Goal: Transaction & Acquisition: Purchase product/service

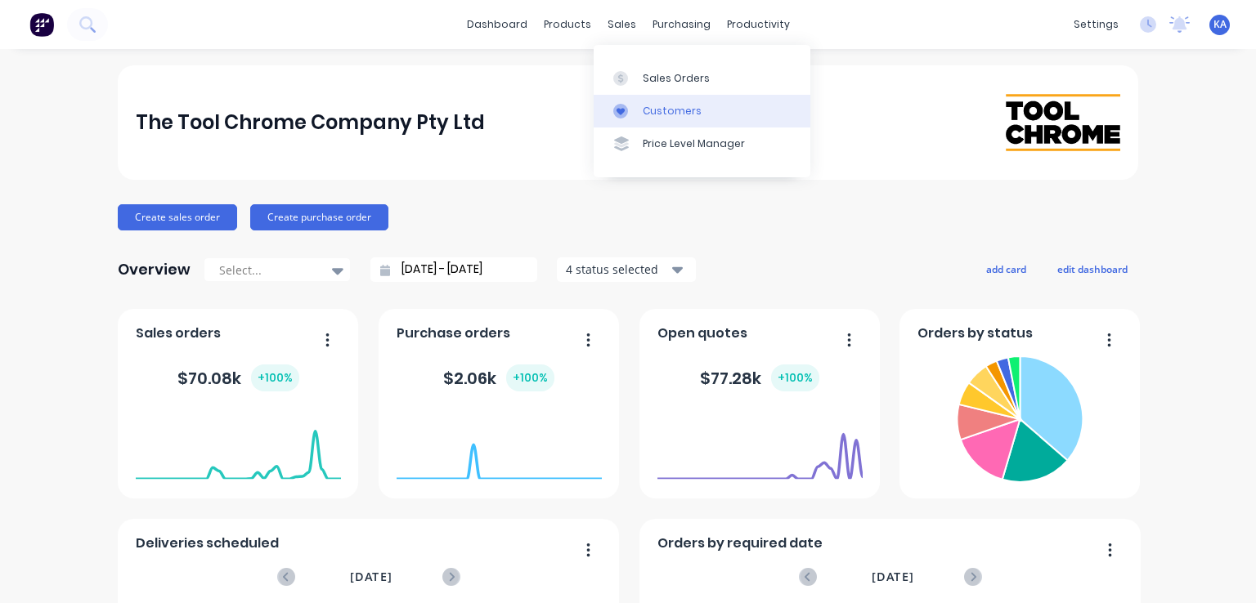
click at [661, 102] on link "Customers" at bounding box center [702, 111] width 217 height 33
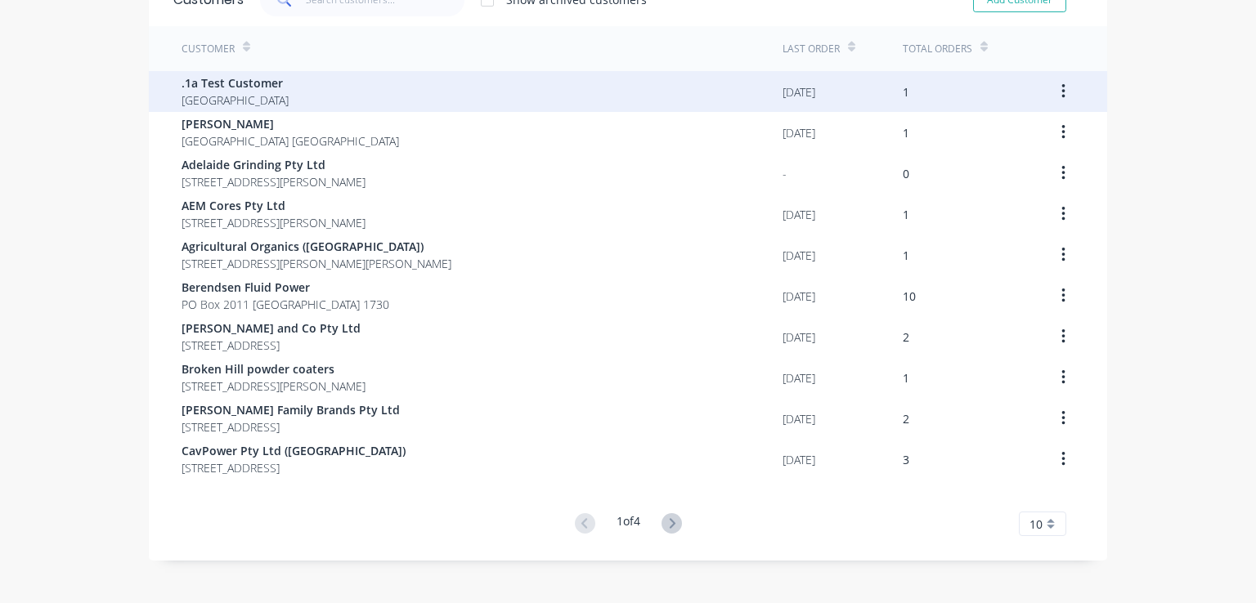
scroll to position [107, 0]
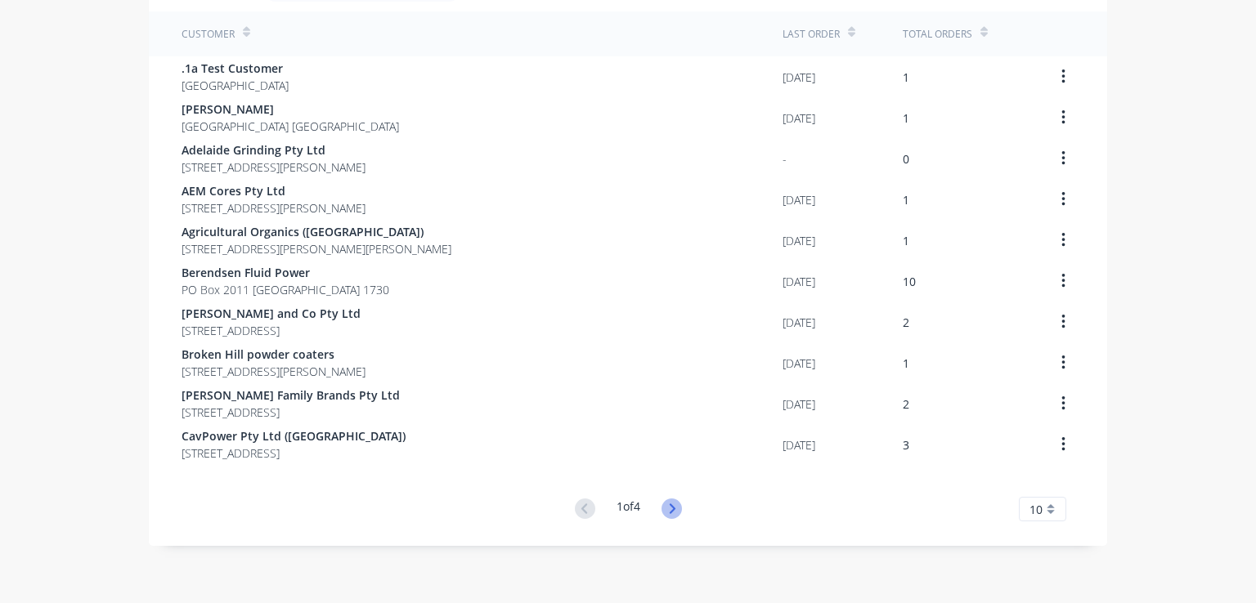
click at [669, 512] on icon at bounding box center [672, 509] width 6 height 10
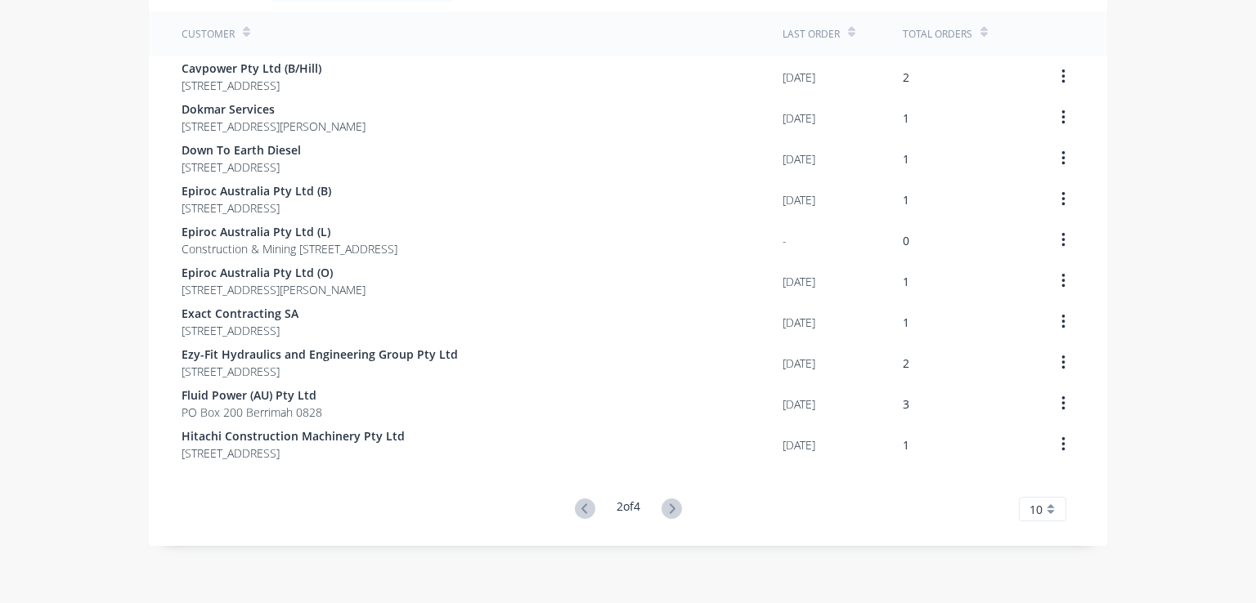
click at [669, 512] on icon at bounding box center [672, 509] width 6 height 10
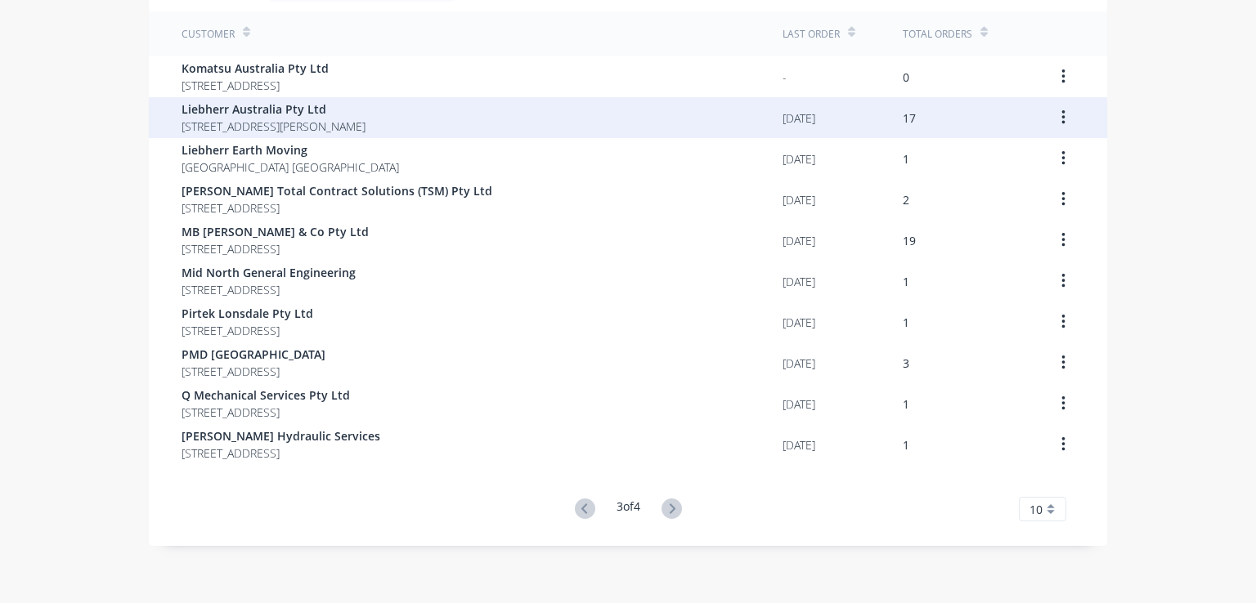
click at [281, 115] on span "Liebherr Australia Pty Ltd" at bounding box center [274, 109] width 184 height 17
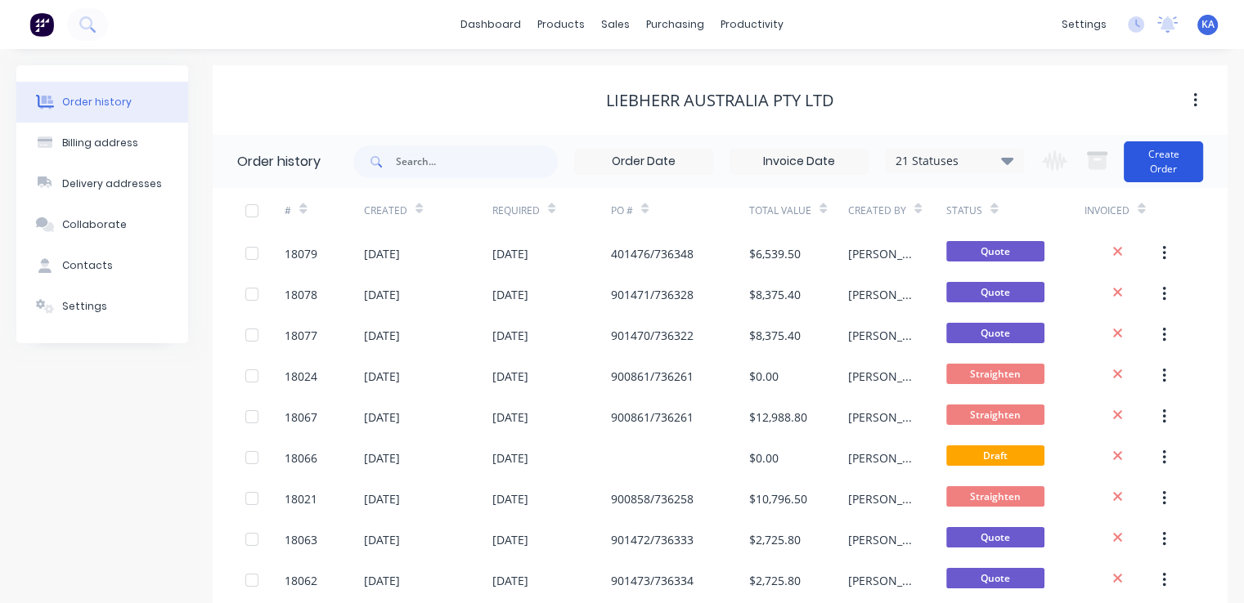
click at [1178, 152] on button "Create Order" at bounding box center [1163, 161] width 79 height 41
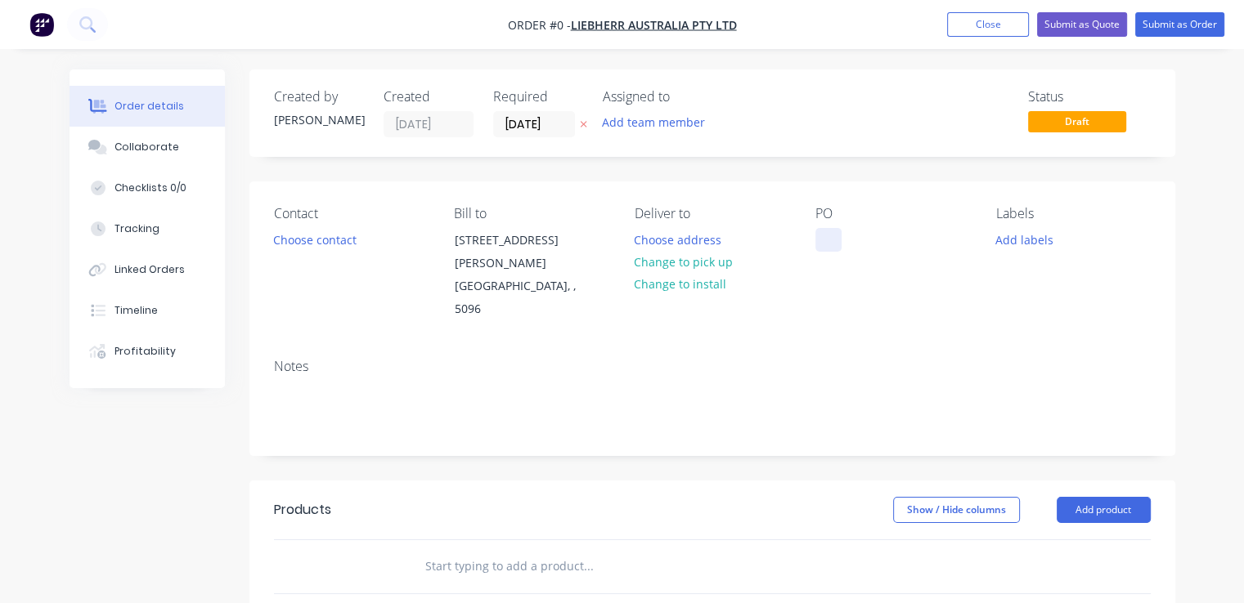
click at [826, 231] on div at bounding box center [828, 240] width 26 height 24
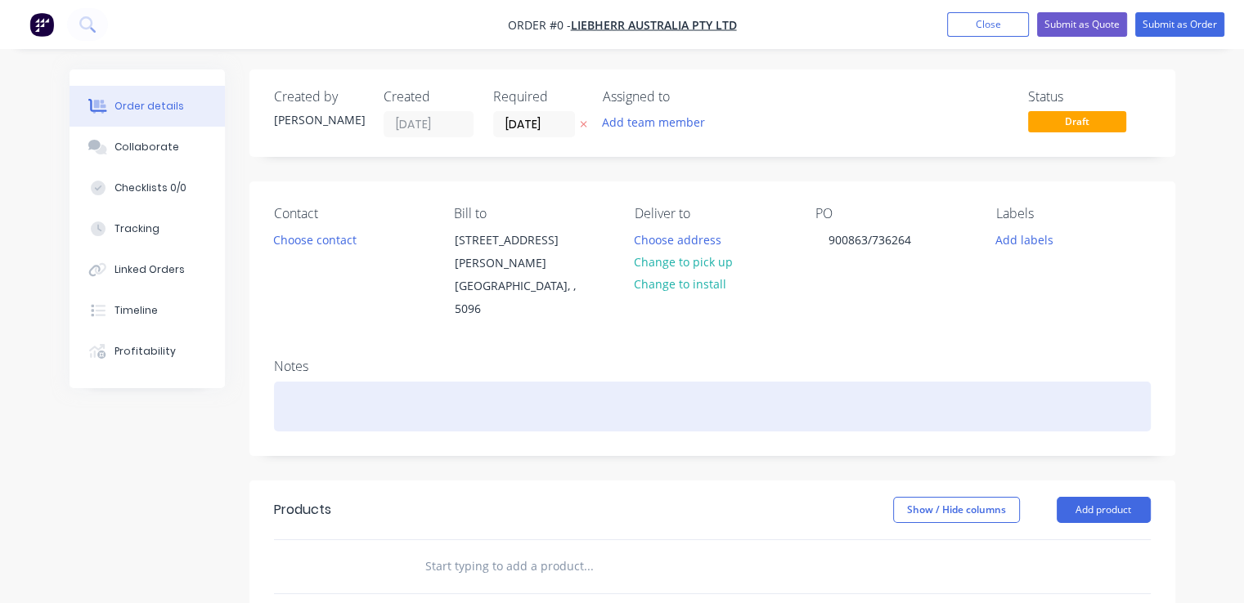
click at [289, 362] on div "Order details Collaborate Checklists 0/0 Tracking Linked Orders Timeline Profit…" at bounding box center [622, 541] width 1138 height 942
click at [850, 382] on div "R9600 Bucket Rod 11680251" at bounding box center [712, 407] width 877 height 50
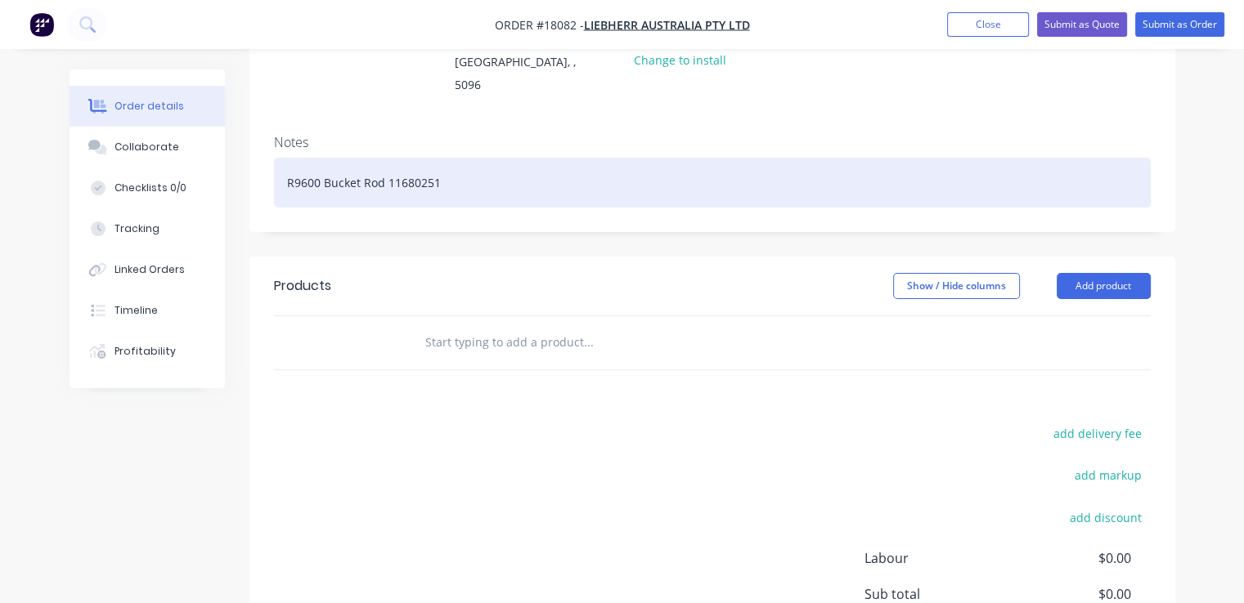
scroll to position [245, 0]
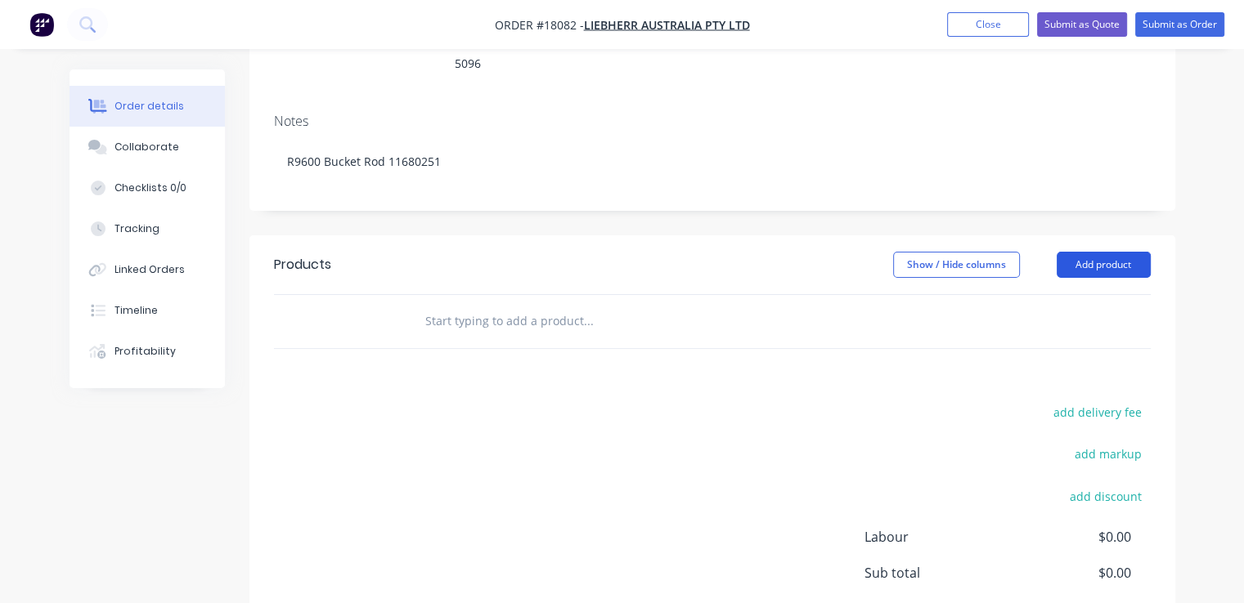
click at [1115, 252] on button "Add product" at bounding box center [1104, 265] width 94 height 26
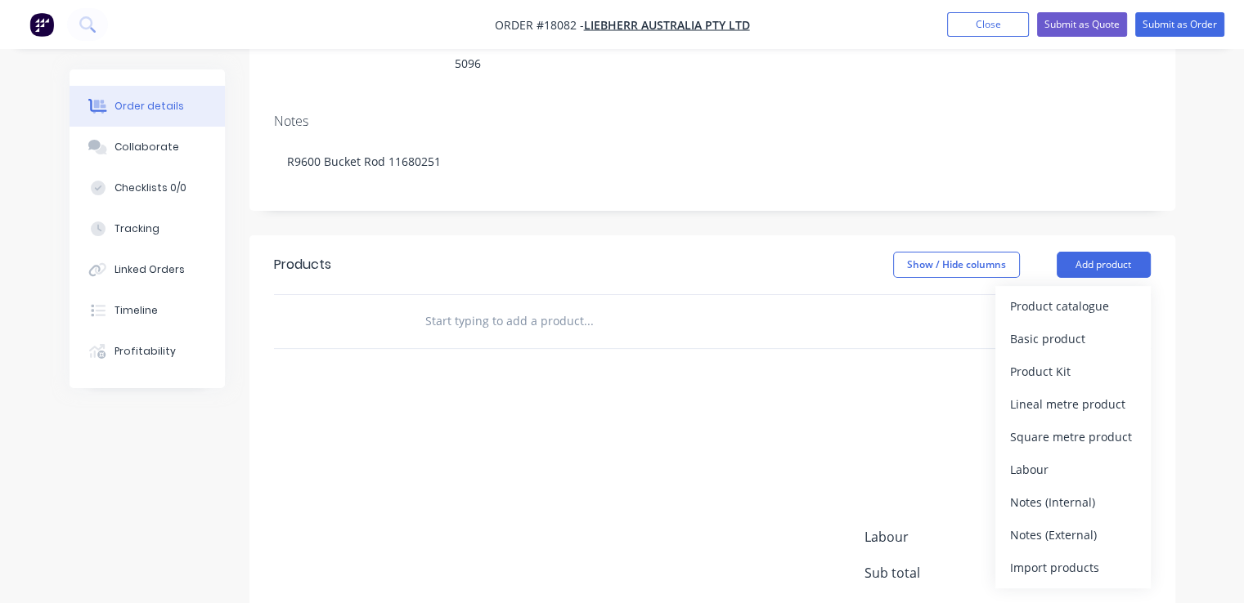
click at [883, 185] on div "Created by [PERSON_NAME] Created [DATE] Required [DATE] Assigned to Add team me…" at bounding box center [712, 282] width 926 height 917
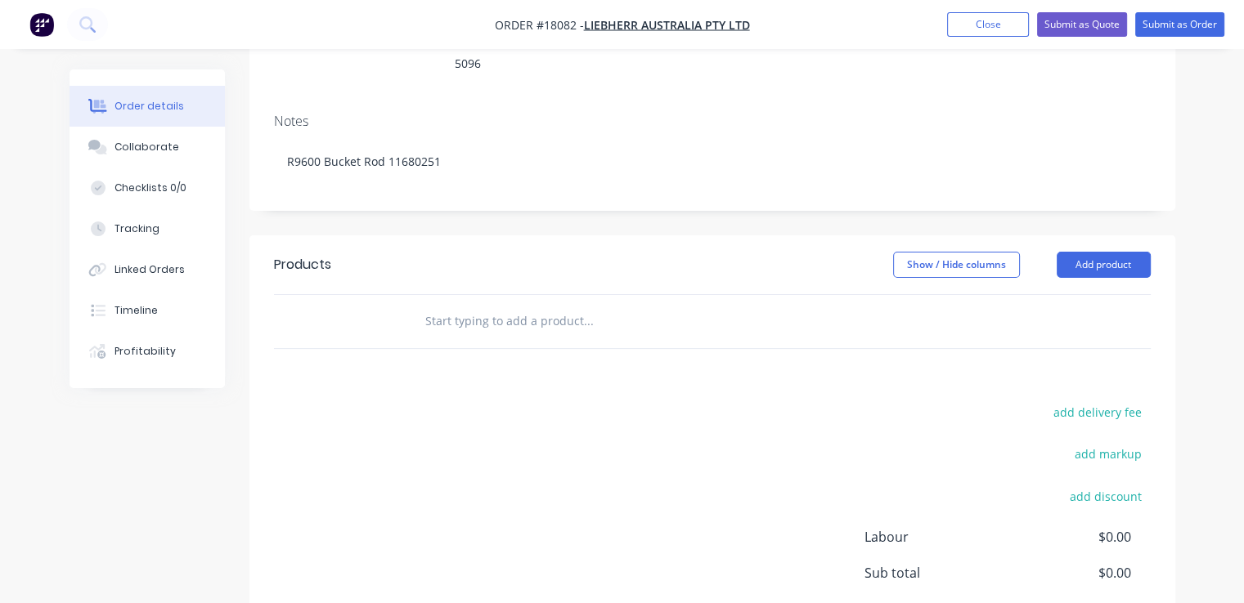
scroll to position [327, 0]
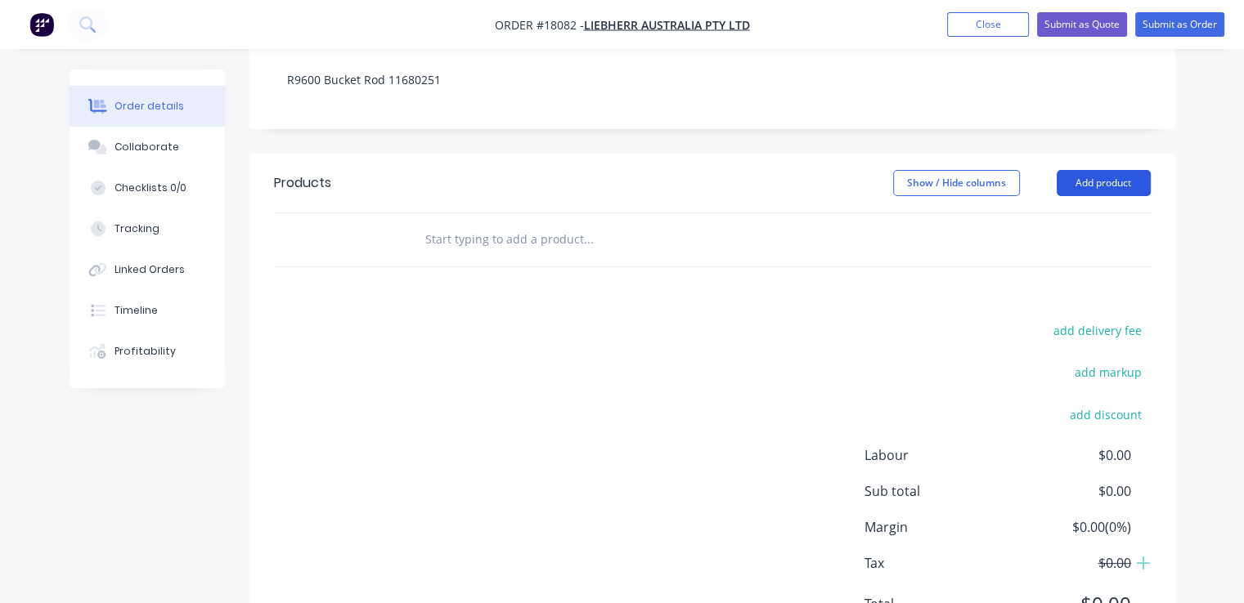
click at [1106, 170] on button "Add product" at bounding box center [1104, 183] width 94 height 26
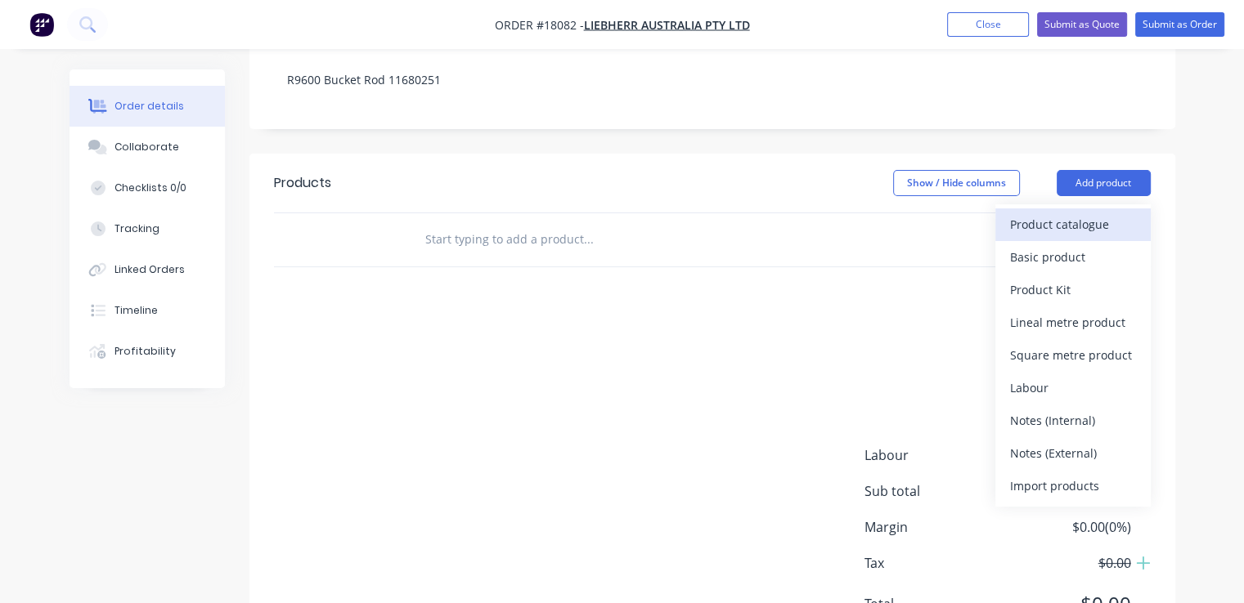
click at [1091, 213] on div "Product catalogue" at bounding box center [1073, 225] width 126 height 24
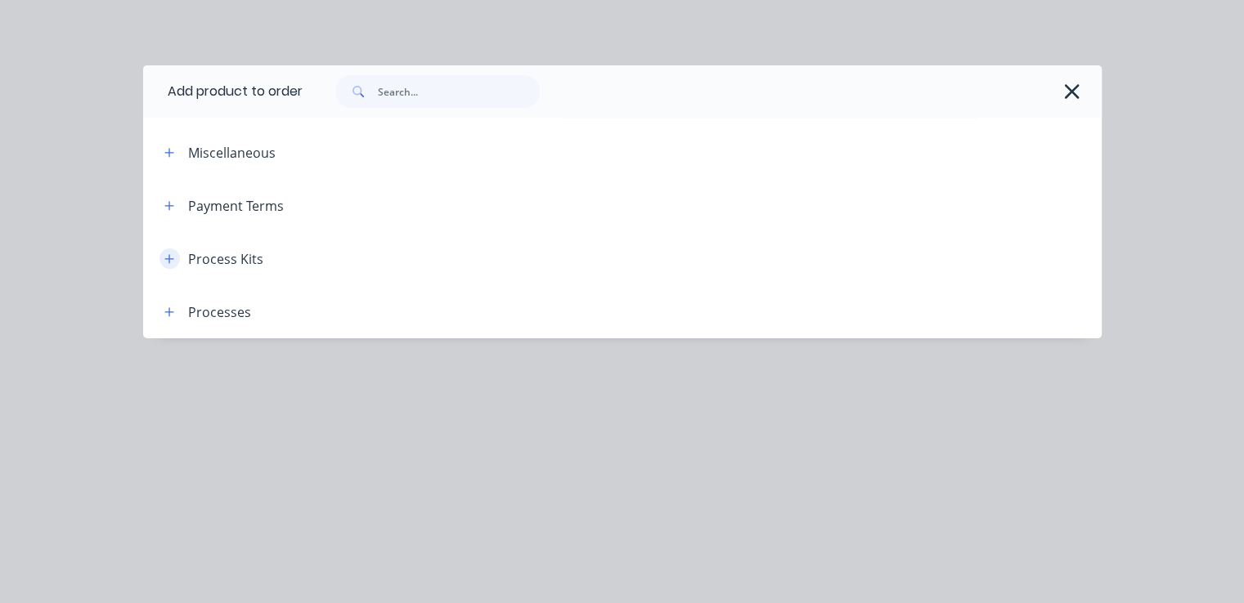
click at [173, 256] on icon "button" at bounding box center [169, 258] width 10 height 11
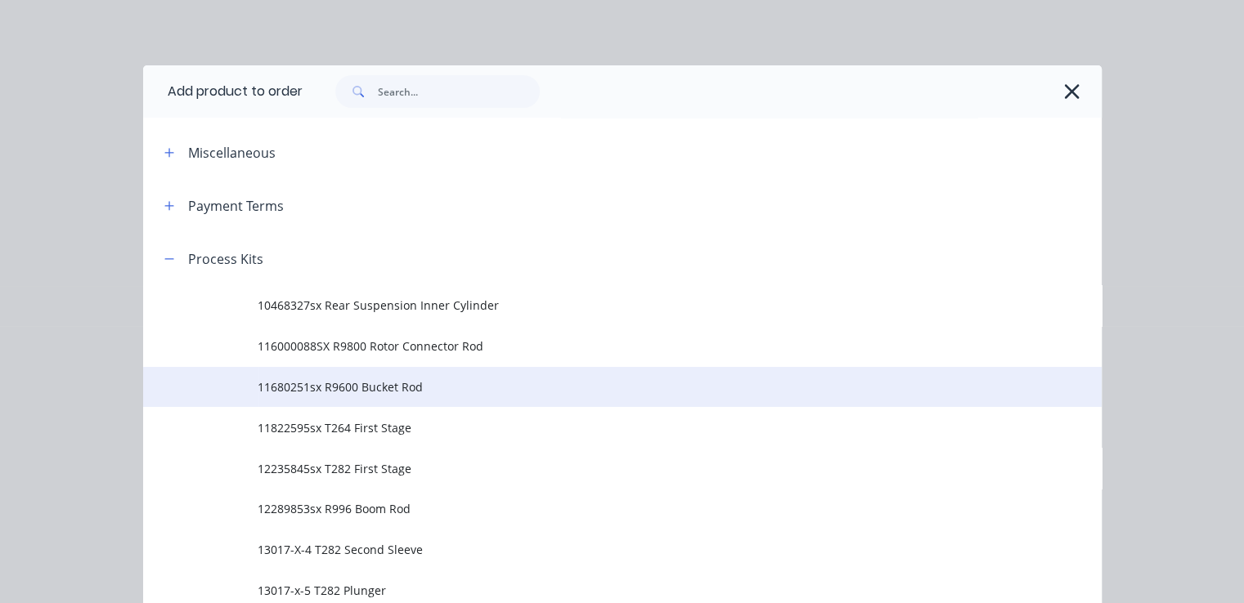
click at [384, 382] on span "11680251sx R9600 Bucket Rod" at bounding box center [595, 387] width 675 height 17
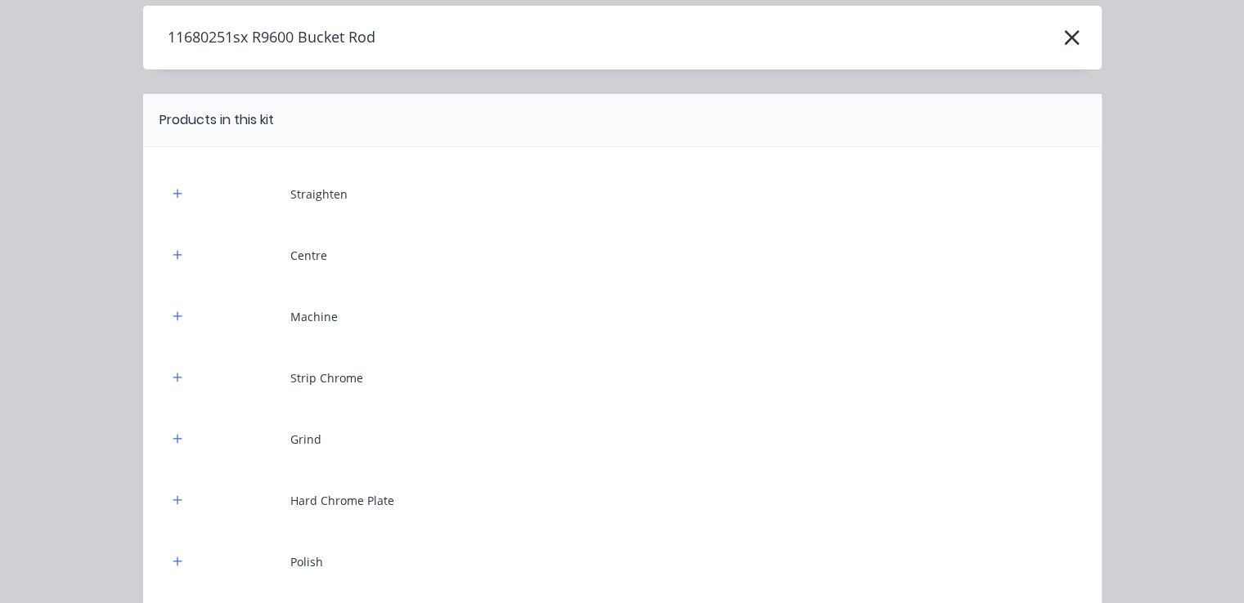
scroll to position [11, 0]
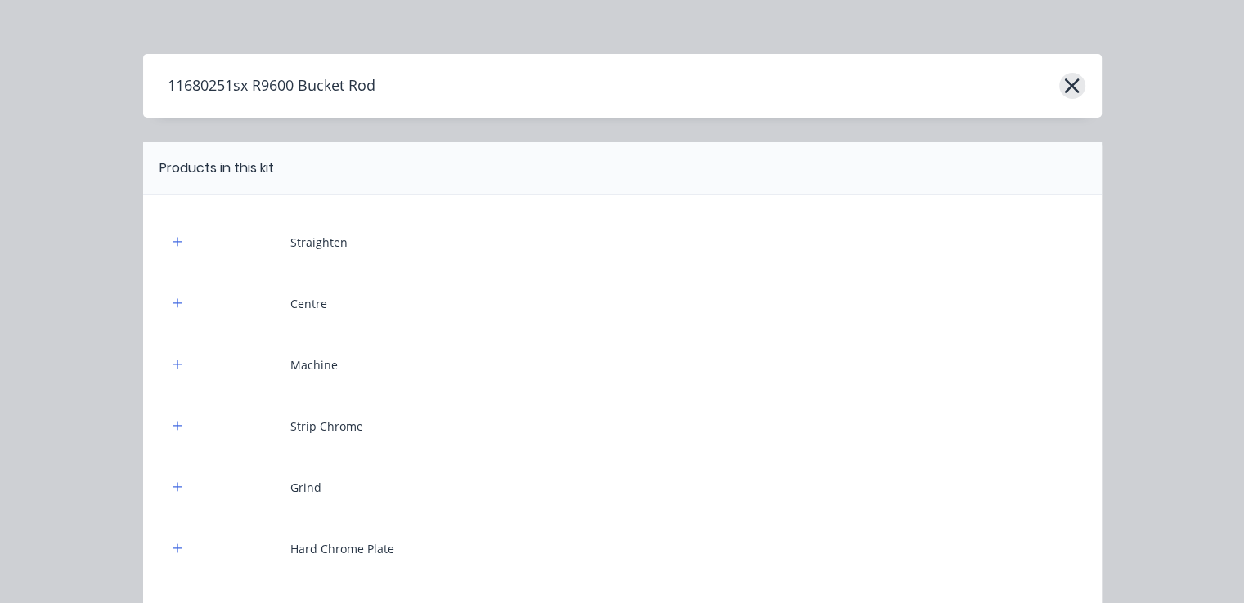
click at [1065, 79] on icon "button" at bounding box center [1072, 86] width 15 height 15
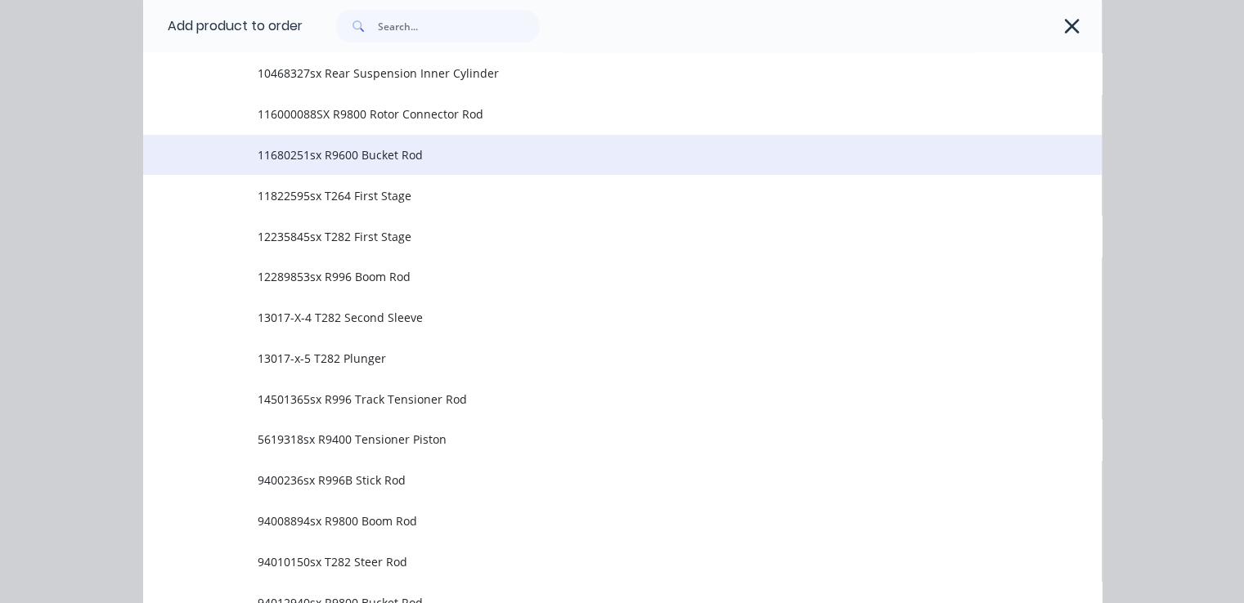
click at [478, 153] on span "11680251sx R9600 Bucket Rod" at bounding box center [595, 154] width 675 height 17
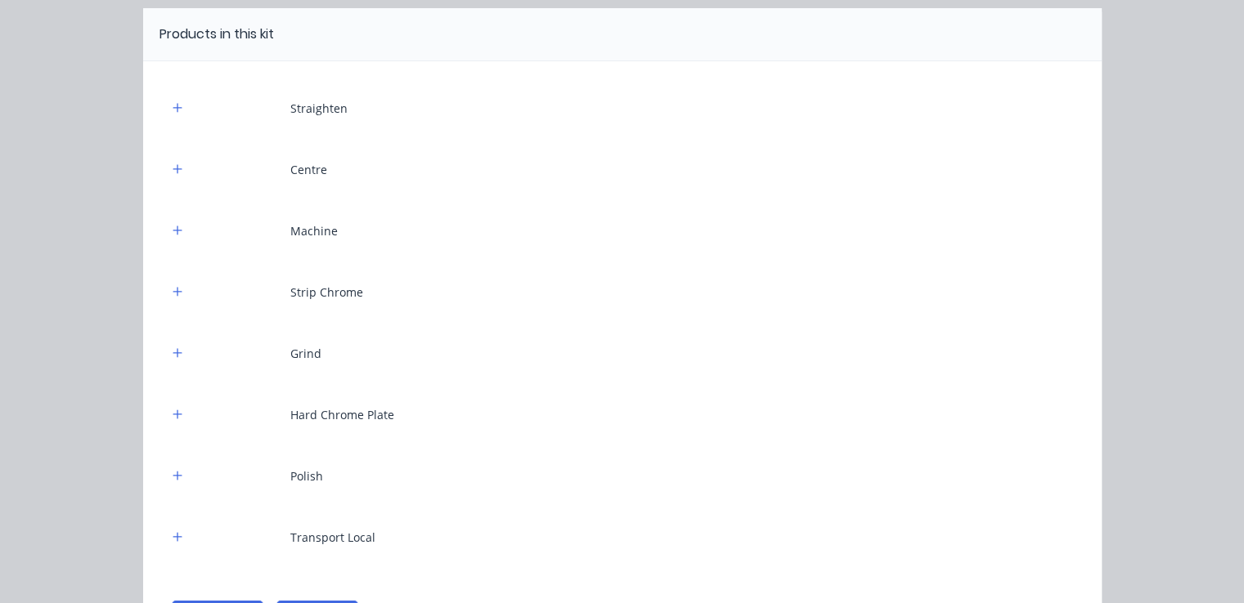
scroll to position [0, 0]
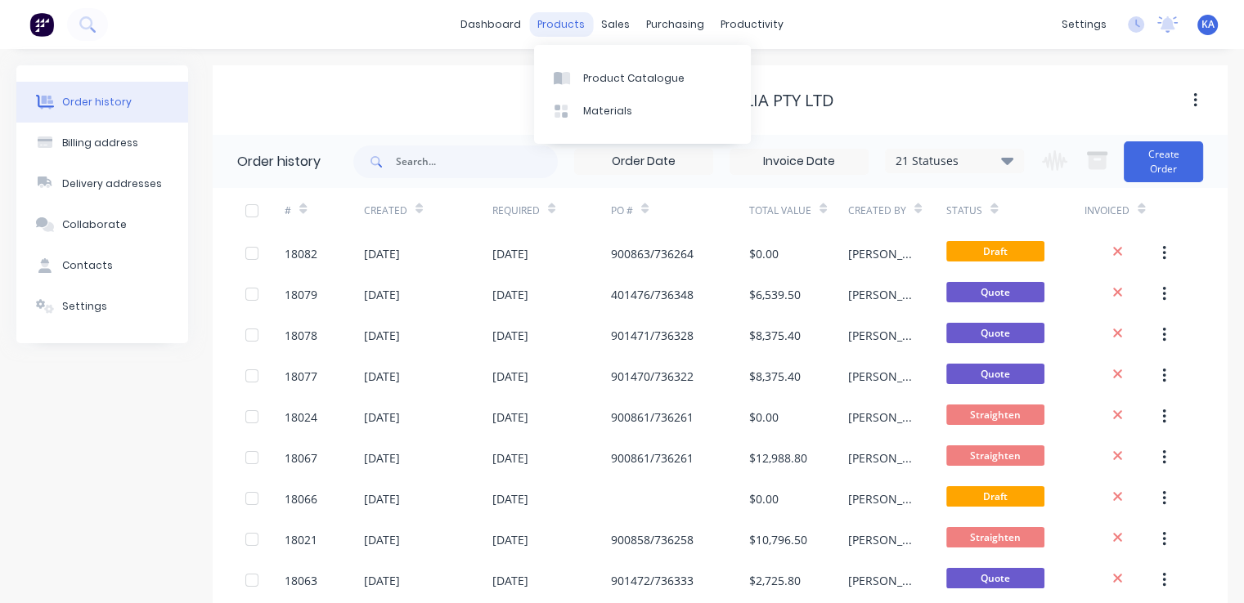
click at [569, 20] on div "products" at bounding box center [561, 24] width 64 height 25
click at [596, 71] on div "Product Catalogue" at bounding box center [633, 78] width 101 height 15
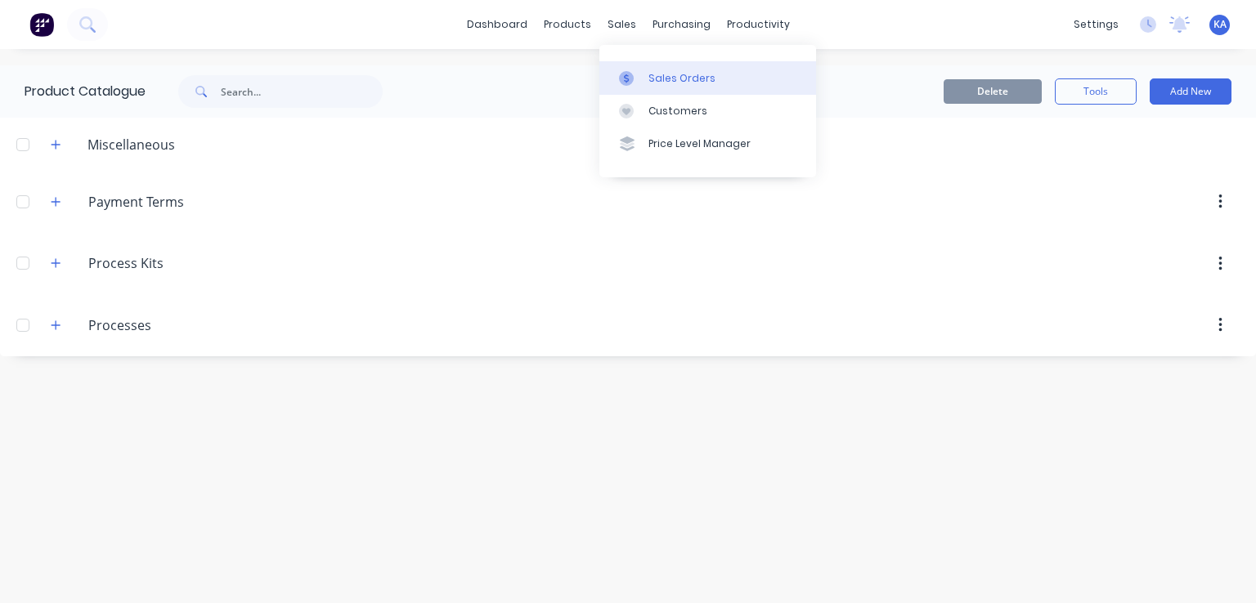
click at [657, 70] on link "Sales Orders" at bounding box center [707, 77] width 217 height 33
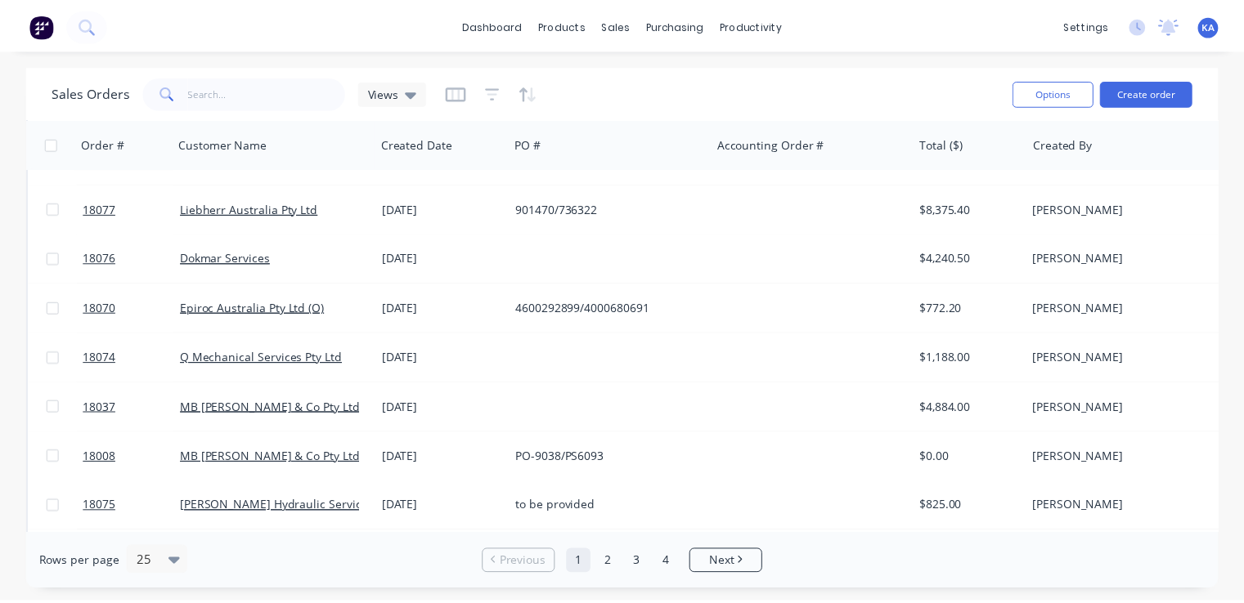
scroll to position [327, 0]
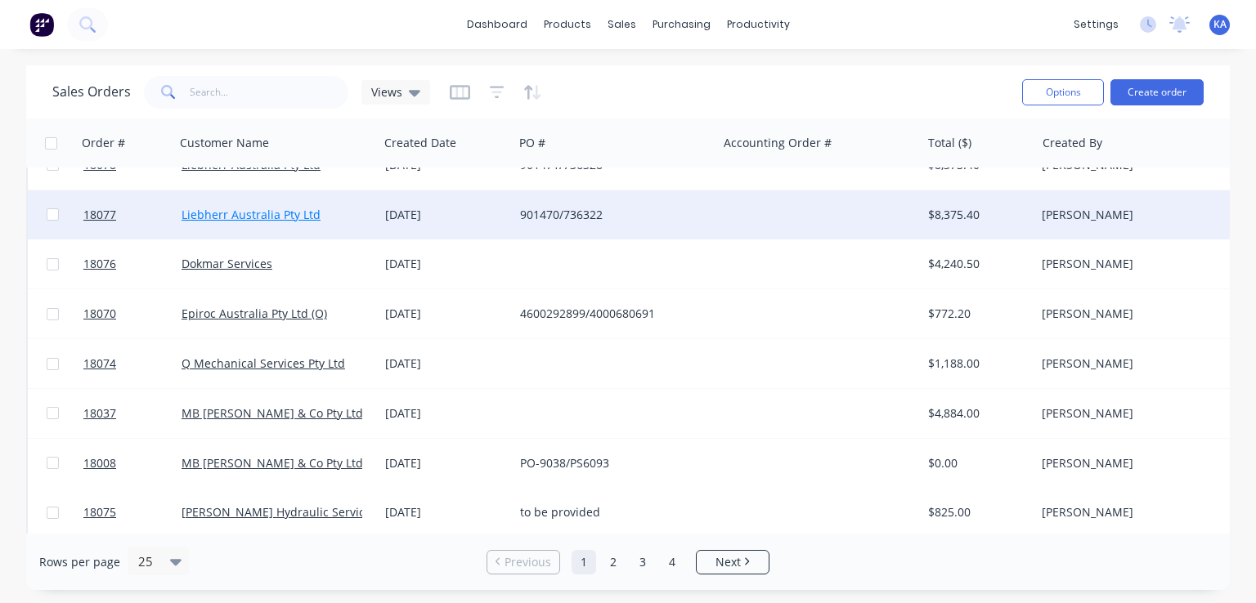
click at [263, 211] on link "Liebherr Australia Pty Ltd" at bounding box center [251, 215] width 139 height 16
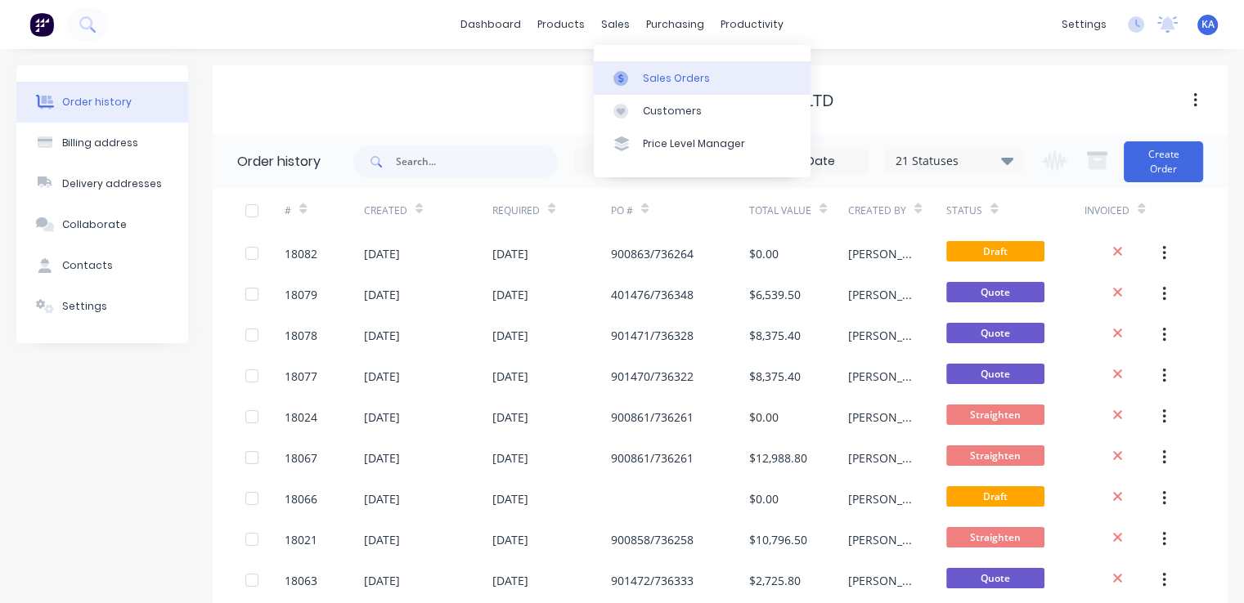
click at [659, 71] on div "Sales Orders" at bounding box center [676, 78] width 67 height 15
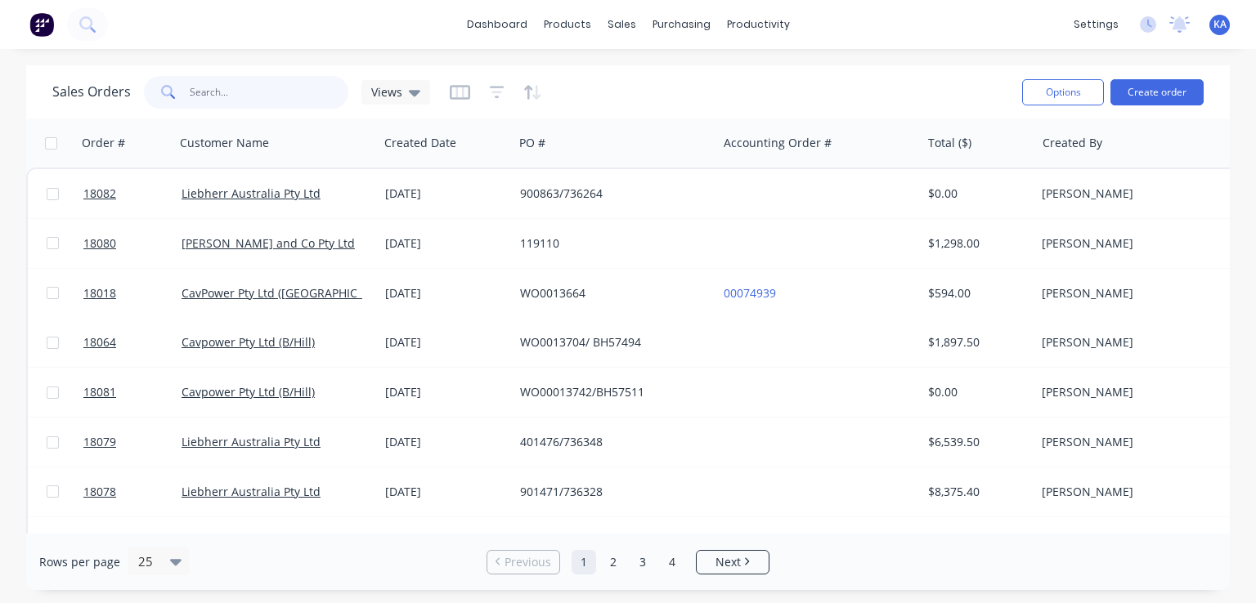
click at [258, 96] on input "text" at bounding box center [269, 92] width 159 height 33
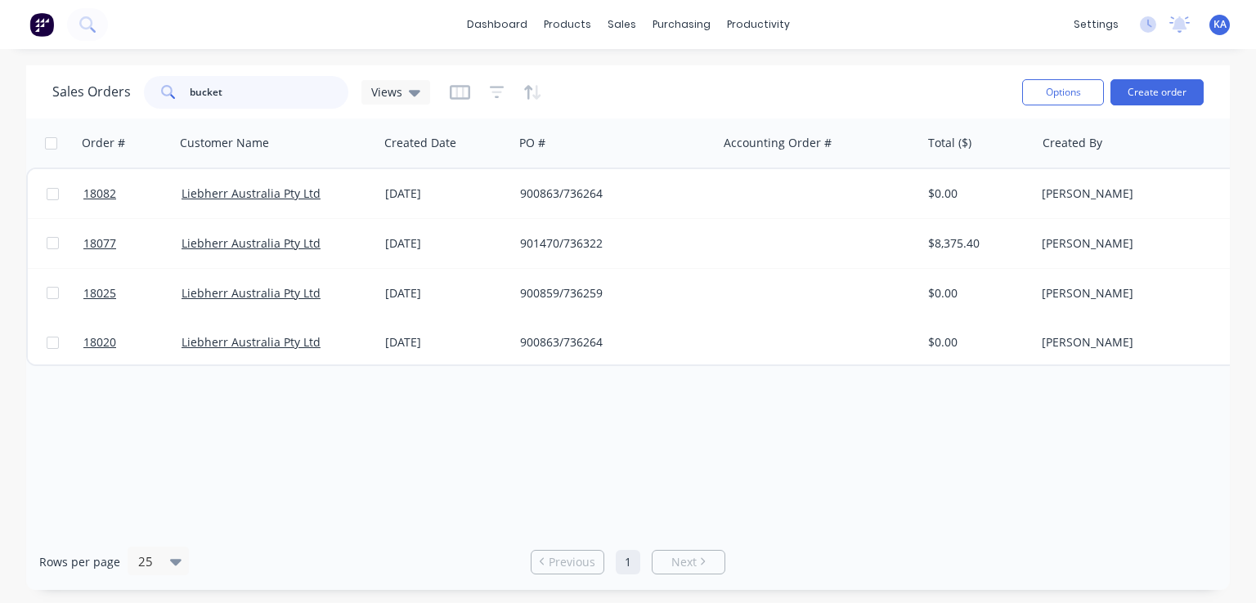
click at [190, 89] on input "bucket" at bounding box center [269, 92] width 159 height 33
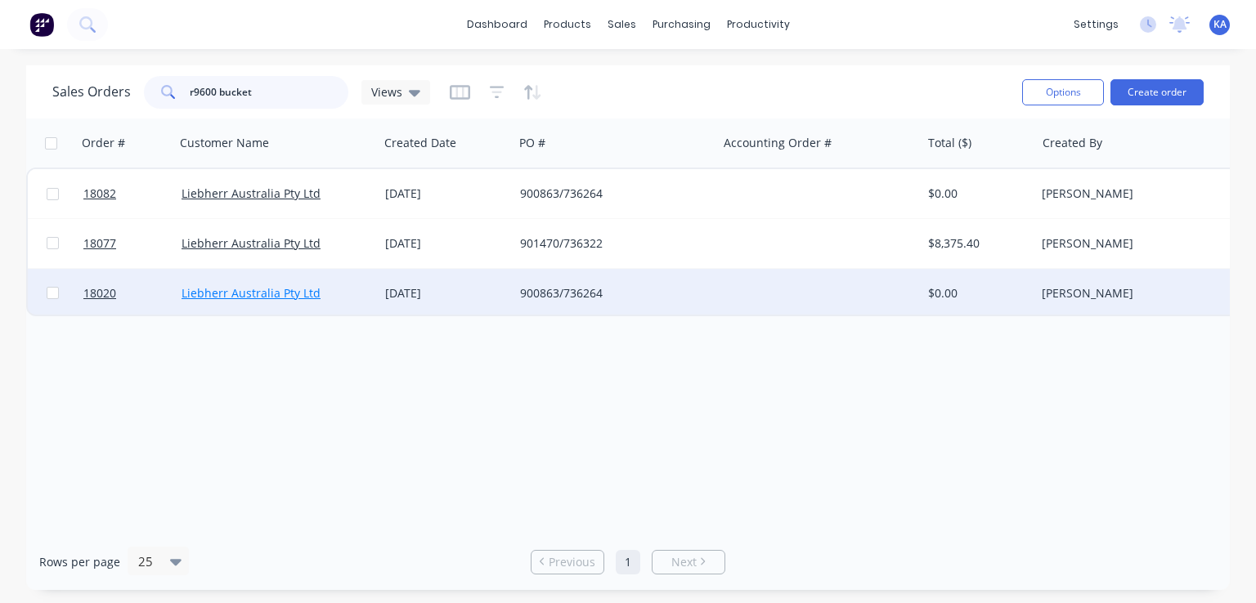
type input "r9600 bucket"
click at [238, 294] on link "Liebherr Australia Pty Ltd" at bounding box center [251, 293] width 139 height 16
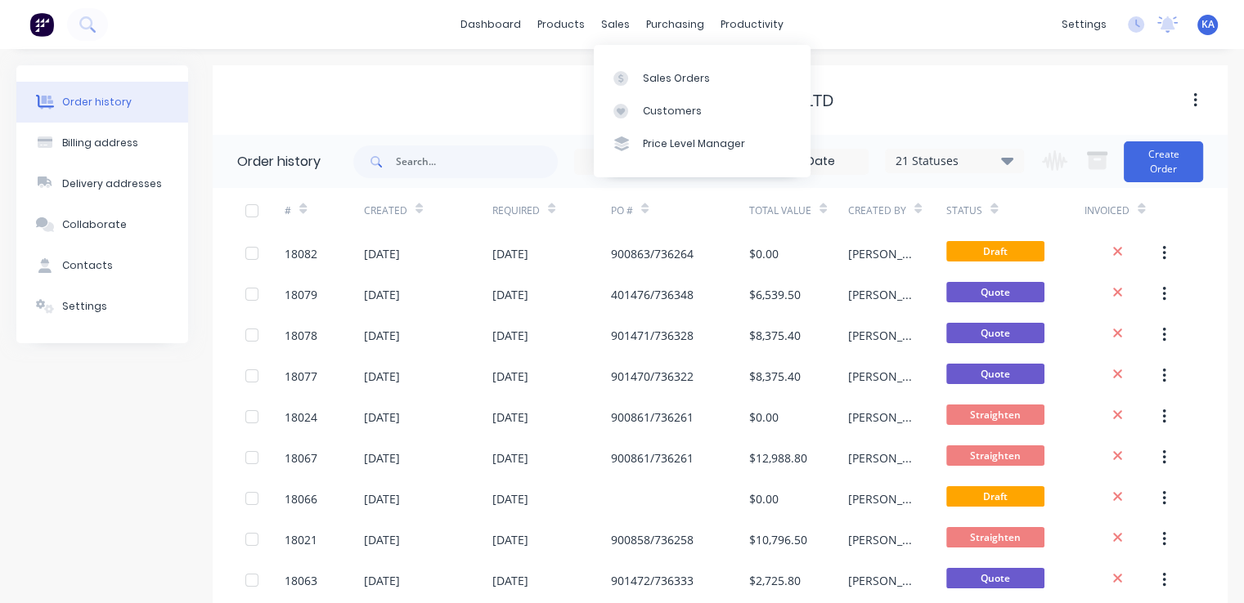
drag, startPoint x: 618, startPoint y: 18, endPoint x: 553, endPoint y: 78, distance: 88.6
click at [553, 78] on div "Liebherr Australia Pty Ltd" at bounding box center [720, 100] width 1015 height 70
click at [680, 78] on div "Sales Orders" at bounding box center [676, 78] width 67 height 15
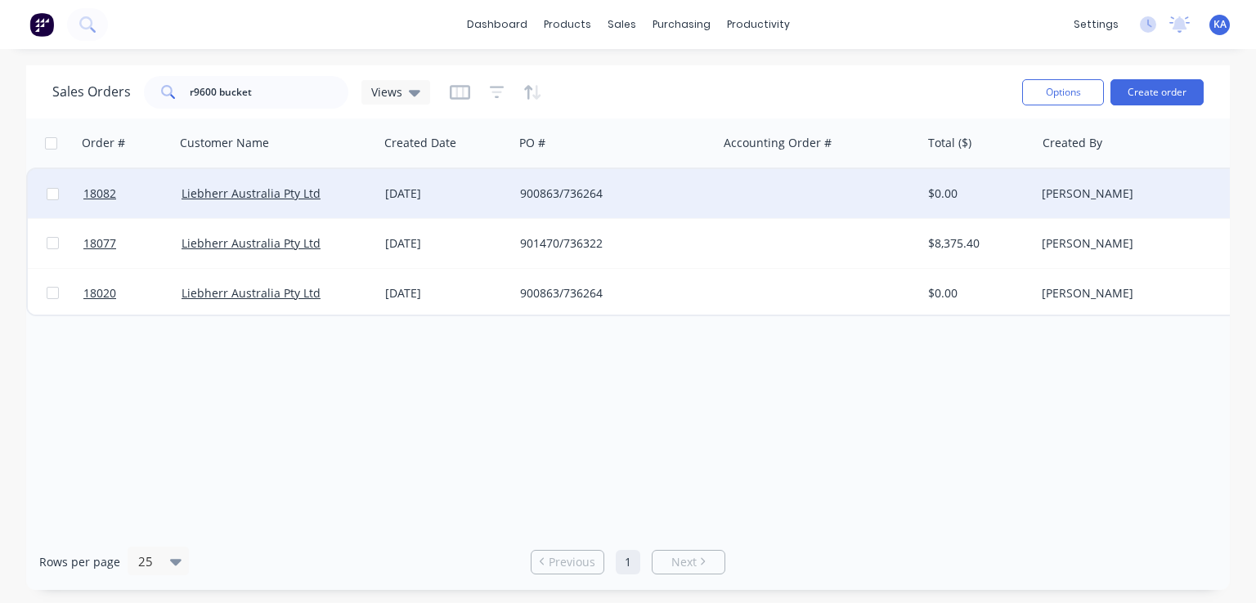
click at [625, 191] on div "900863/736264" at bounding box center [611, 194] width 182 height 16
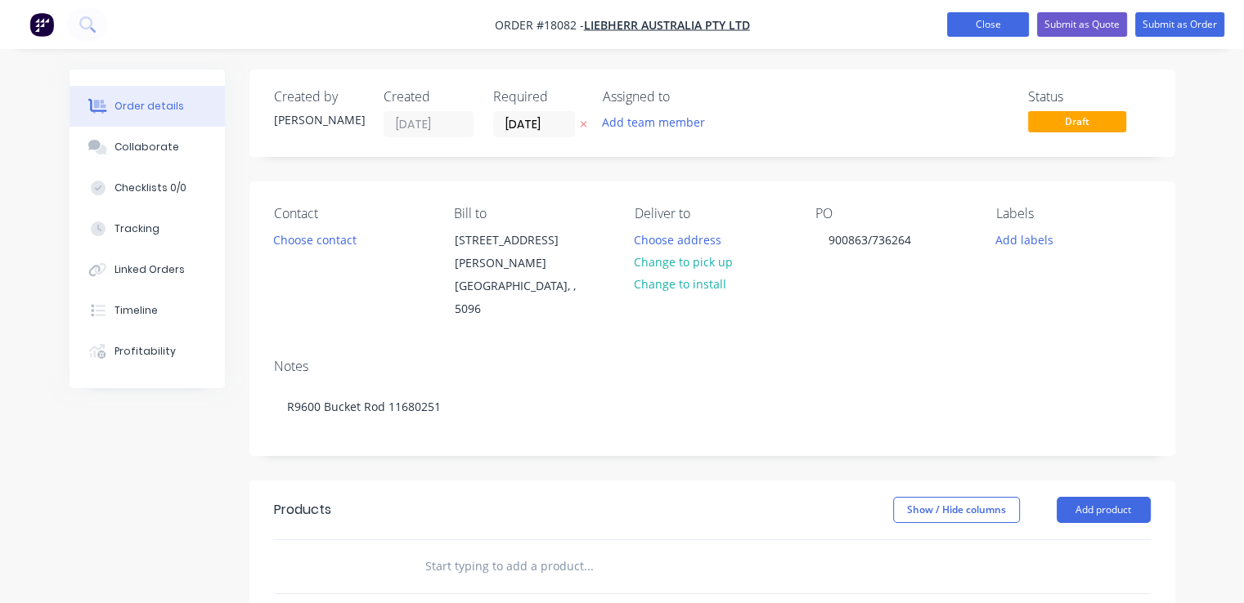
click at [987, 21] on button "Close" at bounding box center [988, 24] width 82 height 25
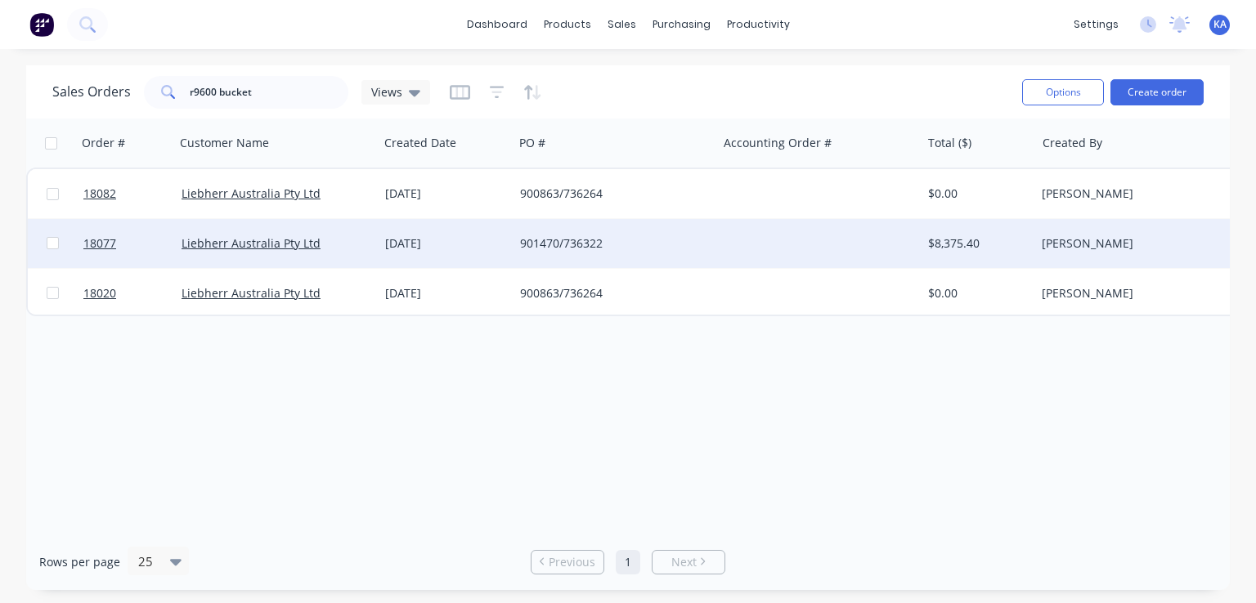
click at [633, 249] on div "901470/736322" at bounding box center [611, 244] width 182 height 16
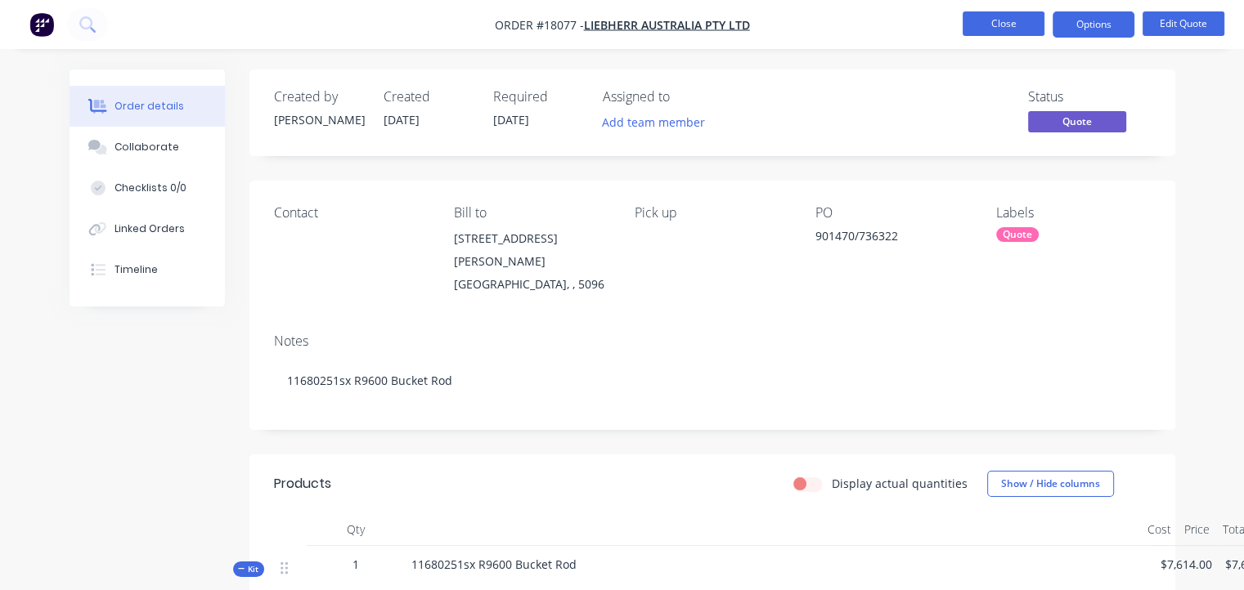
click at [1034, 29] on button "Close" at bounding box center [1003, 23] width 82 height 25
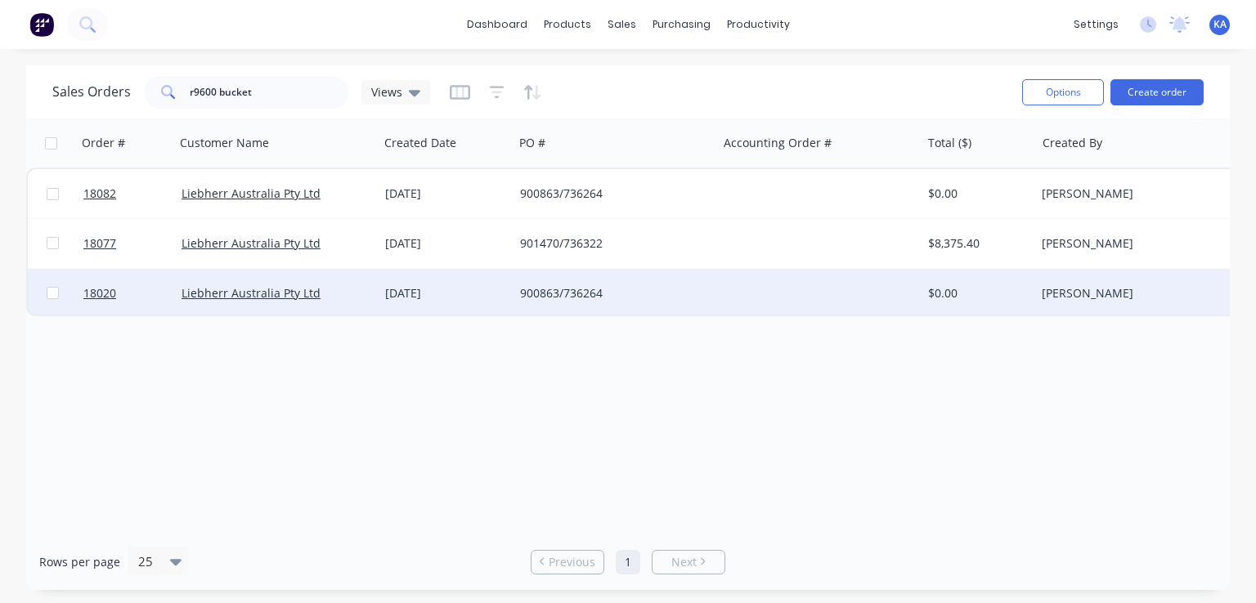
click at [451, 282] on div "[DATE]" at bounding box center [446, 293] width 135 height 49
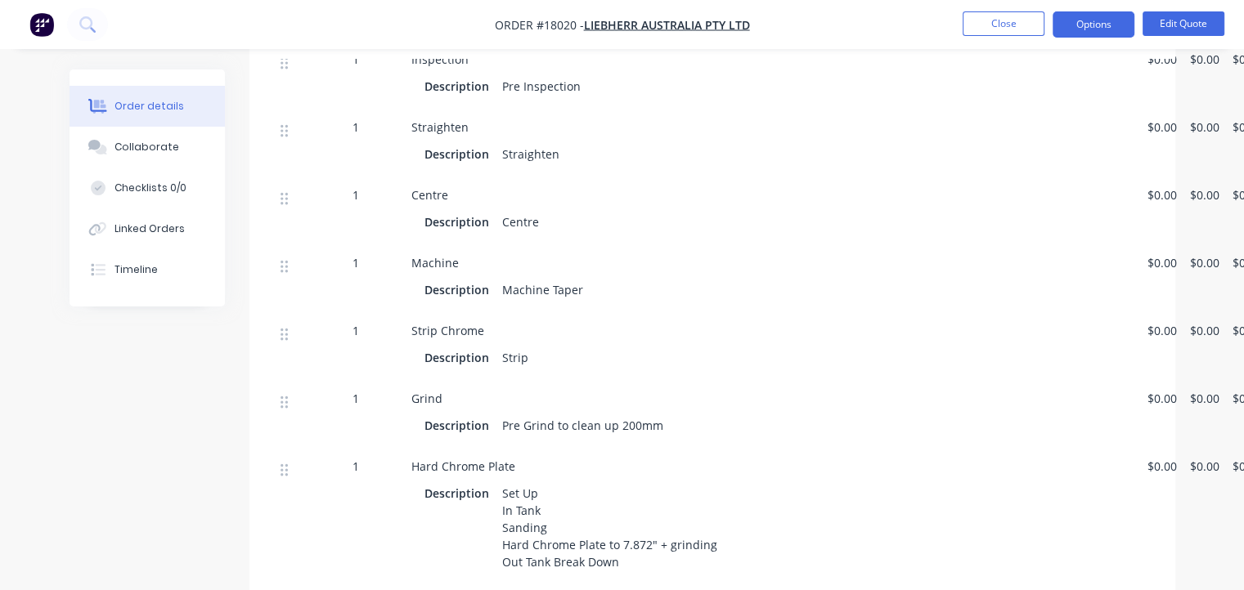
scroll to position [409, 0]
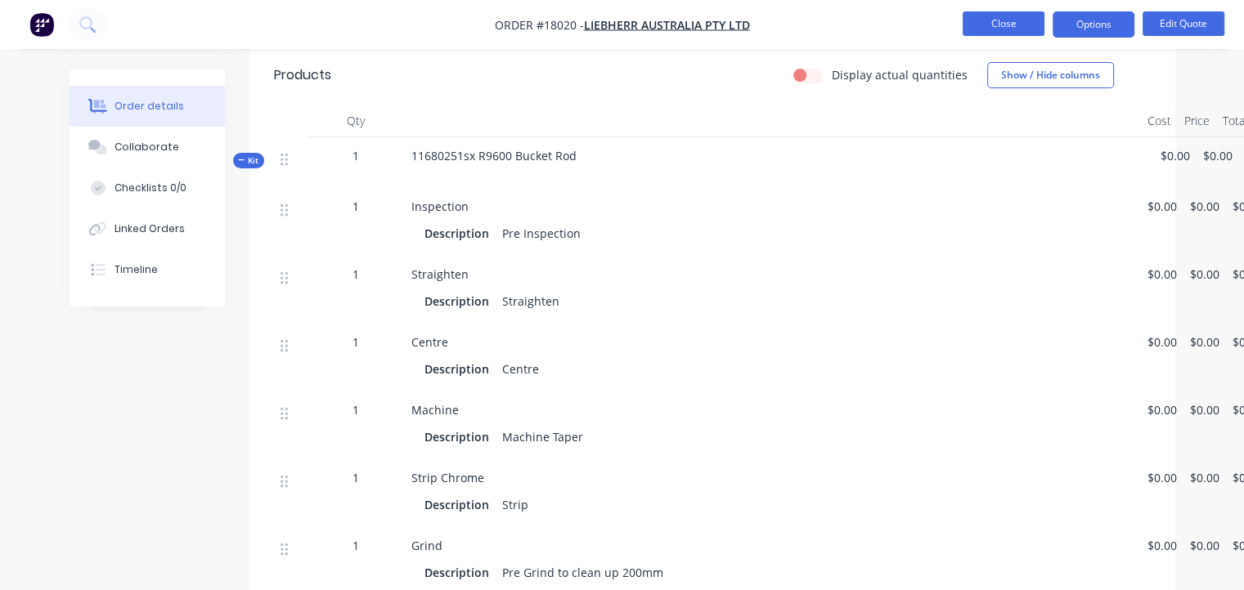
click at [989, 20] on button "Close" at bounding box center [1003, 23] width 82 height 25
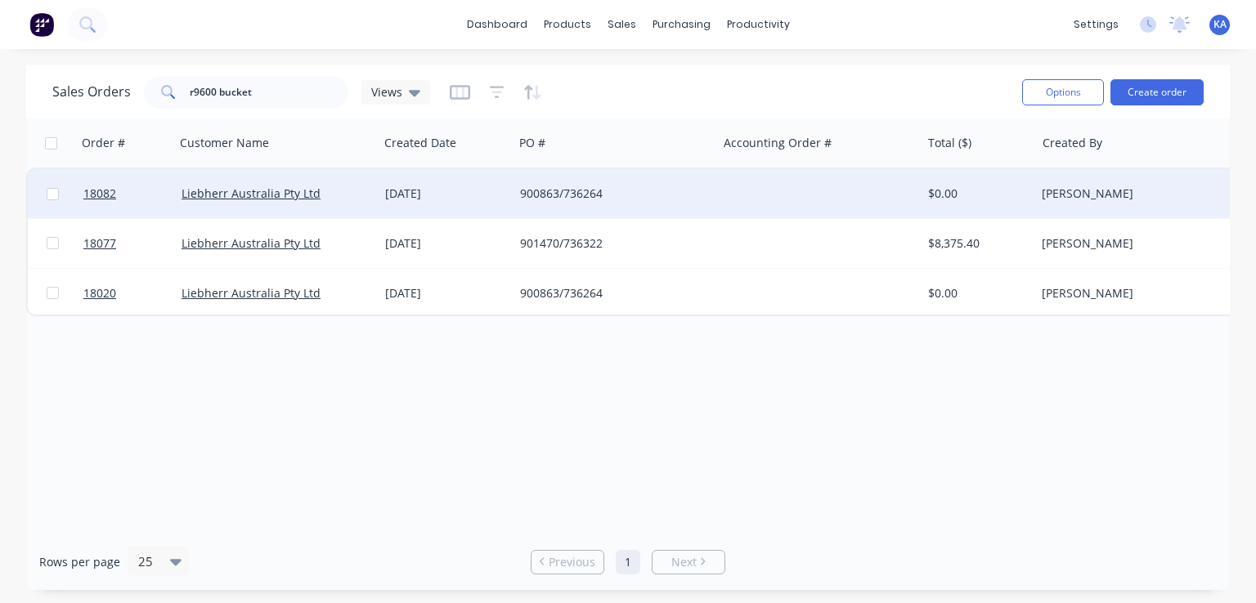
click at [654, 194] on div "900863/736264" at bounding box center [611, 194] width 182 height 16
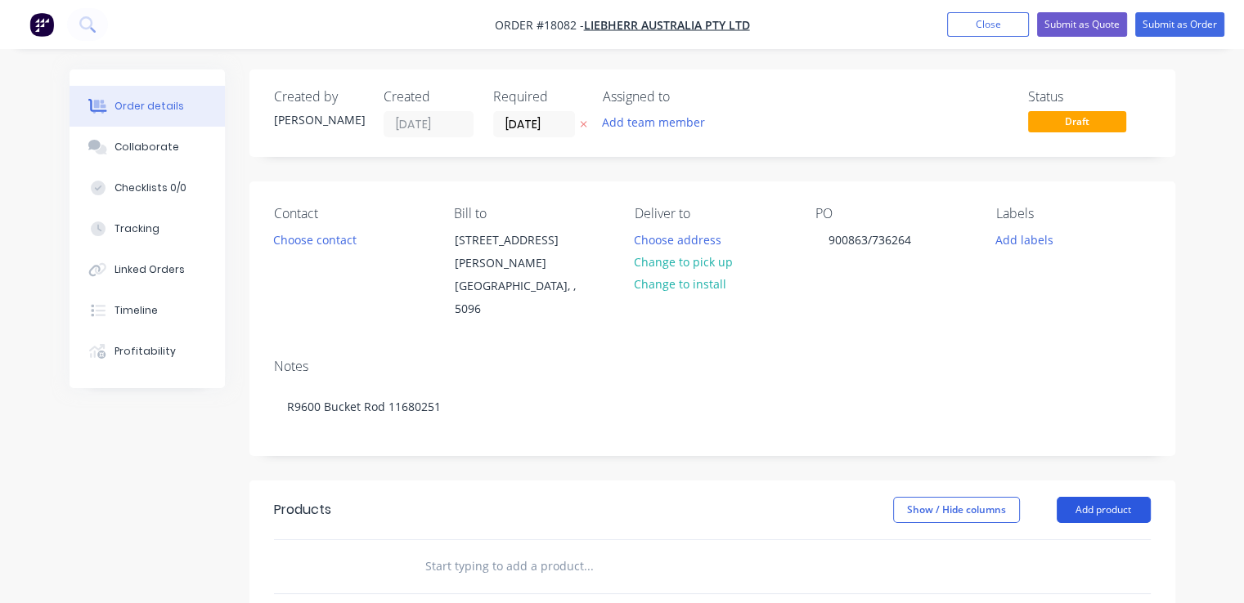
click at [1084, 497] on button "Add product" at bounding box center [1104, 510] width 94 height 26
click at [1070, 540] on div "Product catalogue" at bounding box center [1073, 552] width 126 height 24
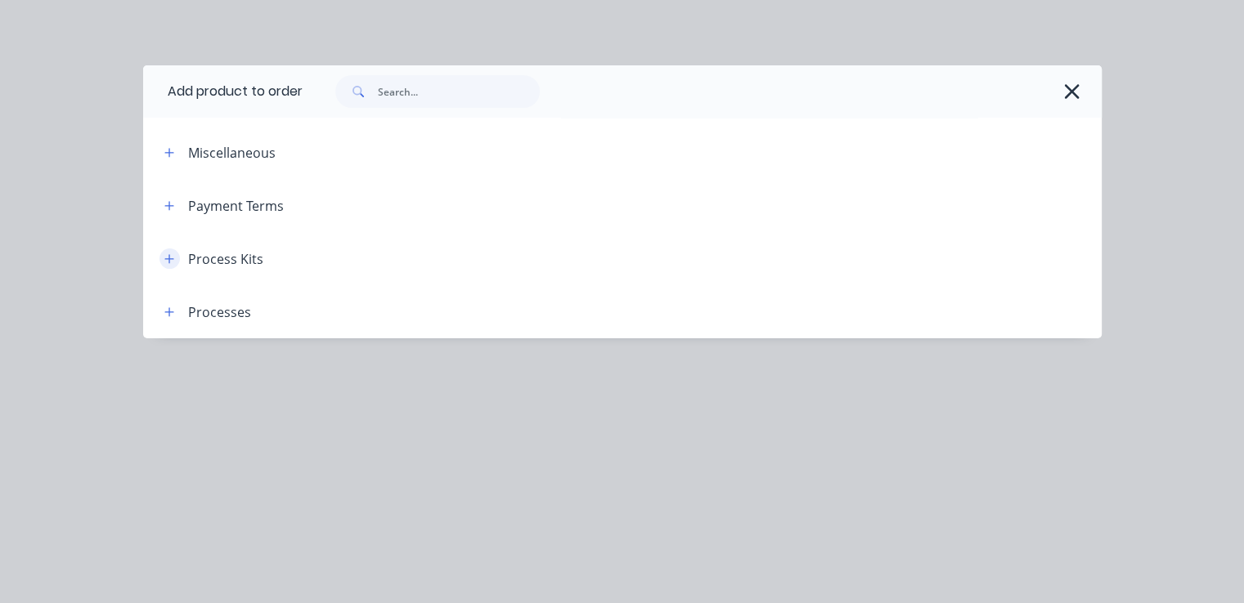
click at [168, 253] on icon "button" at bounding box center [169, 258] width 10 height 11
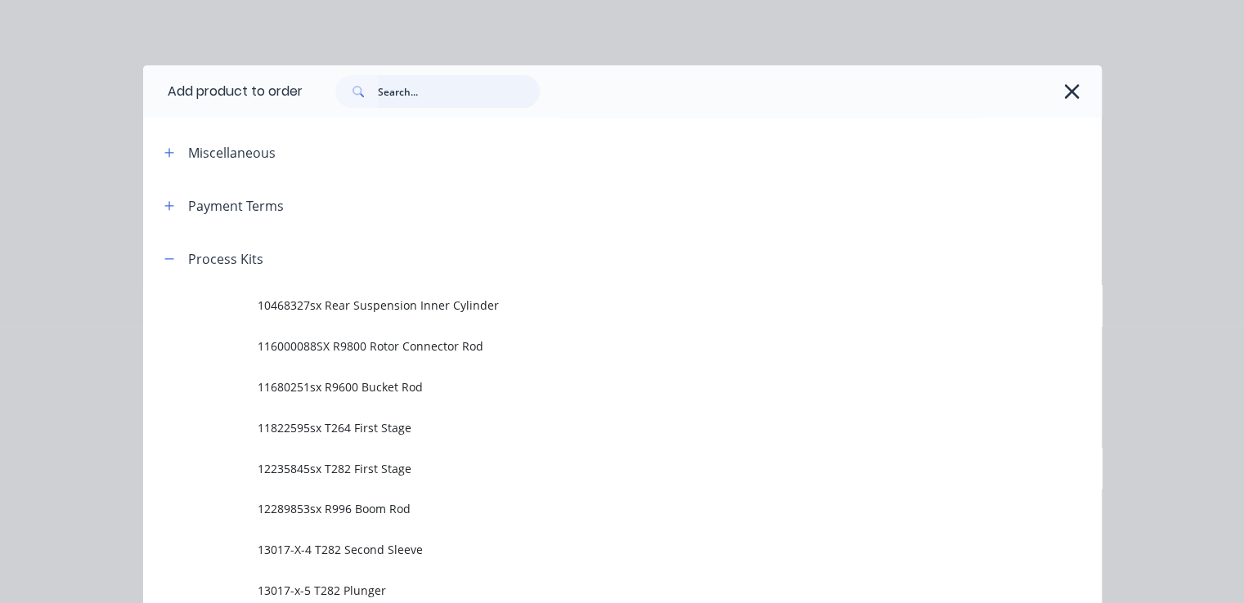
click at [396, 94] on input "text" at bounding box center [459, 91] width 162 height 33
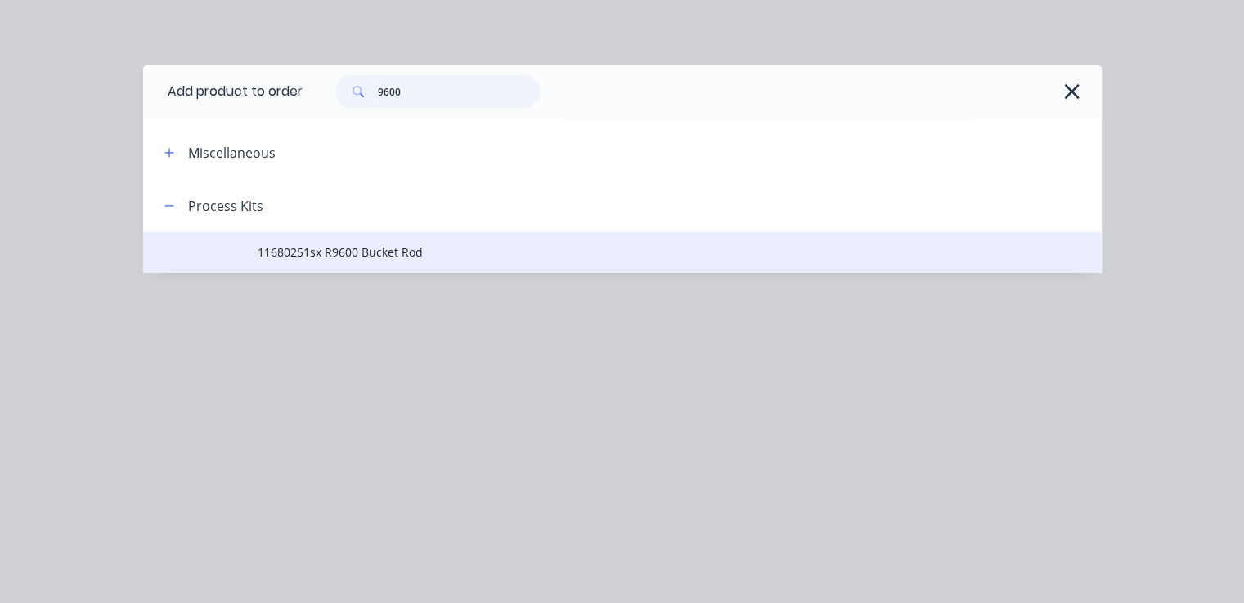
type input "9600"
click at [425, 262] on td "11680251sx R9600 Bucket Rod" at bounding box center [679, 252] width 843 height 41
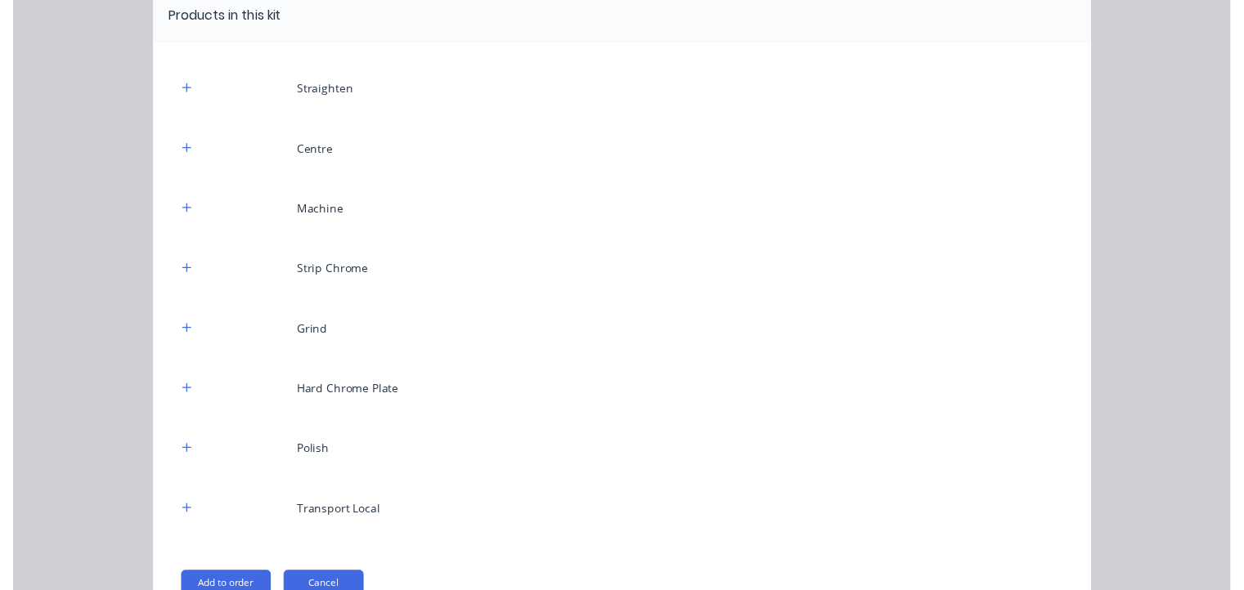
scroll to position [257, 0]
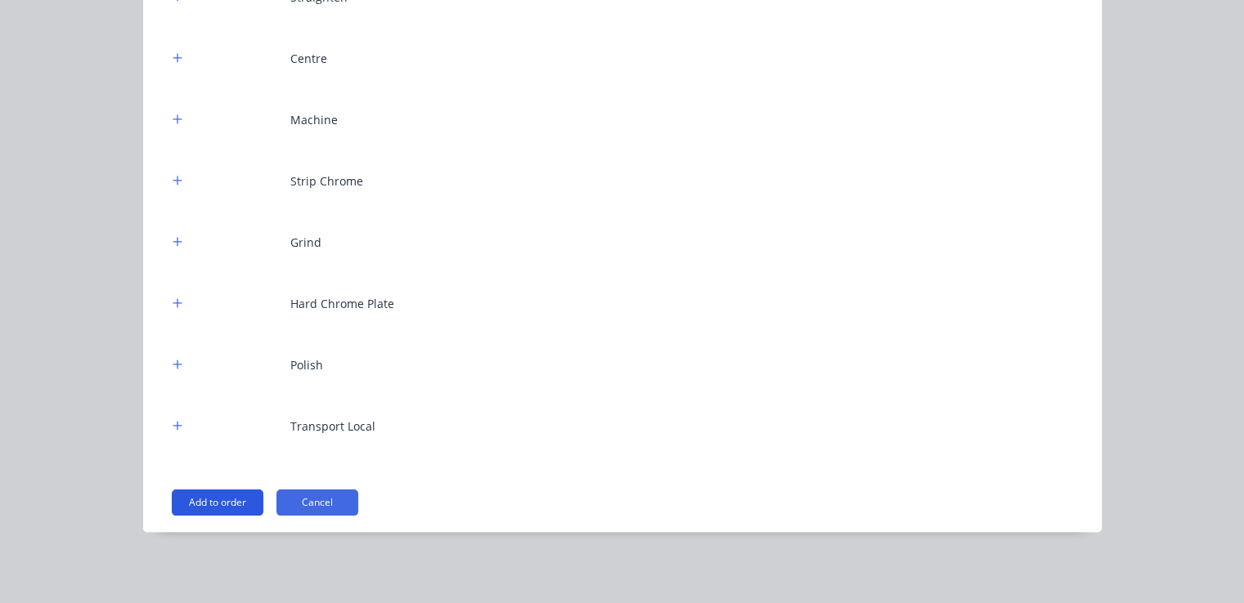
click at [213, 500] on button "Add to order" at bounding box center [218, 503] width 92 height 26
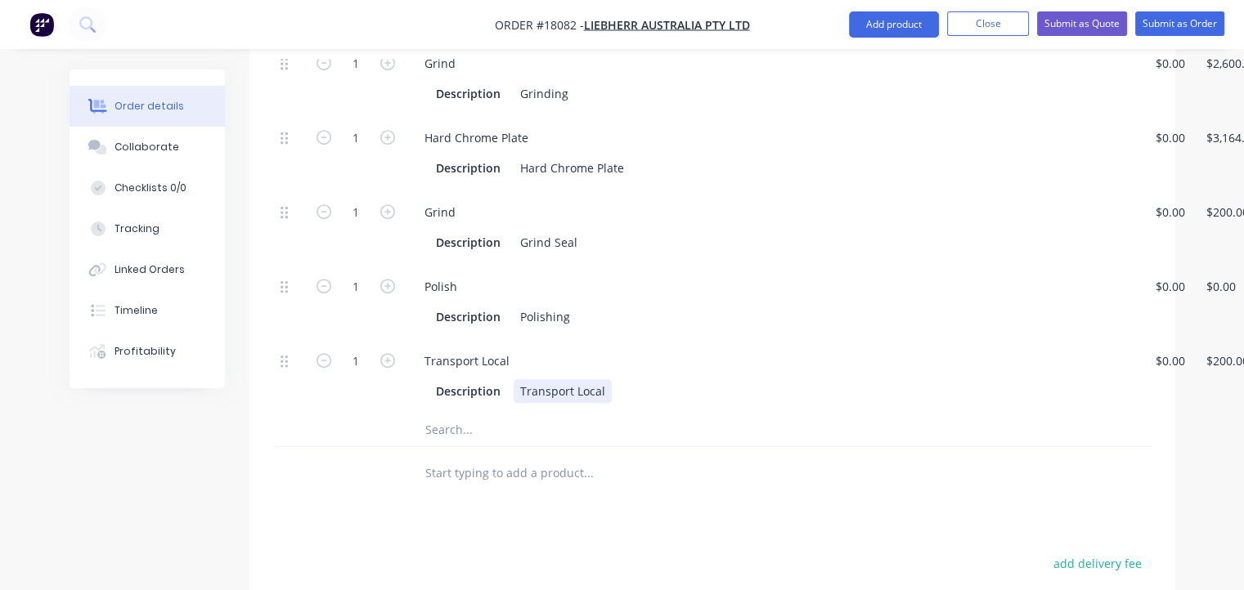
scroll to position [736, 0]
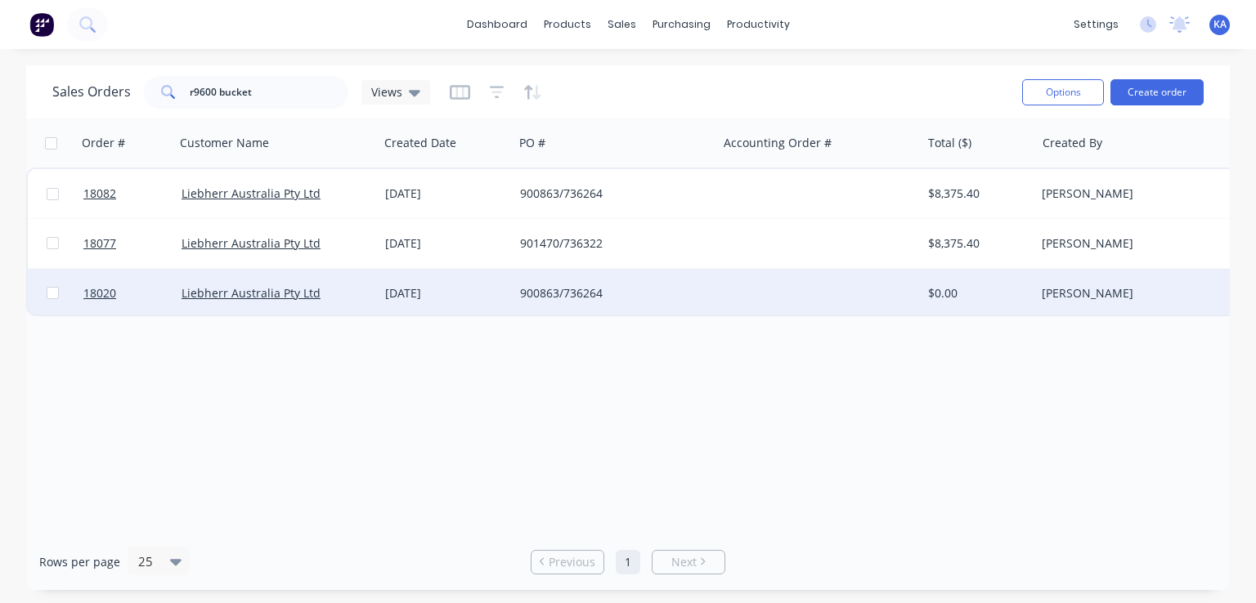
click at [549, 287] on div "900863/736264" at bounding box center [611, 293] width 182 height 16
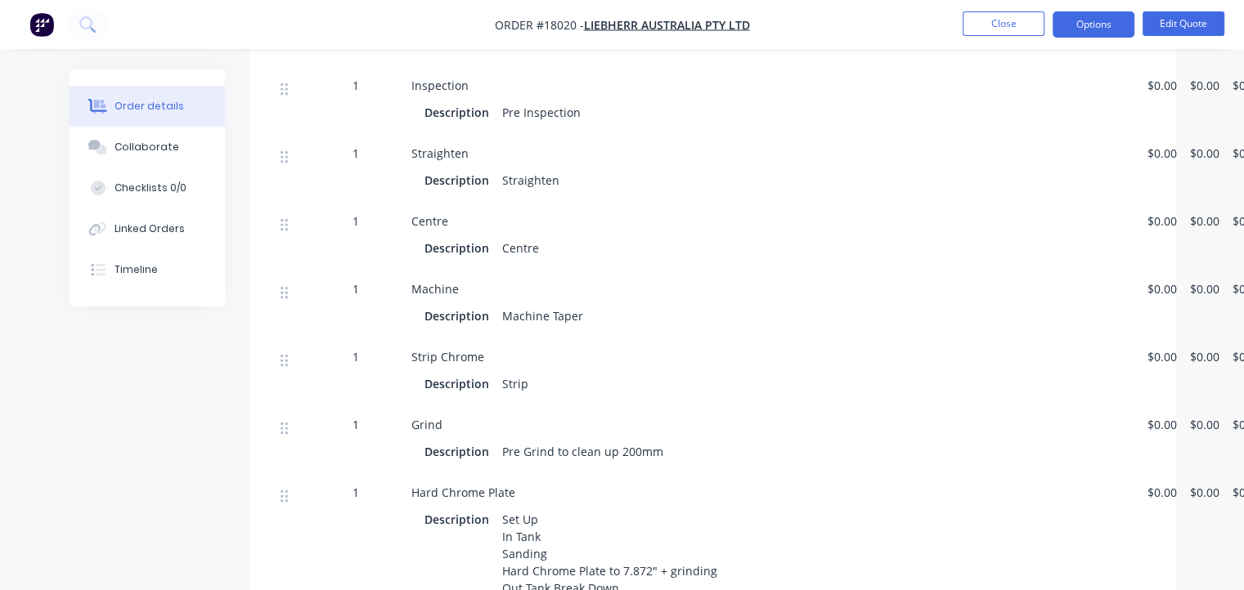
scroll to position [572, 0]
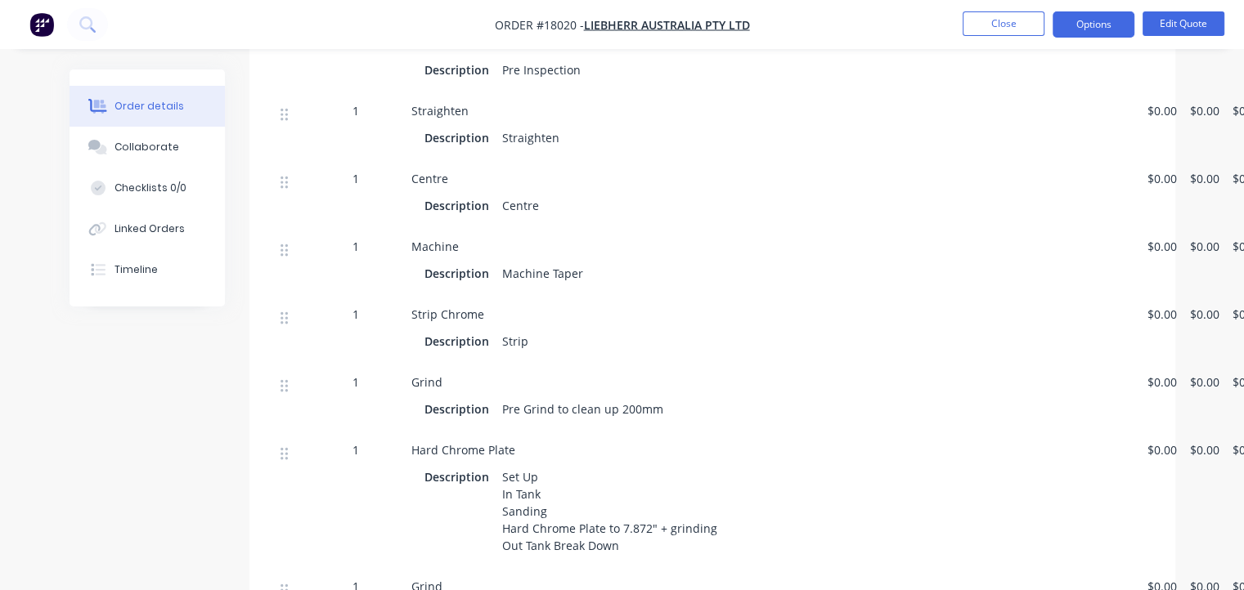
click at [559, 126] on div "Straighten" at bounding box center [531, 138] width 70 height 24
drag, startPoint x: 559, startPoint y: 119, endPoint x: 550, endPoint y: 121, distance: 9.1
click at [550, 126] on div "Straighten" at bounding box center [531, 138] width 70 height 24
click at [553, 126] on div "Straighten" at bounding box center [531, 138] width 70 height 24
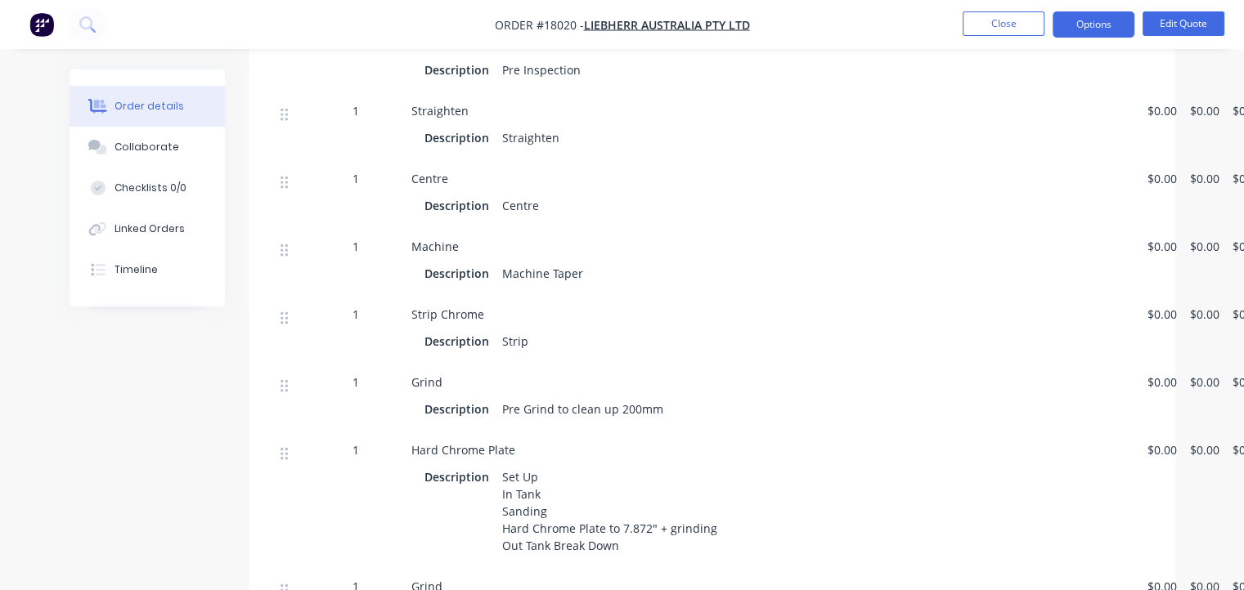
click at [553, 126] on div "Straighten" at bounding box center [531, 138] width 70 height 24
drag, startPoint x: 553, startPoint y: 121, endPoint x: 536, endPoint y: 122, distance: 16.4
click at [536, 126] on div "Straighten" at bounding box center [531, 138] width 70 height 24
drag, startPoint x: 657, startPoint y: 310, endPoint x: 863, endPoint y: 155, distance: 258.1
click at [670, 298] on div "Strip Chrome Description Strip" at bounding box center [773, 330] width 736 height 68
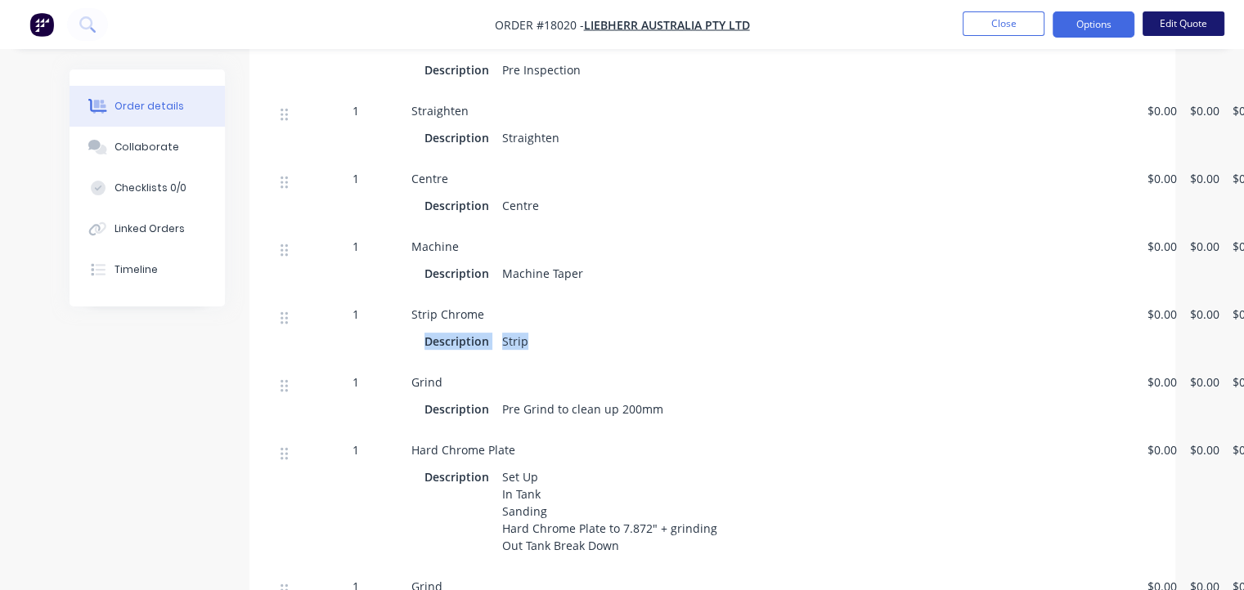
click at [1164, 16] on button "Edit Quote" at bounding box center [1183, 23] width 82 height 25
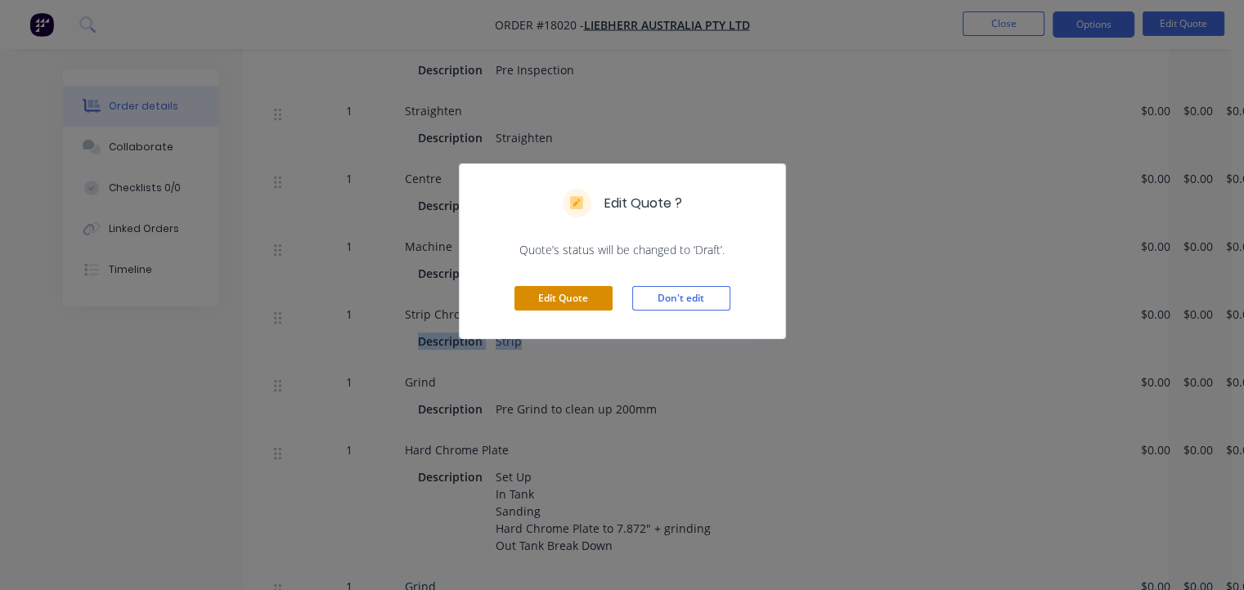
click at [561, 298] on button "Edit Quote" at bounding box center [563, 298] width 98 height 25
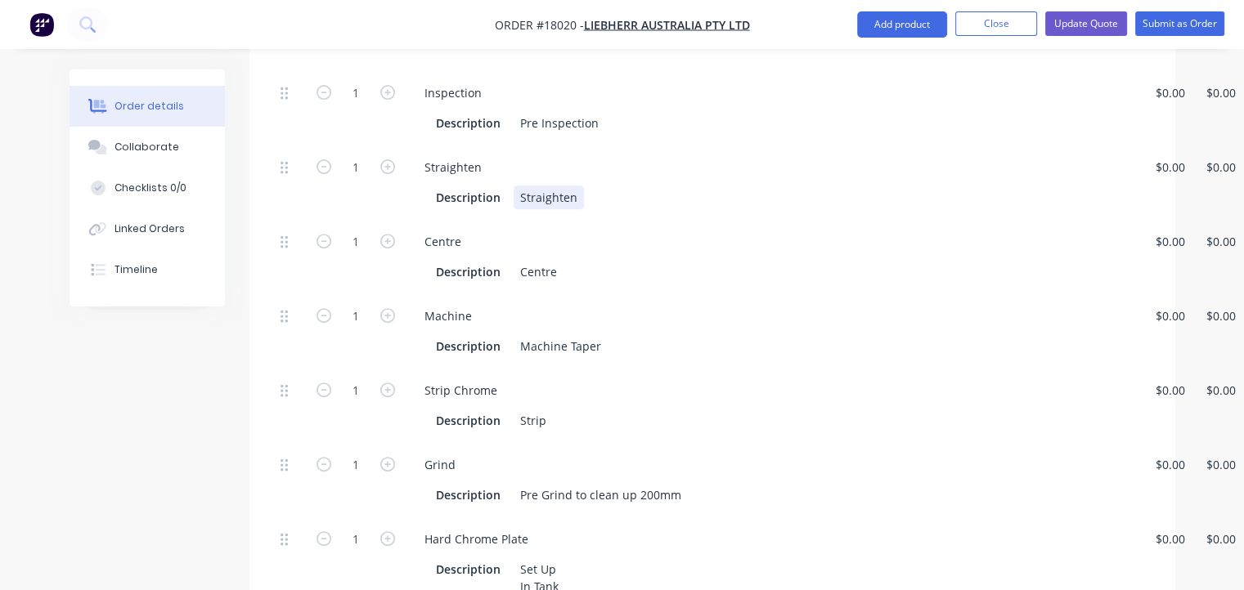
click at [568, 186] on div "Straighten" at bounding box center [549, 198] width 70 height 24
drag, startPoint x: 572, startPoint y: 157, endPoint x: 518, endPoint y: 155, distance: 54.0
click at [518, 186] on div "Straighten" at bounding box center [549, 198] width 70 height 24
click at [518, 260] on div "Centre" at bounding box center [539, 272] width 50 height 24
click at [579, 260] on div "Description re- Centre" at bounding box center [769, 272] width 680 height 24
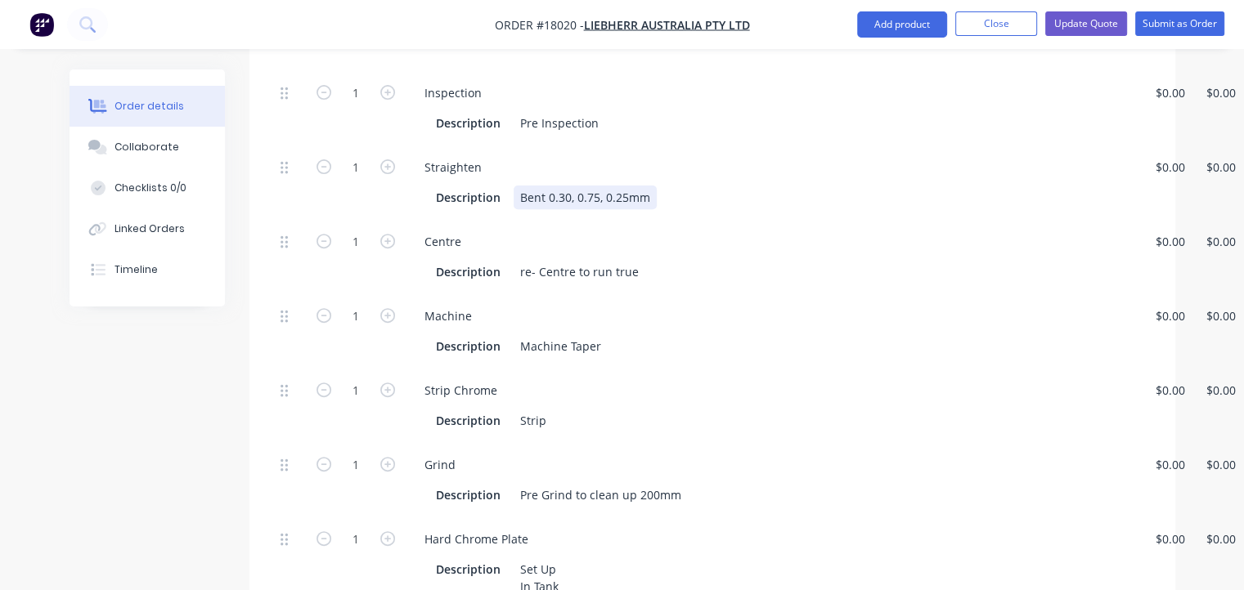
drag, startPoint x: 658, startPoint y: 158, endPoint x: 648, endPoint y: 153, distance: 11.0
click at [648, 186] on div "Description Bent 0.30, 0.75, 0.25mm" at bounding box center [769, 198] width 680 height 24
drag, startPoint x: 650, startPoint y: 153, endPoint x: 548, endPoint y: 147, distance: 102.4
click at [548, 186] on div "Bent 0.30, 0.75, 0.25mm" at bounding box center [585, 198] width 143 height 24
copy div "0.30, 0.75, 0.25mm"
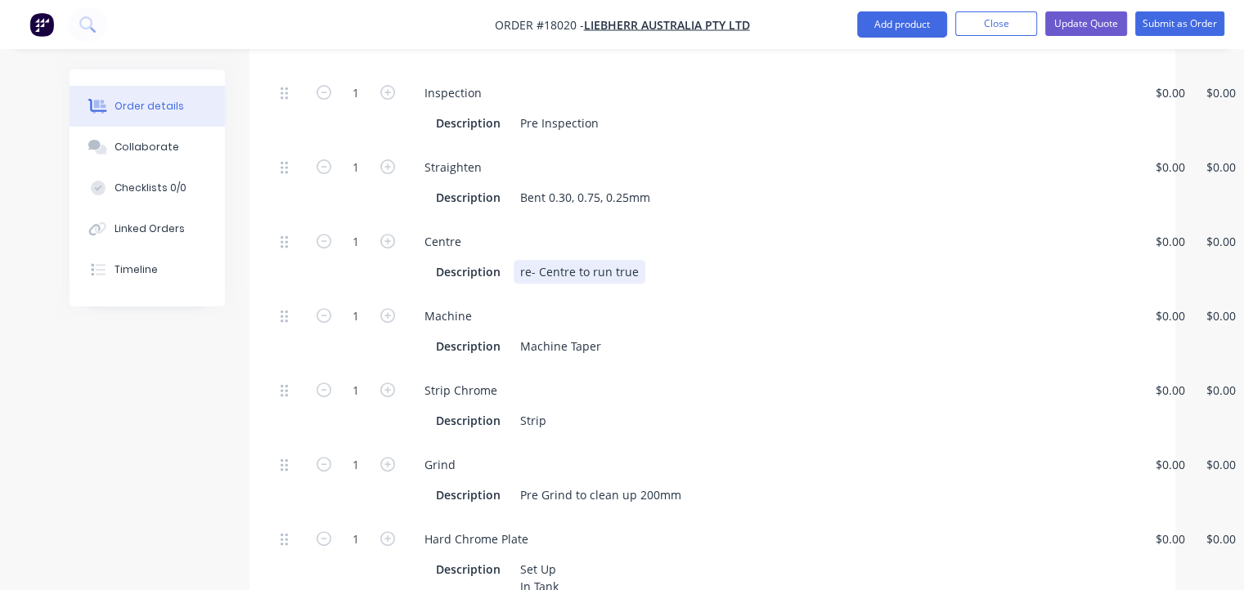
click at [638, 260] on div "re- Centre to run true" at bounding box center [580, 272] width 132 height 24
click at [614, 334] on div "Description Machine Taper" at bounding box center [769, 346] width 680 height 24
click at [606, 379] on div "Strip Chrome" at bounding box center [772, 391] width 723 height 24
click at [572, 409] on div "Description Strip" at bounding box center [769, 421] width 680 height 24
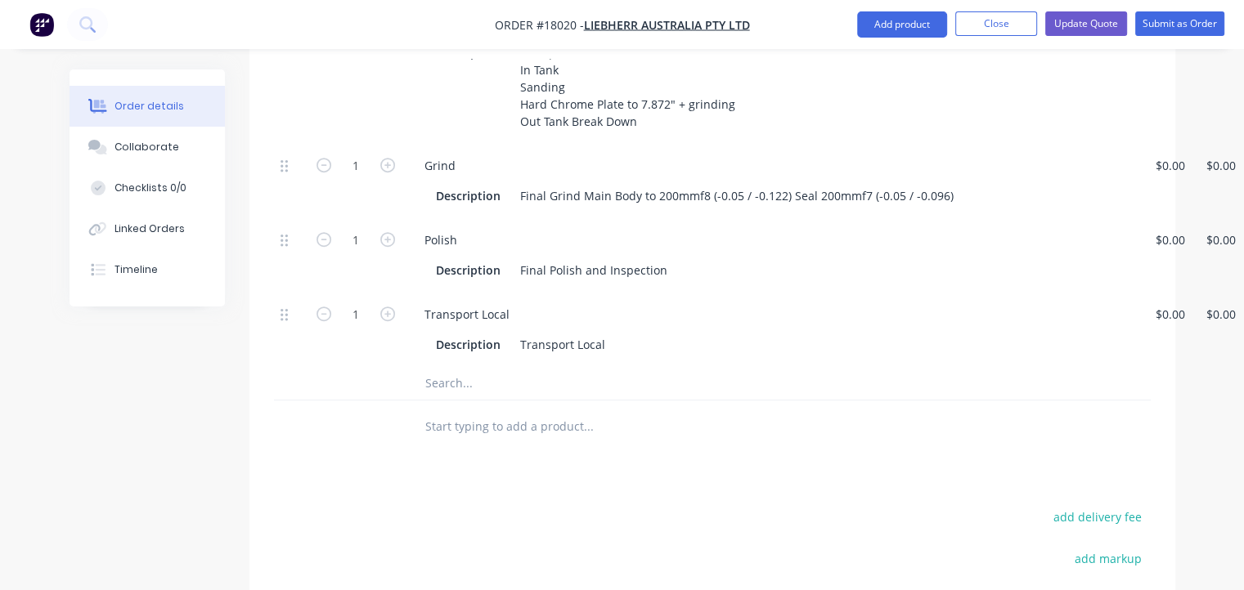
scroll to position [1326, 0]
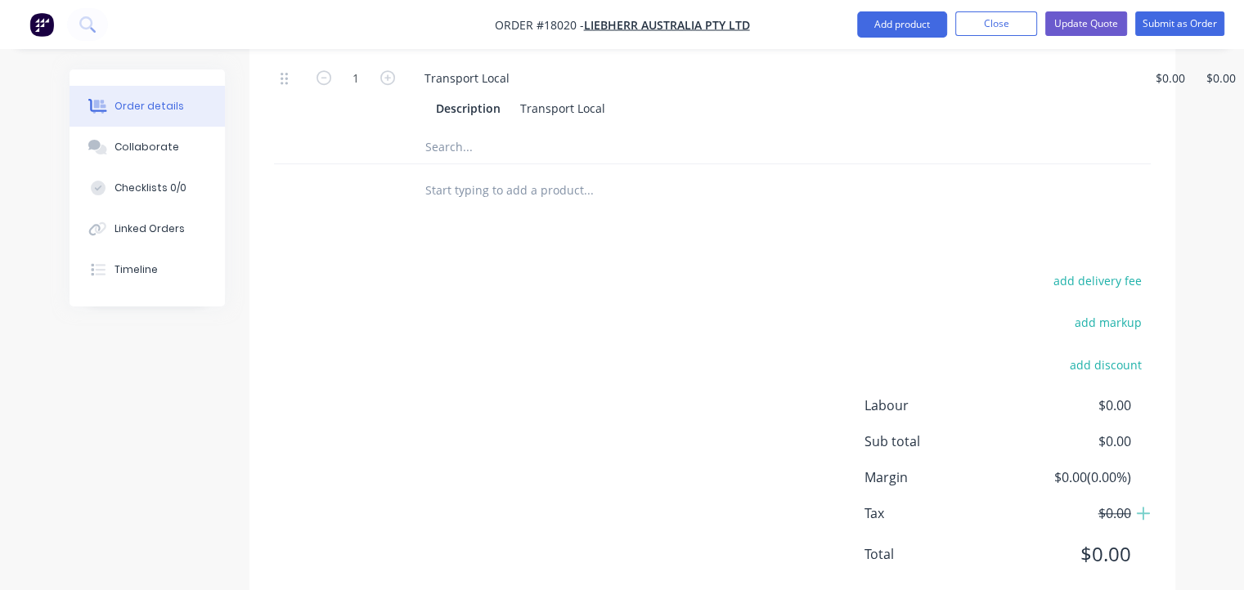
click at [572, 379] on div "add delivery fee add markup add discount Labour $0.00 Sub total $0.00 Margin $0…" at bounding box center [712, 428] width 877 height 316
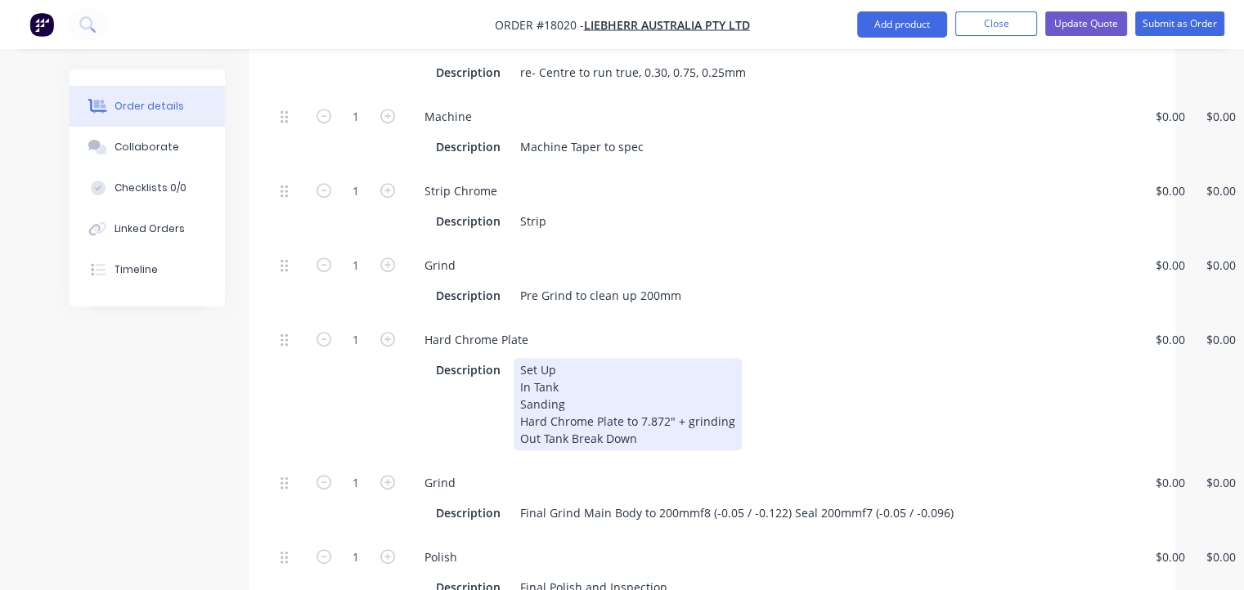
scroll to position [753, 0]
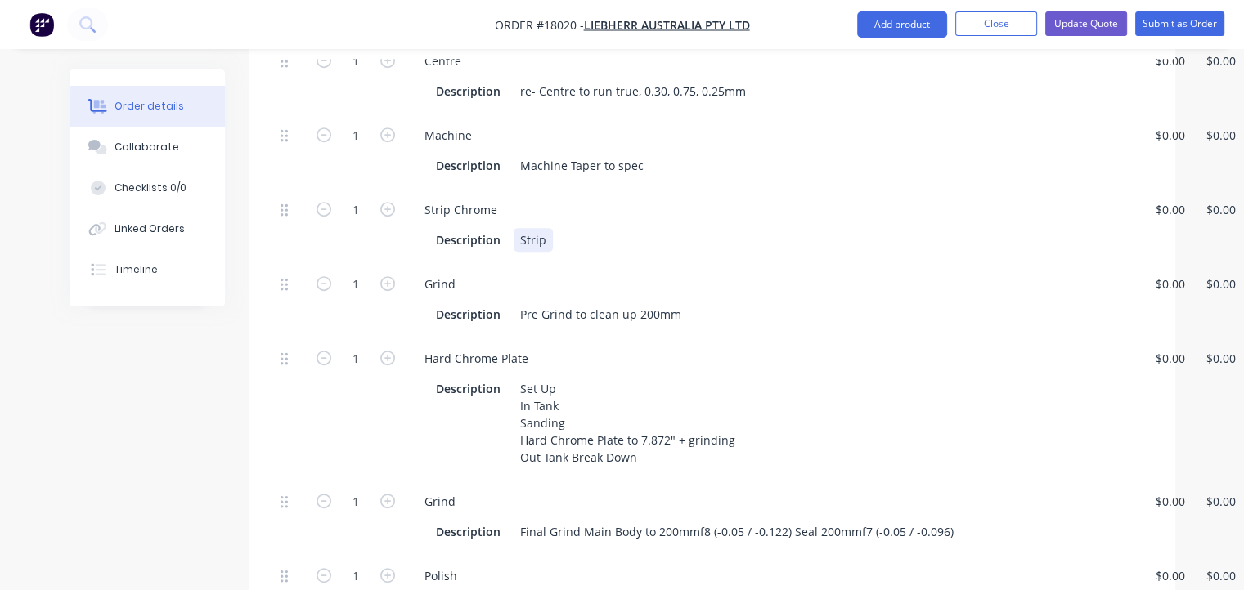
click at [720, 213] on div "Strip Chrome Description Strip" at bounding box center [773, 225] width 736 height 74
click at [675, 303] on div "Pre Grind to clean up 200mm" at bounding box center [601, 315] width 174 height 24
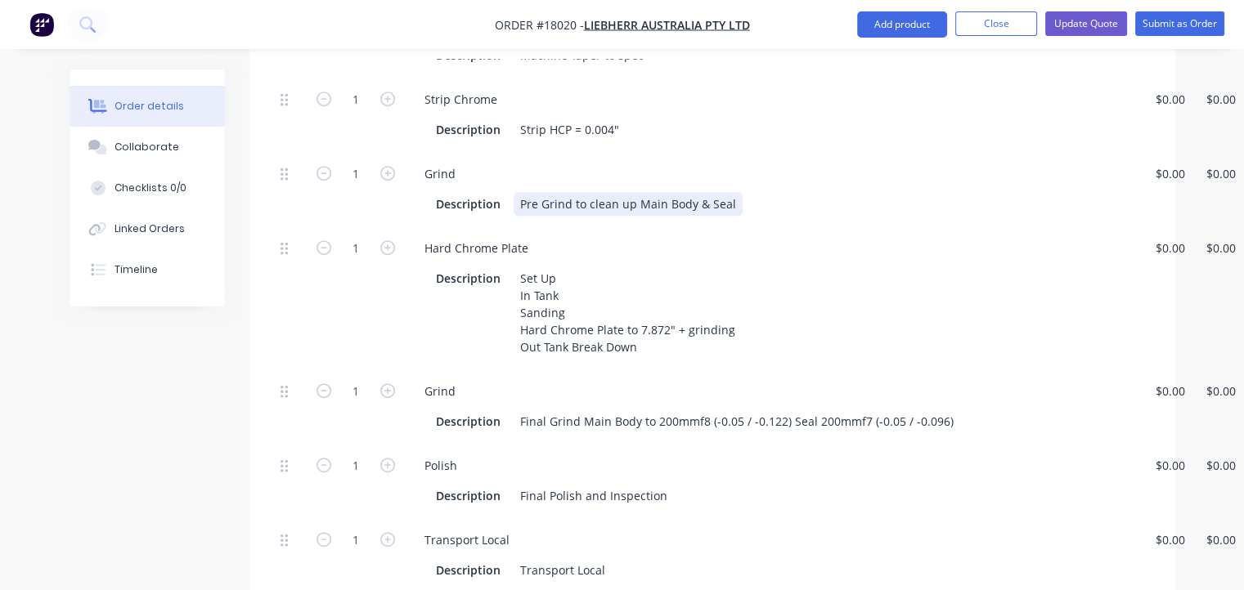
scroll to position [917, 0]
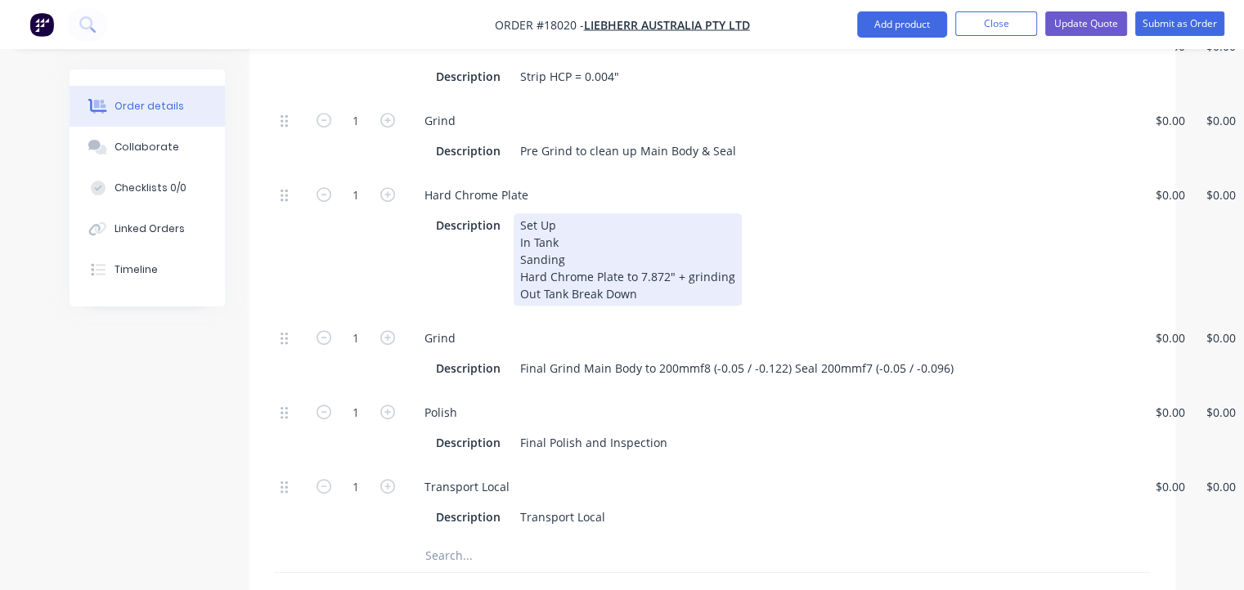
click at [569, 250] on div "Set Up In Tank Sanding Hard Chrome Plate to 7.872" + grinding Out Tank Break Do…" at bounding box center [628, 259] width 228 height 92
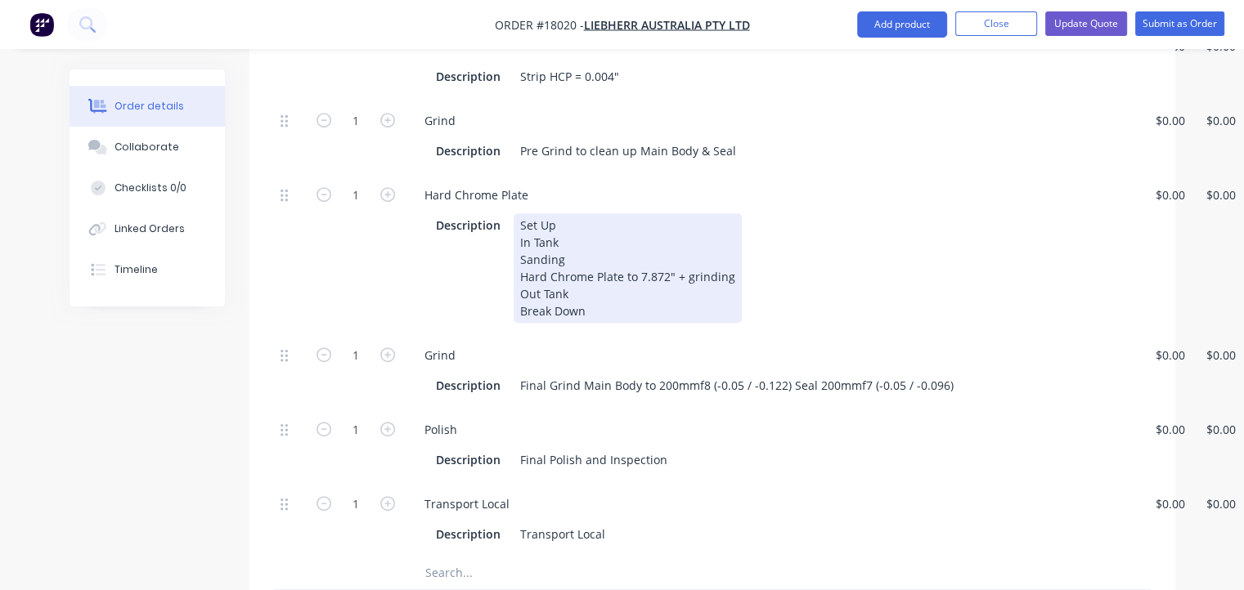
click at [675, 236] on div "Set Up In Tank Sanding Hard Chrome Plate to 7.872" + grinding Out Tank Break Do…" at bounding box center [628, 268] width 228 height 110
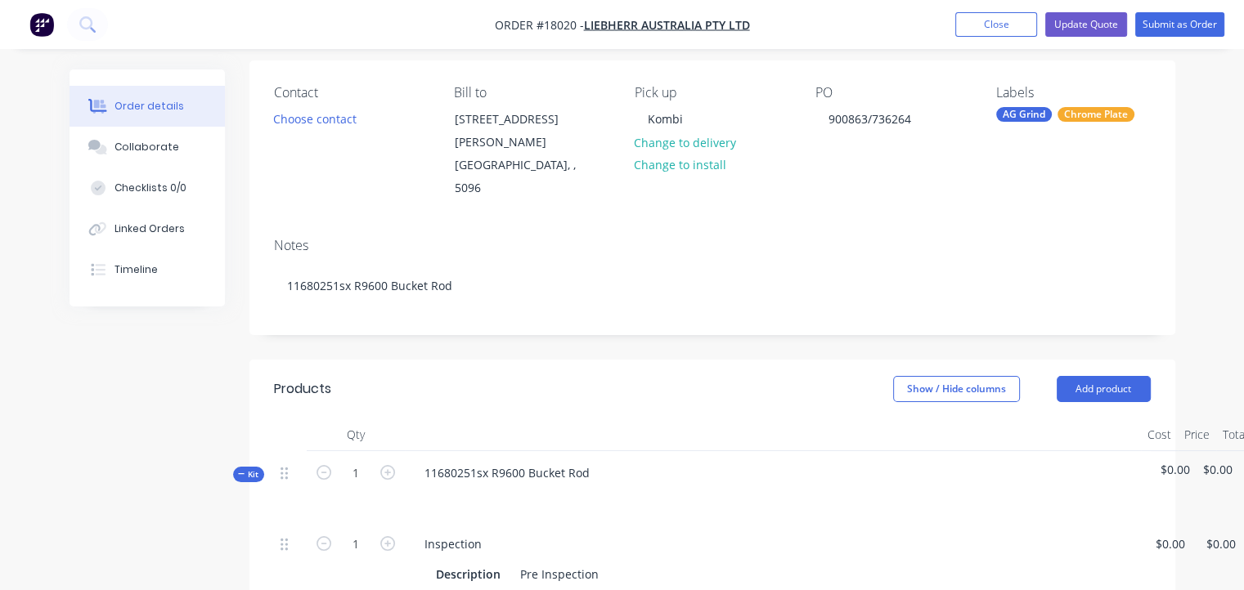
scroll to position [0, 0]
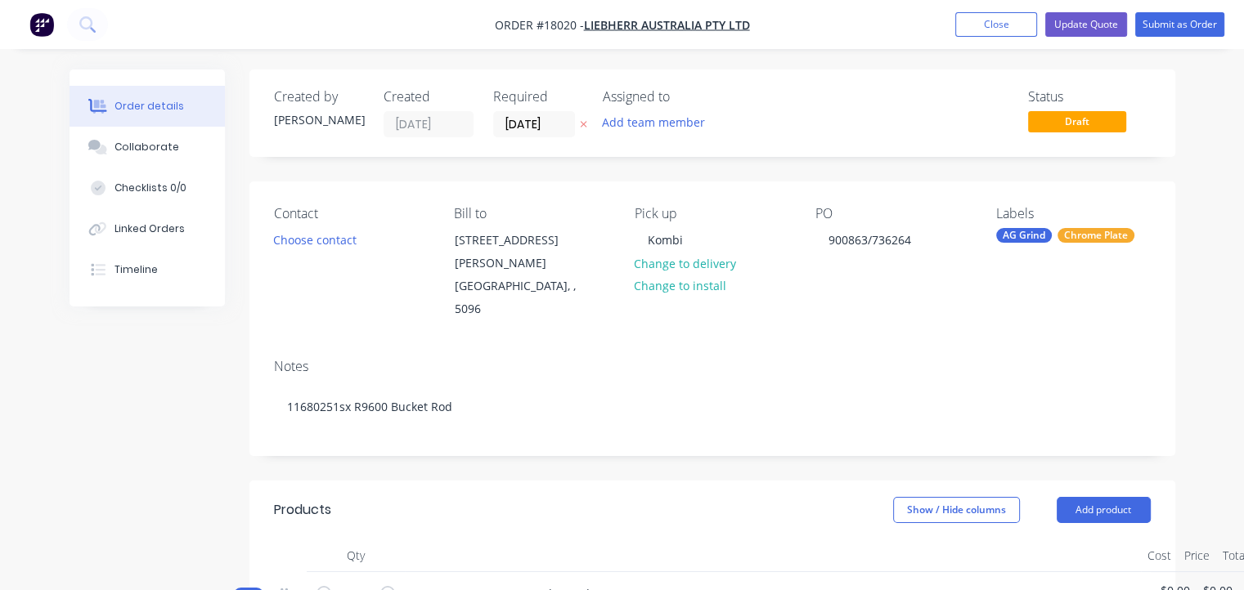
click at [1042, 230] on div "AG Grind" at bounding box center [1024, 235] width 56 height 15
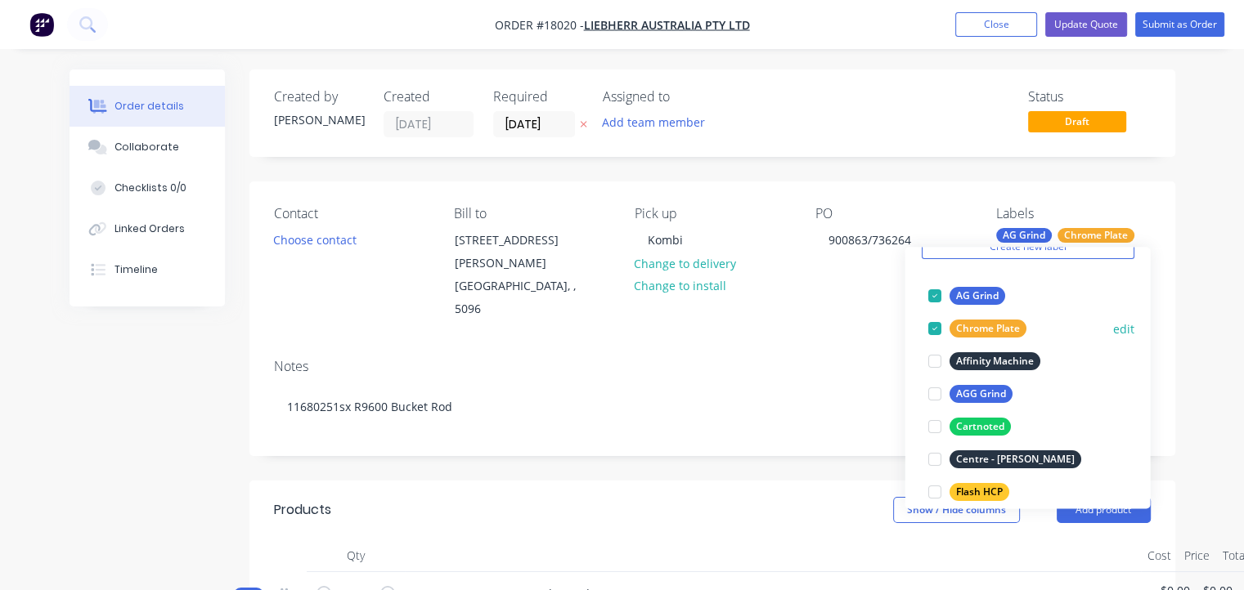
scroll to position [164, 0]
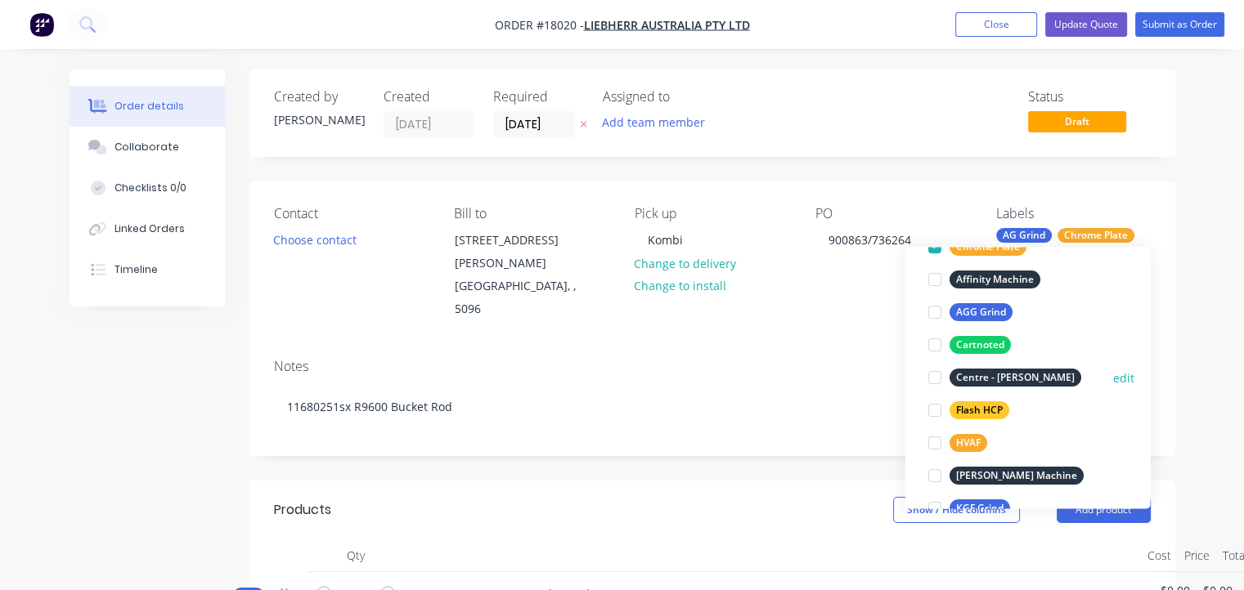
click at [1019, 377] on div "Centre - [PERSON_NAME]" at bounding box center [1015, 378] width 132 height 18
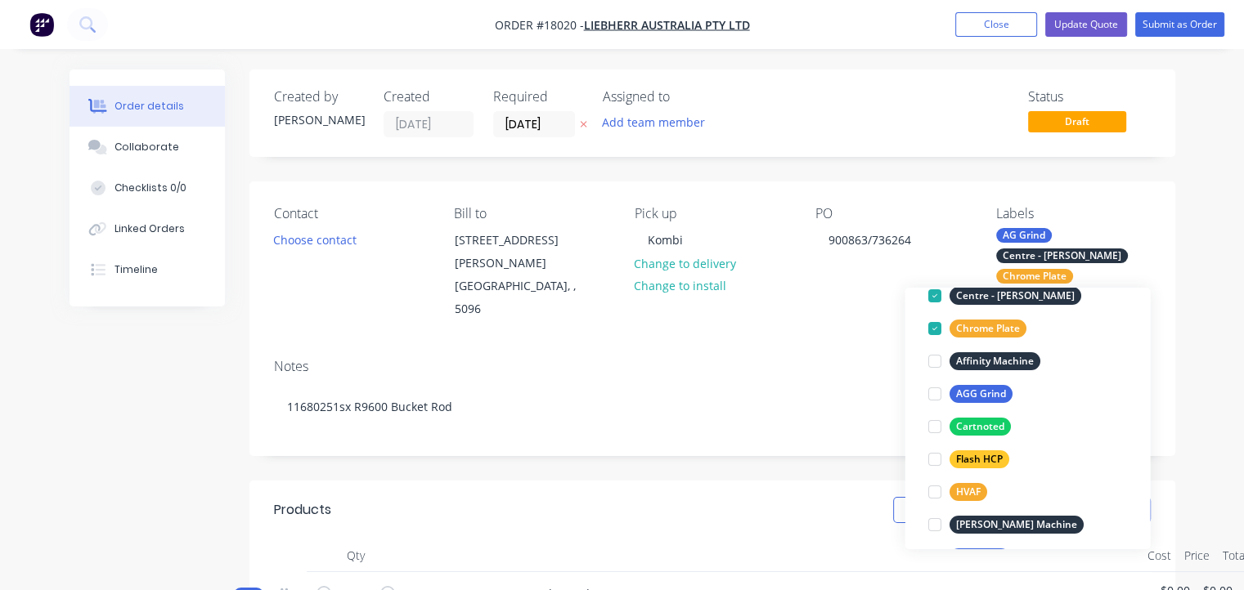
scroll to position [147, 0]
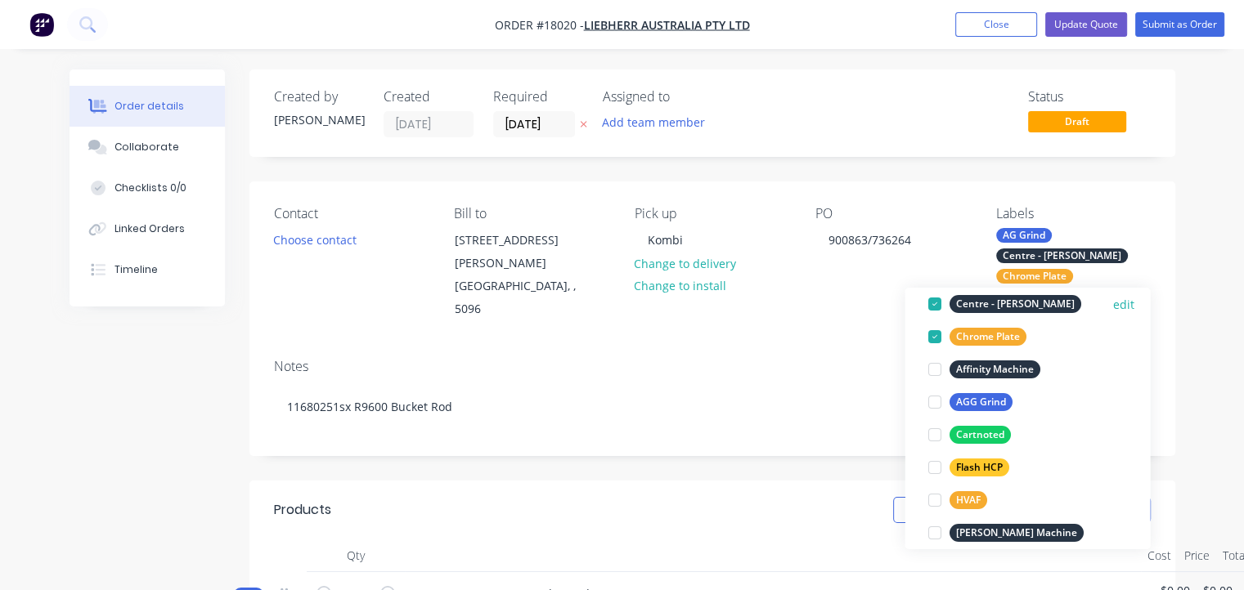
click at [1011, 302] on div "Centre - [PERSON_NAME]" at bounding box center [1015, 304] width 132 height 18
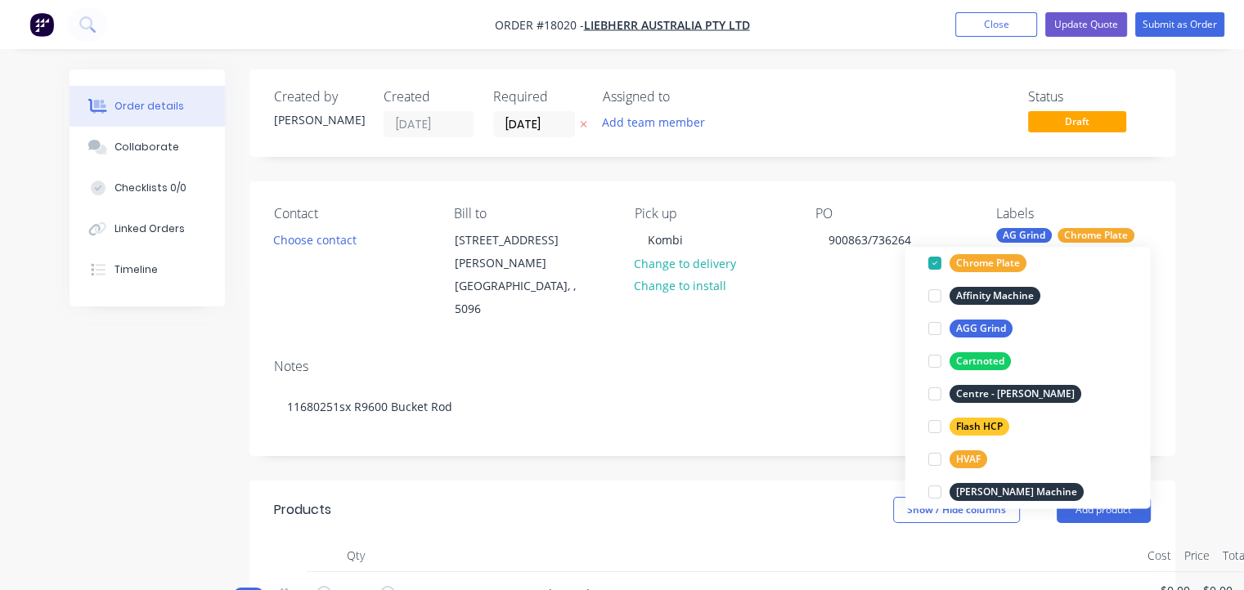
scroll to position [114, 0]
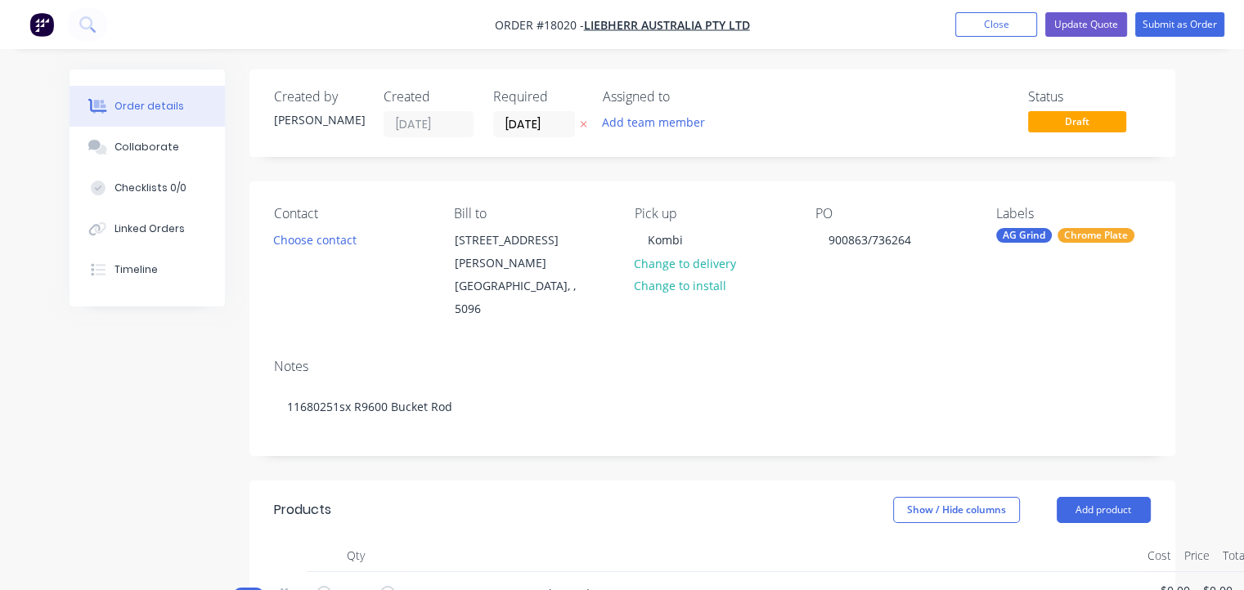
click at [1092, 187] on div "Contact Choose contact [PERSON_NAME] to [STREET_ADDRESS][PERSON_NAME] Pick up K…" at bounding box center [712, 264] width 926 height 164
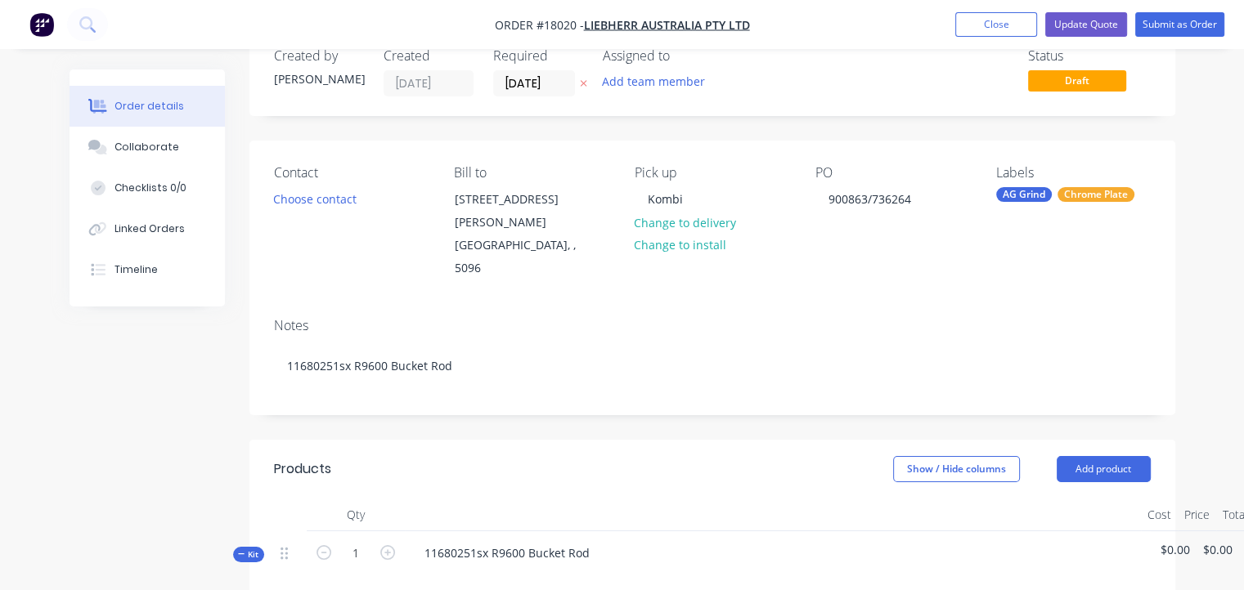
scroll to position [0, 0]
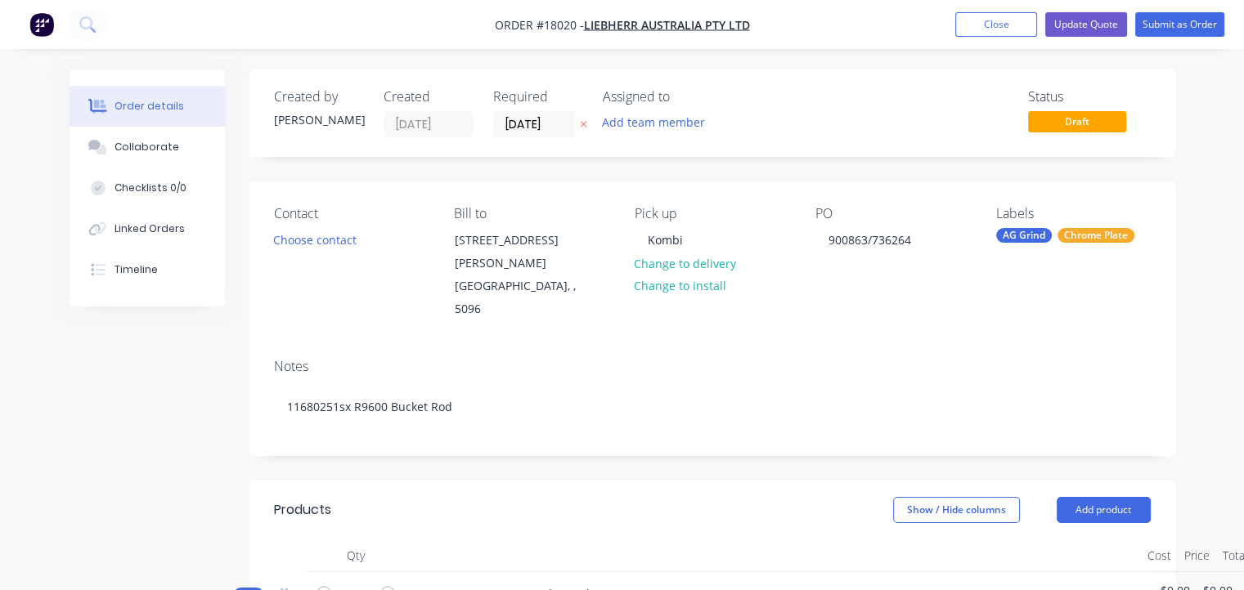
click at [1097, 223] on div "Labels AG Grind Chrome Plate" at bounding box center [1073, 263] width 155 height 115
click at [1097, 236] on div "Chrome Plate" at bounding box center [1095, 235] width 77 height 15
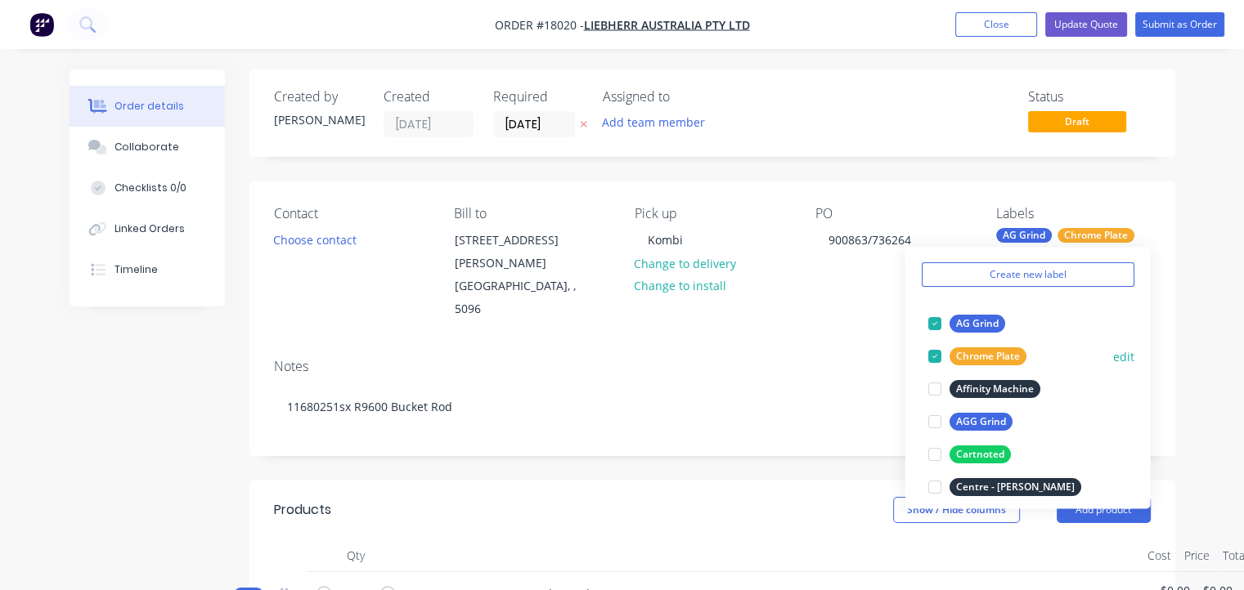
scroll to position [82, 0]
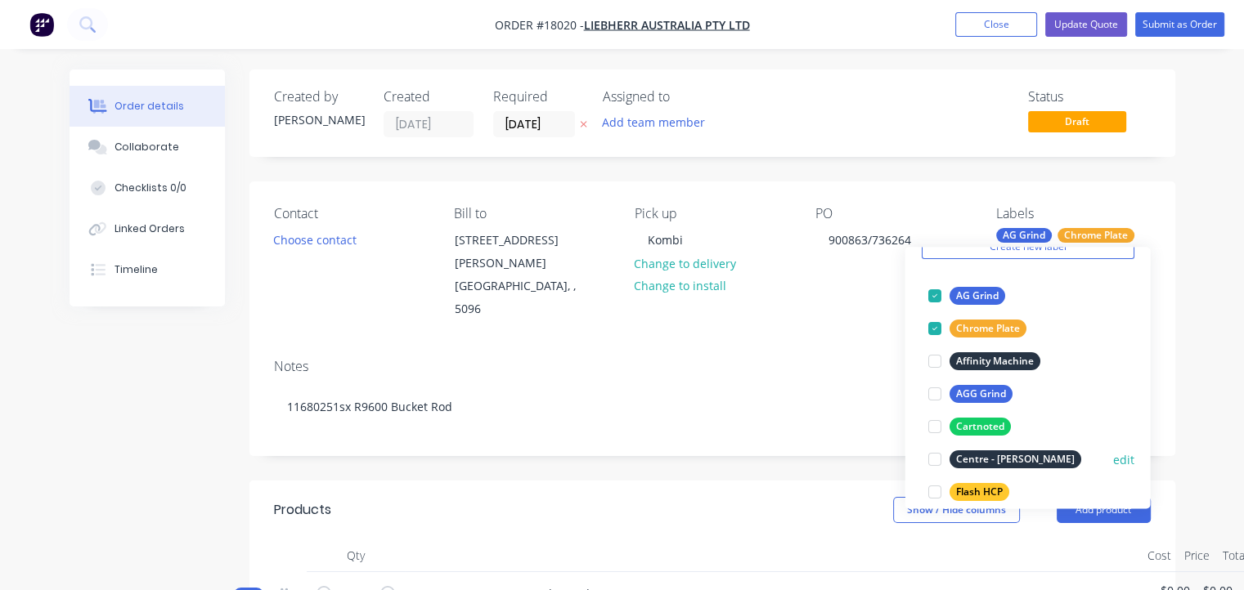
click at [941, 460] on div at bounding box center [933, 459] width 33 height 33
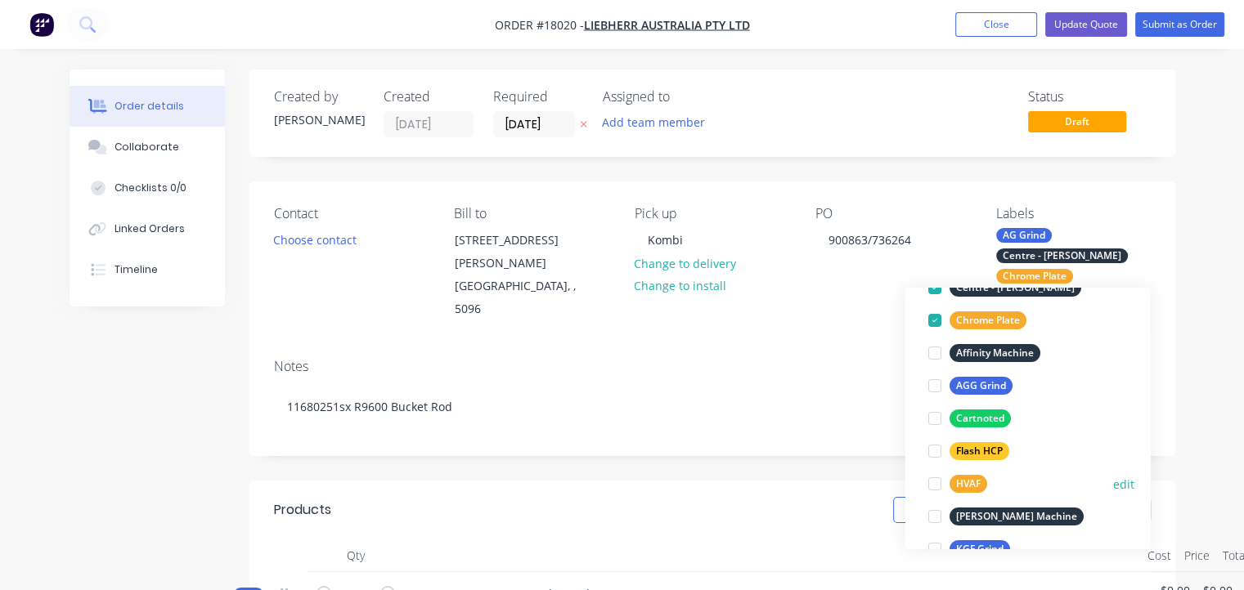
scroll to position [245, 0]
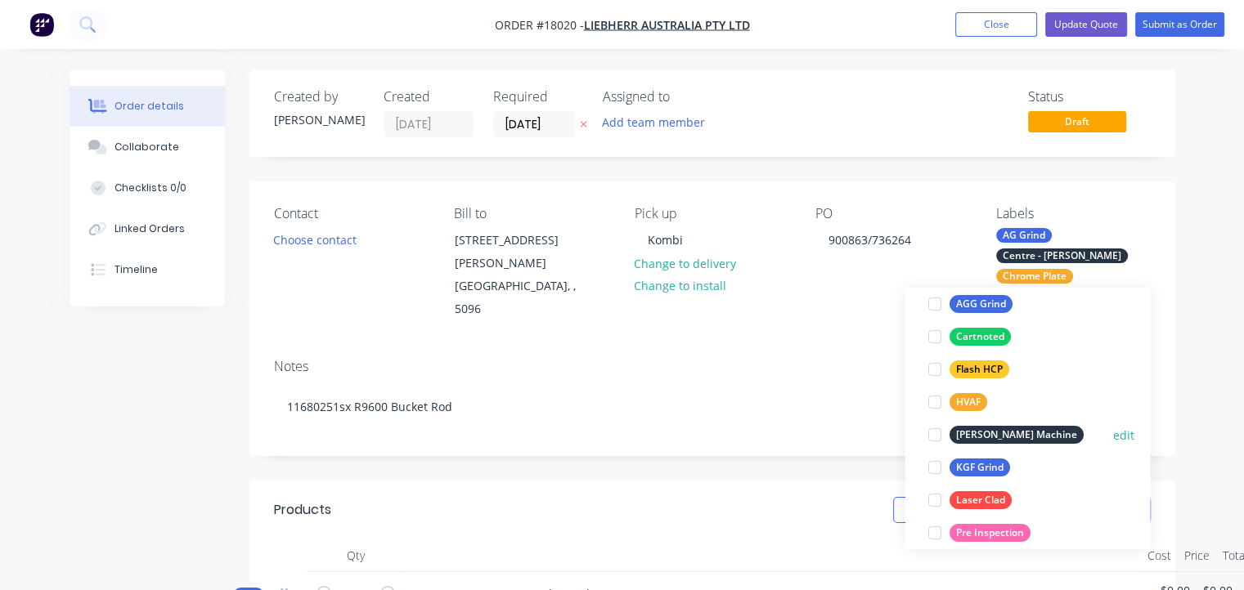
click at [1025, 436] on div "[PERSON_NAME] Machine" at bounding box center [1016, 435] width 134 height 18
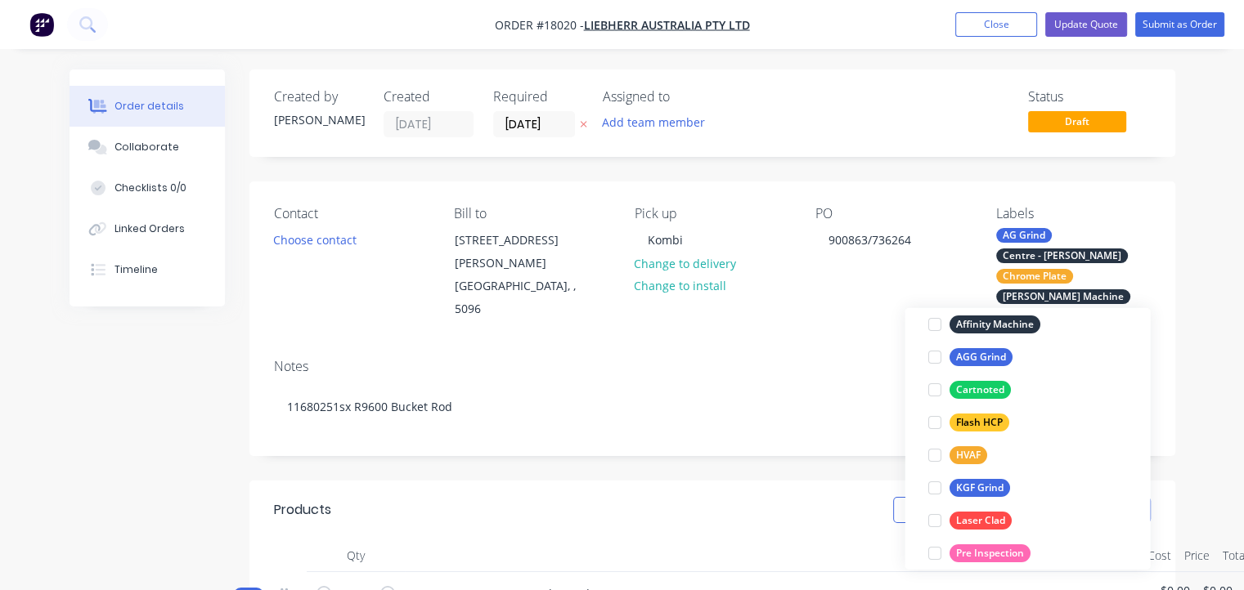
scroll to position [82, 0]
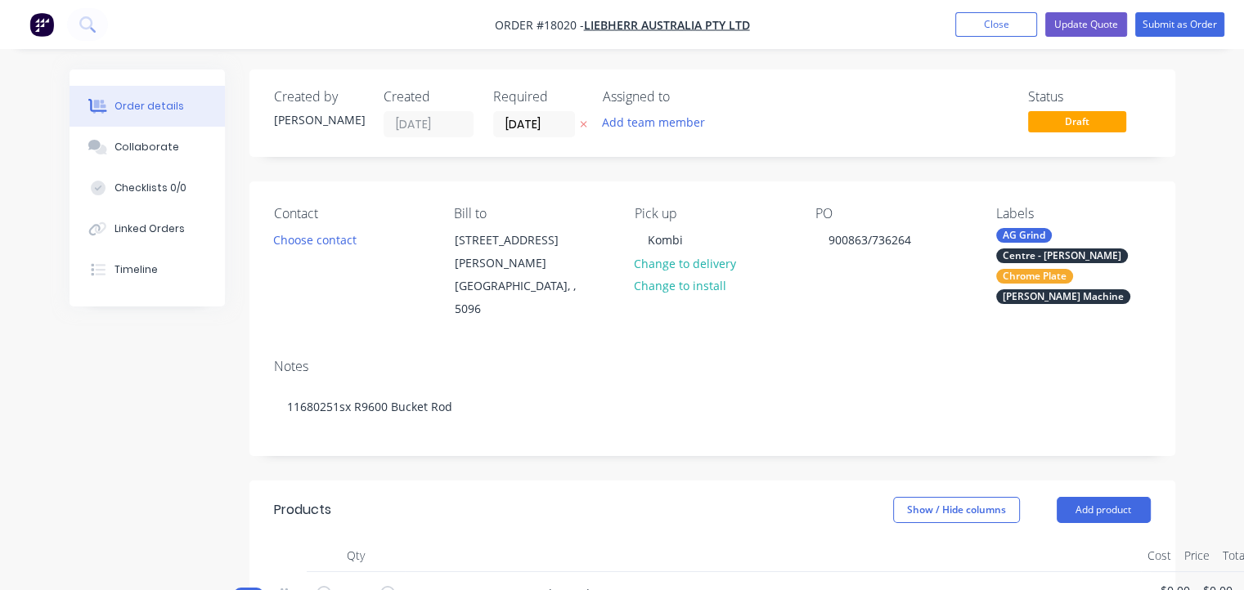
click at [622, 346] on div "Notes 11680251sx R9600 Bucket Rod" at bounding box center [712, 401] width 926 height 110
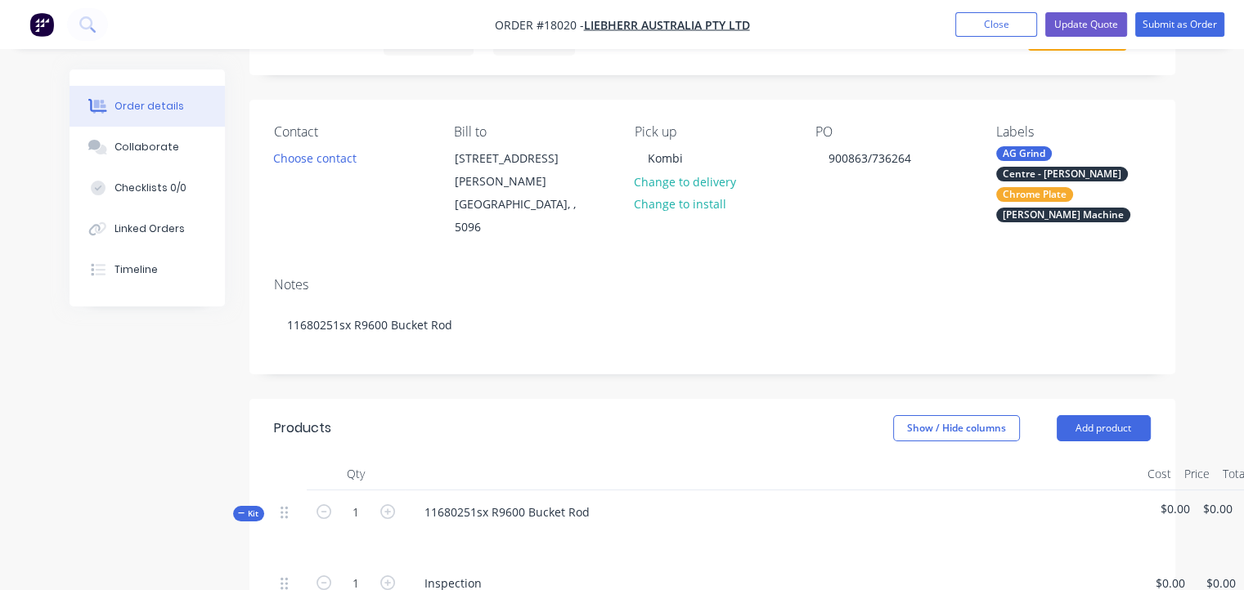
scroll to position [0, 0]
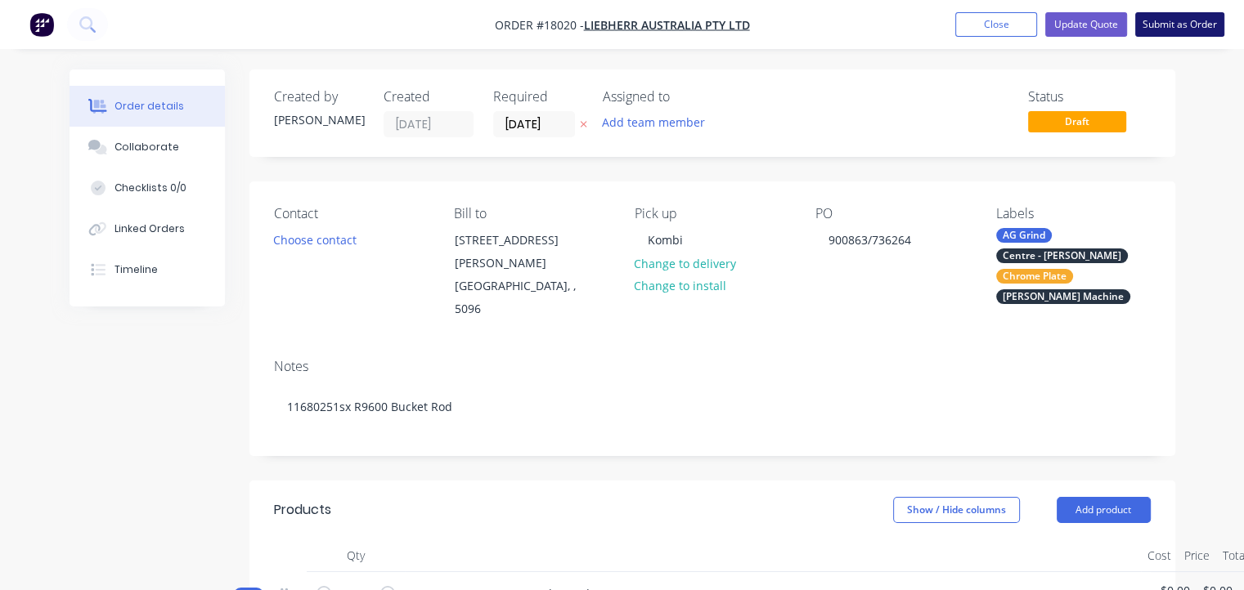
click at [1182, 27] on button "Submit as Order" at bounding box center [1179, 24] width 89 height 25
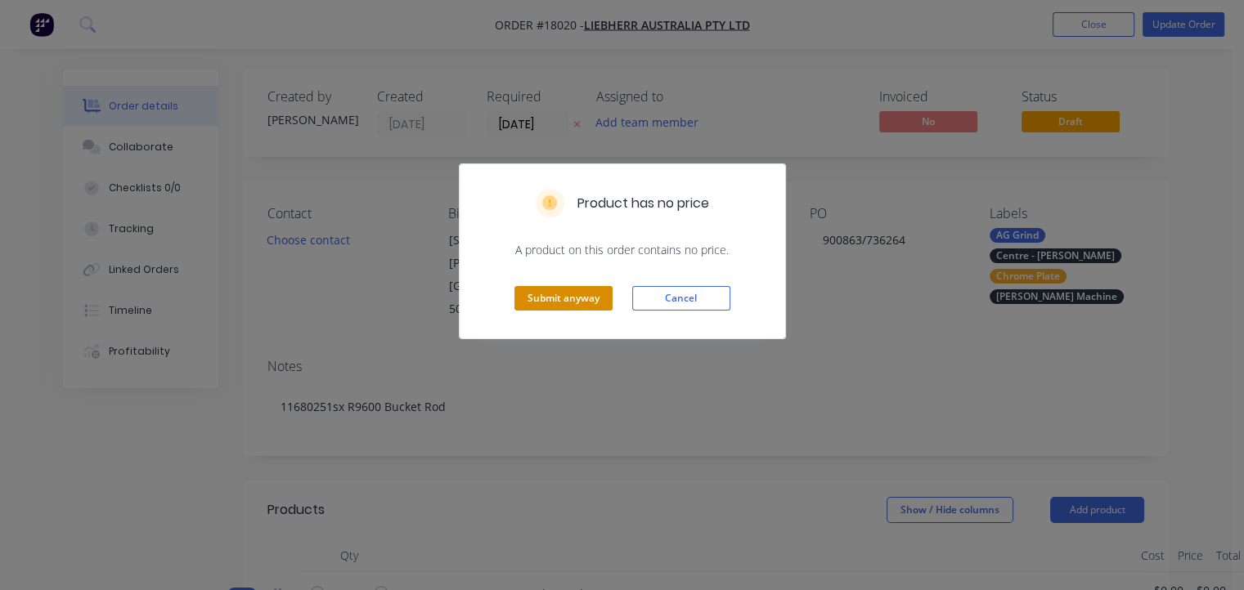
click at [605, 298] on button "Submit anyway" at bounding box center [563, 298] width 98 height 25
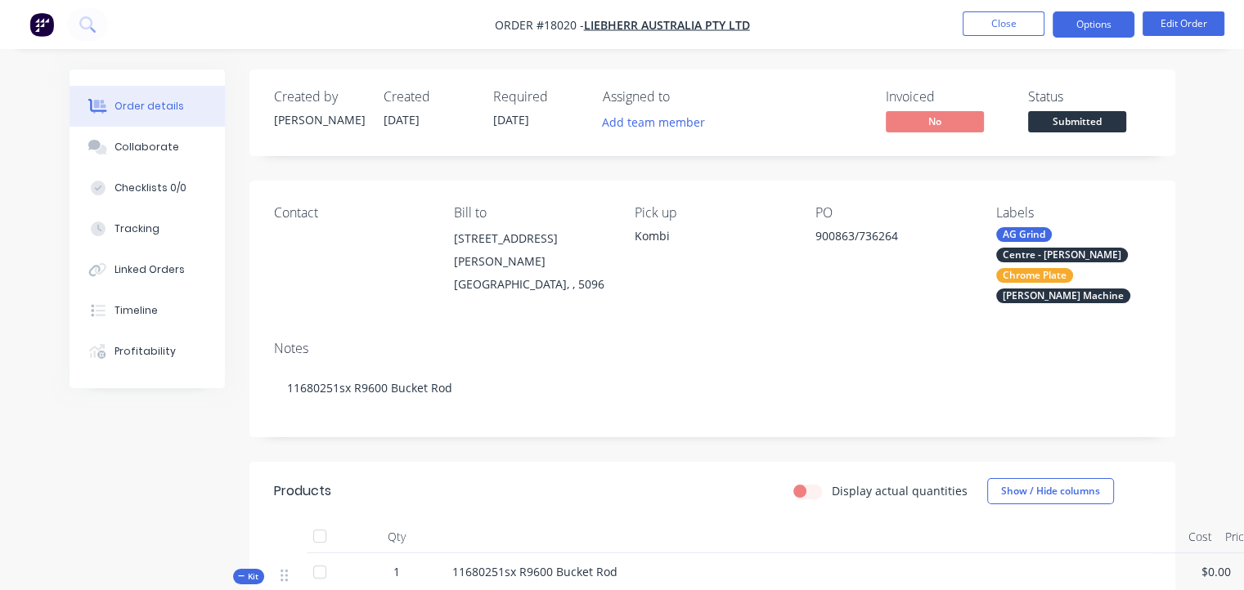
click at [1110, 30] on button "Options" at bounding box center [1093, 24] width 82 height 26
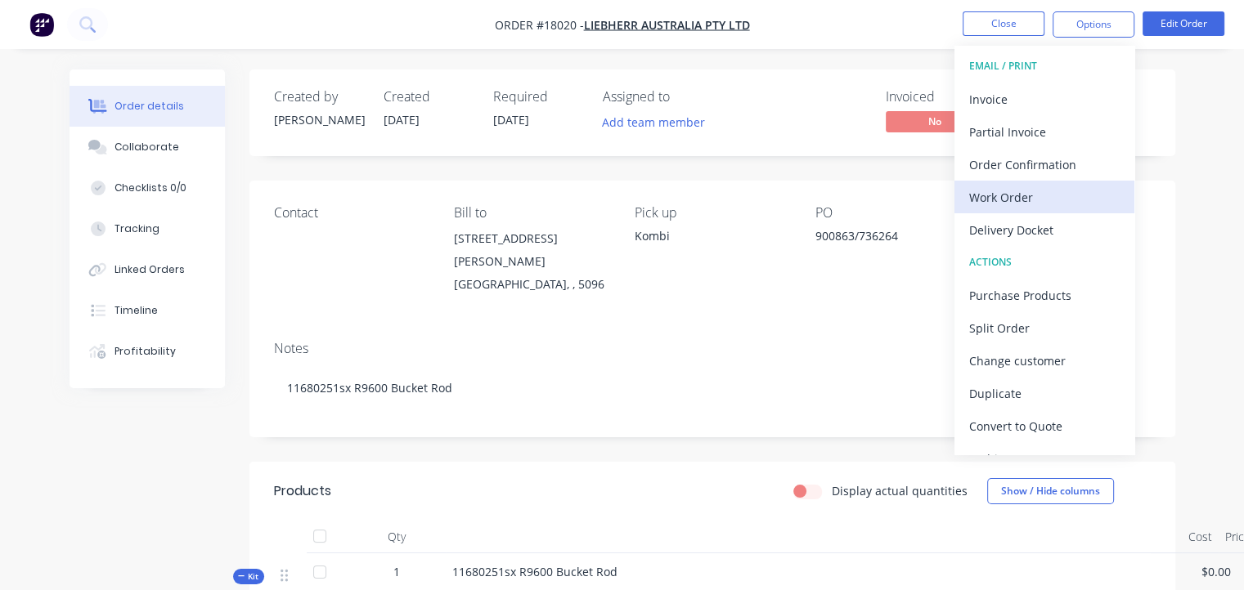
click at [1007, 195] on div "Work Order" at bounding box center [1044, 198] width 150 height 24
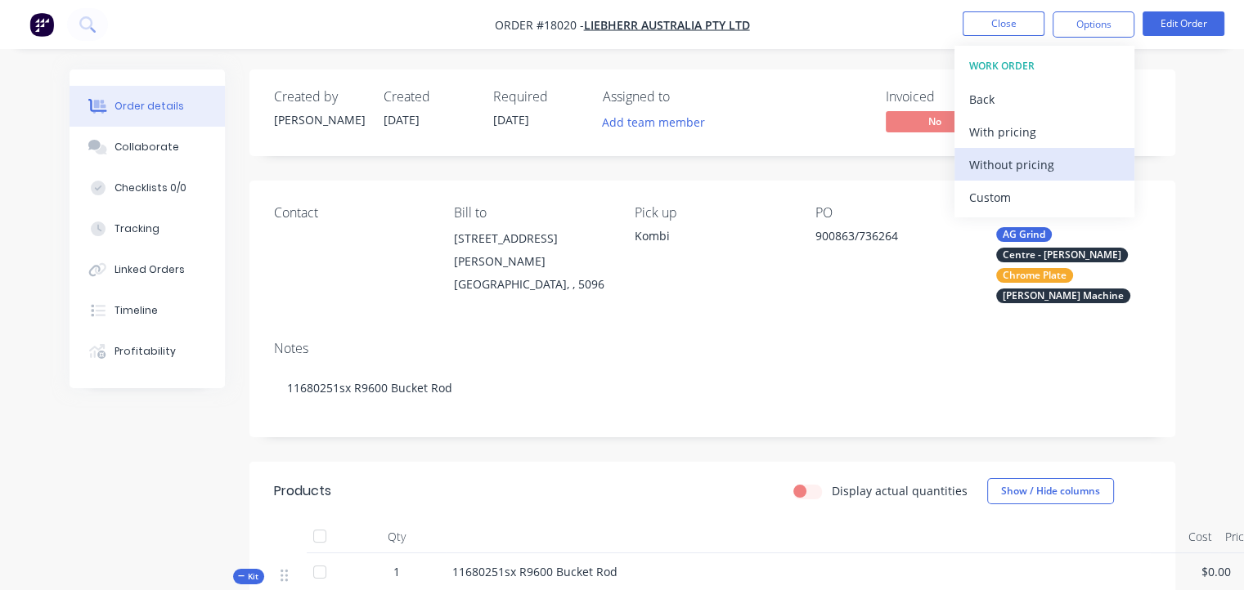
click at [998, 169] on div "Without pricing" at bounding box center [1044, 165] width 150 height 24
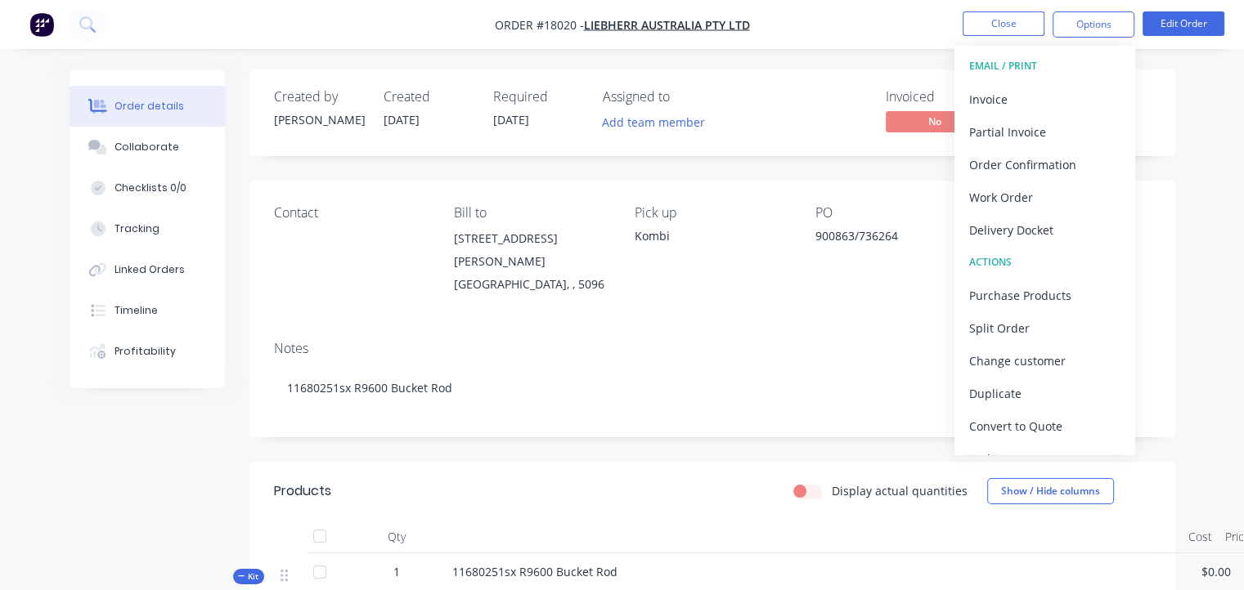
click at [824, 320] on div "Contact Bill to [STREET_ADDRESS][PERSON_NAME] Pick up Kombi PO 900863/736264 La…" at bounding box center [712, 254] width 926 height 147
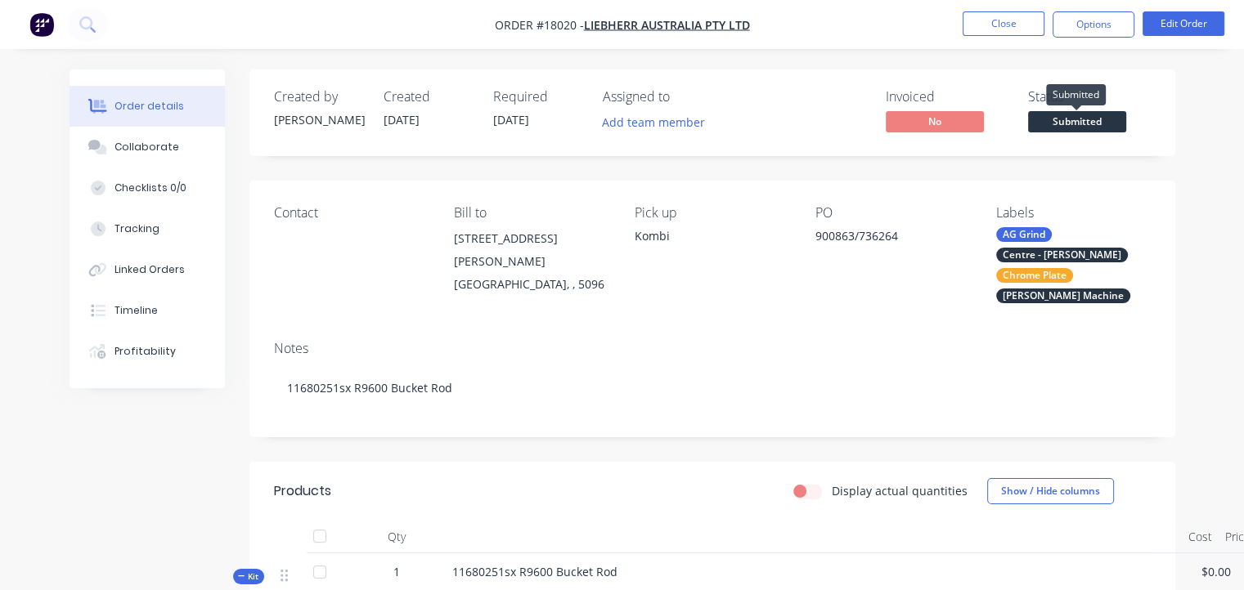
click at [1076, 123] on span "Submitted" at bounding box center [1077, 121] width 98 height 20
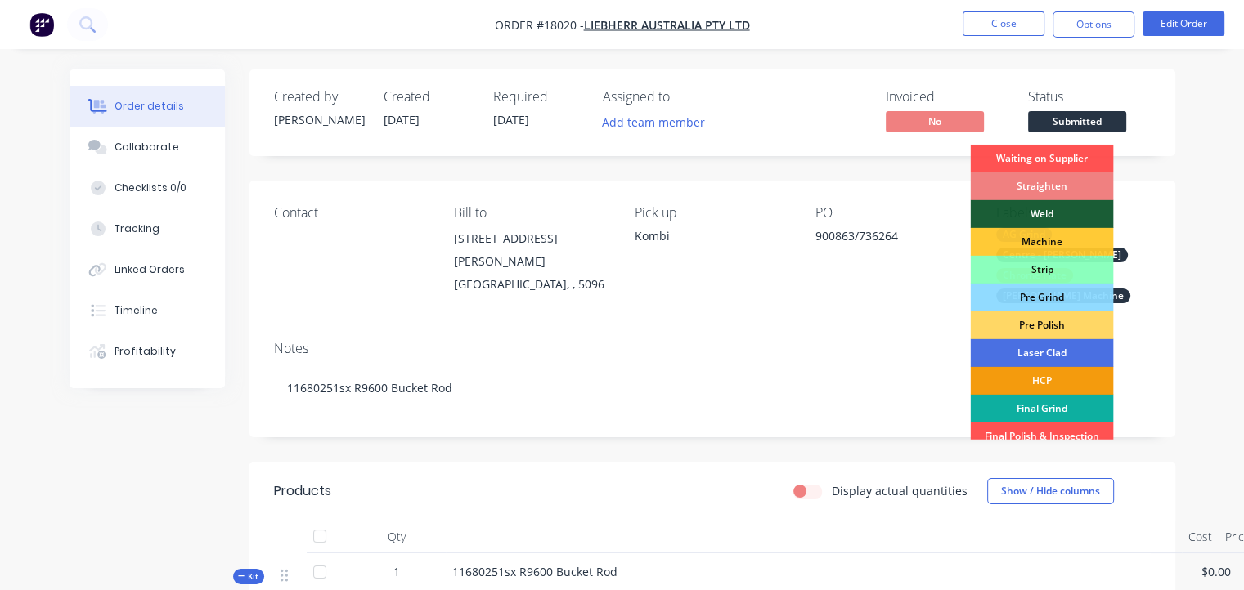
click at [1043, 182] on div "Straighten" at bounding box center [1041, 187] width 143 height 28
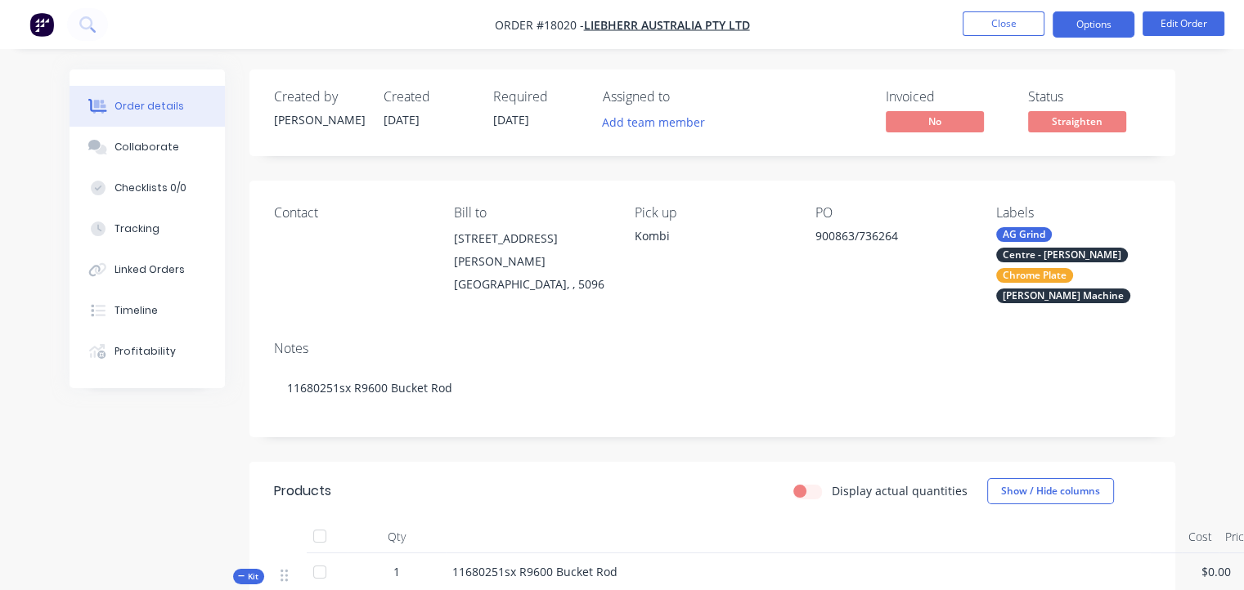
click at [1104, 21] on button "Options" at bounding box center [1093, 24] width 82 height 26
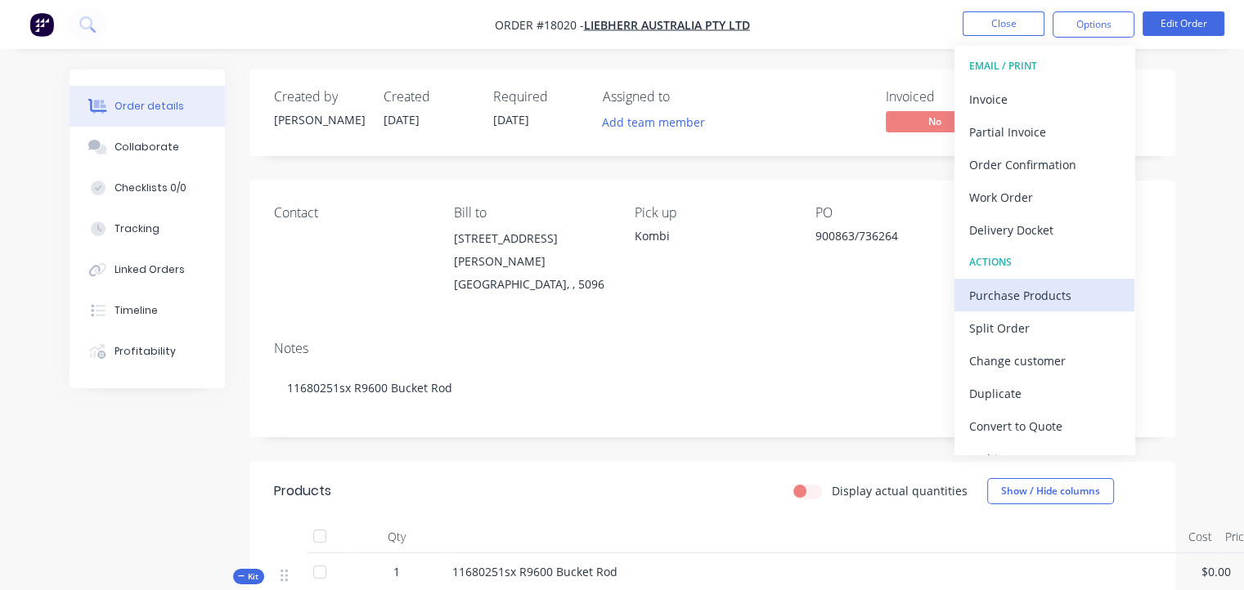
click at [1043, 292] on div "Purchase Products" at bounding box center [1044, 296] width 150 height 24
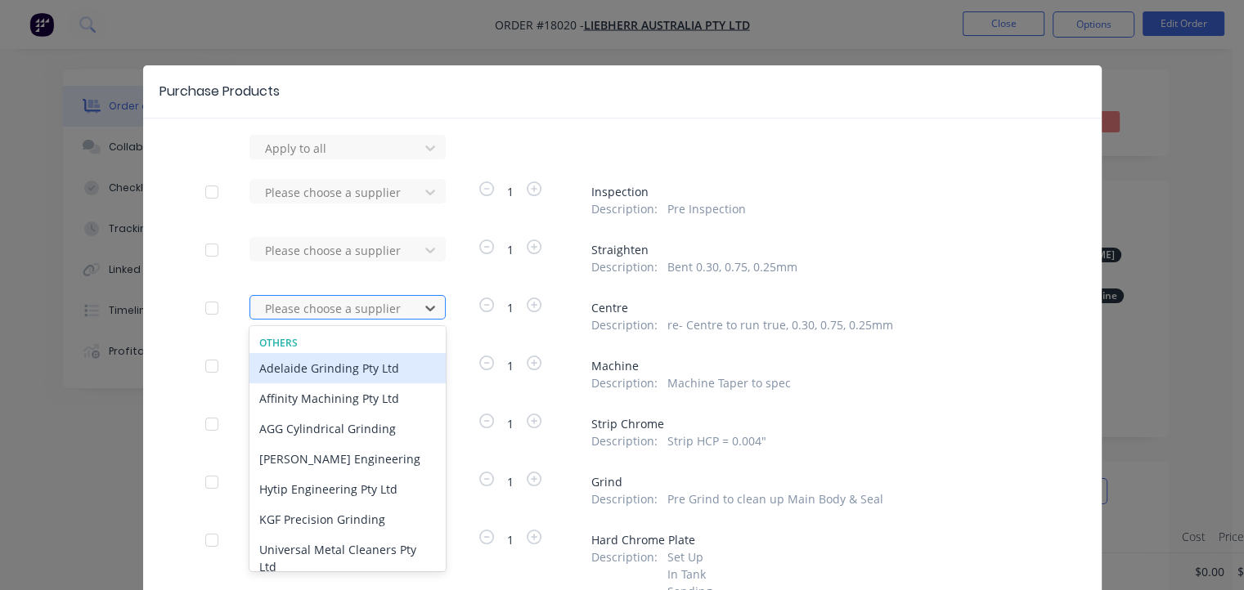
click at [350, 305] on div at bounding box center [336, 308] width 147 height 20
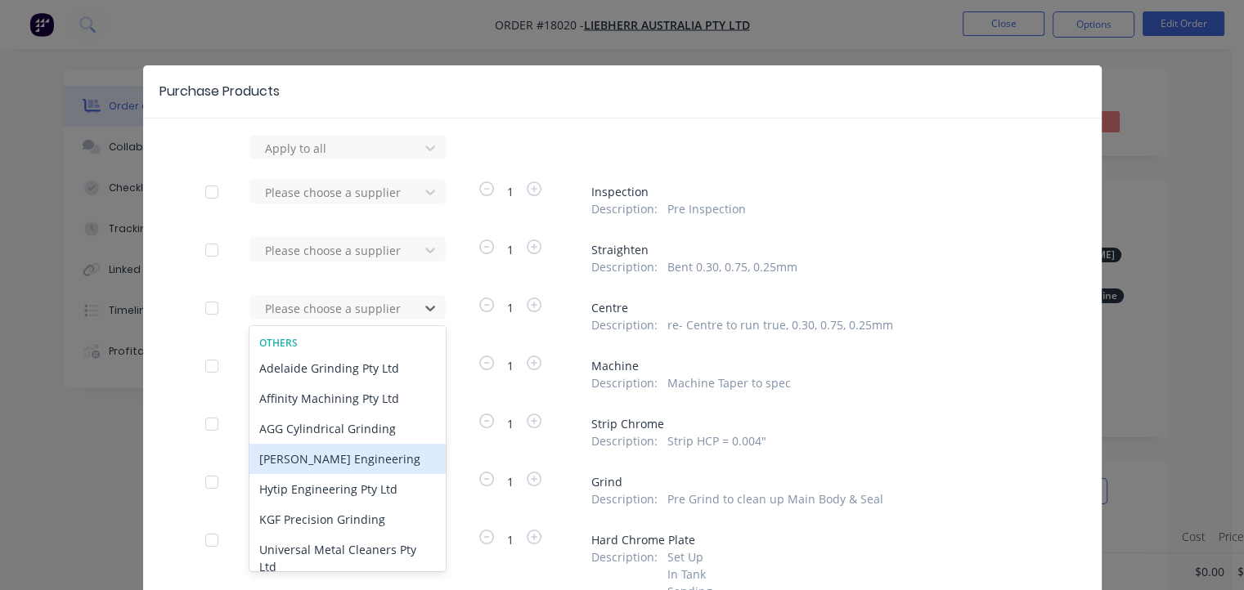
click at [357, 462] on div "[PERSON_NAME] Engineering" at bounding box center [347, 459] width 196 height 30
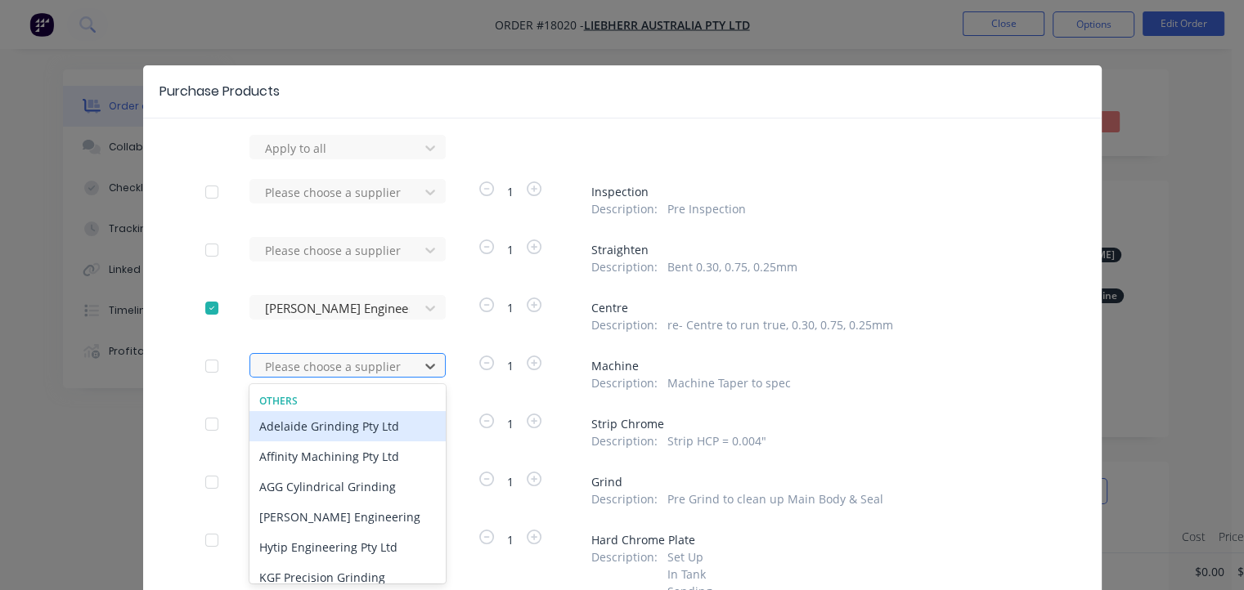
scroll to position [46, 0]
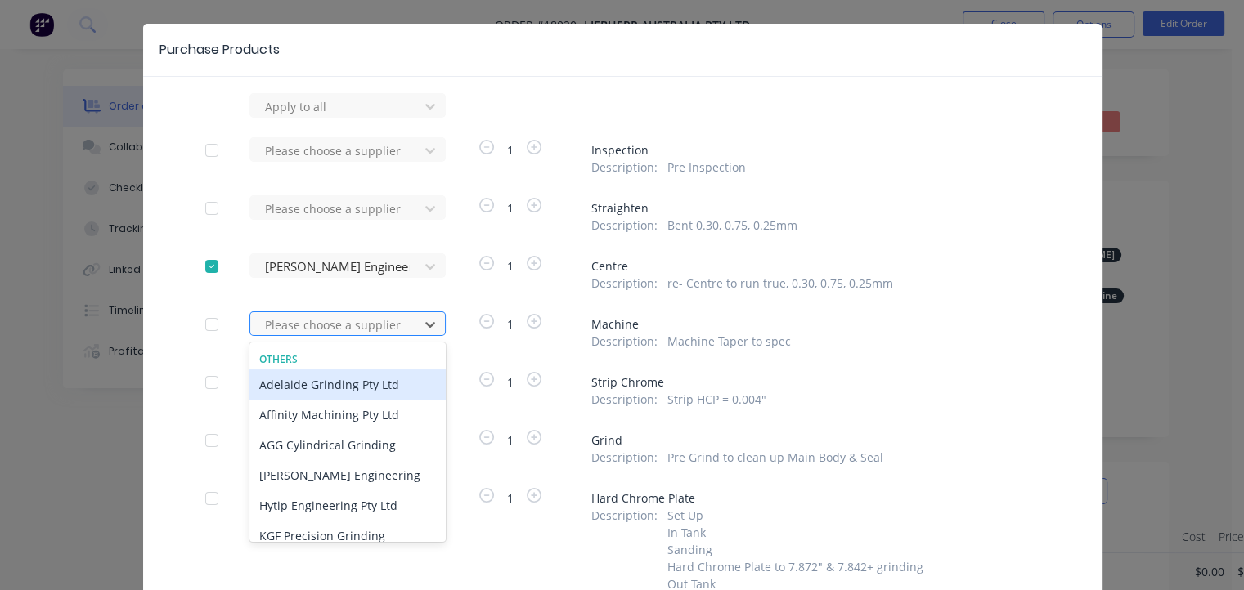
click at [379, 118] on div "7 results available. Use Up and Down to choose options, press Enter to select t…" at bounding box center [339, 105] width 180 height 25
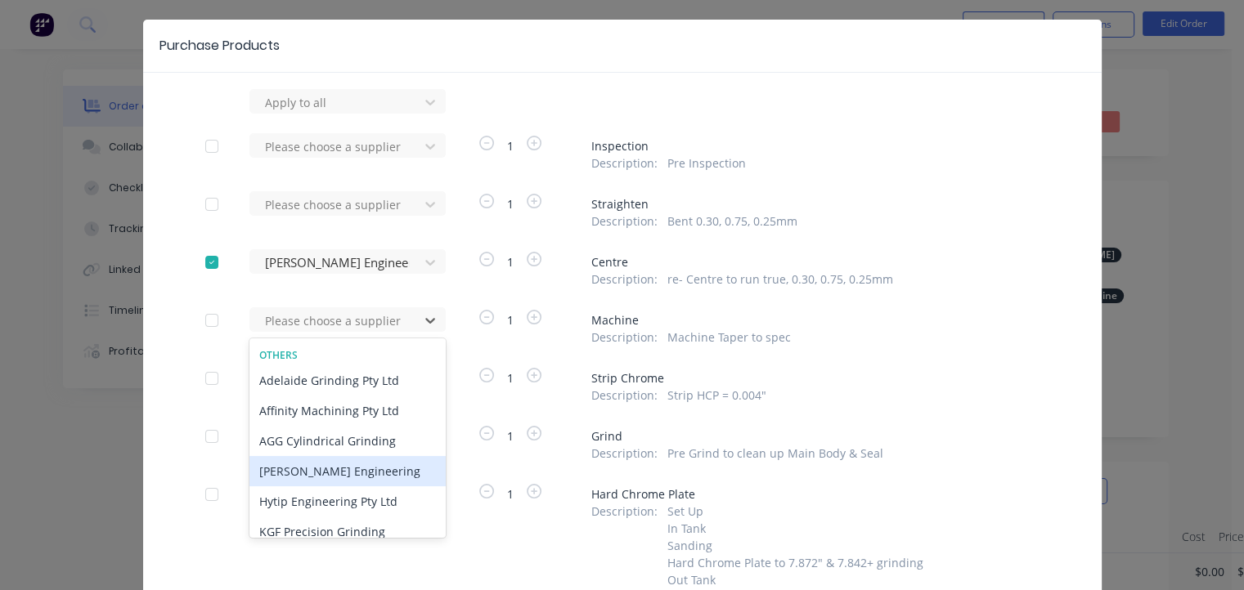
click at [347, 472] on div "[PERSON_NAME] Engineering" at bounding box center [347, 471] width 196 height 30
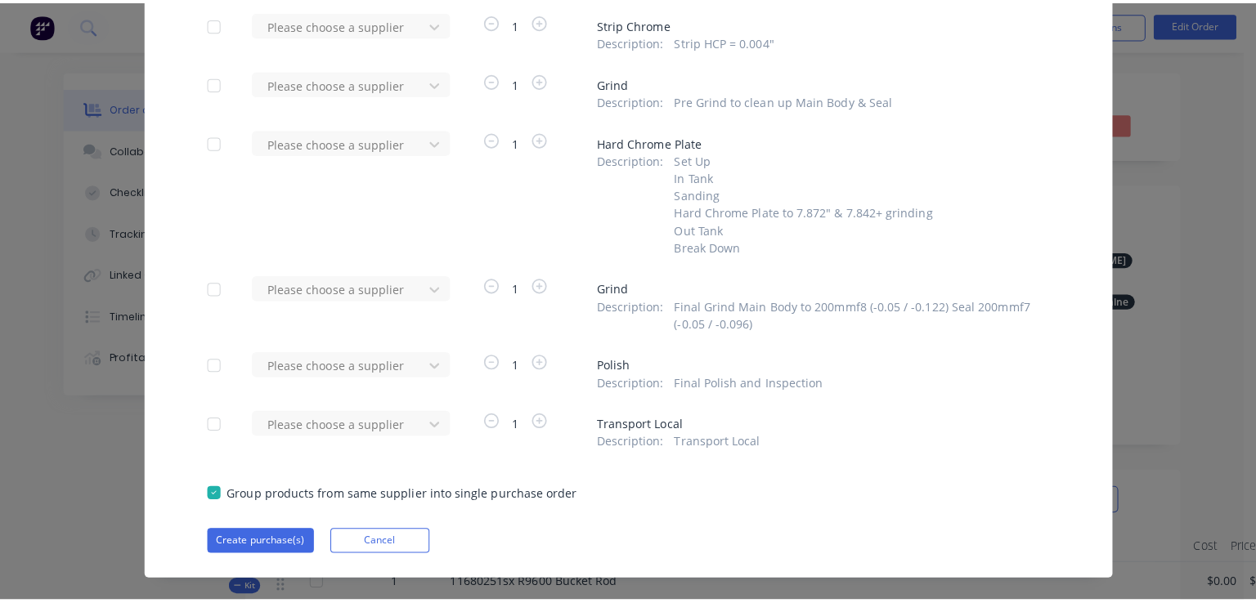
scroll to position [426, 0]
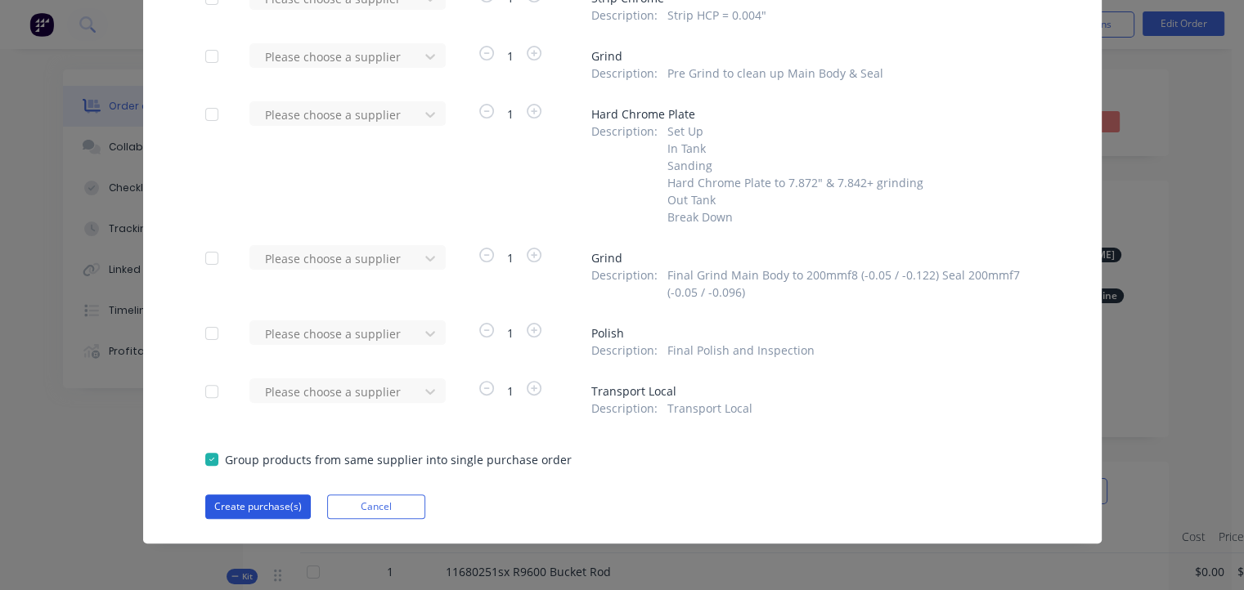
click at [268, 503] on button "Create purchase(s)" at bounding box center [257, 507] width 105 height 25
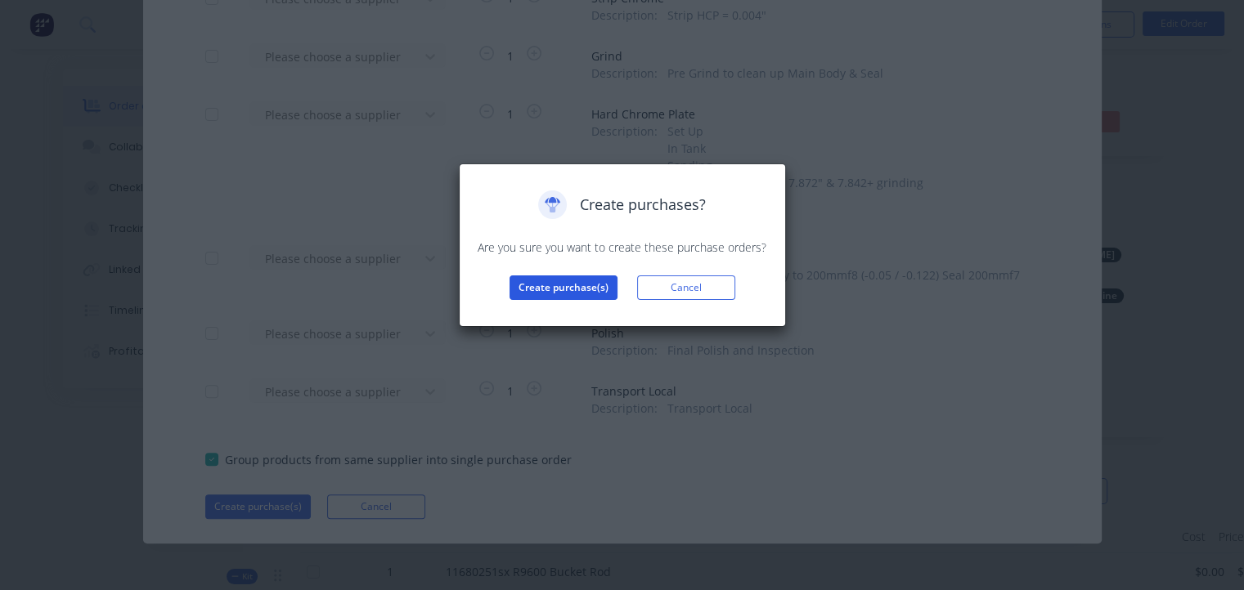
click at [589, 286] on button "Create purchase(s)" at bounding box center [563, 288] width 108 height 25
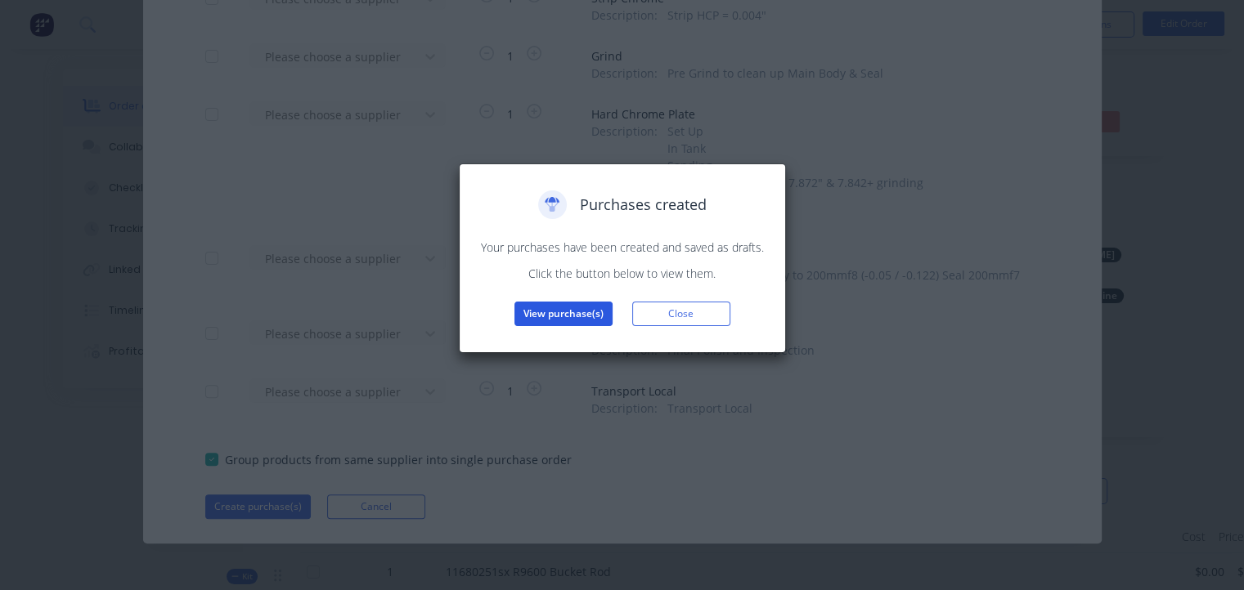
click at [563, 317] on button "View purchase(s)" at bounding box center [563, 314] width 98 height 25
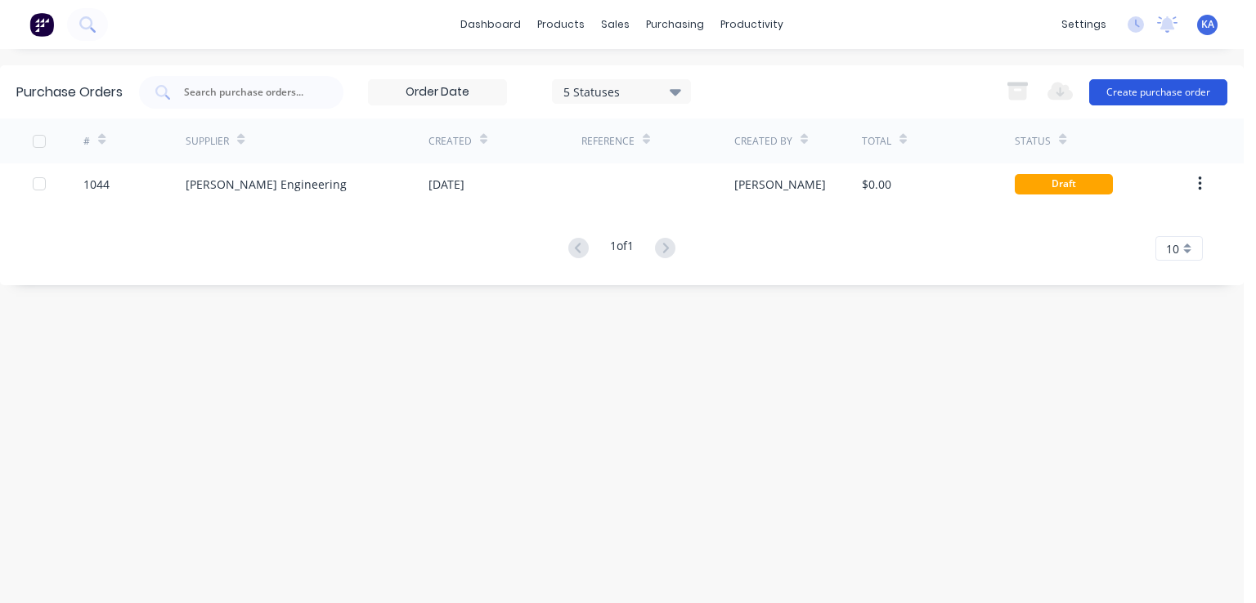
click at [1136, 86] on button "Create purchase order" at bounding box center [1158, 92] width 138 height 26
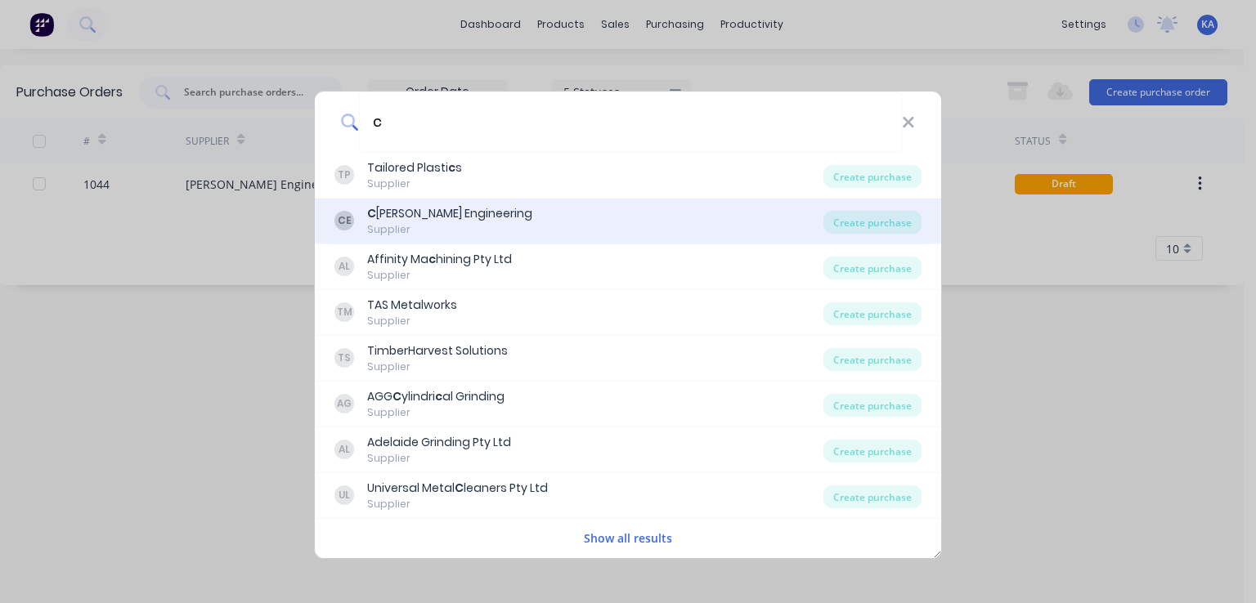
type input "c"
click at [545, 217] on div "[PERSON_NAME] [PERSON_NAME] Engineering Supplier" at bounding box center [578, 221] width 489 height 32
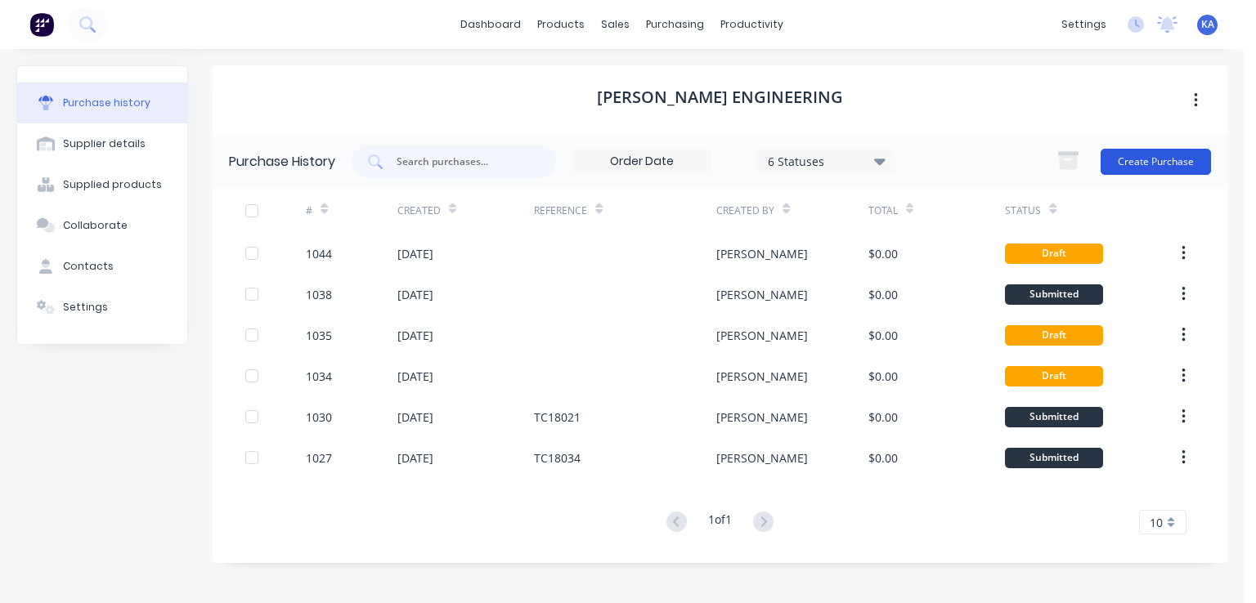
click at [1173, 156] on button "Create Purchase" at bounding box center [1156, 162] width 110 height 26
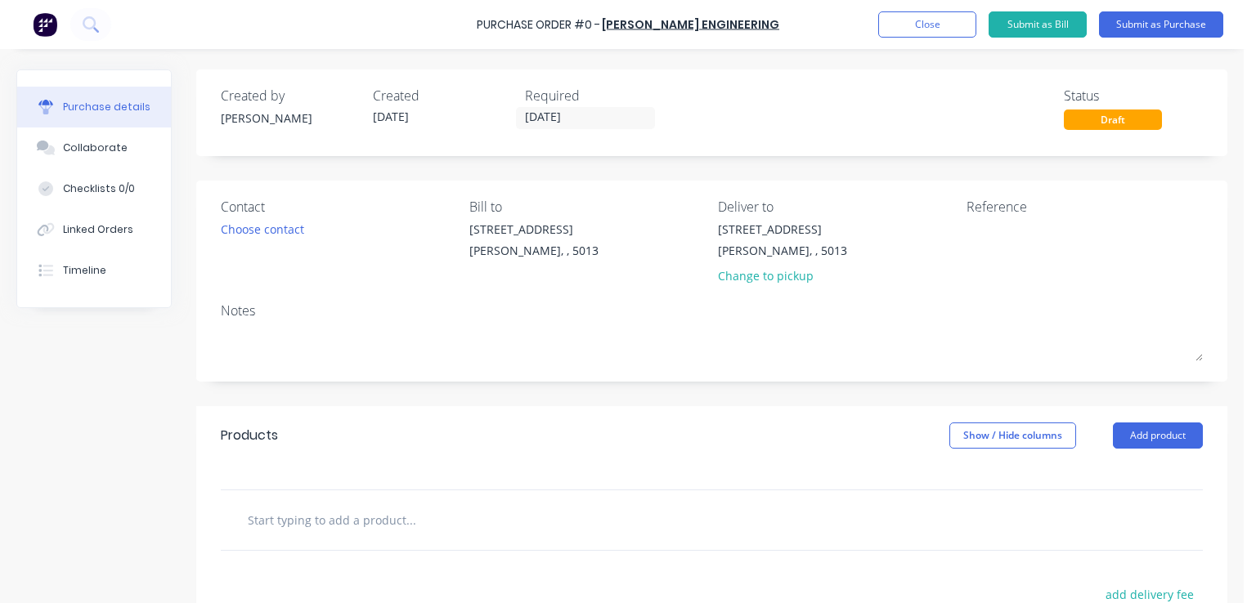
click at [314, 239] on div "Contact Choose contact" at bounding box center [339, 245] width 236 height 96
click at [277, 230] on div "Choose contact" at bounding box center [262, 229] width 83 height 17
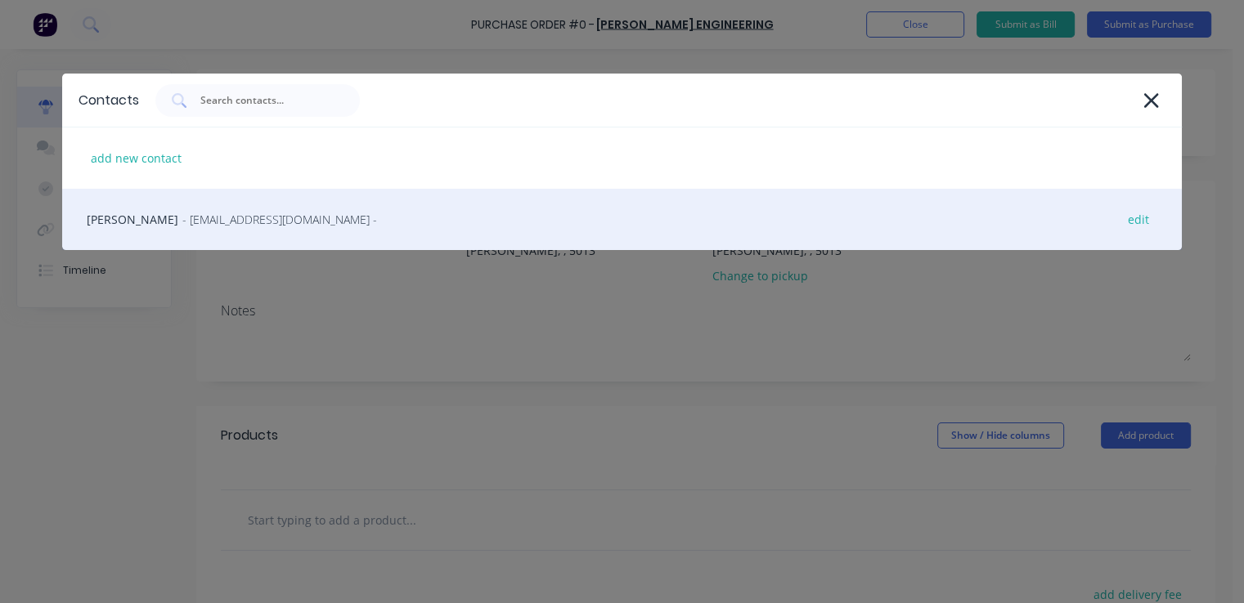
click at [226, 211] on span "- [EMAIL_ADDRESS][DOMAIN_NAME] -" at bounding box center [279, 219] width 195 height 17
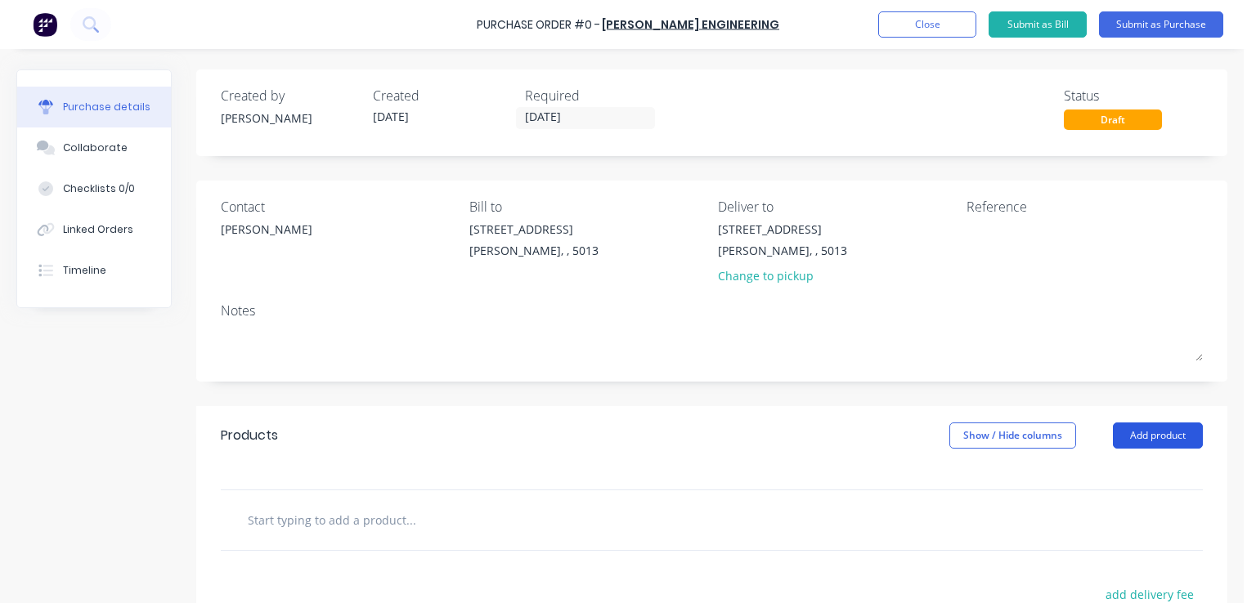
click at [1145, 432] on button "Add product" at bounding box center [1158, 436] width 90 height 26
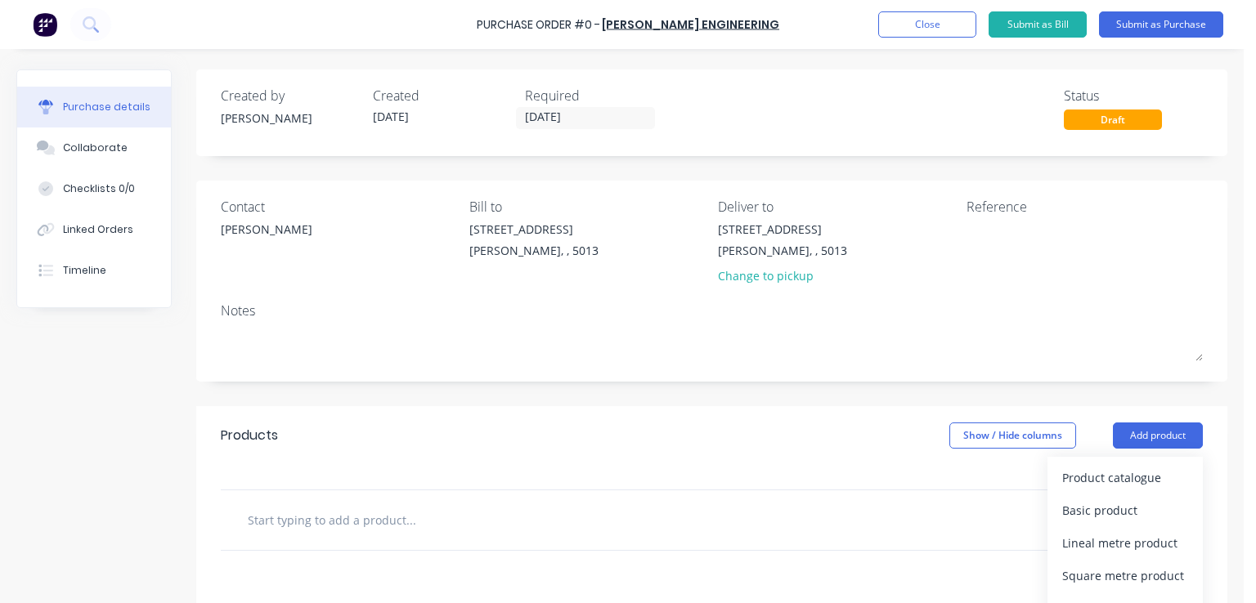
click at [1023, 270] on div "Reference" at bounding box center [1085, 245] width 236 height 96
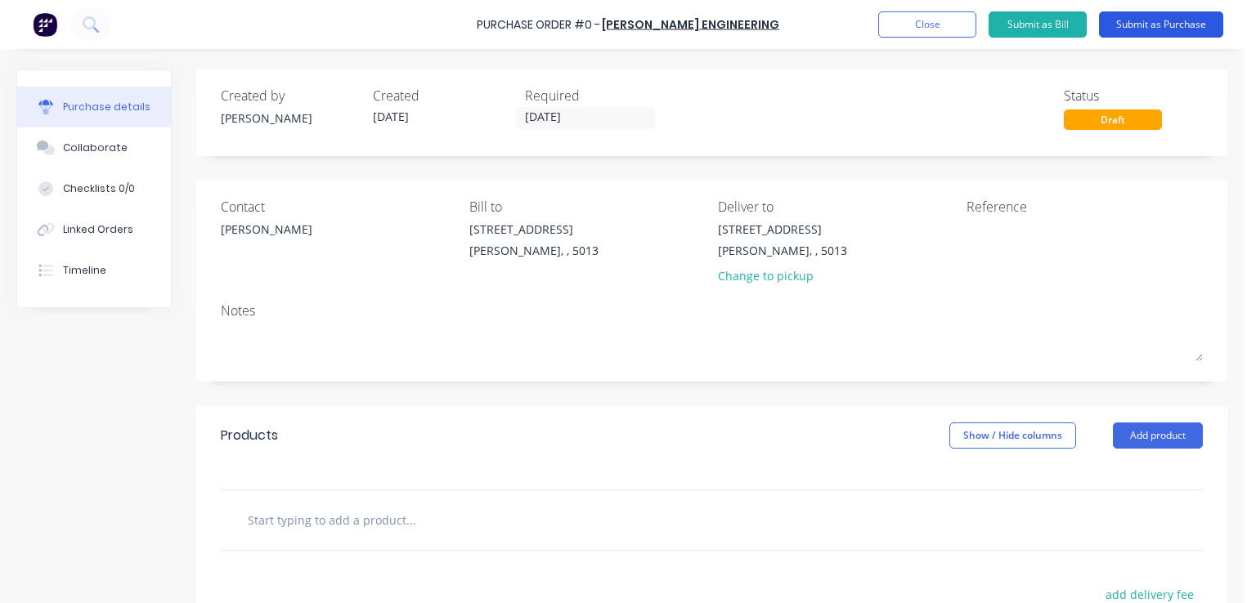
click at [1155, 21] on button "Submit as Purchase" at bounding box center [1161, 24] width 124 height 26
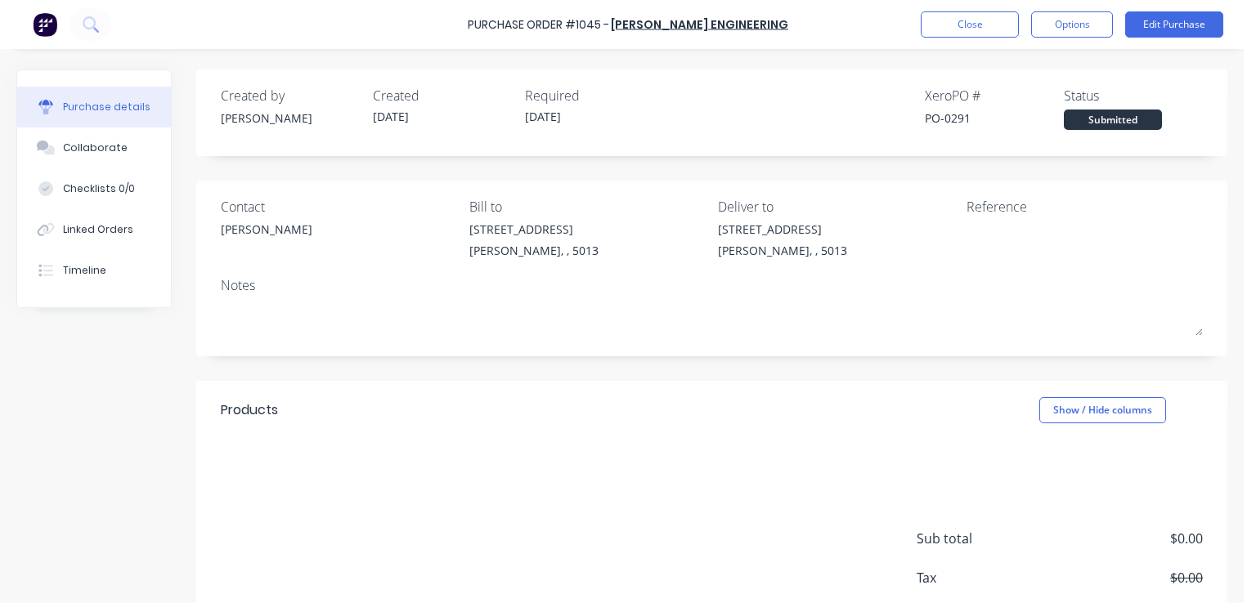
click at [975, 209] on div "Reference" at bounding box center [1085, 207] width 236 height 20
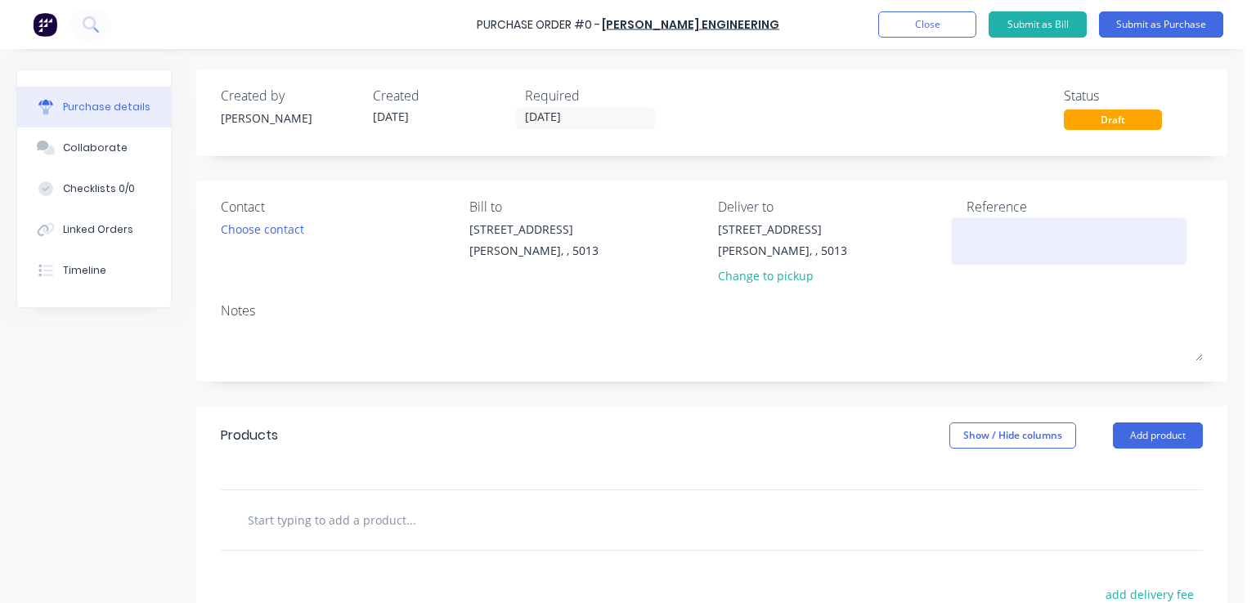
click at [985, 221] on div at bounding box center [1069, 241] width 204 height 41
click at [985, 234] on textarea at bounding box center [1069, 239] width 204 height 37
type textarea "TC18020"
type textarea "x"
type textarea "TC18020"
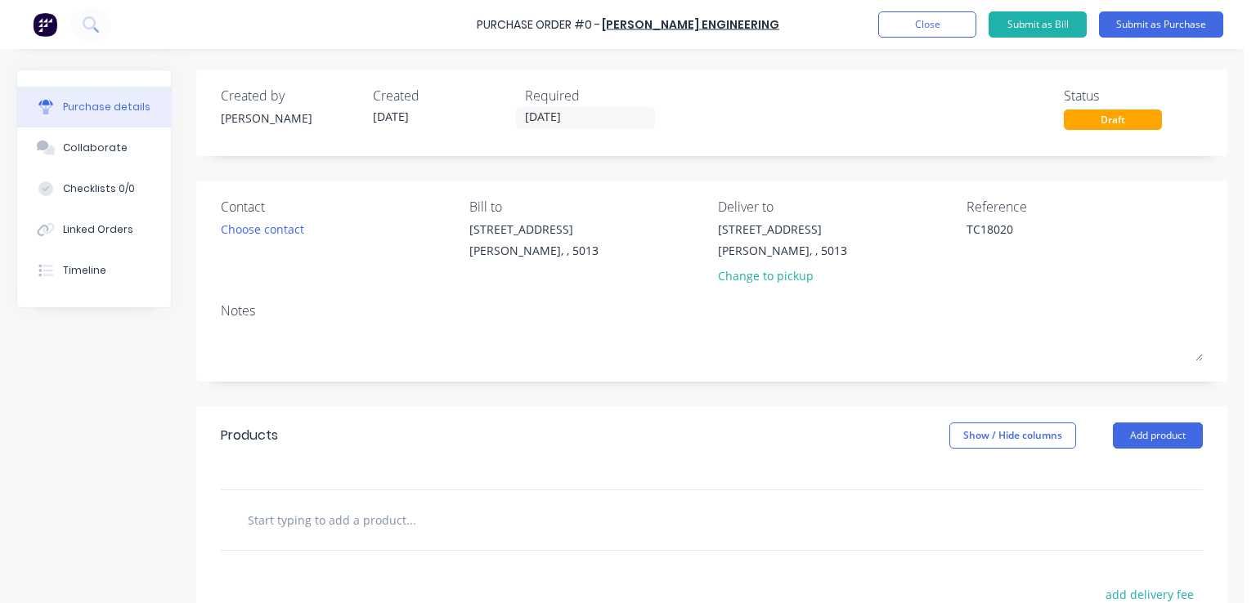
click at [1030, 303] on div "Notes" at bounding box center [712, 311] width 982 height 20
click at [1142, 20] on button "Submit as Purchase" at bounding box center [1161, 24] width 124 height 26
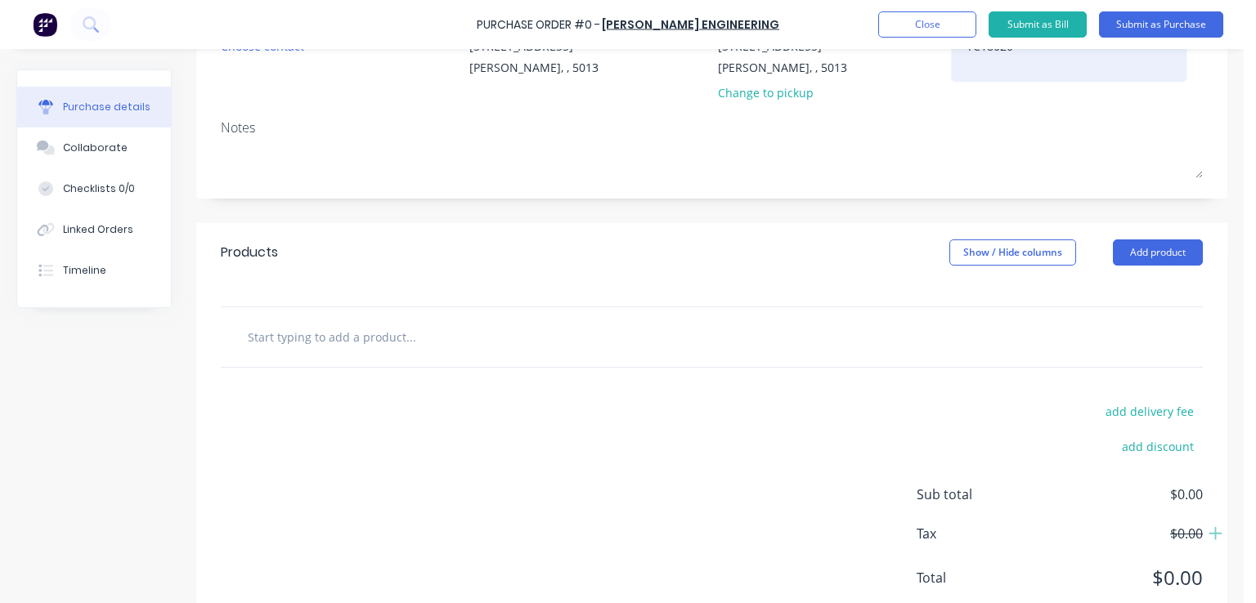
scroll to position [232, 0]
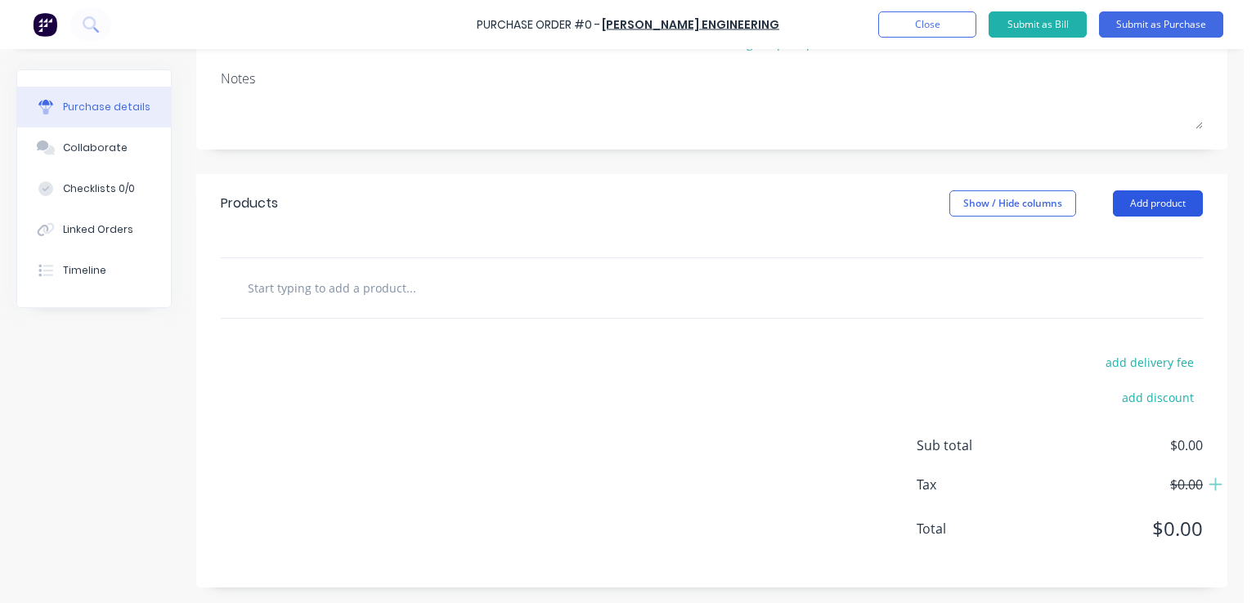
click at [1137, 198] on button "Add product" at bounding box center [1158, 204] width 90 height 26
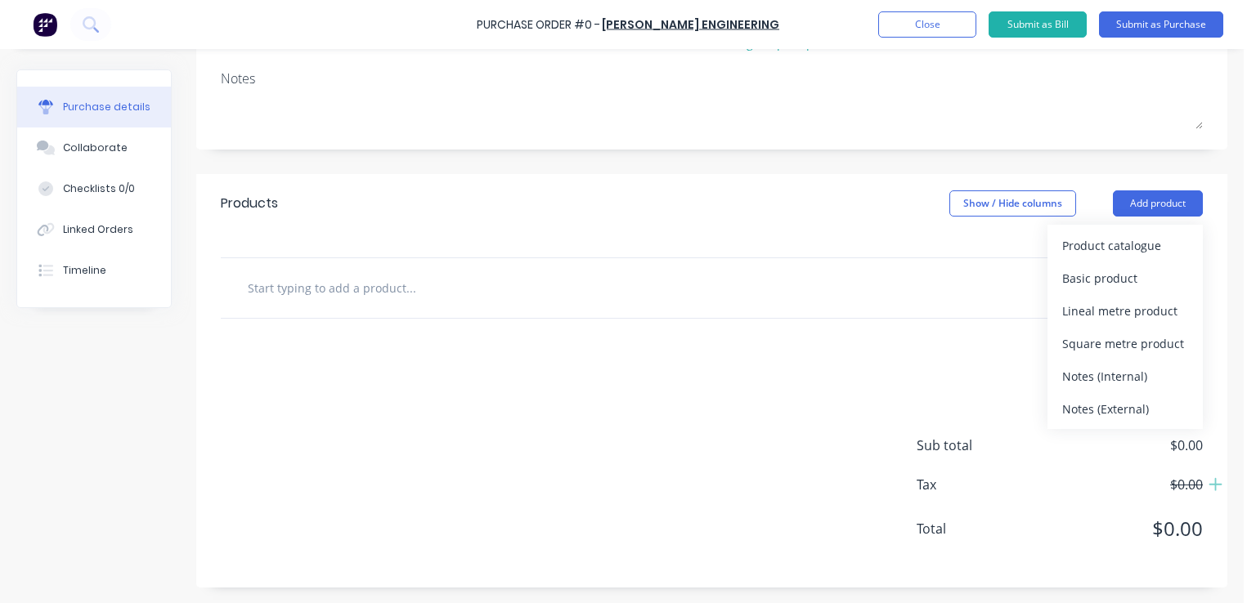
scroll to position [0, 0]
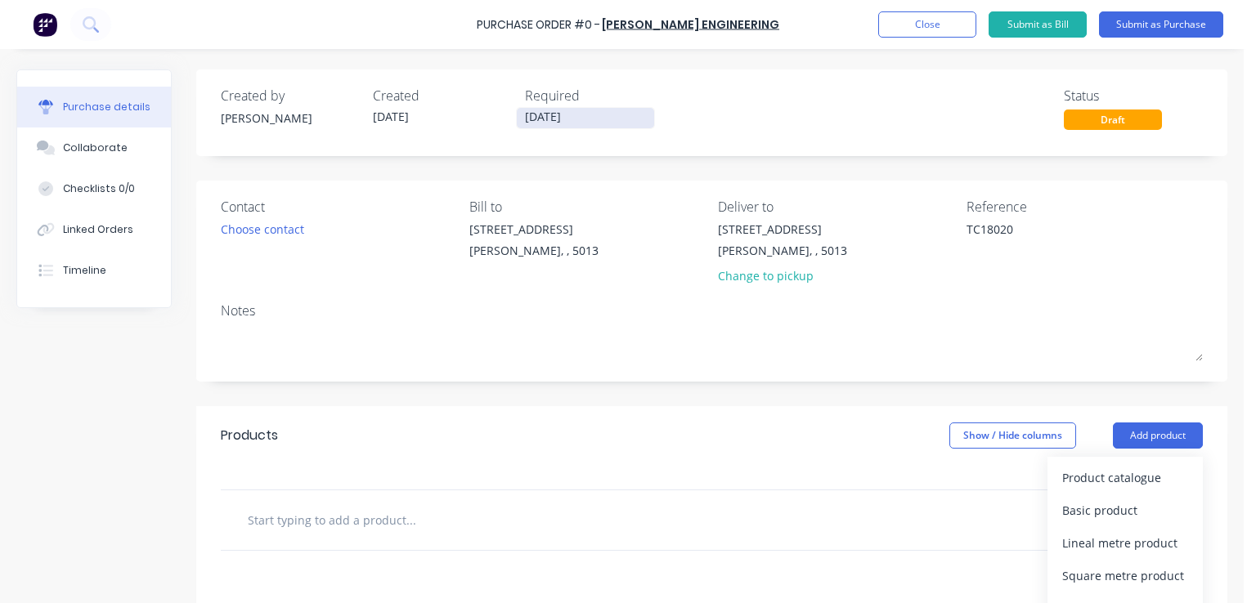
click at [590, 119] on input "[DATE]" at bounding box center [585, 118] width 137 height 20
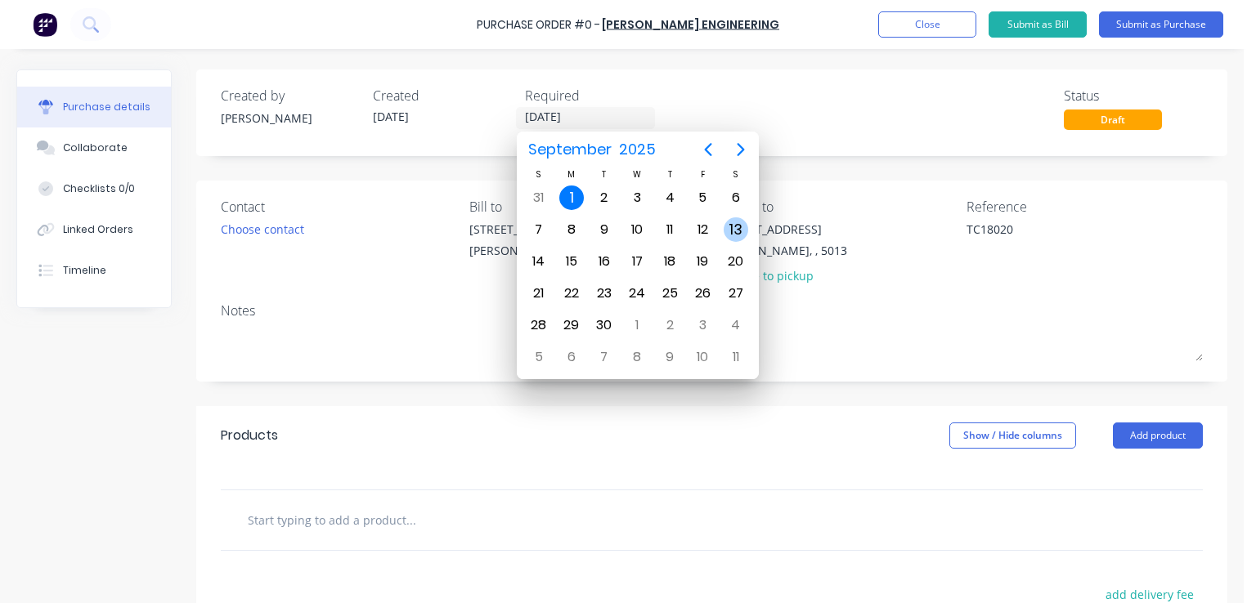
click at [729, 220] on div "13" at bounding box center [736, 230] width 25 height 25
type textarea "x"
type input "[DATE]"
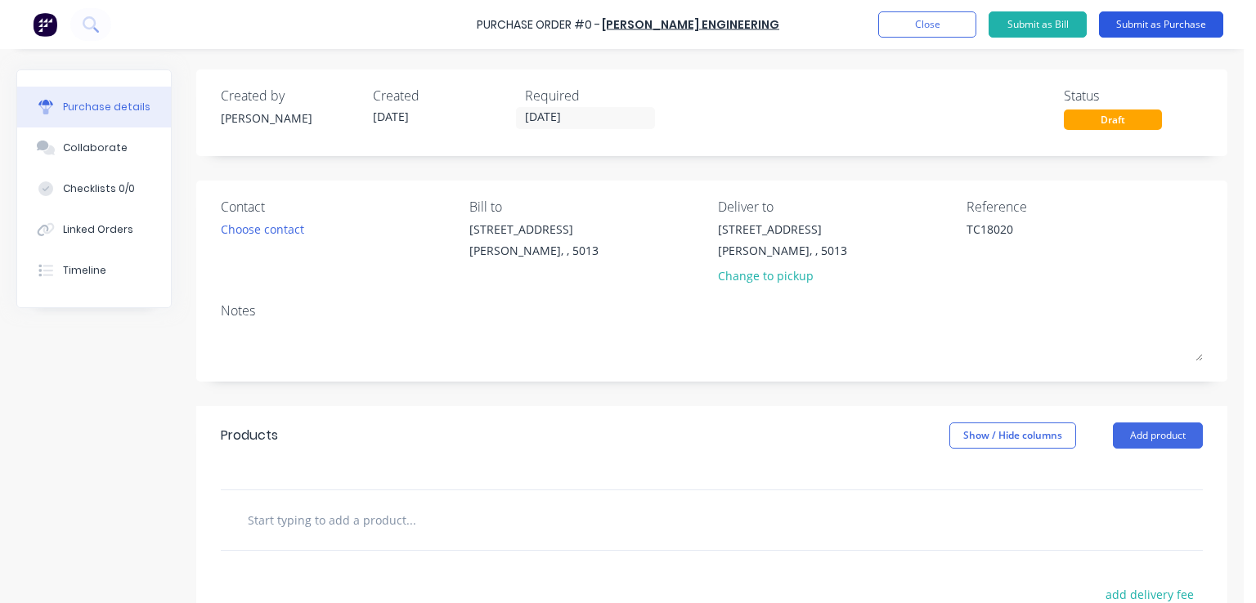
click at [1144, 16] on button "Submit as Purchase" at bounding box center [1161, 24] width 124 height 26
click at [1184, 20] on button "Submit as Purchase" at bounding box center [1161, 24] width 124 height 26
click at [1133, 23] on button "Submit as Purchase" at bounding box center [1161, 24] width 124 height 26
click at [1108, 120] on div "Draft" at bounding box center [1113, 120] width 98 height 20
click at [1121, 197] on div "Reference" at bounding box center [1085, 207] width 236 height 20
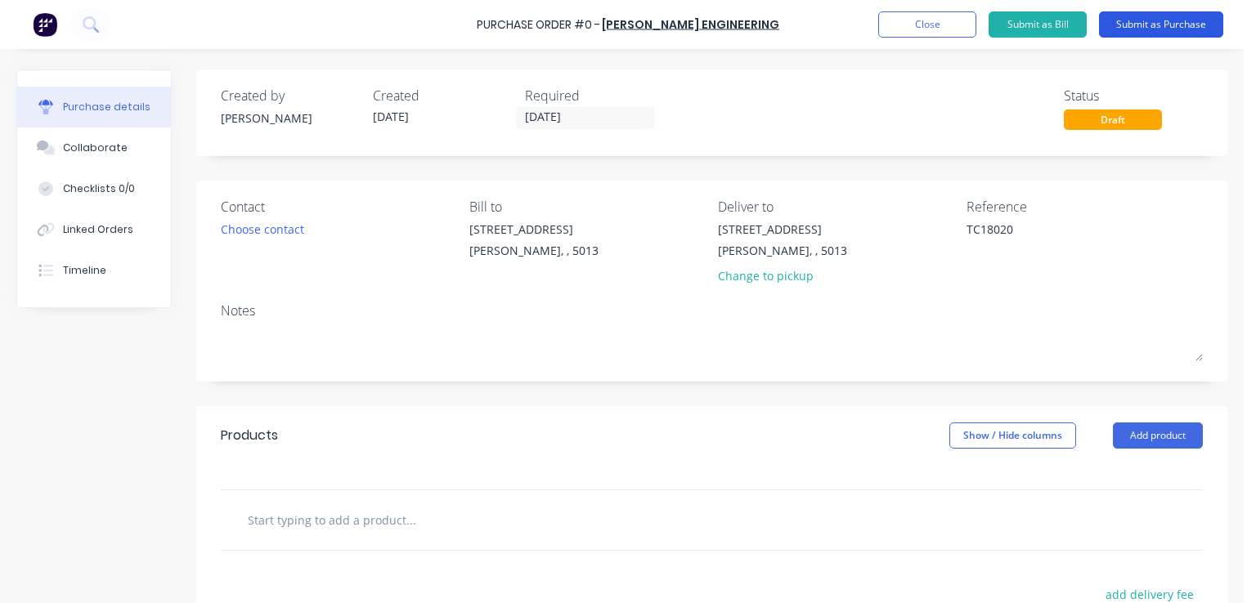
click at [1177, 20] on button "Submit as Purchase" at bounding box center [1161, 24] width 124 height 26
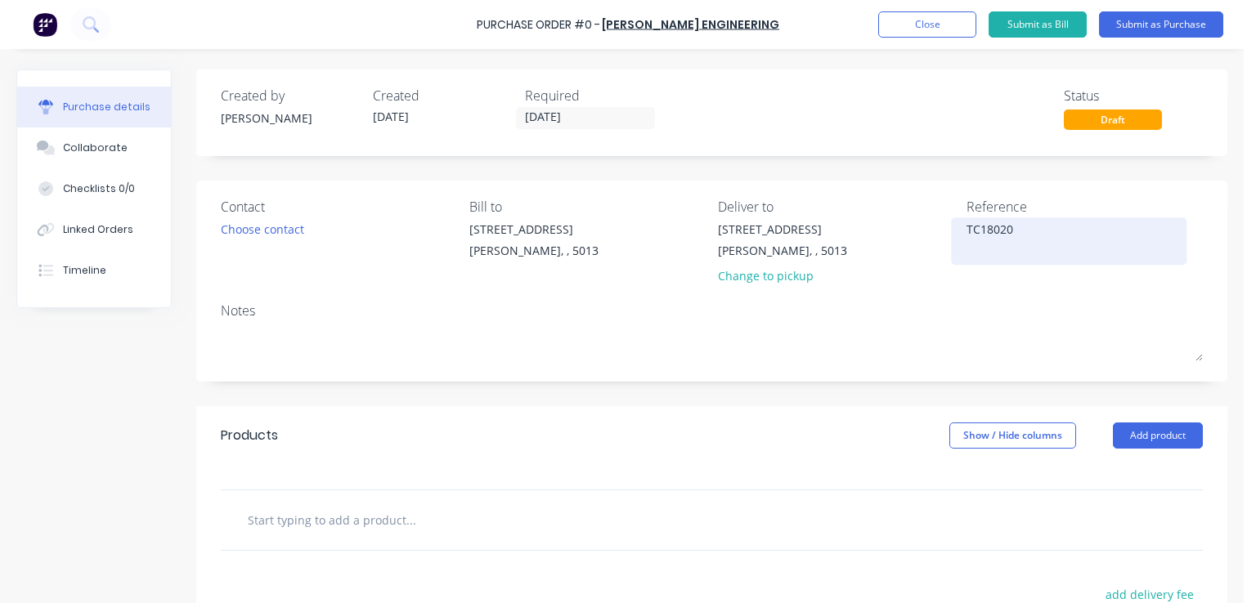
click at [1103, 238] on textarea "TC18020" at bounding box center [1069, 239] width 204 height 37
click at [898, 307] on div "Notes" at bounding box center [712, 311] width 982 height 20
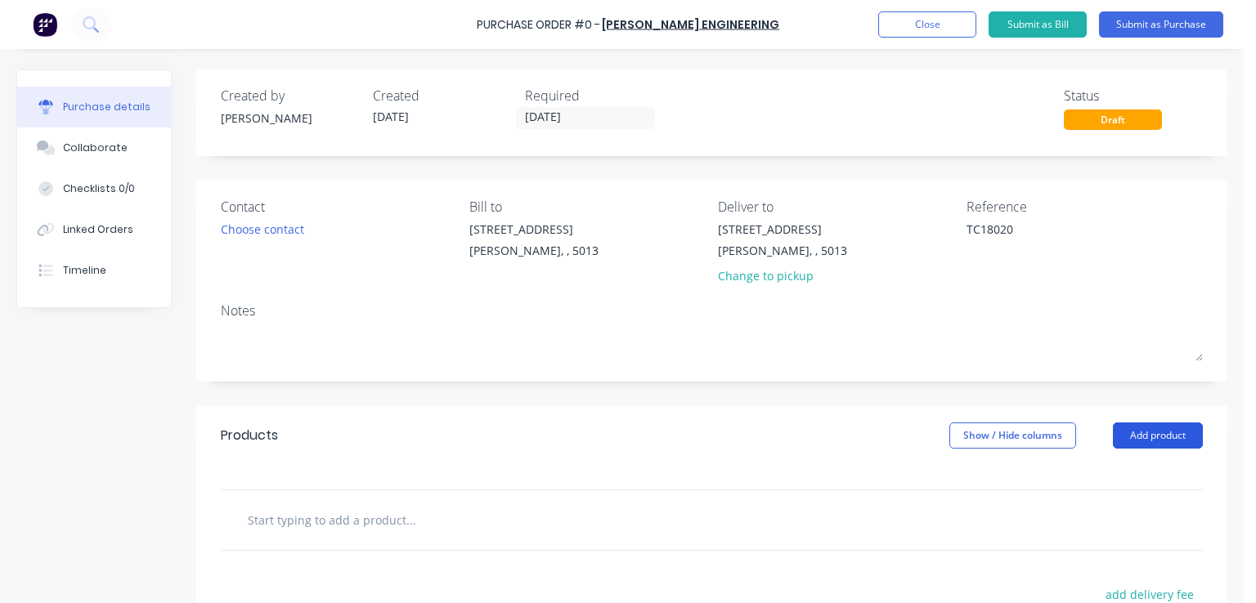
click at [1122, 428] on button "Add product" at bounding box center [1158, 436] width 90 height 26
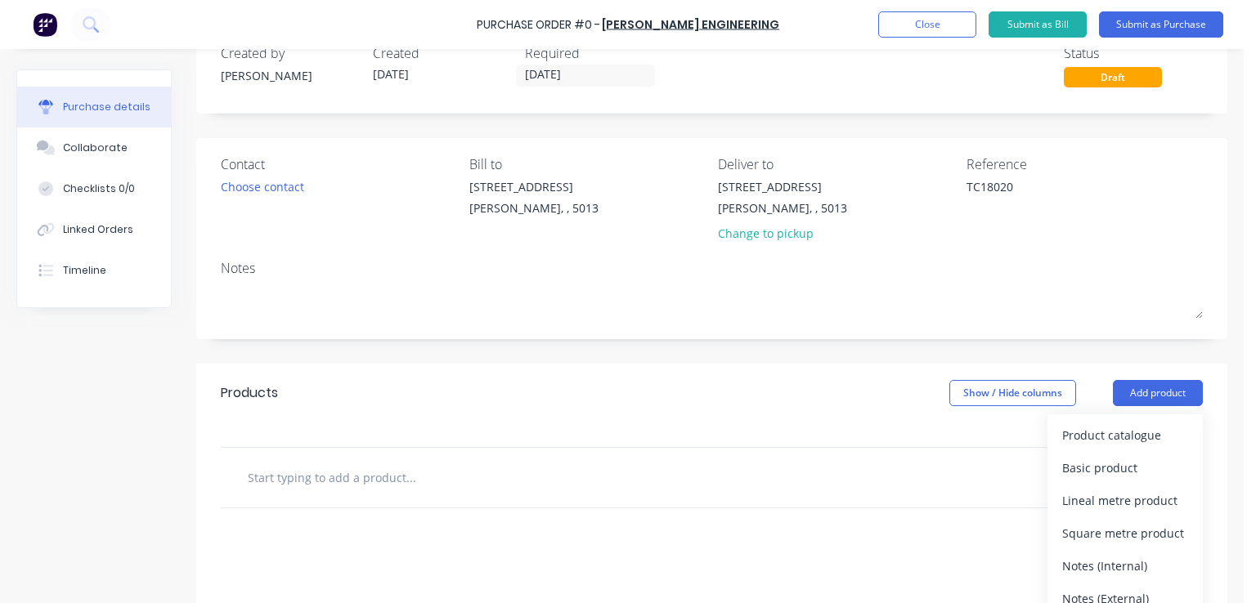
scroll to position [164, 0]
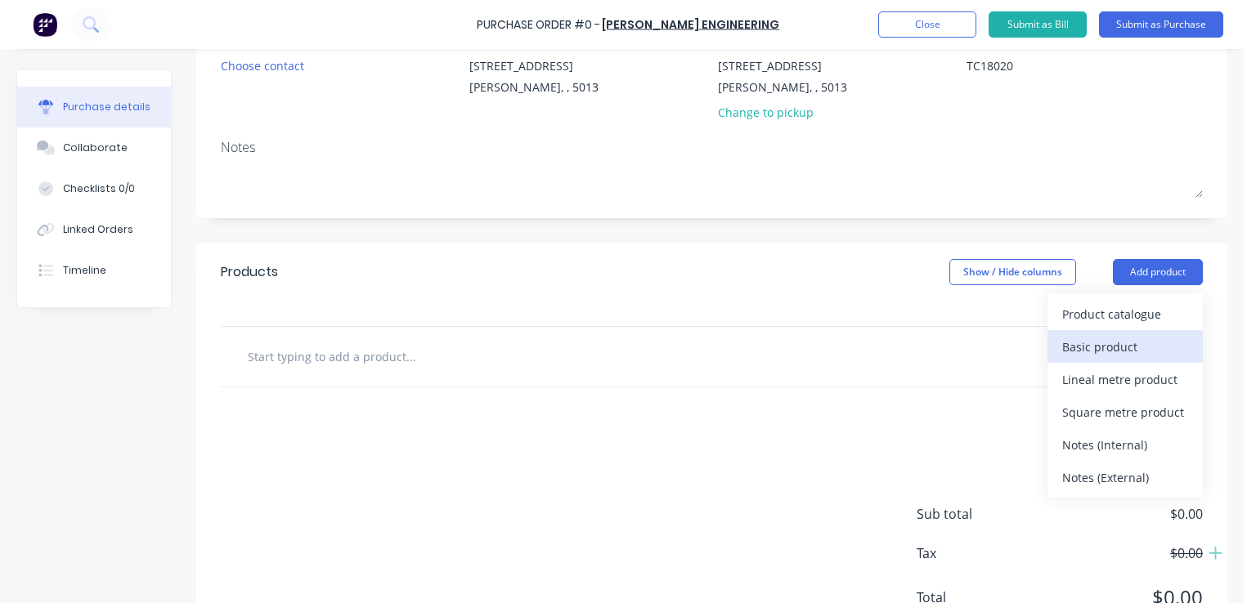
click at [1105, 343] on div "Basic product" at bounding box center [1125, 347] width 126 height 24
type textarea "x"
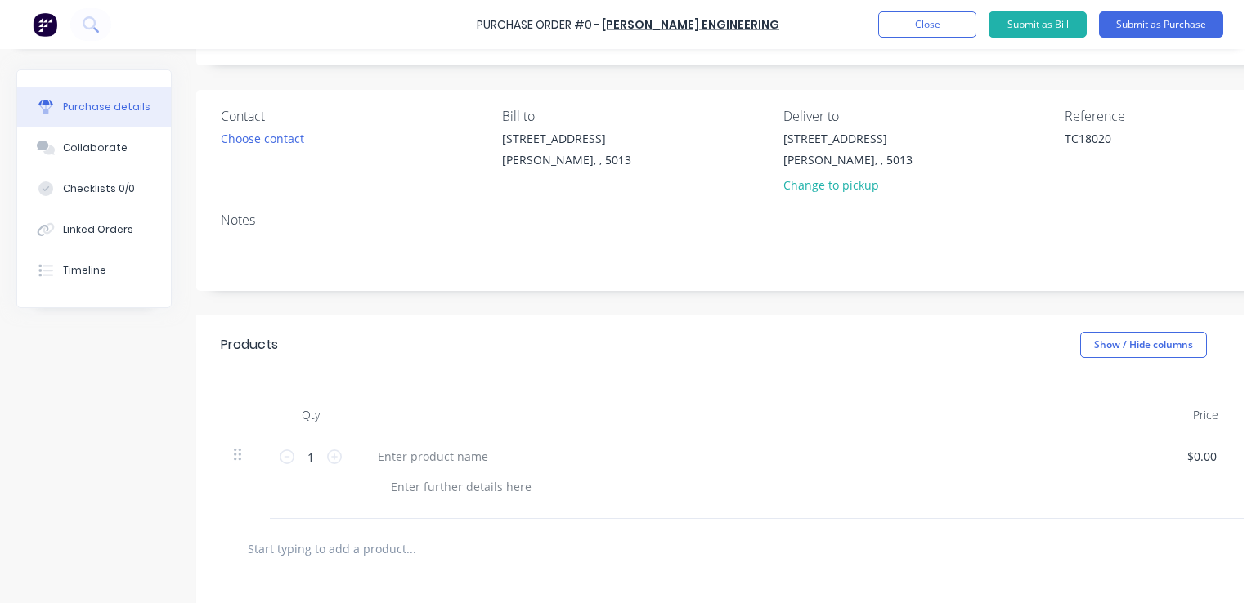
scroll to position [82, 0]
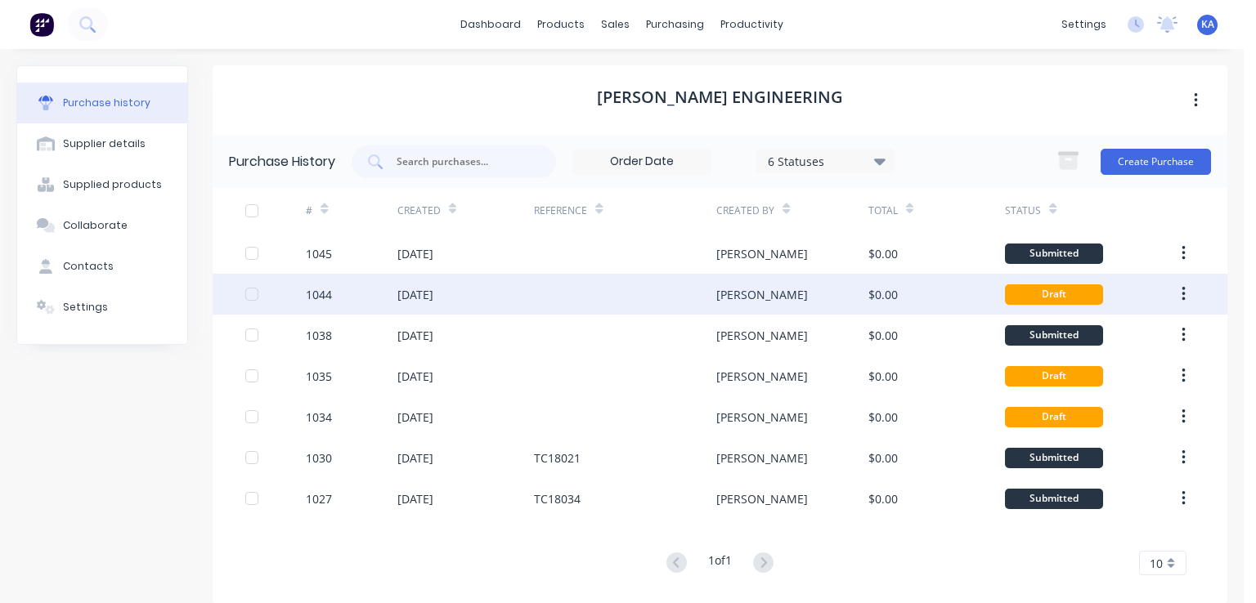
click at [1182, 292] on icon "button" at bounding box center [1184, 294] width 4 height 18
click at [855, 285] on div "[PERSON_NAME]" at bounding box center [792, 294] width 152 height 41
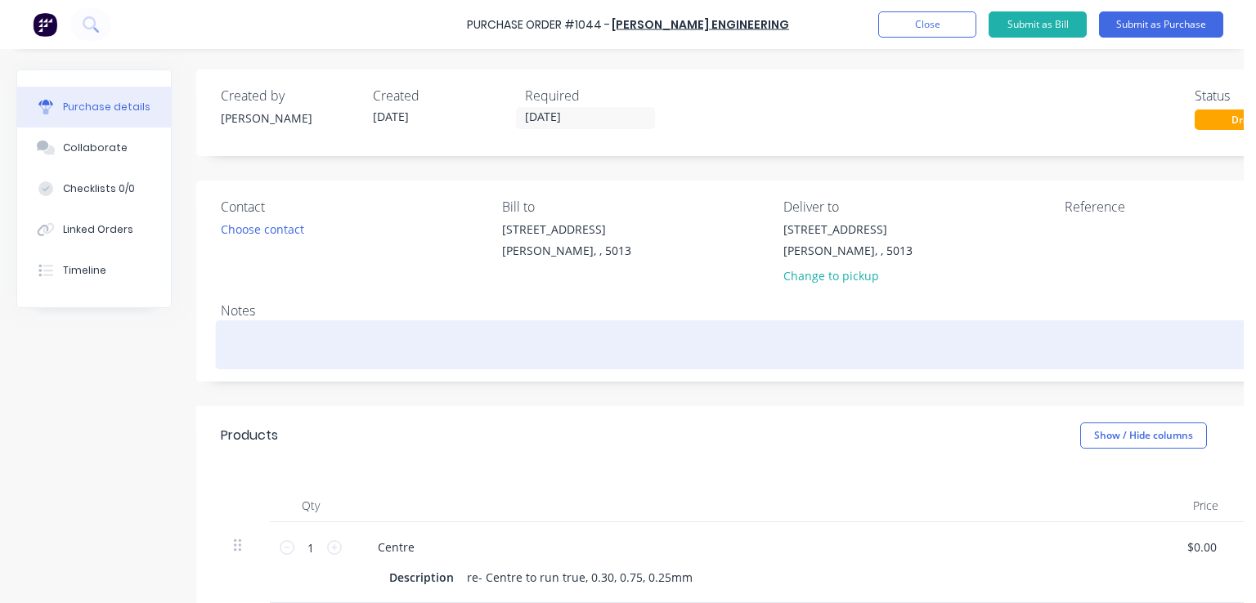
scroll to position [327, 0]
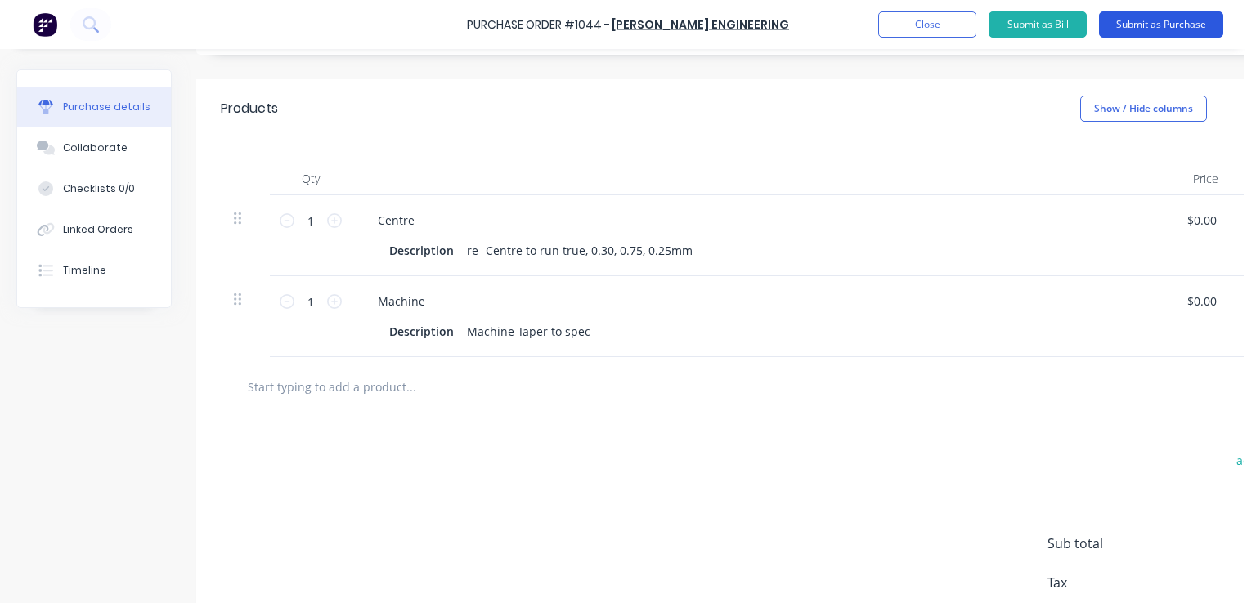
click at [1125, 20] on button "Submit as Purchase" at bounding box center [1161, 24] width 124 height 26
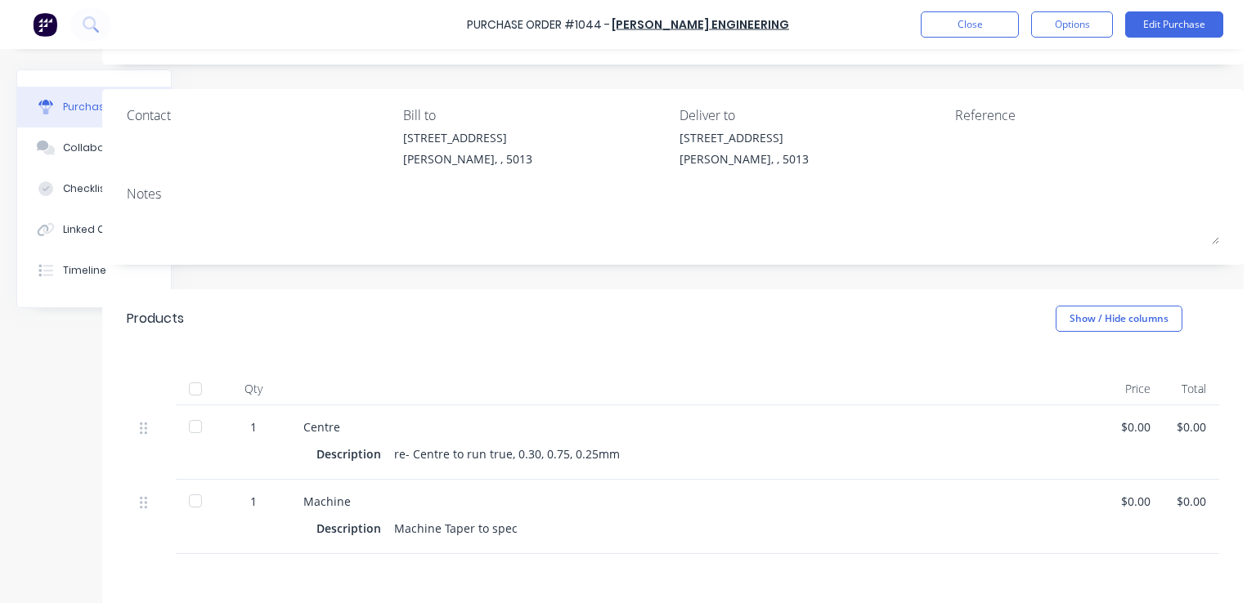
scroll to position [0, 105]
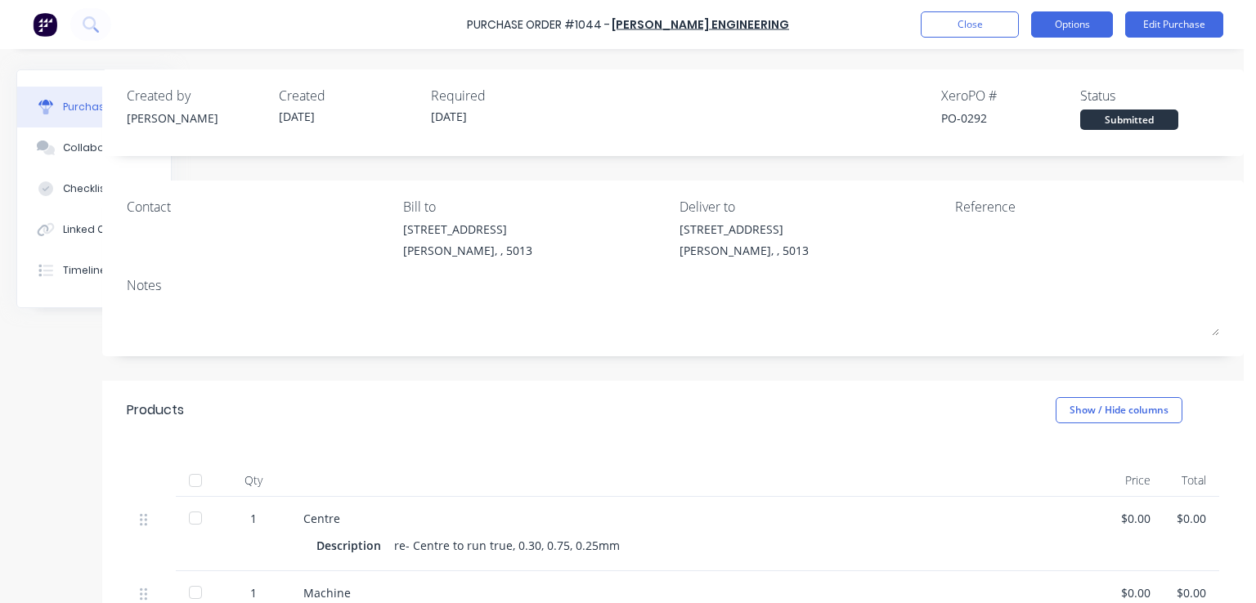
click at [1079, 22] on button "Options" at bounding box center [1072, 24] width 82 height 26
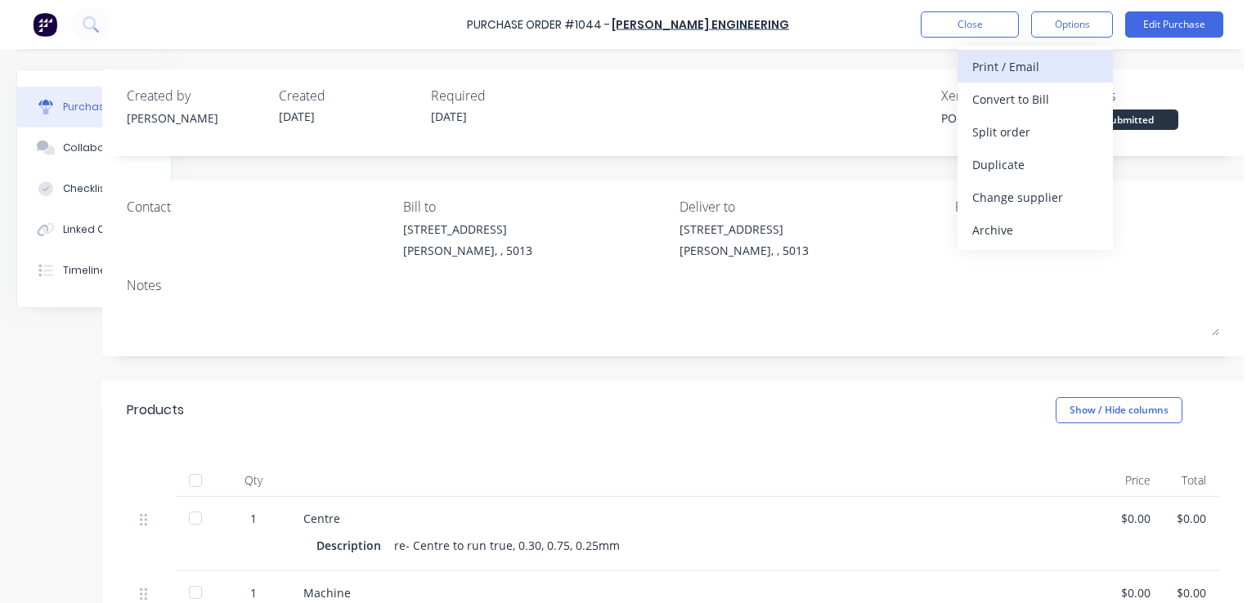
click at [1024, 66] on div "Print / Email" at bounding box center [1035, 67] width 126 height 24
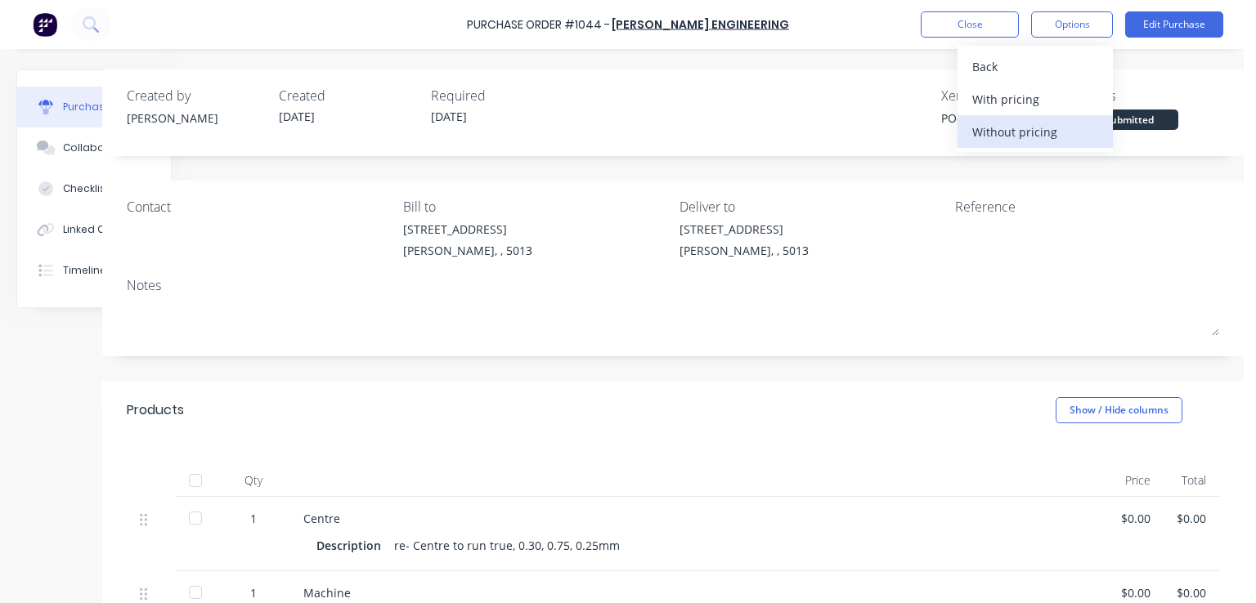
click at [991, 128] on div "Without pricing" at bounding box center [1035, 132] width 126 height 24
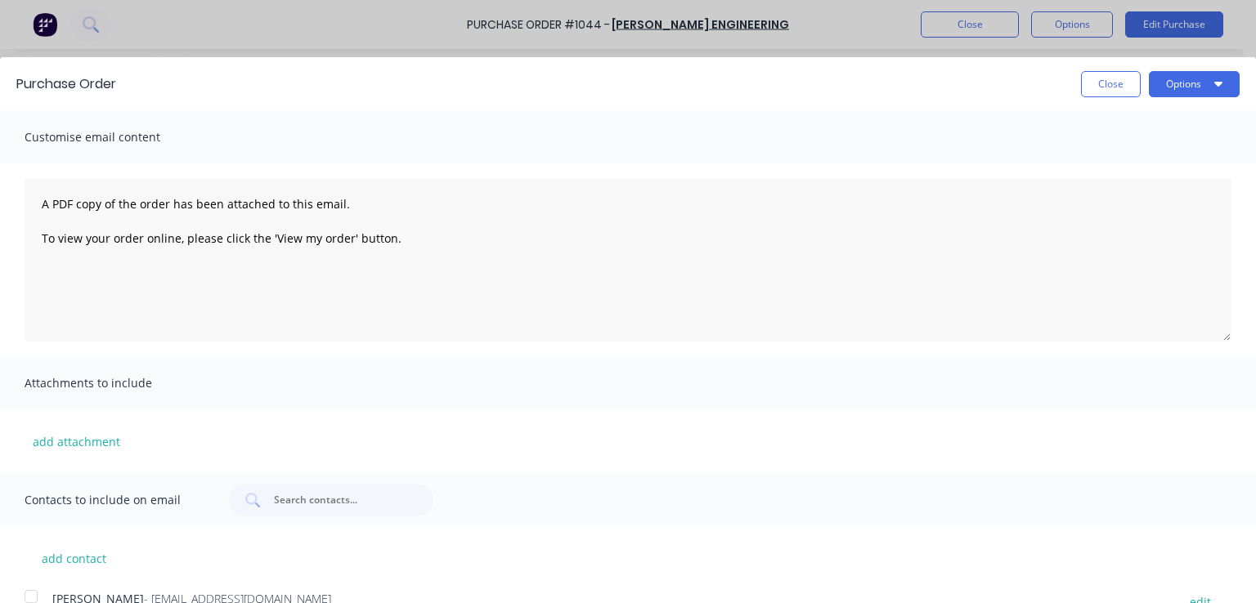
scroll to position [0, 0]
click at [1175, 80] on button "Options" at bounding box center [1194, 84] width 91 height 26
click at [1121, 123] on div "Print" at bounding box center [1162, 126] width 126 height 24
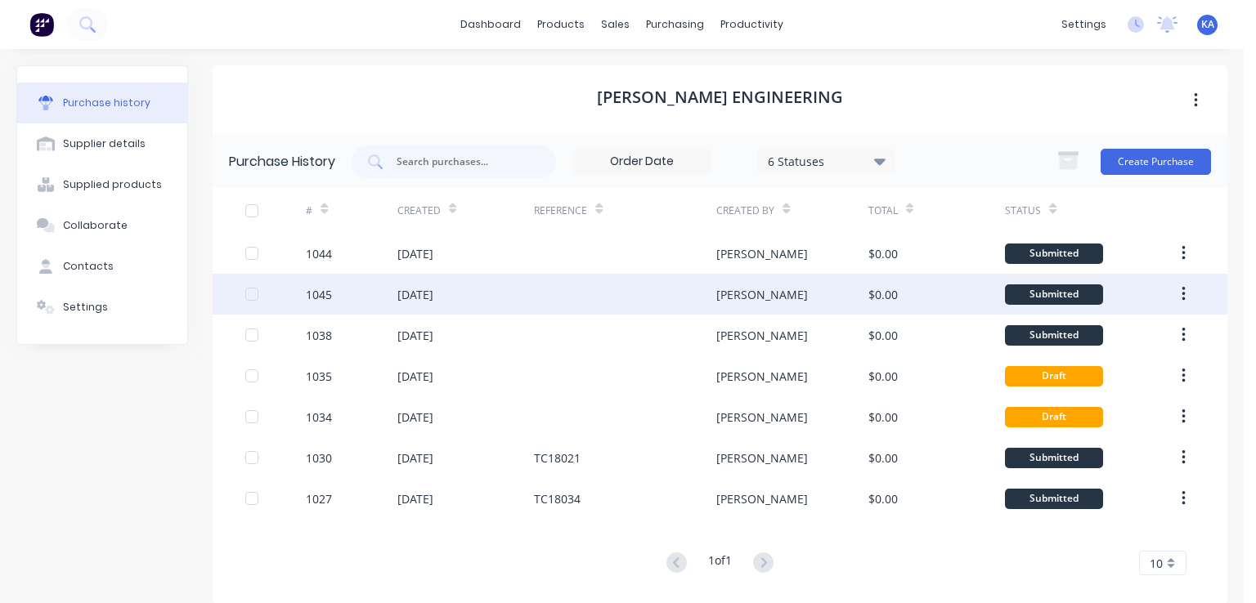
click at [500, 292] on div "[DATE]" at bounding box center [465, 294] width 137 height 41
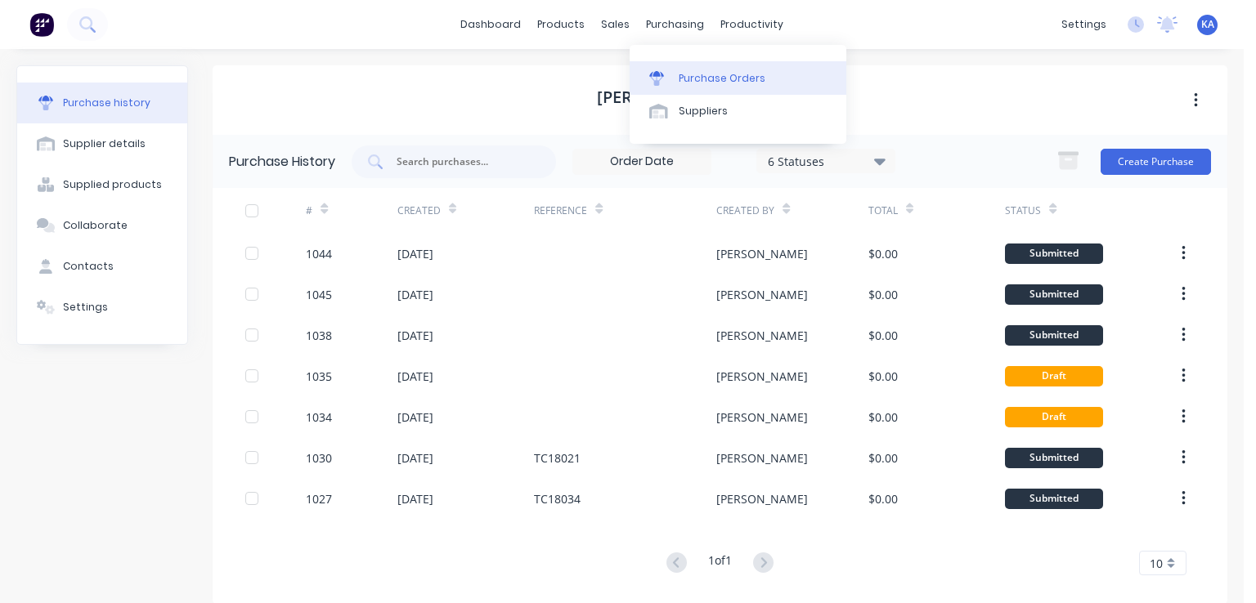
click at [695, 83] on div "Purchase Orders" at bounding box center [722, 78] width 87 height 15
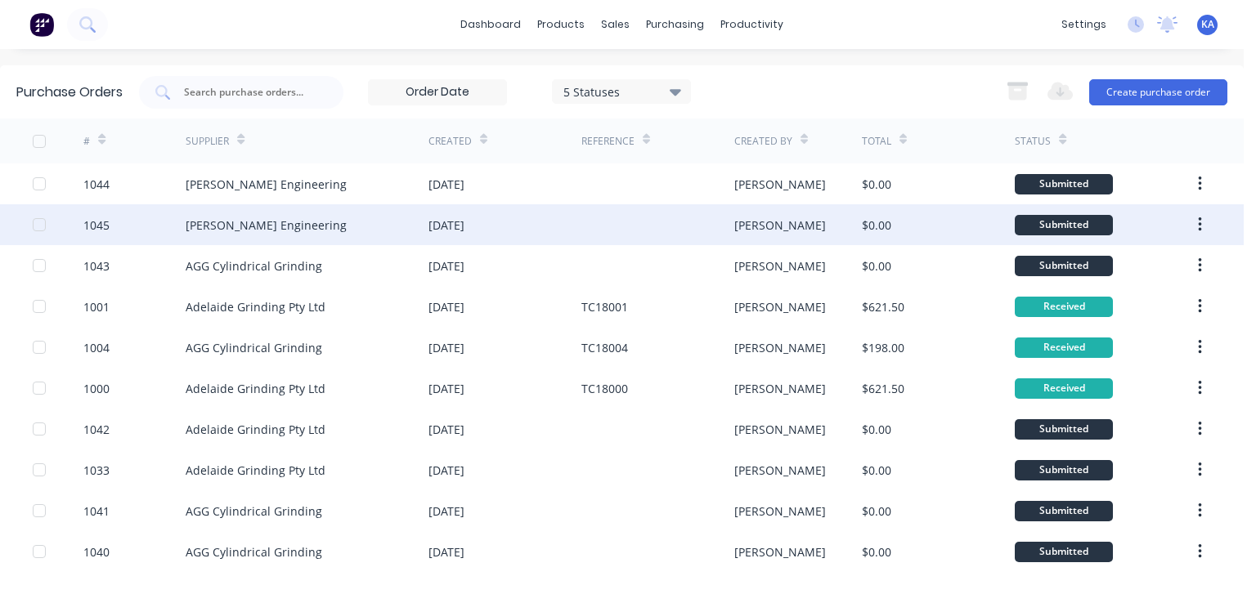
click at [1198, 219] on icon "button" at bounding box center [1199, 225] width 3 height 15
click at [944, 218] on div "$0.00" at bounding box center [938, 224] width 153 height 41
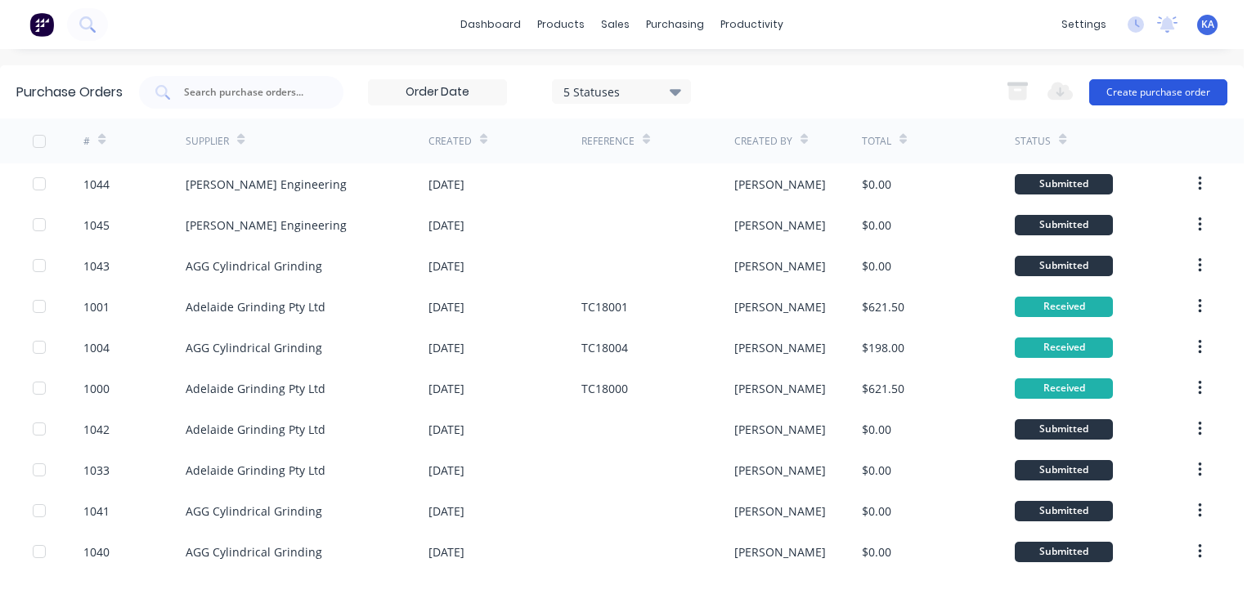
click at [1132, 89] on button "Create purchase order" at bounding box center [1158, 92] width 138 height 26
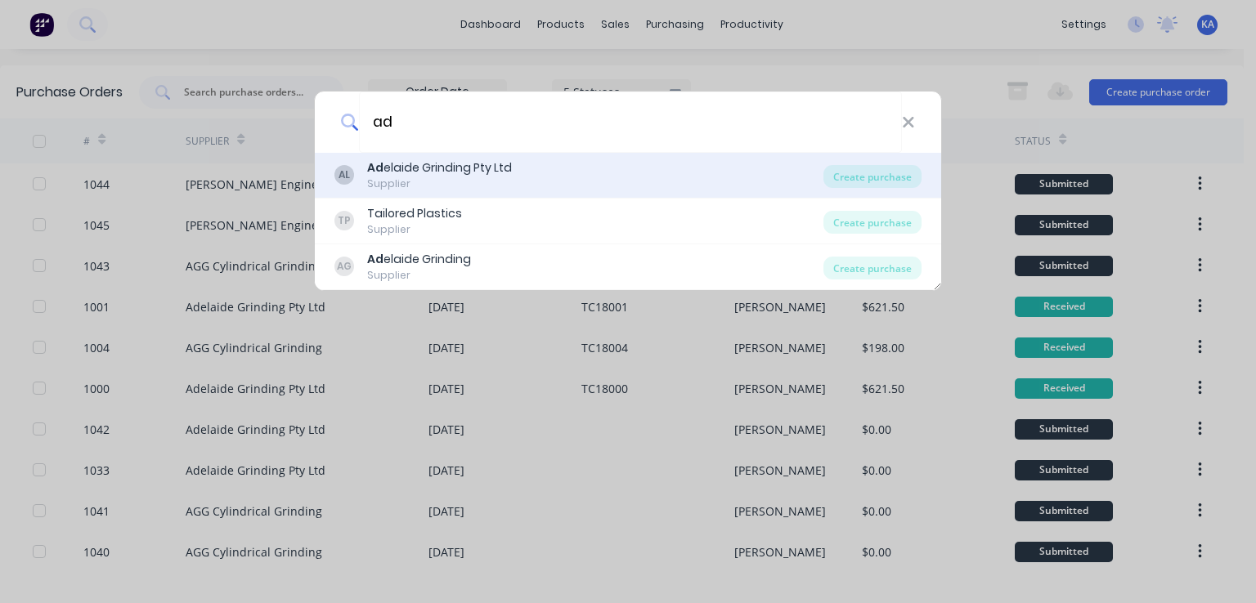
type input "ad"
click at [678, 165] on div "AL Ad elaide Grinding Pty Ltd Supplier" at bounding box center [578, 175] width 489 height 32
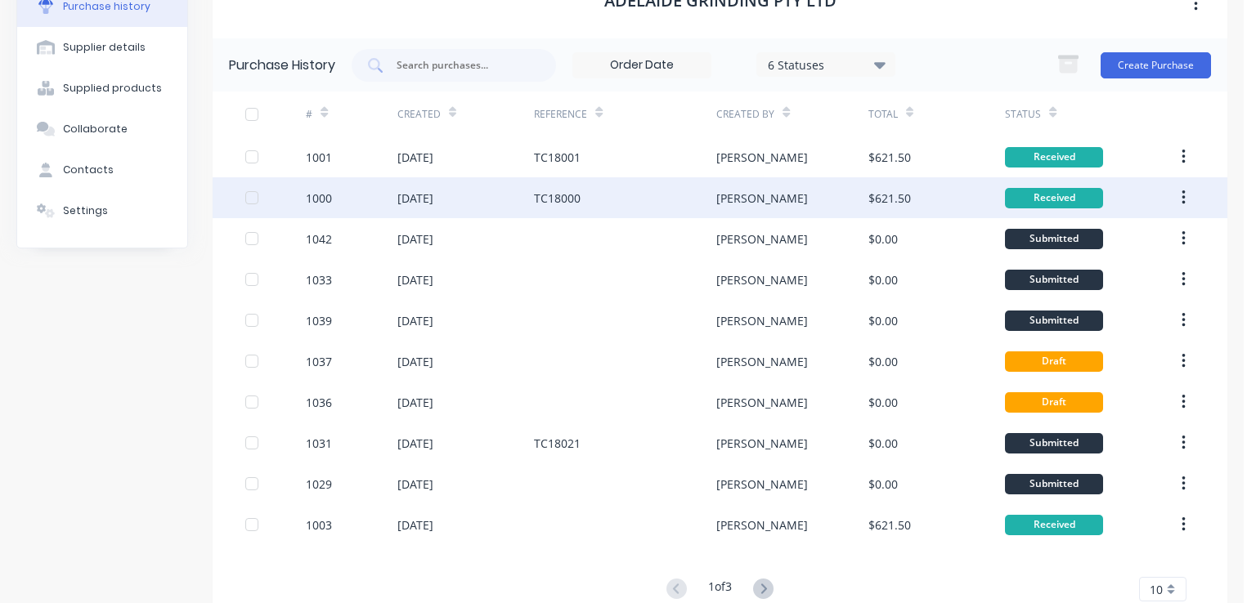
scroll to position [140, 0]
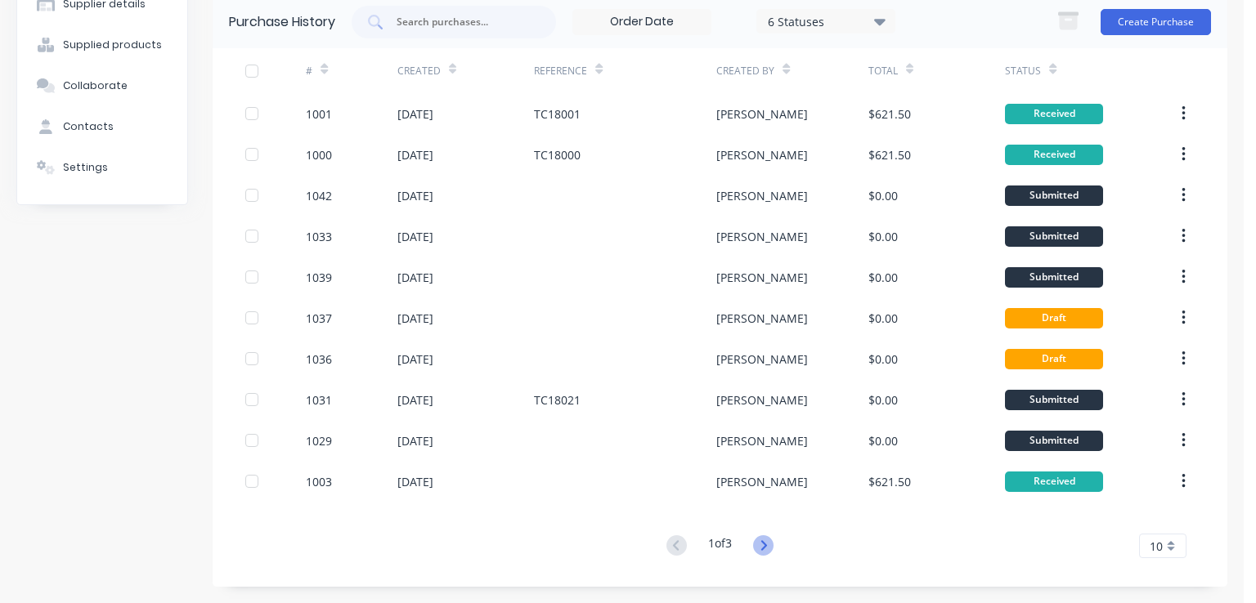
click at [760, 538] on icon at bounding box center [763, 546] width 20 height 20
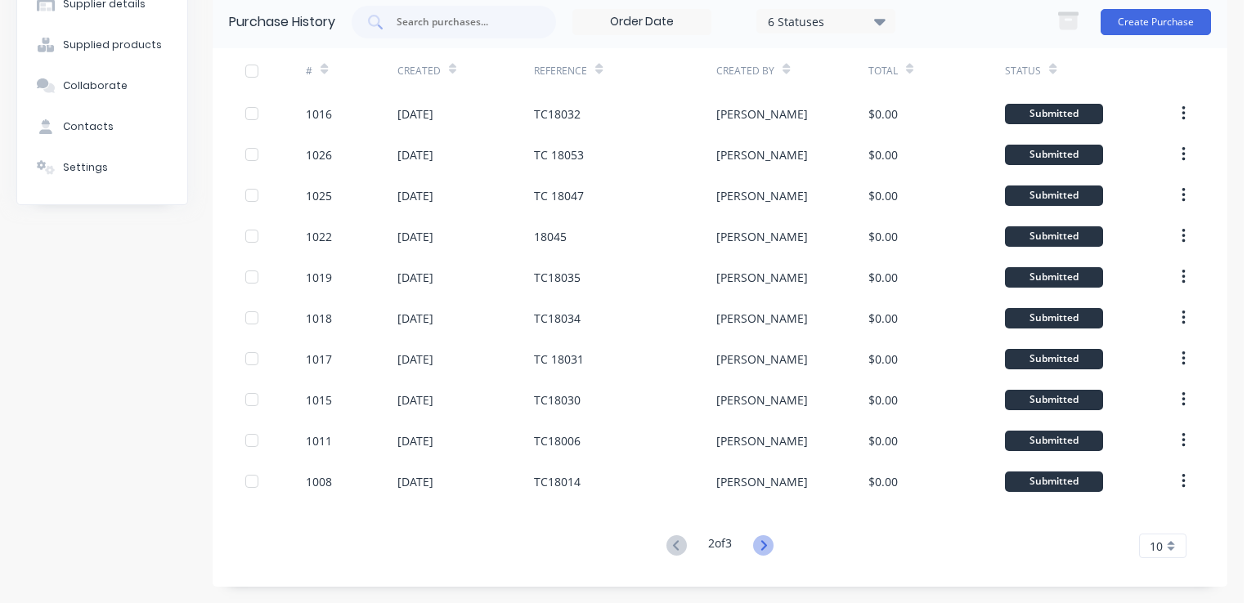
click at [753, 541] on icon at bounding box center [763, 546] width 20 height 20
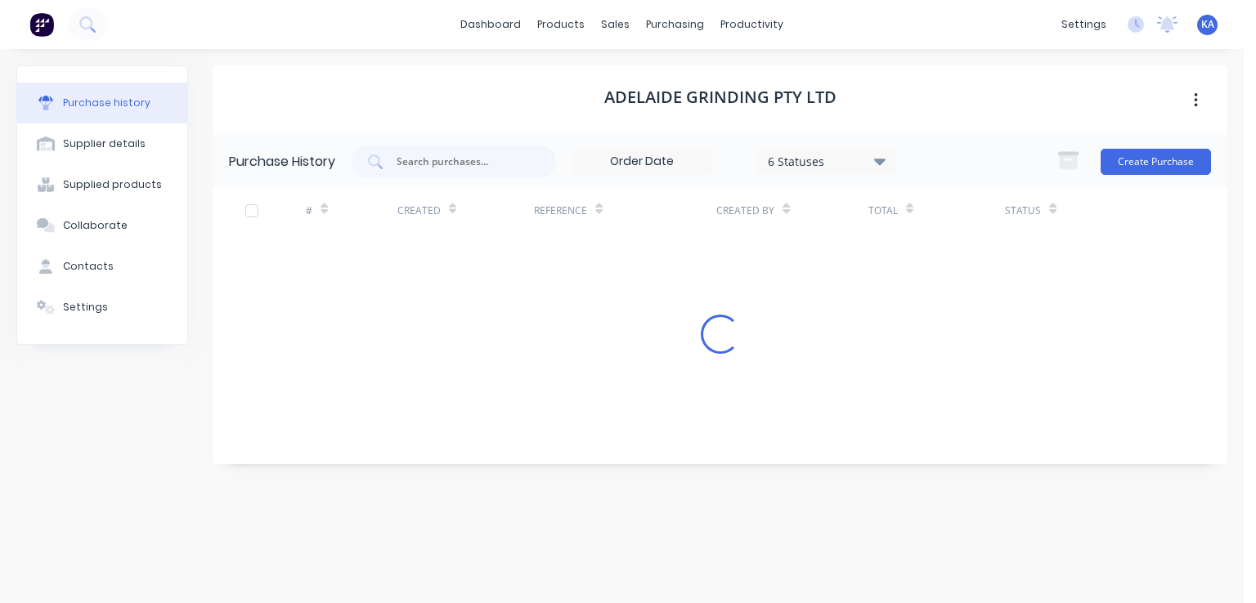
scroll to position [0, 0]
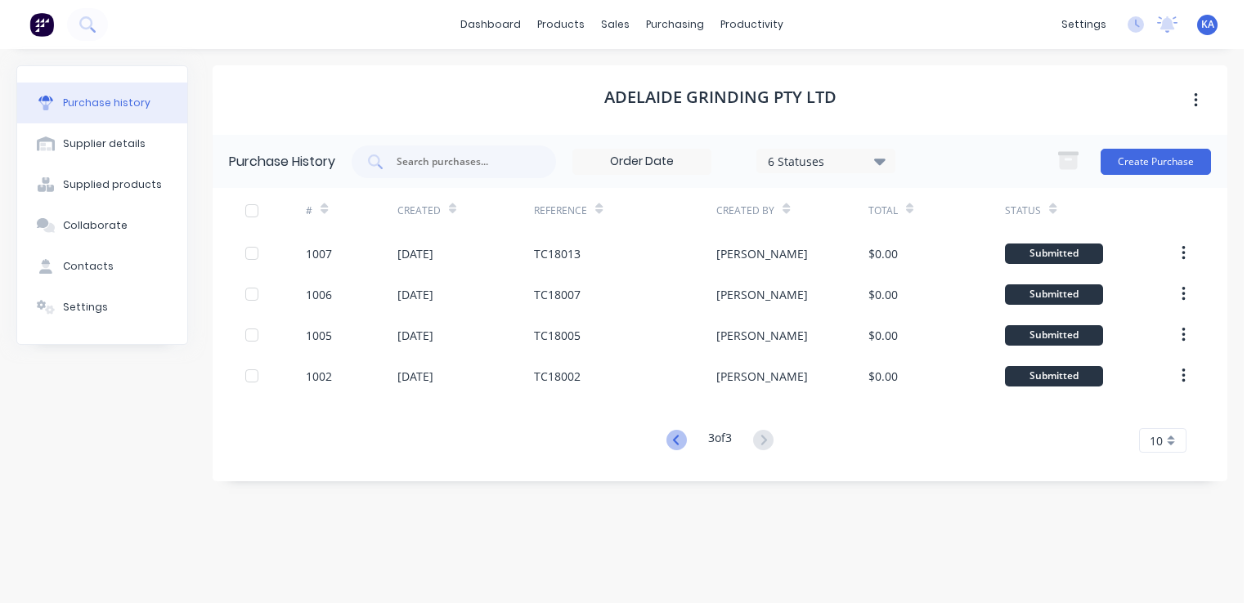
click at [671, 436] on icon at bounding box center [676, 440] width 20 height 20
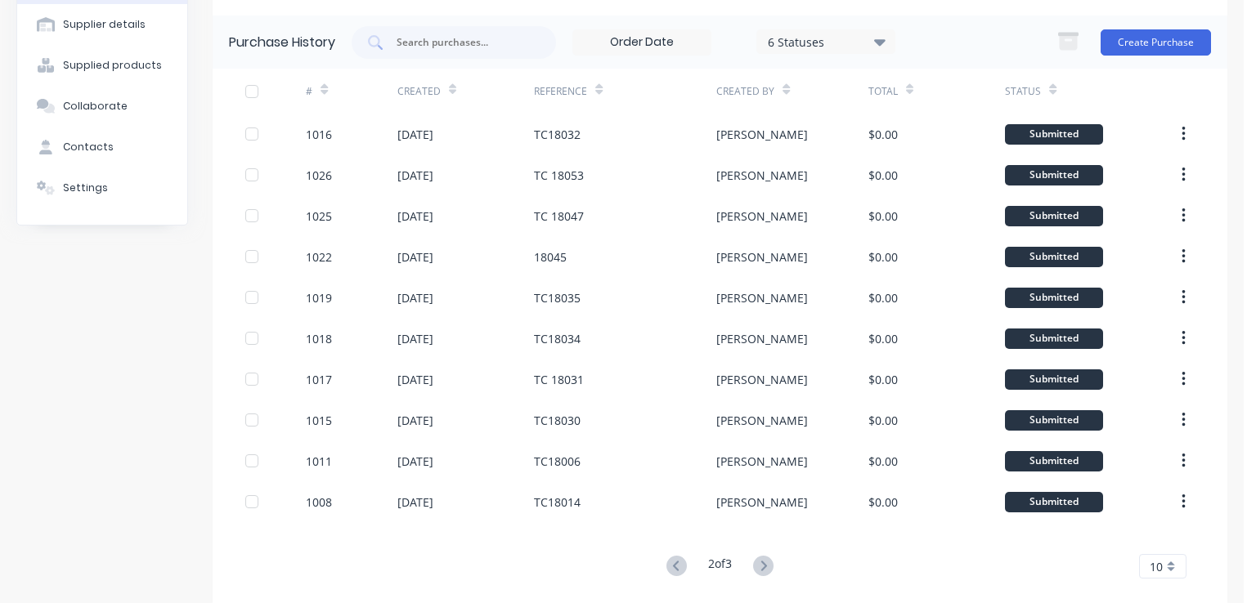
scroll to position [140, 0]
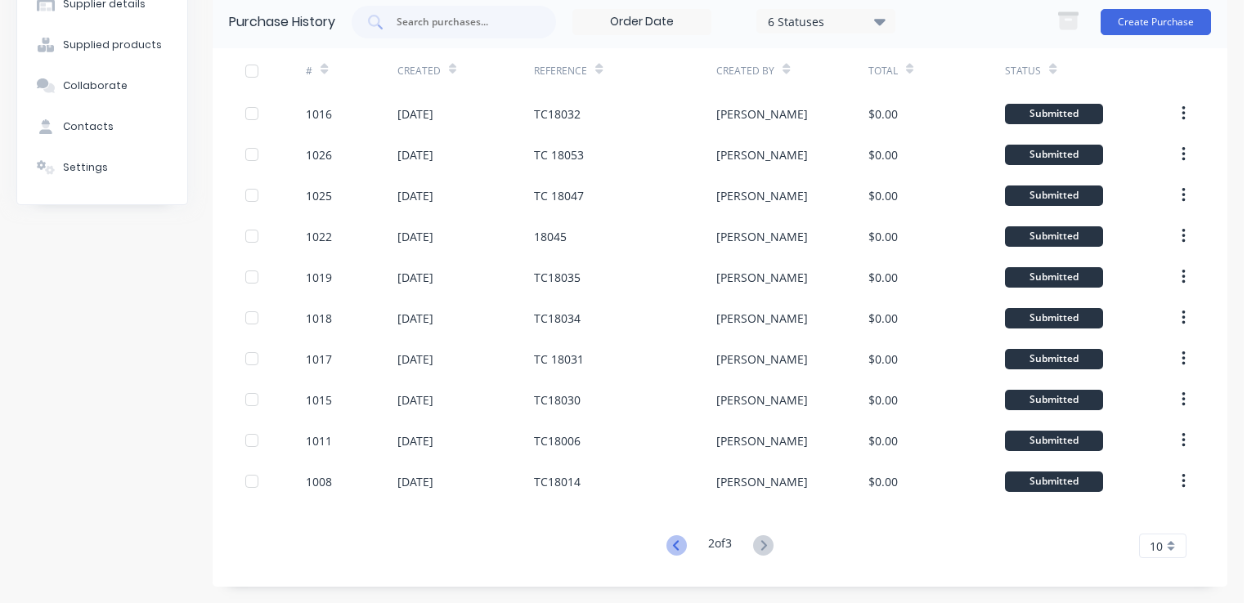
click at [673, 541] on icon at bounding box center [676, 546] width 6 height 10
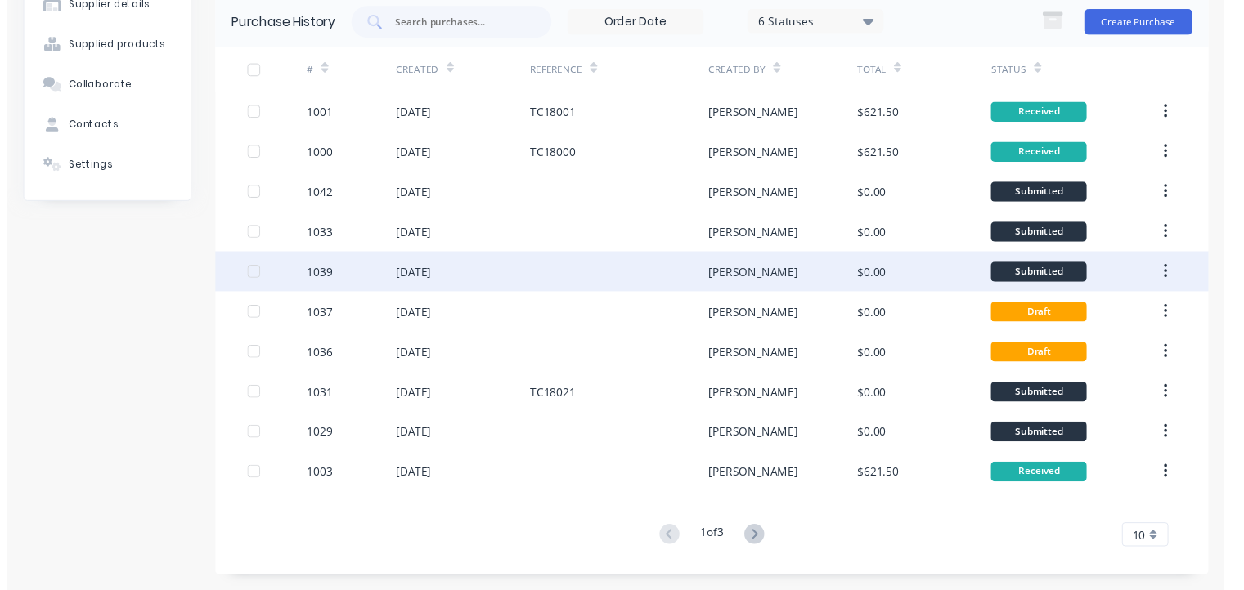
scroll to position [0, 0]
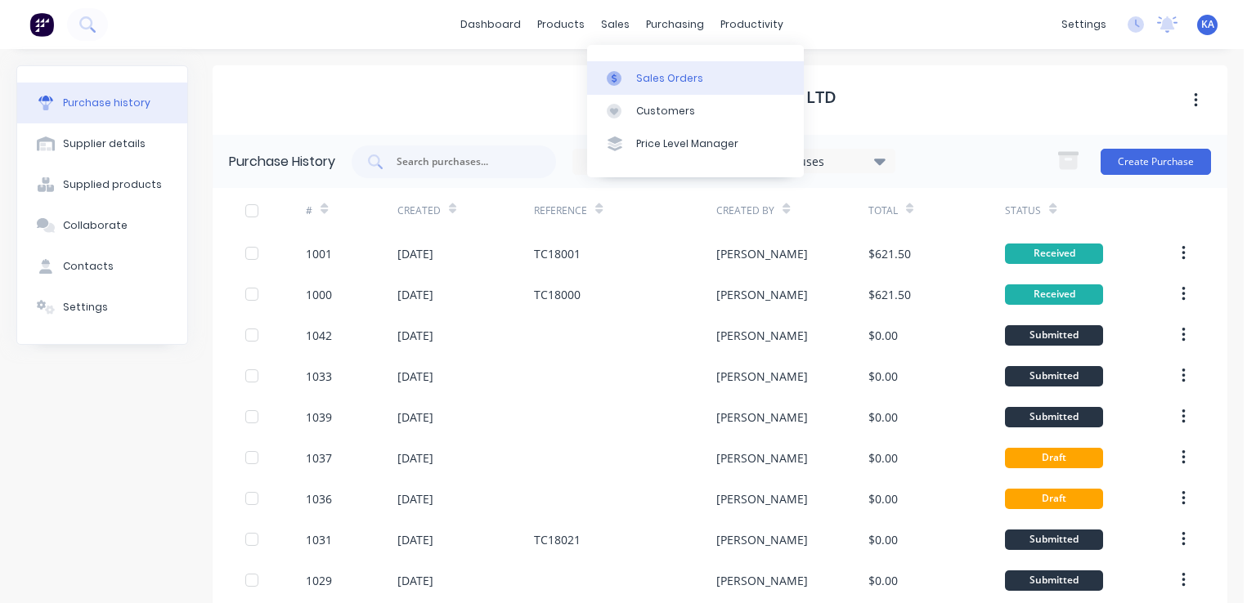
click at [639, 75] on div "Sales Orders" at bounding box center [669, 78] width 67 height 15
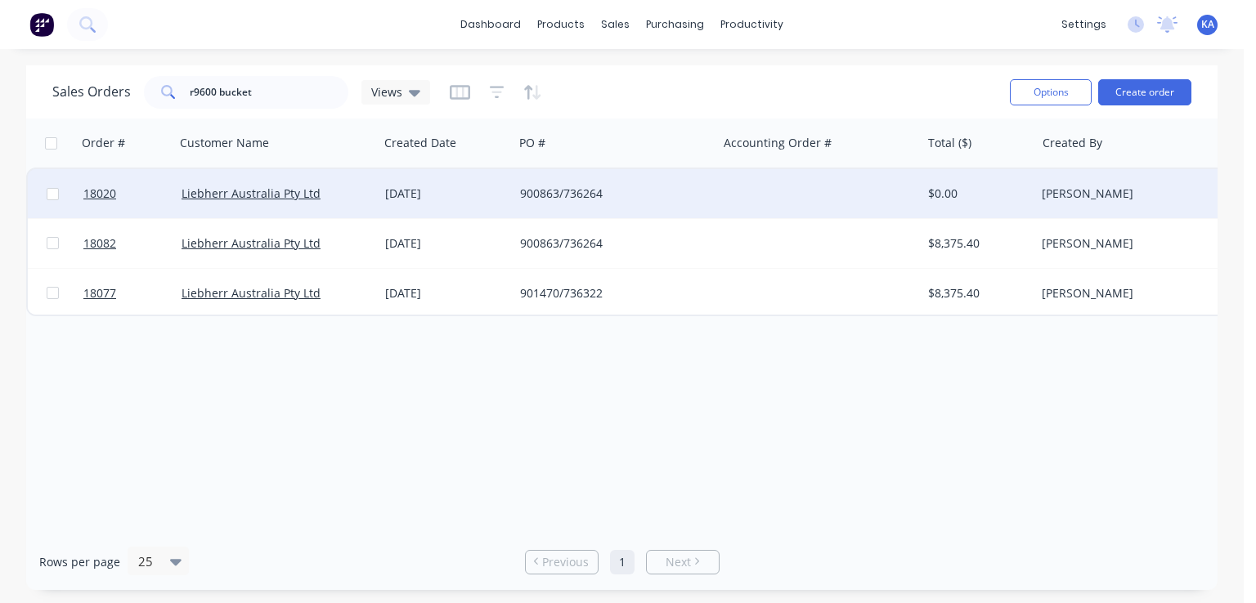
click at [598, 191] on div "900863/736264" at bounding box center [611, 194] width 182 height 16
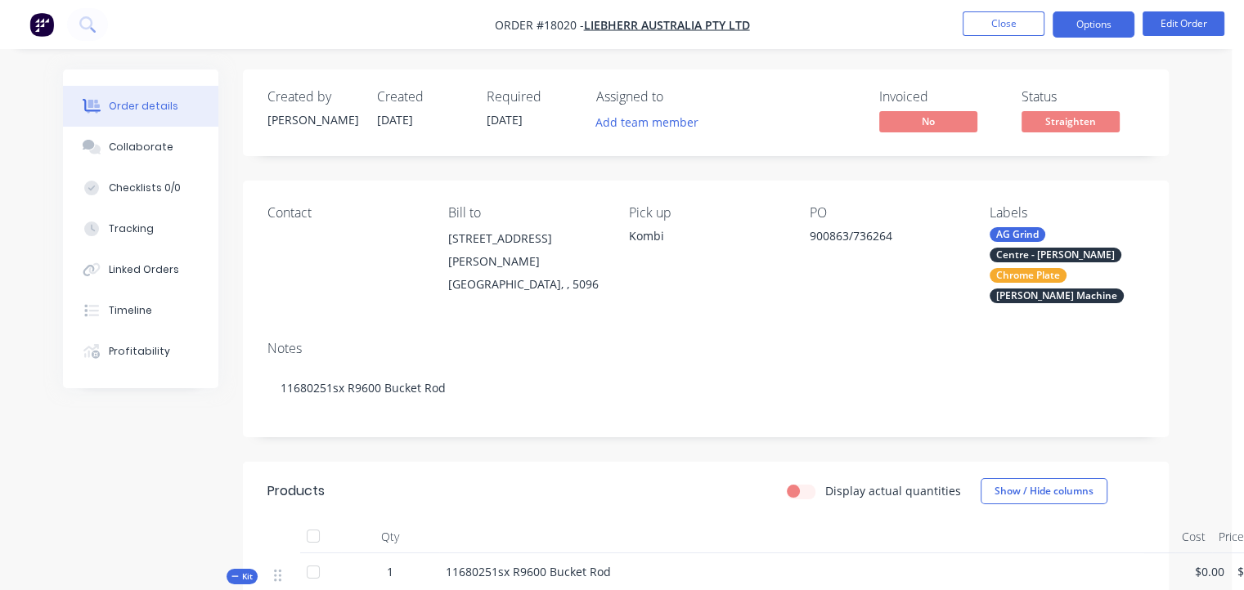
click at [1103, 28] on button "Options" at bounding box center [1093, 24] width 82 height 26
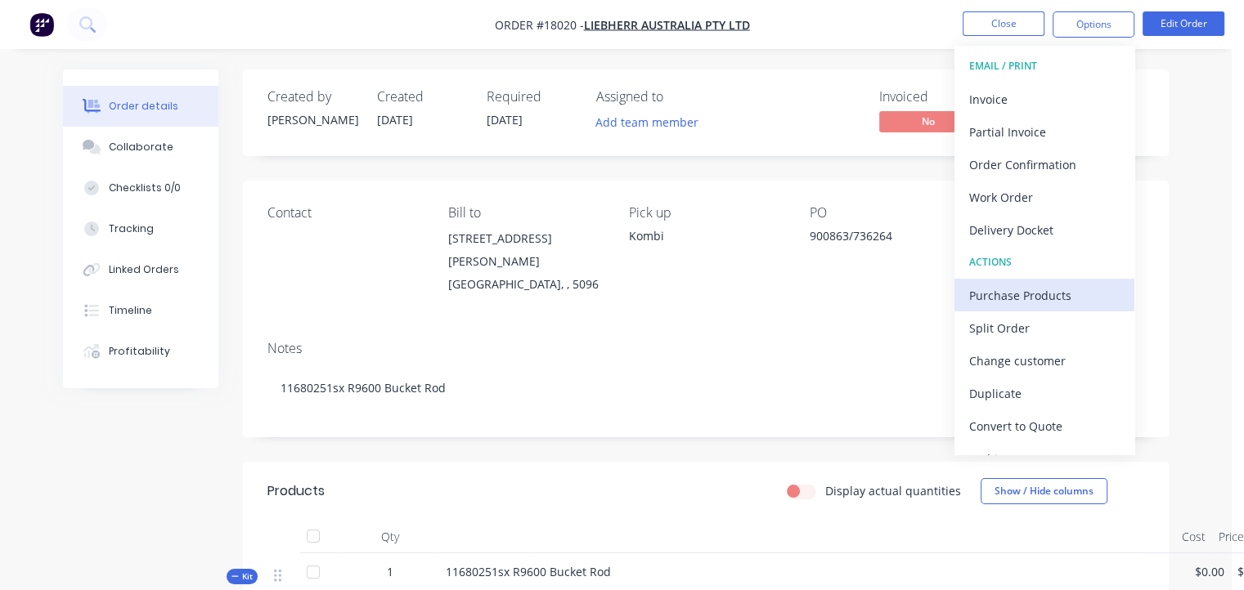
click at [1053, 289] on div "Purchase Products" at bounding box center [1044, 296] width 150 height 24
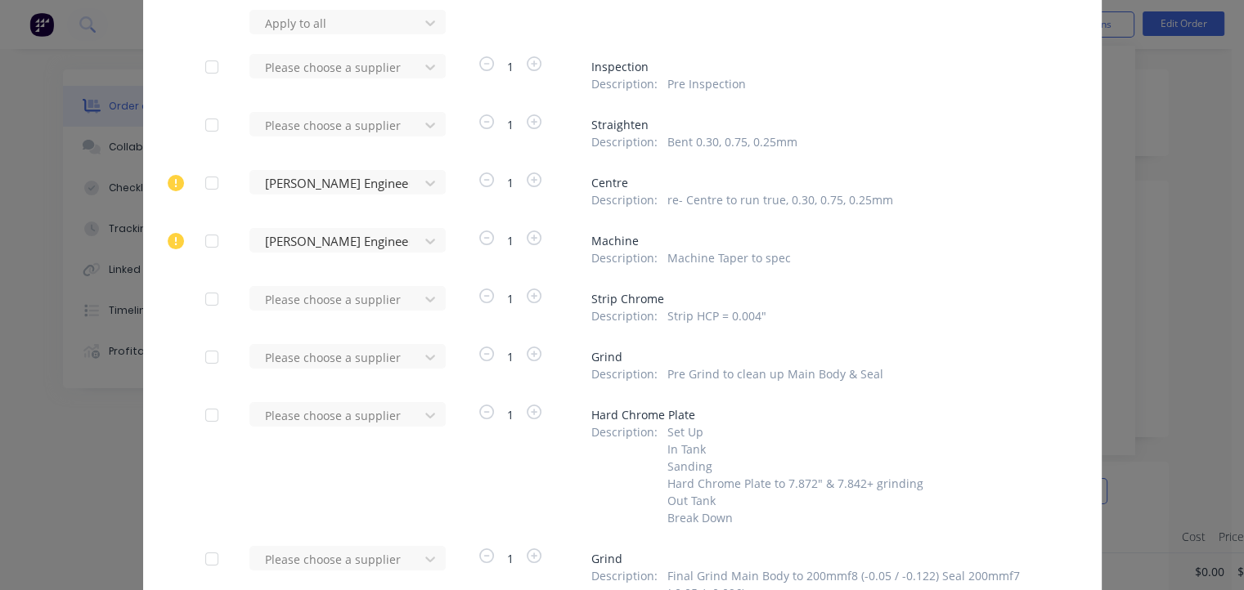
scroll to position [164, 0]
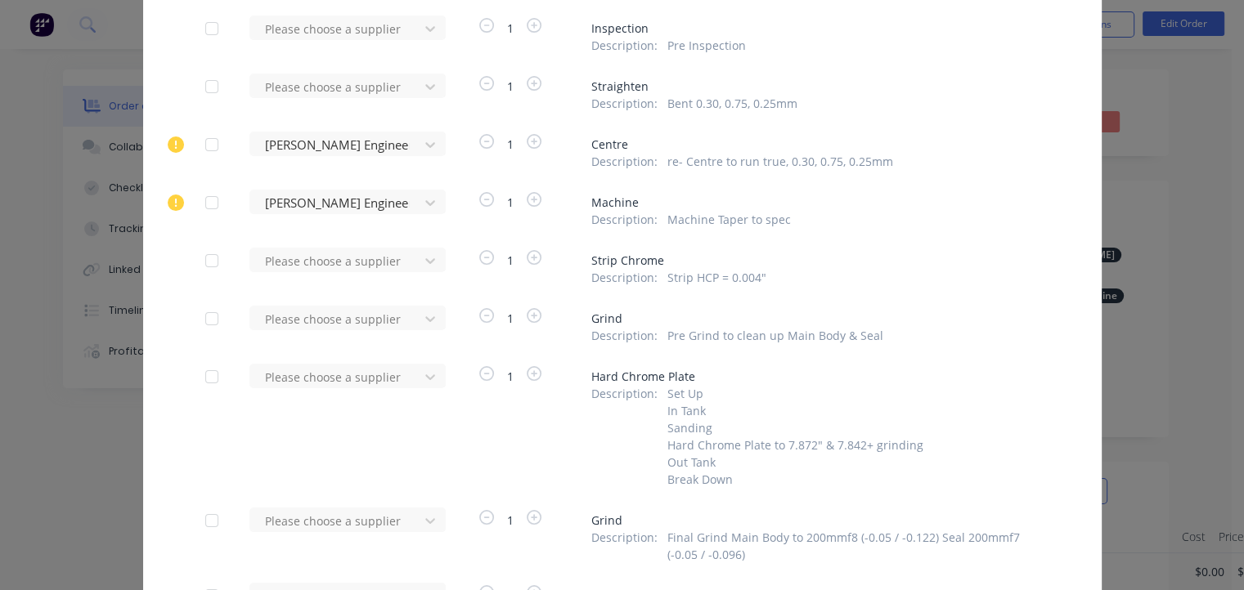
click at [288, 303] on div "Apply to all Please choose a supplier 1 Inspection Description : Pre Inspection…" at bounding box center [622, 376] width 958 height 810
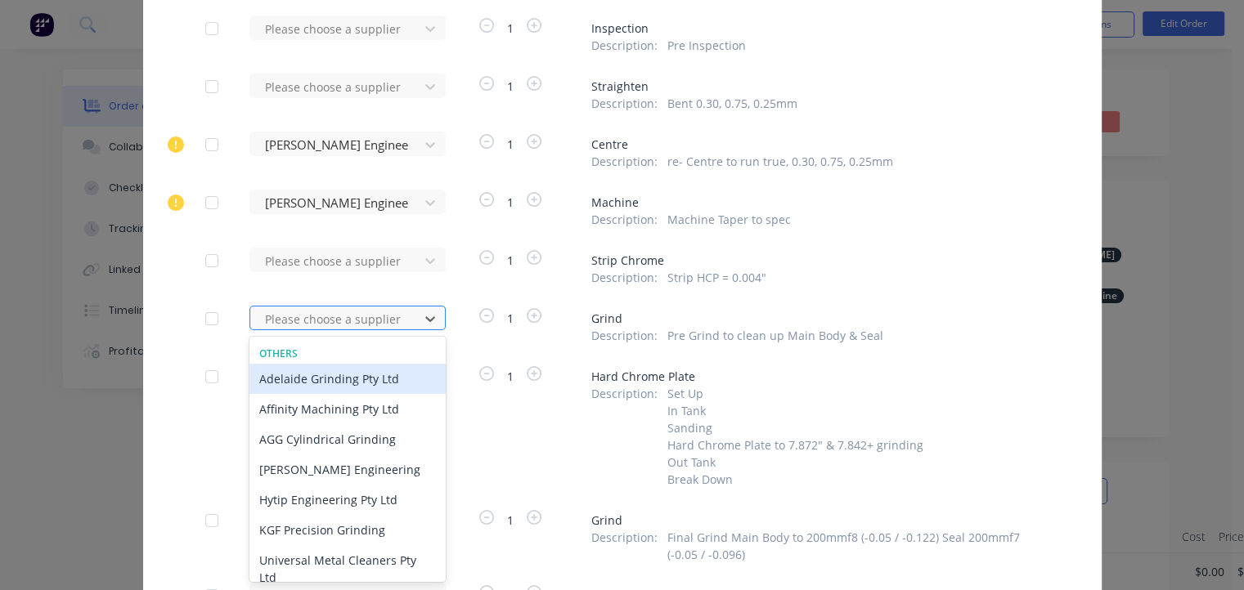
click at [281, 316] on div at bounding box center [336, 319] width 147 height 20
click at [294, 379] on div "Adelaide Grinding Pty Ltd" at bounding box center [347, 379] width 196 height 30
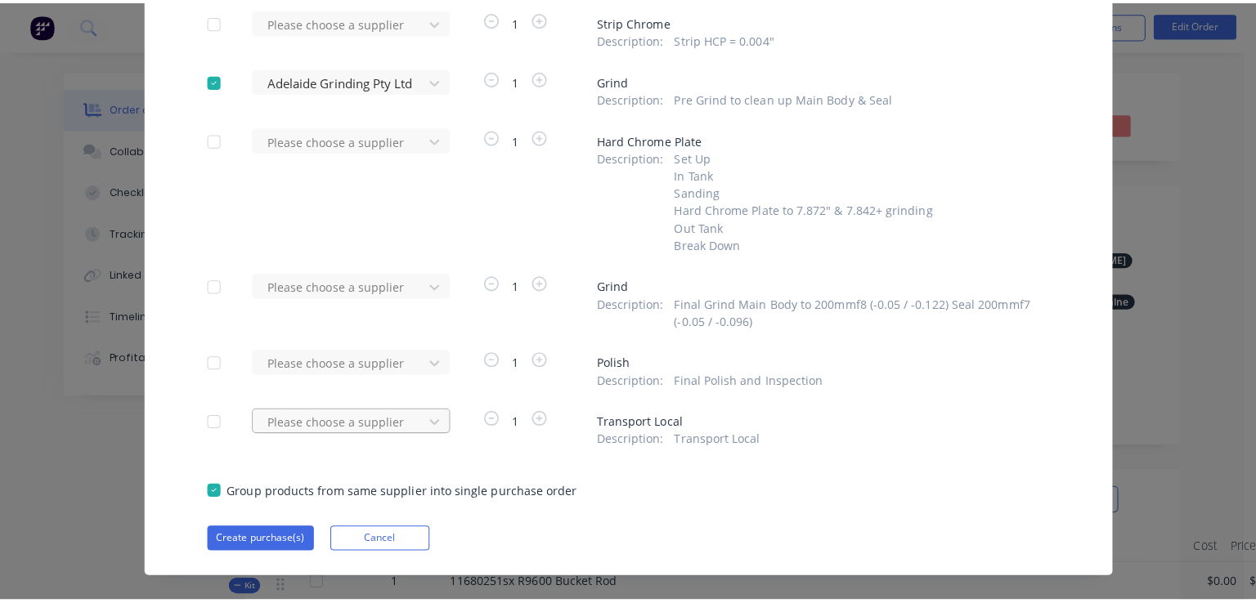
scroll to position [409, 0]
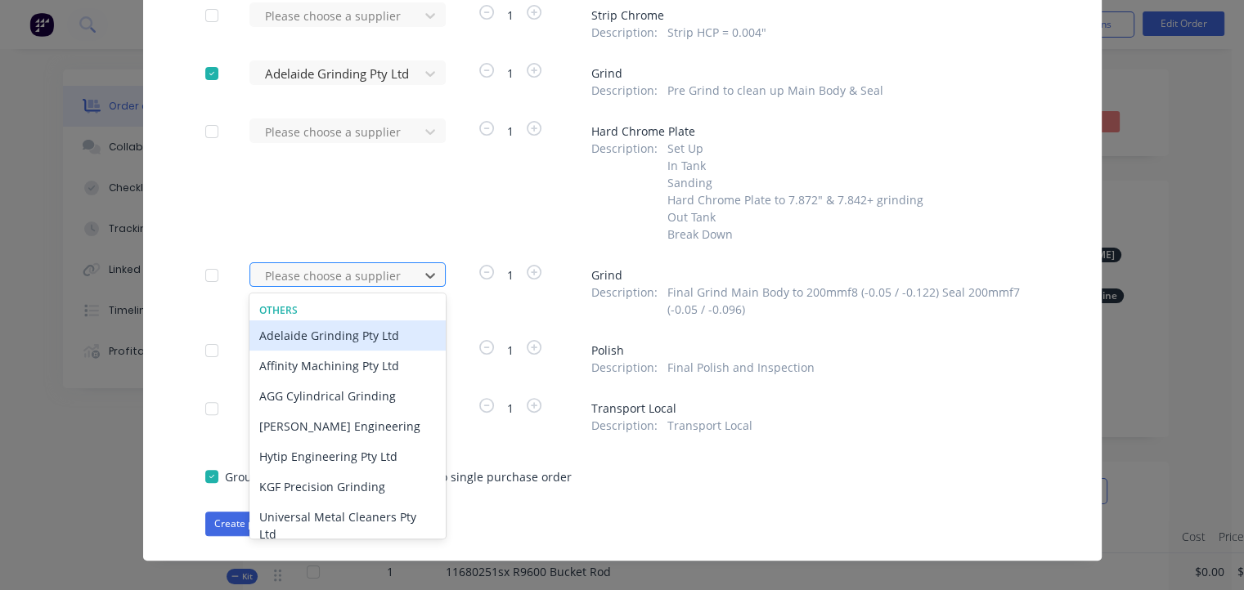
click at [317, 275] on div at bounding box center [336, 276] width 147 height 20
click at [316, 336] on div "Adelaide Grinding Pty Ltd" at bounding box center [347, 336] width 196 height 30
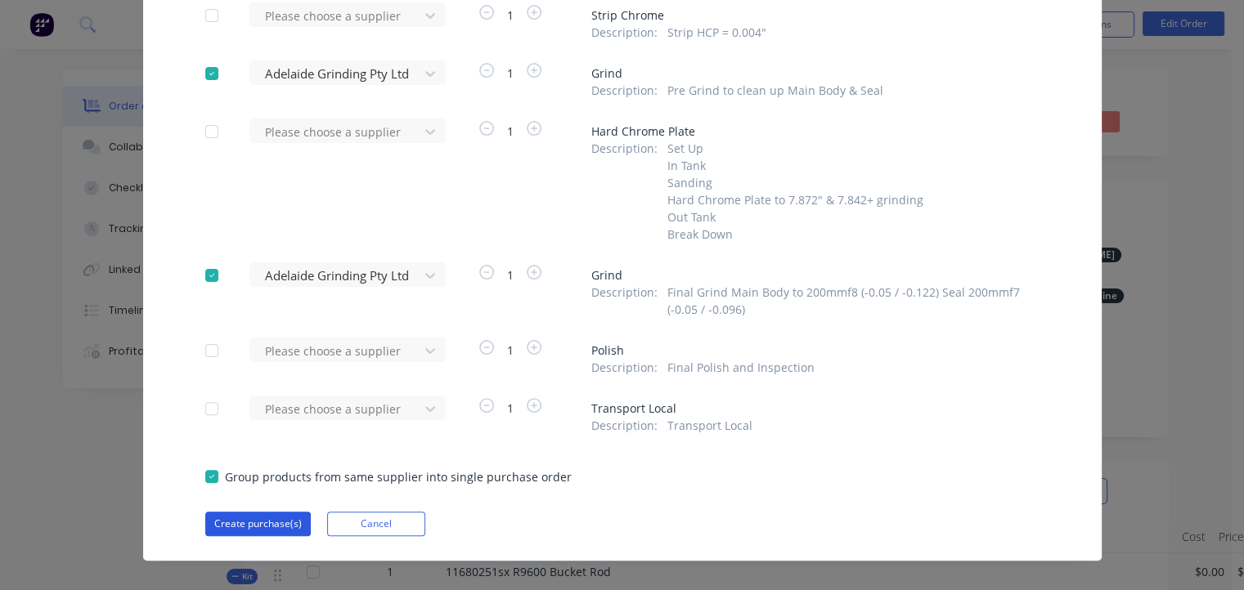
click at [255, 523] on button "Create purchase(s)" at bounding box center [257, 524] width 105 height 25
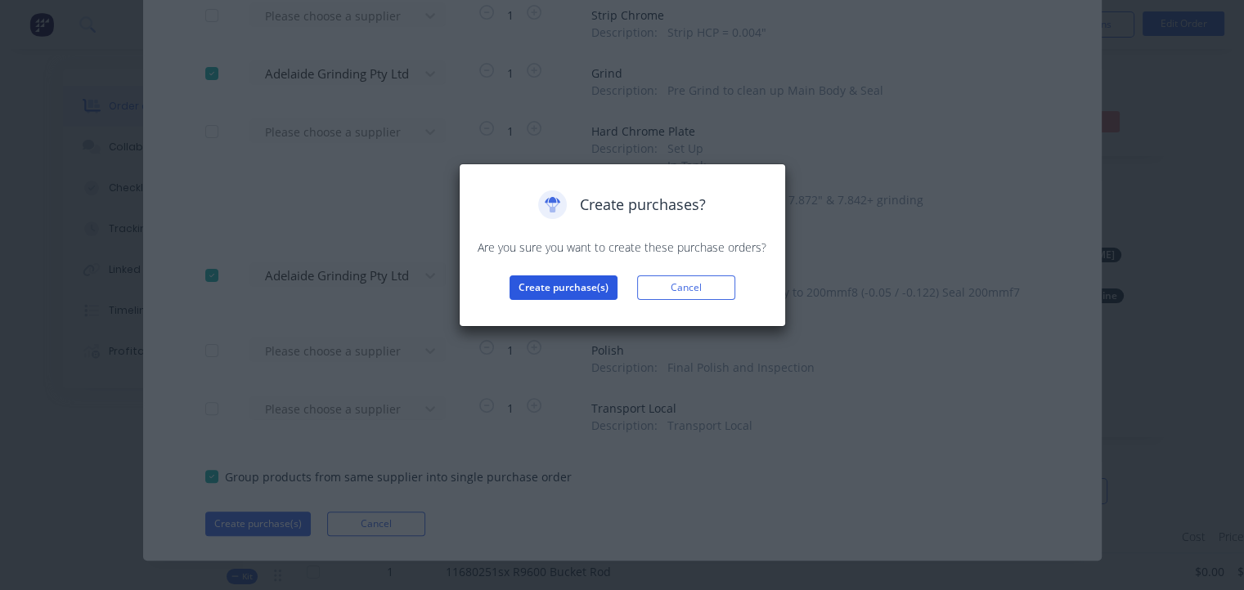
click at [580, 281] on button "Create purchase(s)" at bounding box center [563, 288] width 108 height 25
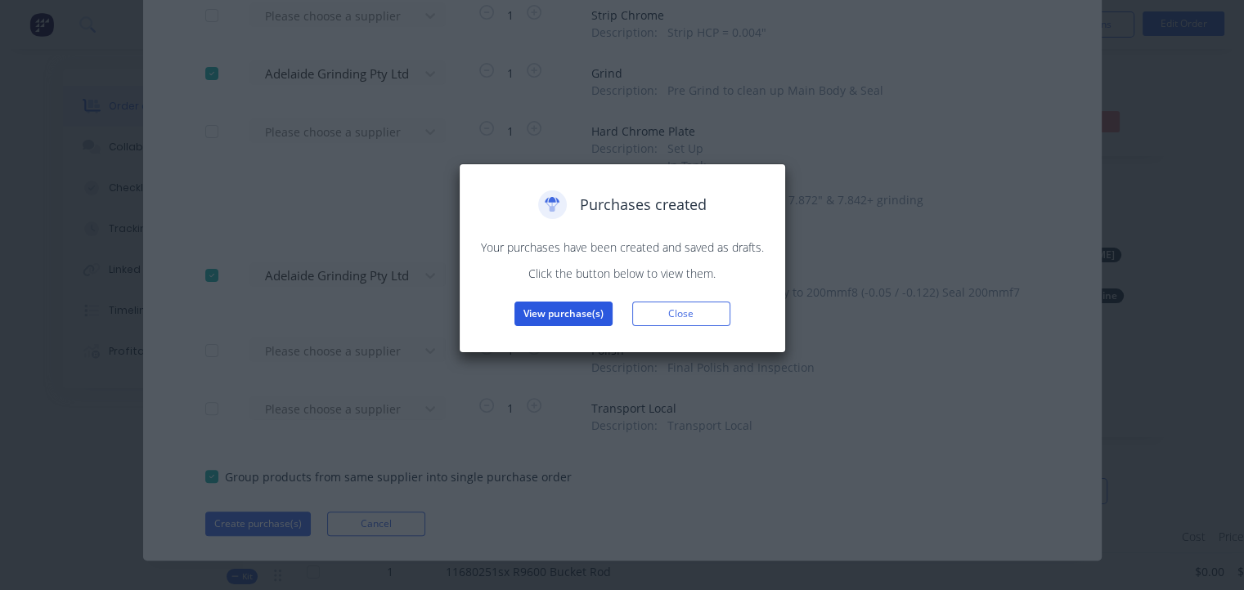
click at [572, 310] on button "View purchase(s)" at bounding box center [563, 314] width 98 height 25
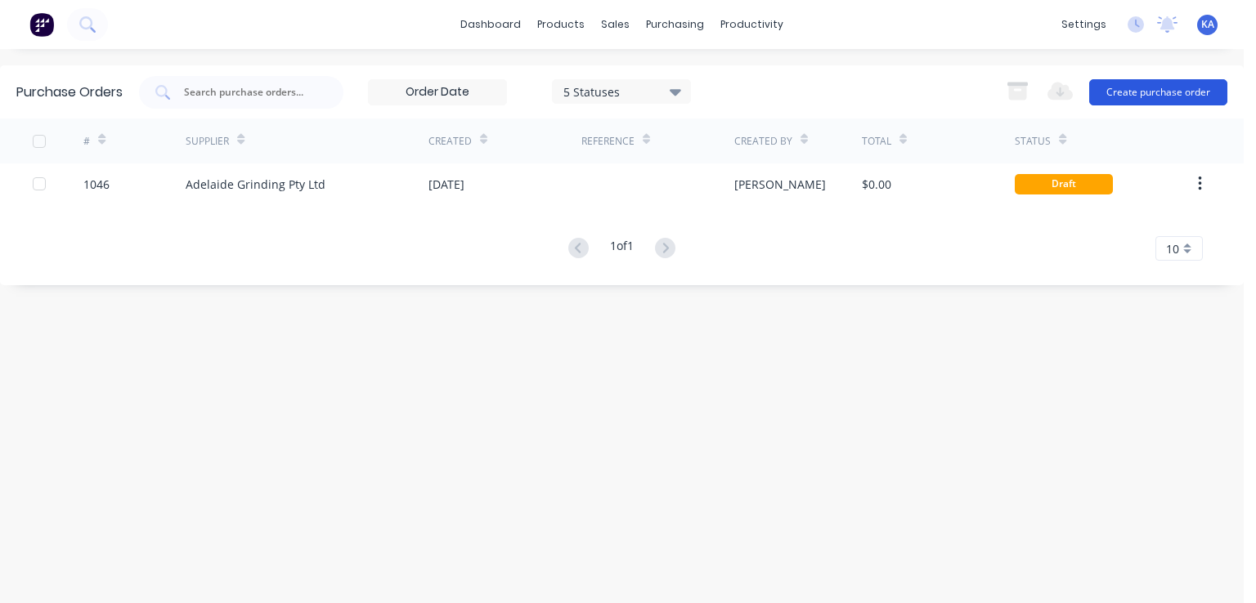
click at [1153, 96] on button "Create purchase order" at bounding box center [1158, 92] width 138 height 26
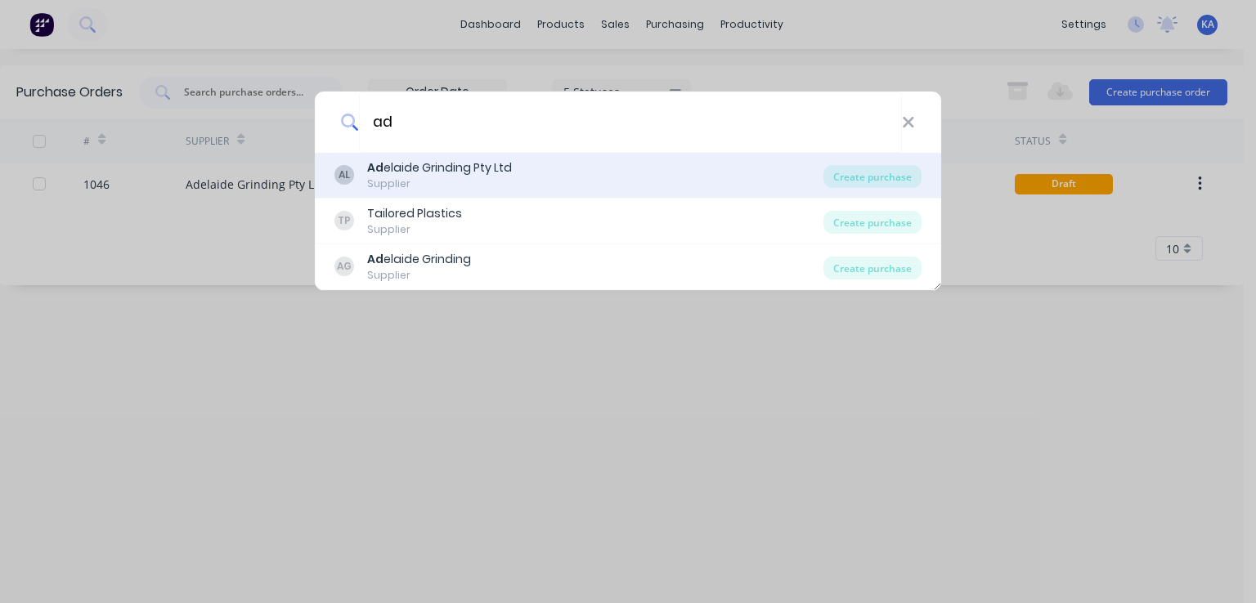
type input "ad"
click at [525, 176] on div "AL Ad elaide Grinding Pty Ltd Supplier" at bounding box center [578, 175] width 489 height 32
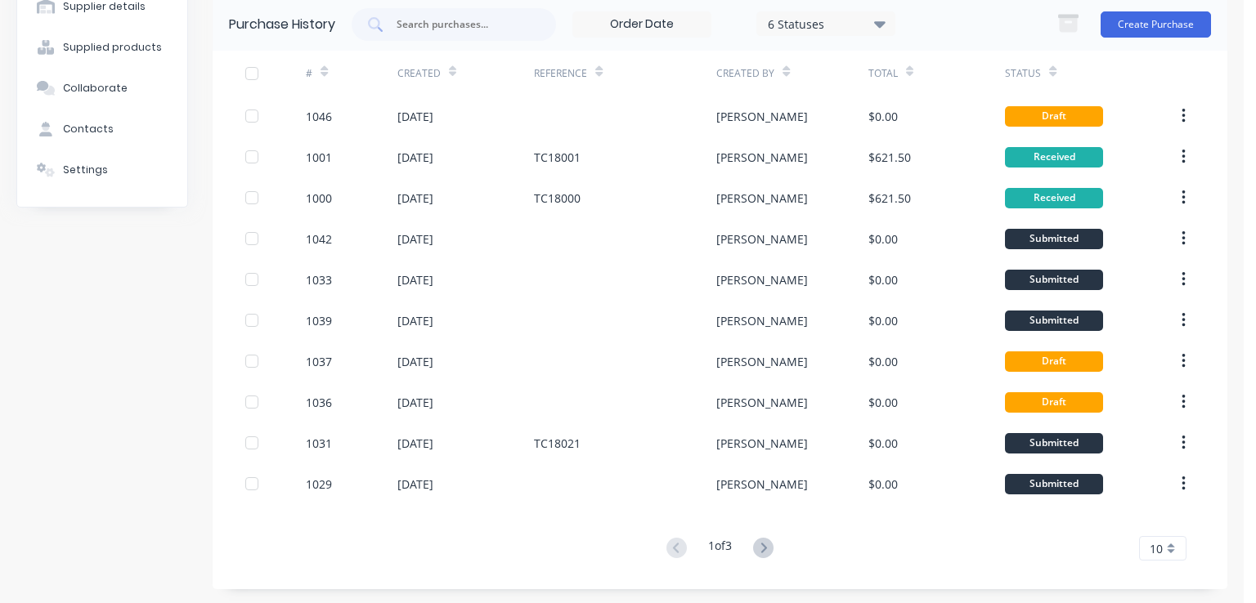
scroll to position [140, 0]
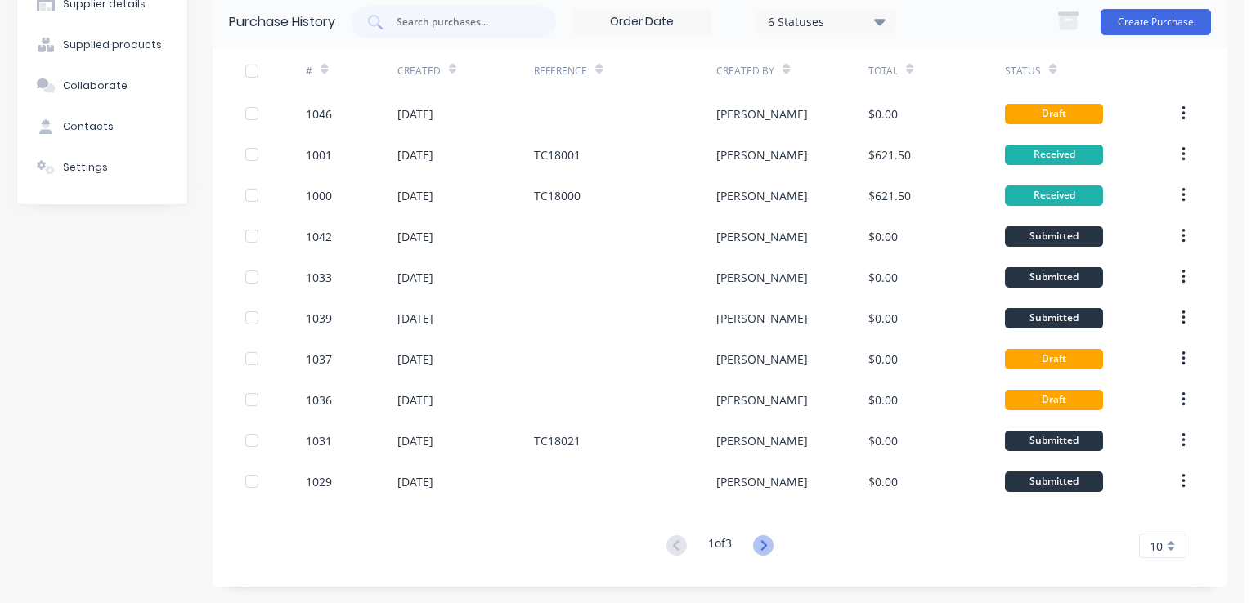
click at [761, 542] on icon at bounding box center [764, 546] width 6 height 10
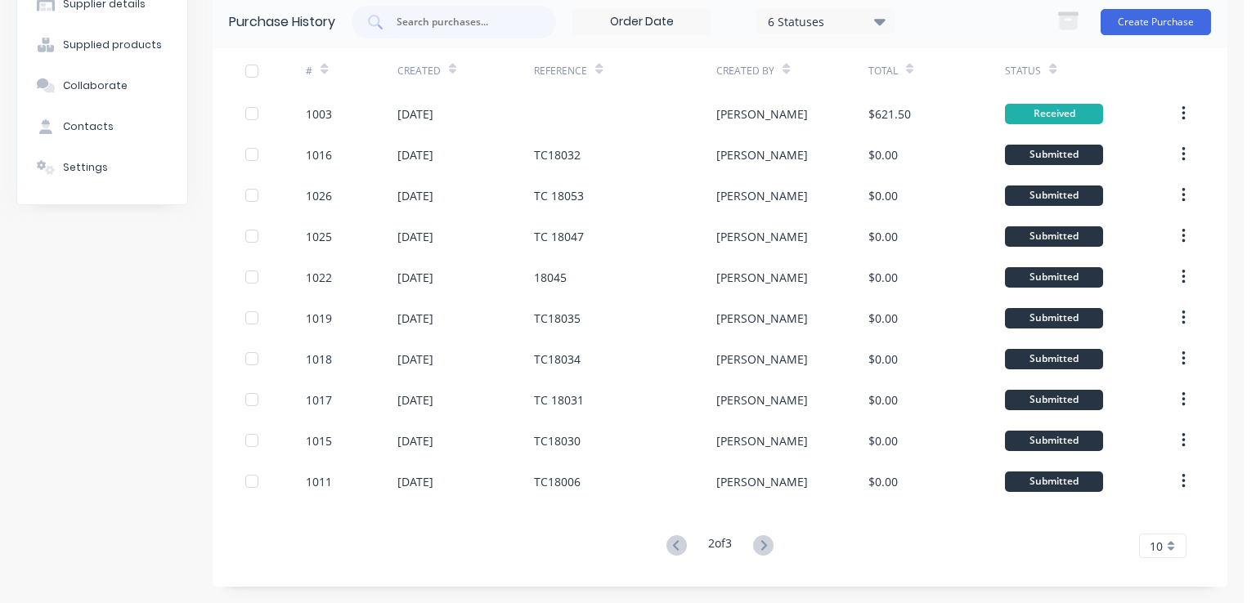
click at [674, 537] on button at bounding box center [677, 547] width 30 height 24
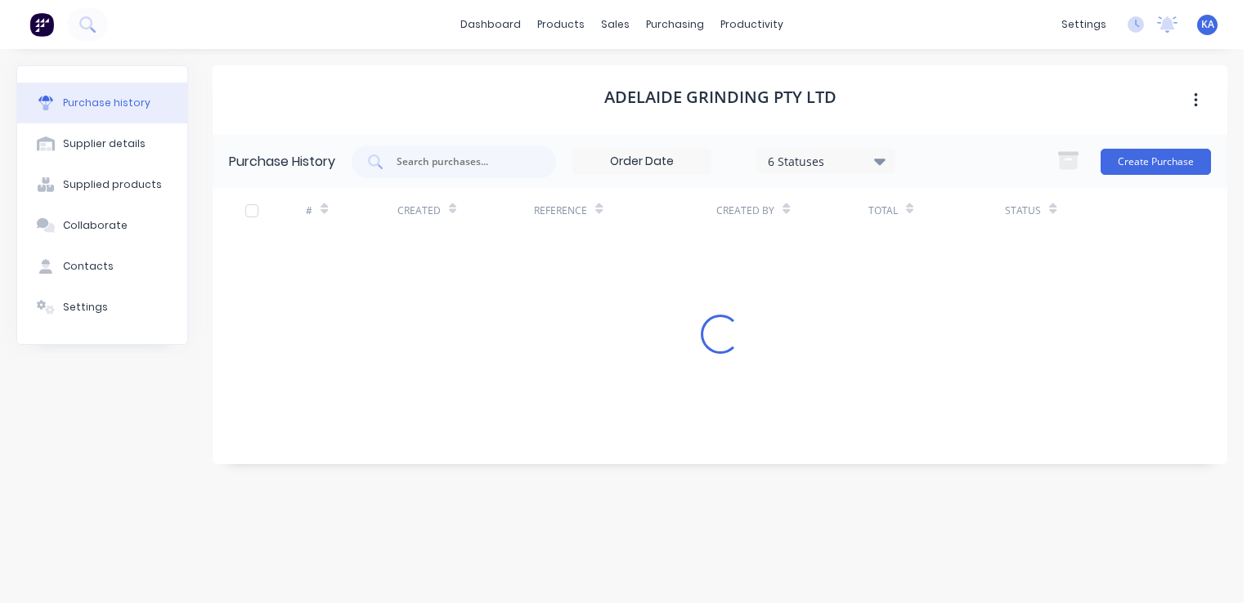
scroll to position [0, 0]
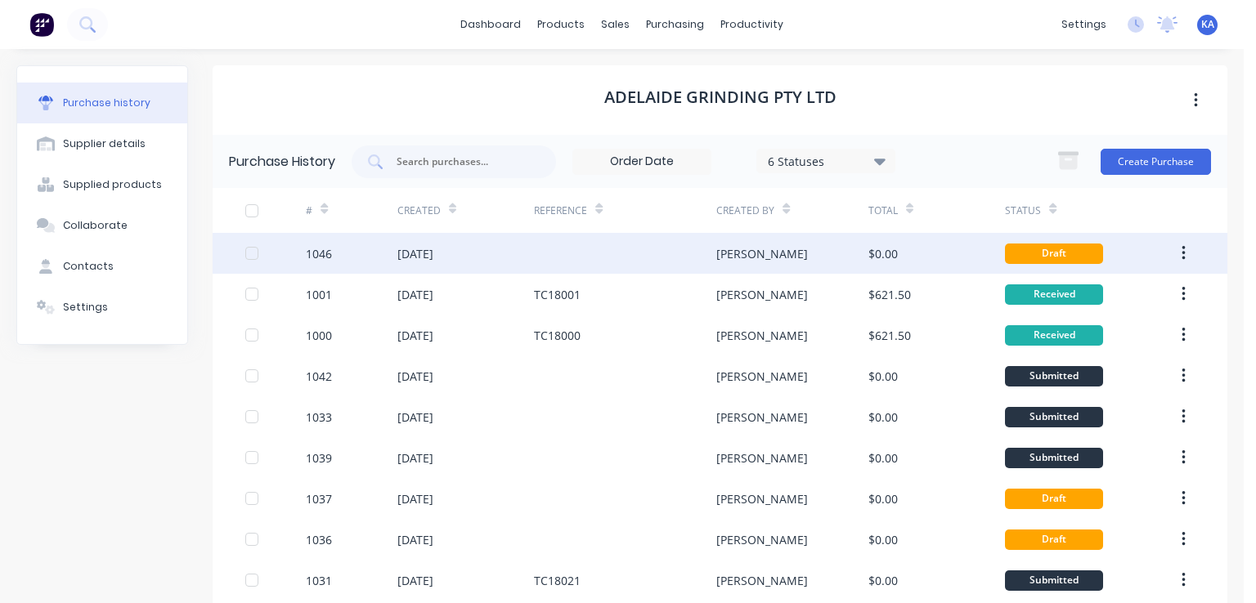
click at [1046, 246] on div "Draft" at bounding box center [1054, 254] width 98 height 20
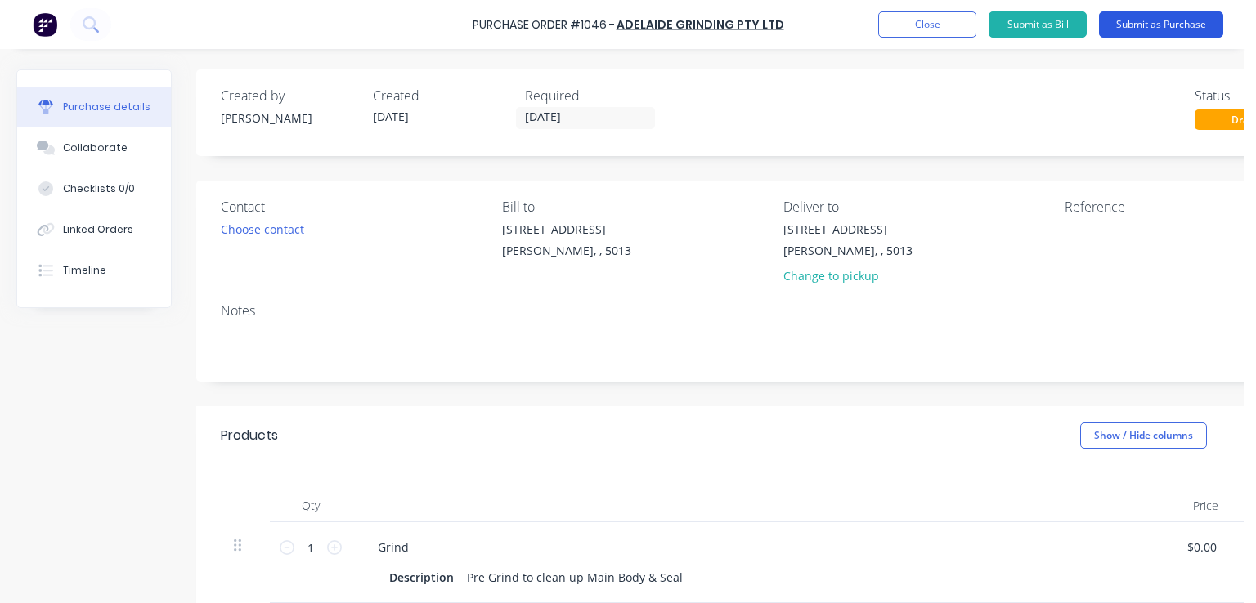
click at [1151, 19] on button "Submit as Purchase" at bounding box center [1161, 24] width 124 height 26
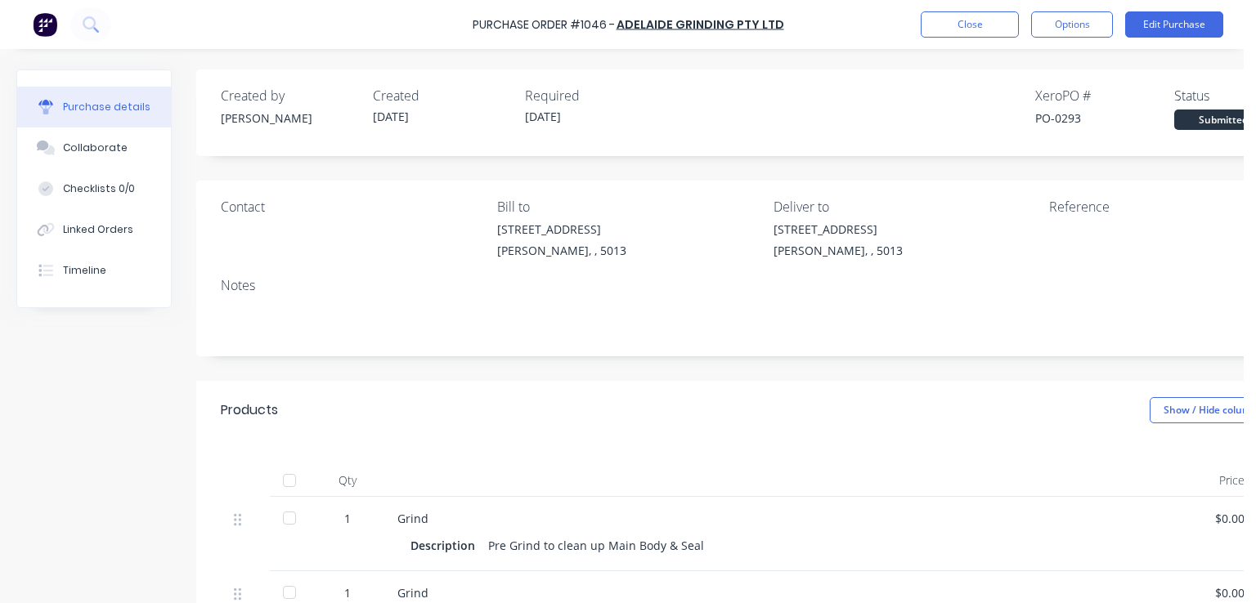
click at [562, 130] on div "Created by [PERSON_NAME] Created [DATE] Required [DATE] Xero PO # PO-0293 Statu…" at bounding box center [767, 113] width 1142 height 87
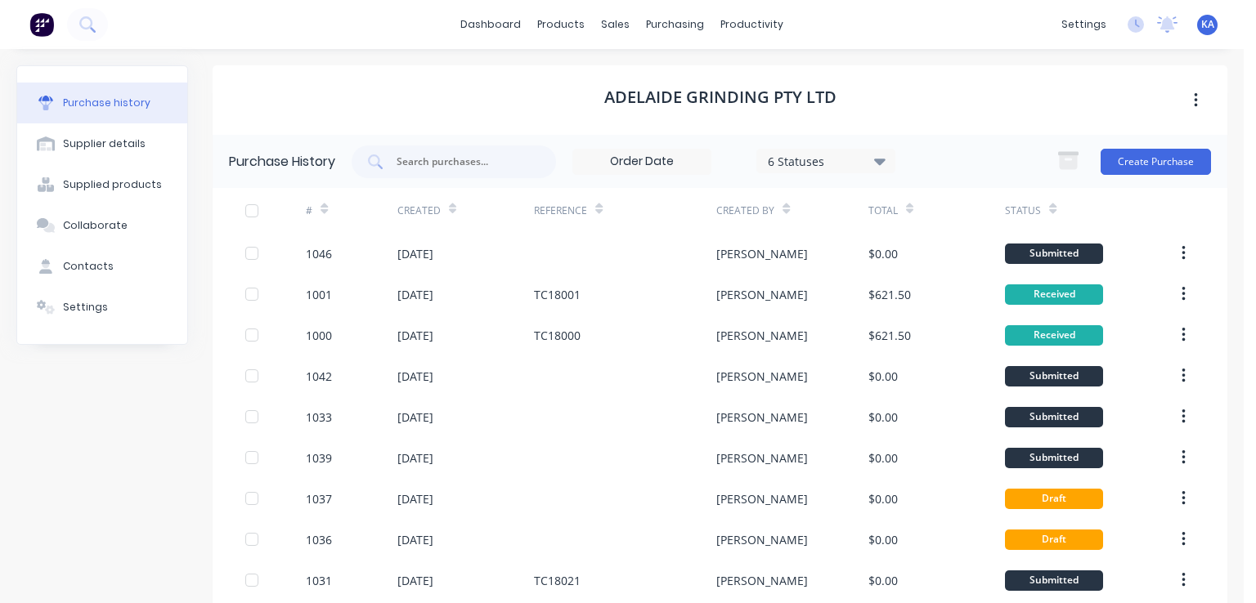
click at [657, 168] on input at bounding box center [641, 162] width 137 height 25
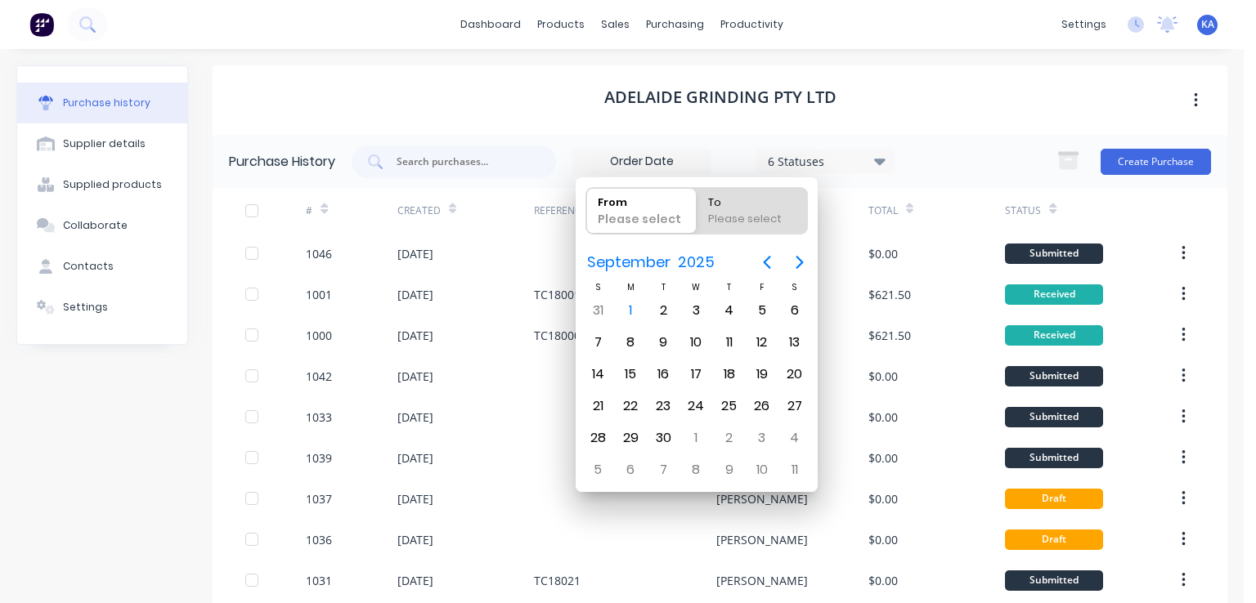
click at [574, 156] on label at bounding box center [641, 162] width 139 height 26
click at [574, 156] on input at bounding box center [641, 162] width 137 height 25
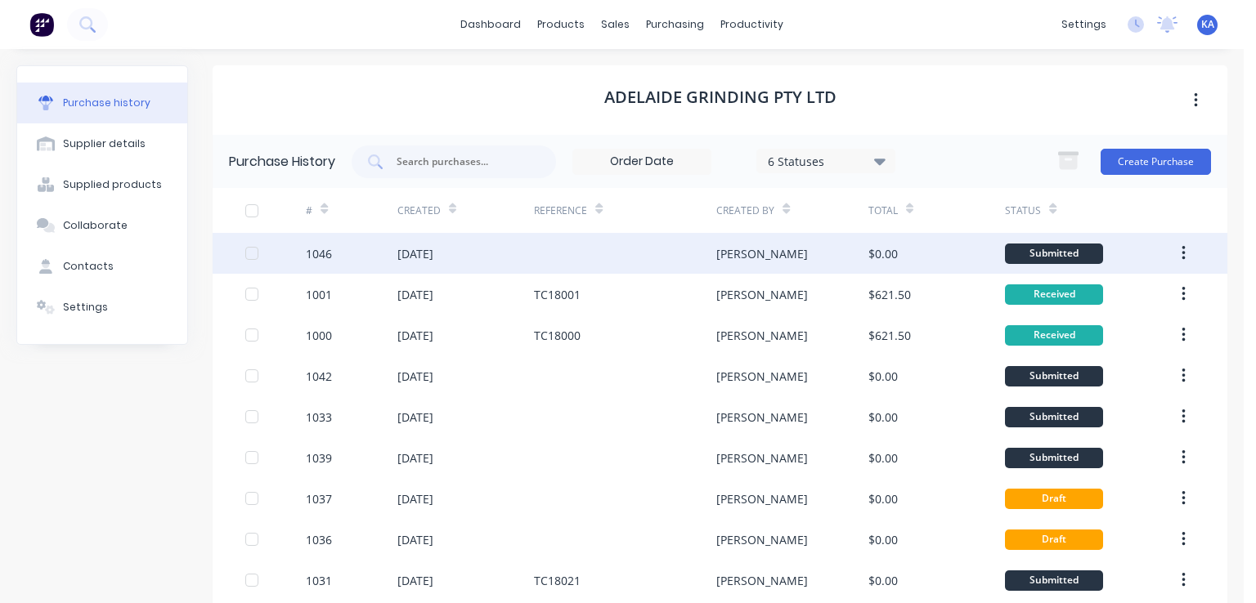
click at [556, 250] on div at bounding box center [625, 253] width 182 height 41
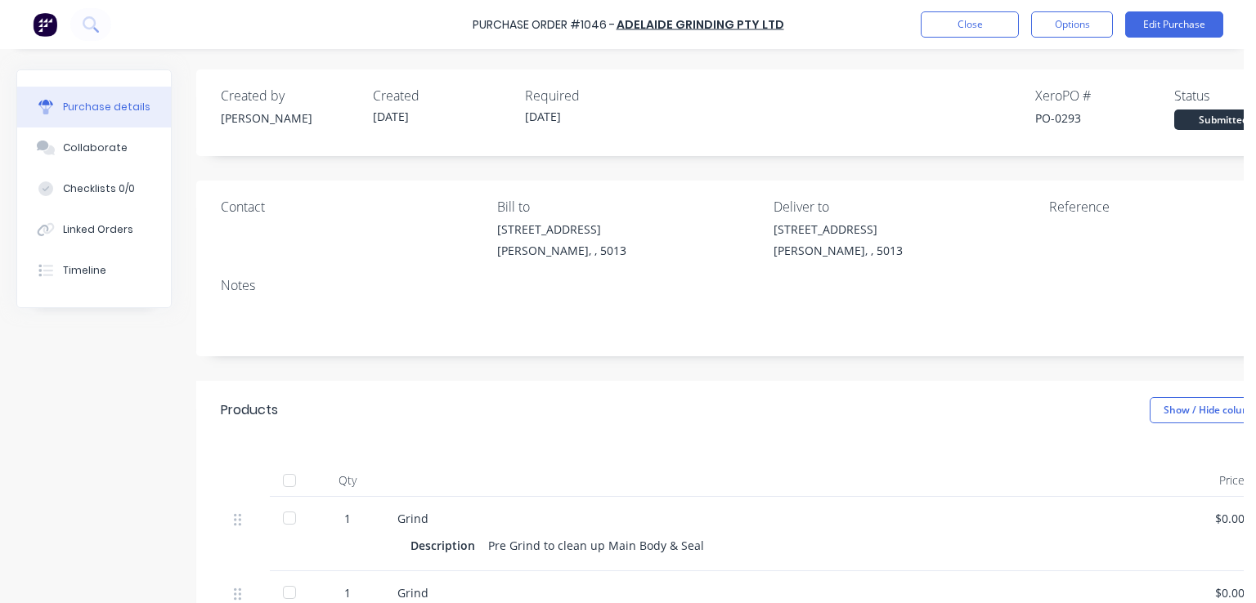
drag, startPoint x: 566, startPoint y: 115, endPoint x: 882, endPoint y: 289, distance: 360.8
click at [882, 289] on div "Notes" at bounding box center [767, 286] width 1092 height 20
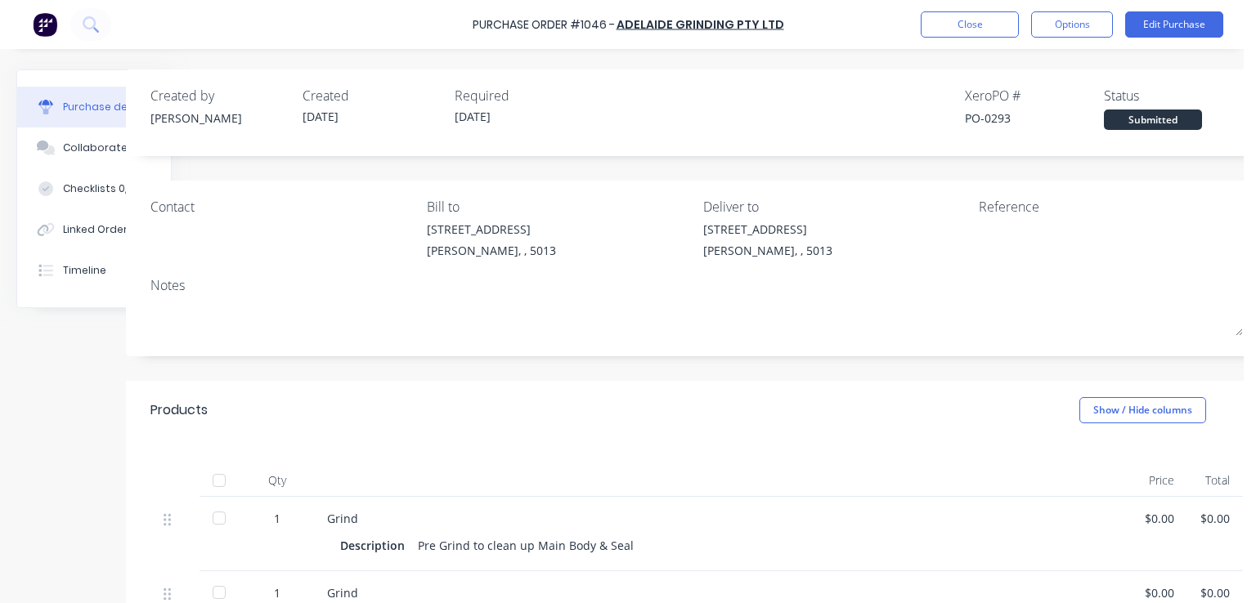
scroll to position [0, 82]
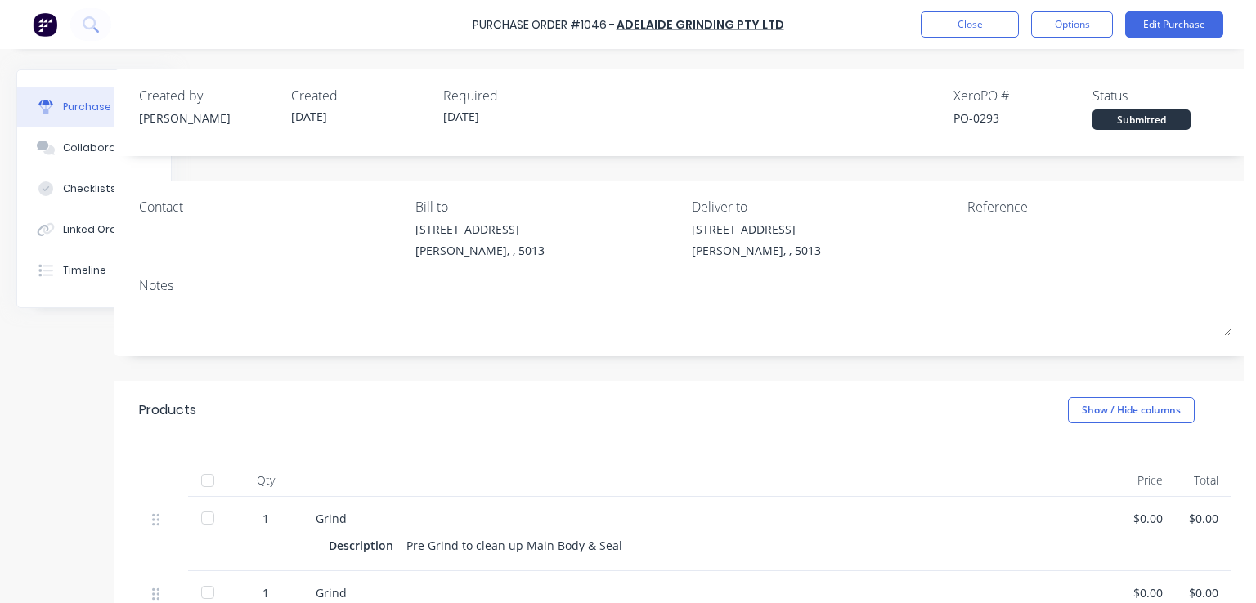
click at [1117, 115] on div "Submitted" at bounding box center [1141, 120] width 98 height 20
click at [1100, 23] on button "Options" at bounding box center [1072, 24] width 82 height 26
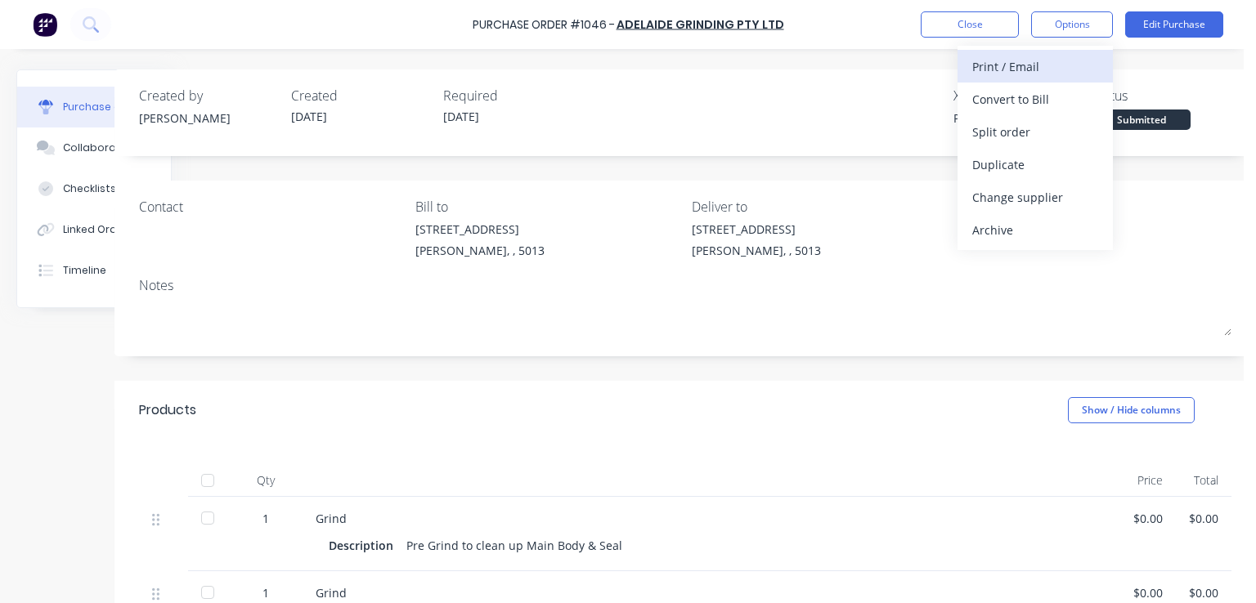
click at [1021, 68] on div "Print / Email" at bounding box center [1035, 67] width 126 height 24
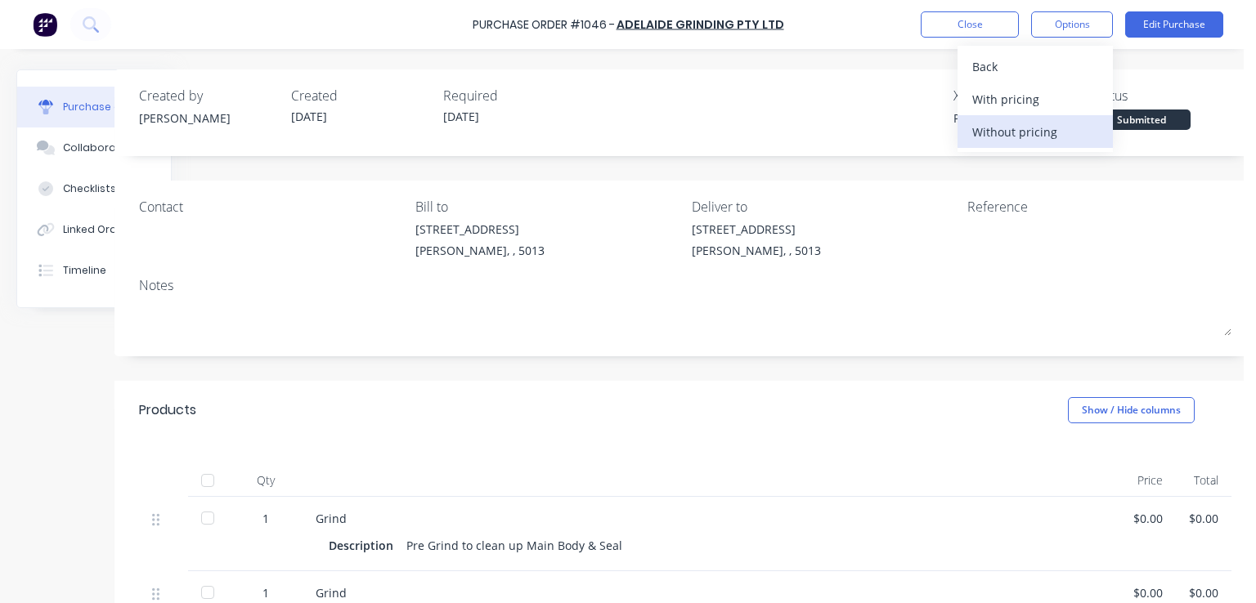
click at [1014, 131] on div "Without pricing" at bounding box center [1035, 132] width 126 height 24
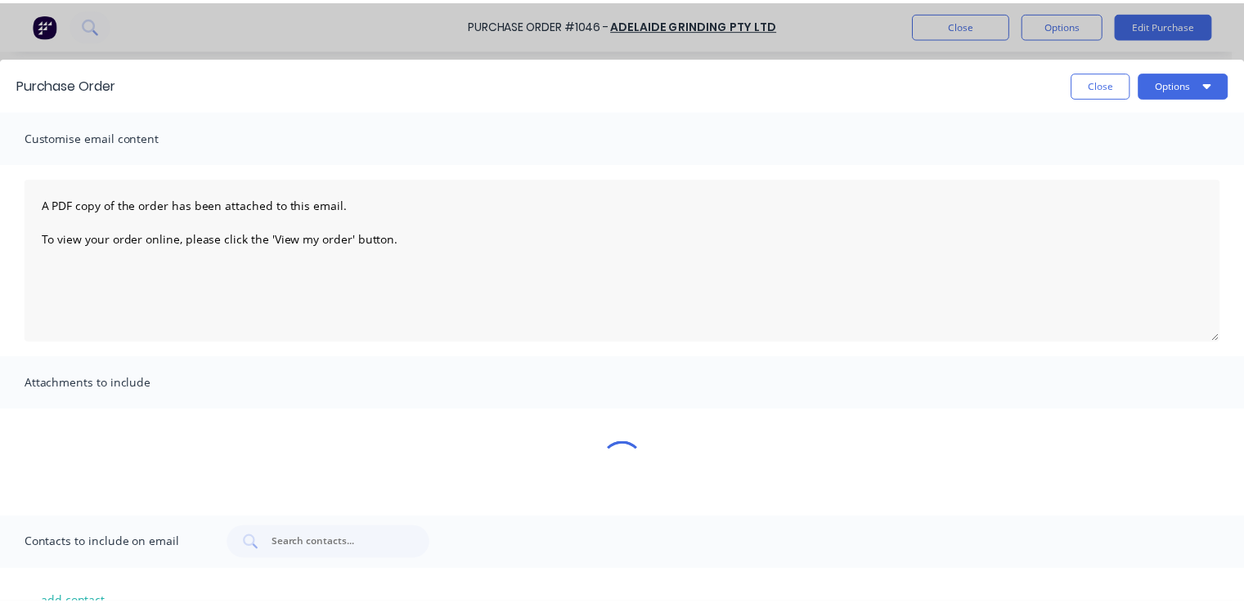
scroll to position [0, 0]
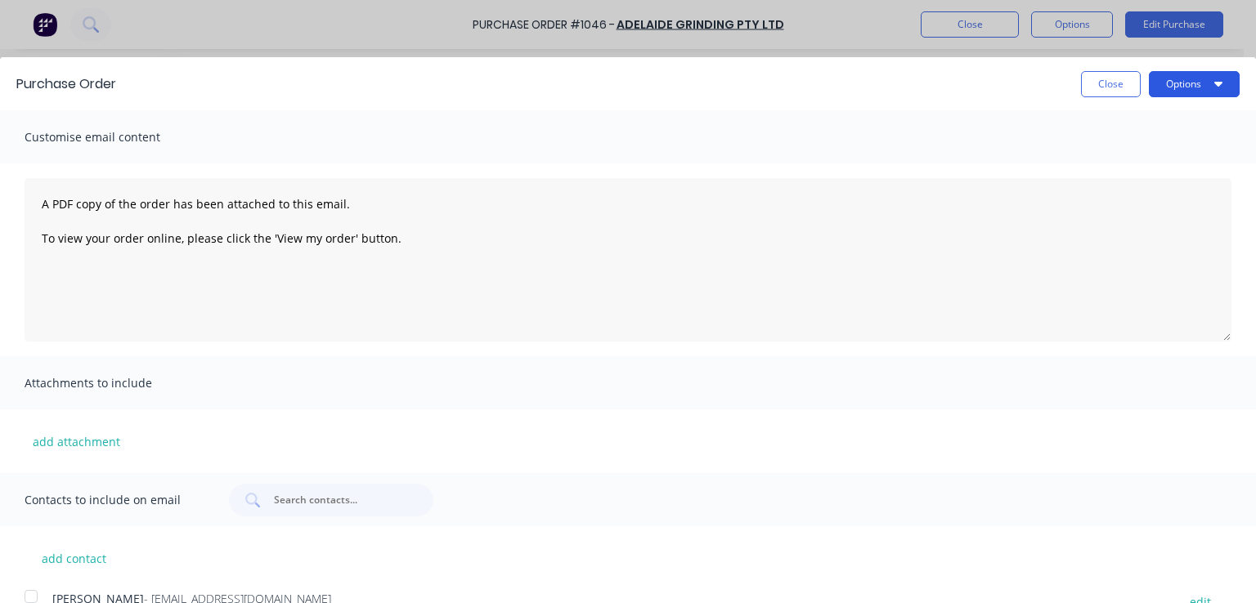
click at [1165, 75] on button "Options" at bounding box center [1194, 84] width 91 height 26
click at [1109, 128] on div "Print" at bounding box center [1162, 126] width 126 height 24
click at [976, 22] on div "Purchase Order Close Options Customise email content A PDF copy of the order ha…" at bounding box center [628, 301] width 1256 height 603
click at [970, 23] on div "Purchase Order Close Options Customise email content A PDF copy of the order ha…" at bounding box center [628, 301] width 1256 height 603
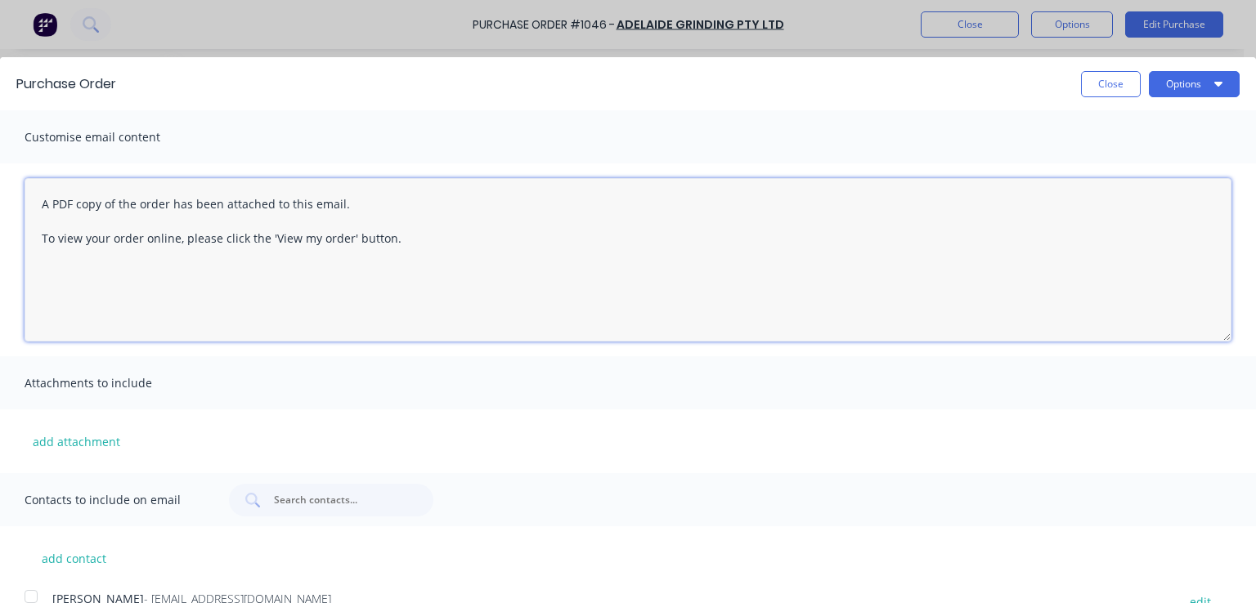
click at [509, 307] on textarea "A PDF copy of the order has been attached to this email. To view your order onl…" at bounding box center [628, 260] width 1207 height 164
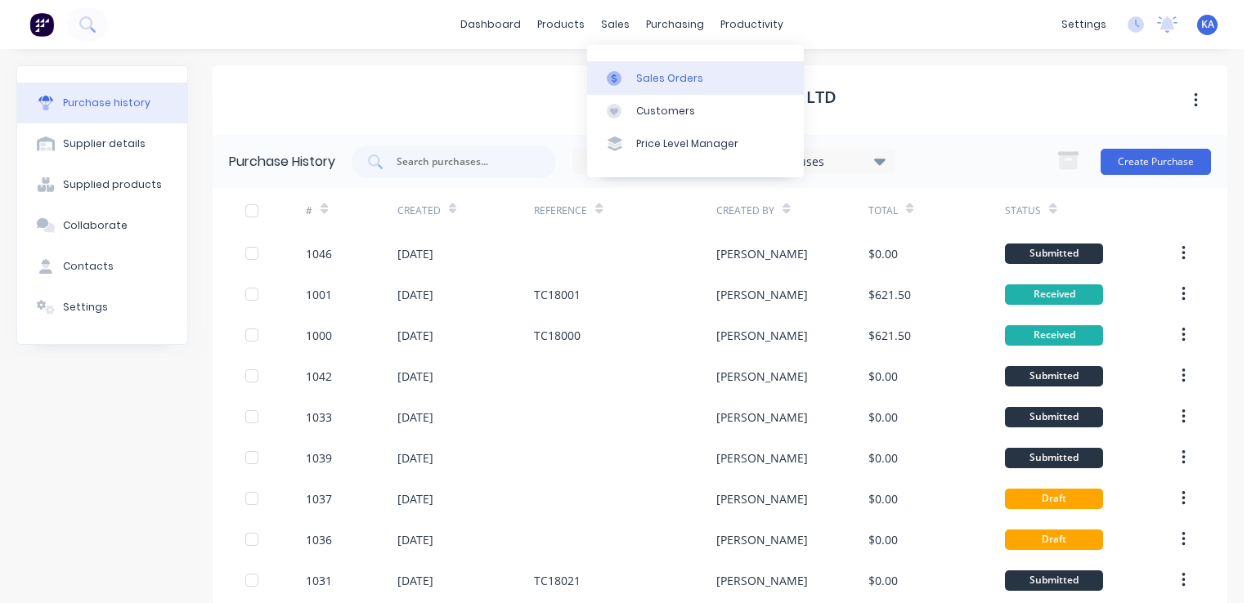
click at [646, 73] on div "Sales Orders" at bounding box center [669, 78] width 67 height 15
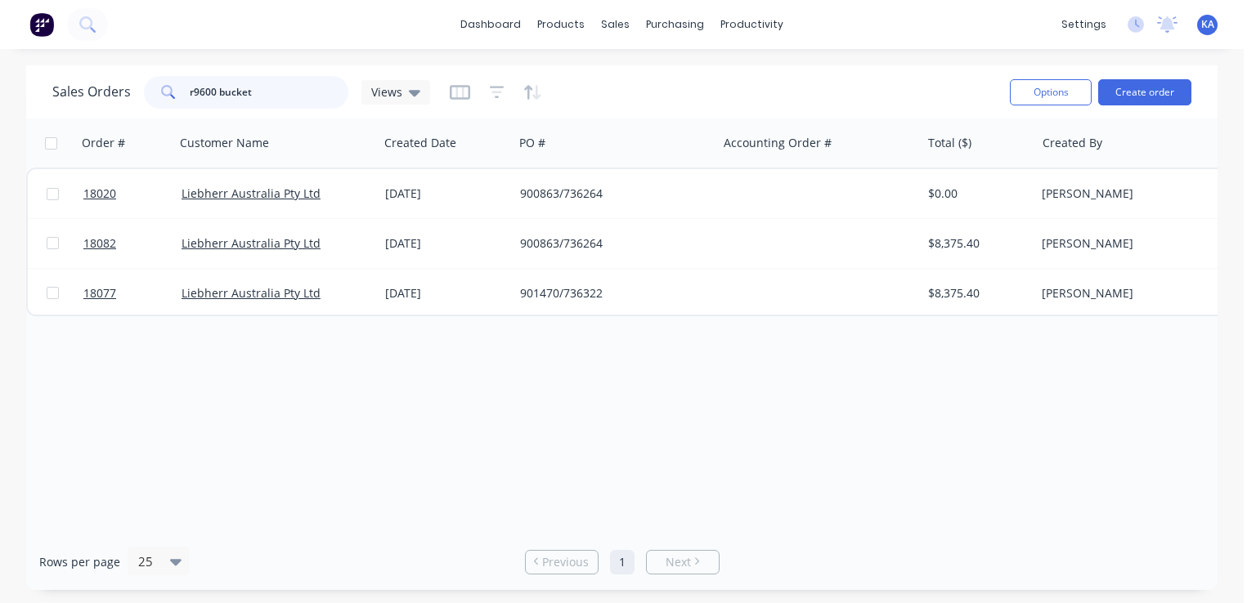
click at [255, 93] on input "r9600 bucket" at bounding box center [269, 92] width 159 height 33
type input "r9600"
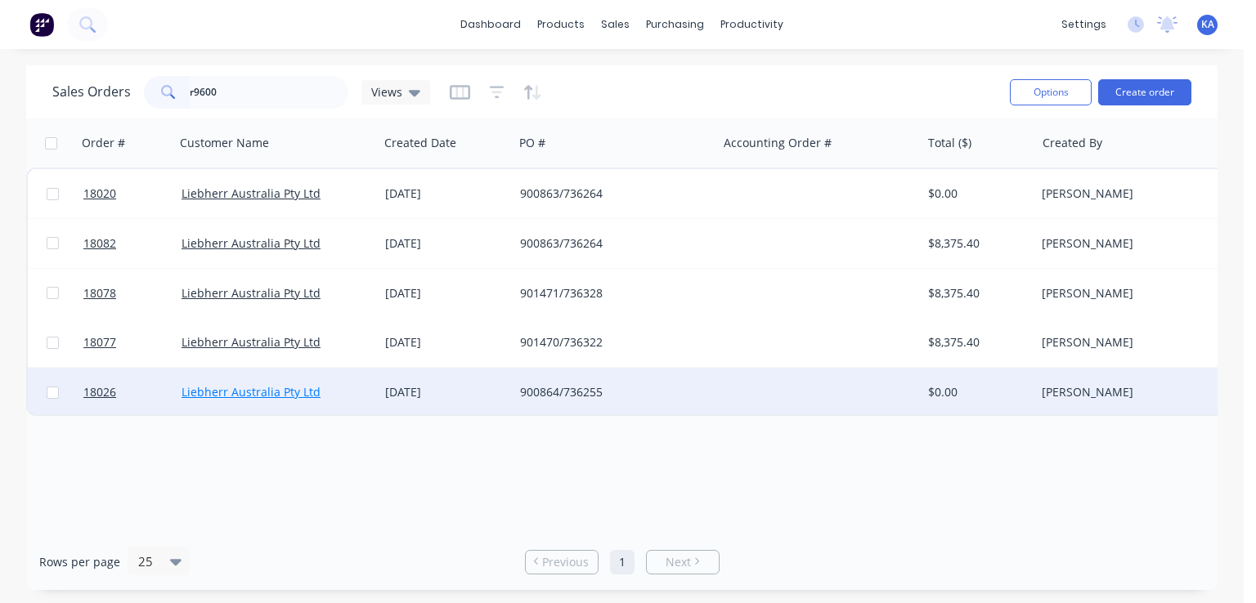
click at [240, 390] on link "Liebherr Australia Pty Ltd" at bounding box center [251, 392] width 139 height 16
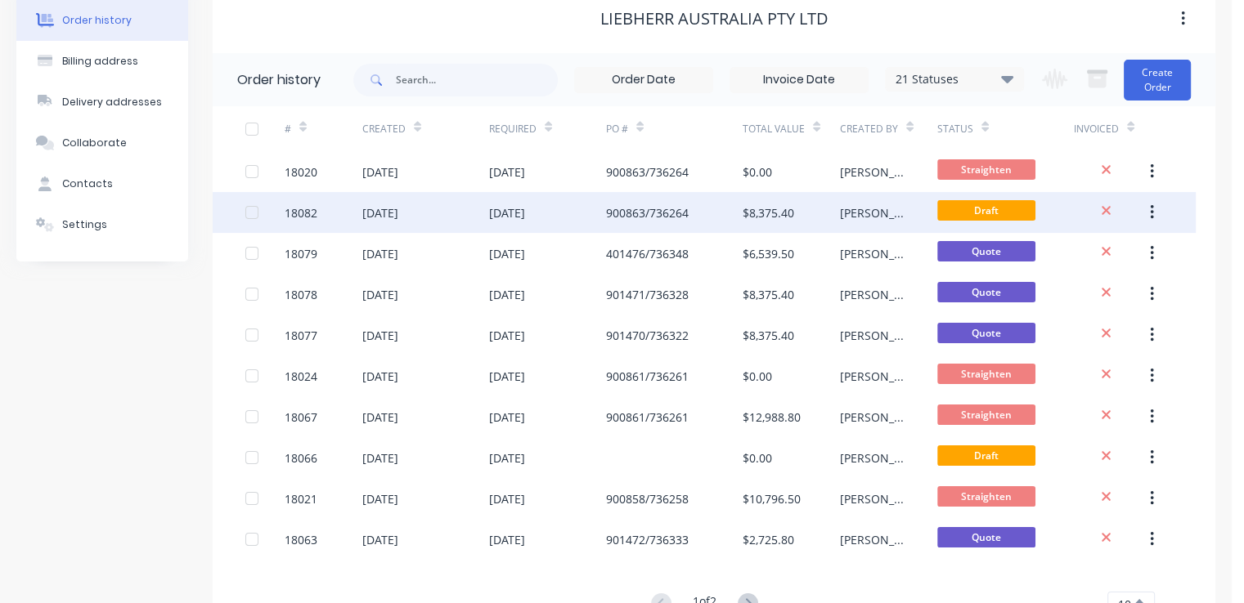
scroll to position [147, 0]
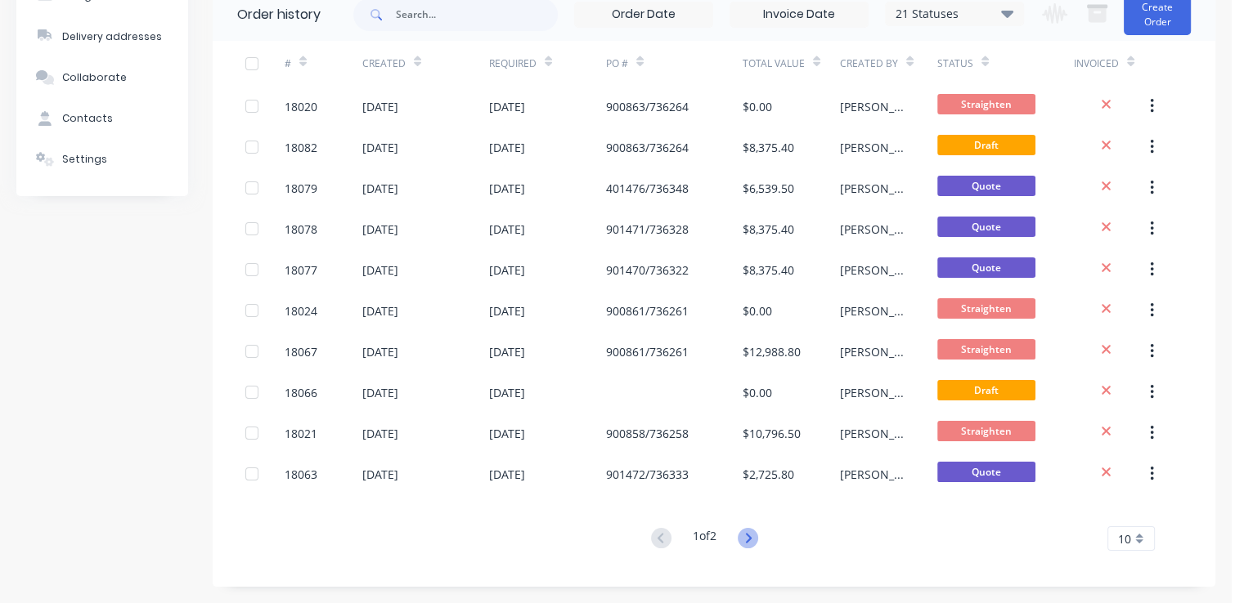
click at [751, 538] on icon at bounding box center [748, 538] width 6 height 10
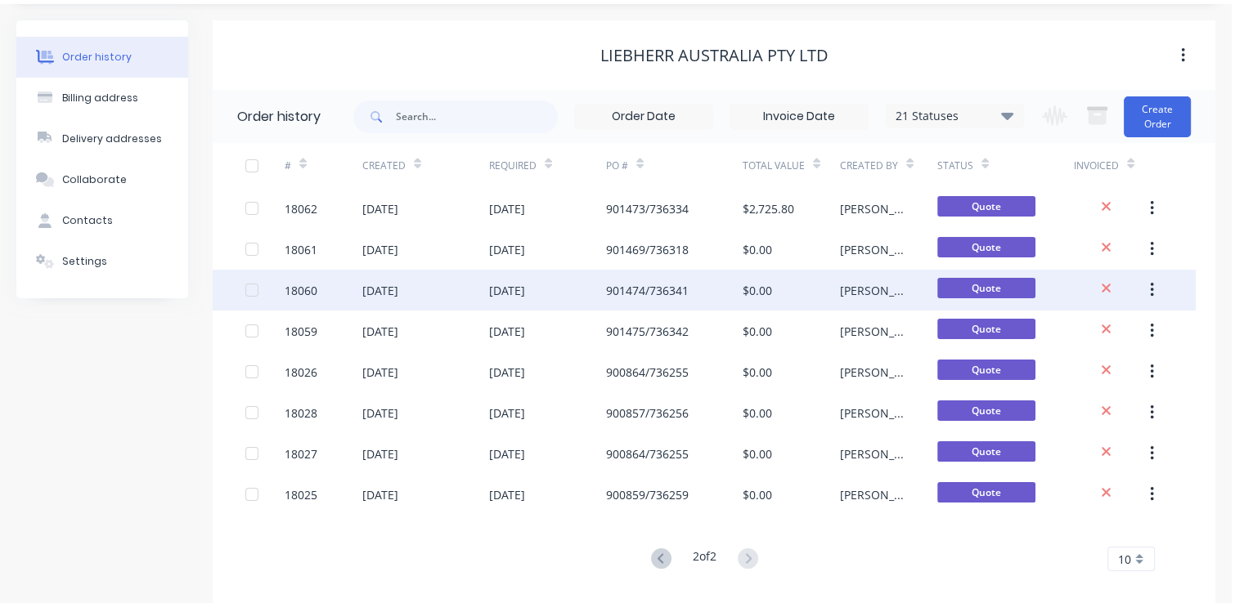
scroll to position [65, 0]
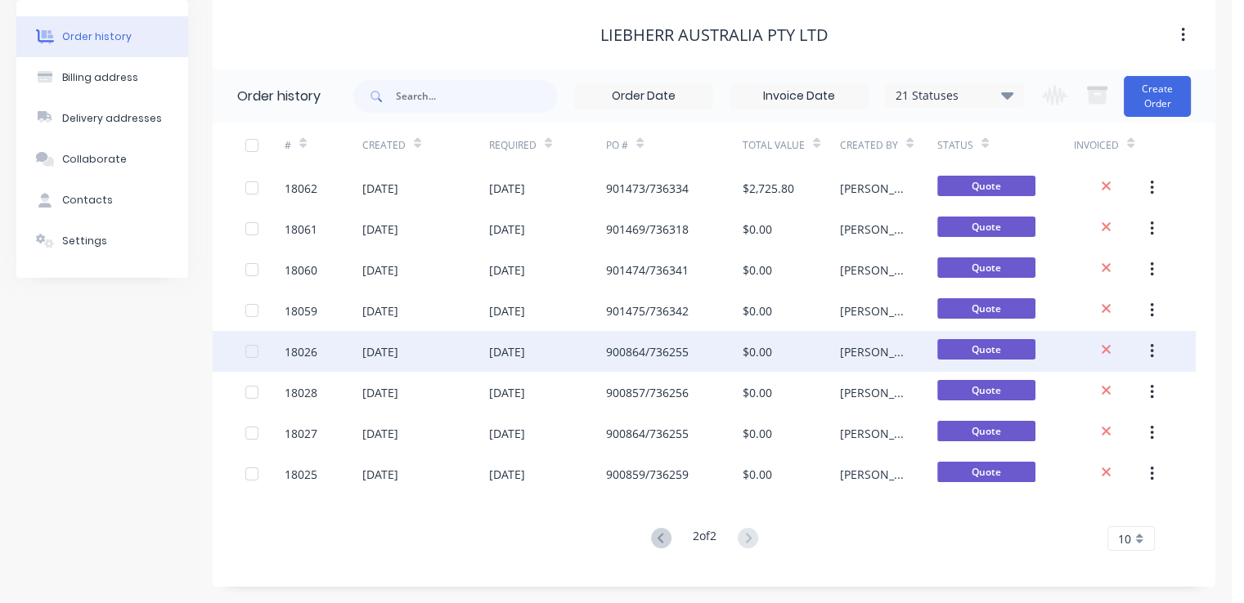
click at [398, 349] on div "[DATE]" at bounding box center [380, 351] width 36 height 17
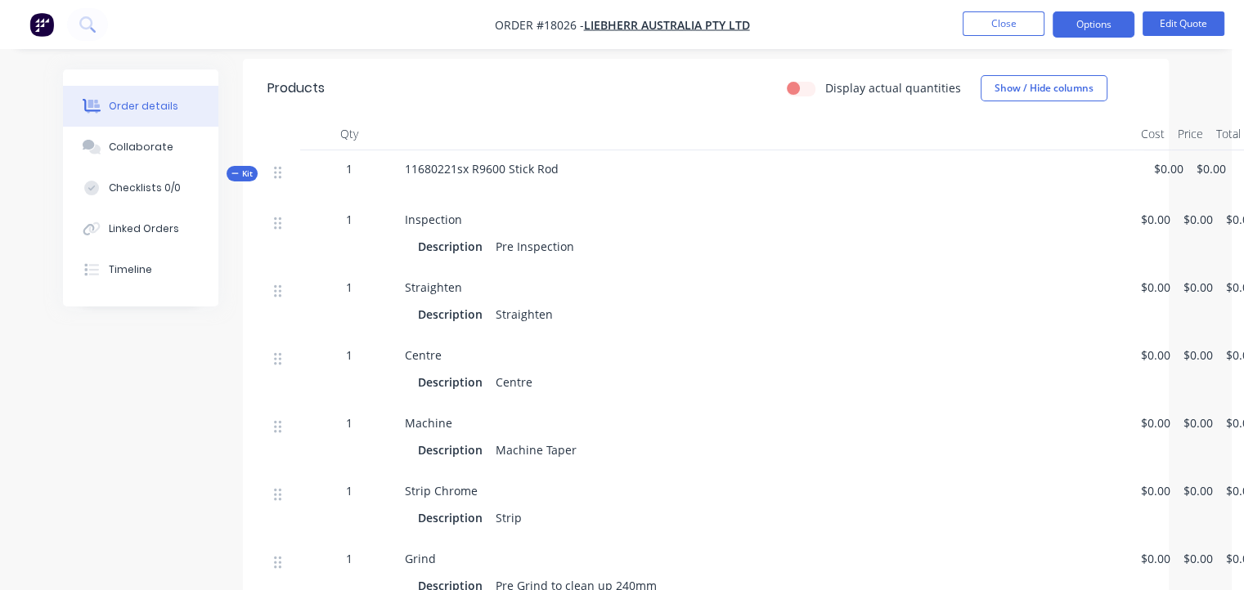
scroll to position [491, 0]
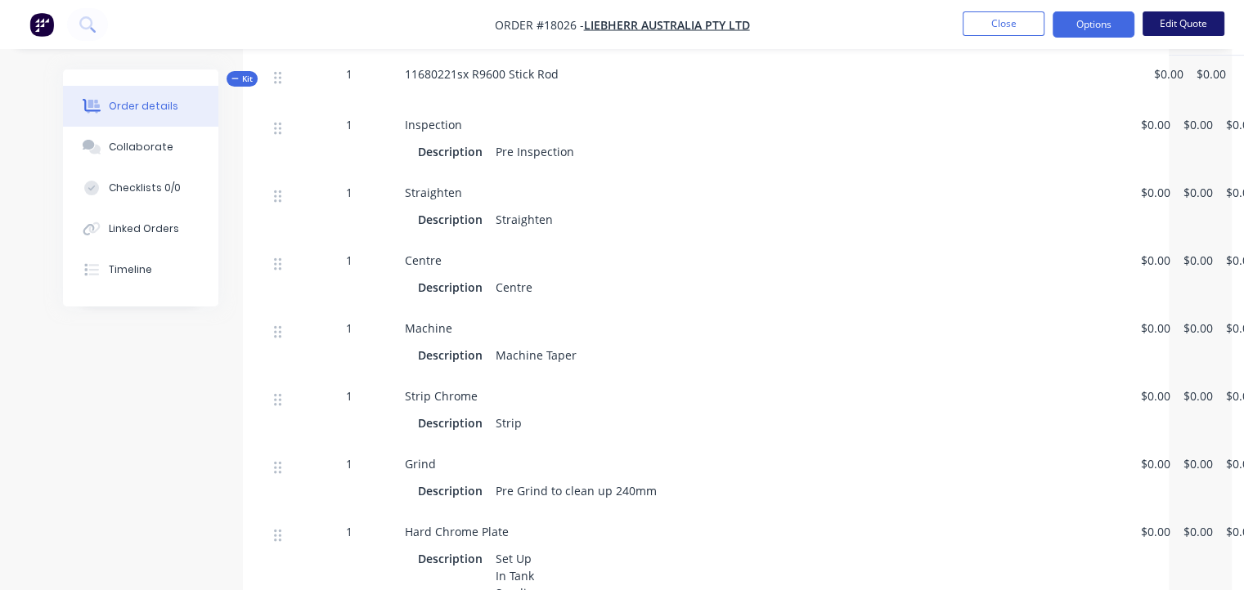
click at [1182, 16] on button "Edit Quote" at bounding box center [1183, 23] width 82 height 25
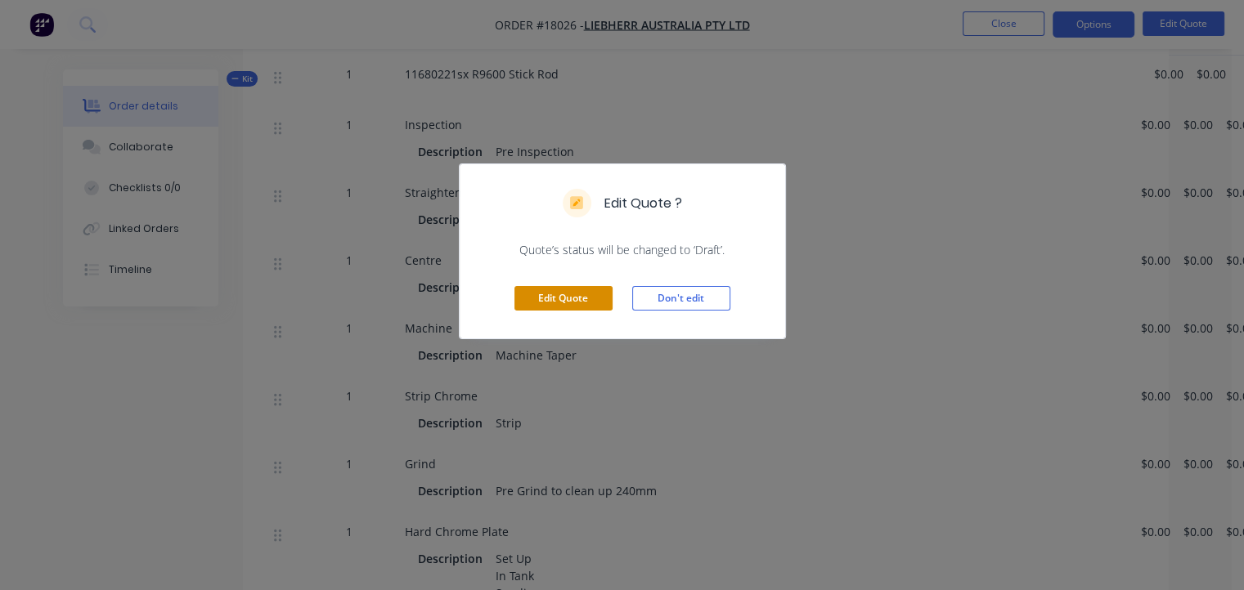
click at [575, 298] on button "Edit Quote" at bounding box center [563, 298] width 98 height 25
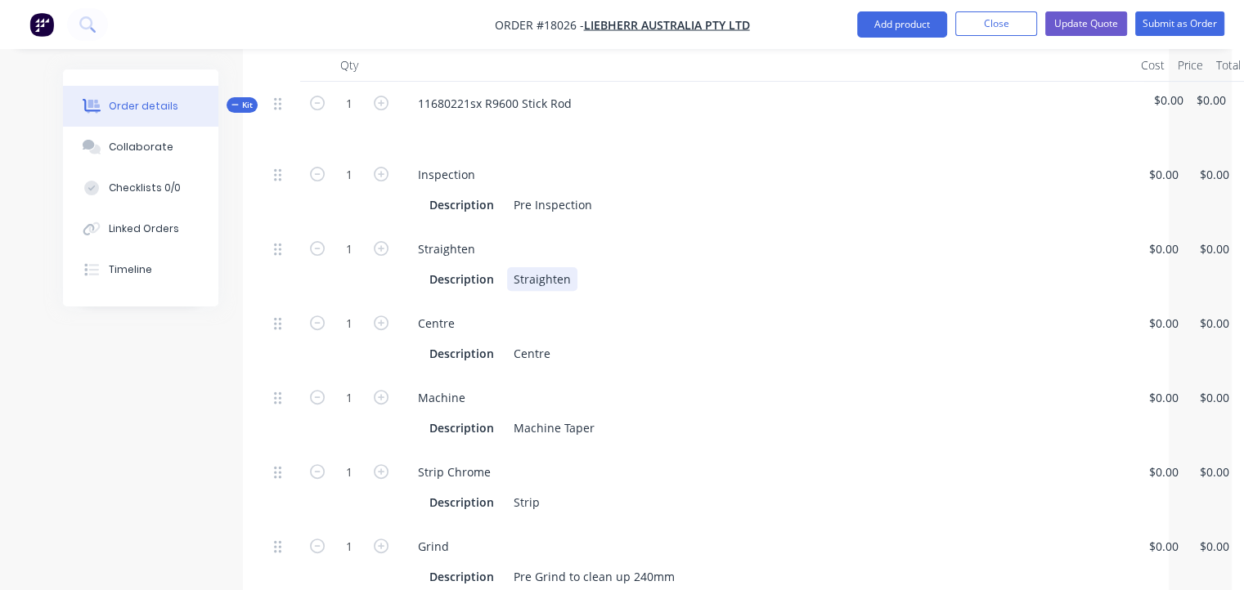
click at [562, 267] on div "Straighten" at bounding box center [542, 279] width 70 height 24
click at [568, 267] on div "Straighten" at bounding box center [542, 279] width 70 height 24
drag, startPoint x: 655, startPoint y: 237, endPoint x: 634, endPoint y: 230, distance: 22.5
click at [577, 267] on div "Description Bent, 0.10, 0.50, 0.18mm" at bounding box center [763, 279] width 680 height 24
drag, startPoint x: 640, startPoint y: 229, endPoint x: 648, endPoint y: 236, distance: 10.4
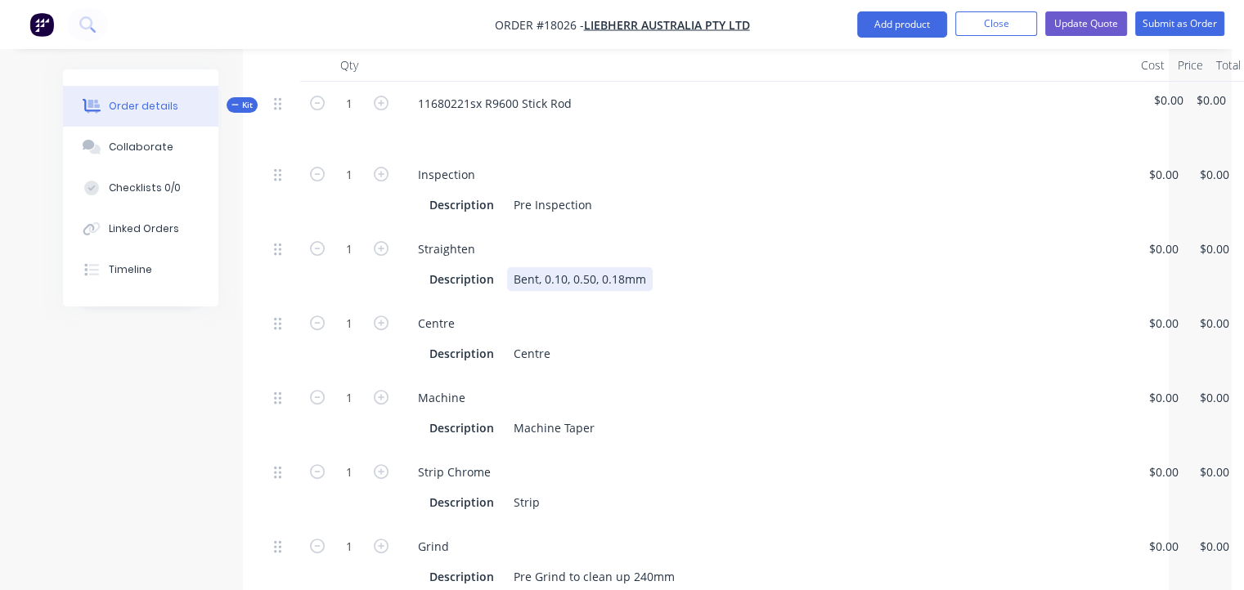
click at [642, 267] on div "Bent, 0.10, 0.50, 0.18mm" at bounding box center [580, 279] width 146 height 24
drag, startPoint x: 648, startPoint y: 236, endPoint x: 543, endPoint y: 247, distance: 105.2
click at [543, 267] on div "Bent, 0.10, 0.50, 0.18mm" at bounding box center [580, 279] width 146 height 24
copy div "0.10, 0.50, 0.18mm"
click at [560, 342] on div "Description Centre" at bounding box center [763, 354] width 680 height 24
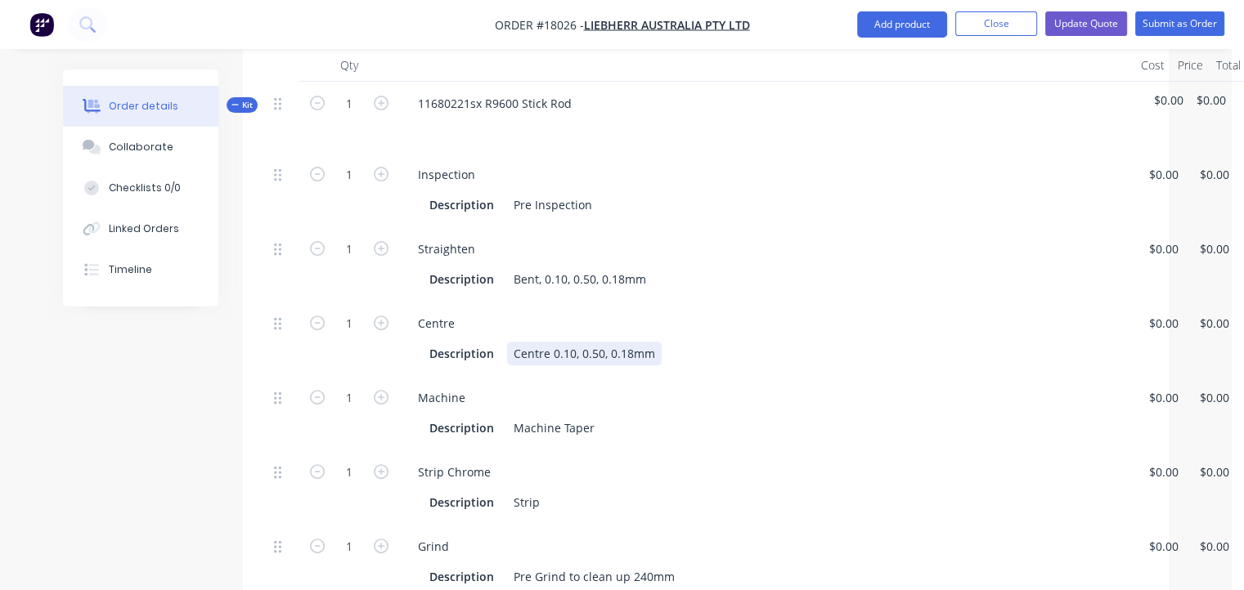
click at [514, 342] on div "Centre 0.10, 0.50, 0.18mm" at bounding box center [584, 354] width 155 height 24
click at [569, 342] on div "Re-Centre 0.10, 0.50, 0.18mm" at bounding box center [593, 354] width 173 height 24
click at [612, 416] on div "Description Machine Taper" at bounding box center [763, 428] width 680 height 24
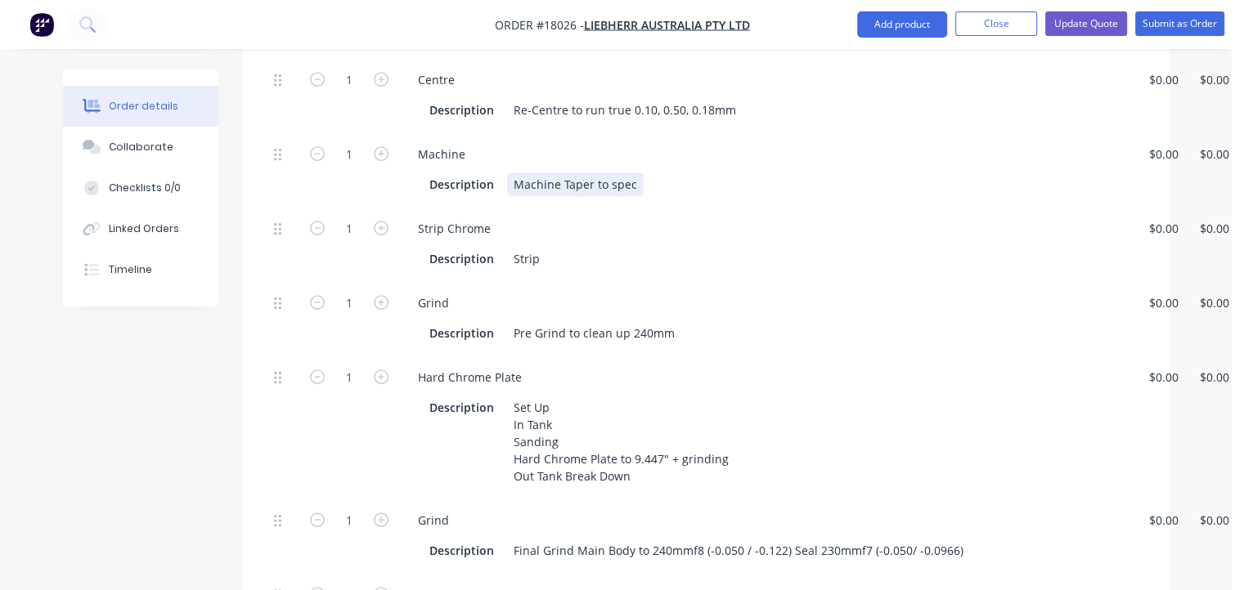
scroll to position [736, 0]
click at [540, 245] on div "Strip" at bounding box center [526, 257] width 39 height 24
click at [551, 245] on div "in Strip" at bounding box center [533, 257] width 53 height 24
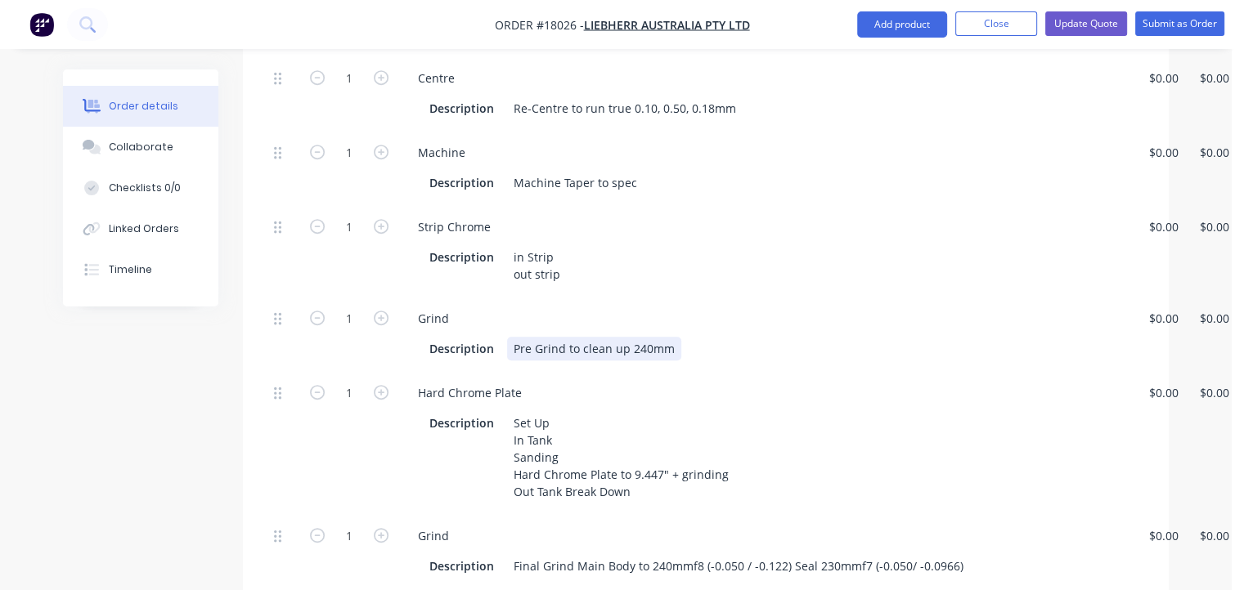
click at [674, 337] on div "Pre Grind to clean up 240mm" at bounding box center [594, 349] width 174 height 24
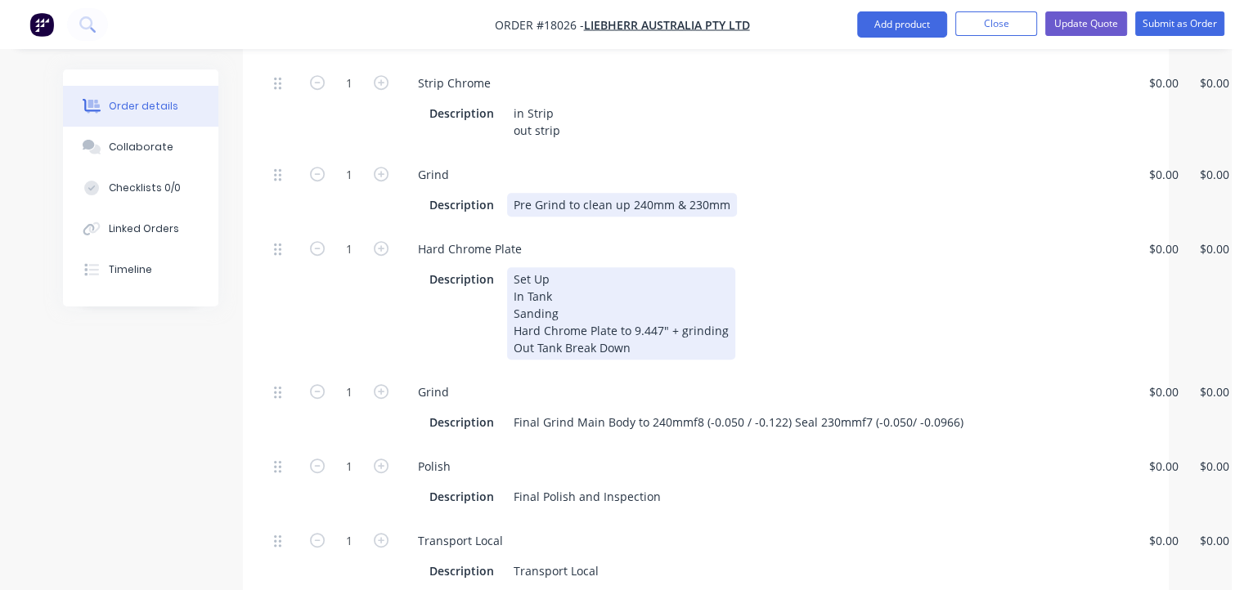
scroll to position [981, 0]
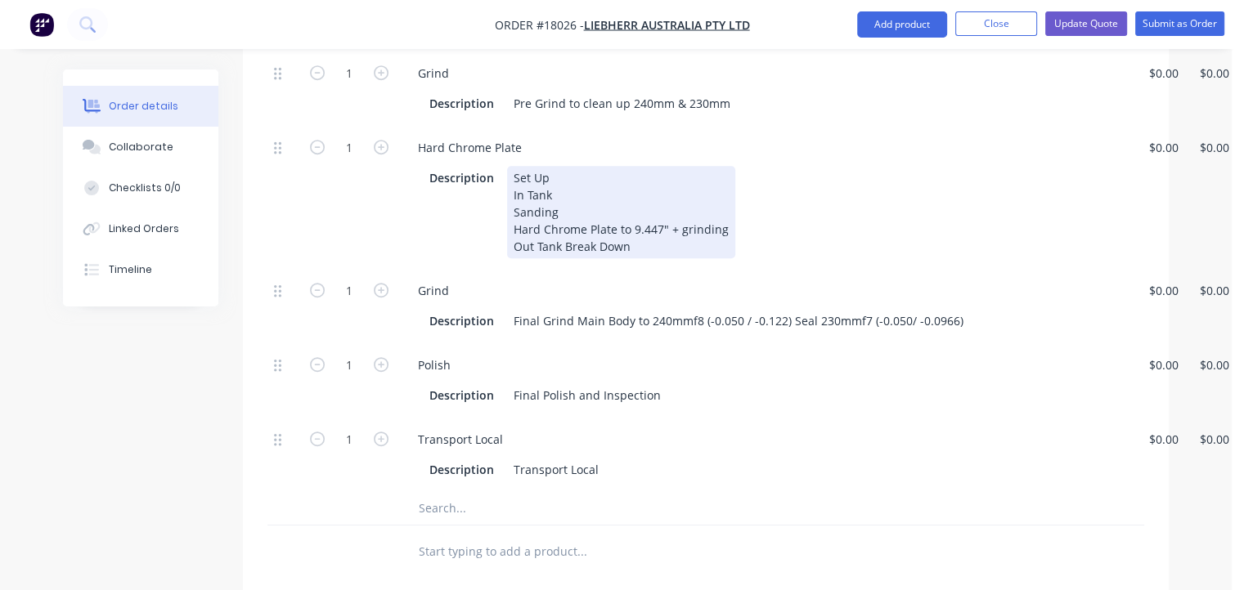
click at [563, 204] on div "Set Up In Tank Sanding Hard Chrome Plate to 9.447" + grinding Out Tank Break Do…" at bounding box center [621, 212] width 228 height 92
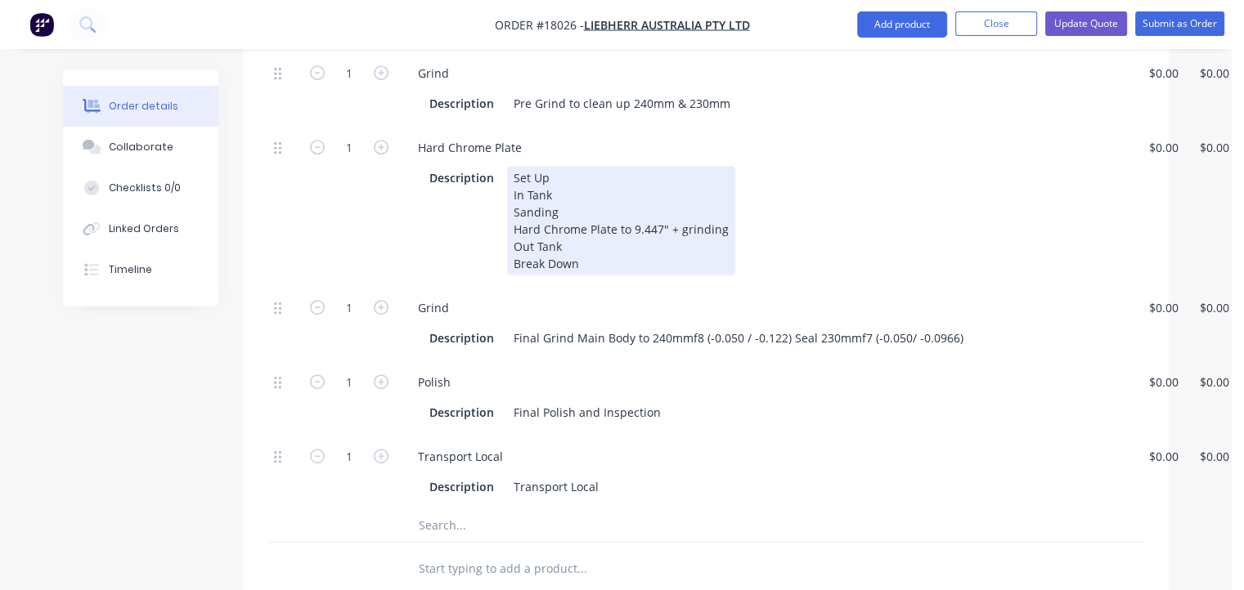
click at [666, 185] on div "Set Up In Tank Sanding Hard Chrome Plate to 9.447" + grinding Out Tank Break Do…" at bounding box center [621, 221] width 228 height 110
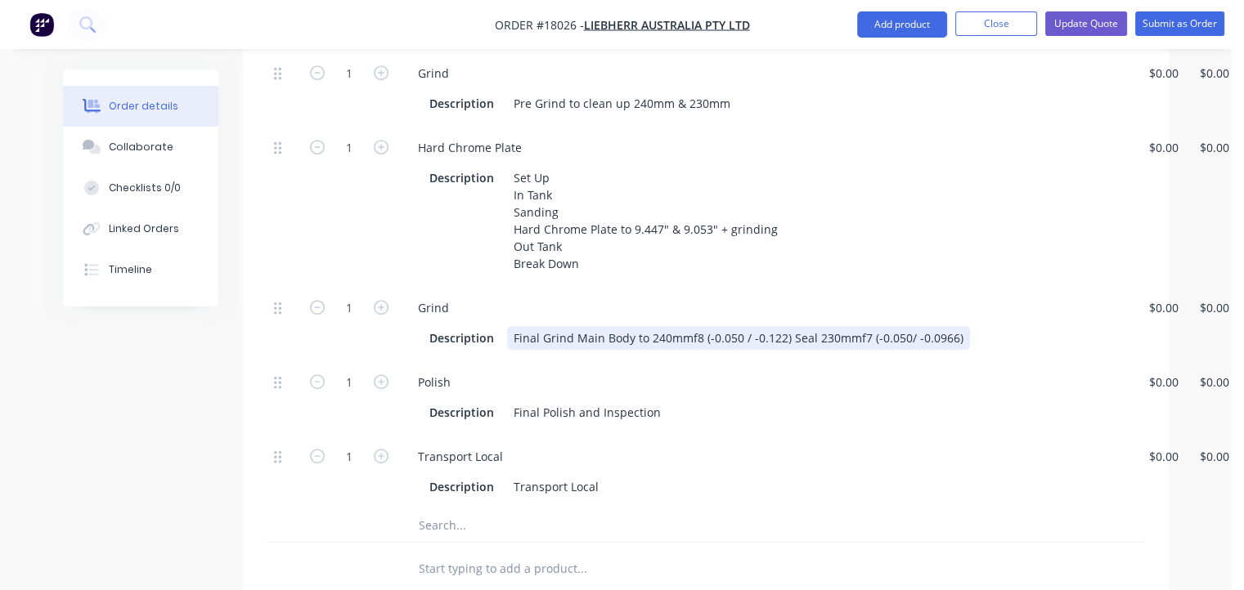
click at [943, 326] on div "Final Grind Main Body to 240mmf8 (-0.050 / -0.122) Seal 230mmf7 (-0.050/ -0.096…" at bounding box center [738, 338] width 463 height 24
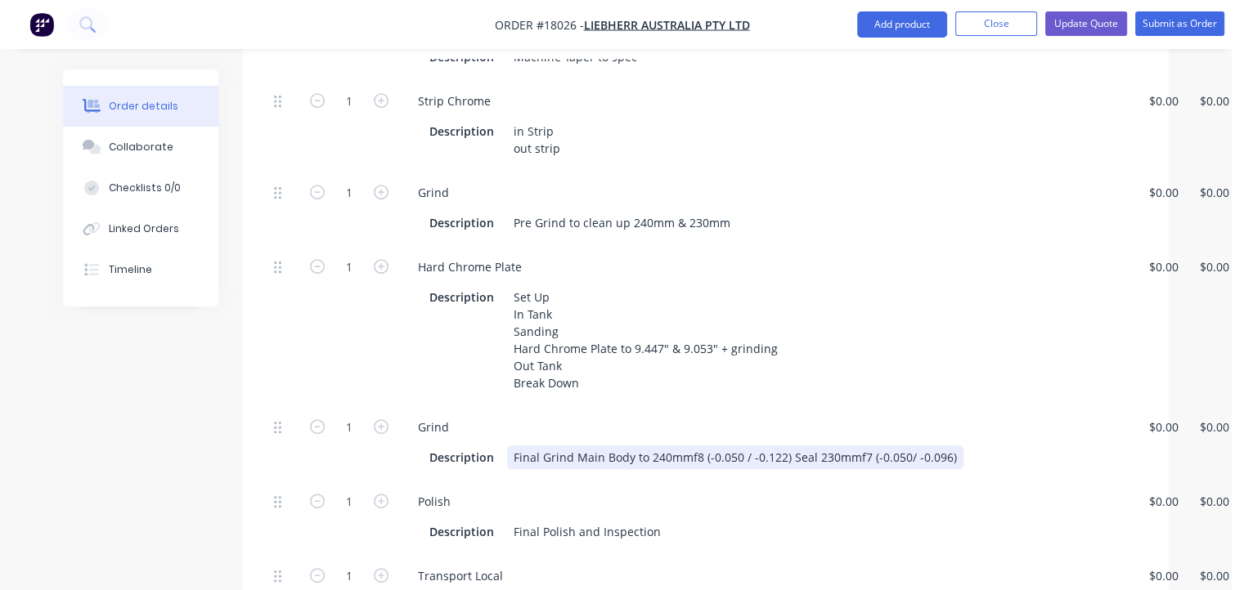
scroll to position [900, 0]
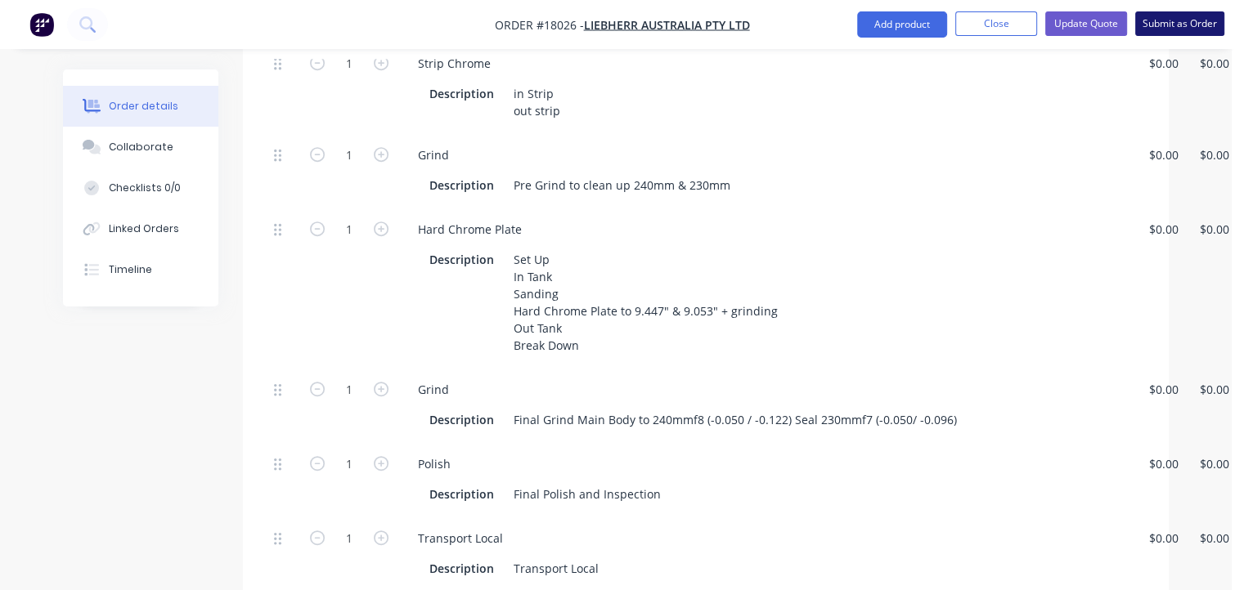
click at [1169, 22] on button "Submit as Order" at bounding box center [1179, 23] width 89 height 25
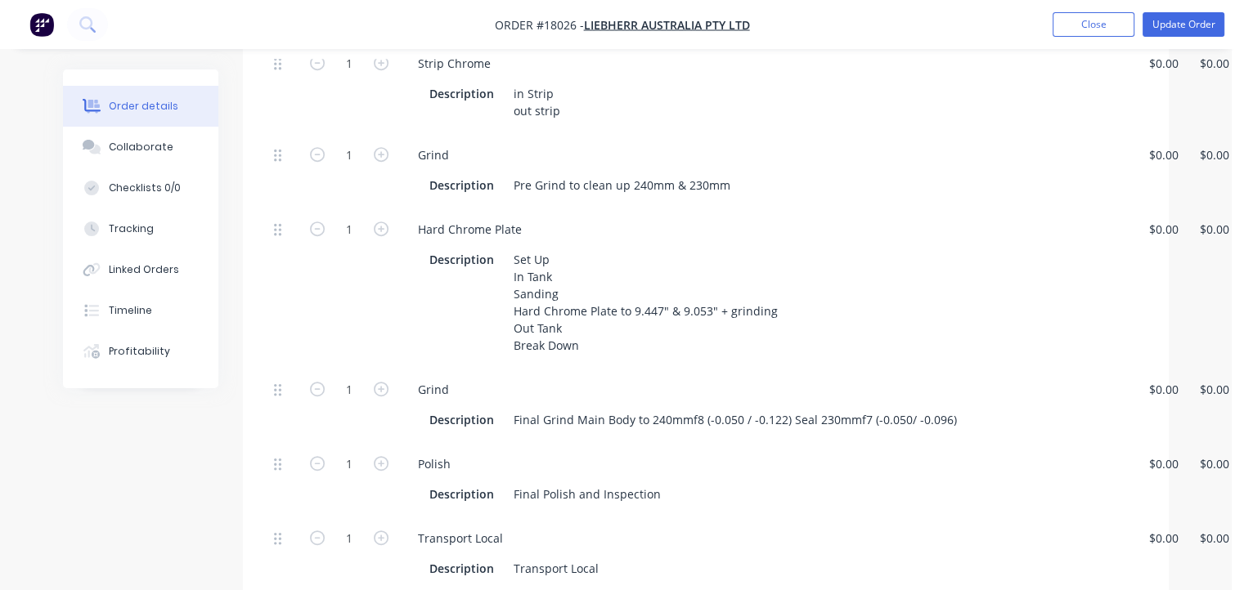
scroll to position [0, 0]
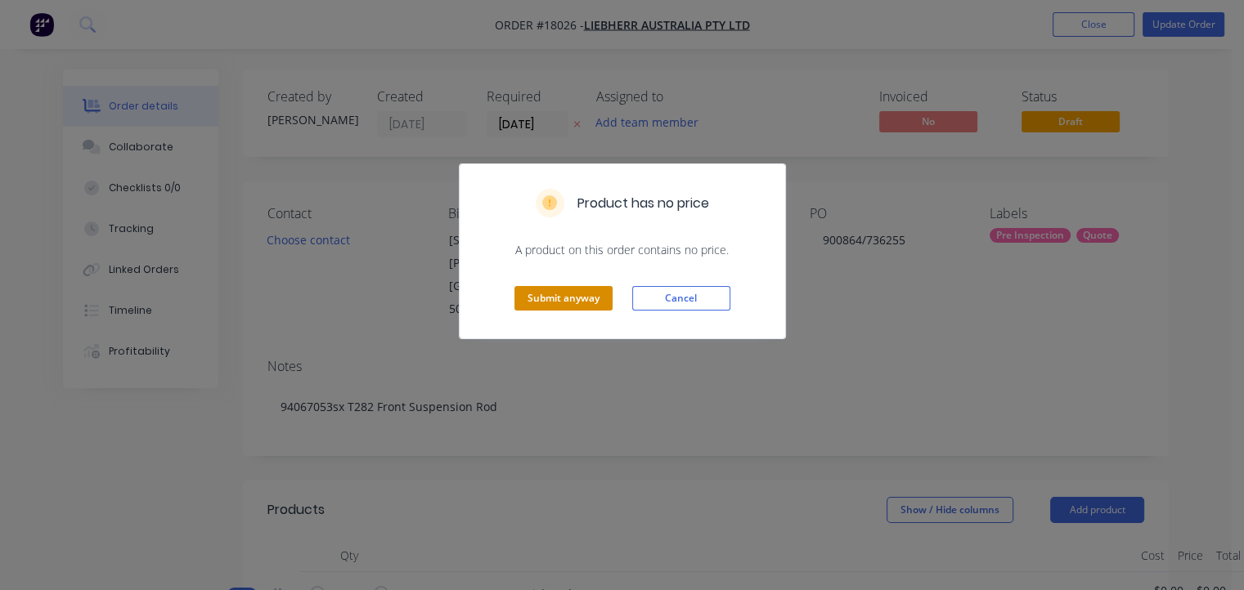
click at [536, 299] on button "Submit anyway" at bounding box center [563, 298] width 98 height 25
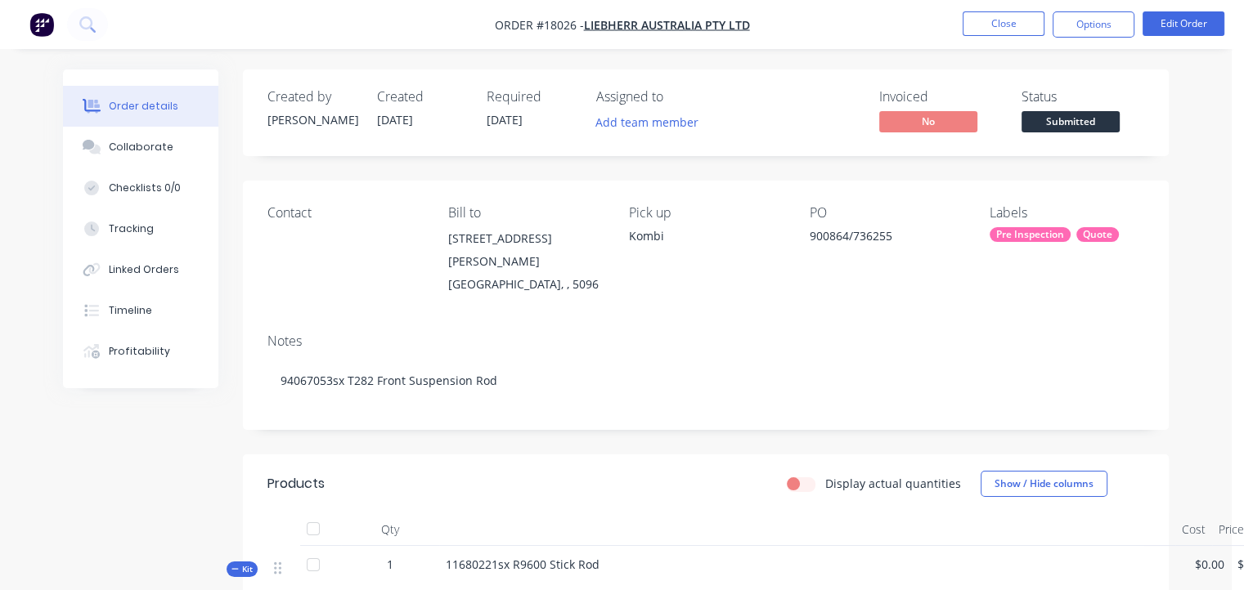
click at [1017, 215] on div "Labels" at bounding box center [1066, 213] width 155 height 16
click at [1021, 232] on div "Pre Inspection" at bounding box center [1029, 234] width 81 height 15
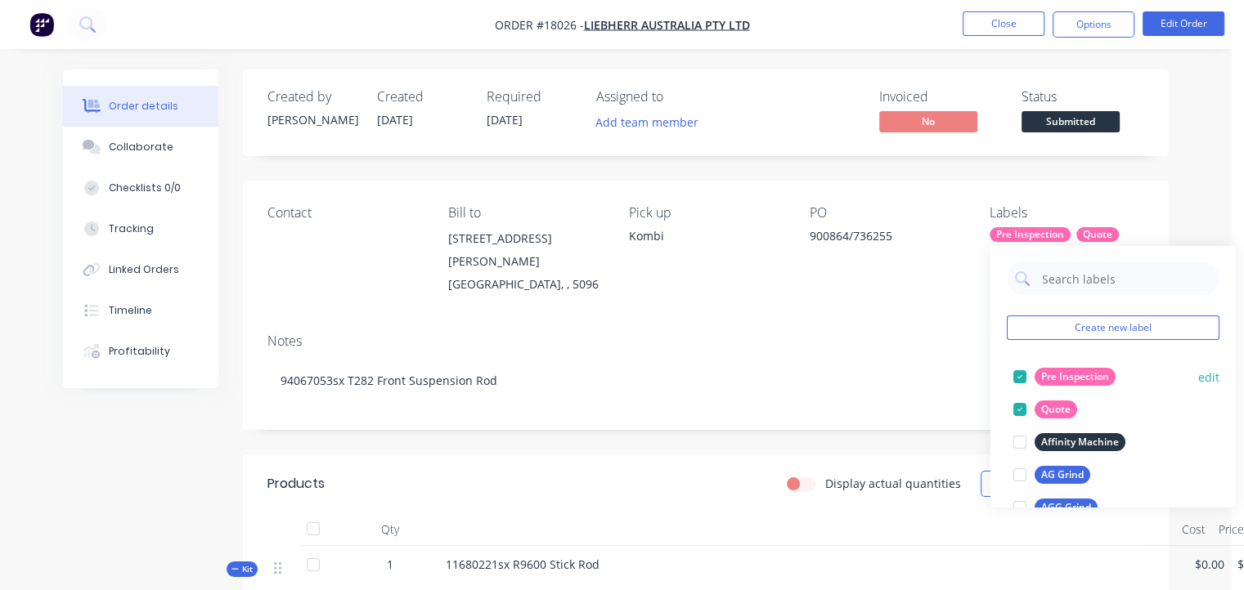
click at [1017, 381] on div at bounding box center [1019, 377] width 33 height 33
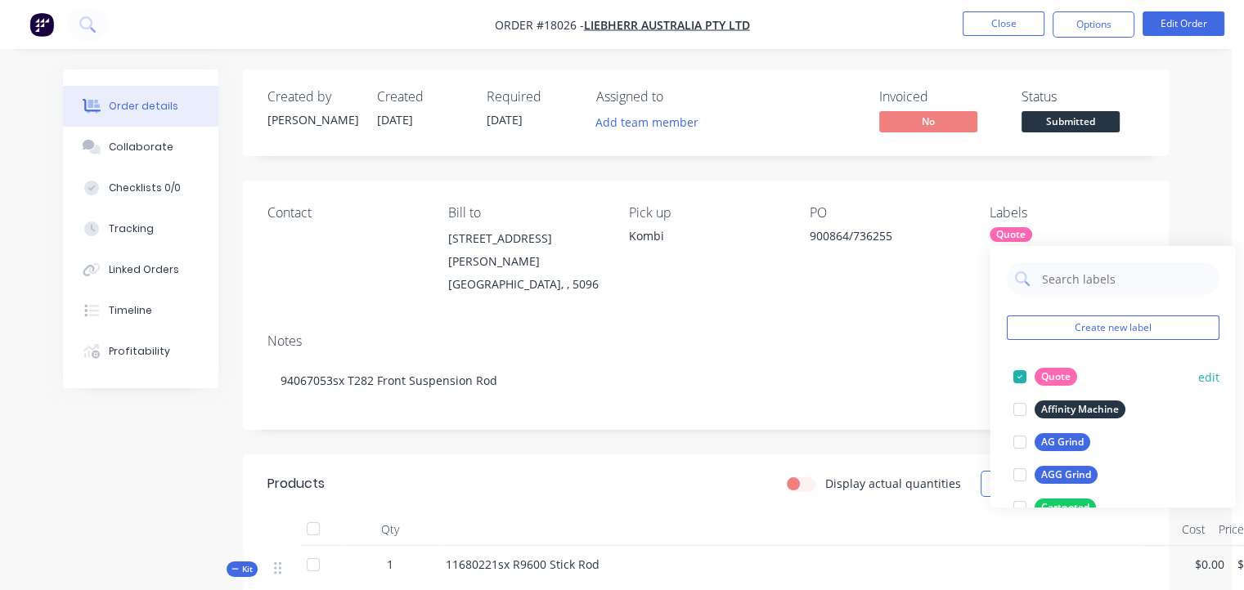
click at [1021, 382] on div at bounding box center [1019, 377] width 33 height 33
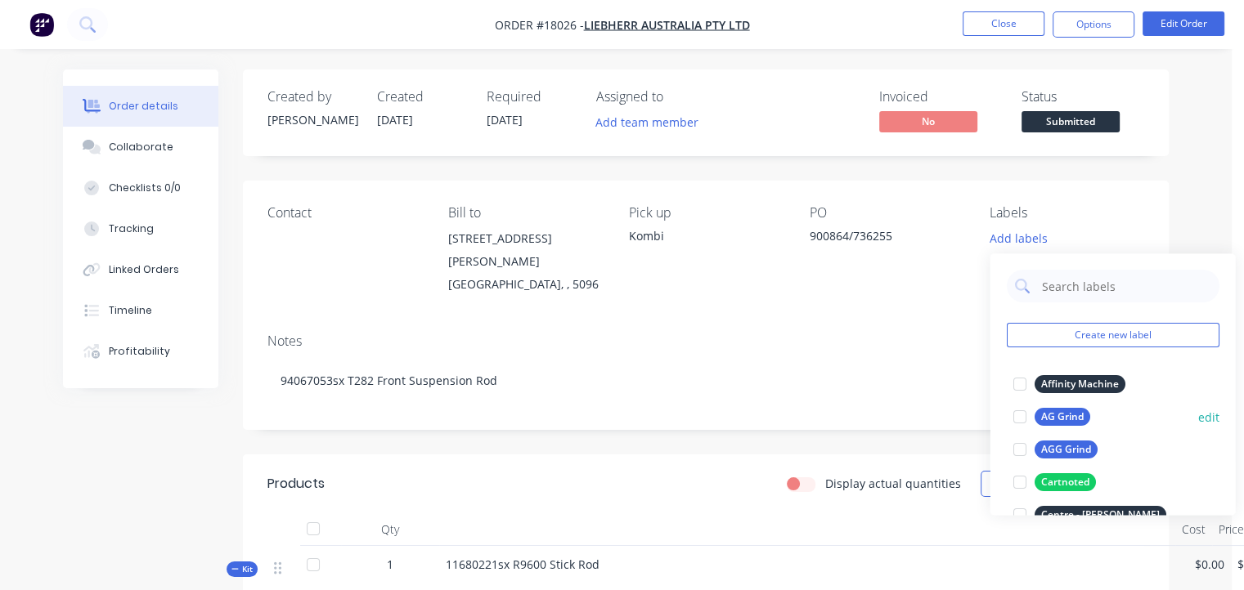
click at [1017, 415] on div at bounding box center [1019, 417] width 33 height 33
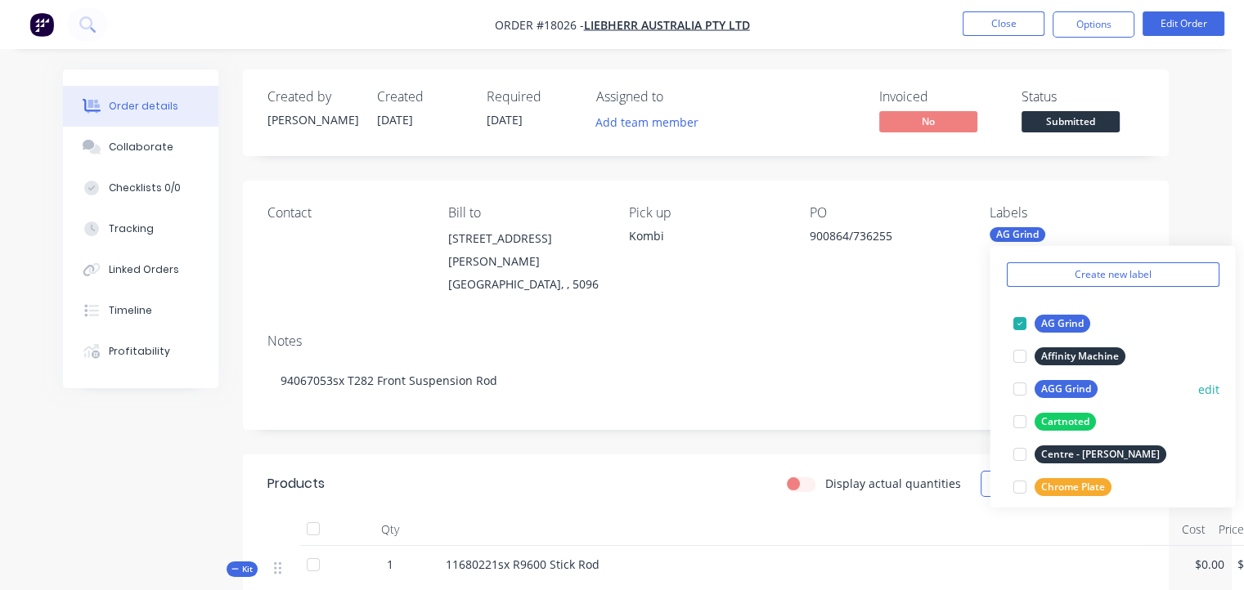
scroll to position [82, 0]
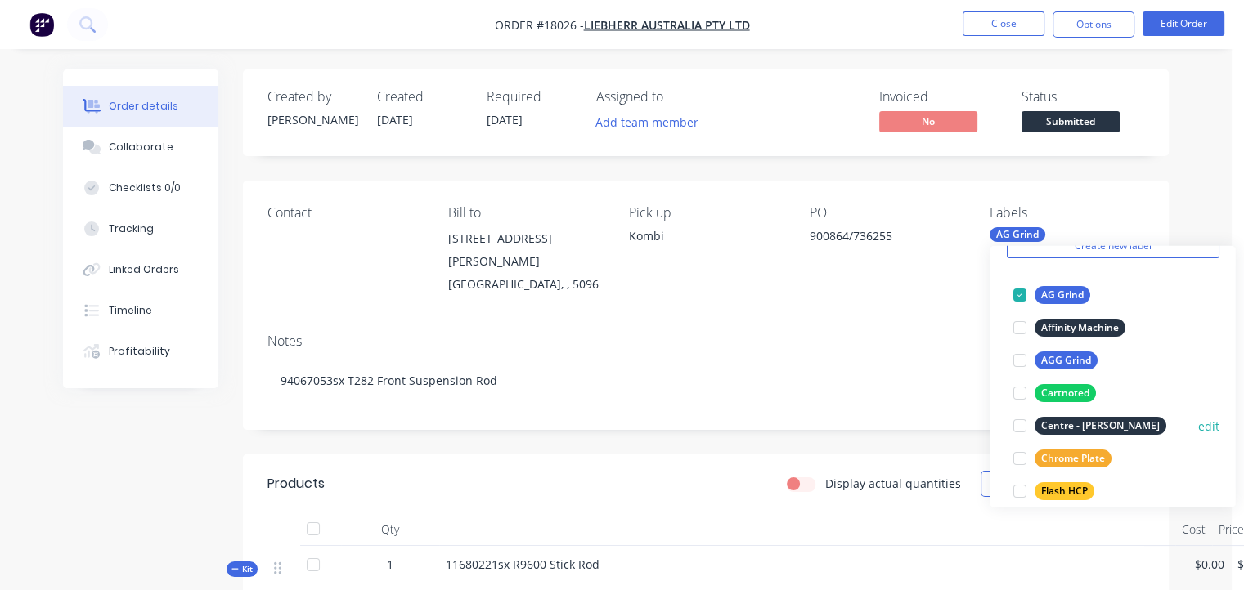
click at [1016, 426] on div at bounding box center [1019, 426] width 33 height 33
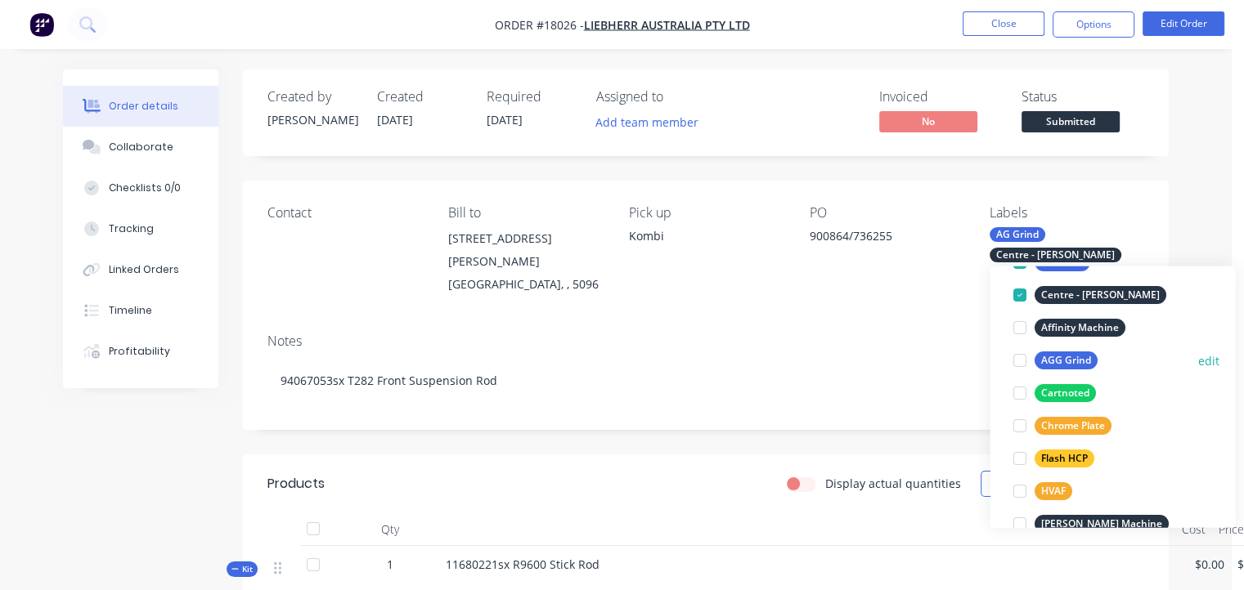
scroll to position [164, 0]
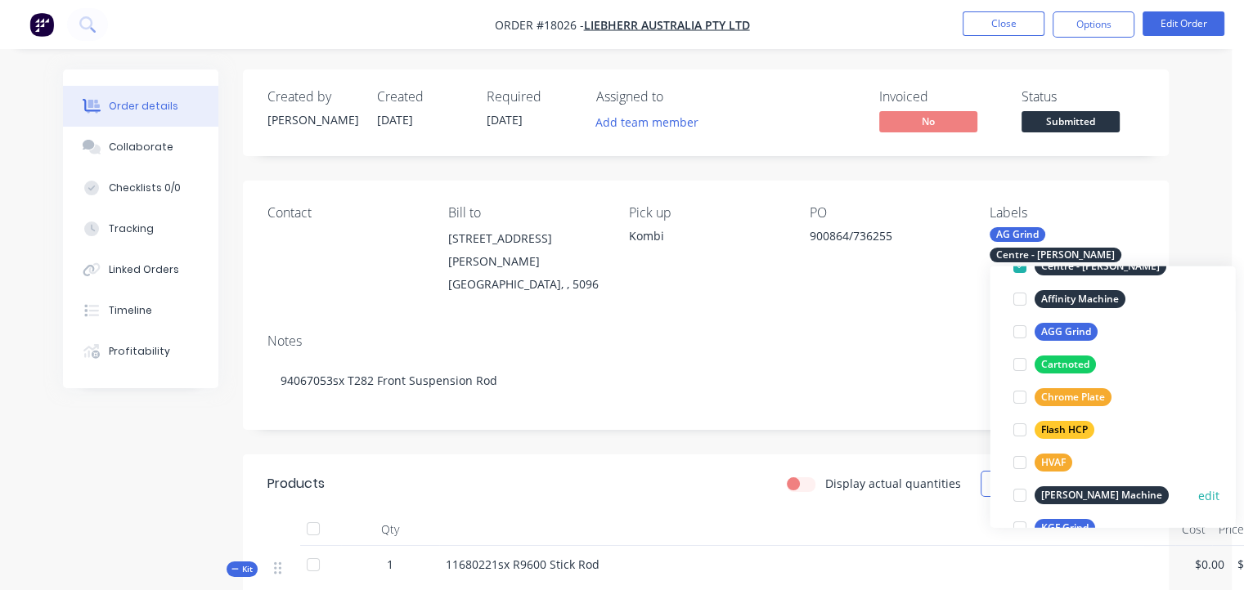
click at [1025, 487] on div at bounding box center [1019, 495] width 33 height 33
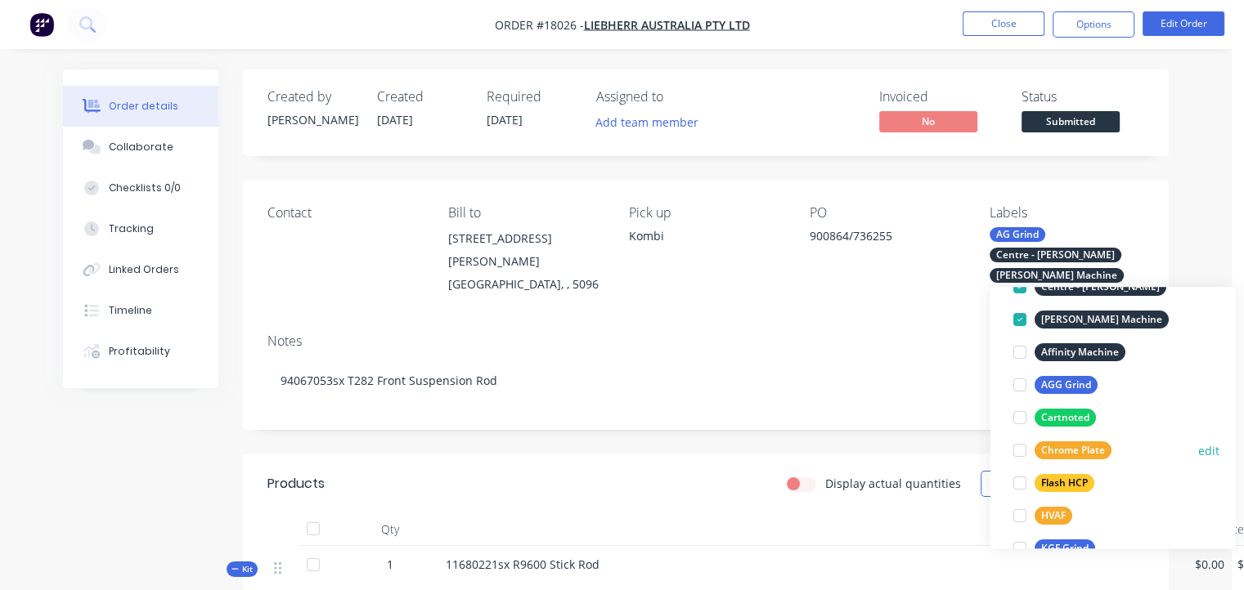
click at [1022, 450] on div at bounding box center [1019, 450] width 33 height 33
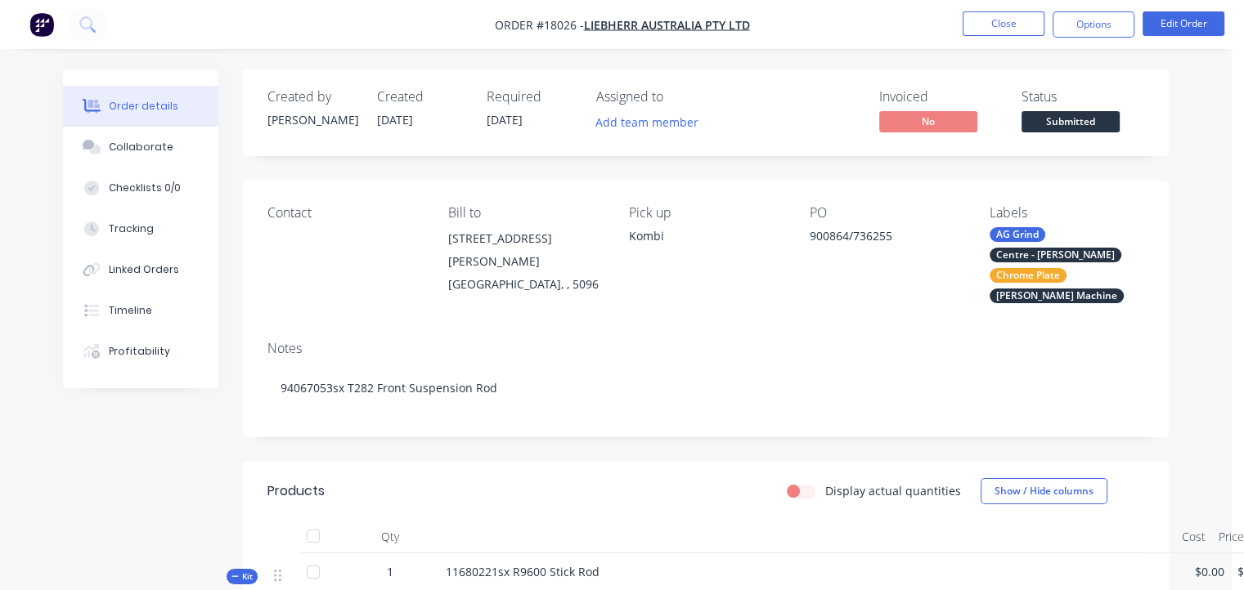
click at [883, 312] on div "Contact Bill to [STREET_ADDRESS][PERSON_NAME] Pick up Kombi PO 900864/736255 La…" at bounding box center [706, 254] width 926 height 147
click at [523, 122] on span "[DATE]" at bounding box center [505, 120] width 36 height 16
click at [518, 114] on span "[DATE]" at bounding box center [505, 120] width 36 height 16
click at [515, 113] on span "[DATE]" at bounding box center [505, 120] width 36 height 16
click at [523, 115] on span "[DATE]" at bounding box center [505, 120] width 36 height 16
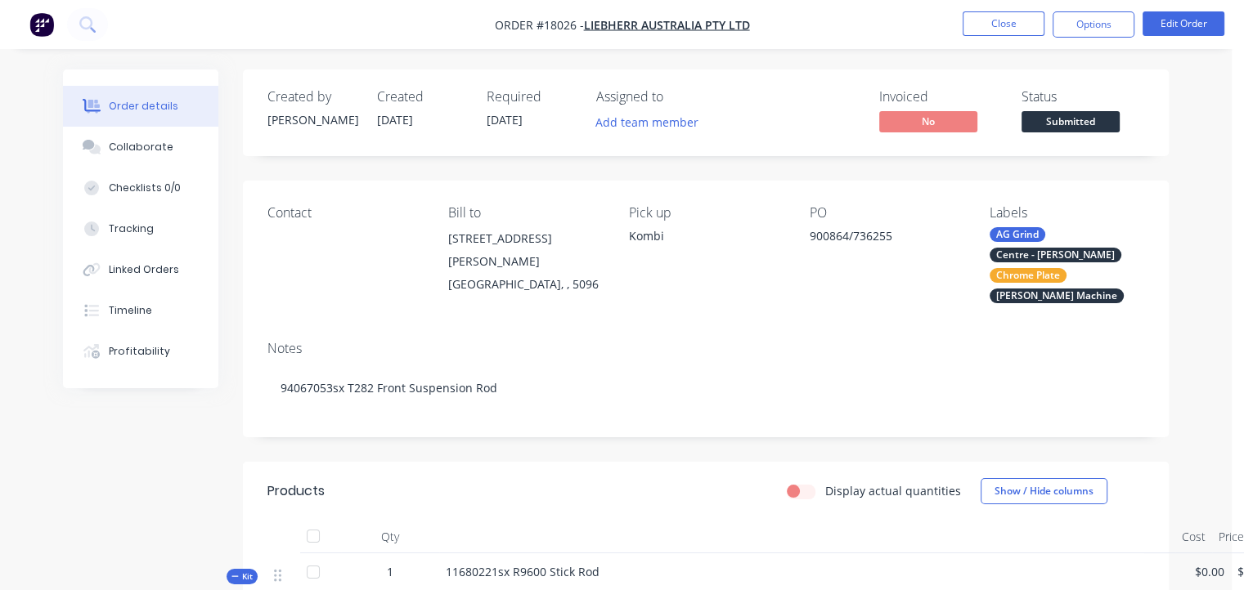
click at [523, 119] on span "[DATE]" at bounding box center [505, 120] width 36 height 16
click at [511, 121] on span "[DATE]" at bounding box center [505, 120] width 36 height 16
click at [518, 138] on div "Created by [PERSON_NAME] Created [DATE] Required [DATE] Assigned to Add team me…" at bounding box center [706, 113] width 926 height 87
drag, startPoint x: 536, startPoint y: 184, endPoint x: 512, endPoint y: 105, distance: 83.0
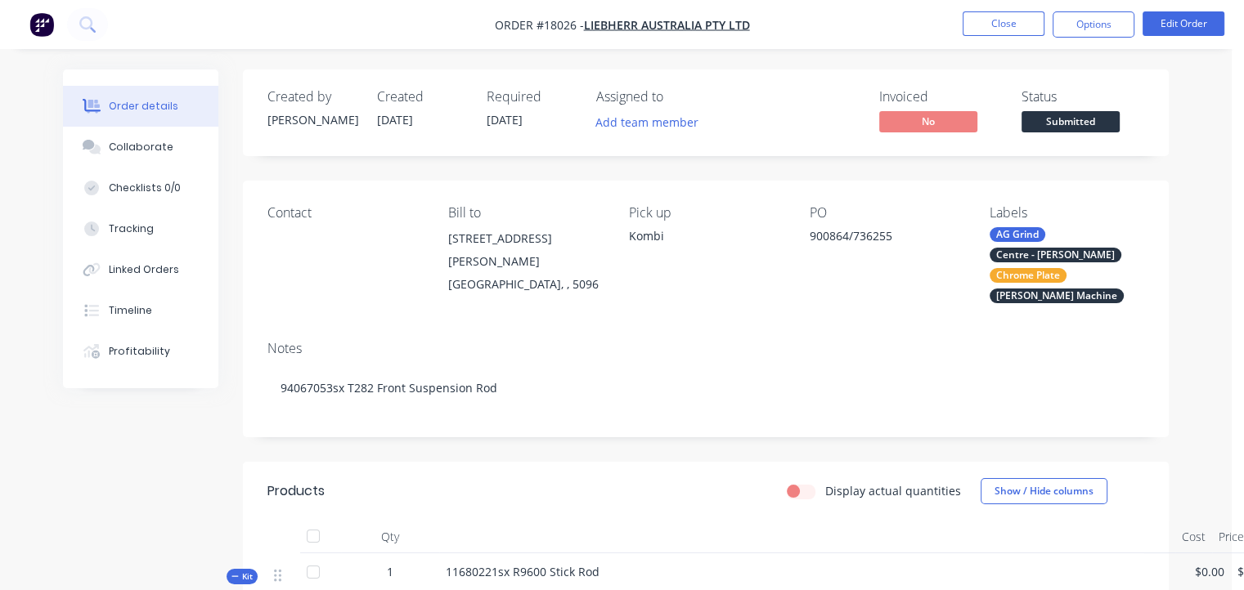
click at [513, 119] on span "[DATE]" at bounding box center [505, 120] width 36 height 16
drag, startPoint x: 415, startPoint y: 107, endPoint x: 425, endPoint y: 109, distance: 9.9
click at [415, 106] on div "Created [DATE]" at bounding box center [422, 112] width 90 height 47
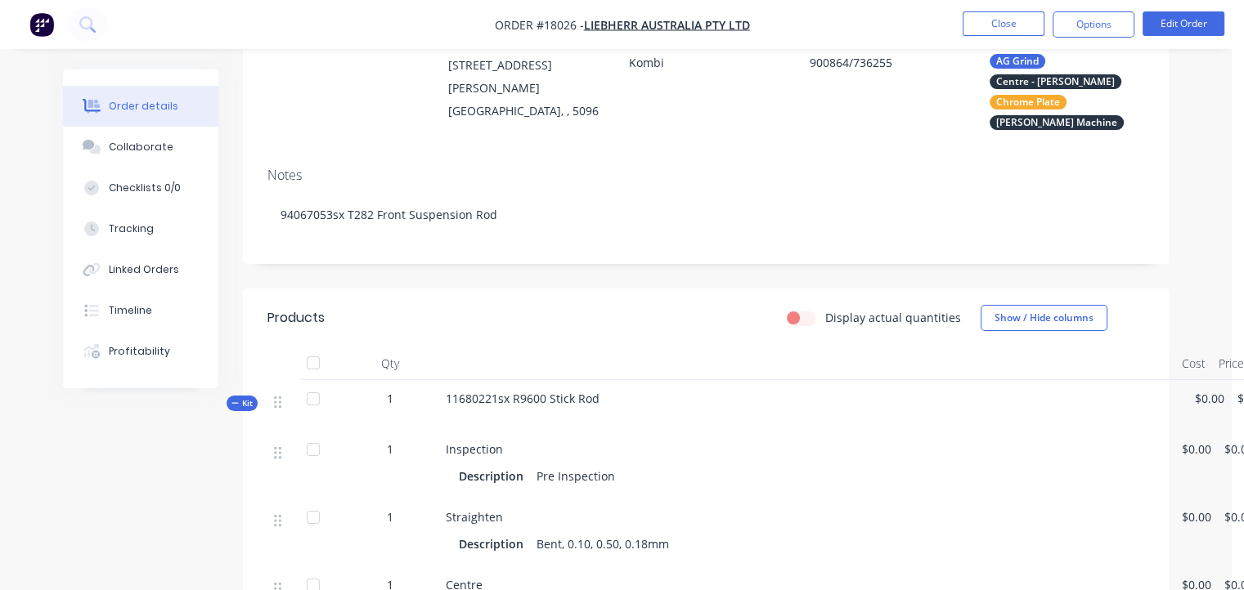
scroll to position [0, 0]
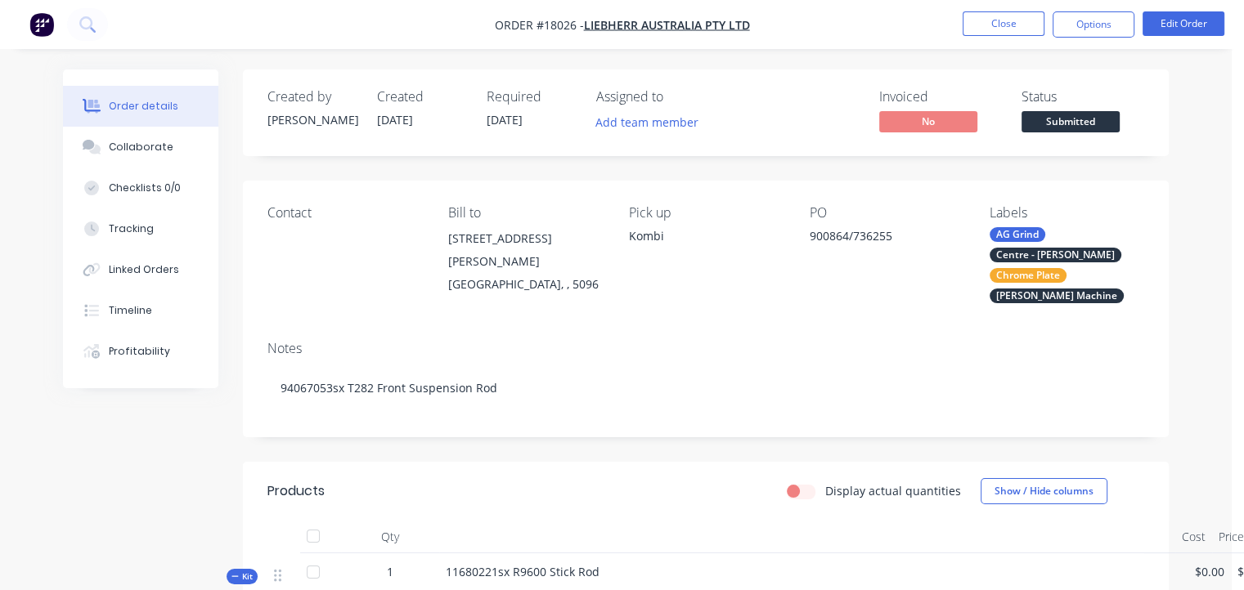
click at [523, 119] on span "[DATE]" at bounding box center [505, 120] width 36 height 16
drag, startPoint x: 543, startPoint y: 118, endPoint x: 442, endPoint y: 132, distance: 101.5
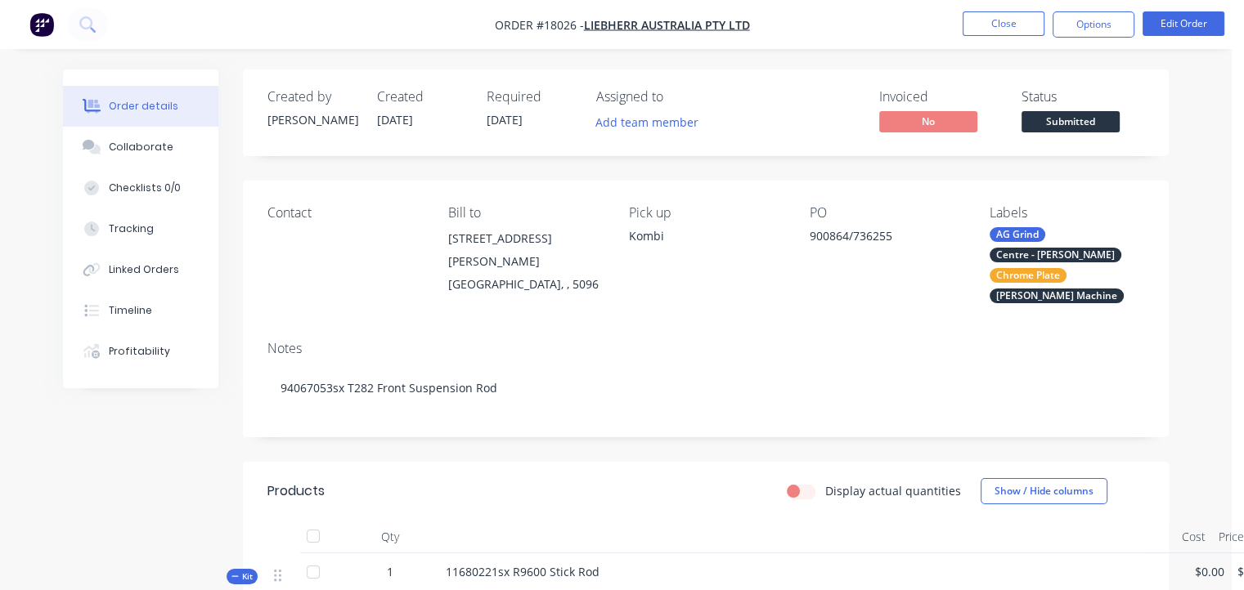
click at [442, 132] on div "Created by [PERSON_NAME] Created [DATE] Required [DATE] Assigned to Add team me…" at bounding box center [513, 112] width 492 height 47
click at [496, 121] on span "[DATE]" at bounding box center [505, 120] width 36 height 16
click at [1157, 20] on button "Edit Order" at bounding box center [1183, 23] width 82 height 25
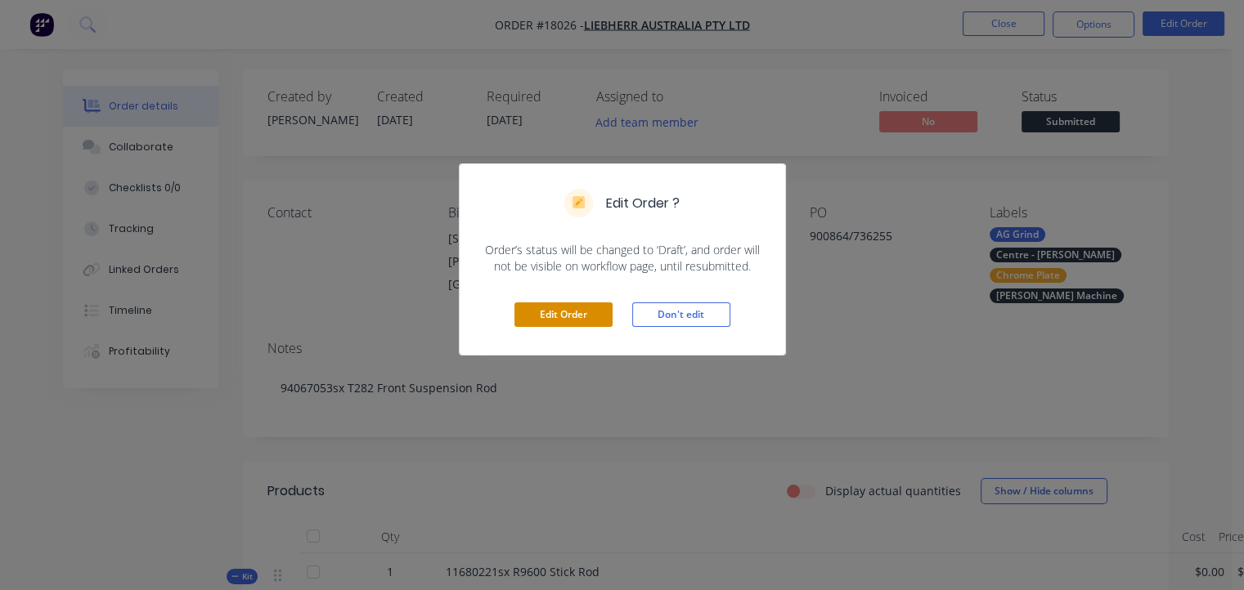
click at [563, 318] on button "Edit Order" at bounding box center [563, 315] width 98 height 25
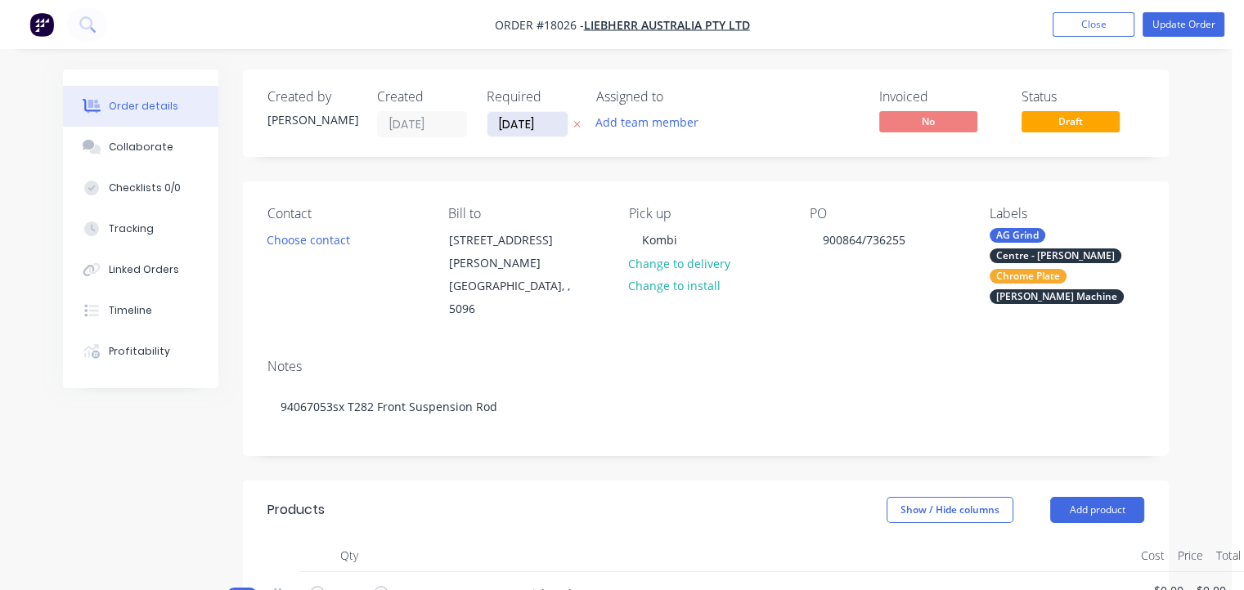
click at [534, 125] on input "[DATE]" at bounding box center [527, 124] width 80 height 25
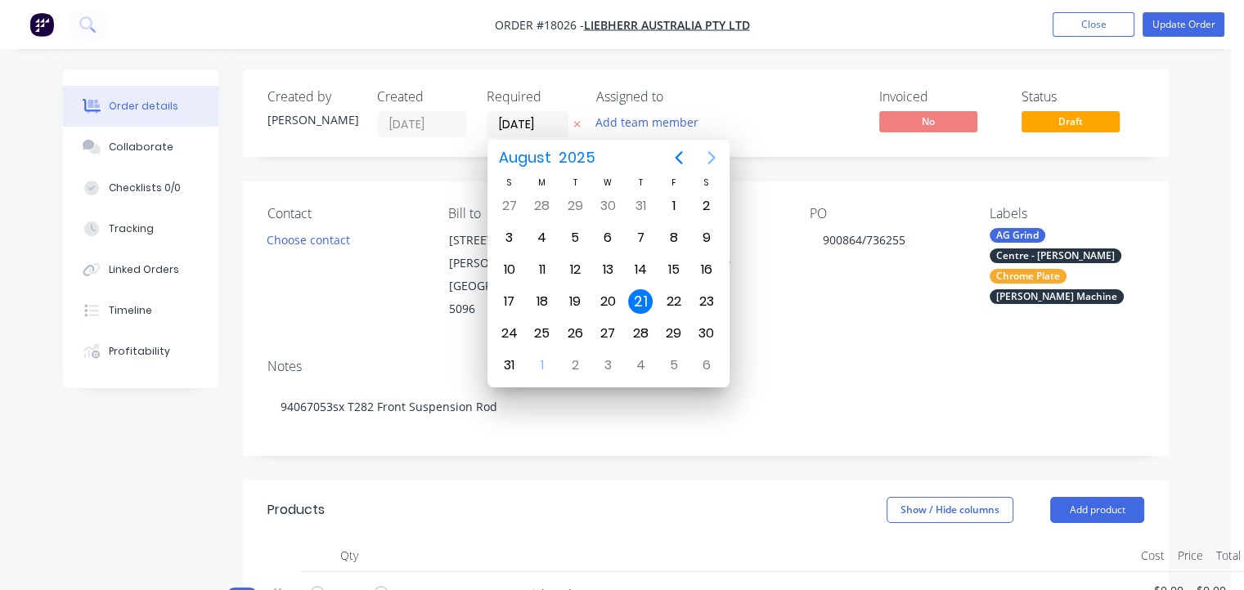
click at [712, 146] on button "Next page" at bounding box center [711, 157] width 33 height 33
click at [565, 328] on div "30" at bounding box center [575, 333] width 25 height 25
type input "[DATE]"
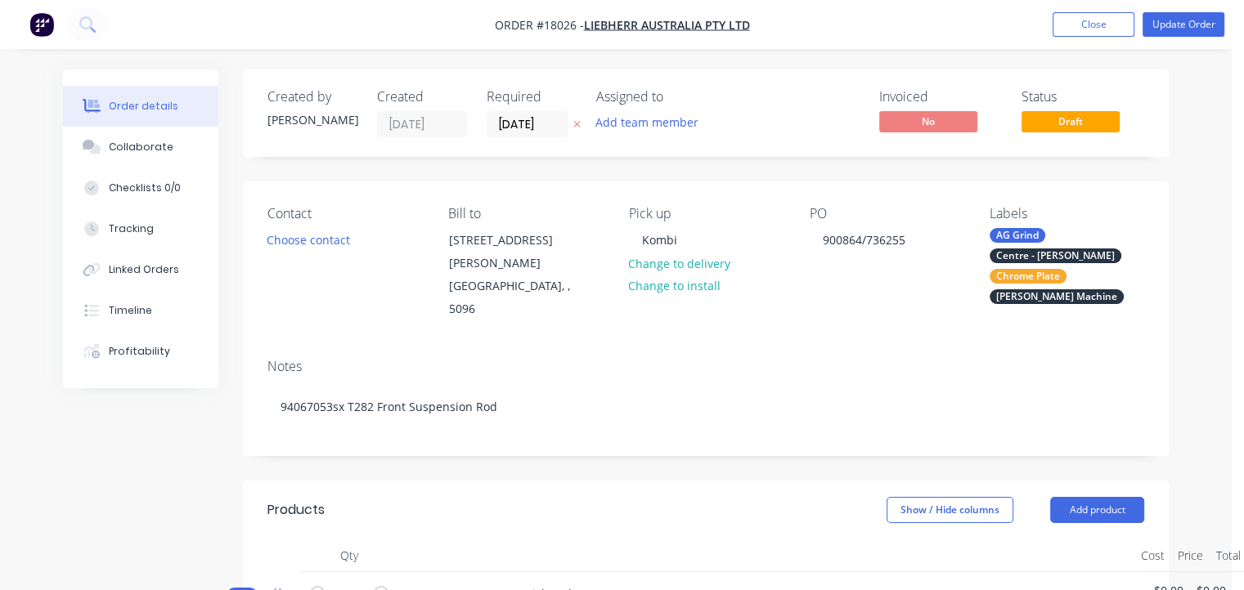
click at [664, 358] on div "Notes 94067053sx T282 Front Suspension Rod" at bounding box center [706, 401] width 926 height 110
click at [1191, 20] on button "Update Order" at bounding box center [1183, 24] width 82 height 25
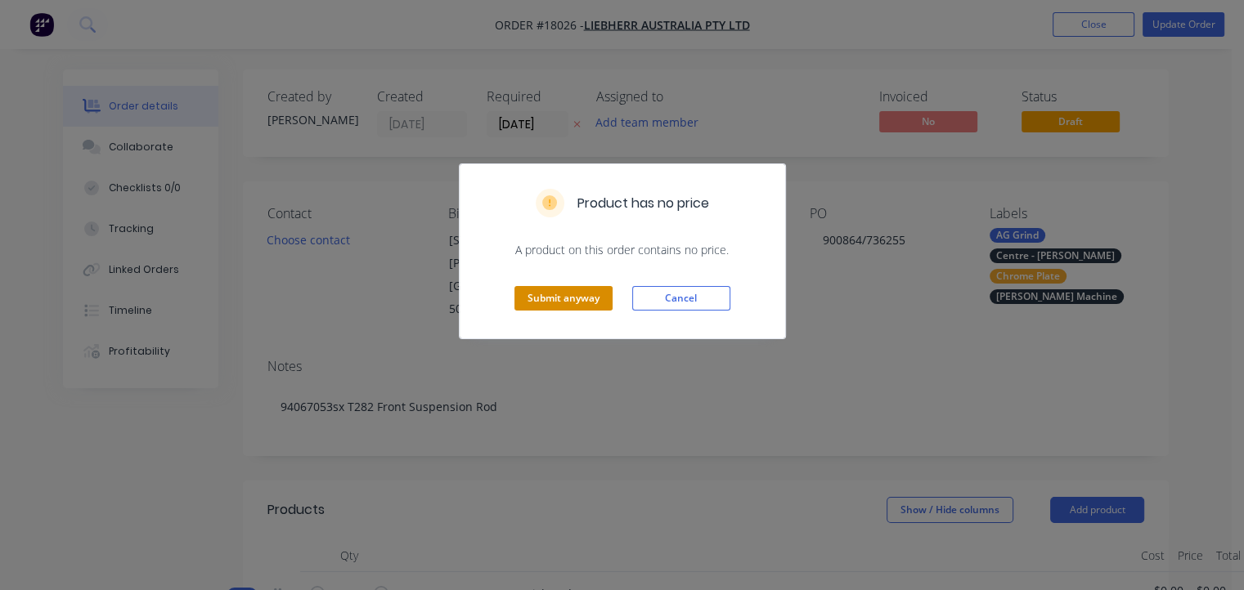
click at [598, 299] on button "Submit anyway" at bounding box center [563, 298] width 98 height 25
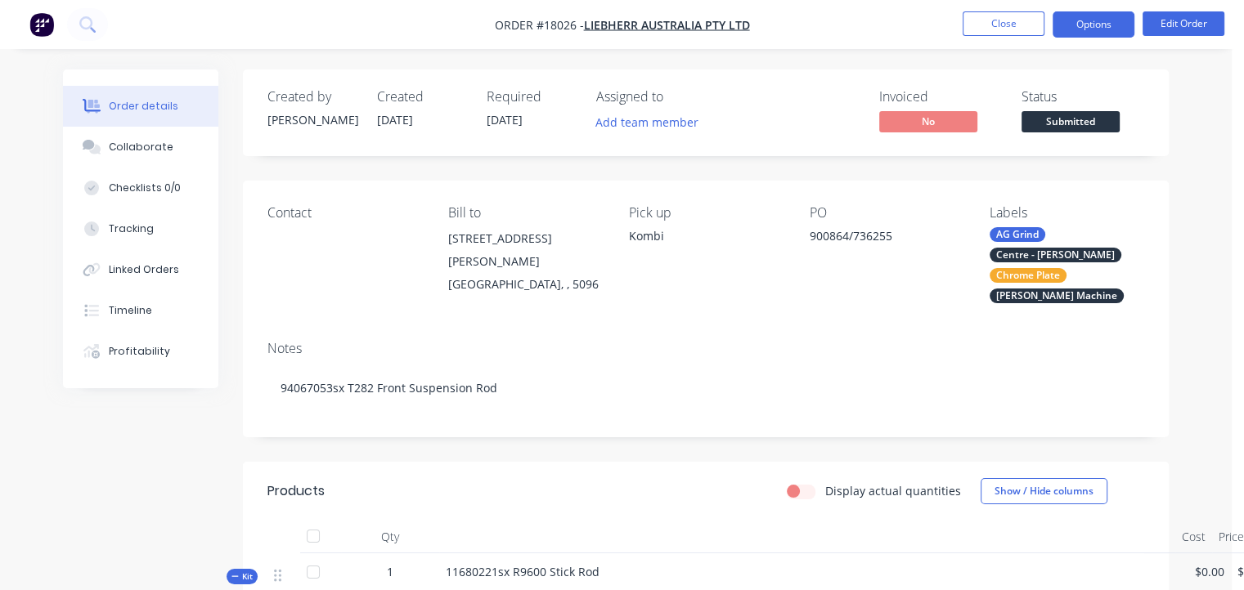
click at [1097, 17] on button "Options" at bounding box center [1093, 24] width 82 height 26
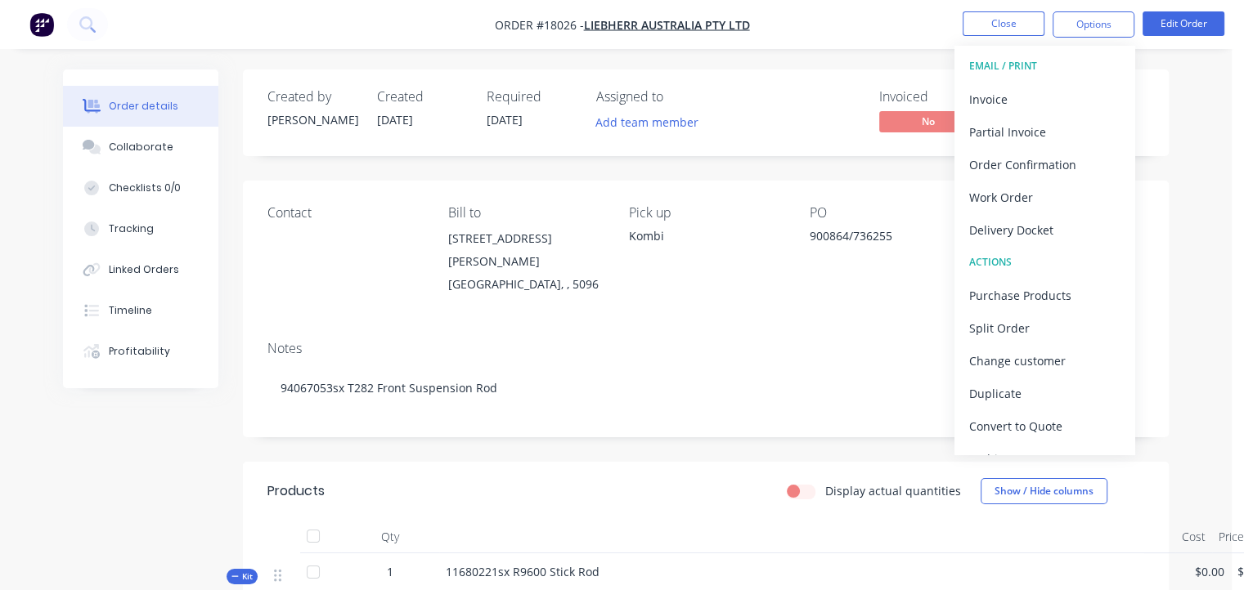
click at [1018, 63] on div "EMAIL / PRINT" at bounding box center [1044, 66] width 150 height 21
click at [982, 64] on div "EMAIL / PRINT" at bounding box center [1044, 66] width 150 height 21
click at [1028, 65] on div "EMAIL / PRINT" at bounding box center [1044, 66] width 150 height 21
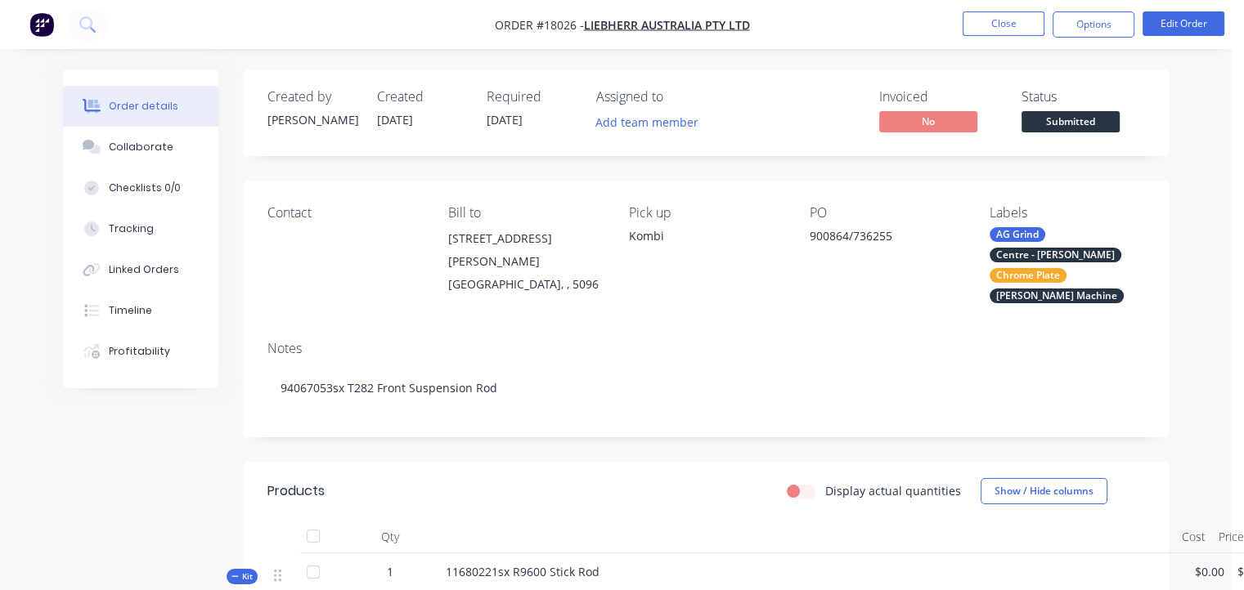
click at [770, 274] on div "Pick up Kombi" at bounding box center [706, 254] width 155 height 98
click at [1080, 118] on span "Submitted" at bounding box center [1070, 121] width 98 height 20
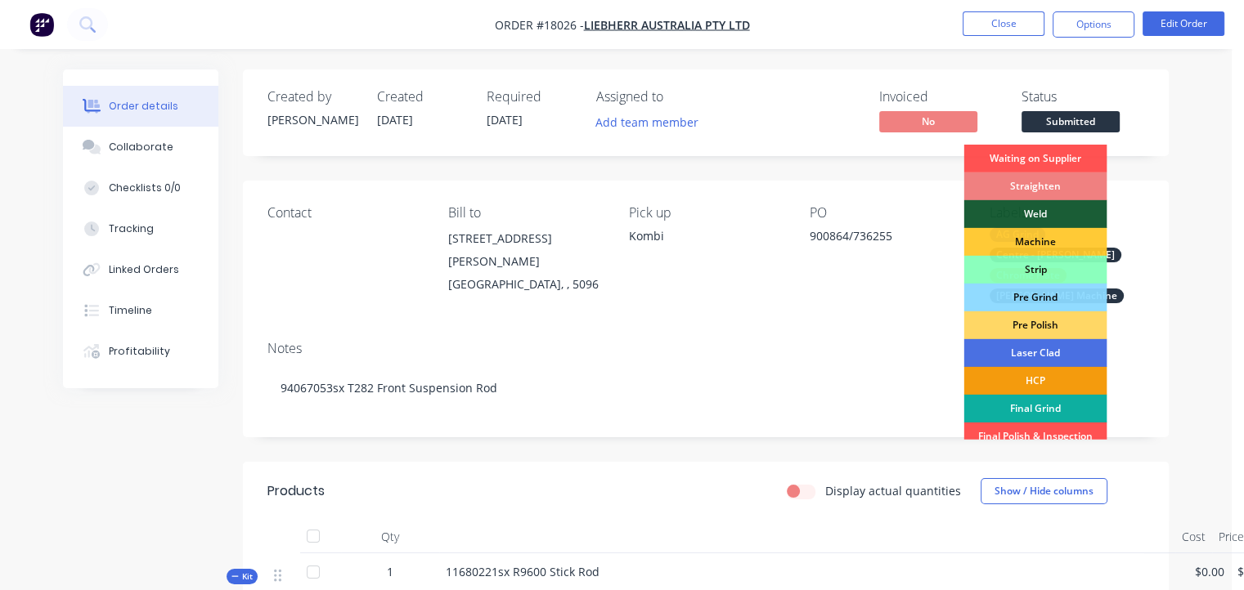
click at [1049, 182] on div "Straighten" at bounding box center [1034, 187] width 143 height 28
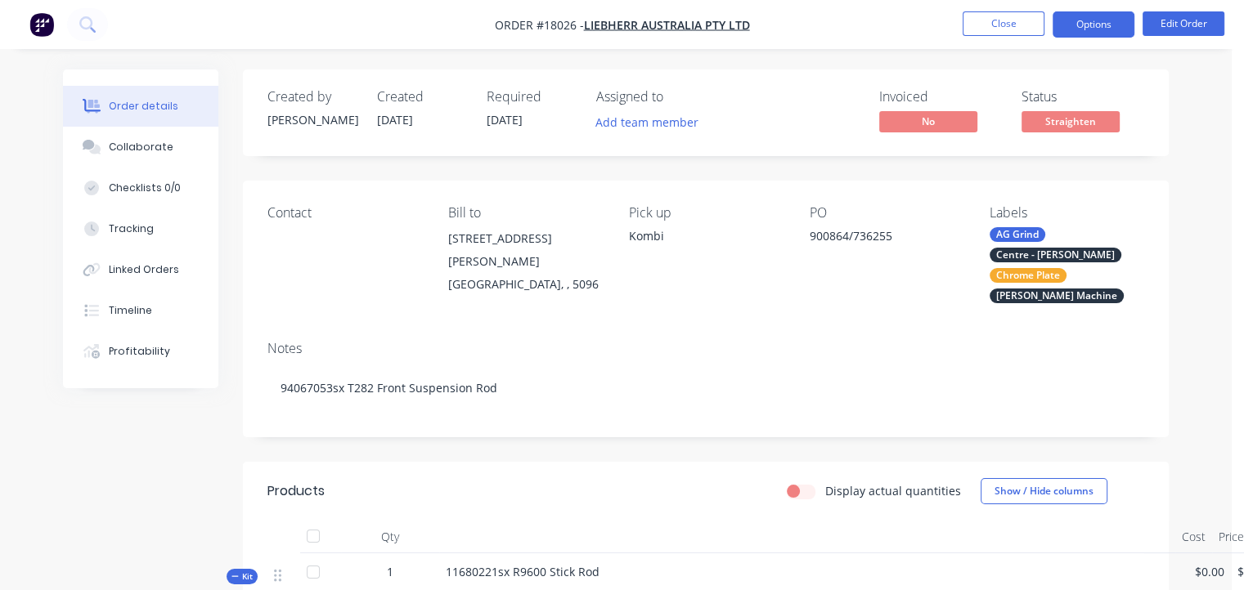
click at [1100, 17] on button "Options" at bounding box center [1093, 24] width 82 height 26
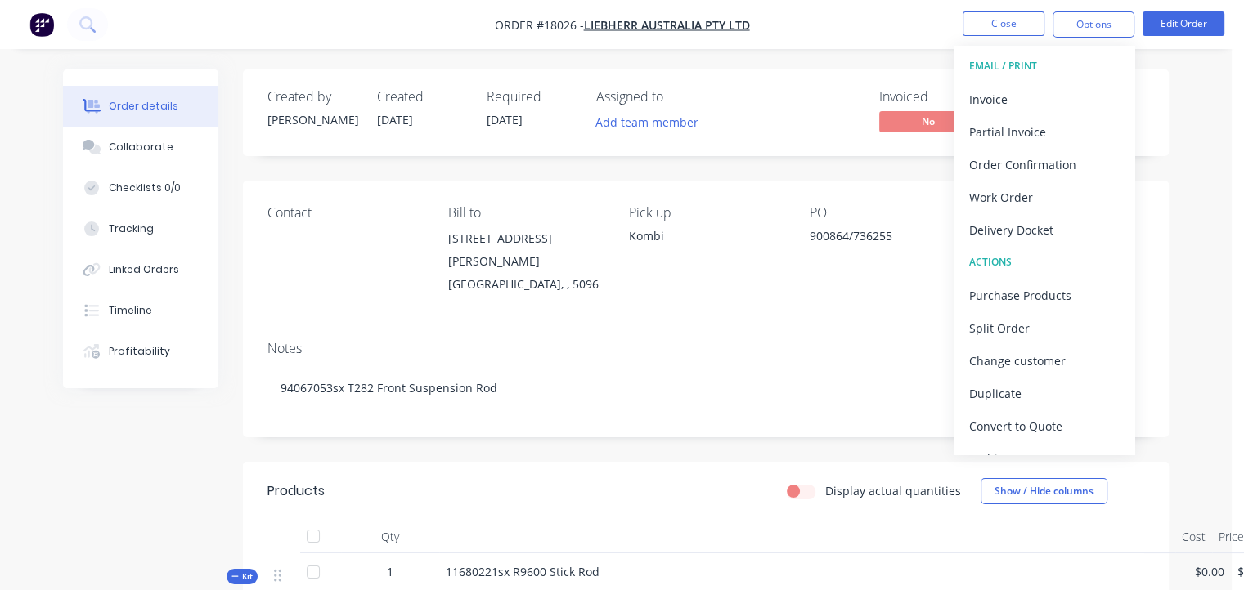
click at [1059, 65] on div "EMAIL / PRINT" at bounding box center [1044, 66] width 150 height 21
click at [974, 63] on div "EMAIL / PRINT" at bounding box center [1044, 66] width 150 height 21
click at [998, 197] on div "Work Order" at bounding box center [1044, 198] width 150 height 24
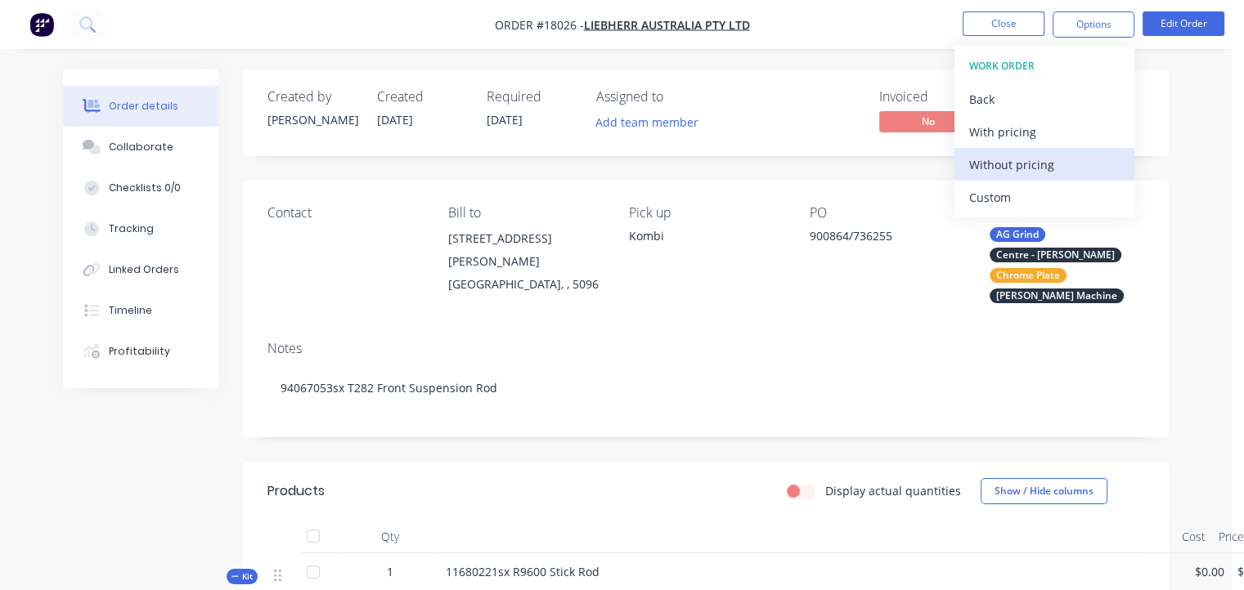
click at [1028, 164] on div "Without pricing" at bounding box center [1044, 165] width 150 height 24
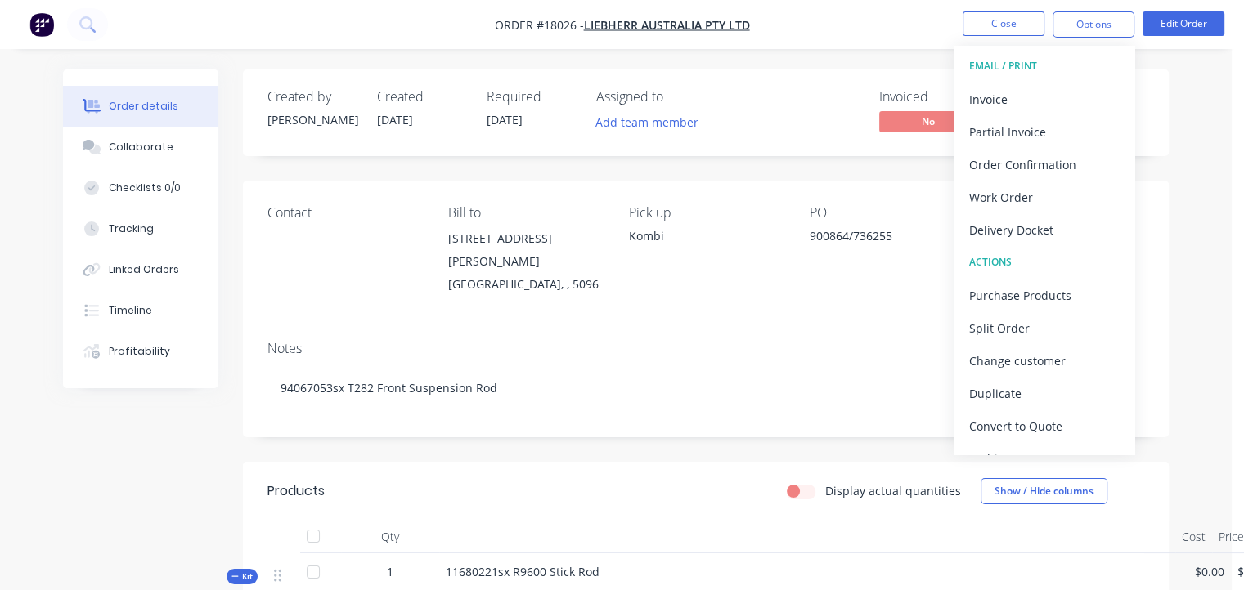
click at [901, 309] on div "Contact Bill to [STREET_ADDRESS][PERSON_NAME] Pick up Kombi PO 900864/736255 La…" at bounding box center [706, 254] width 926 height 147
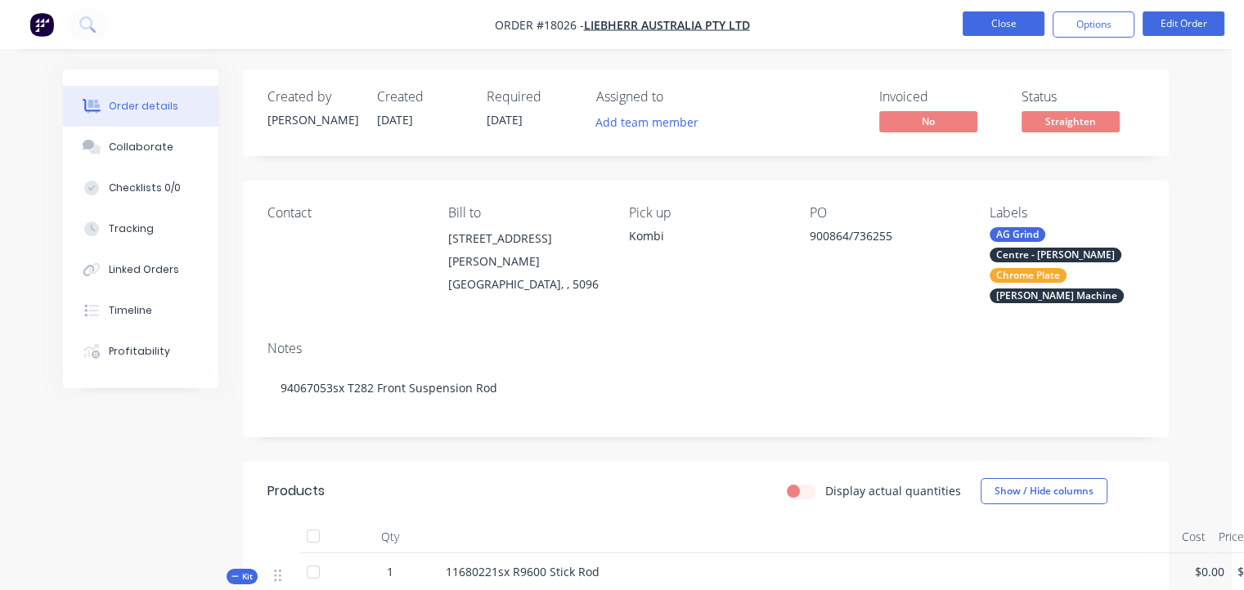
click at [1013, 17] on button "Close" at bounding box center [1003, 23] width 82 height 25
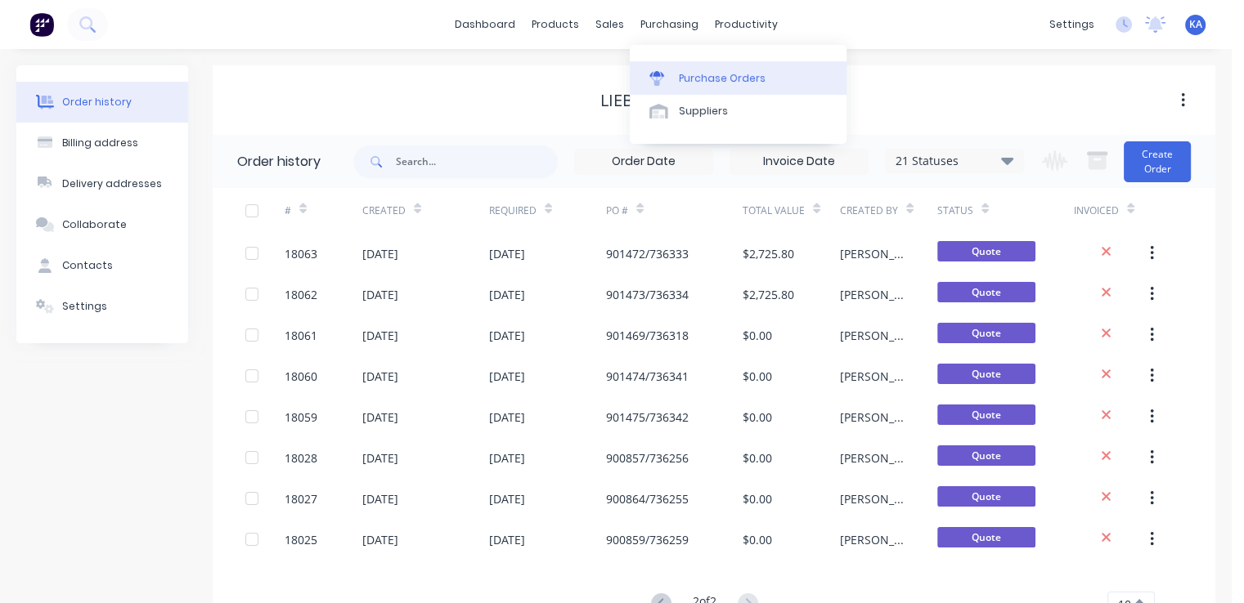
click at [704, 76] on div "Purchase Orders" at bounding box center [722, 78] width 87 height 15
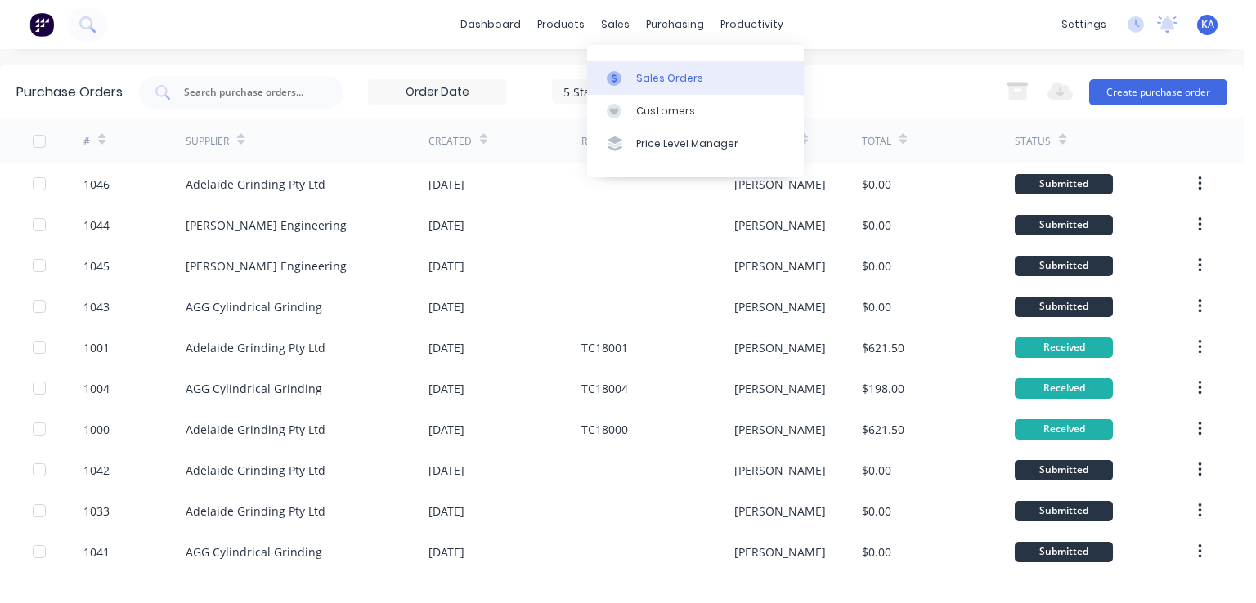
click at [643, 76] on div "Sales Orders" at bounding box center [669, 78] width 67 height 15
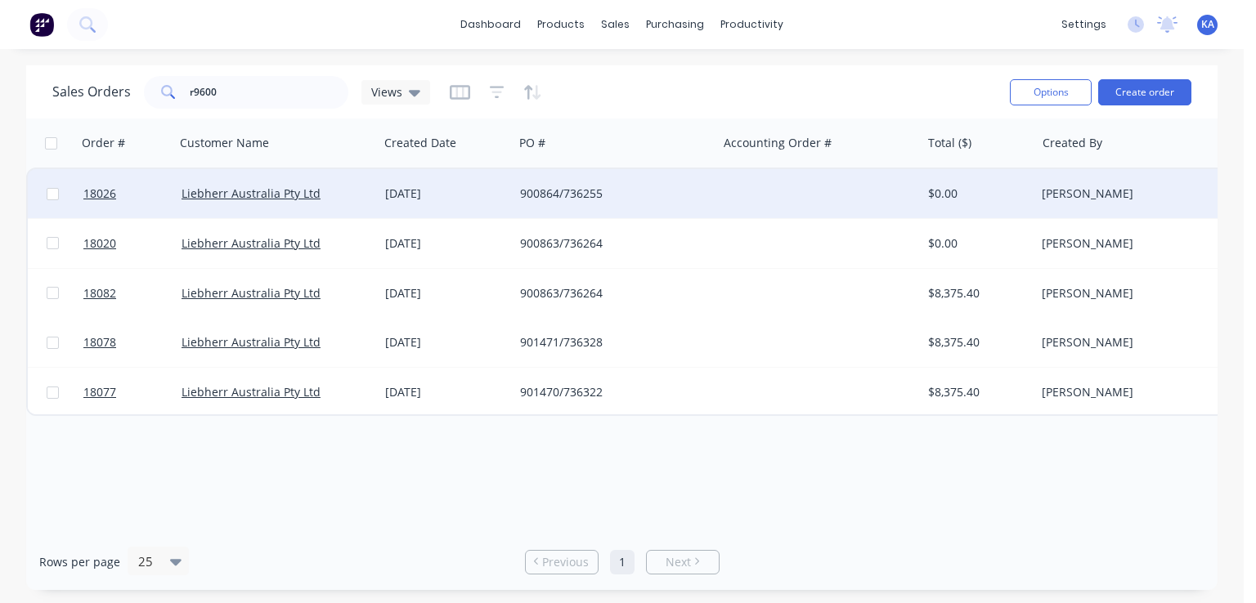
click at [581, 196] on div "900864/736255" at bounding box center [611, 194] width 182 height 16
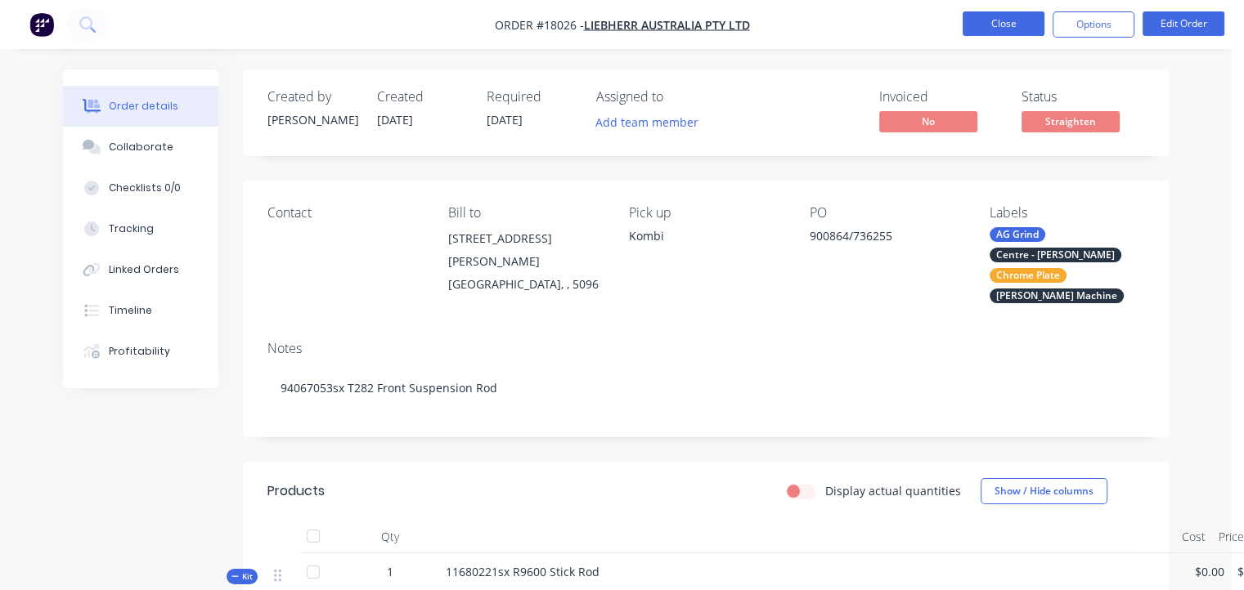
click at [1001, 20] on button "Close" at bounding box center [1003, 23] width 82 height 25
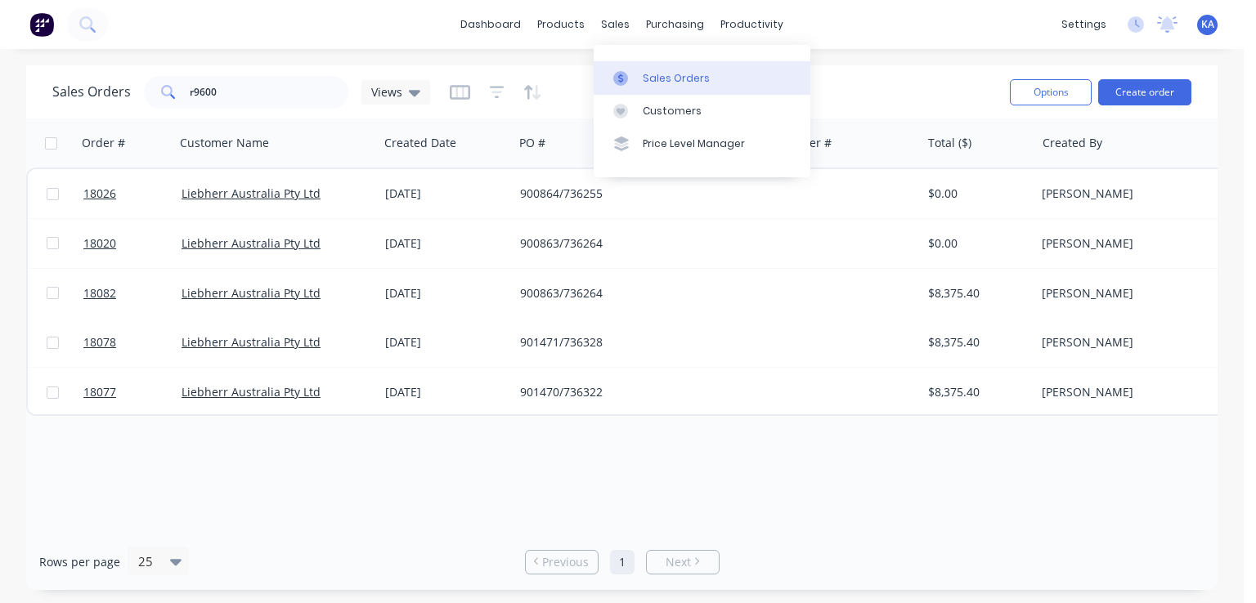
click at [655, 78] on div "Sales Orders" at bounding box center [676, 78] width 67 height 15
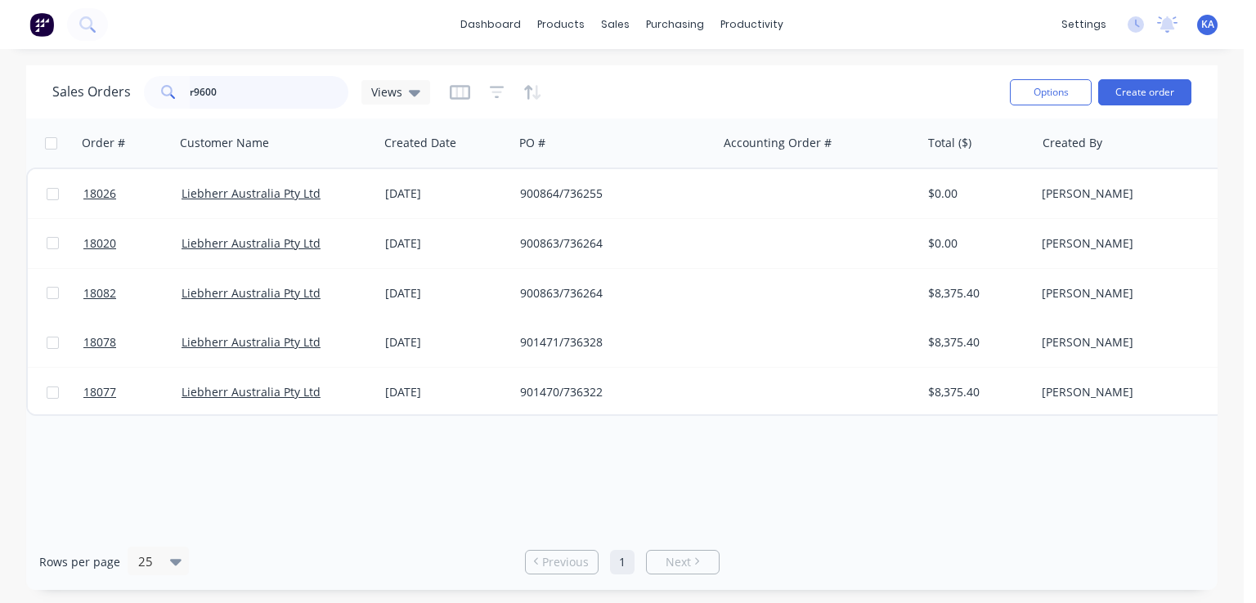
click at [280, 96] on input "r9600" at bounding box center [269, 92] width 159 height 33
drag, startPoint x: 280, startPoint y: 96, endPoint x: 0, endPoint y: 122, distance: 281.6
click at [0, 122] on div "Sales Orders r9600 Views Options Create order Order # Customer Name Created Dat…" at bounding box center [622, 327] width 1244 height 525
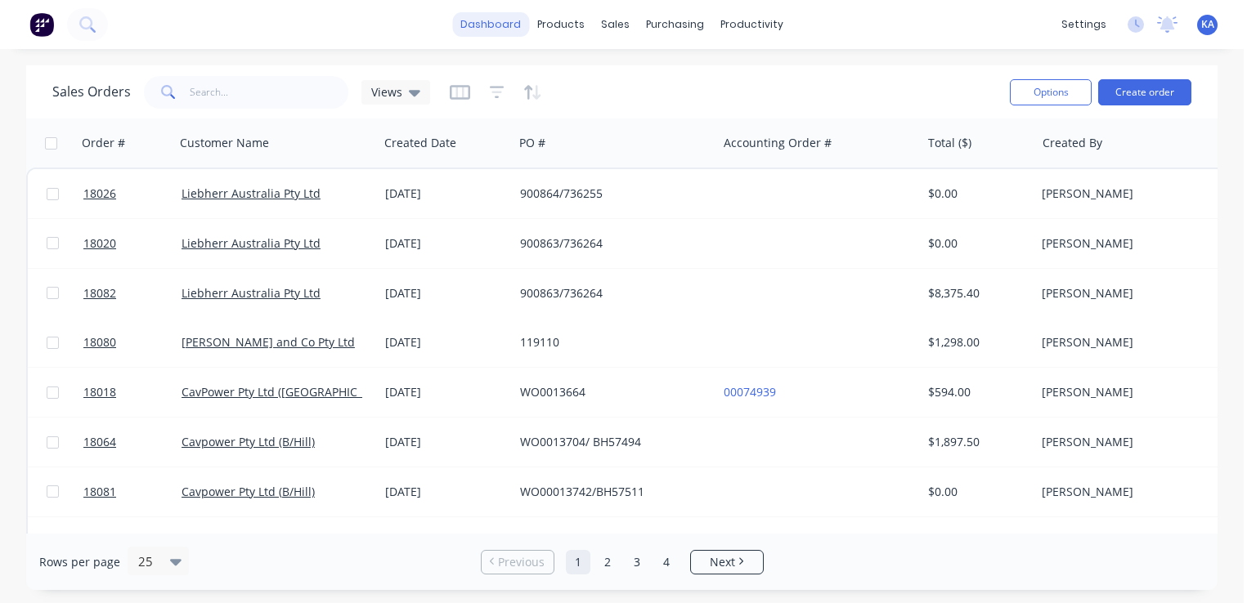
click at [486, 22] on link "dashboard" at bounding box center [490, 24] width 77 height 25
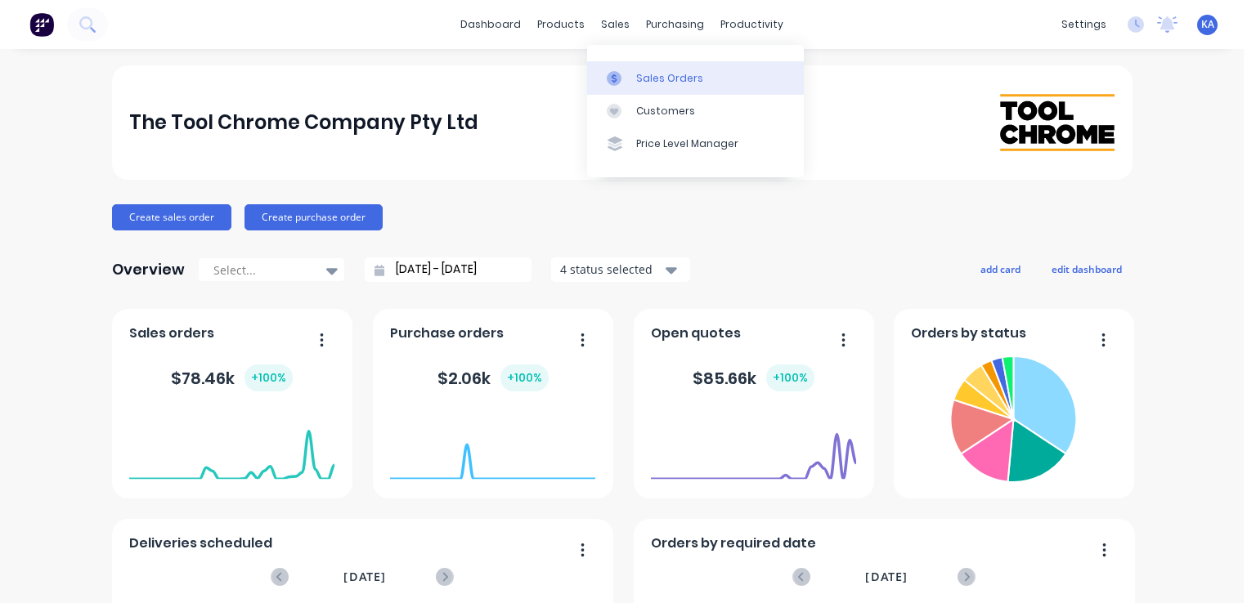
click at [667, 76] on div "Sales Orders" at bounding box center [669, 78] width 67 height 15
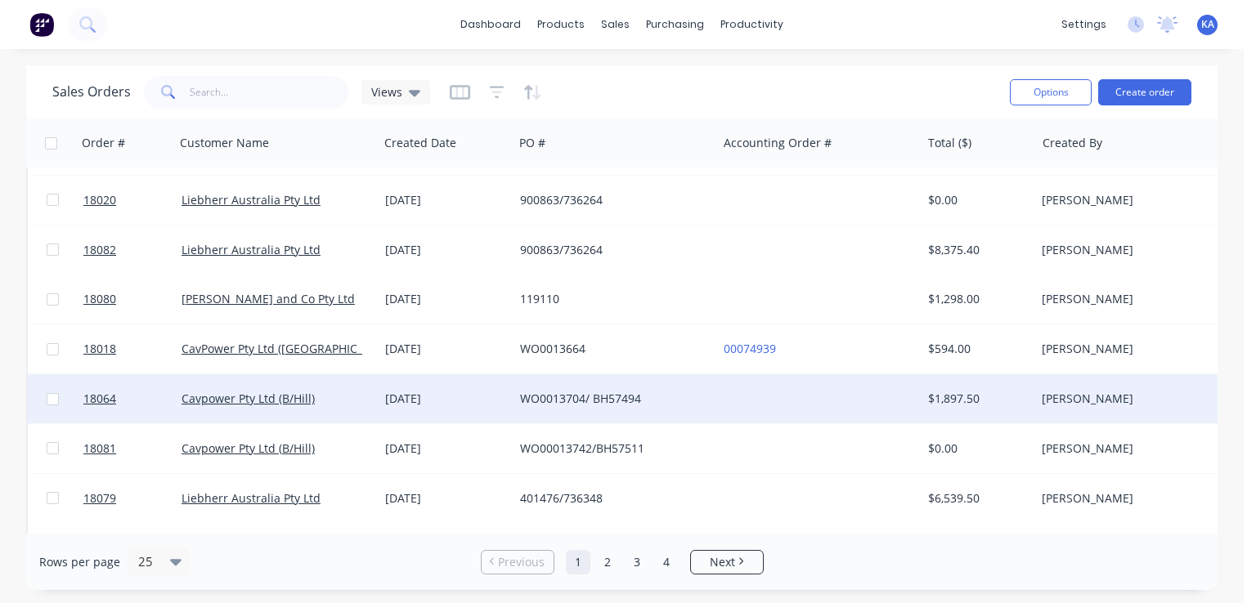
scroll to position [82, 0]
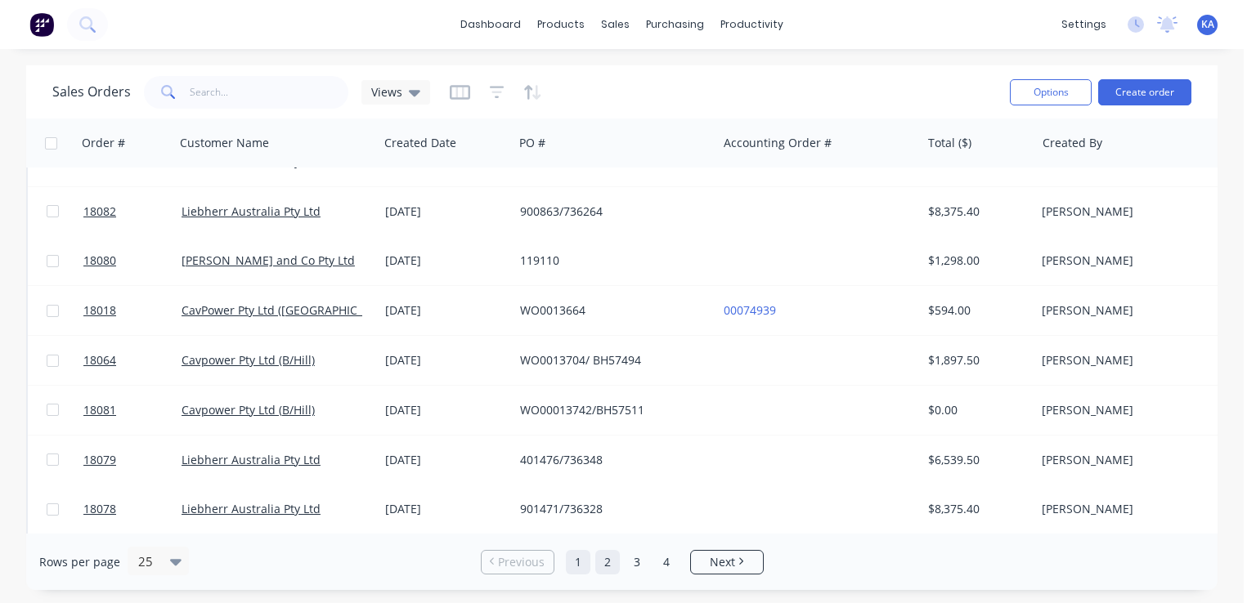
click at [608, 560] on link "2" at bounding box center [607, 562] width 25 height 25
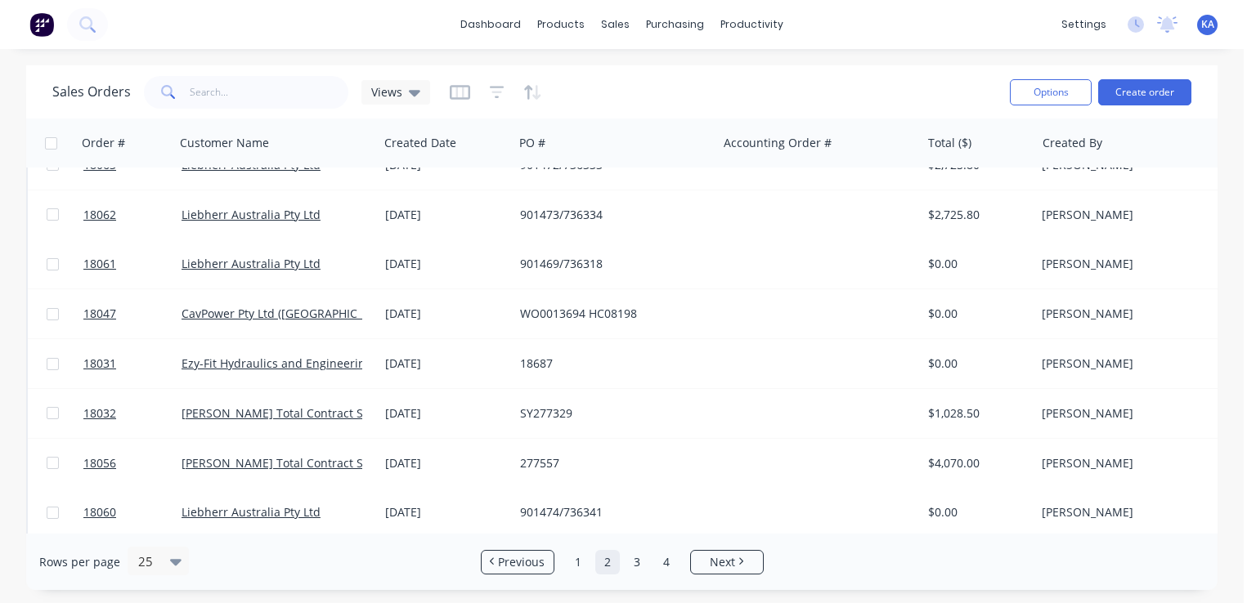
scroll to position [0, 0]
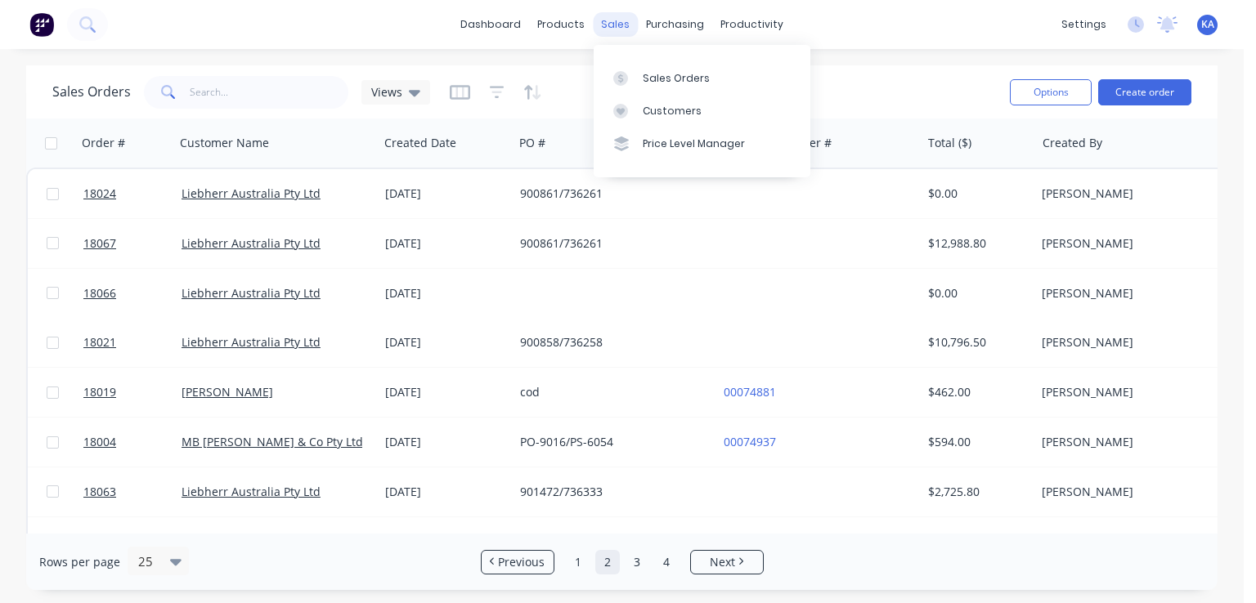
click at [615, 18] on div "sales" at bounding box center [615, 24] width 45 height 25
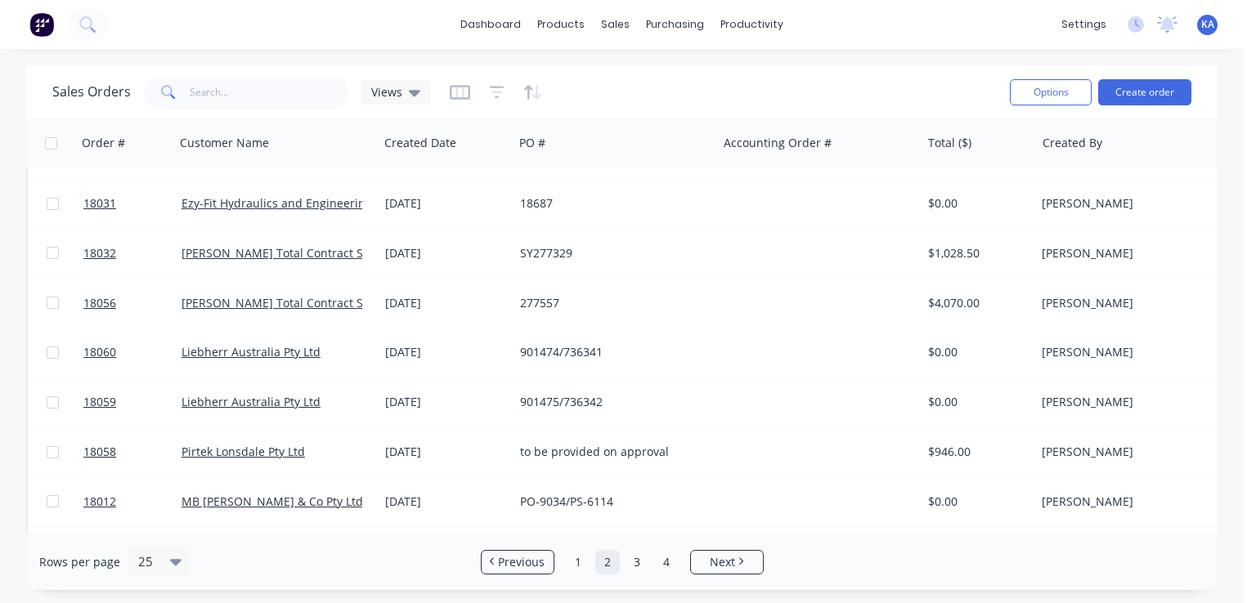
scroll to position [491, 0]
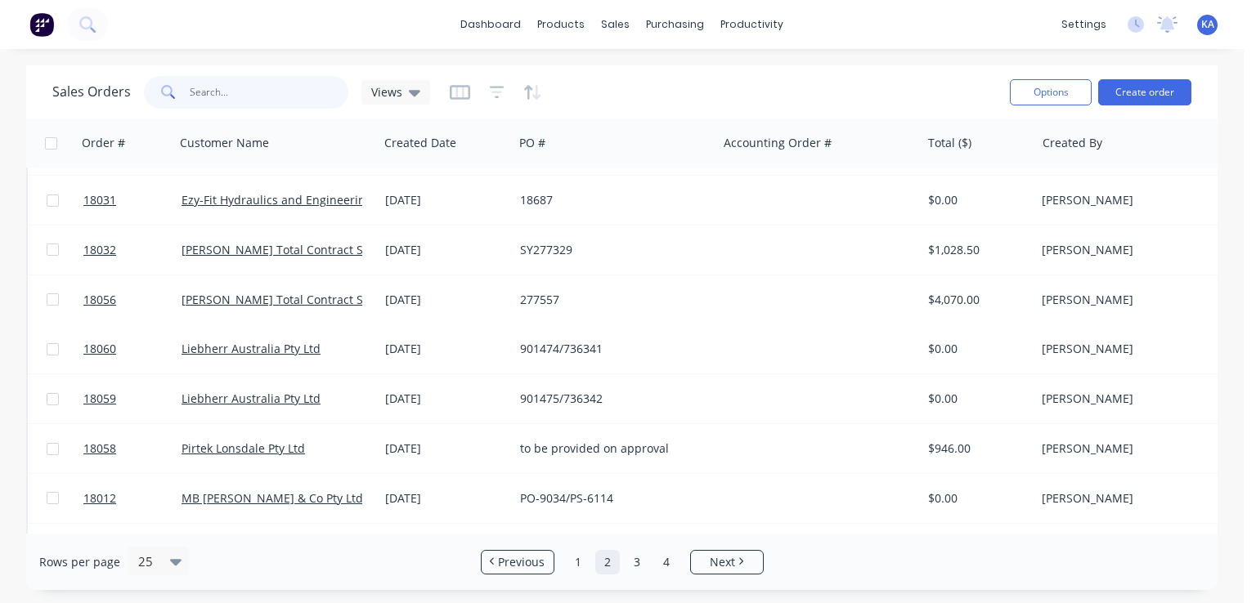
click at [261, 96] on input "text" at bounding box center [269, 92] width 159 height 33
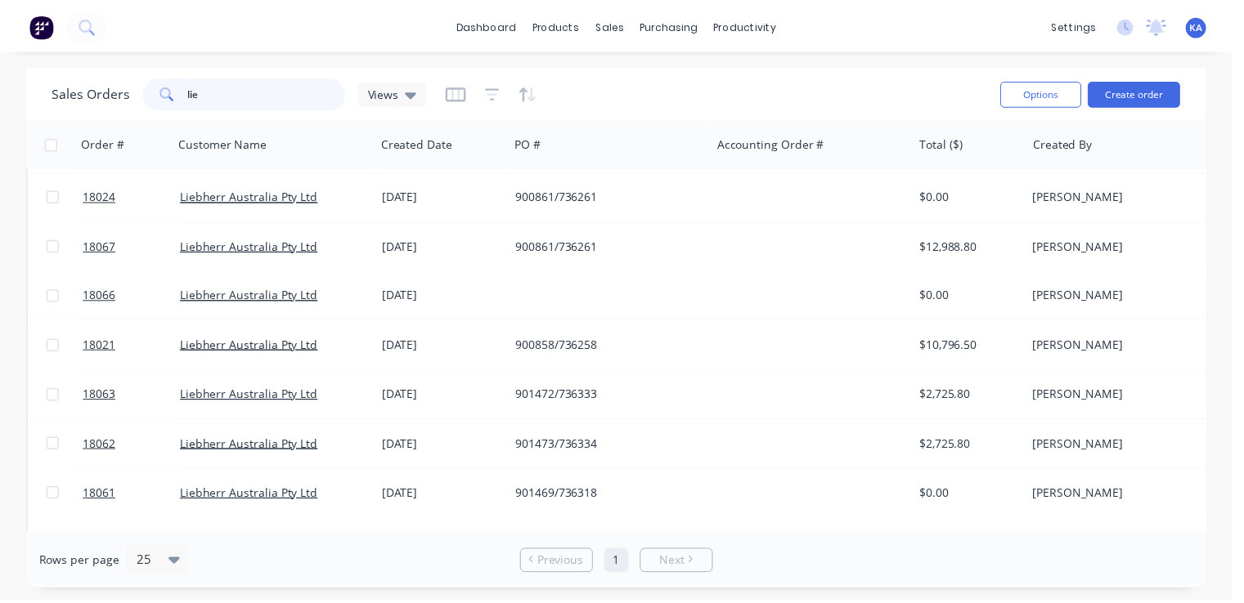
scroll to position [0, 0]
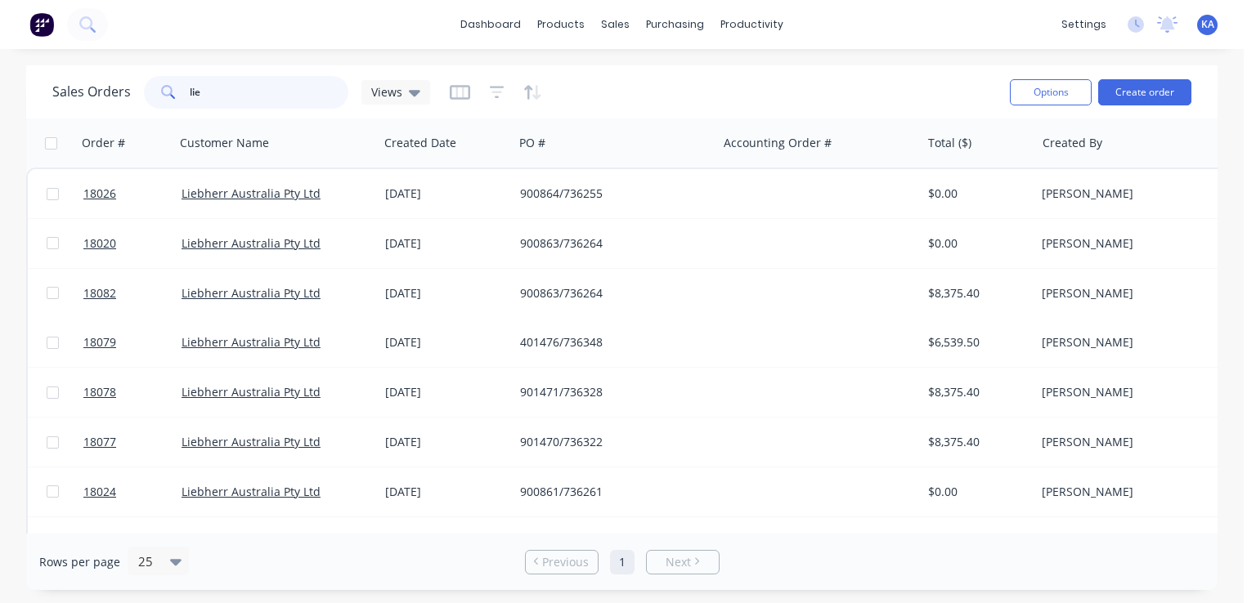
type input "lie"
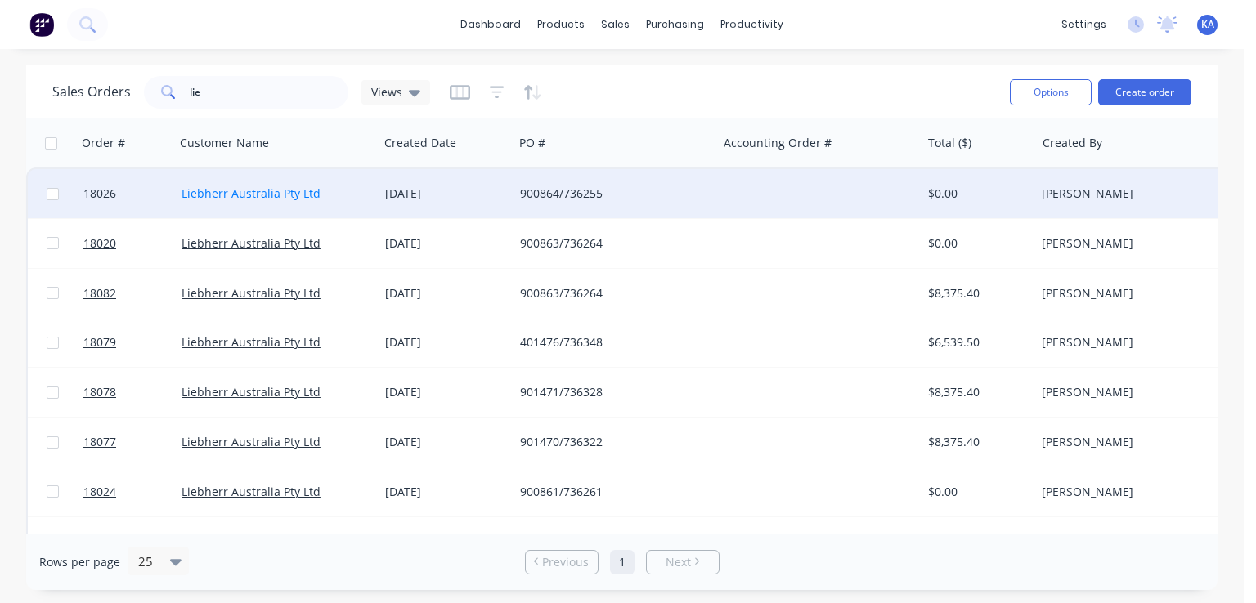
click at [286, 191] on link "Liebherr Australia Pty Ltd" at bounding box center [251, 194] width 139 height 16
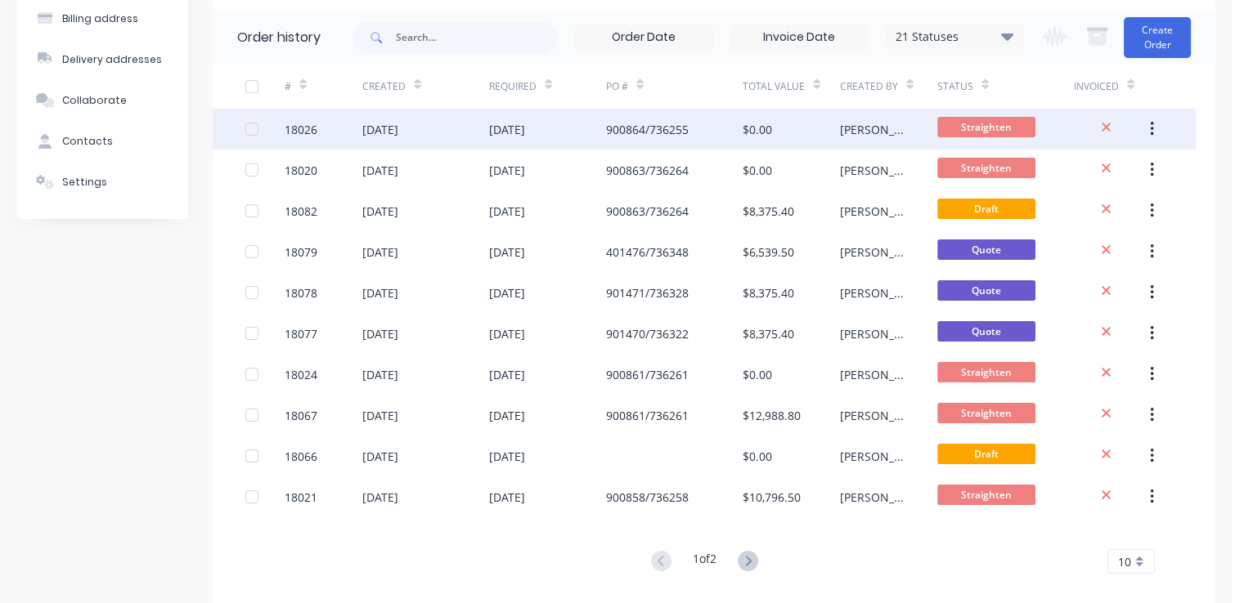
scroll to position [147, 0]
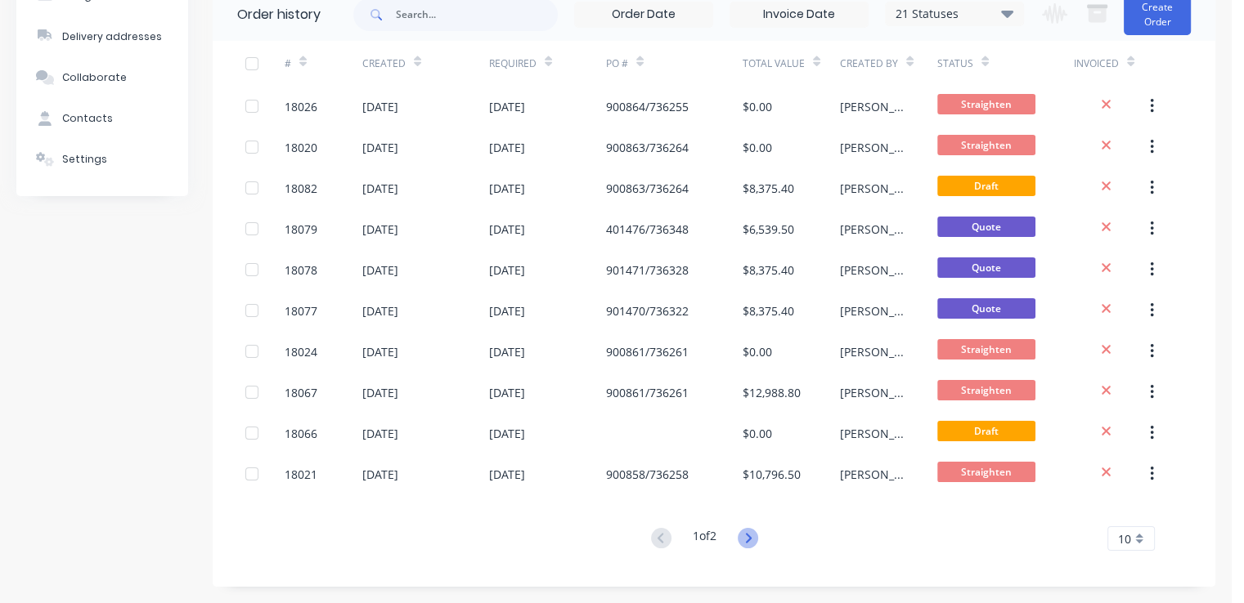
click at [746, 532] on icon at bounding box center [748, 538] width 20 height 20
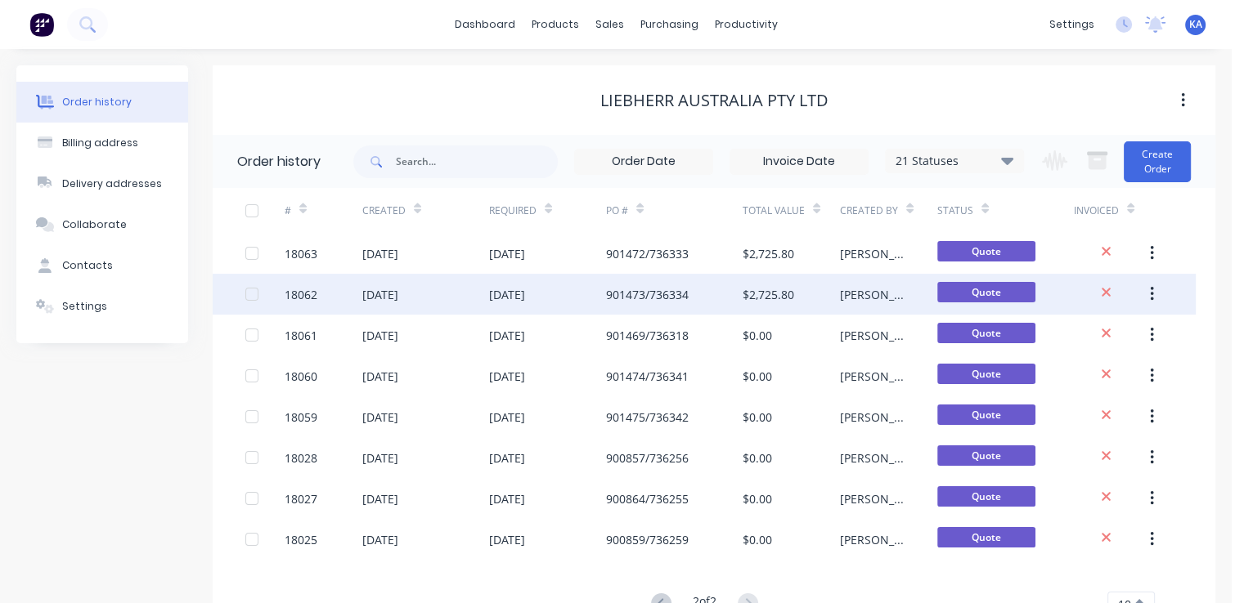
scroll to position [65, 0]
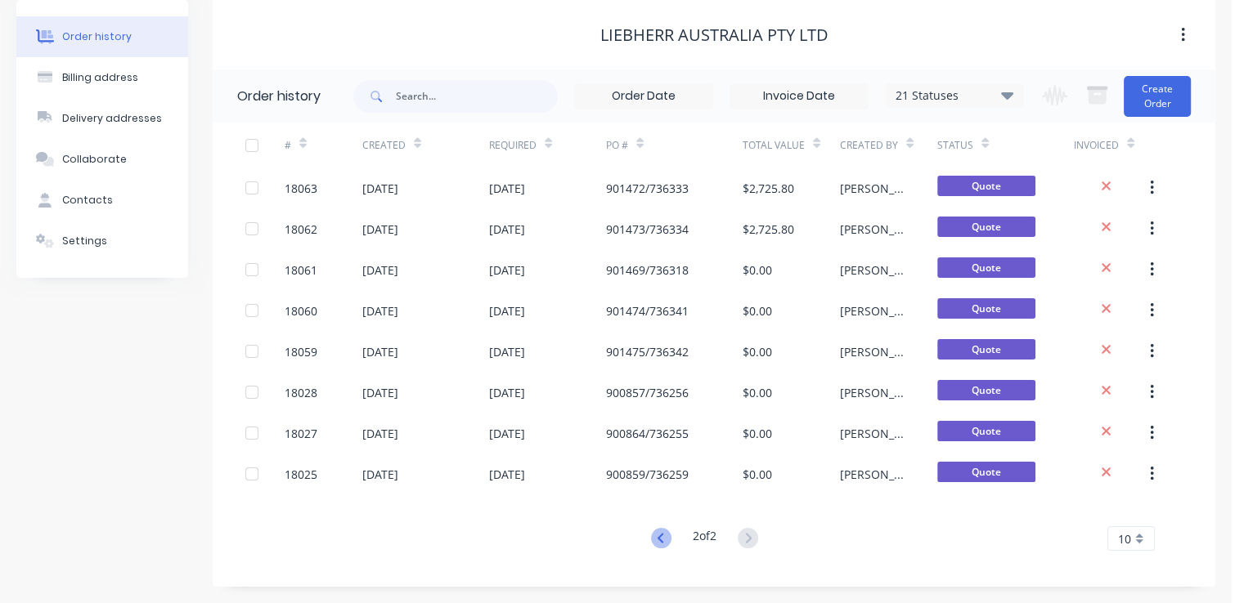
click at [657, 538] on icon at bounding box center [660, 538] width 6 height 10
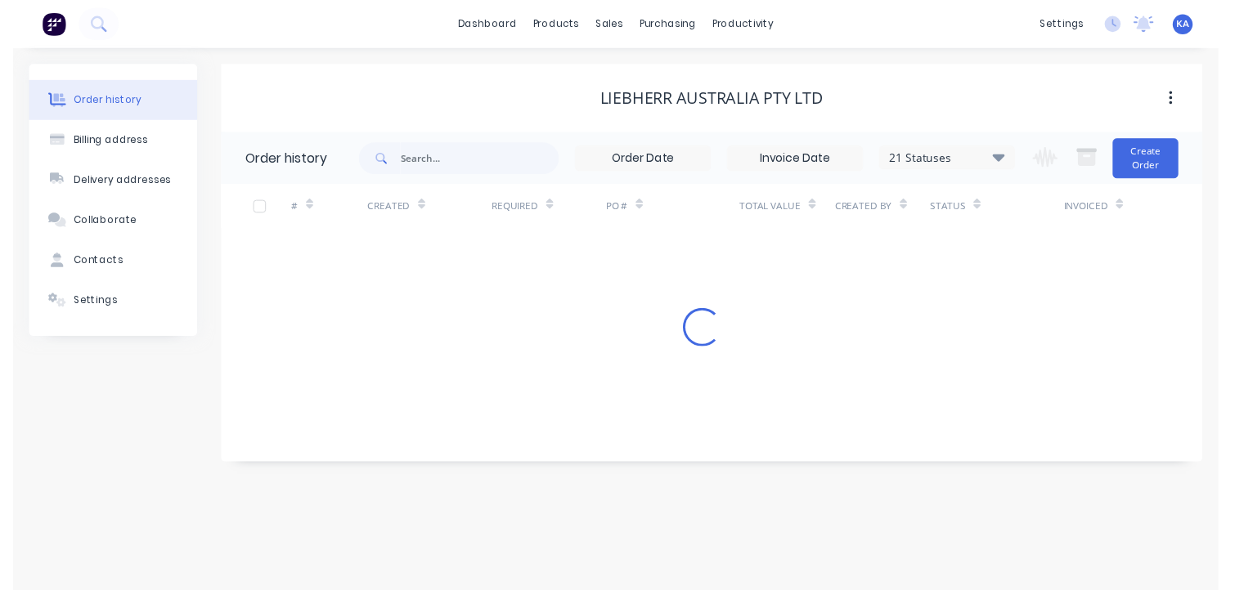
scroll to position [0, 0]
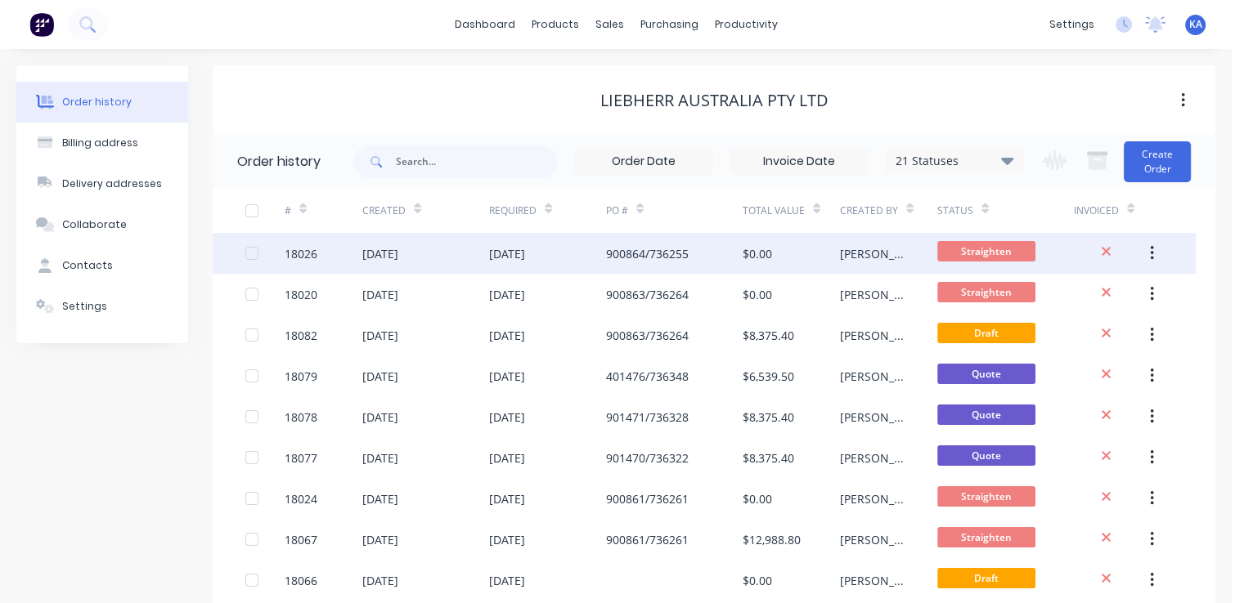
click at [525, 248] on div "[DATE]" at bounding box center [507, 253] width 36 height 17
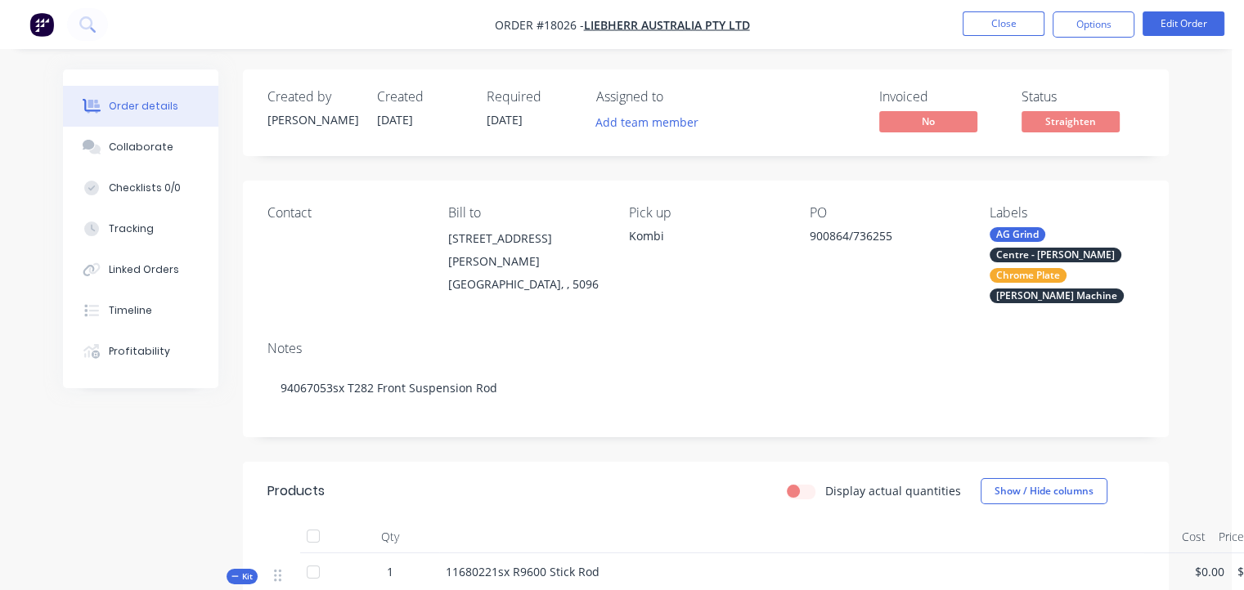
scroll to position [82, 0]
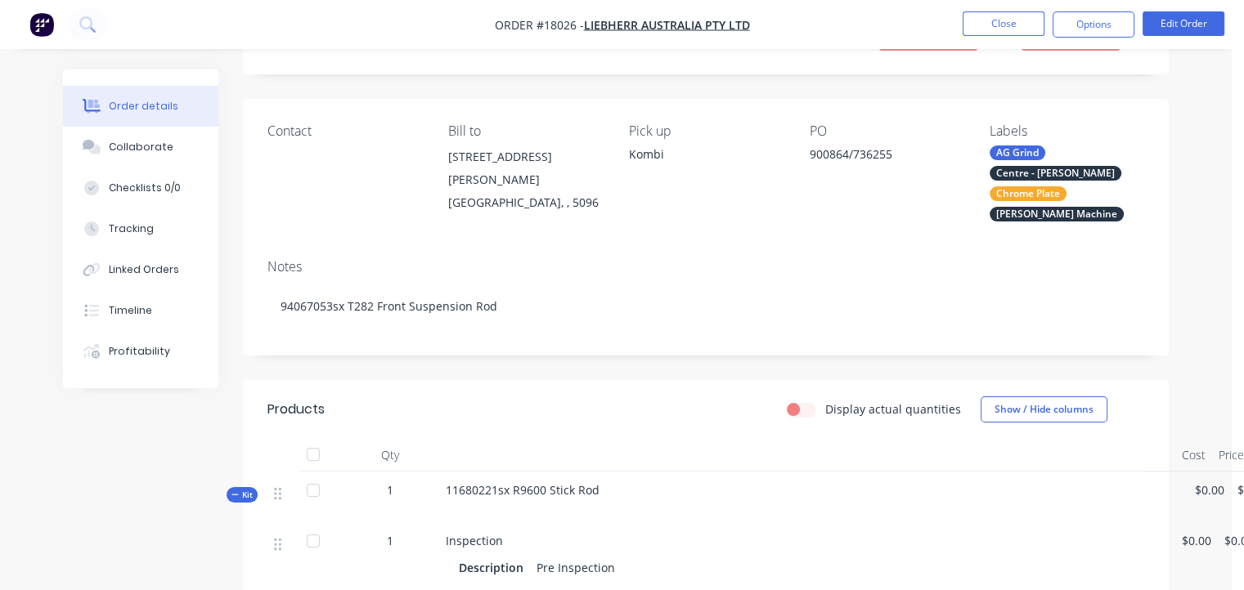
click at [1187, 10] on nav "Order #18026 - Liebherr Australia Pty Ltd Close Options Edit Order" at bounding box center [622, 24] width 1244 height 49
click at [1183, 14] on button "Edit Order" at bounding box center [1183, 23] width 82 height 25
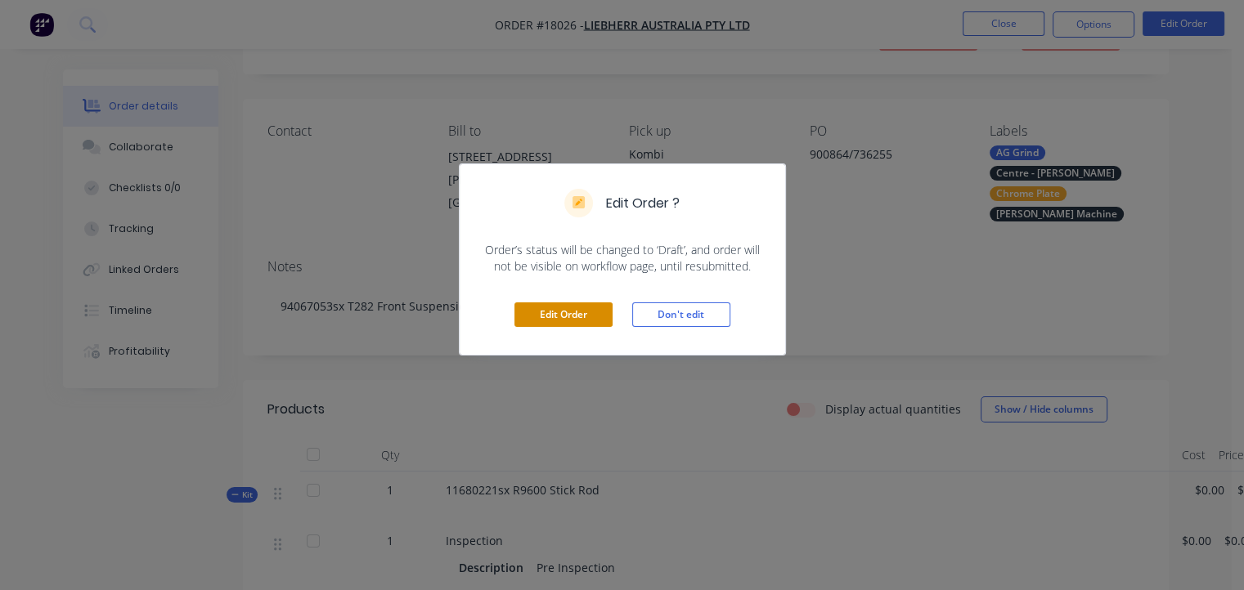
click at [576, 315] on button "Edit Order" at bounding box center [563, 315] width 98 height 25
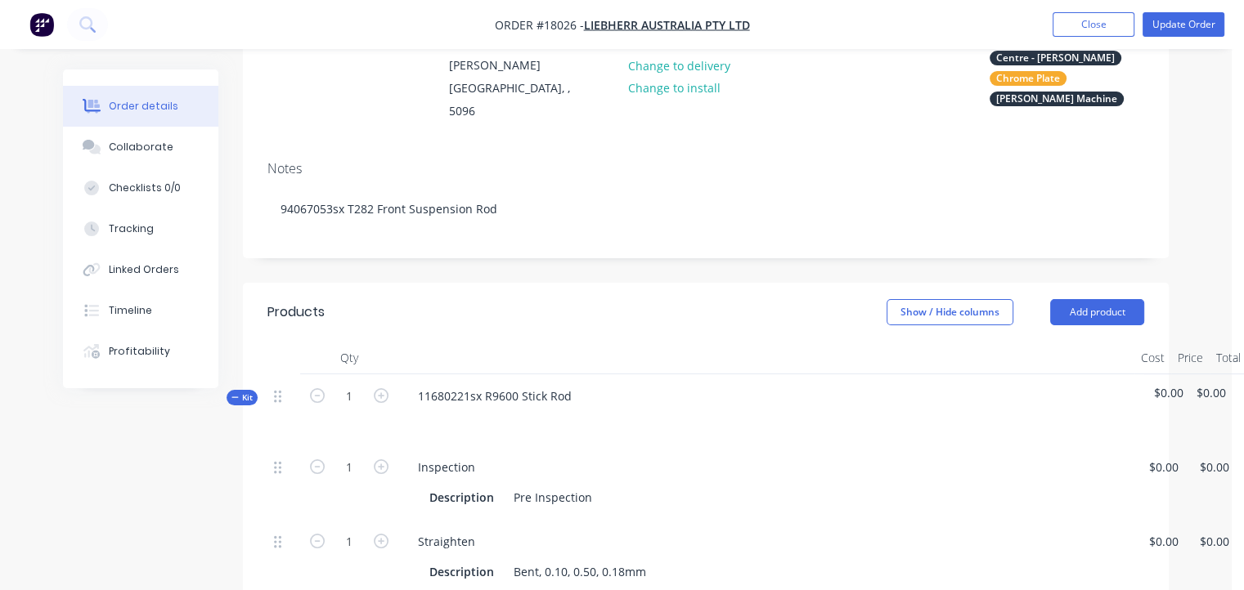
scroll to position [245, 0]
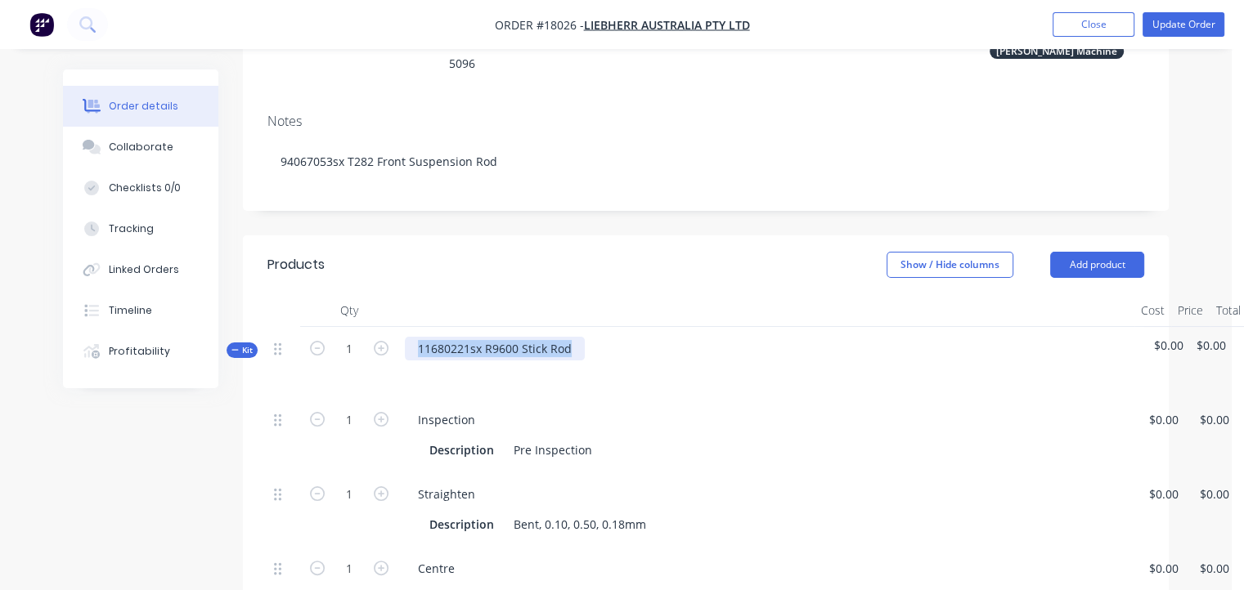
drag, startPoint x: 573, startPoint y: 331, endPoint x: 411, endPoint y: 356, distance: 163.8
click at [411, 356] on div "11680221sx R9600 Stick Rod" at bounding box center [766, 362] width 736 height 71
copy div "11680221sx R9600 Stick Rod"
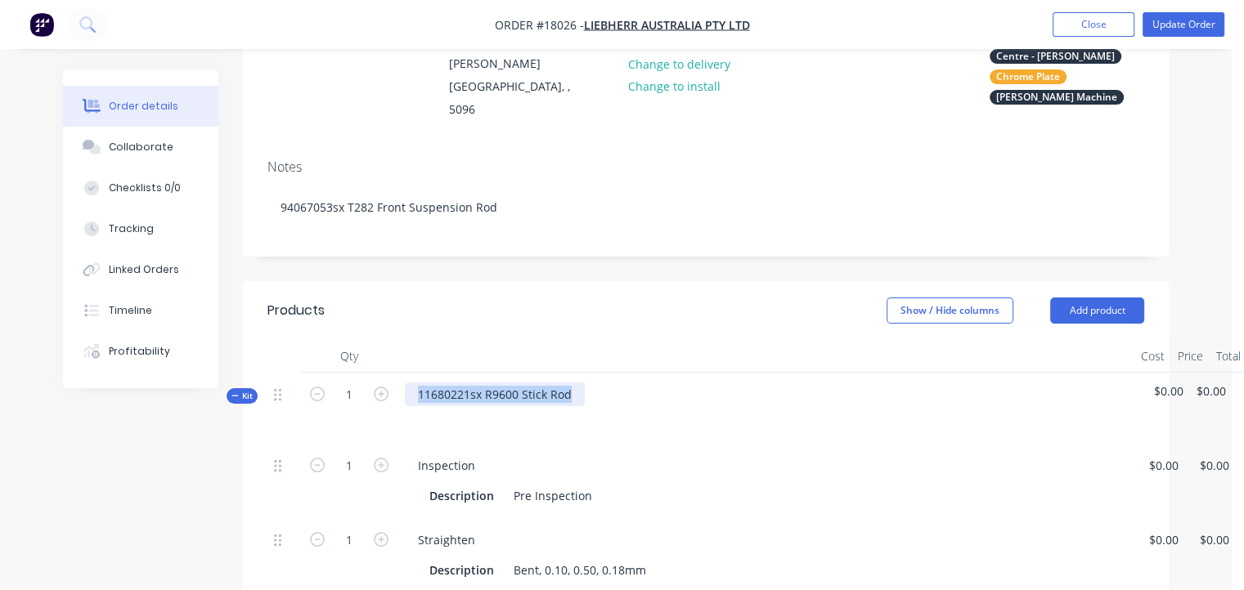
scroll to position [164, 0]
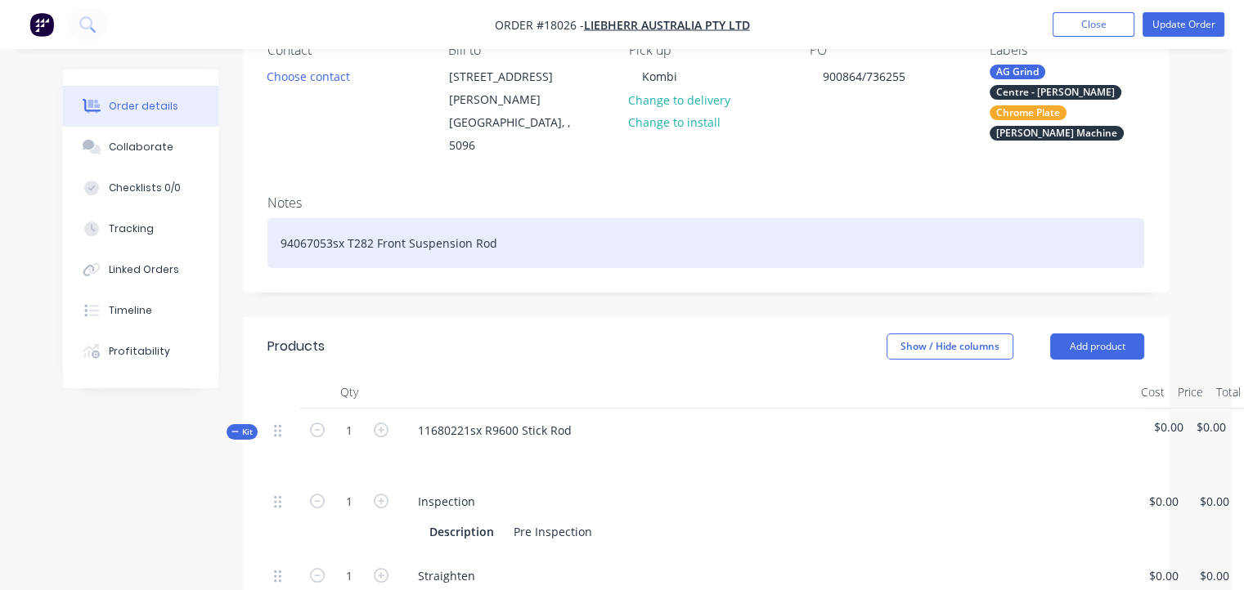
click at [506, 218] on div "94067053sx T282 Front Suspension Rod" at bounding box center [705, 243] width 877 height 50
drag, startPoint x: 446, startPoint y: 231, endPoint x: 224, endPoint y: 259, distance: 224.2
paste div
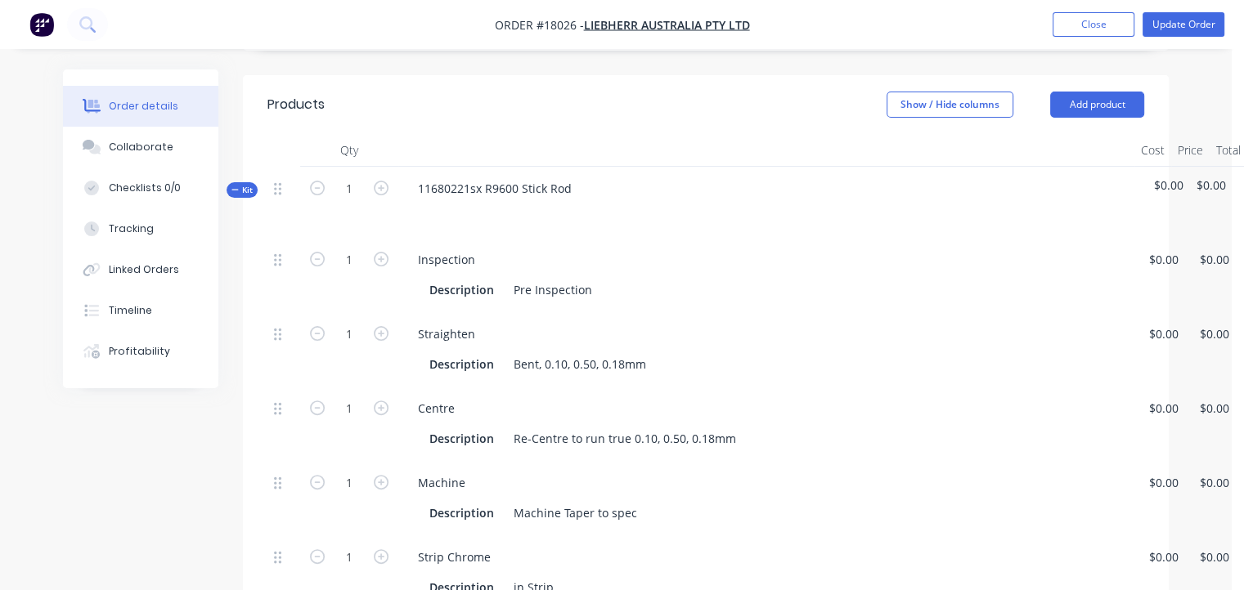
scroll to position [409, 0]
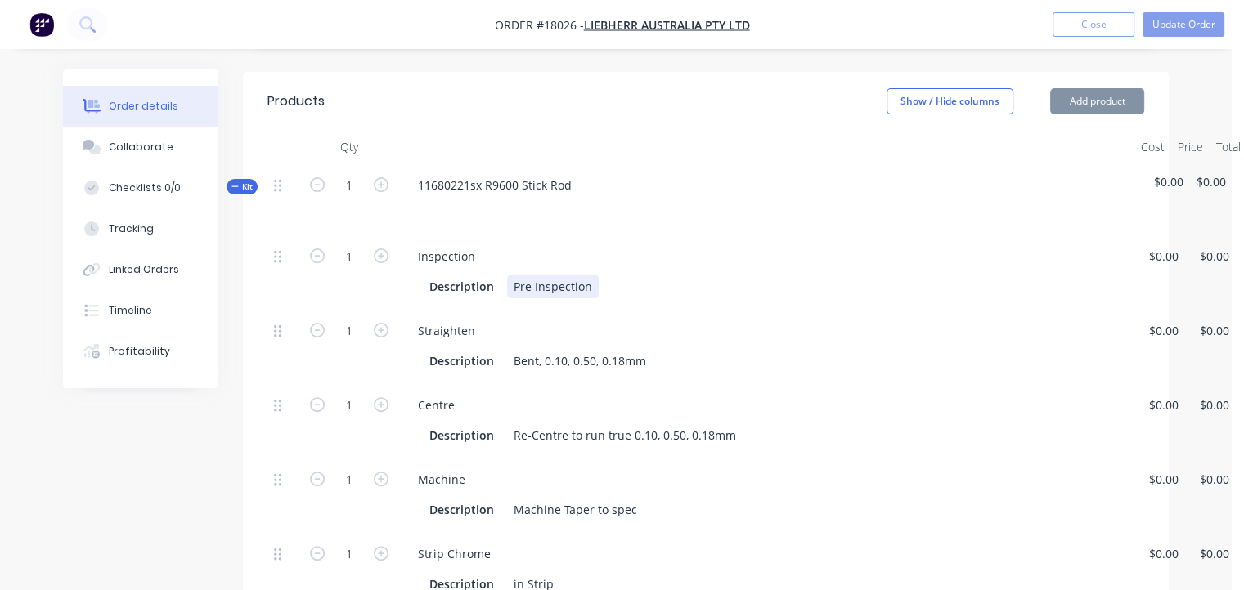
click at [696, 275] on div "Description Pre Inspection" at bounding box center [763, 287] width 680 height 24
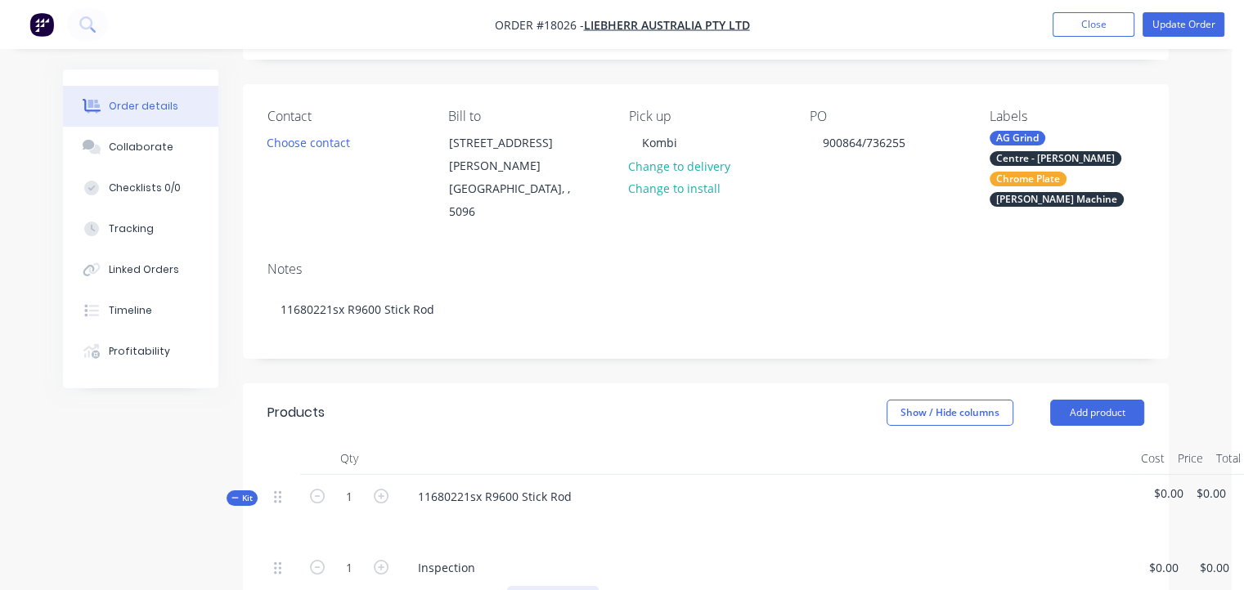
scroll to position [0, 0]
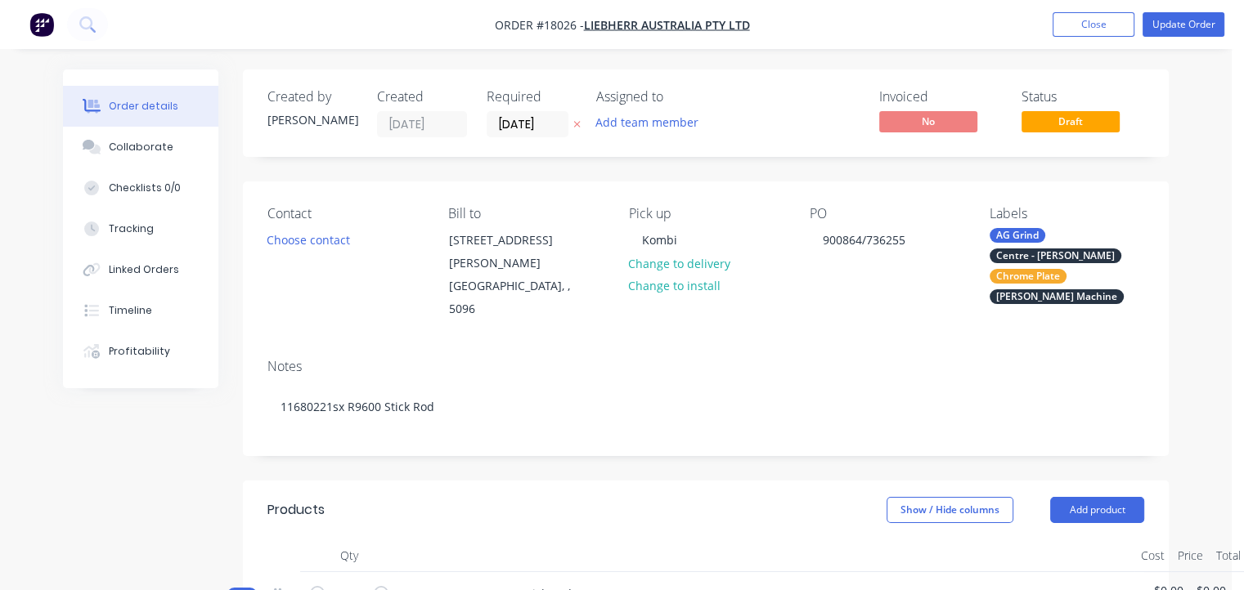
click at [856, 224] on div "PO 900864/736255" at bounding box center [886, 263] width 155 height 115
click at [857, 236] on div "900864/736255" at bounding box center [863, 240] width 109 height 24
click at [853, 238] on div "900864/736255" at bounding box center [863, 240] width 109 height 24
drag, startPoint x: 908, startPoint y: 235, endPoint x: 888, endPoint y: 238, distance: 19.9
click at [888, 238] on div "900862/736255" at bounding box center [863, 240] width 109 height 24
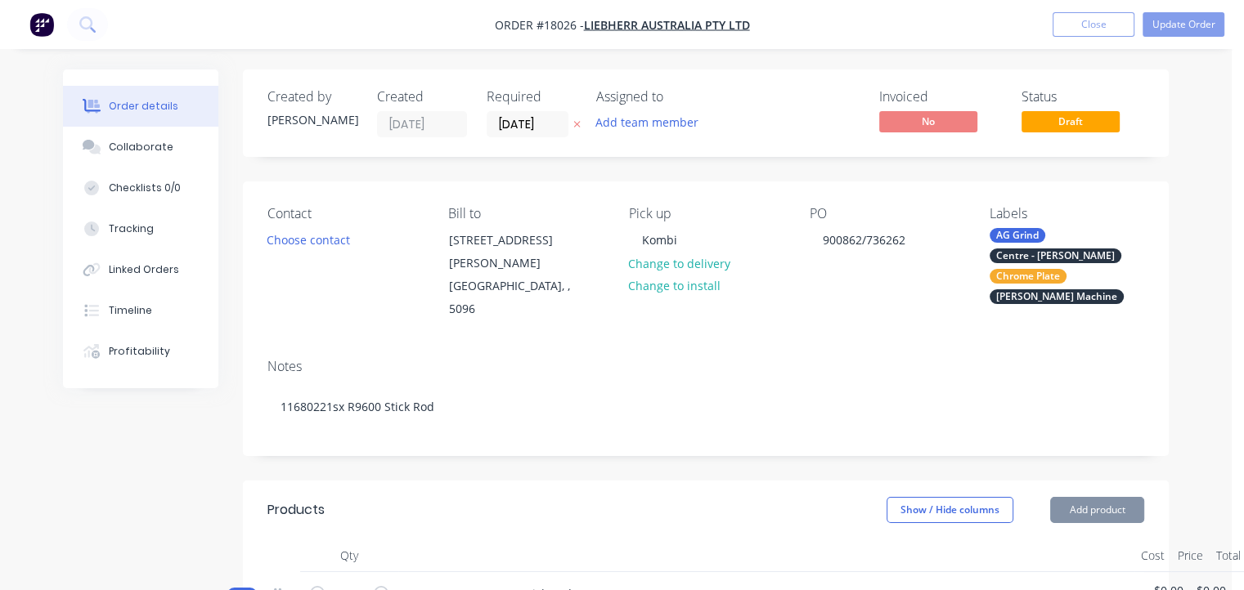
click at [834, 325] on div "Contact Choose contact [PERSON_NAME] to [STREET_ADDRESS][PERSON_NAME] Pick up K…" at bounding box center [706, 264] width 926 height 164
click at [599, 359] on div "Notes" at bounding box center [705, 367] width 877 height 16
click at [1205, 21] on button "Update Order" at bounding box center [1183, 24] width 82 height 25
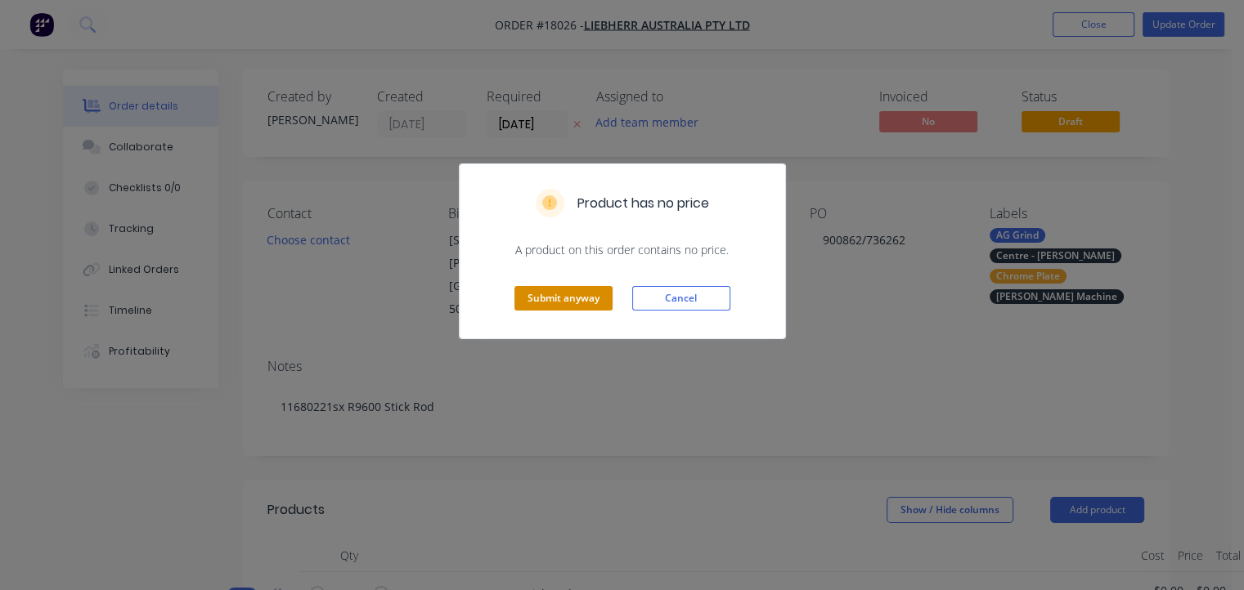
click at [536, 298] on button "Submit anyway" at bounding box center [563, 298] width 98 height 25
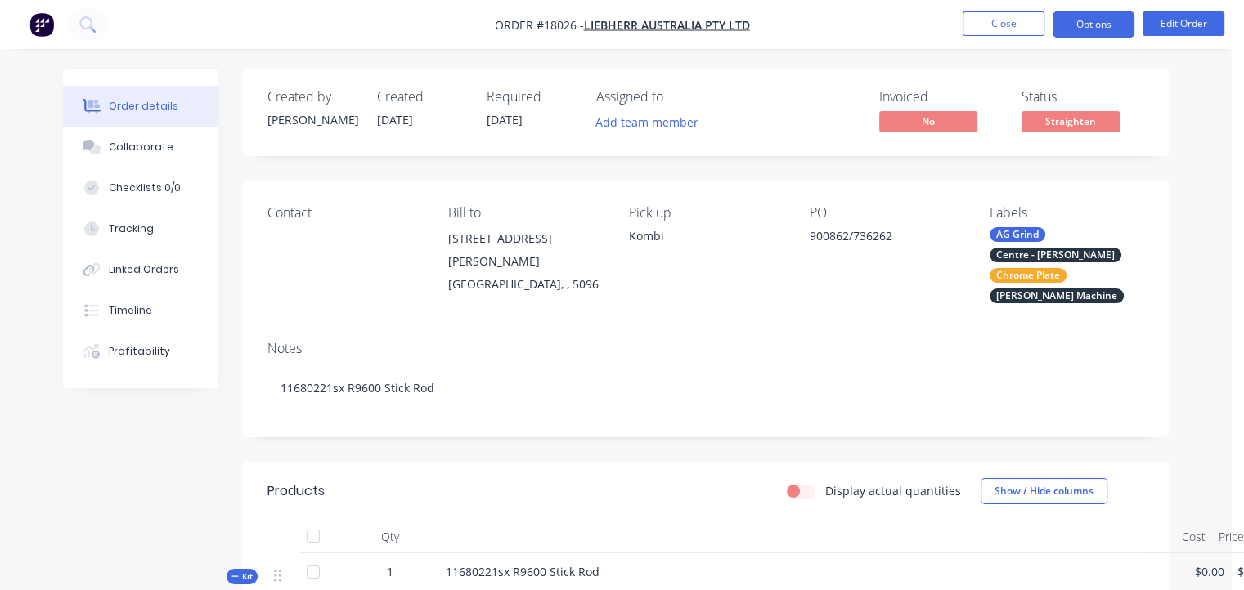
click at [1082, 28] on button "Options" at bounding box center [1093, 24] width 82 height 26
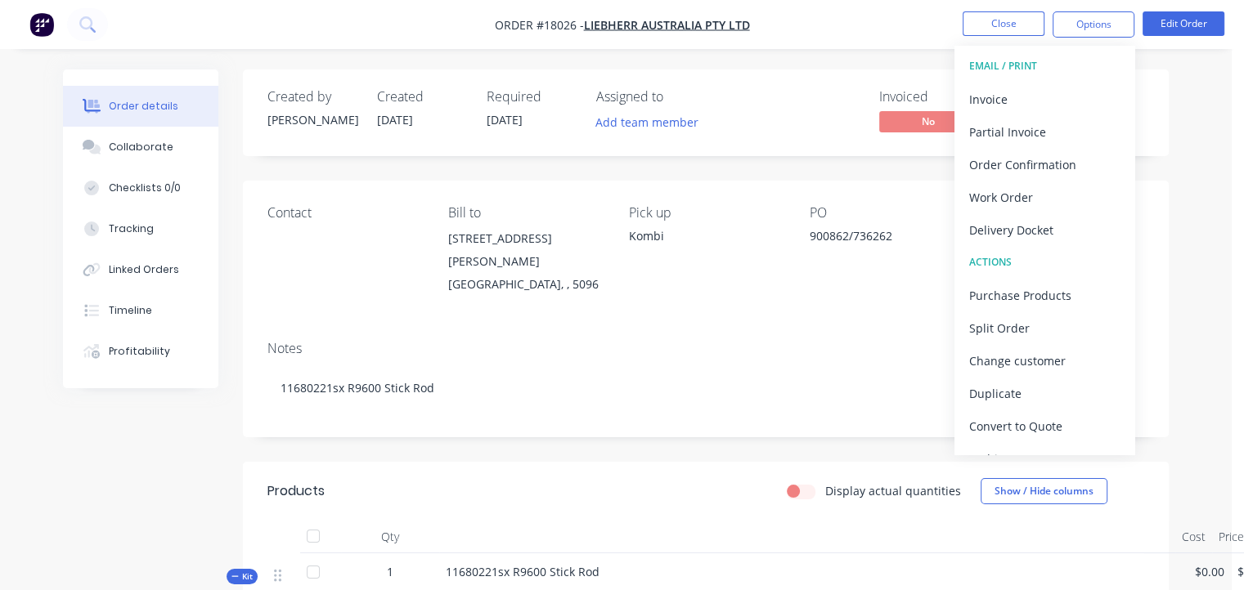
click at [1019, 61] on div "EMAIL / PRINT" at bounding box center [1044, 66] width 150 height 21
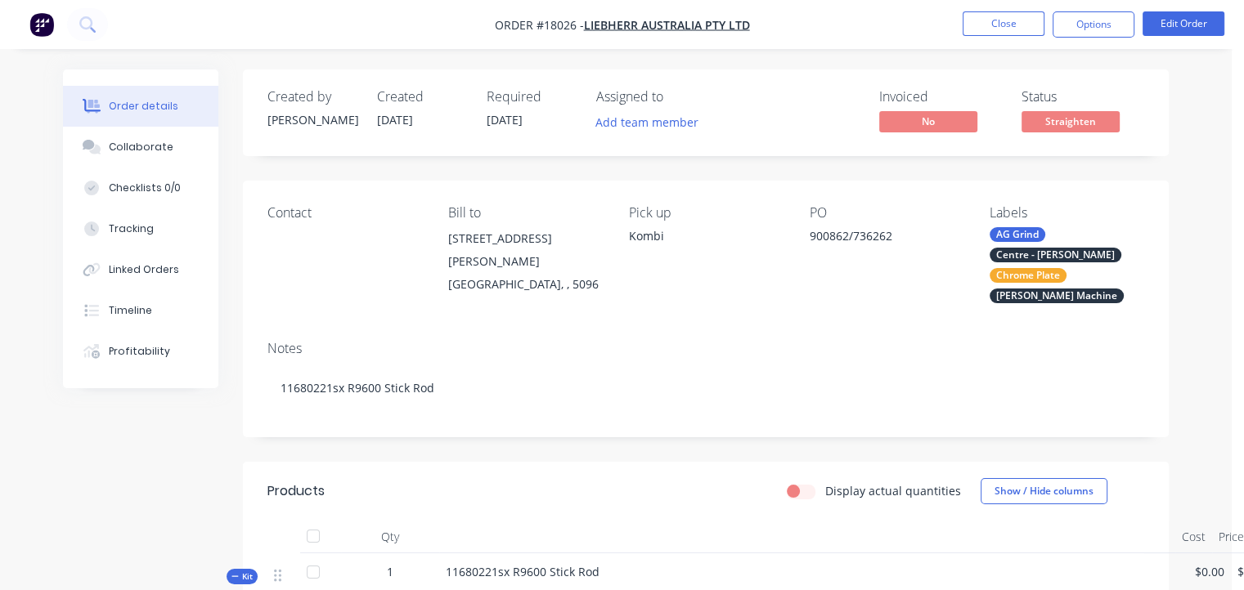
click at [769, 328] on div "Notes 11680221sx R9600 Stick Rod" at bounding box center [706, 383] width 926 height 110
drag, startPoint x: 553, startPoint y: 336, endPoint x: 681, endPoint y: 316, distance: 129.9
click at [557, 340] on div "Notes 11680221sx R9600 Stick Rod" at bounding box center [706, 383] width 926 height 110
click at [1068, 24] on button "Options" at bounding box center [1093, 24] width 82 height 26
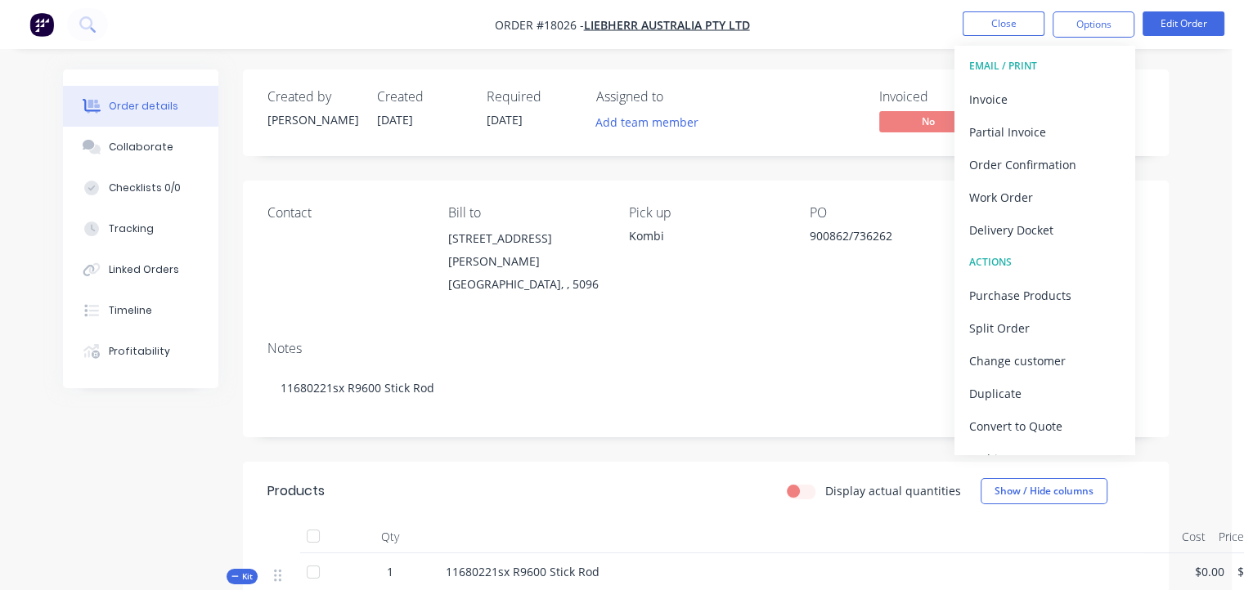
click at [1027, 67] on div "EMAIL / PRINT" at bounding box center [1044, 66] width 150 height 21
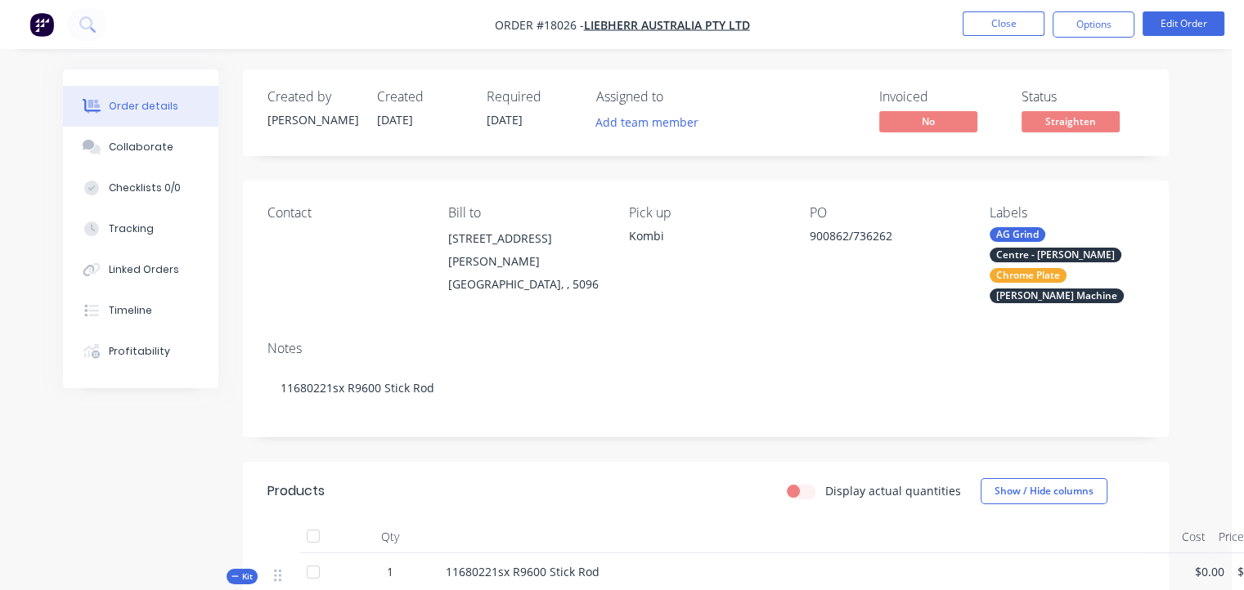
click at [795, 341] on div "Notes" at bounding box center [705, 349] width 877 height 16
click at [1018, 342] on div "Notes" at bounding box center [705, 349] width 877 height 16
click at [1088, 25] on button "Options" at bounding box center [1093, 24] width 82 height 26
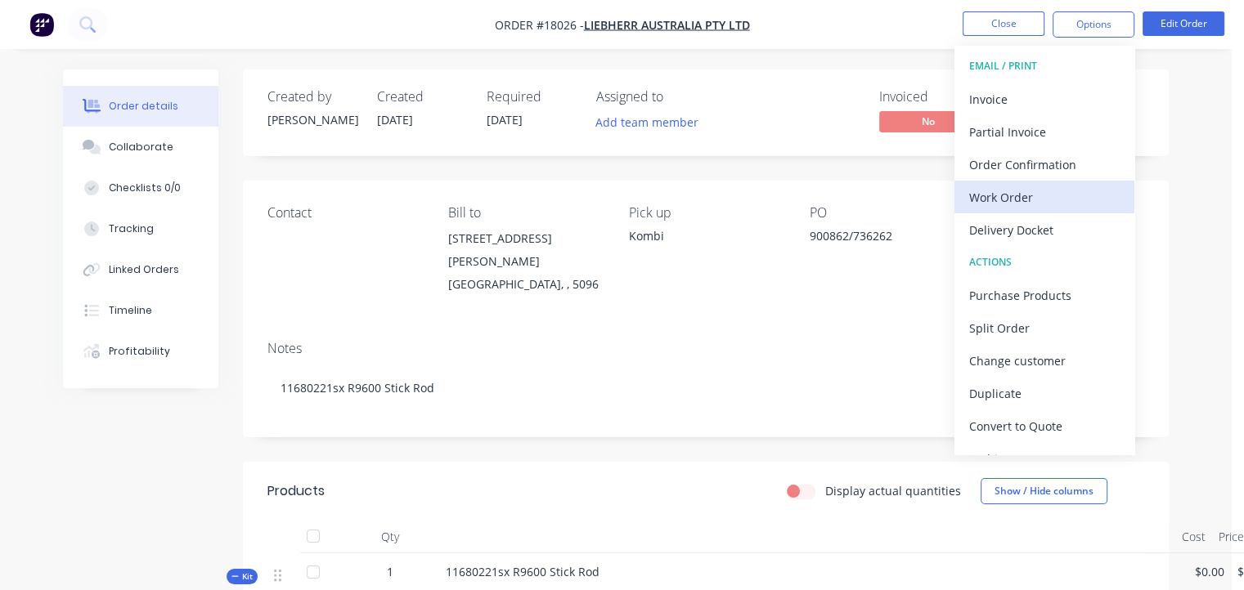
click at [985, 191] on div "Work Order" at bounding box center [1044, 198] width 150 height 24
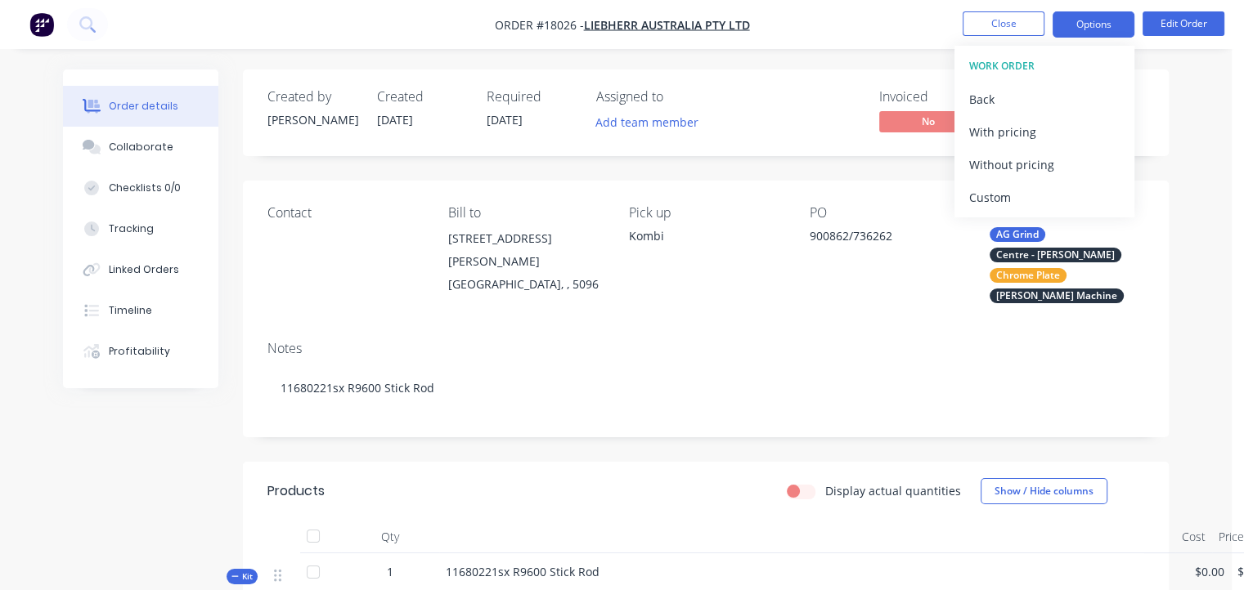
click at [1079, 25] on button "Options" at bounding box center [1093, 24] width 82 height 26
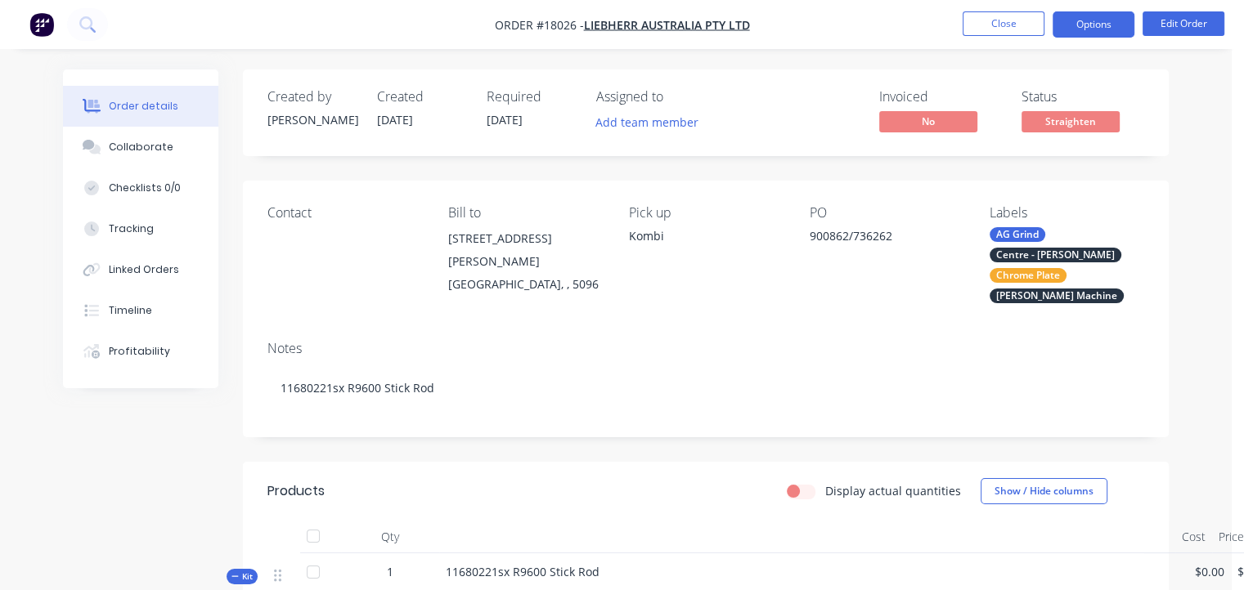
click at [1070, 28] on button "Options" at bounding box center [1093, 24] width 82 height 26
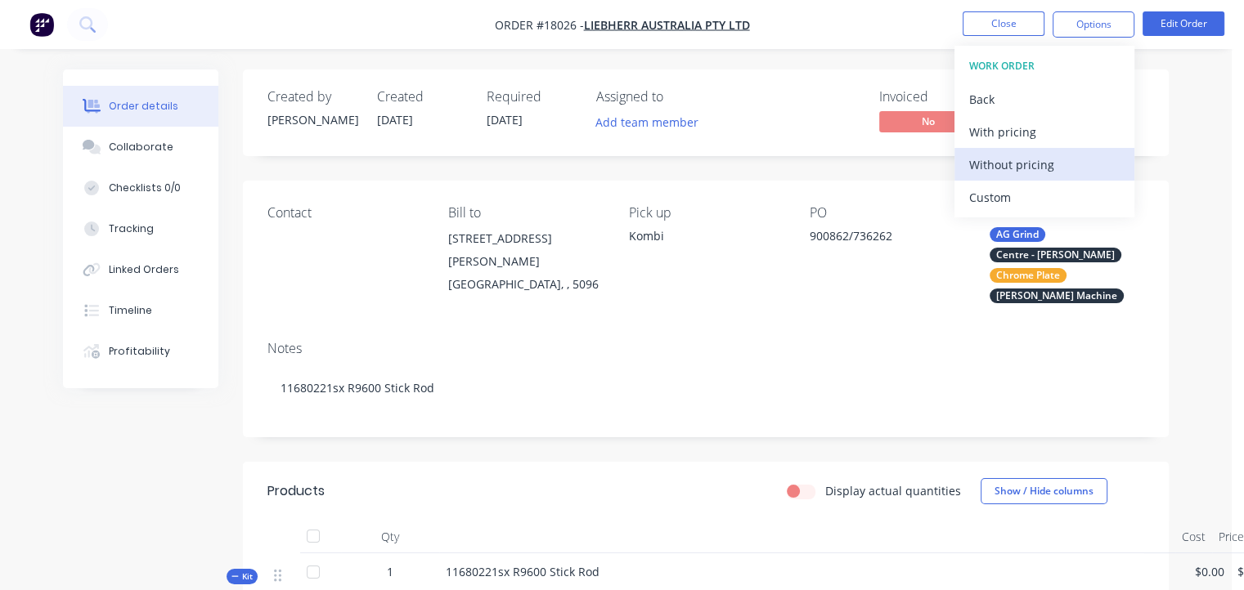
click at [1011, 161] on div "Without pricing" at bounding box center [1044, 165] width 150 height 24
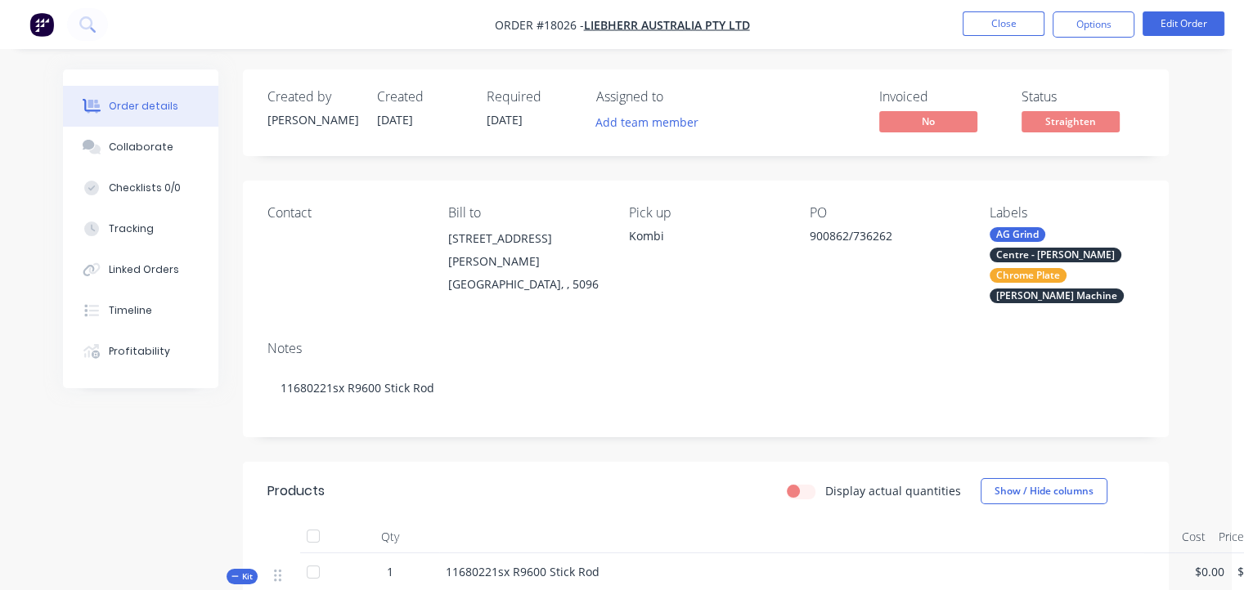
click at [788, 329] on div "Notes 11680221sx R9600 Stick Rod" at bounding box center [706, 383] width 926 height 110
click at [1091, 20] on button "Options" at bounding box center [1093, 24] width 82 height 26
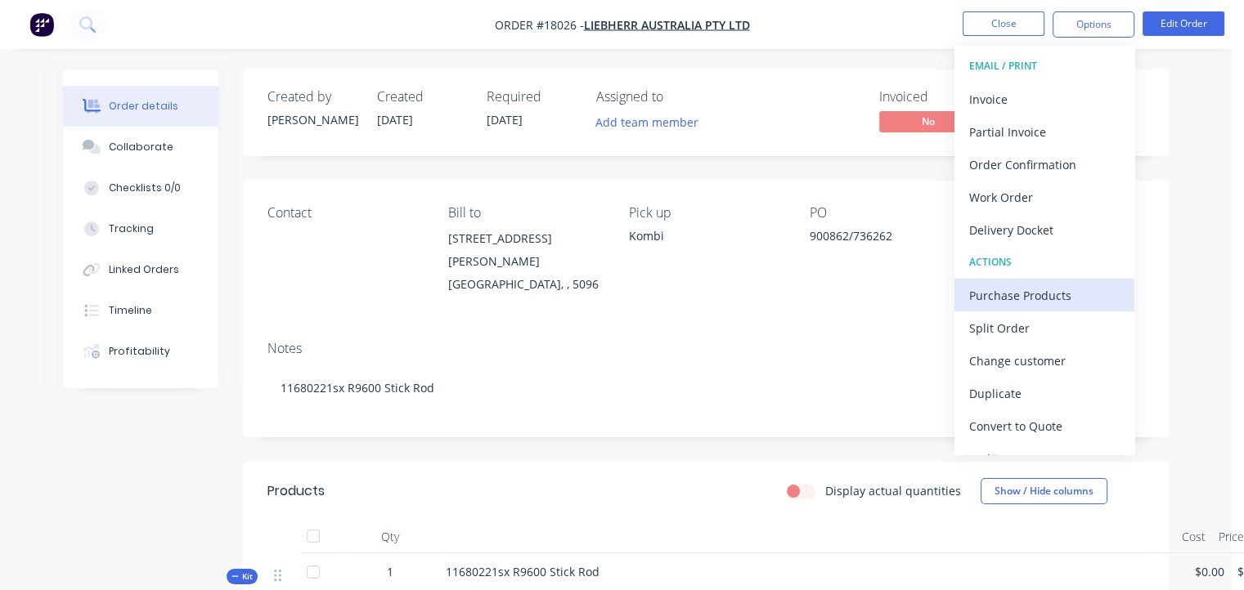
click at [1069, 292] on div "Purchase Products" at bounding box center [1044, 296] width 150 height 24
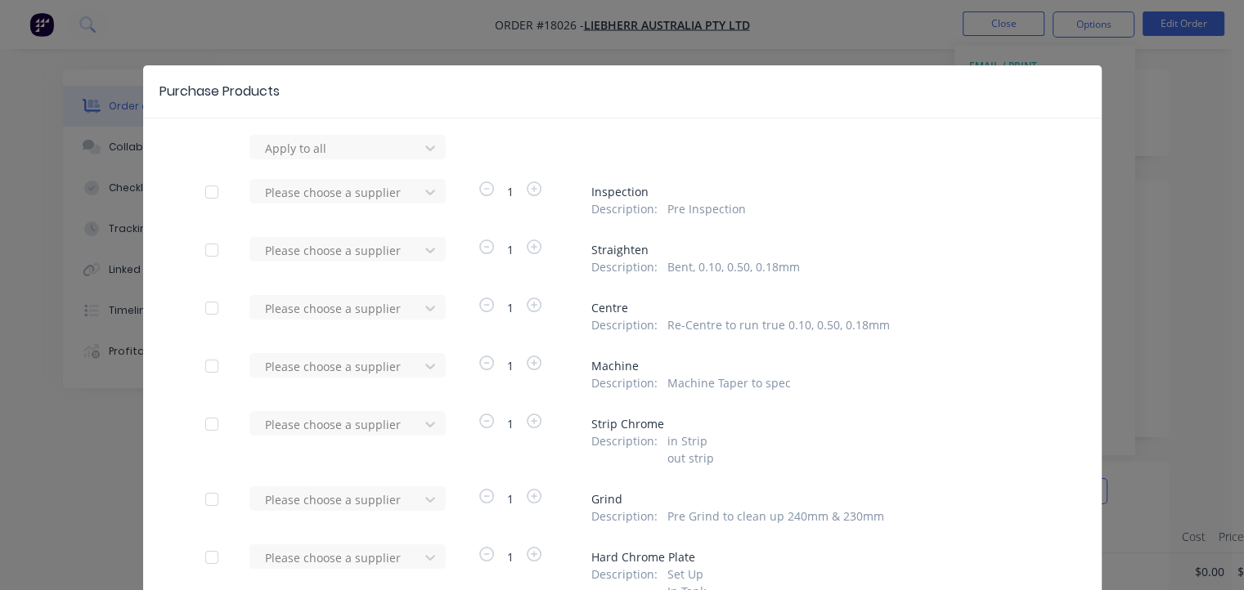
click at [208, 308] on div at bounding box center [211, 308] width 33 height 33
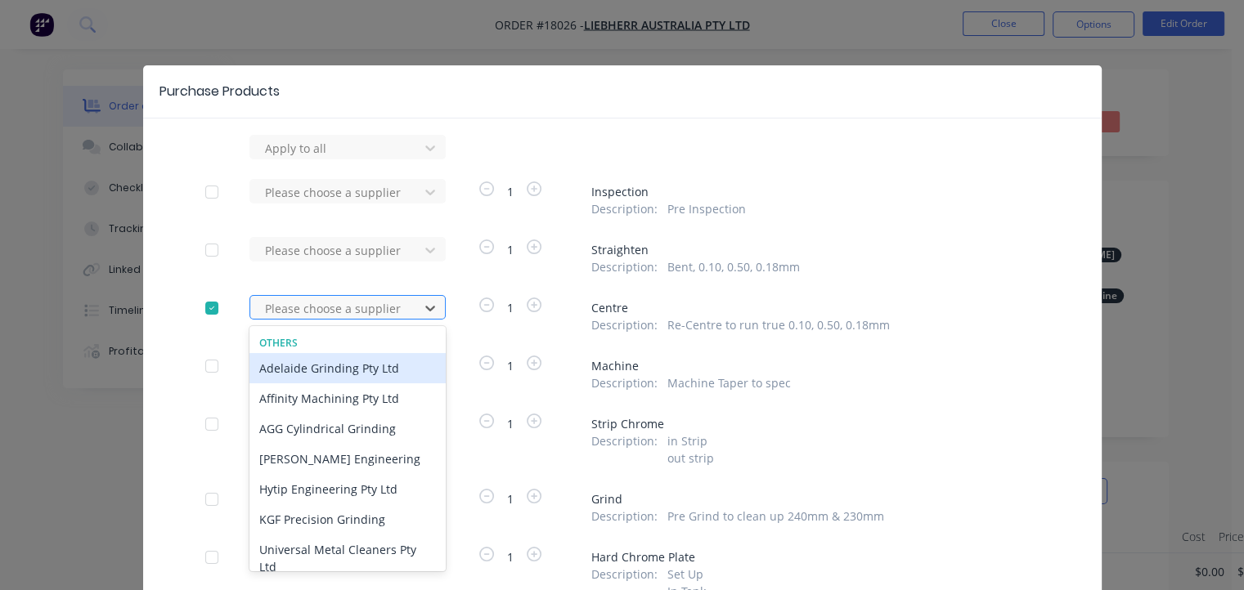
click at [304, 302] on div at bounding box center [336, 308] width 147 height 20
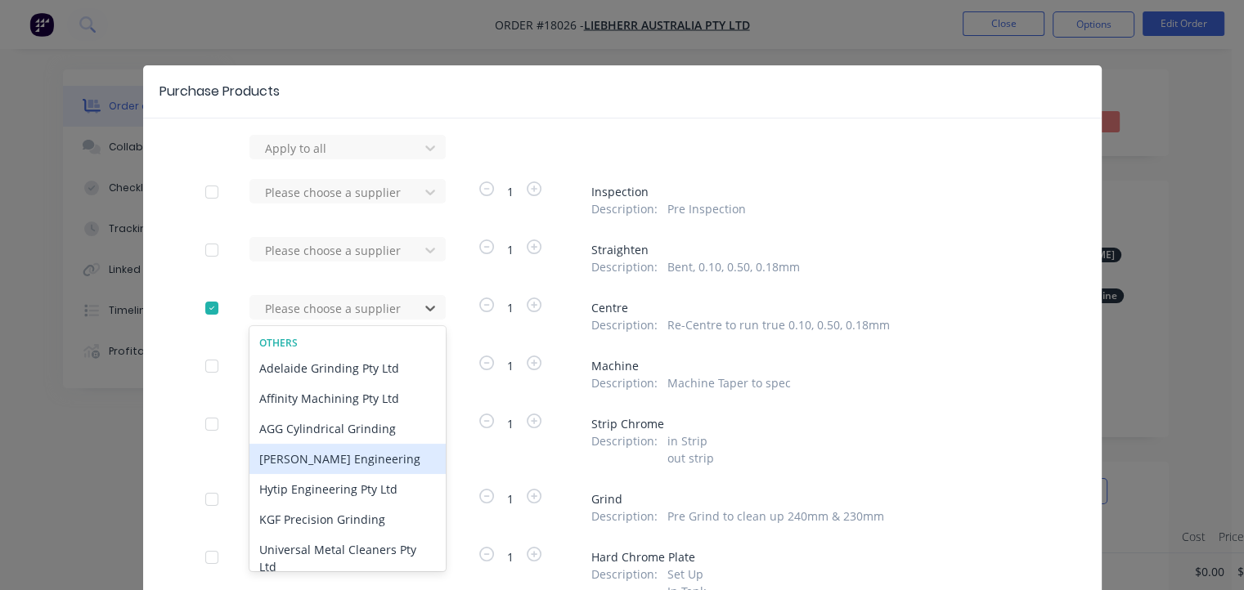
click at [298, 455] on div "[PERSON_NAME] Engineering" at bounding box center [347, 459] width 196 height 30
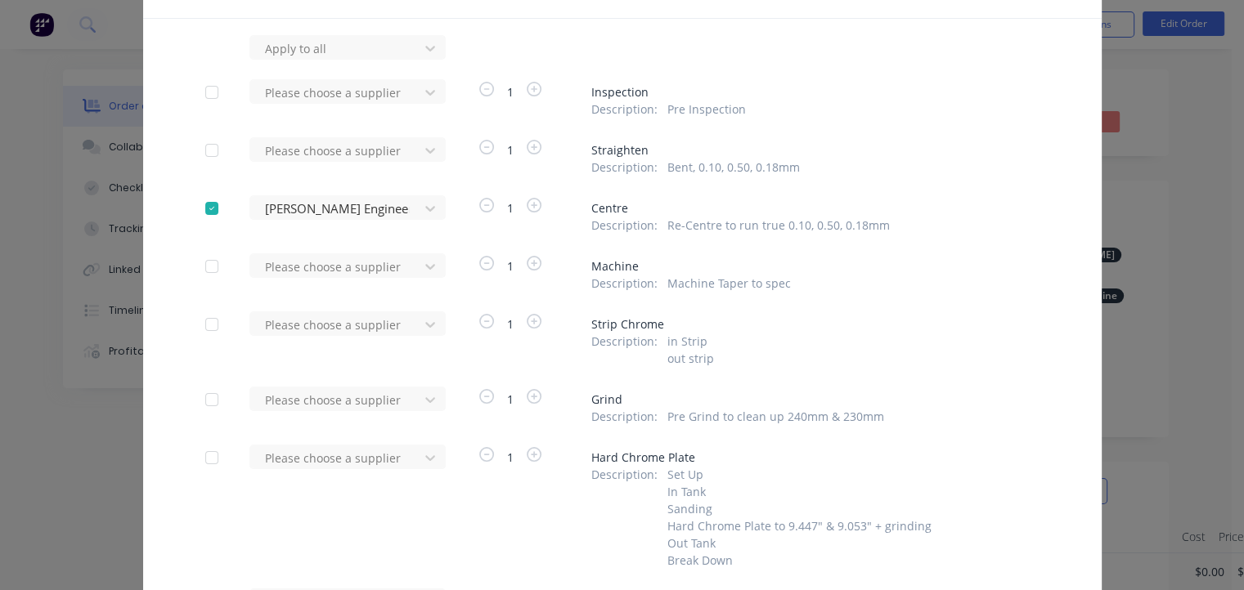
scroll to position [164, 0]
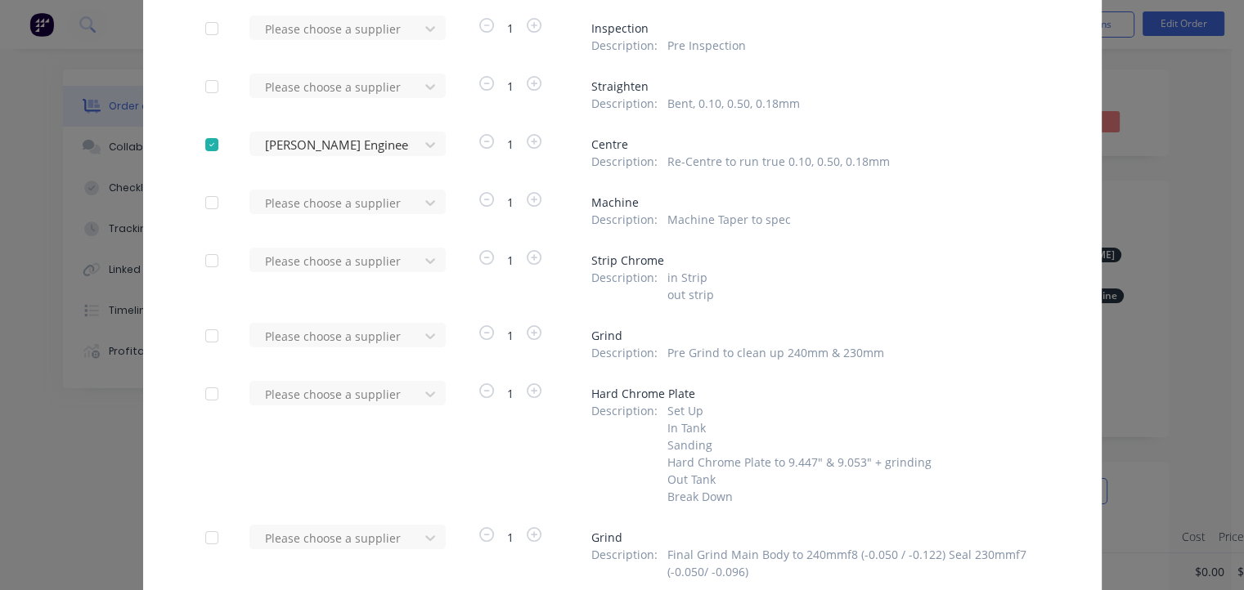
click at [206, 205] on div at bounding box center [211, 202] width 33 height 33
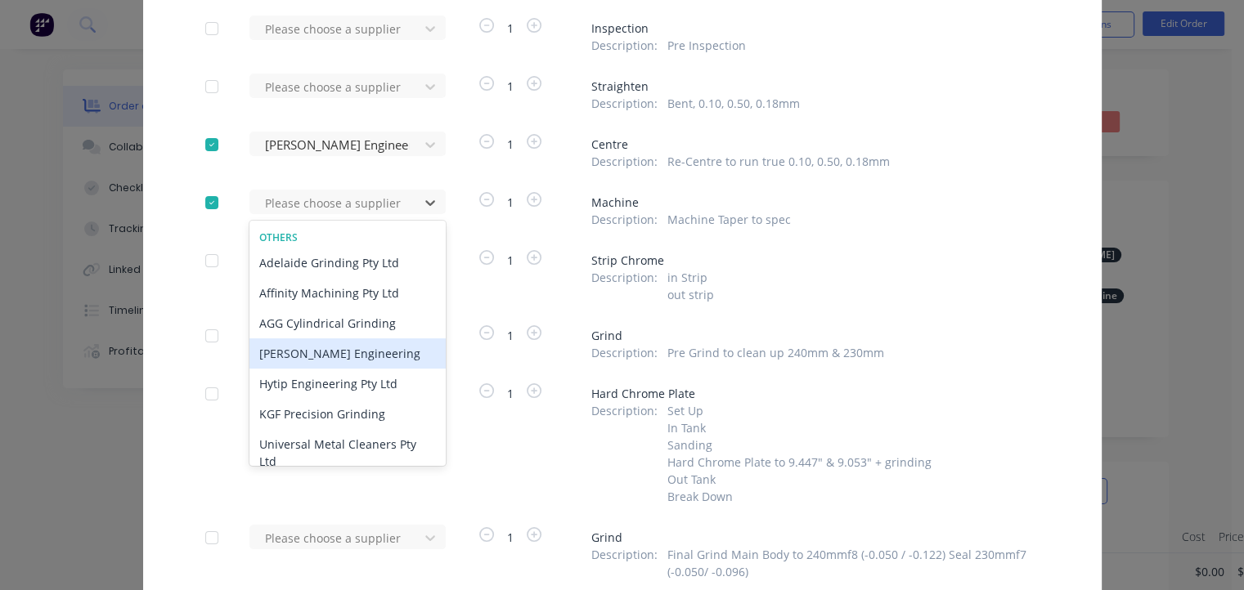
click at [324, 358] on div "[PERSON_NAME] Engineering" at bounding box center [347, 354] width 196 height 30
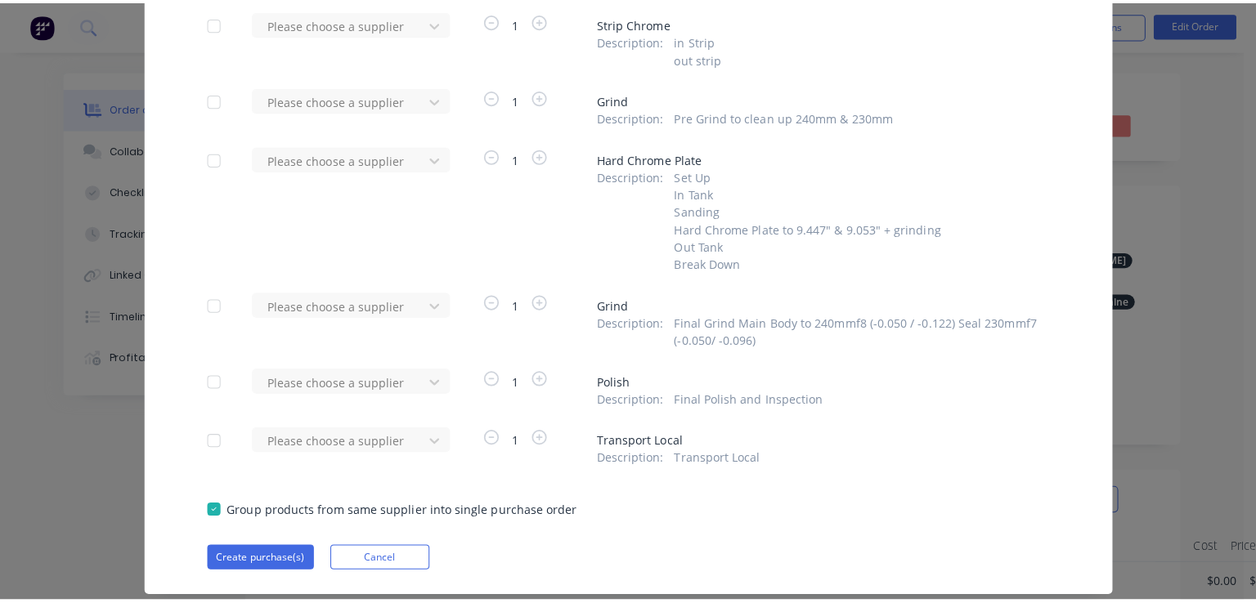
scroll to position [443, 0]
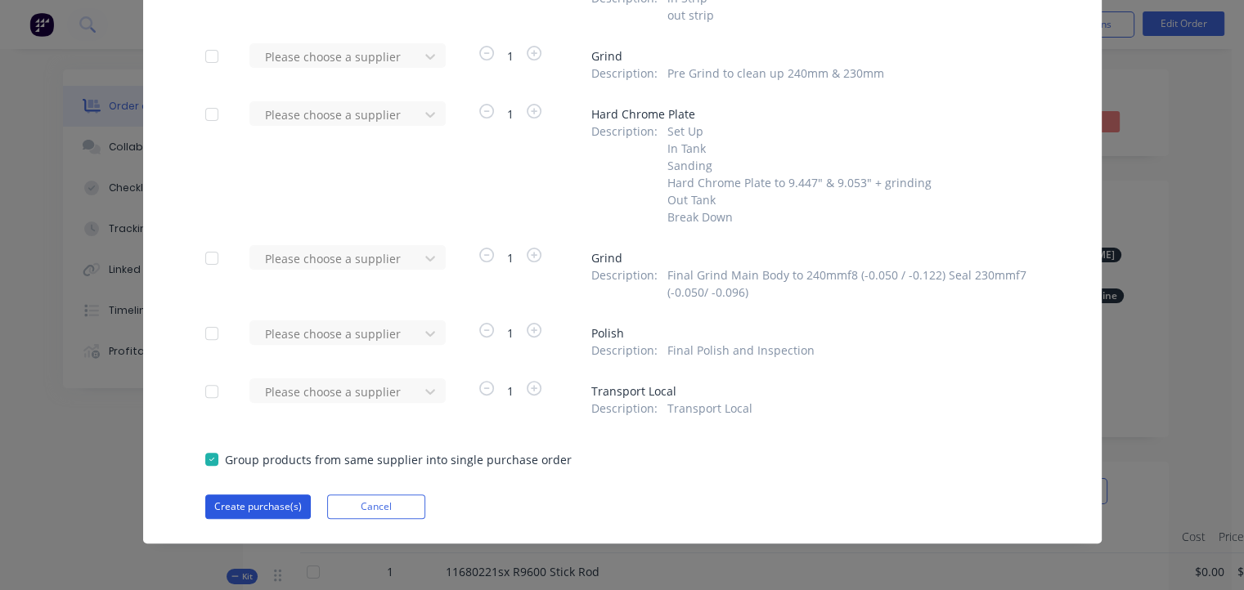
click at [275, 505] on button "Create purchase(s)" at bounding box center [257, 507] width 105 height 25
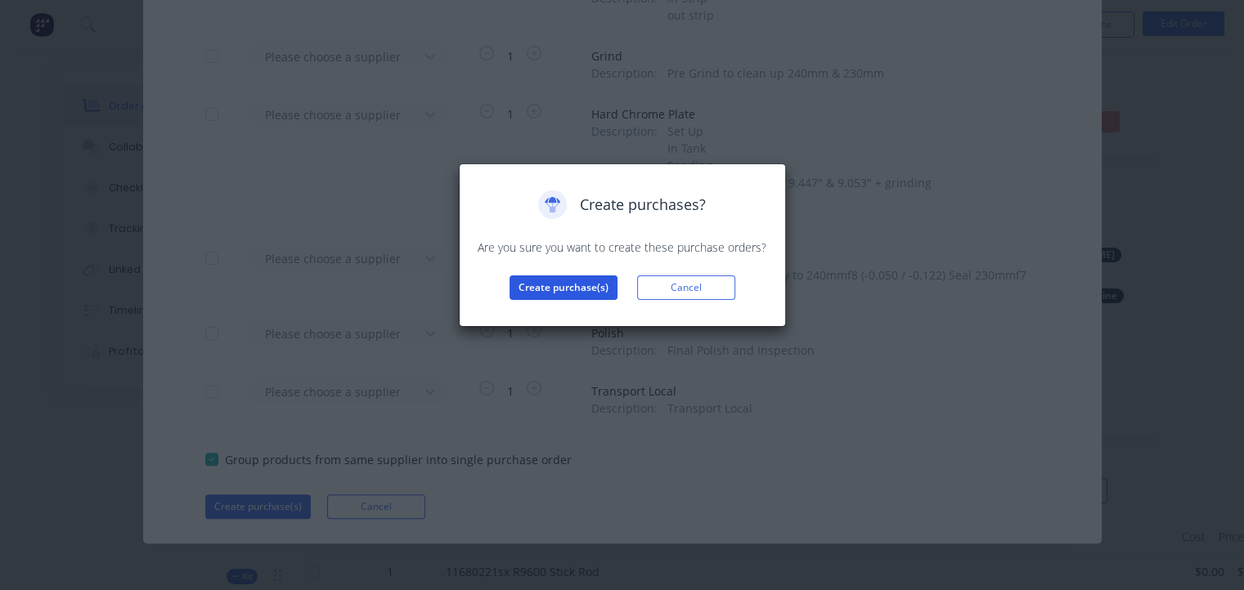
click at [532, 285] on button "Create purchase(s)" at bounding box center [563, 288] width 108 height 25
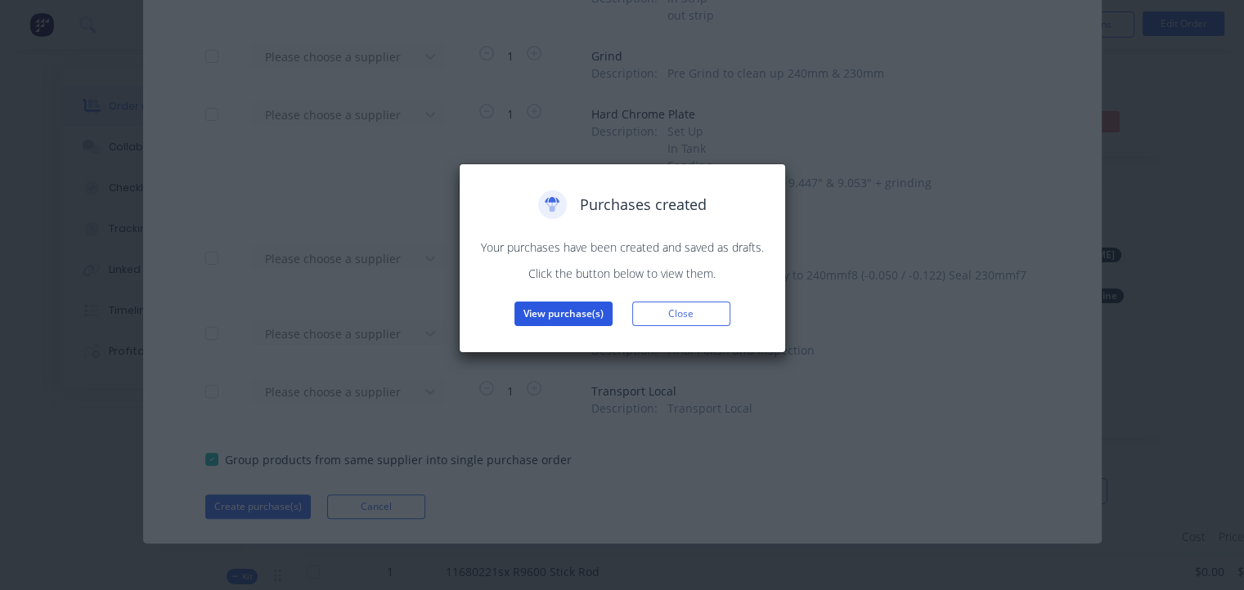
click at [553, 314] on button "View purchase(s)" at bounding box center [563, 314] width 98 height 25
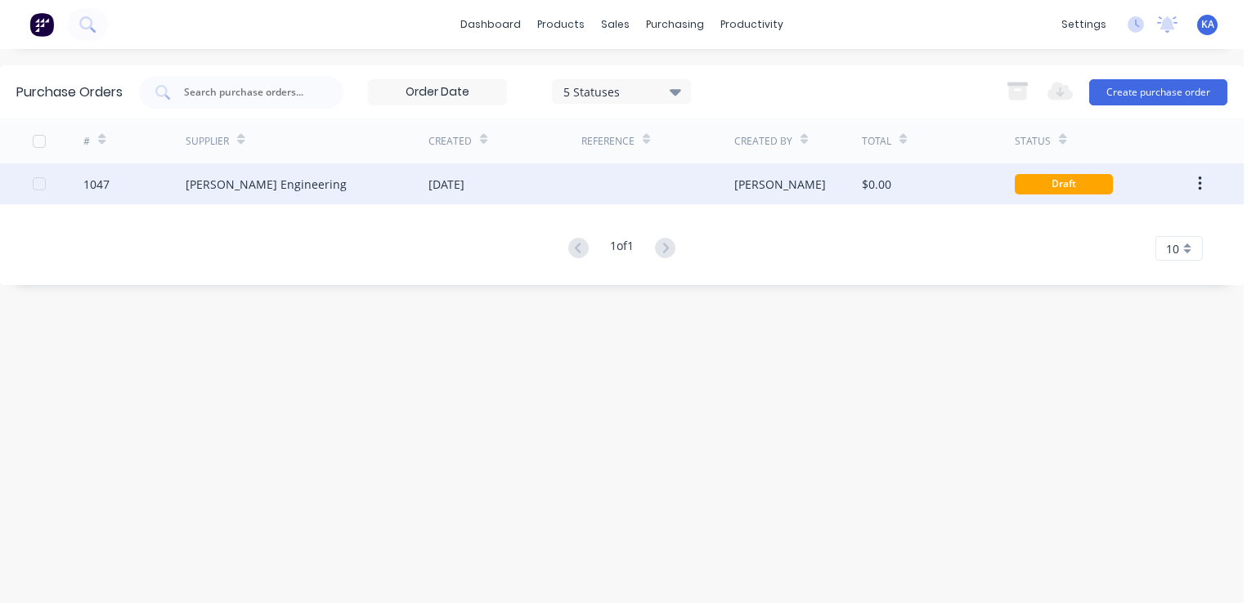
click at [863, 180] on div "$0.00" at bounding box center [876, 184] width 29 height 17
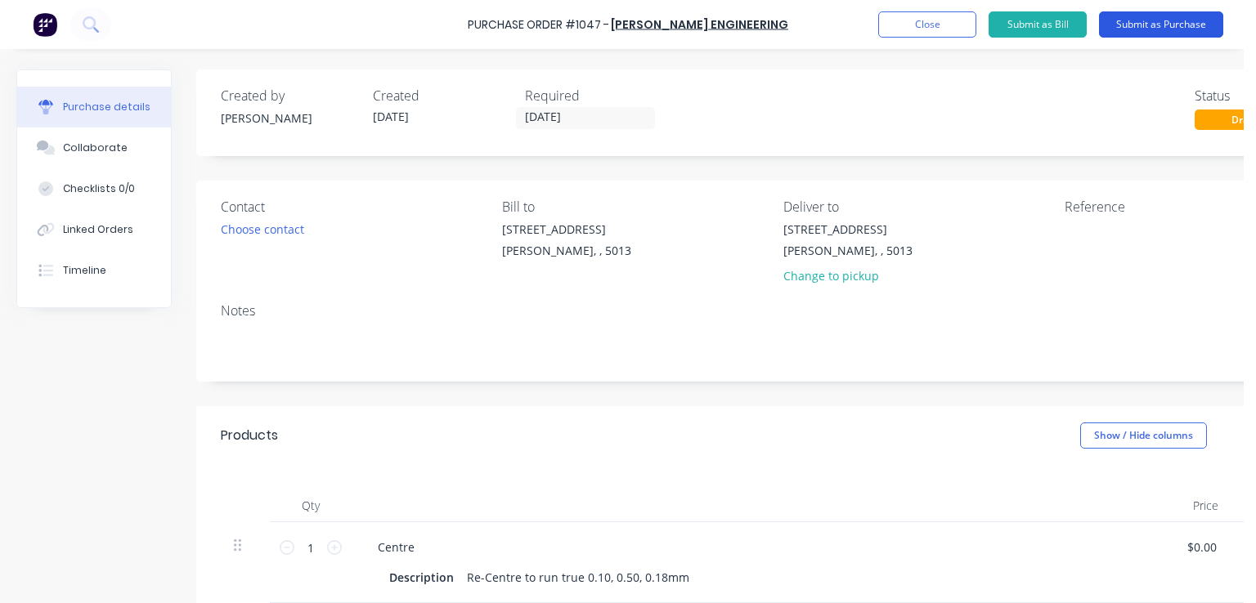
click at [1176, 16] on button "Submit as Purchase" at bounding box center [1161, 24] width 124 height 26
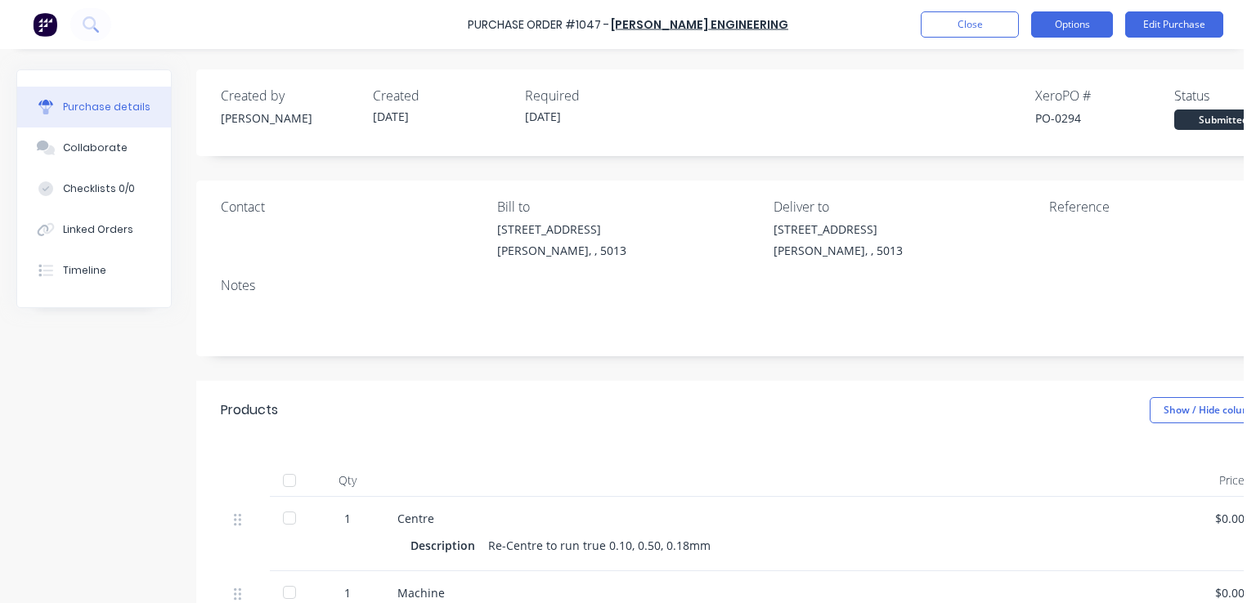
click at [1076, 23] on button "Options" at bounding box center [1072, 24] width 82 height 26
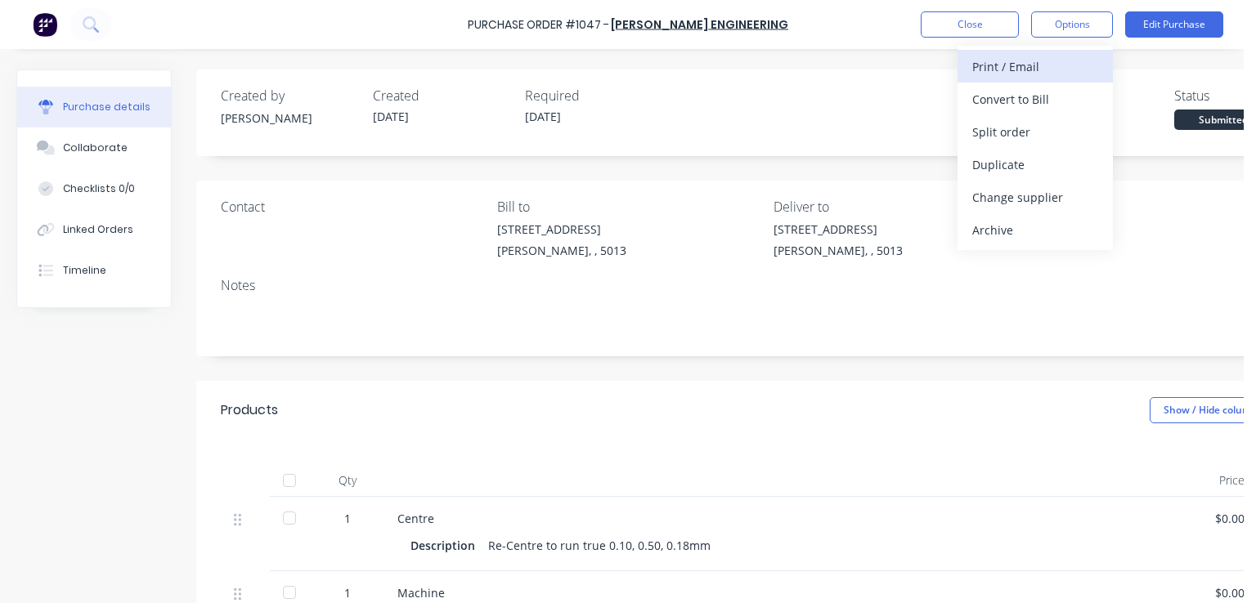
click at [1020, 61] on div "Print / Email" at bounding box center [1035, 67] width 126 height 24
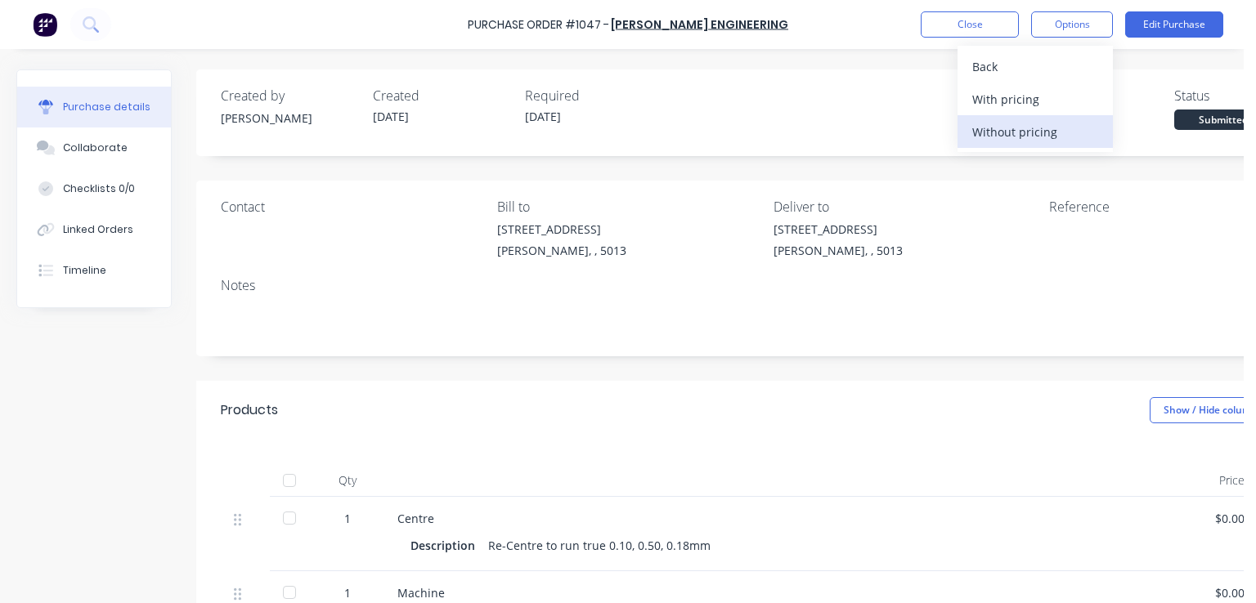
click at [1021, 130] on div "Without pricing" at bounding box center [1035, 132] width 126 height 24
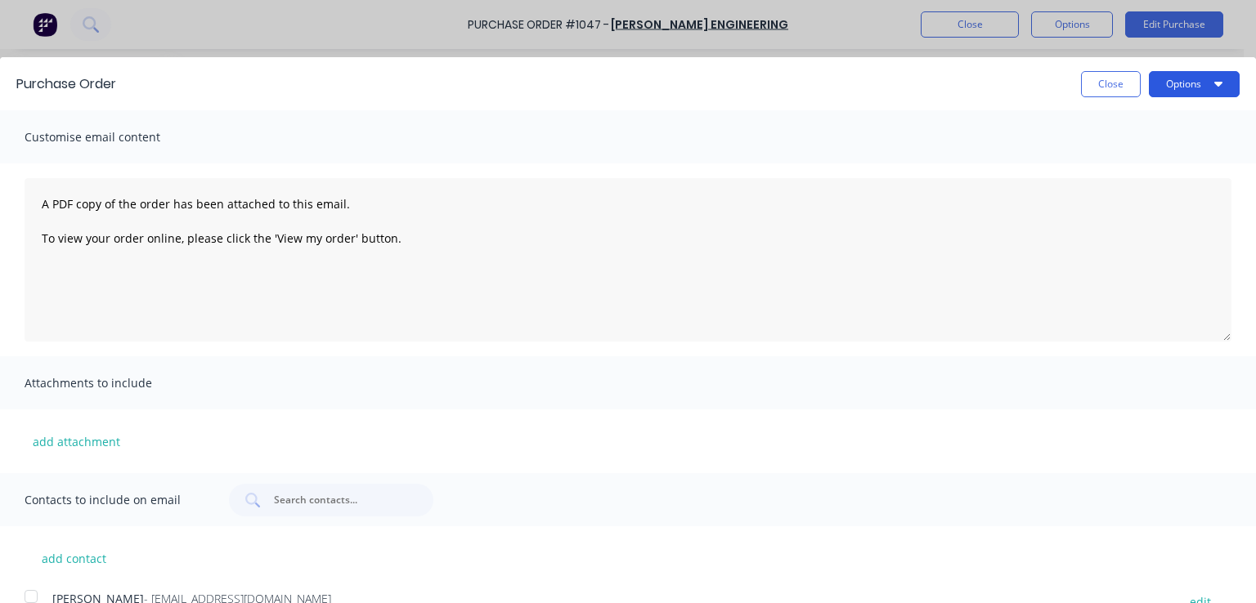
click at [1185, 79] on button "Options" at bounding box center [1194, 84] width 91 height 26
click at [1127, 123] on div "Print" at bounding box center [1162, 126] width 126 height 24
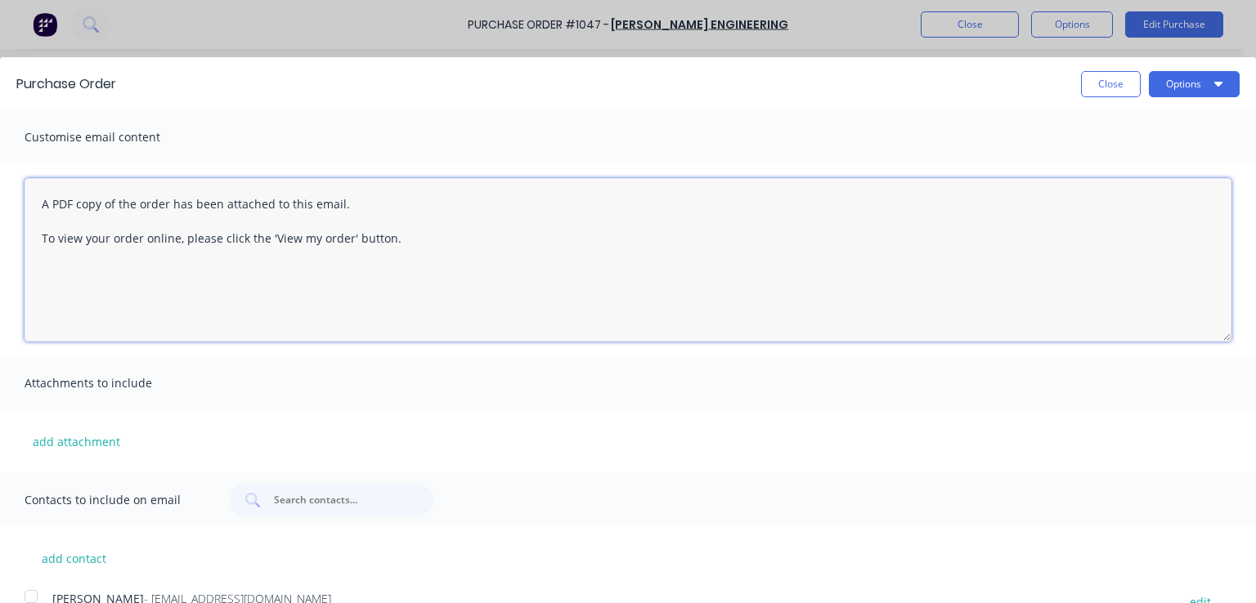
click at [716, 243] on textarea "A PDF copy of the order has been attached to this email. To view your order onl…" at bounding box center [628, 260] width 1207 height 164
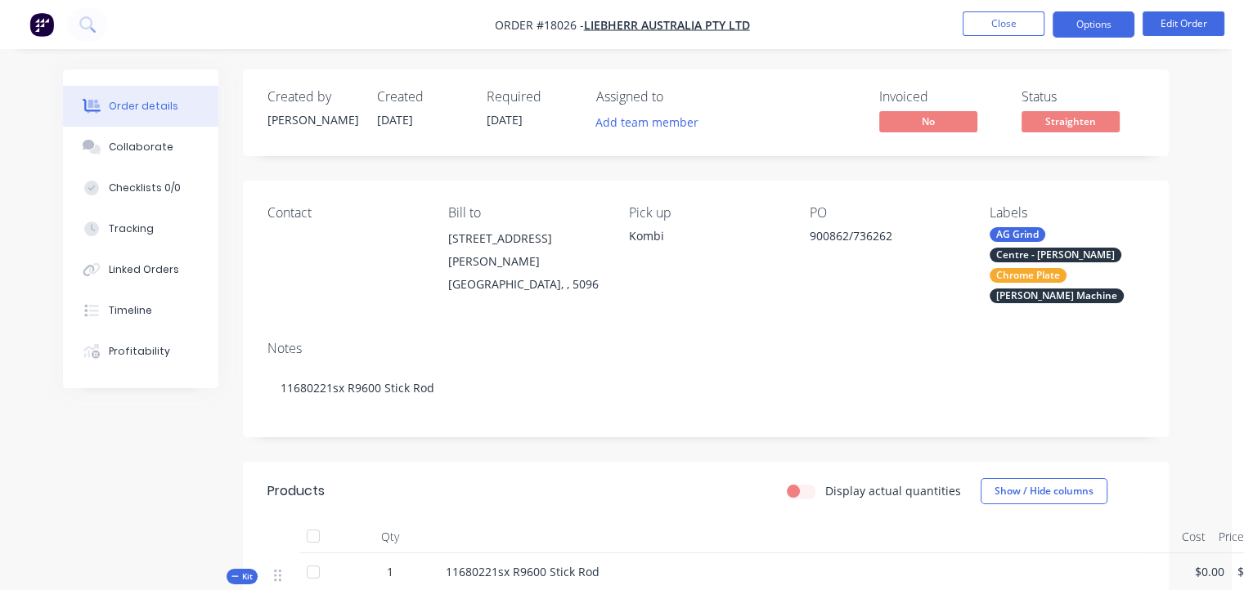
click at [1109, 11] on button "Options" at bounding box center [1093, 24] width 82 height 26
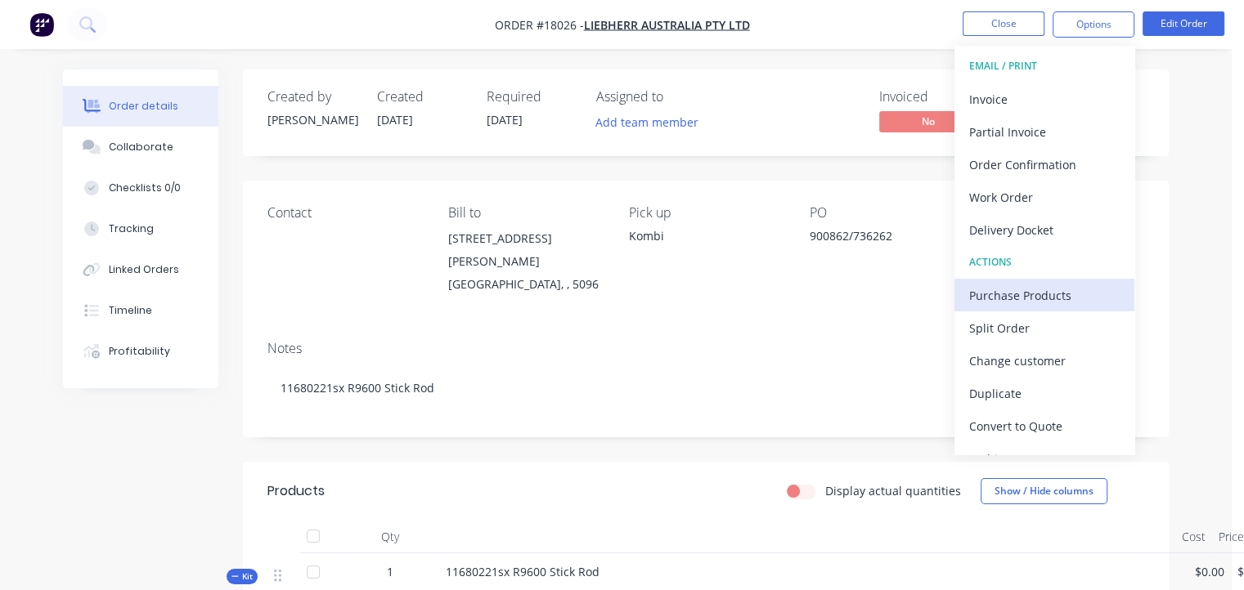
click at [1068, 293] on div "Purchase Products" at bounding box center [1044, 296] width 150 height 24
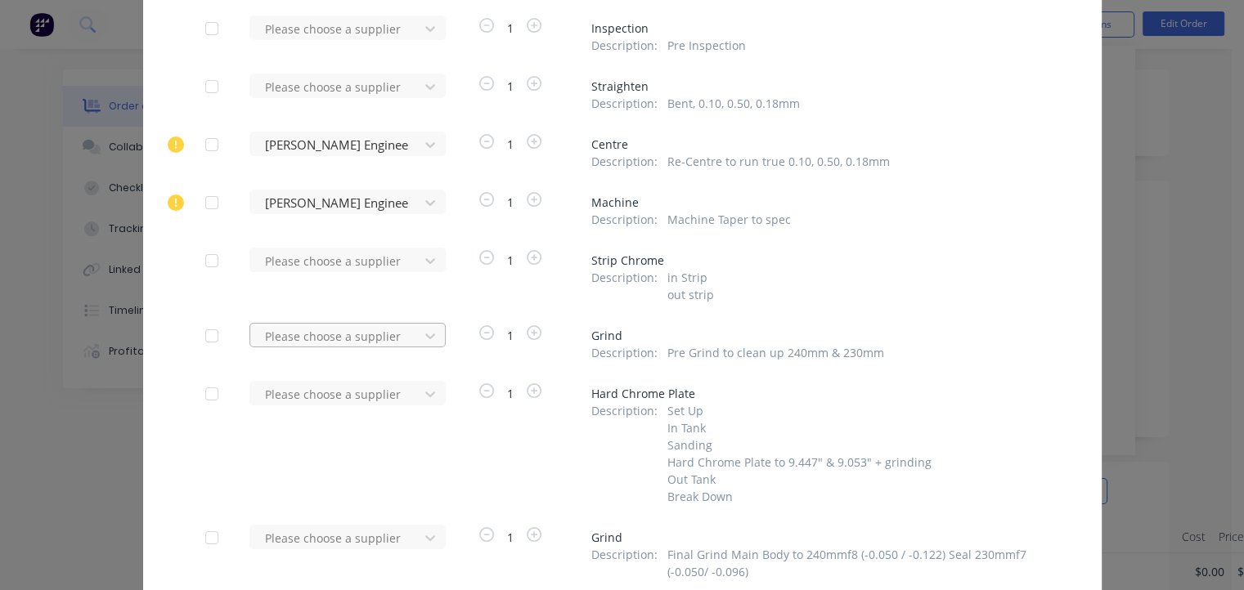
scroll to position [179, 0]
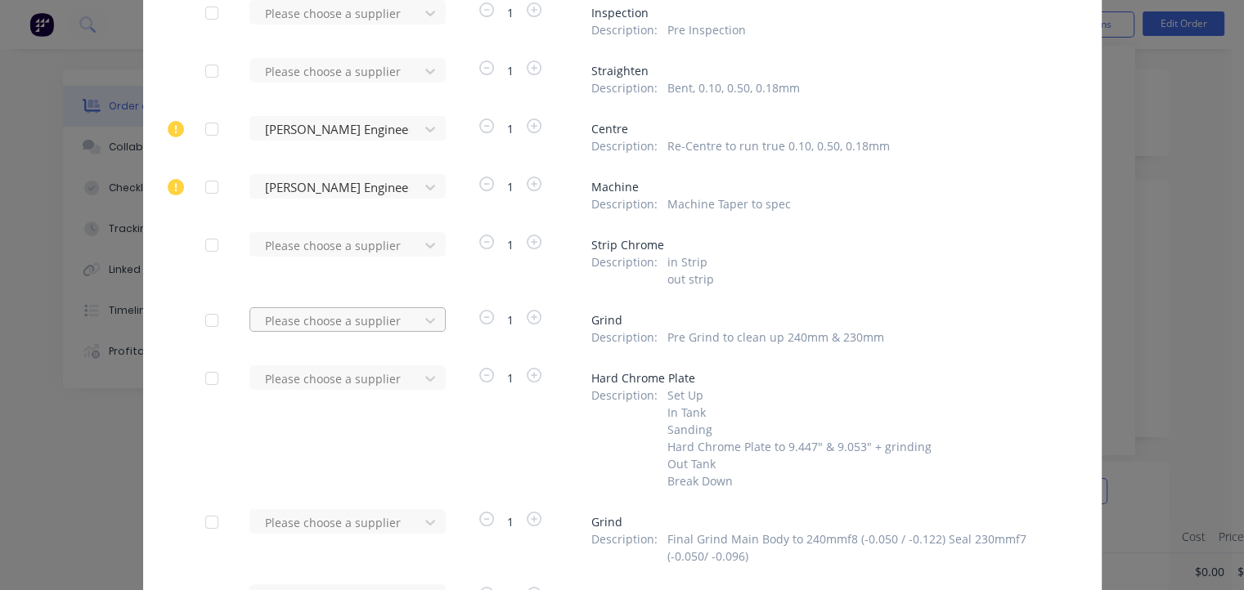
click at [266, 335] on div "Please choose a supplier" at bounding box center [339, 326] width 180 height 38
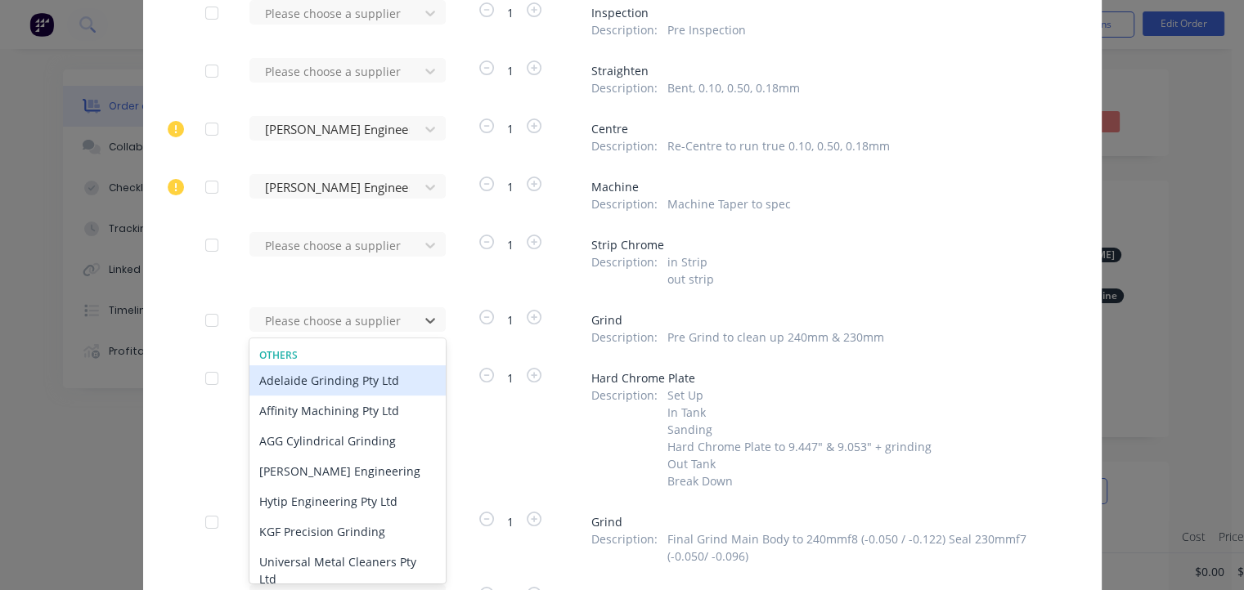
click at [274, 379] on div "Adelaide Grinding Pty Ltd" at bounding box center [347, 381] width 196 height 30
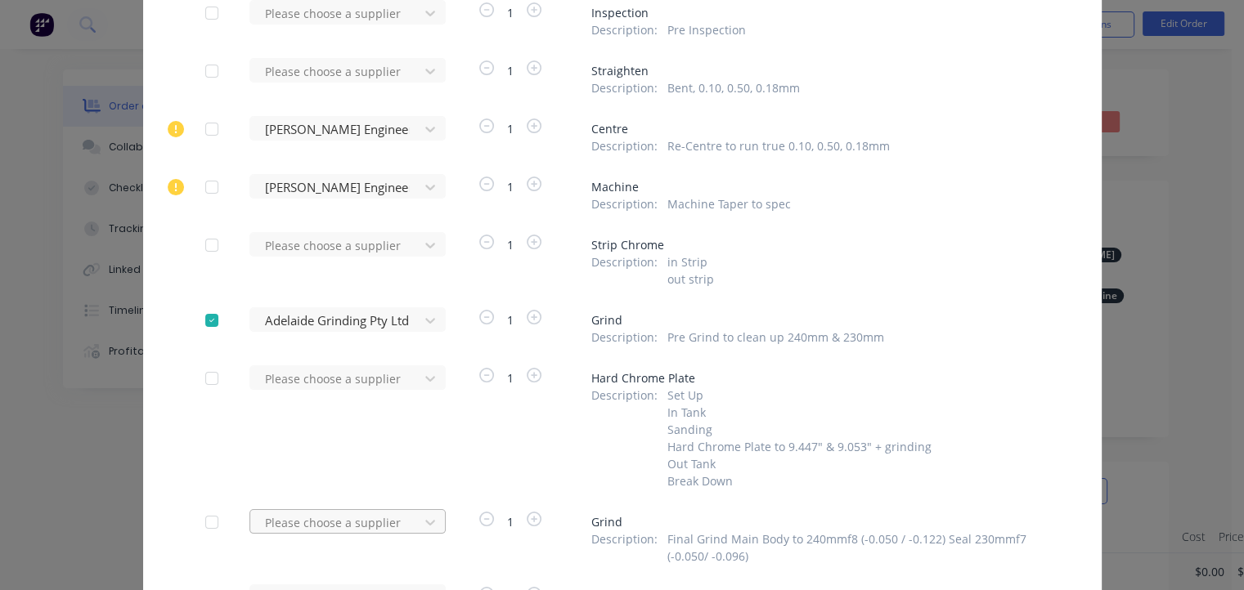
scroll to position [381, 0]
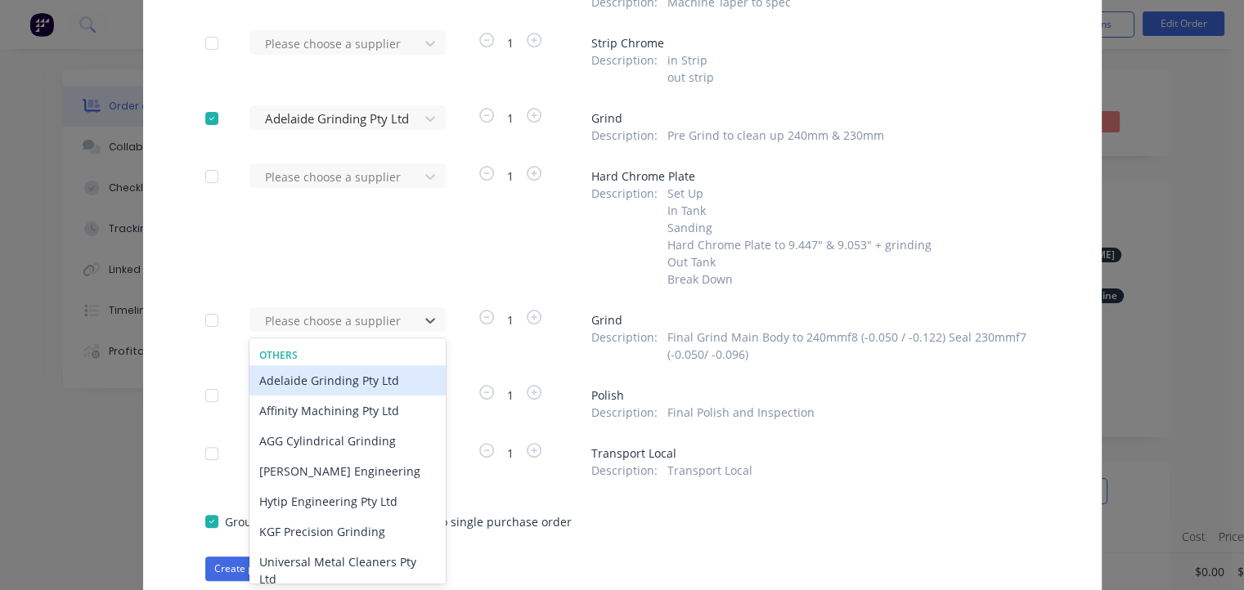
click at [281, 380] on div "Adelaide Grinding Pty Ltd" at bounding box center [347, 381] width 196 height 30
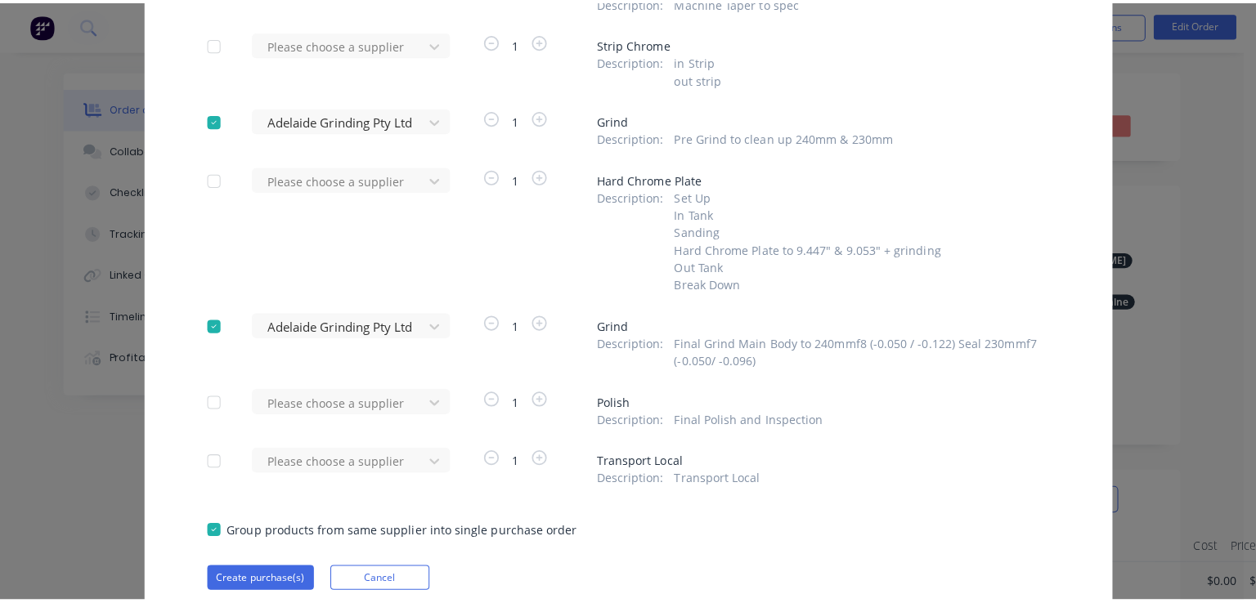
scroll to position [443, 0]
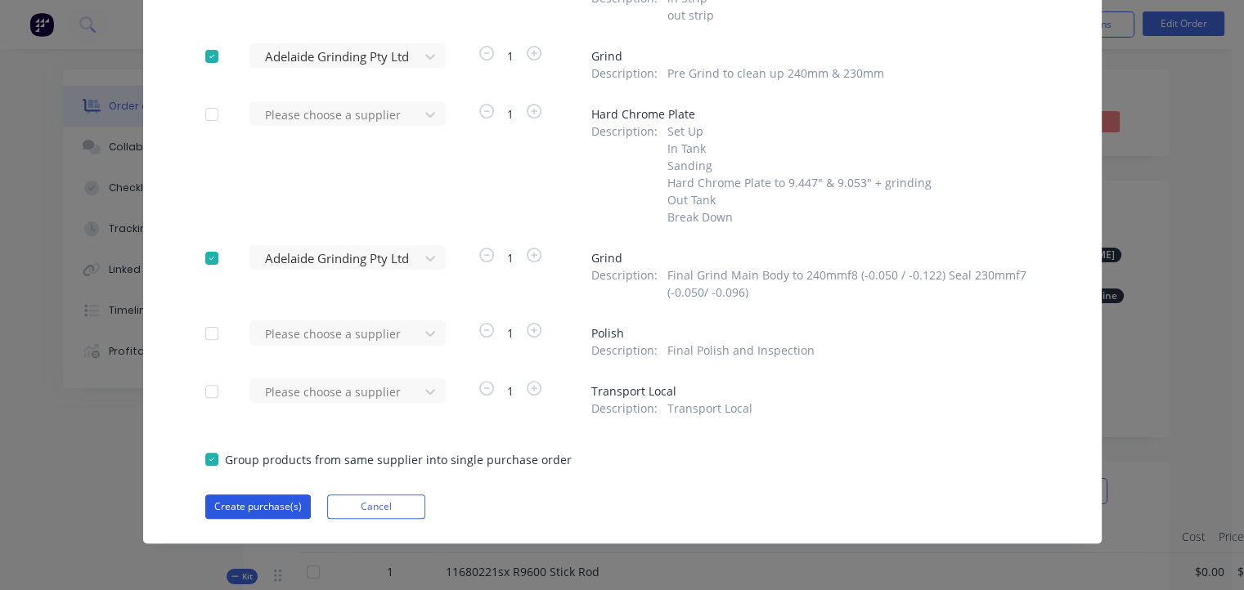
click at [255, 500] on button "Create purchase(s)" at bounding box center [257, 507] width 105 height 25
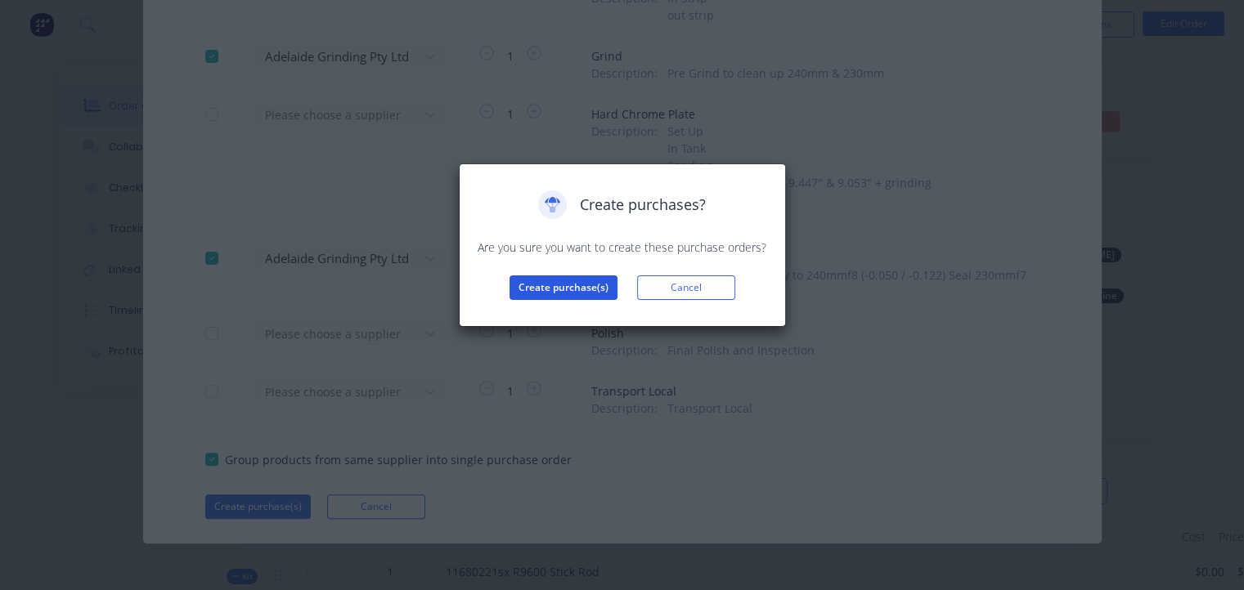
click at [581, 285] on button "Create purchase(s)" at bounding box center [563, 288] width 108 height 25
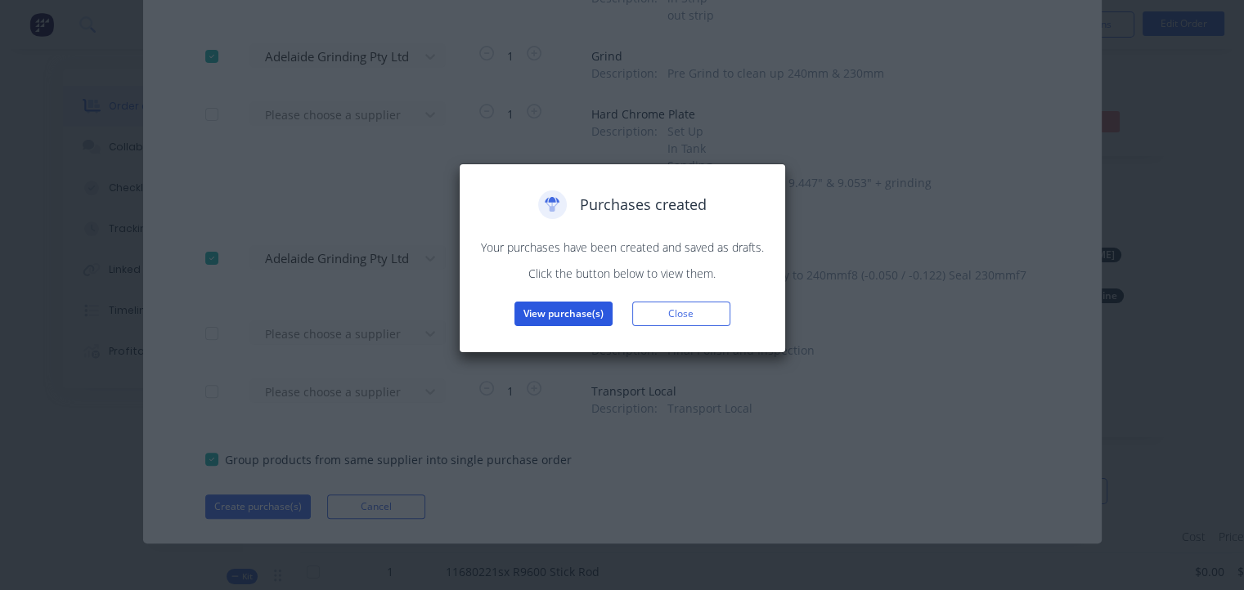
click at [576, 310] on button "View purchase(s)" at bounding box center [563, 314] width 98 height 25
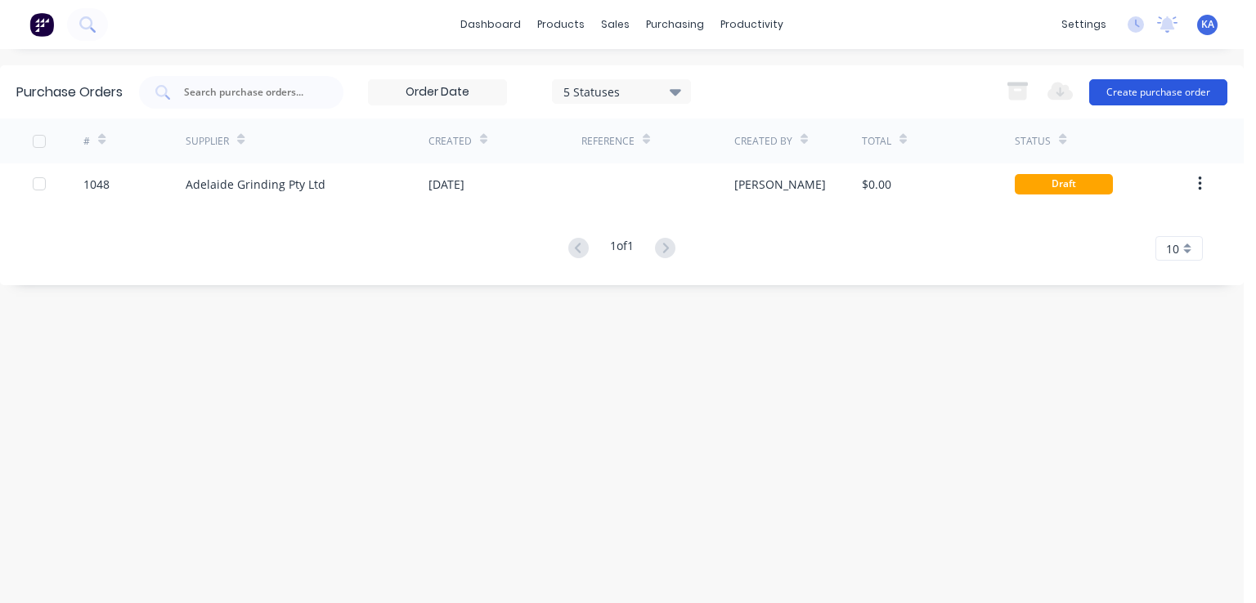
click at [1147, 89] on button "Create purchase order" at bounding box center [1158, 92] width 138 height 26
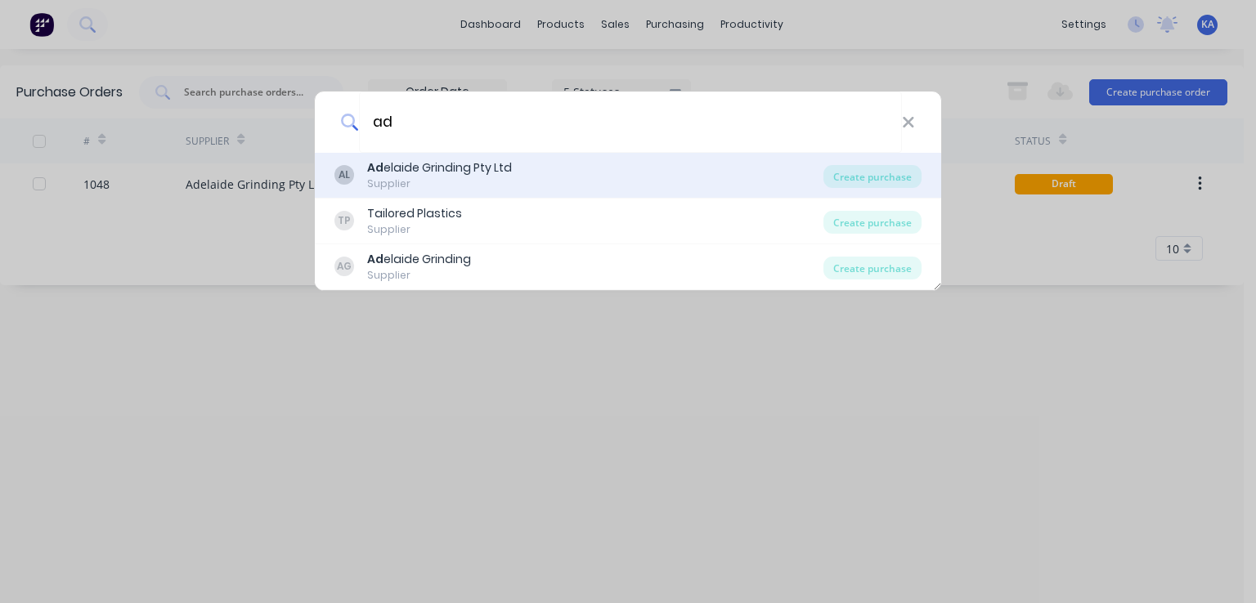
type input "ad"
click at [491, 171] on div "Ad elaide Grinding Pty Ltd" at bounding box center [439, 167] width 145 height 17
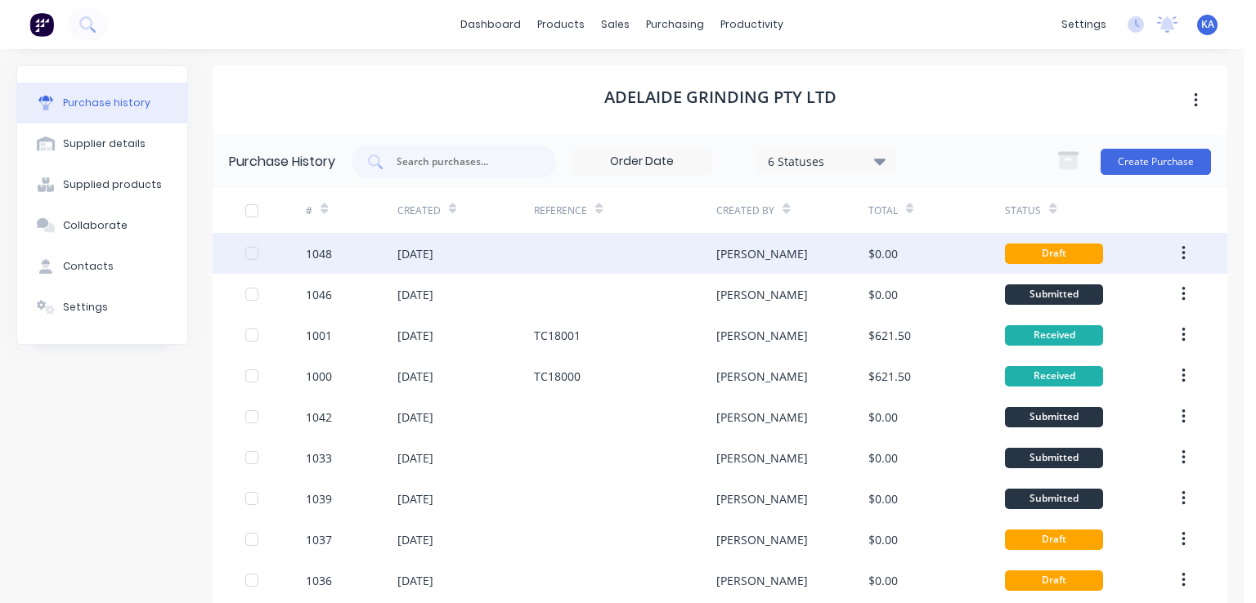
click at [852, 256] on div "[PERSON_NAME]" at bounding box center [792, 253] width 152 height 41
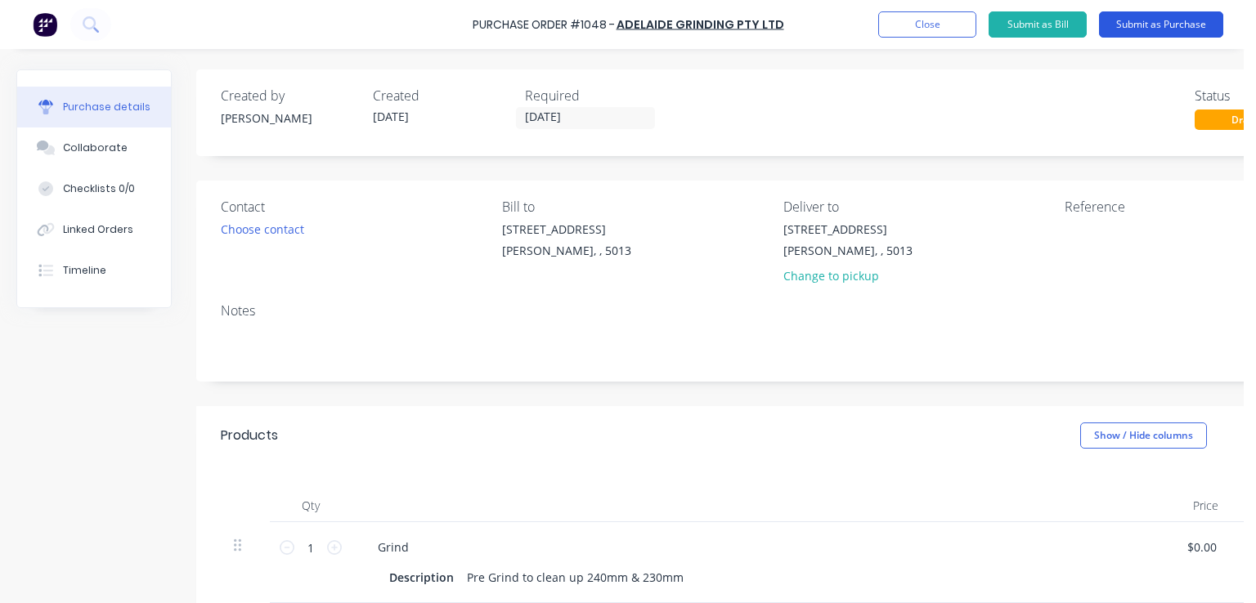
click at [1173, 17] on button "Submit as Purchase" at bounding box center [1161, 24] width 124 height 26
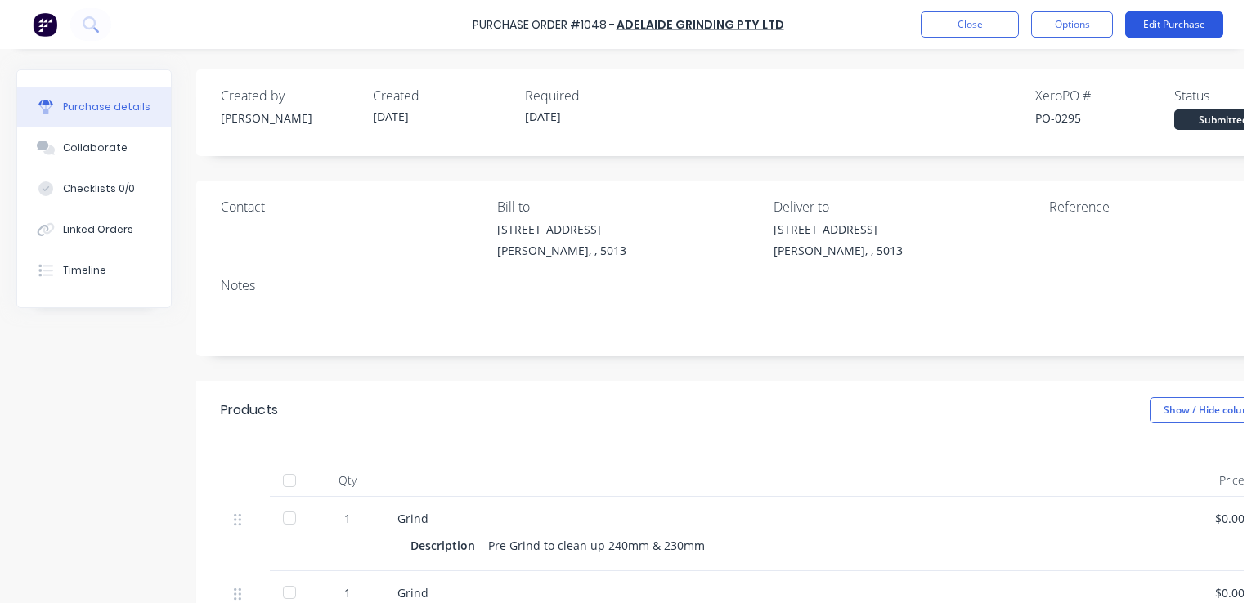
click at [1149, 20] on button "Edit Purchase" at bounding box center [1174, 24] width 98 height 26
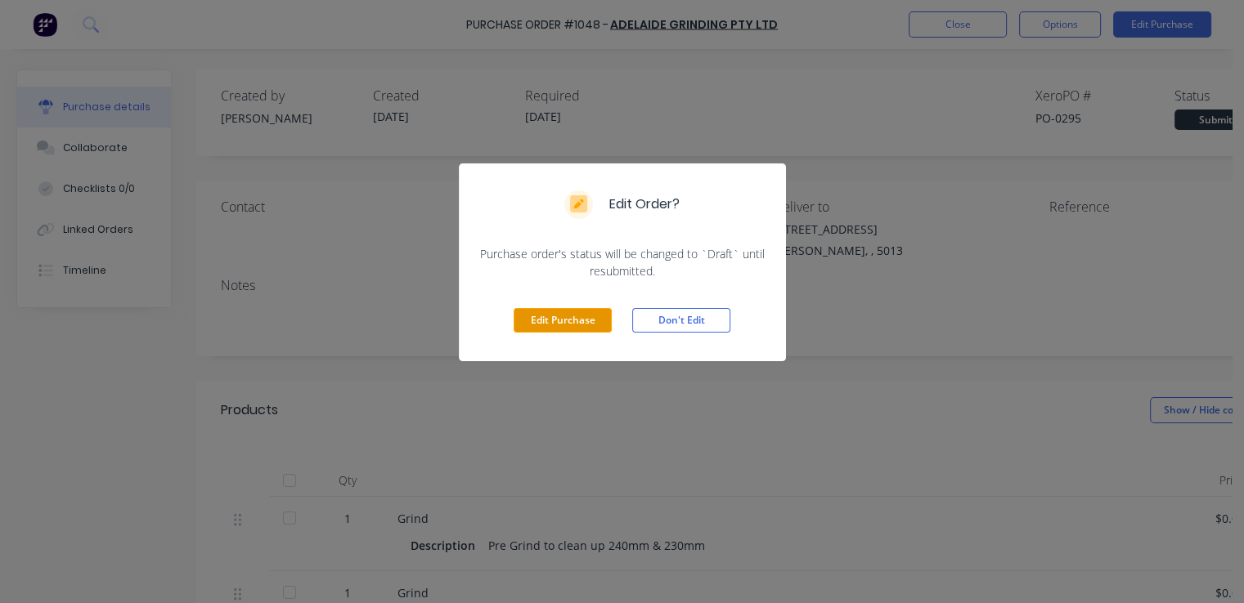
click at [576, 324] on button "Edit Purchase" at bounding box center [563, 320] width 98 height 25
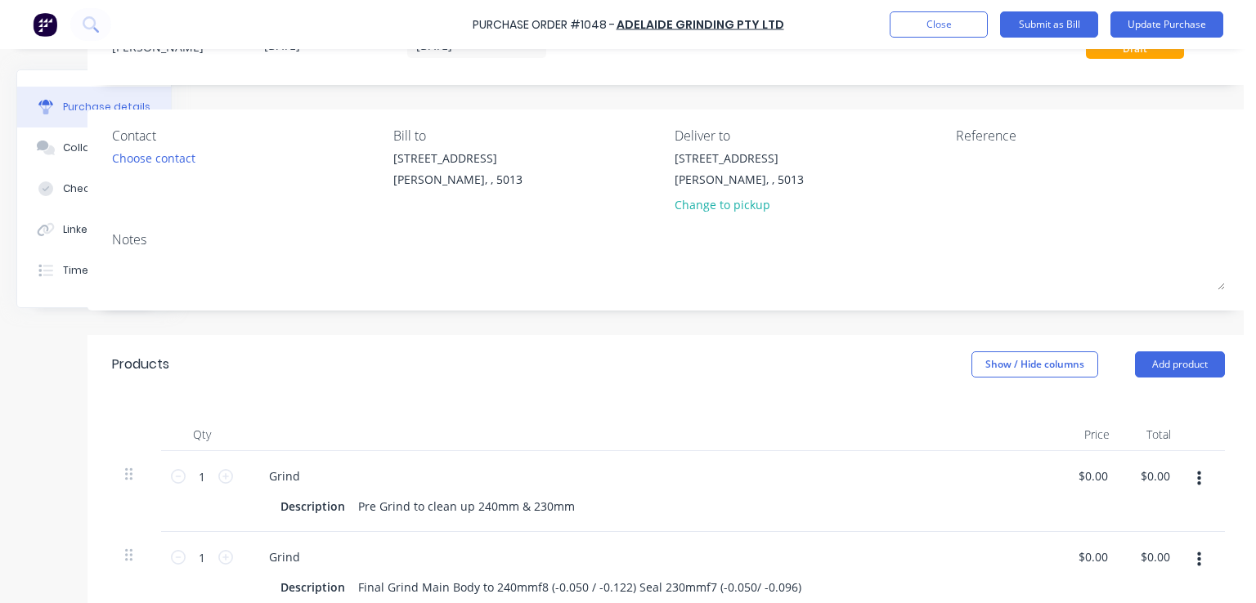
scroll to position [0, 109]
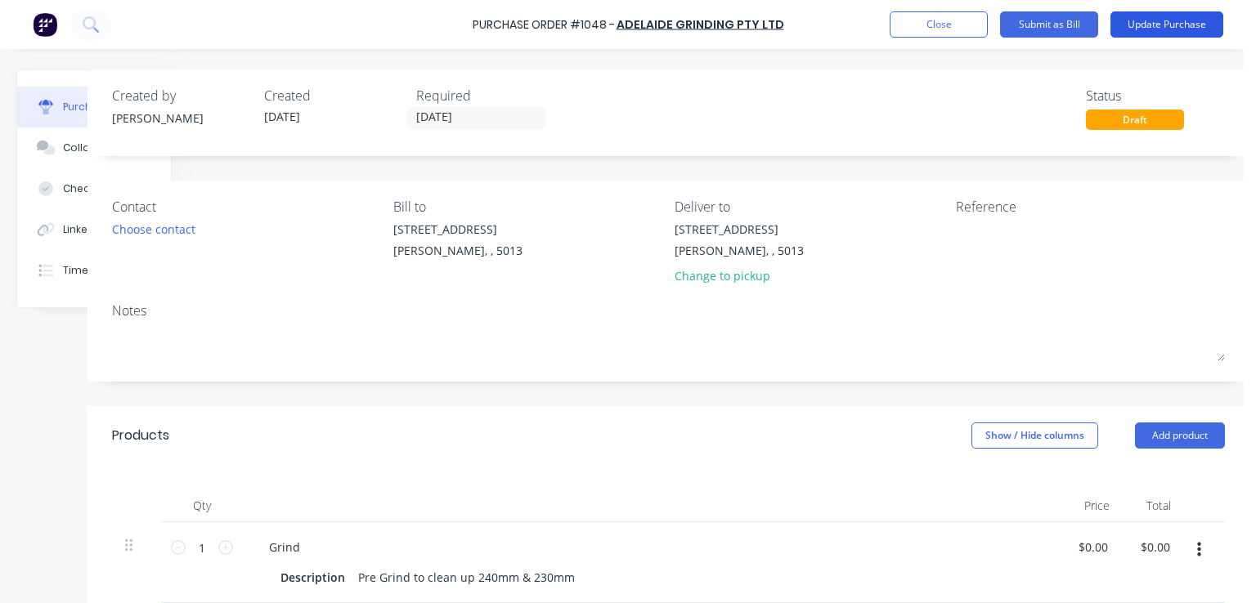
click at [1159, 21] on button "Update Purchase" at bounding box center [1166, 24] width 113 height 26
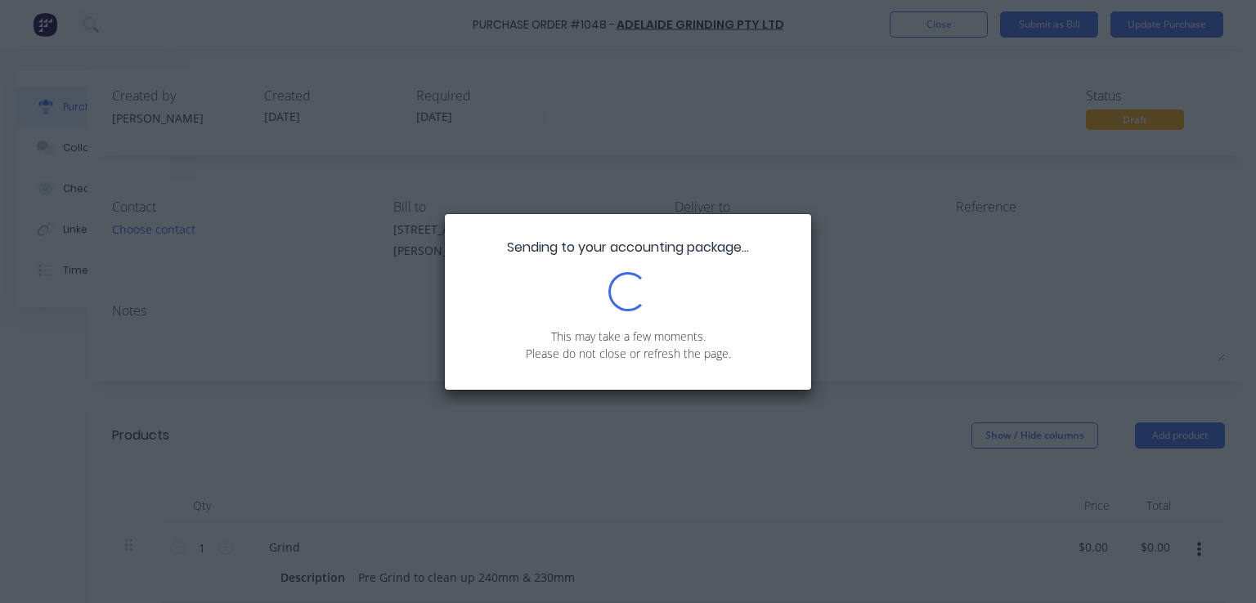
scroll to position [0, 0]
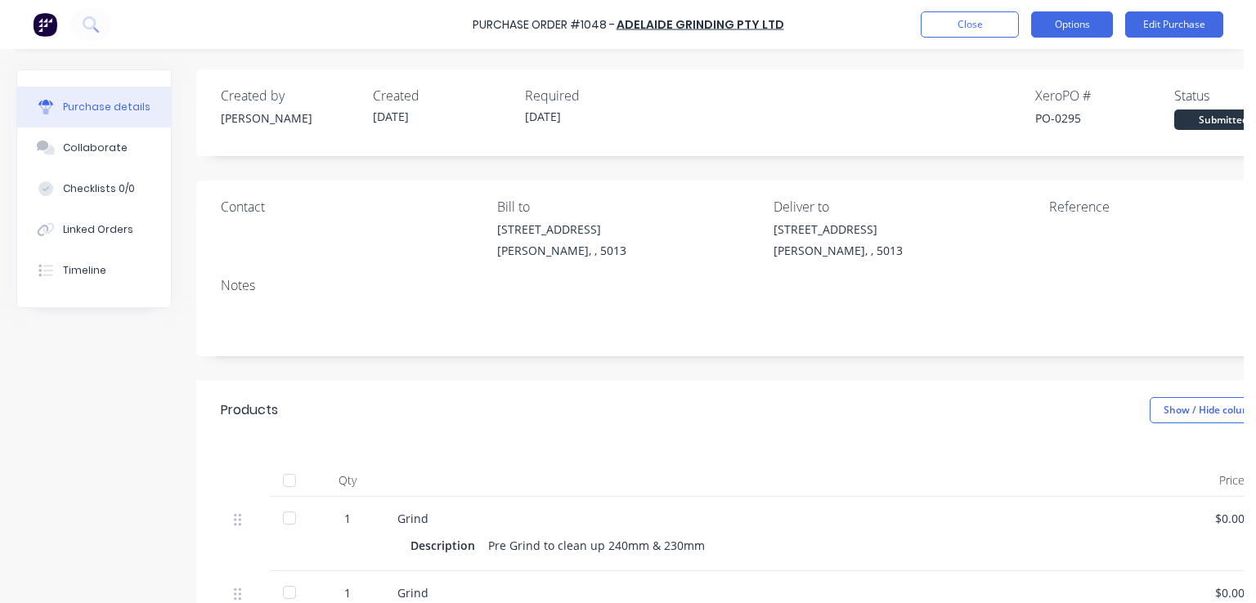
click at [1070, 26] on button "Options" at bounding box center [1072, 24] width 82 height 26
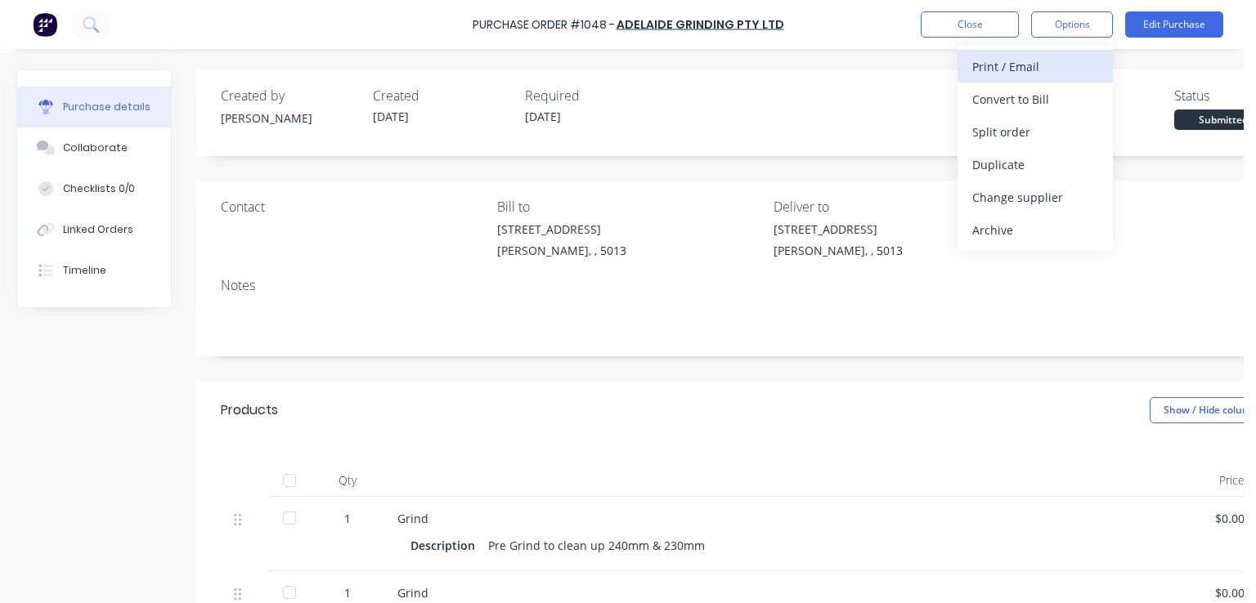
click at [1019, 65] on div "Print / Email" at bounding box center [1035, 67] width 126 height 24
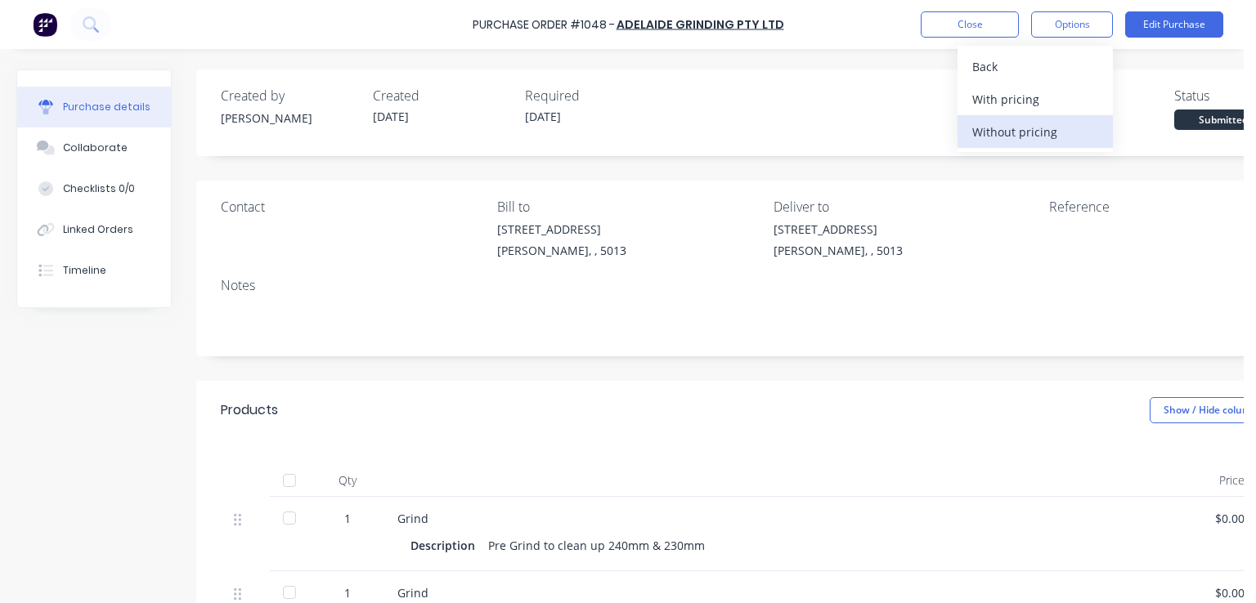
click at [1015, 126] on div "Without pricing" at bounding box center [1035, 132] width 126 height 24
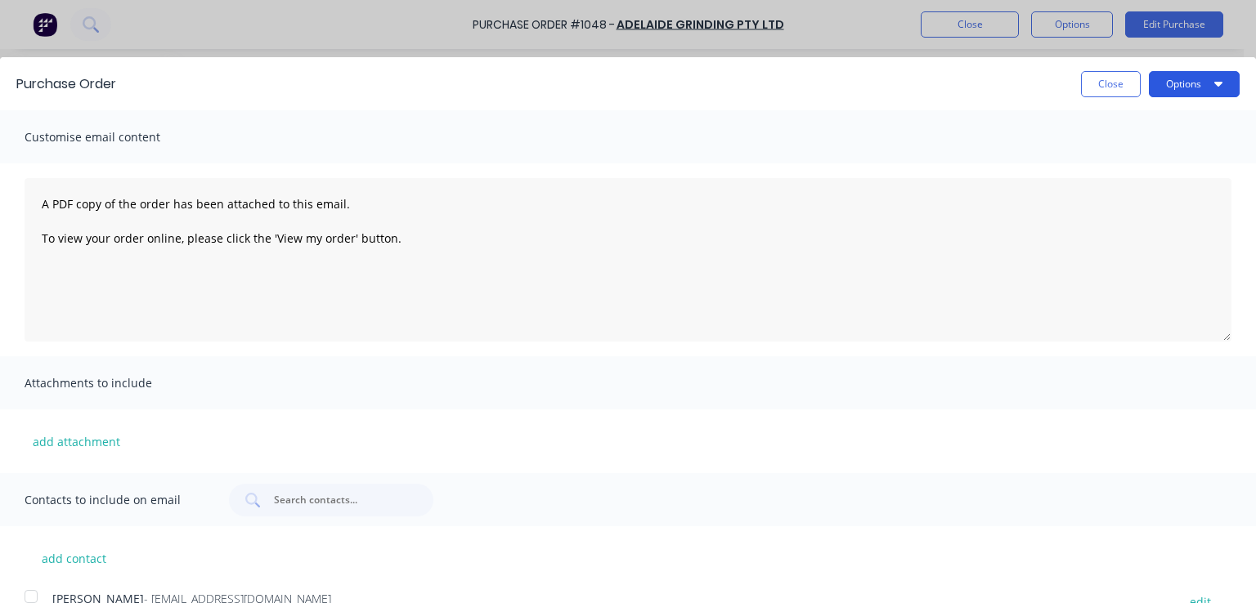
click at [1181, 79] on button "Options" at bounding box center [1194, 84] width 91 height 26
click at [1145, 123] on div "Print" at bounding box center [1162, 126] width 126 height 24
click at [971, 22] on div "Purchase Order Close Options Customise email content A PDF copy of the order ha…" at bounding box center [628, 301] width 1256 height 603
click at [1100, 88] on button "Close" at bounding box center [1111, 84] width 60 height 26
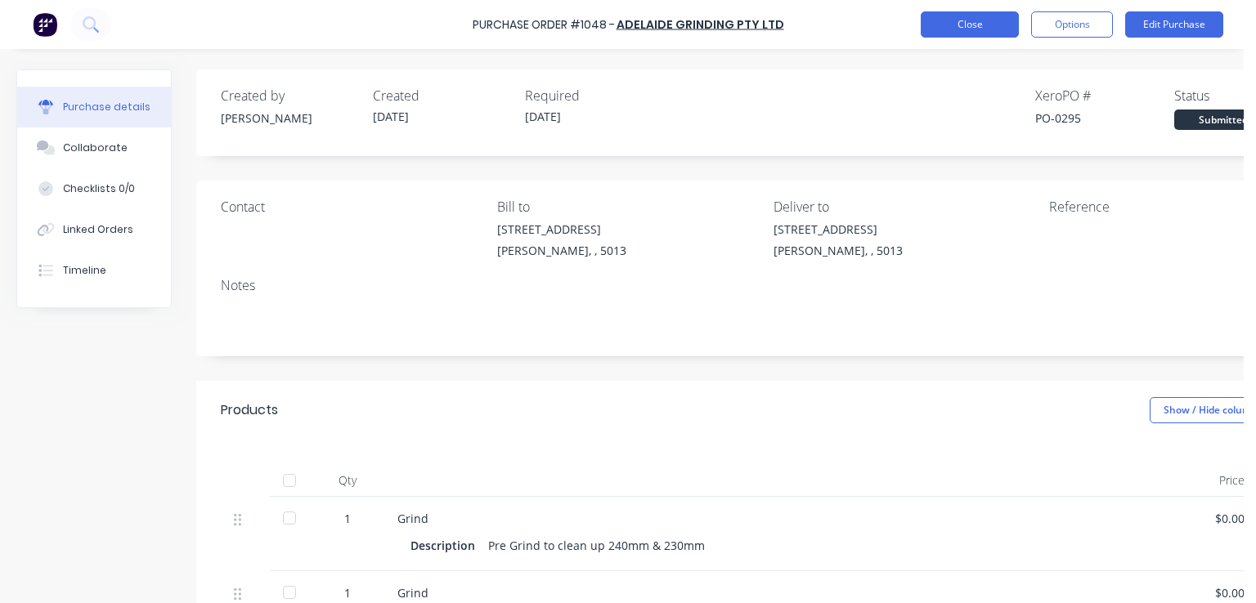
click at [986, 26] on button "Close" at bounding box center [970, 24] width 98 height 26
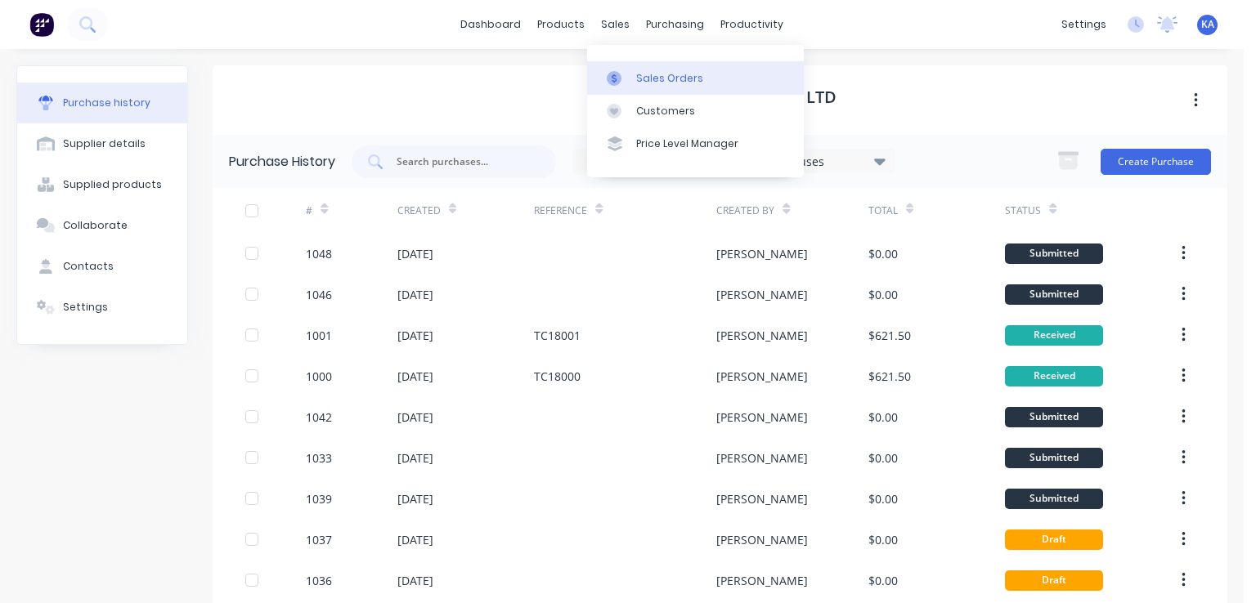
click at [644, 75] on div "Sales Orders" at bounding box center [669, 78] width 67 height 15
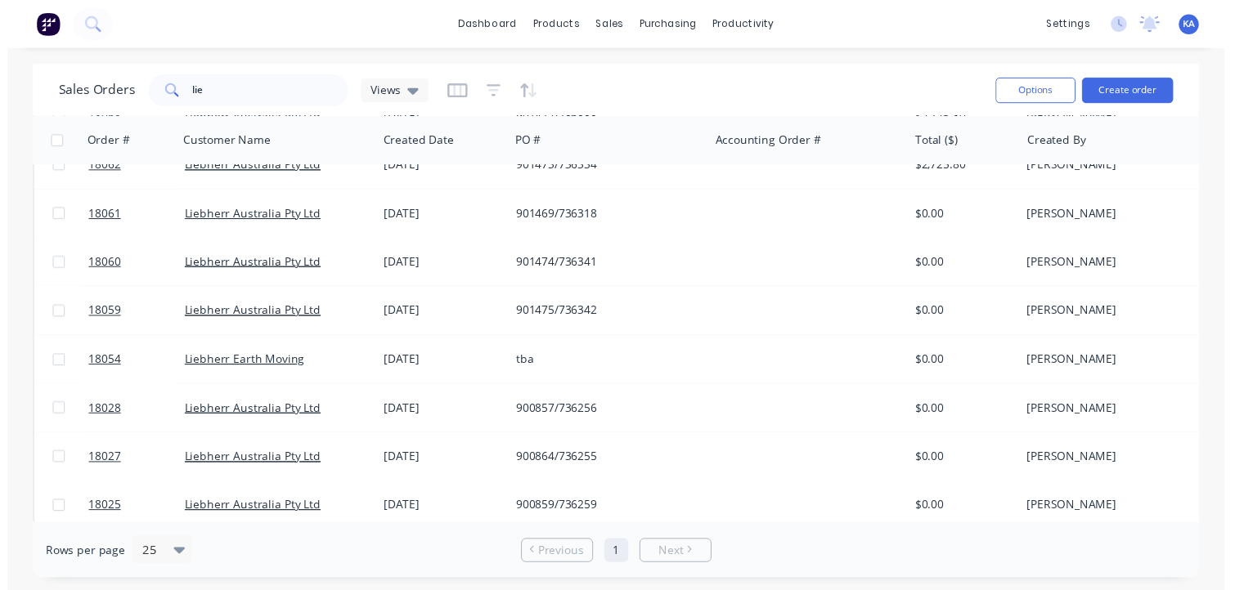
scroll to position [585, 0]
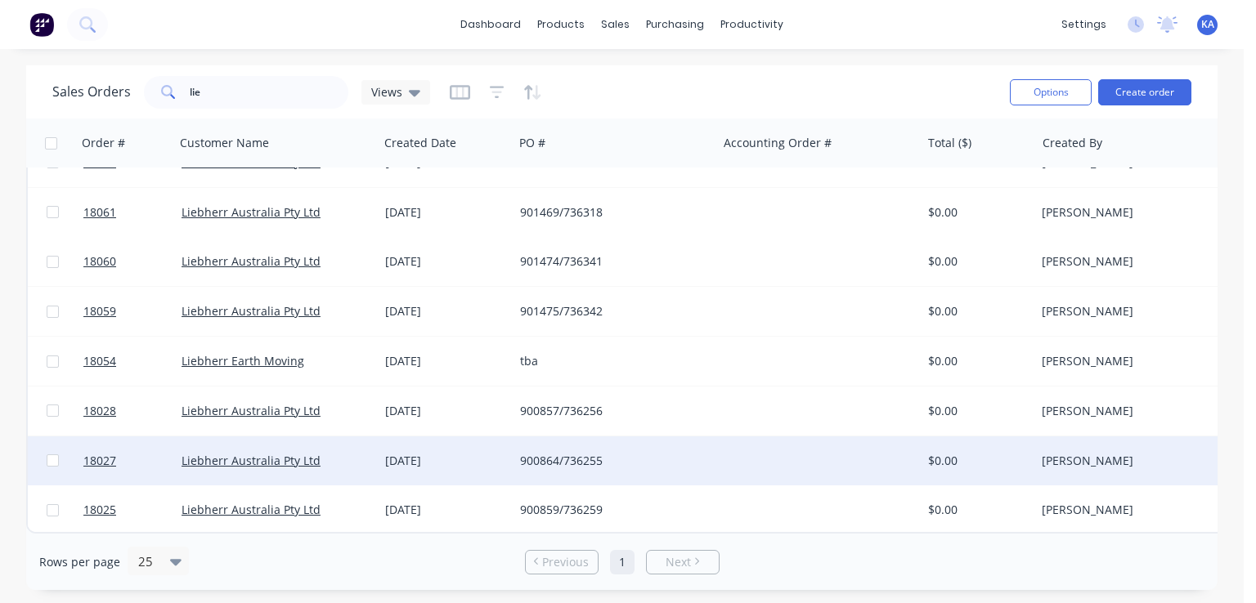
click at [344, 453] on div "Liebherr Australia Pty Ltd" at bounding box center [273, 461] width 182 height 16
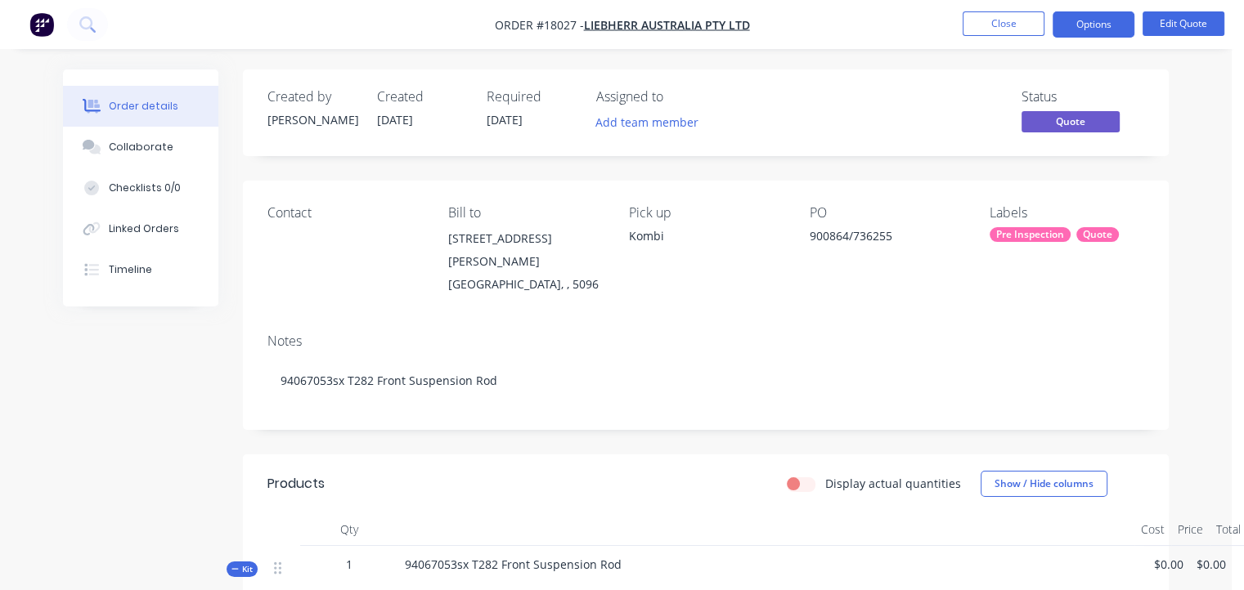
click at [491, 122] on span "[DATE]" at bounding box center [505, 120] width 36 height 16
click at [502, 124] on span "[DATE]" at bounding box center [505, 120] width 36 height 16
click at [523, 118] on span "[DATE]" at bounding box center [505, 120] width 36 height 16
click at [1086, 123] on span "Quote" at bounding box center [1070, 121] width 98 height 20
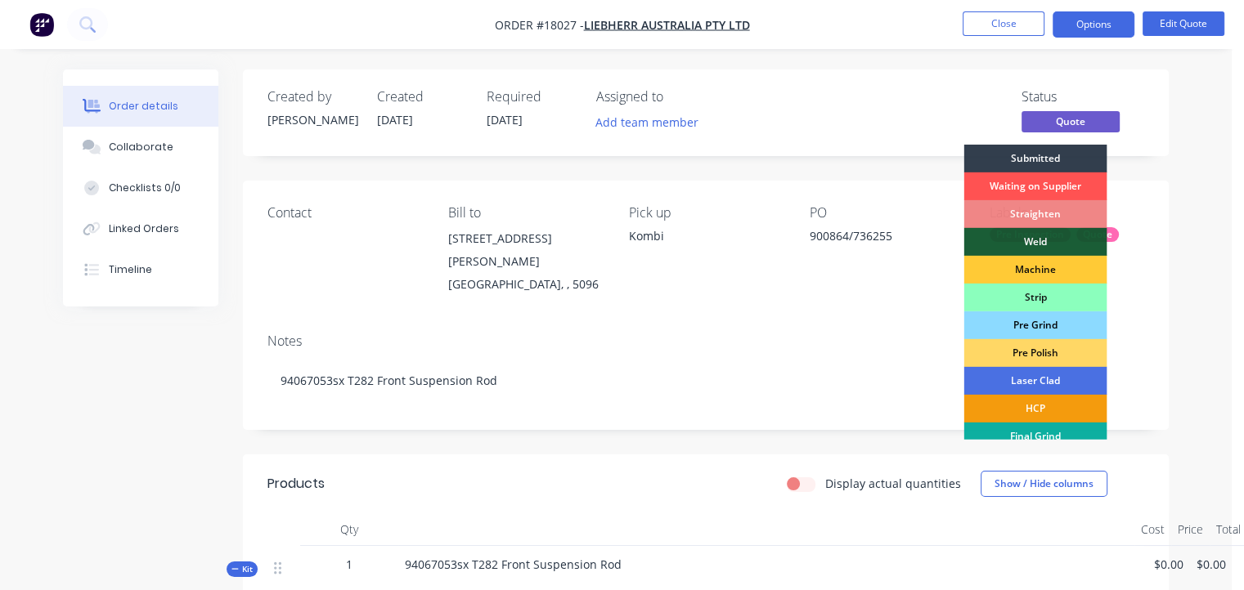
click at [1038, 318] on div "Pre Grind" at bounding box center [1034, 326] width 143 height 28
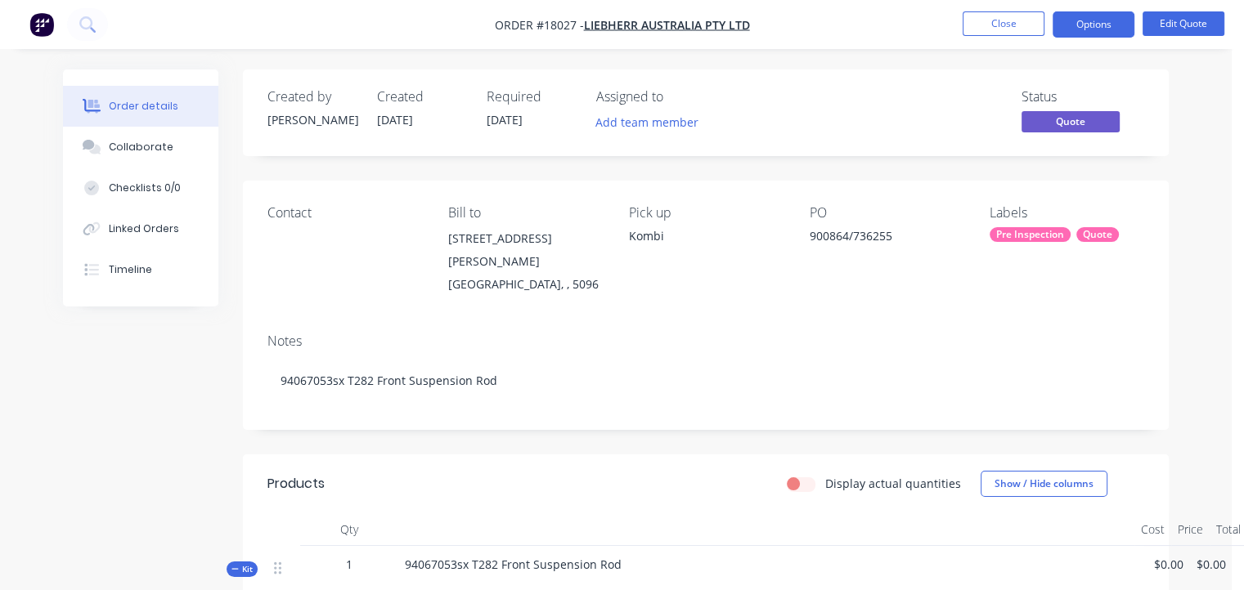
click at [1191, 27] on button "Edit Quote" at bounding box center [1183, 23] width 82 height 25
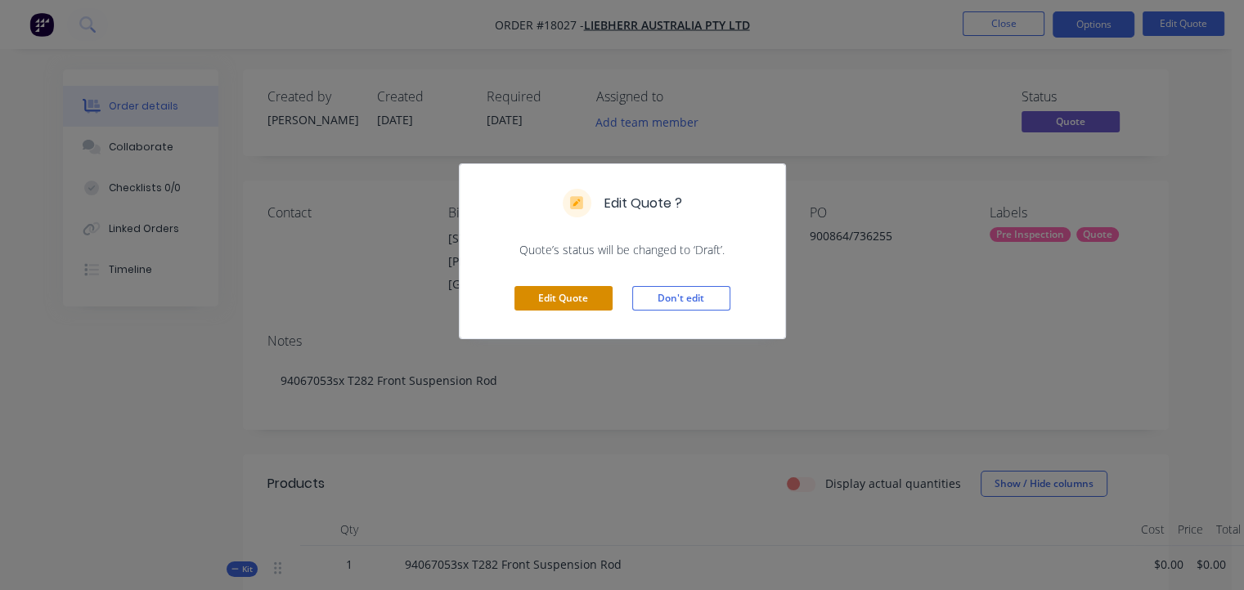
click at [559, 307] on button "Edit Quote" at bounding box center [563, 298] width 98 height 25
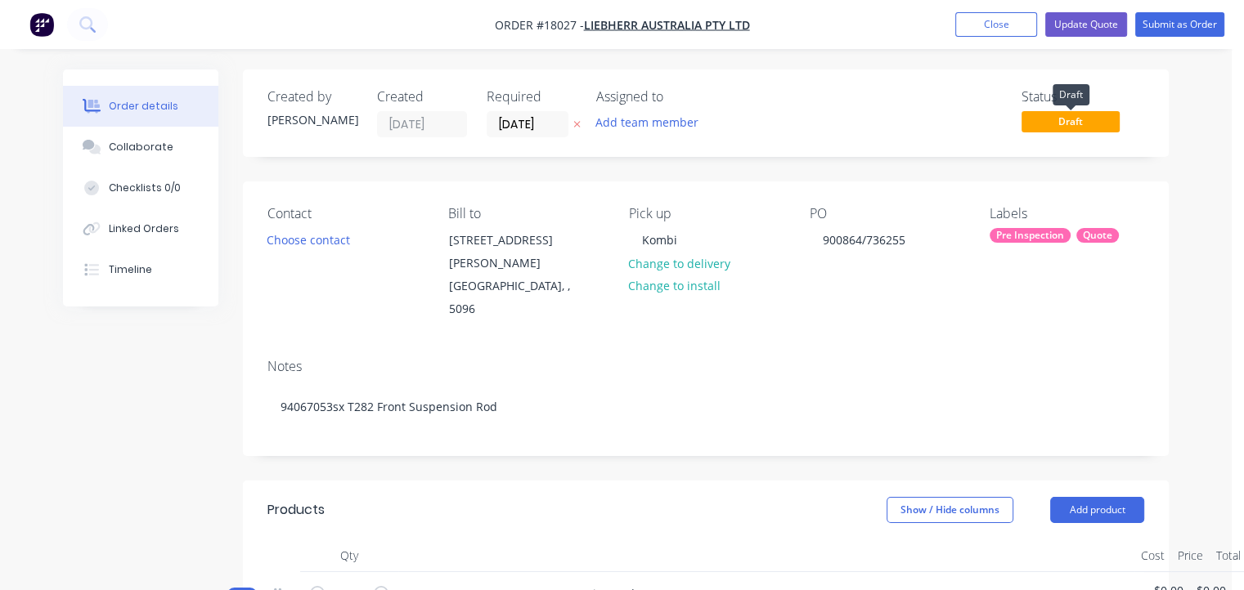
click at [1086, 122] on span "Draft" at bounding box center [1070, 121] width 98 height 20
click at [1075, 125] on span "Draft" at bounding box center [1070, 121] width 98 height 20
click at [543, 128] on input "[DATE]" at bounding box center [527, 124] width 80 height 25
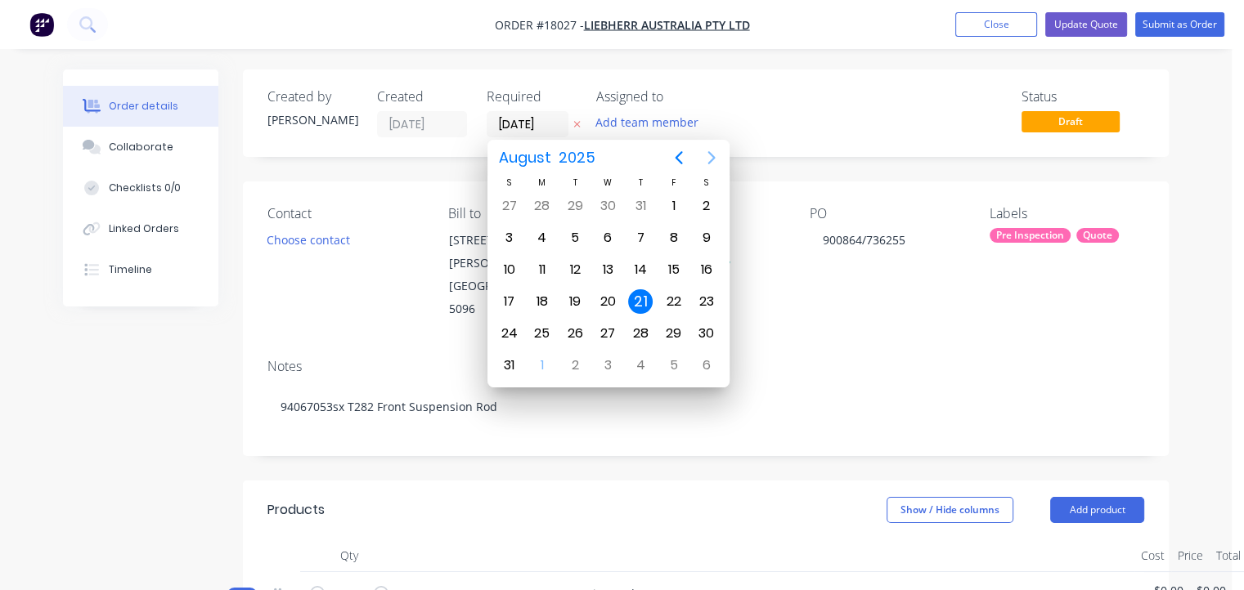
click at [707, 155] on icon "Next page" at bounding box center [712, 158] width 20 height 20
click at [669, 294] on div "24" at bounding box center [673, 301] width 25 height 25
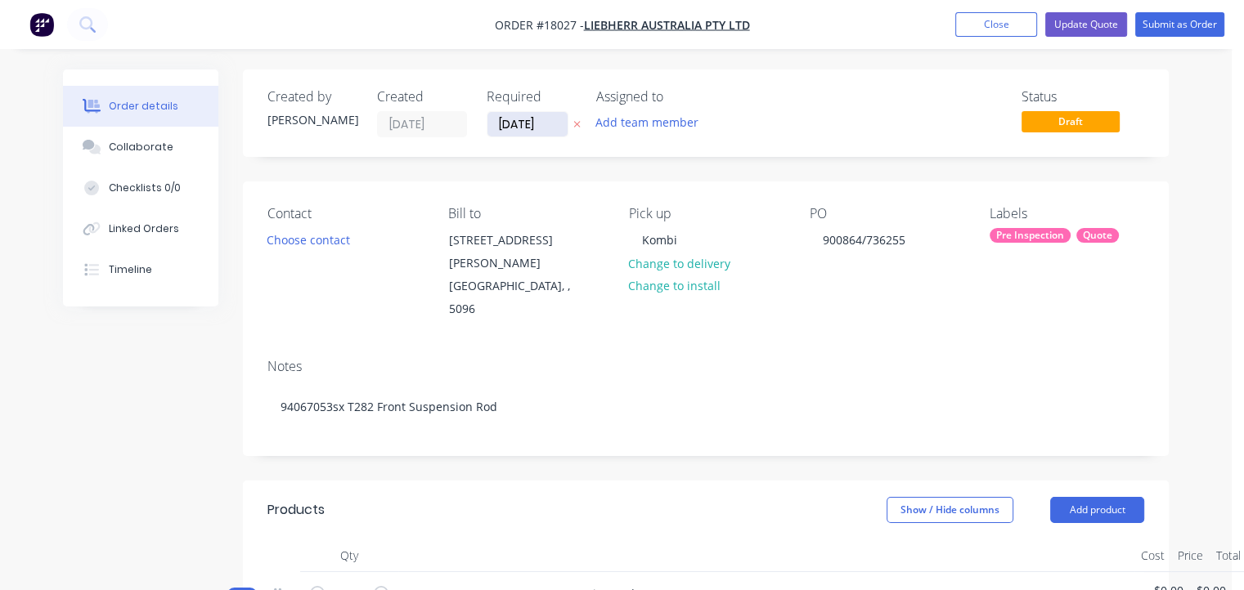
click at [559, 128] on input "[DATE]" at bounding box center [527, 124] width 80 height 25
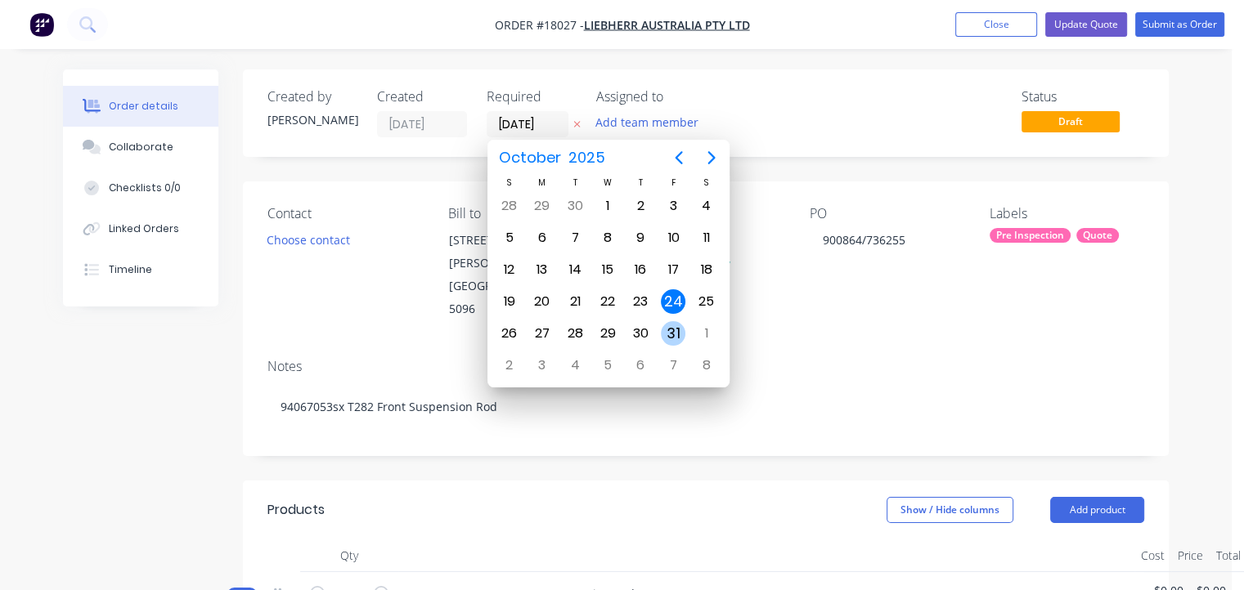
click at [674, 324] on div "31" at bounding box center [673, 333] width 25 height 25
type input "[DATE]"
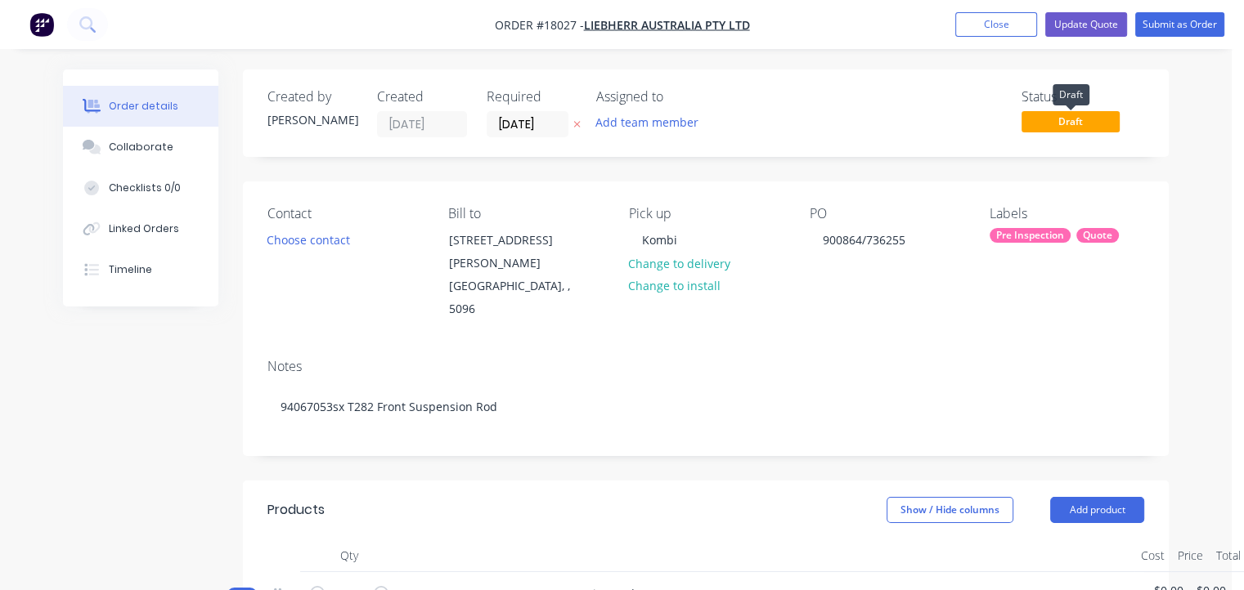
click at [1067, 125] on span "Draft" at bounding box center [1070, 121] width 98 height 20
click at [1043, 231] on div "Pre Inspection" at bounding box center [1029, 235] width 81 height 15
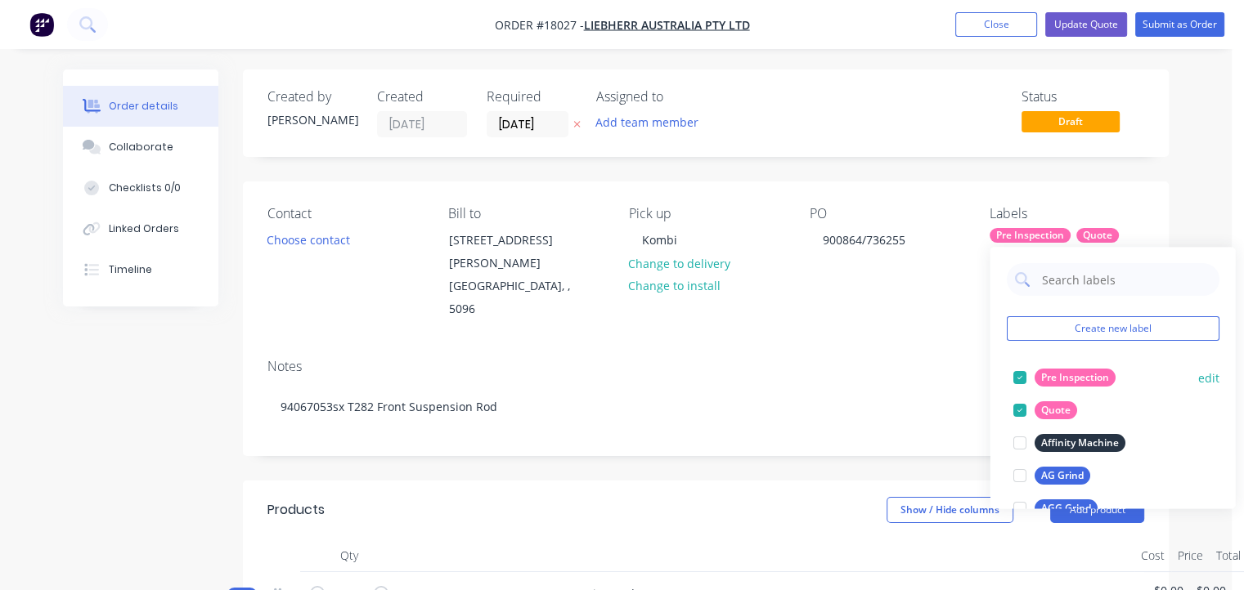
click at [1014, 379] on div at bounding box center [1019, 377] width 33 height 33
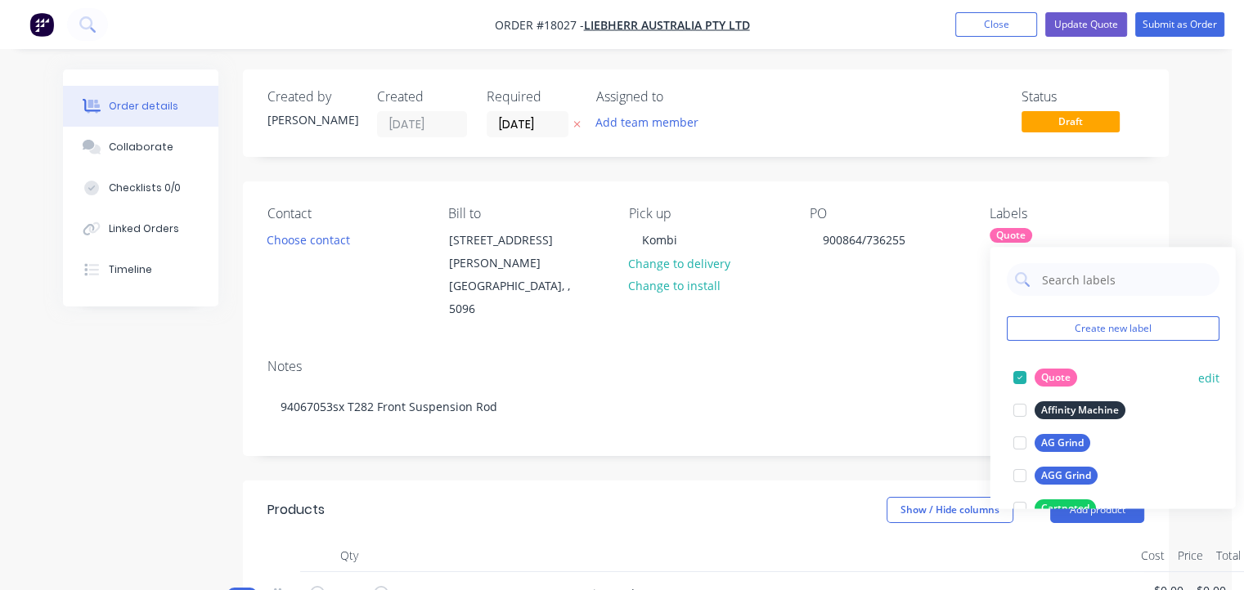
click at [1024, 379] on div at bounding box center [1019, 377] width 33 height 33
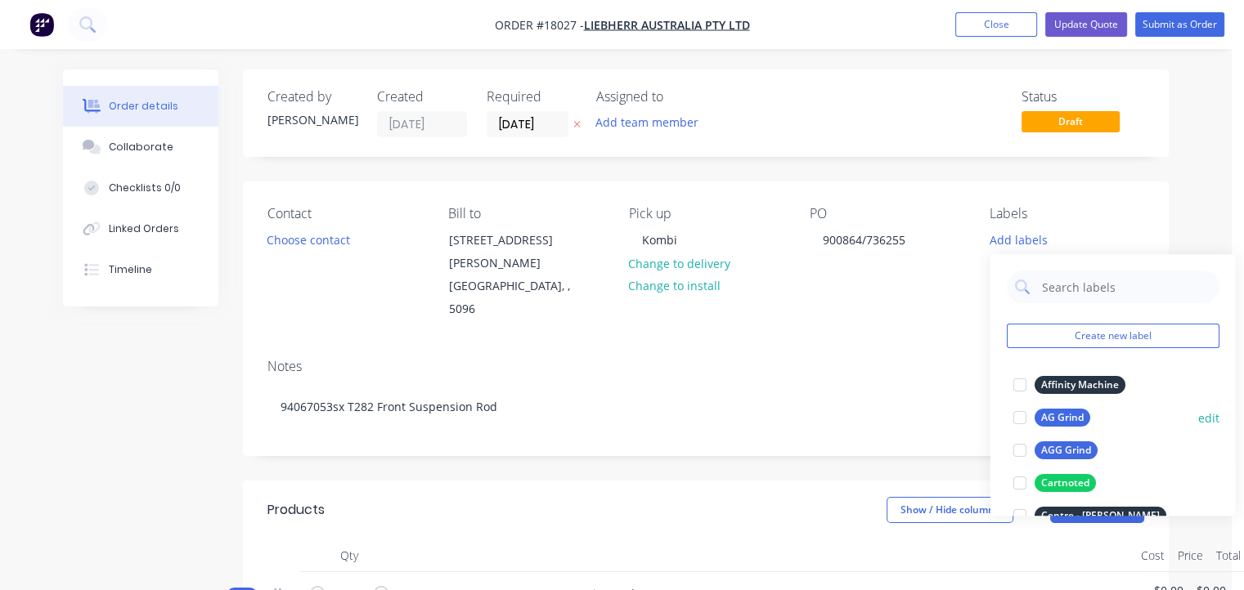
click at [1016, 419] on div at bounding box center [1019, 418] width 33 height 33
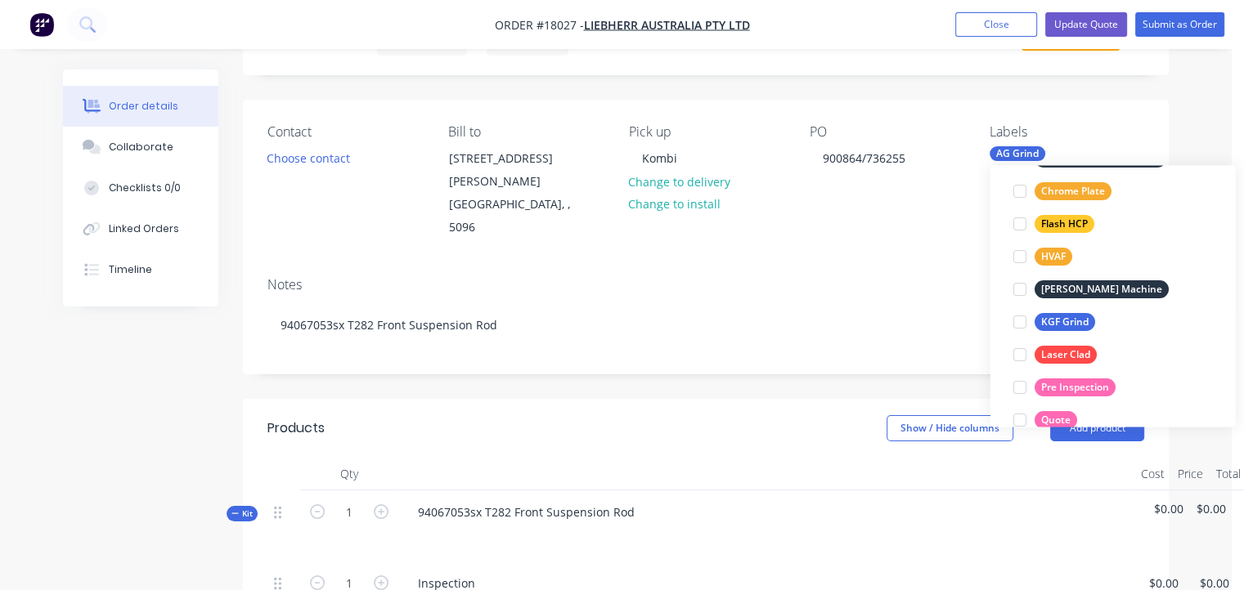
scroll to position [229, 0]
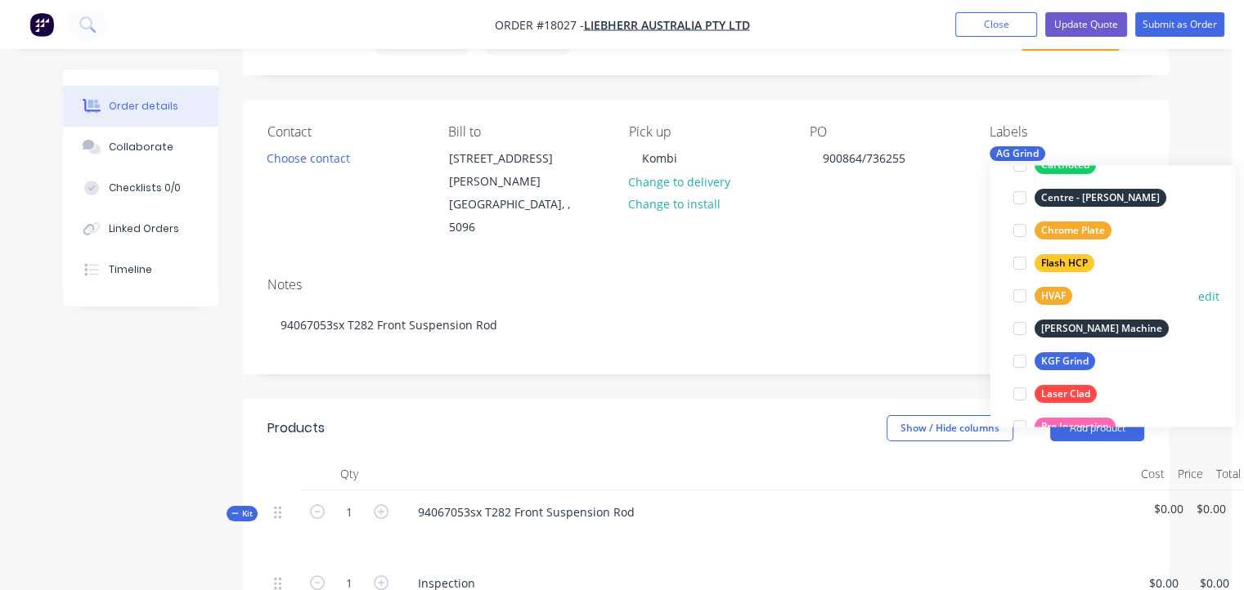
click at [1018, 300] on div at bounding box center [1019, 296] width 33 height 33
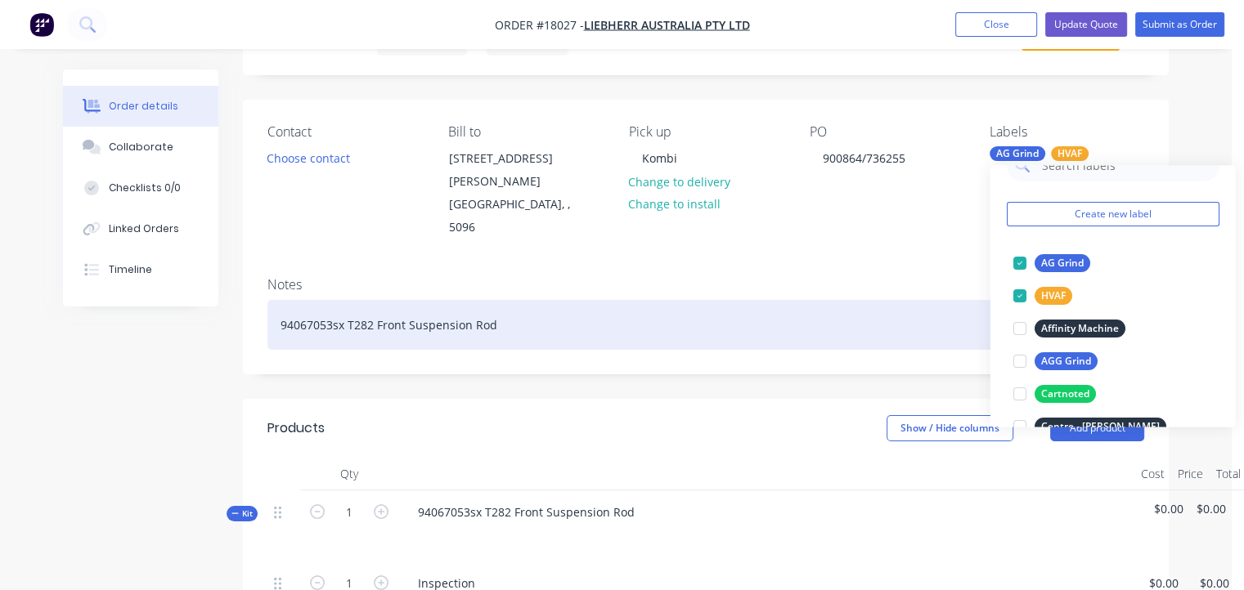
click at [899, 300] on div "94067053sx T282 Front Suspension Rod" at bounding box center [705, 325] width 877 height 50
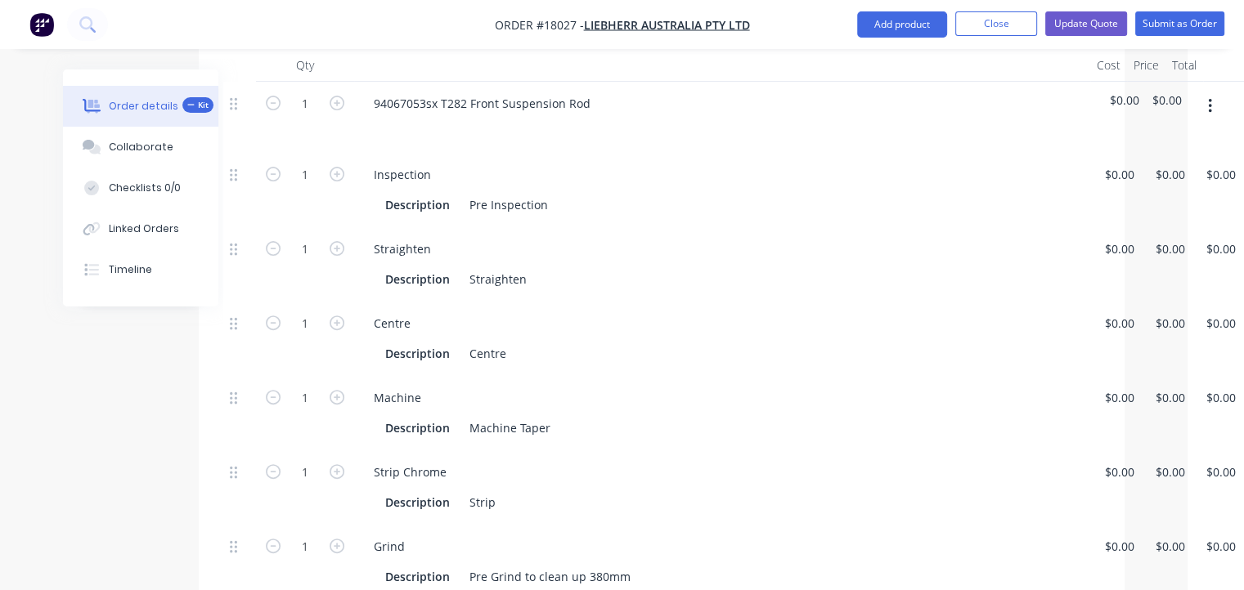
scroll to position [491, 83]
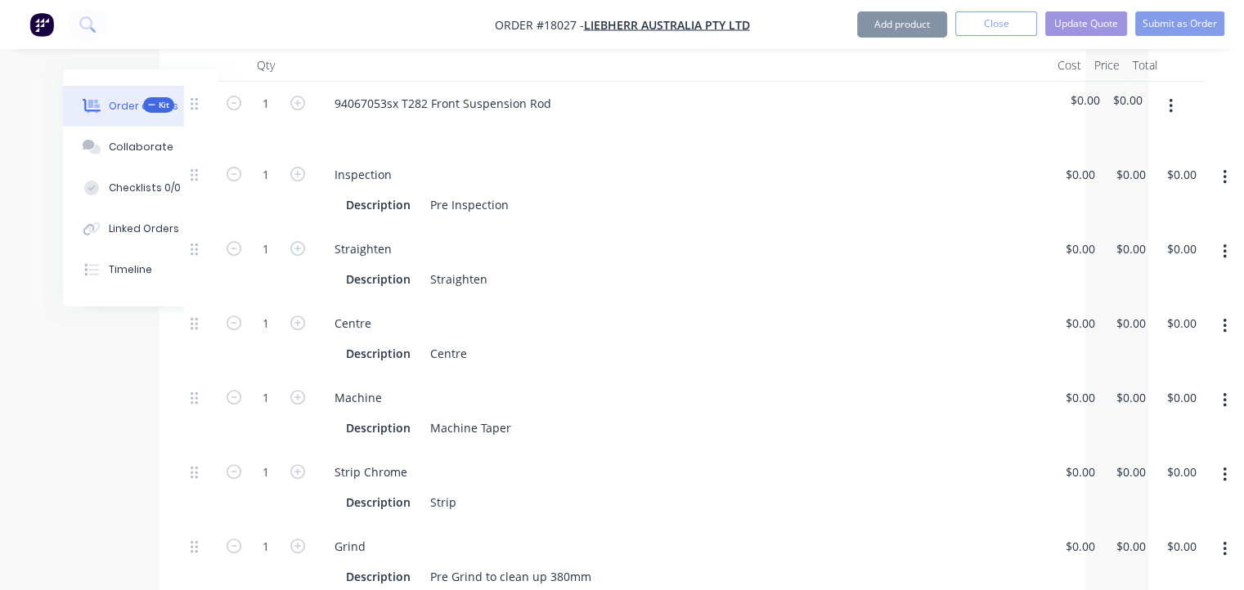
click at [1225, 243] on icon "button" at bounding box center [1225, 252] width 4 height 18
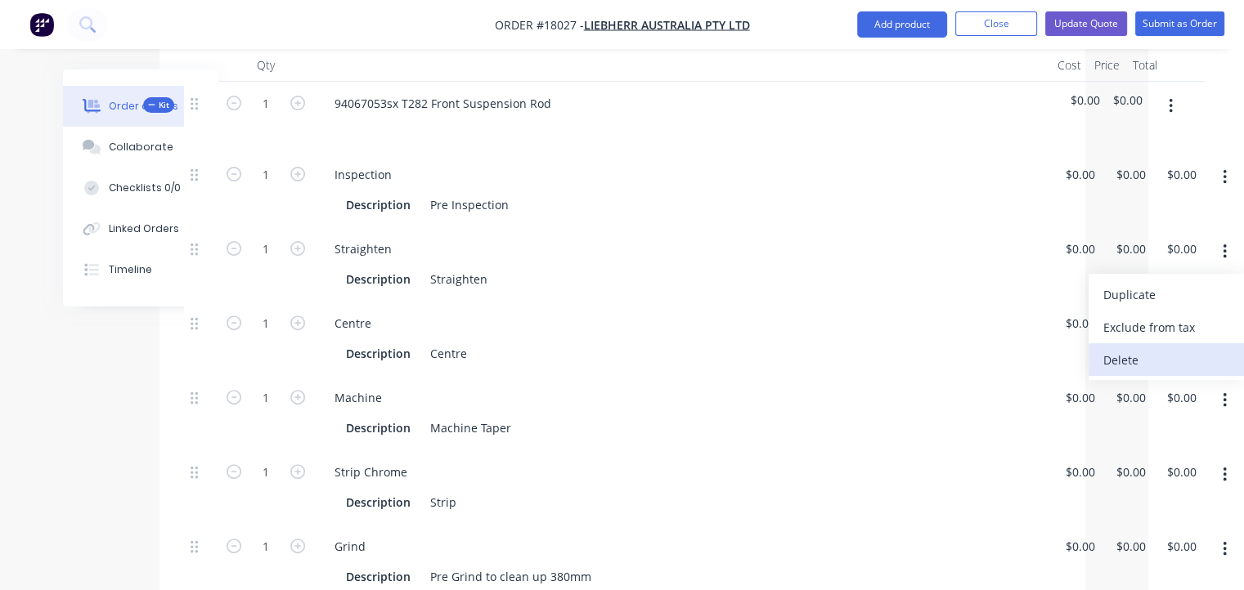
click at [1135, 348] on div "Delete" at bounding box center [1166, 360] width 126 height 24
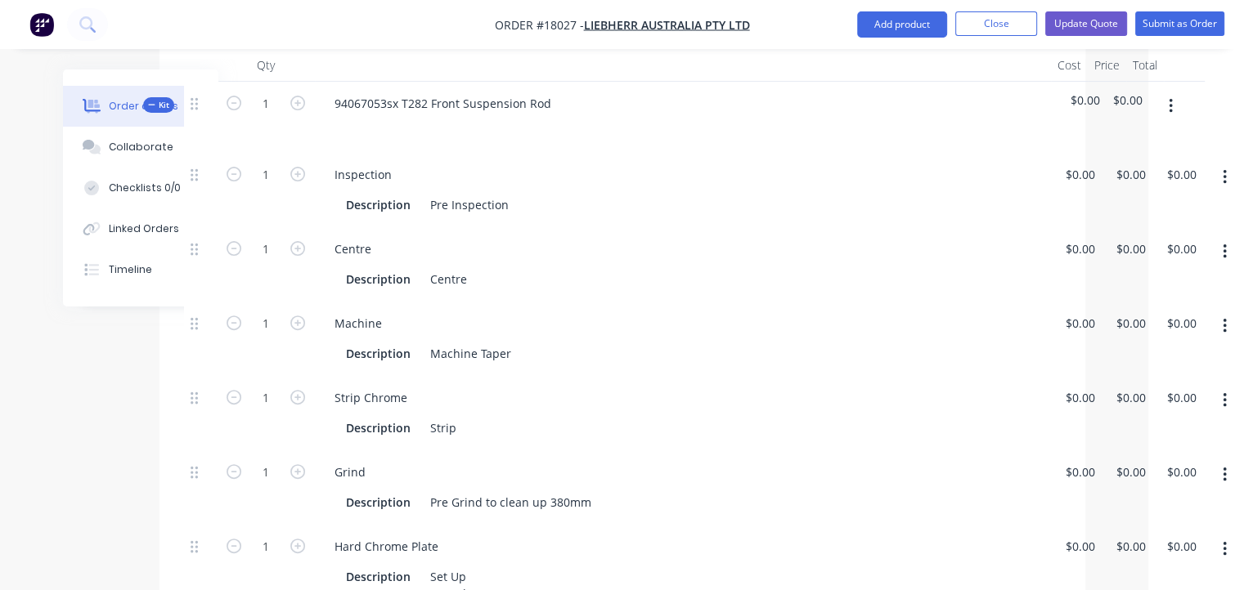
click at [1226, 317] on icon "button" at bounding box center [1225, 326] width 4 height 18
click at [1135, 423] on div "Delete" at bounding box center [1166, 435] width 126 height 24
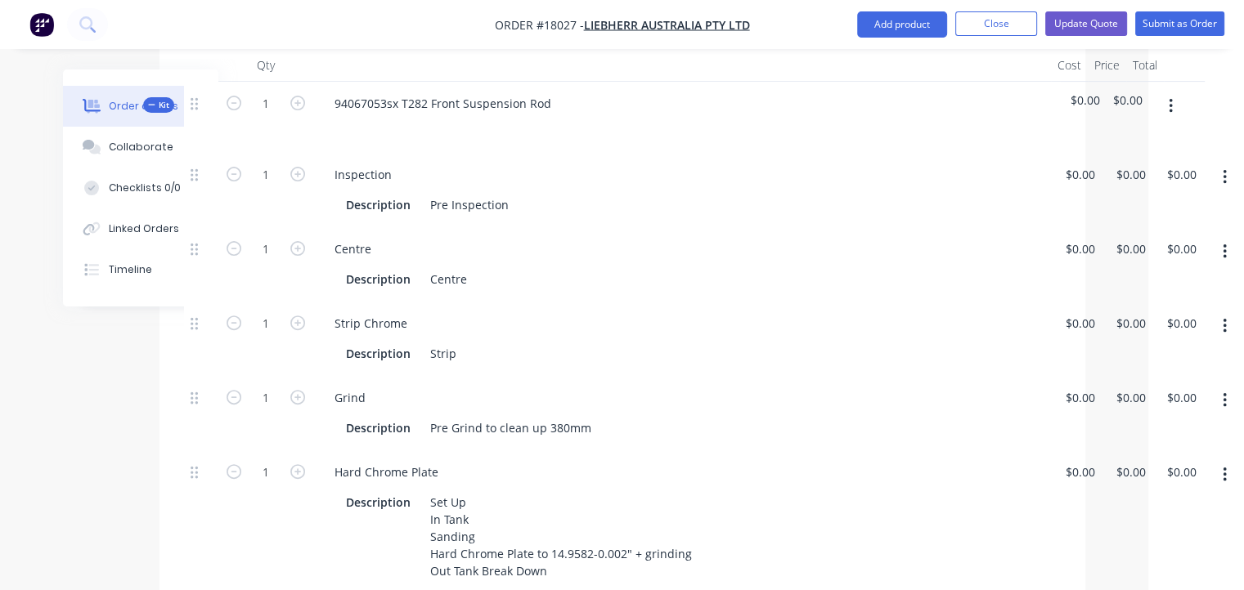
click at [1226, 317] on icon "button" at bounding box center [1225, 326] width 4 height 18
click at [1113, 423] on div "Delete" at bounding box center [1166, 435] width 126 height 24
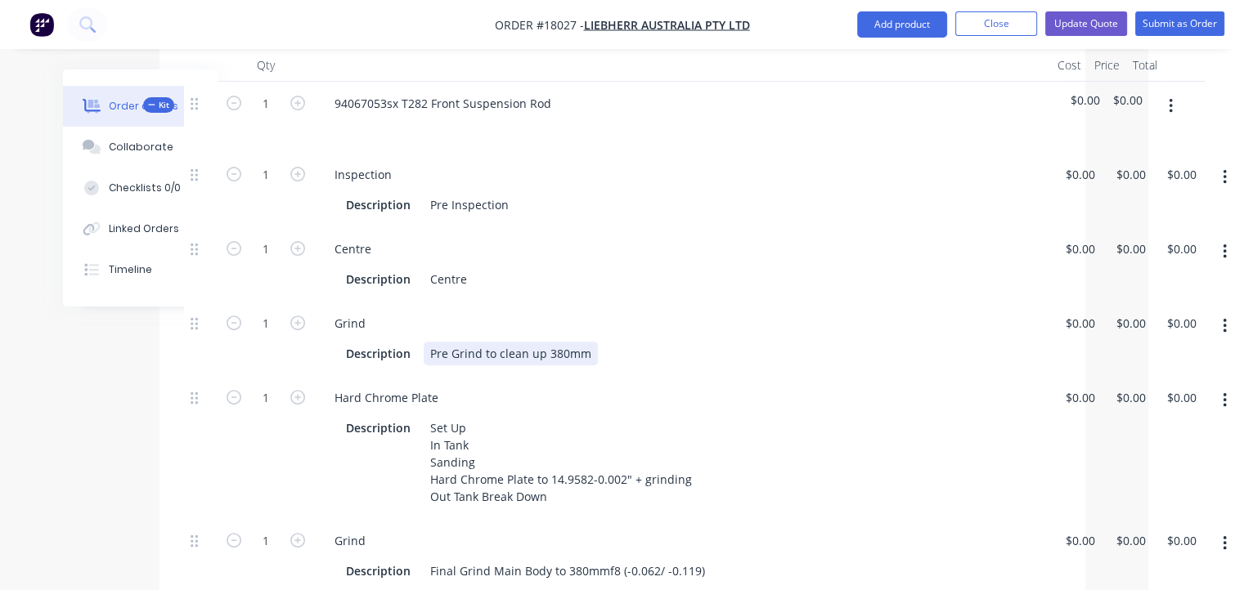
click at [596, 342] on div "Description Pre Grind to clean up 380mm" at bounding box center [679, 354] width 680 height 24
click at [541, 342] on div "Pre Grind to clean up 380mm" at bounding box center [511, 354] width 174 height 24
click at [669, 342] on div "Description Pre Grind for HVAF 380mm" at bounding box center [679, 354] width 680 height 24
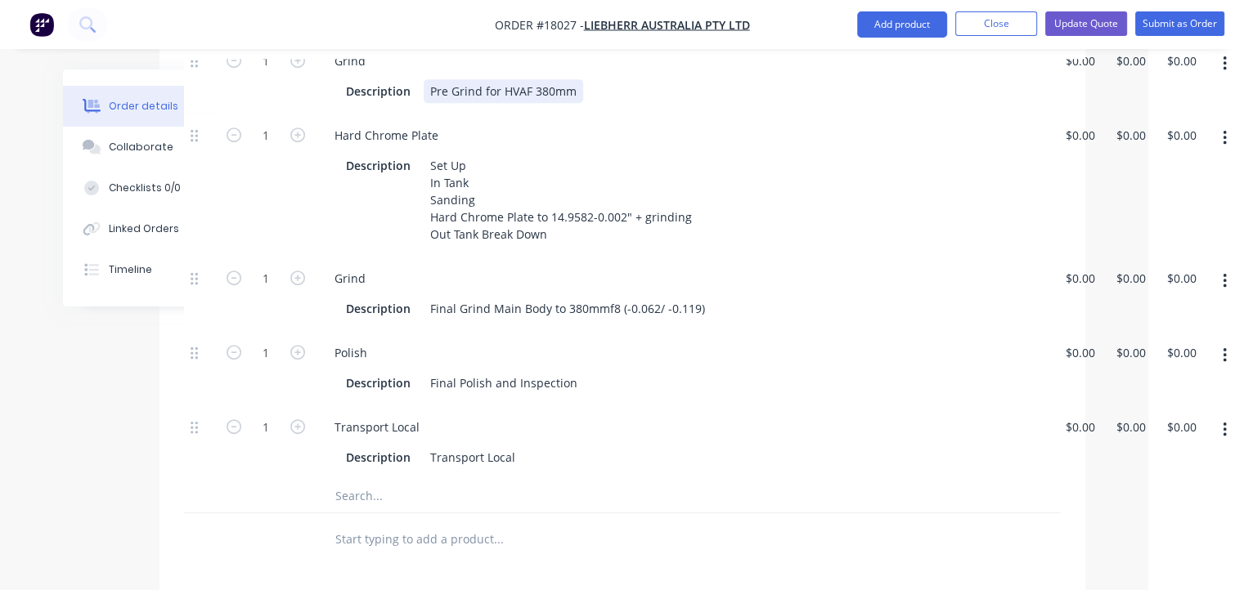
scroll to position [900, 83]
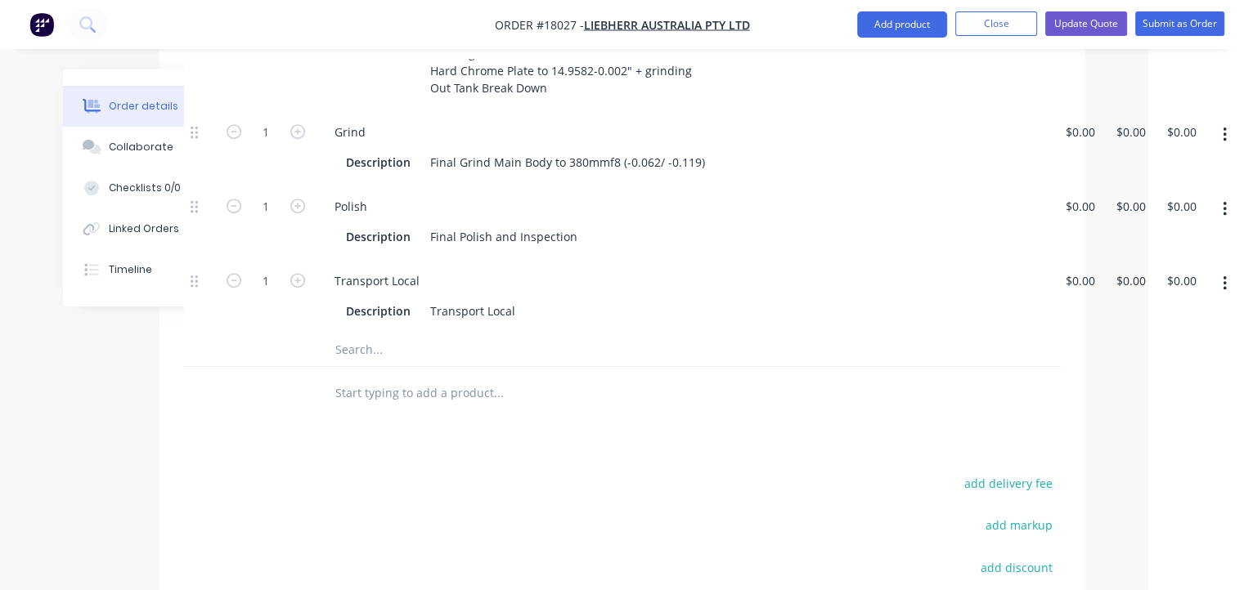
click at [399, 377] on input "text" at bounding box center [497, 393] width 327 height 33
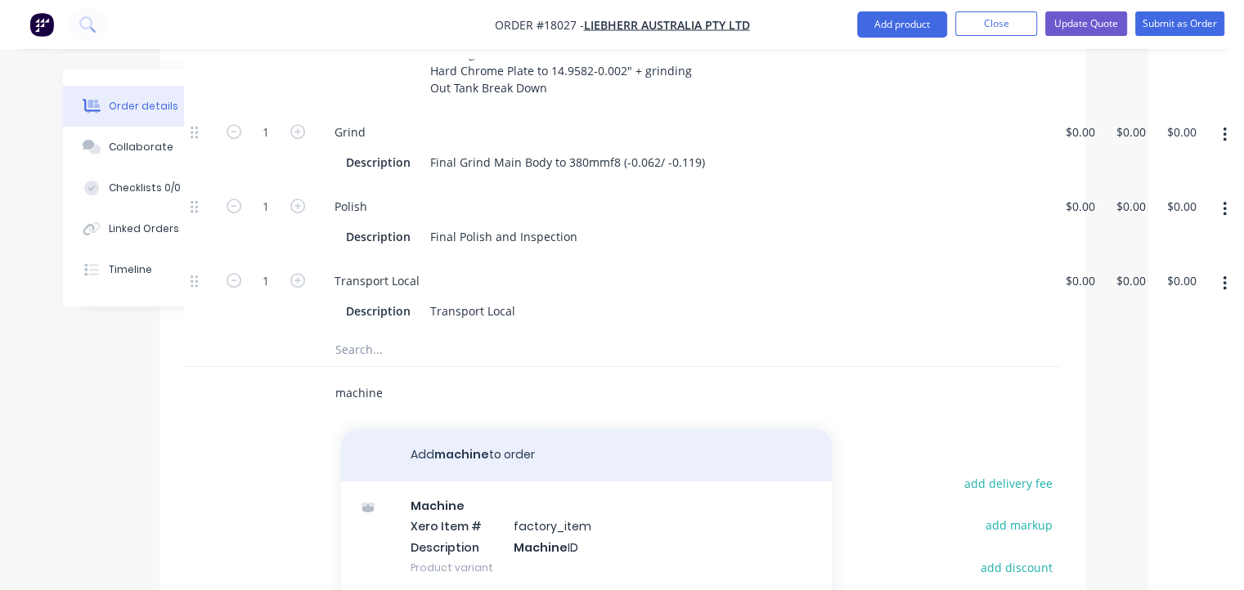
type input "machine"
click at [449, 429] on button "Add machine to order" at bounding box center [586, 455] width 491 height 52
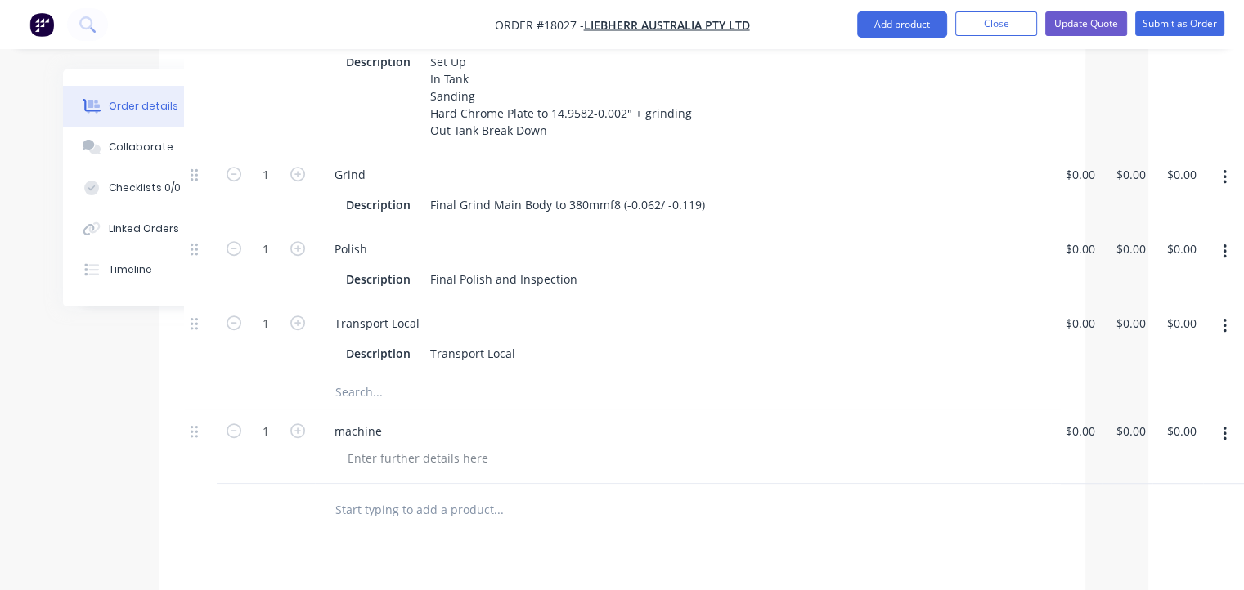
scroll to position [818, 83]
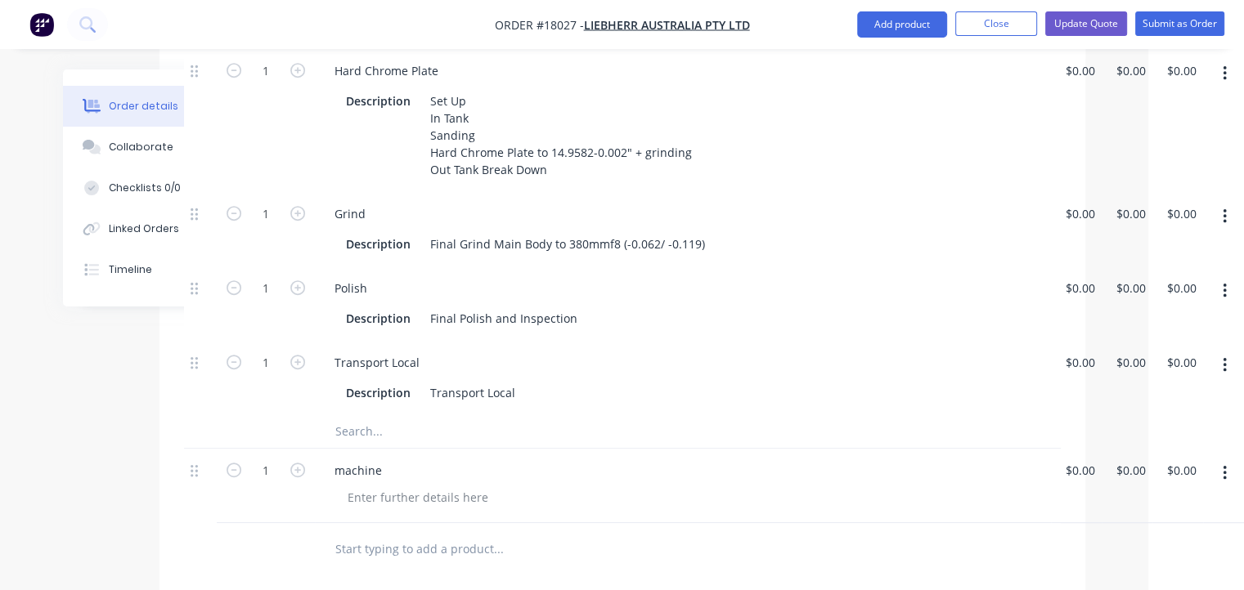
click at [465, 459] on div "machine" at bounding box center [682, 471] width 723 height 24
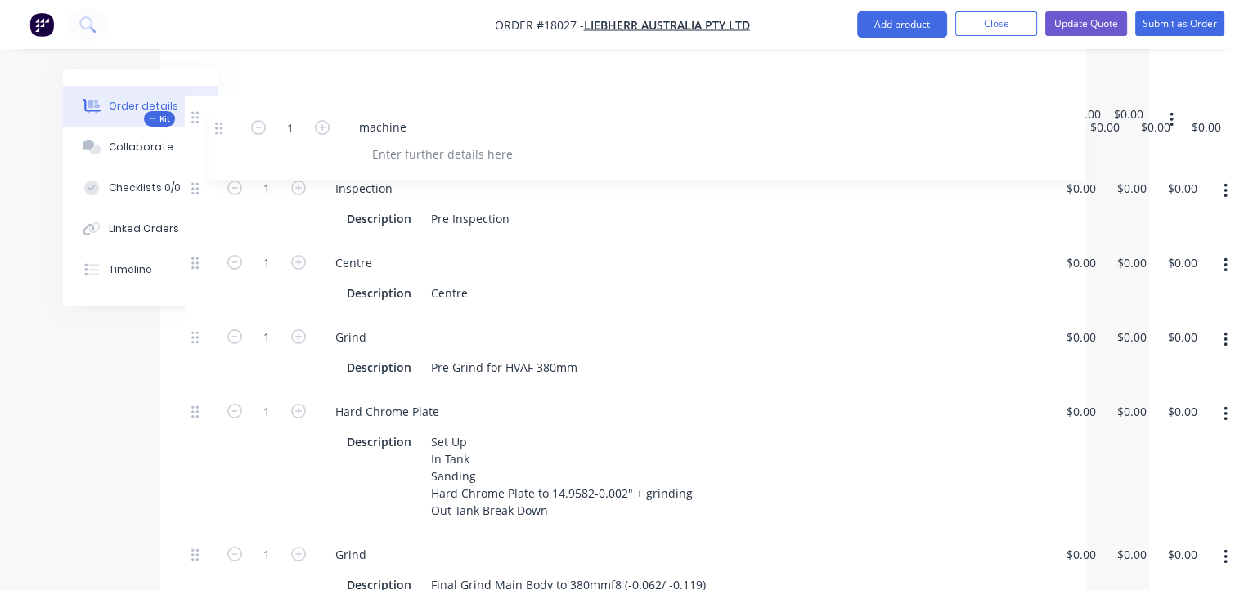
scroll to position [550, 83]
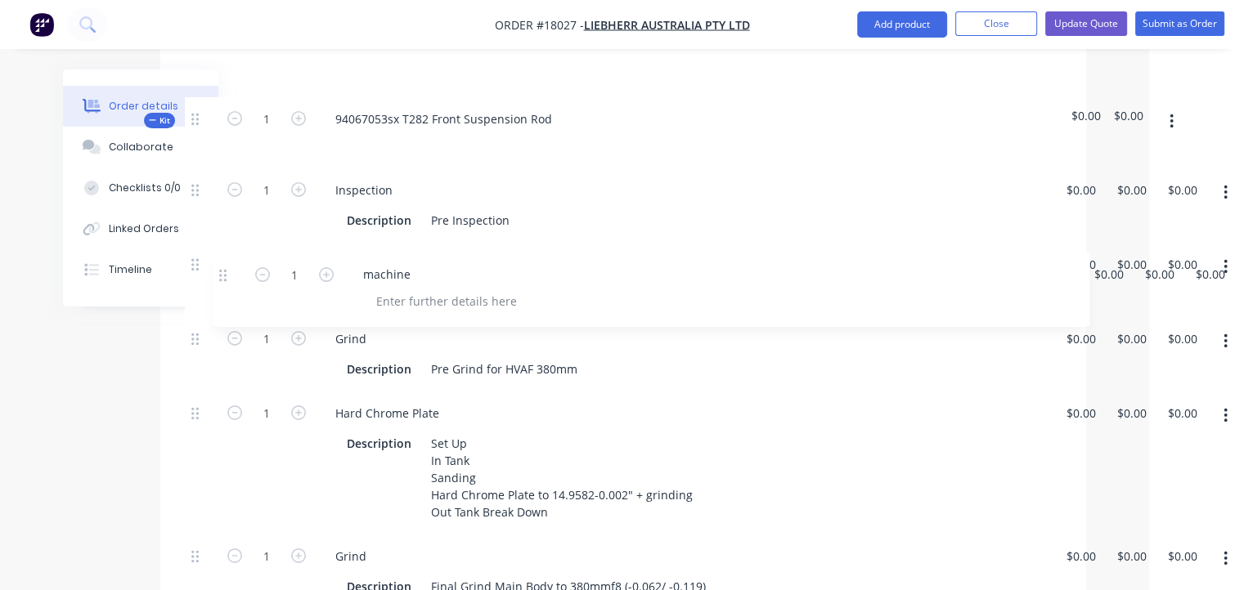
drag, startPoint x: 195, startPoint y: 430, endPoint x: 223, endPoint y: 273, distance: 159.6
click at [223, 273] on div "Kit 1 94067053sx T282 Front Suspension Rod $0.00 $0.00 1 Inspection Description…" at bounding box center [623, 407] width 877 height 769
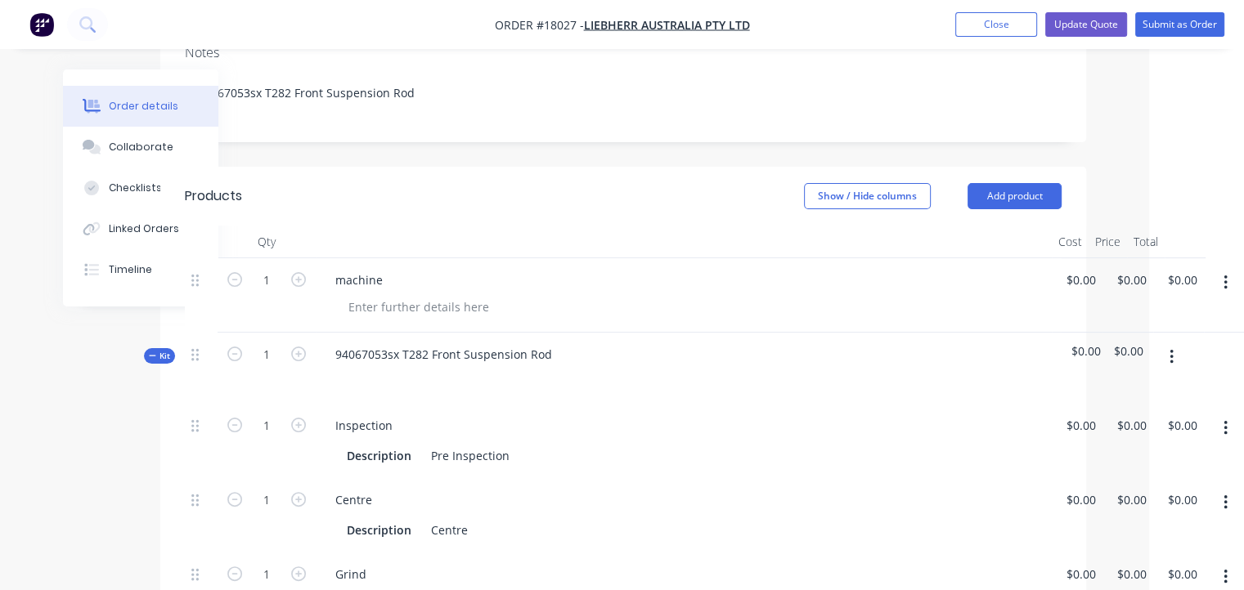
scroll to position [304, 83]
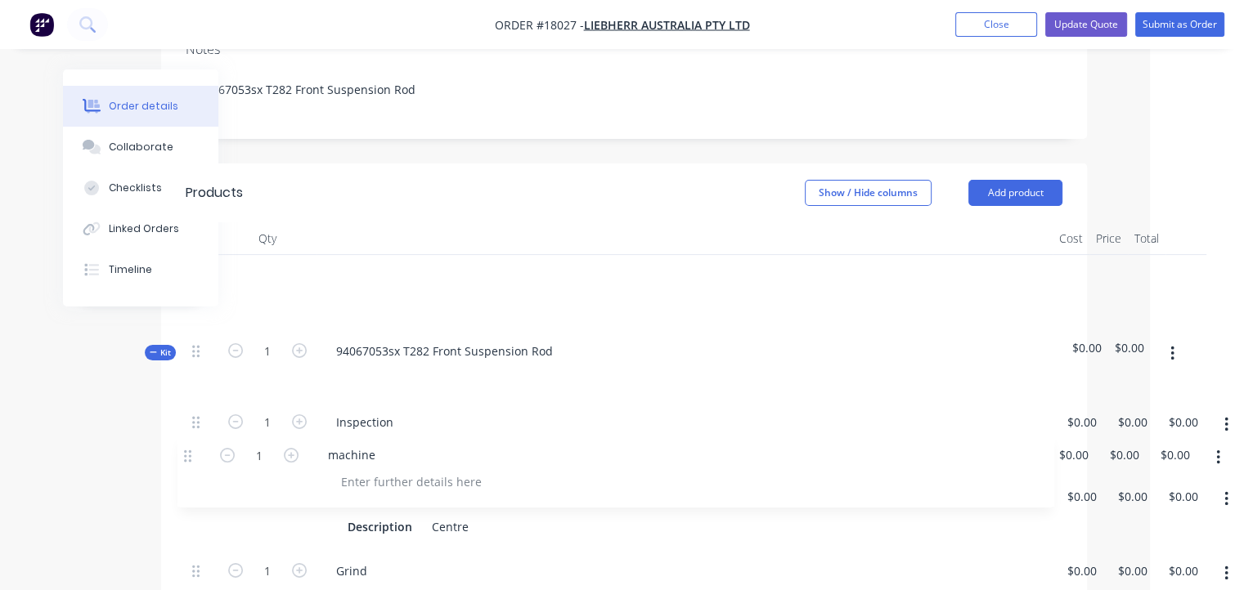
drag, startPoint x: 193, startPoint y: 253, endPoint x: 193, endPoint y: 467, distance: 214.2
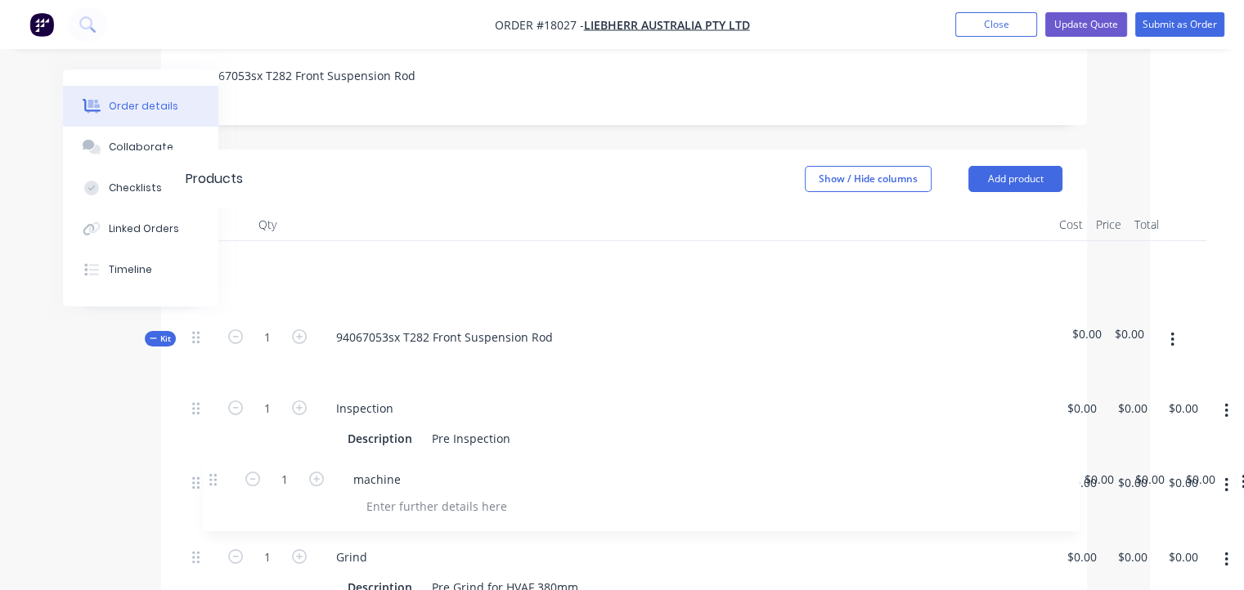
drag, startPoint x: 198, startPoint y: 235, endPoint x: 218, endPoint y: 488, distance: 254.3
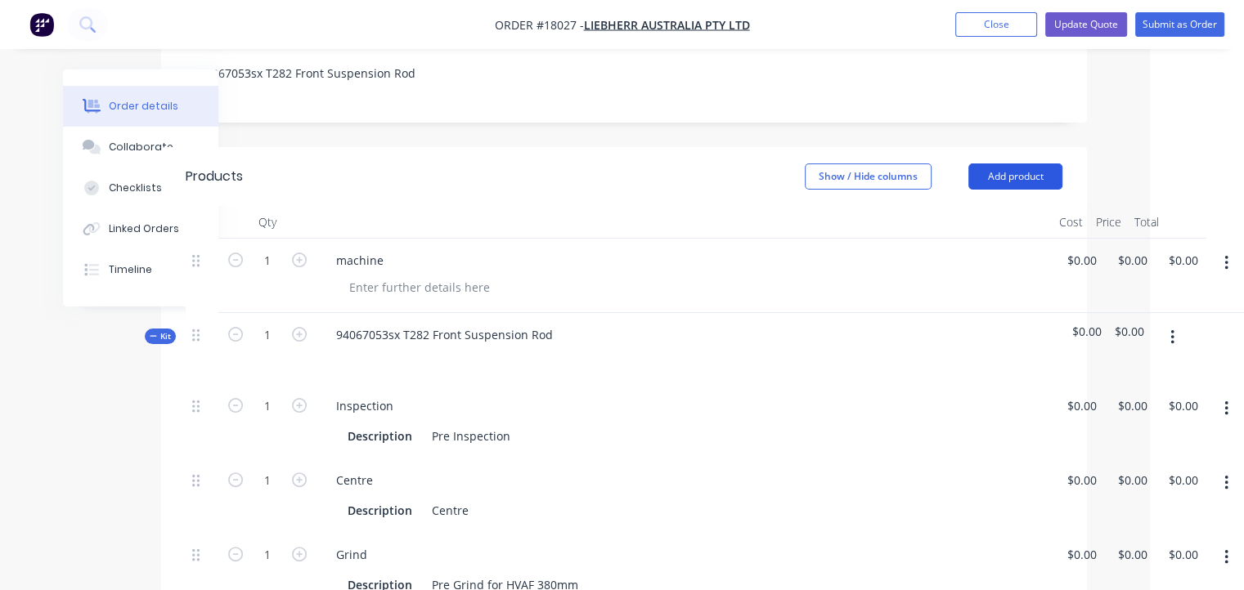
click at [988, 164] on button "Add product" at bounding box center [1015, 177] width 94 height 26
click at [779, 334] on div "94067053sx T282 Front Suspension Rod" at bounding box center [684, 348] width 736 height 71
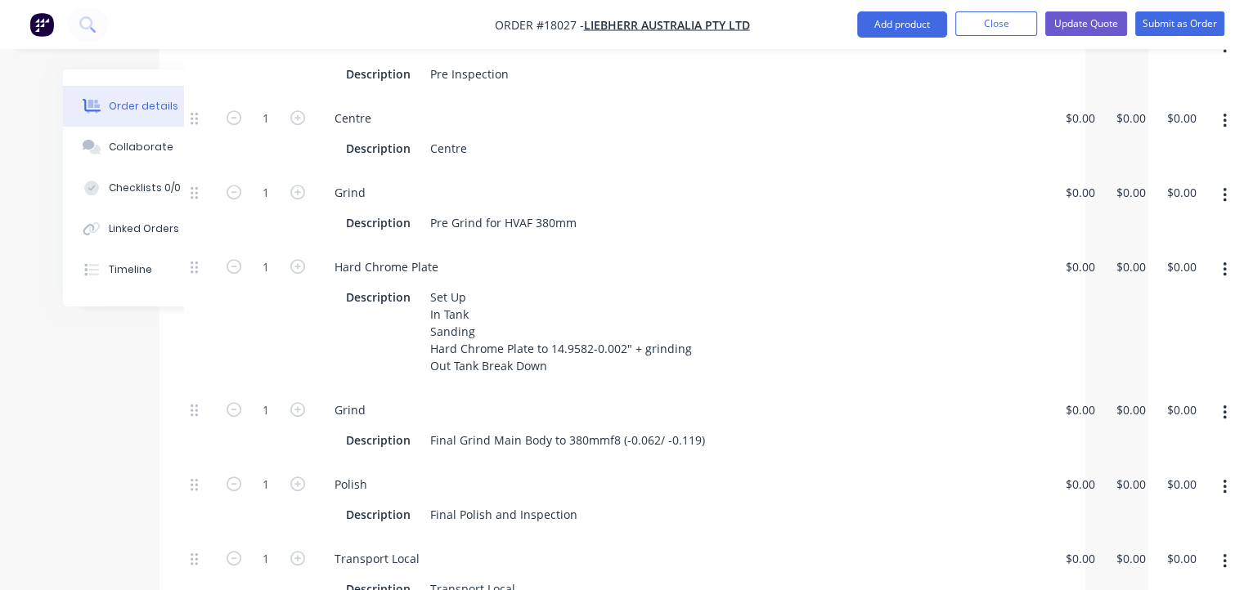
scroll to position [661, 83]
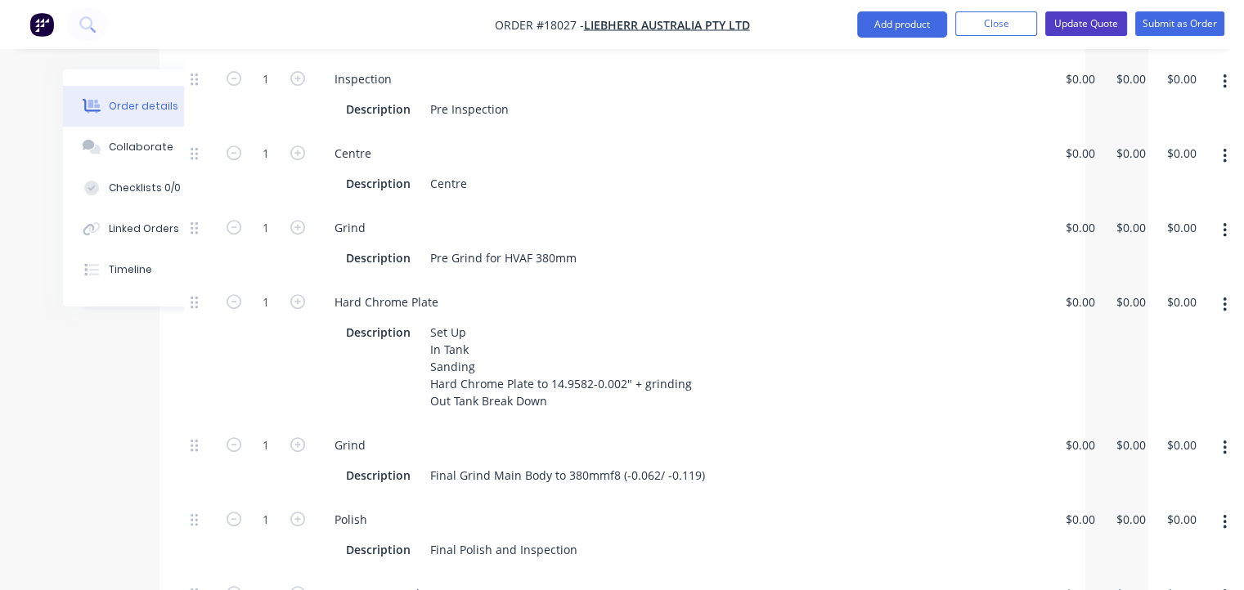
click at [1100, 20] on button "Update Quote" at bounding box center [1086, 23] width 82 height 25
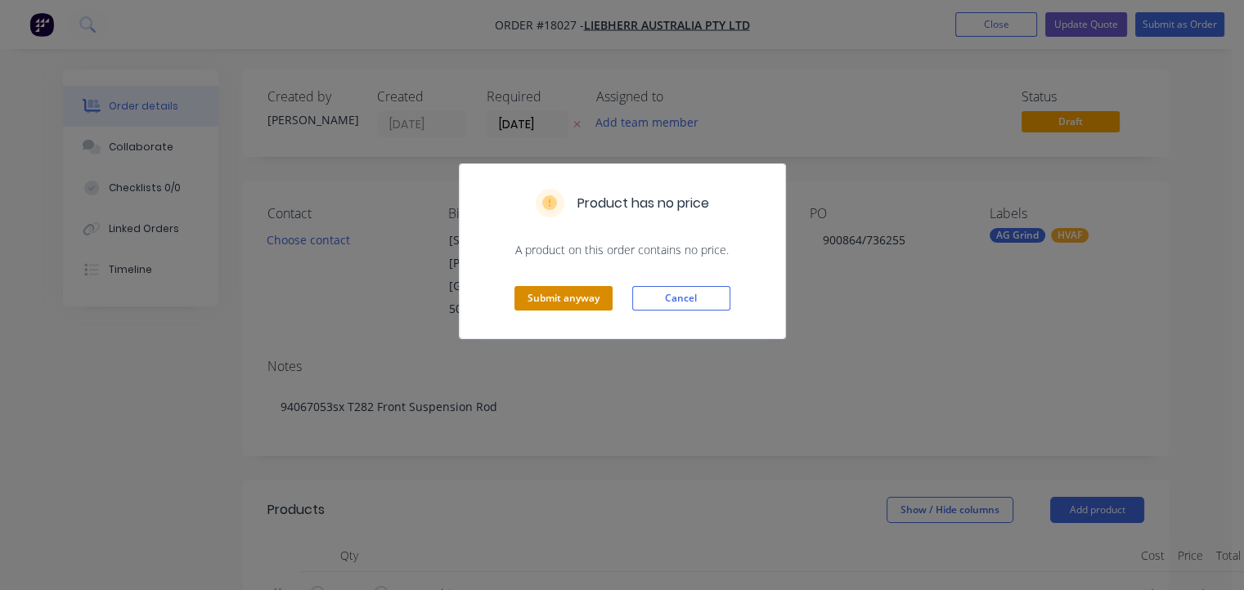
click at [583, 298] on button "Submit anyway" at bounding box center [563, 298] width 98 height 25
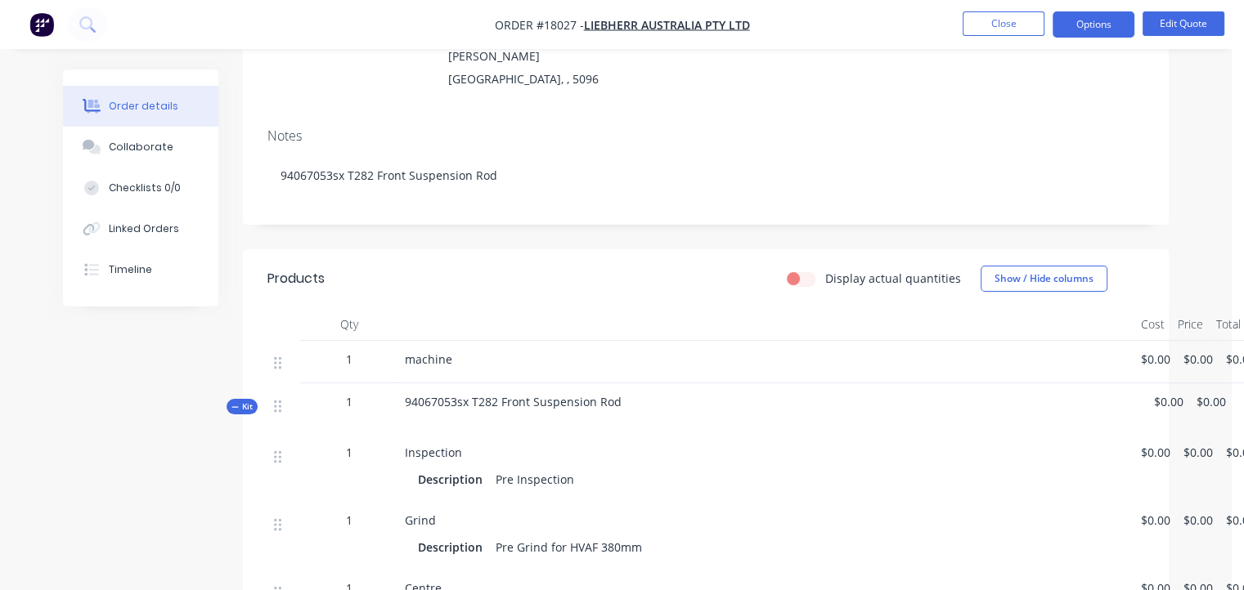
scroll to position [327, 0]
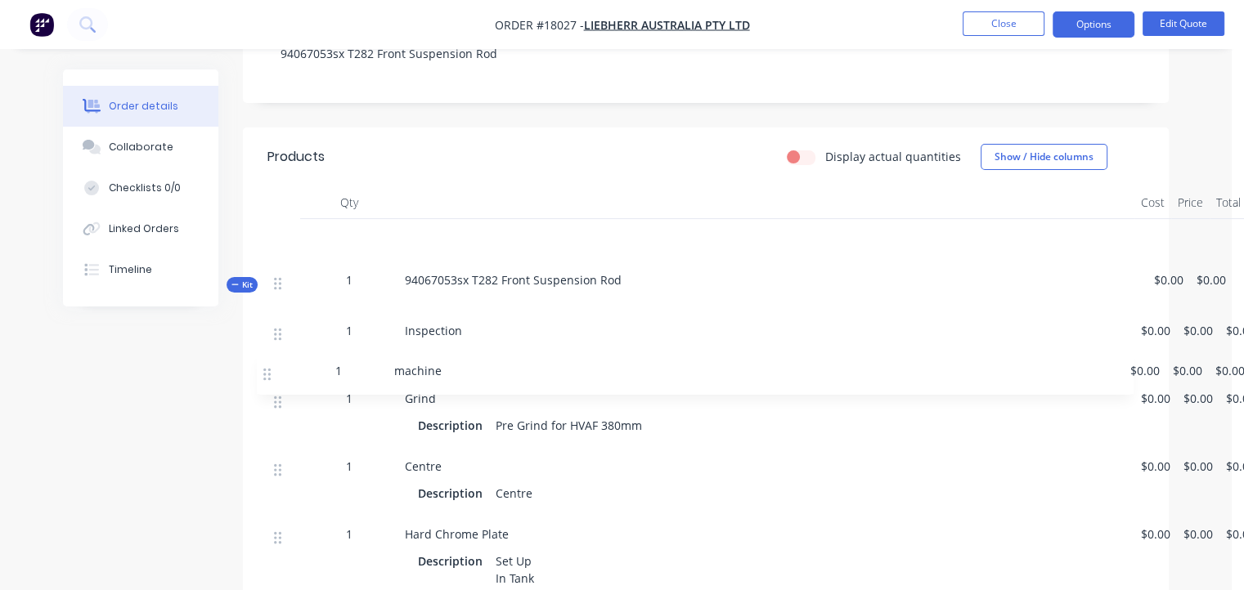
drag, startPoint x: 274, startPoint y: 230, endPoint x: 259, endPoint y: 386, distance: 156.9
click at [259, 386] on div "Qty Cost Price Total 1 machine $0.00 $0.00 $0.00 Kit 1 94067053sx T282 Front Su…" at bounding box center [706, 521] width 926 height 670
drag, startPoint x: 280, startPoint y: 227, endPoint x: 278, endPoint y: 363, distance: 136.6
click at [278, 363] on div "1 machine $0.00 $0.00 $0.00 Kit 1 94067053sx T282 Front Suspension Rod $0.00 $0…" at bounding box center [705, 537] width 877 height 637
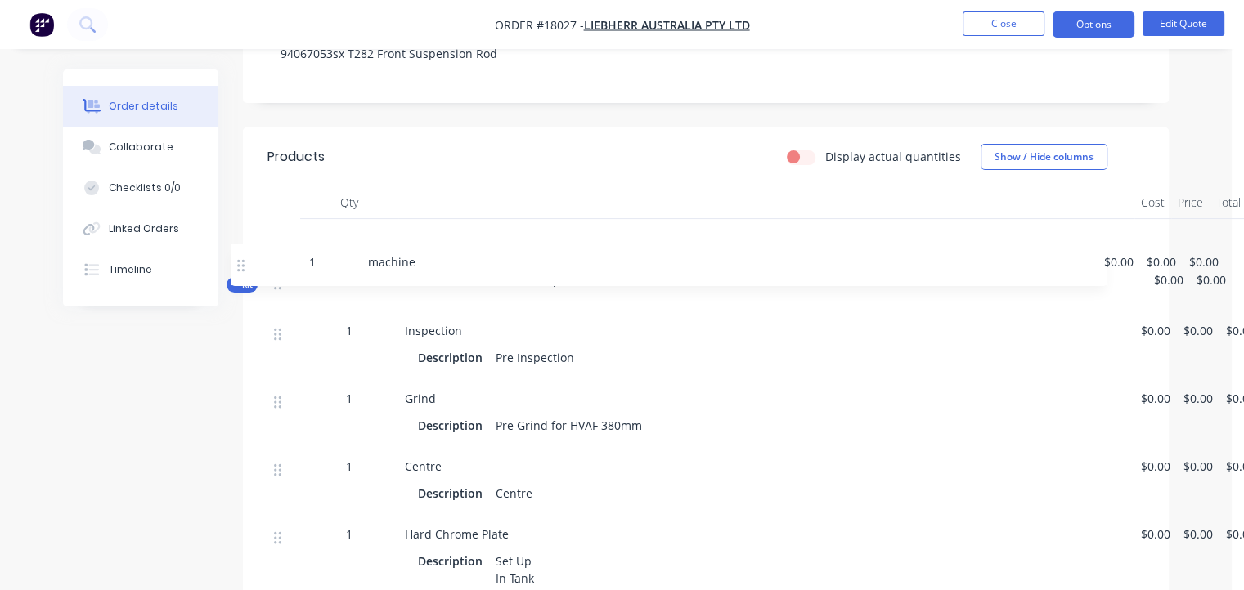
drag, startPoint x: 276, startPoint y: 220, endPoint x: 241, endPoint y: 267, distance: 58.4
click at [267, 267] on div "1 machine $0.00 $0.00 $0.00 Kit 1 94067053sx T282 Front Suspension Rod $0.00 $0…" at bounding box center [705, 537] width 877 height 637
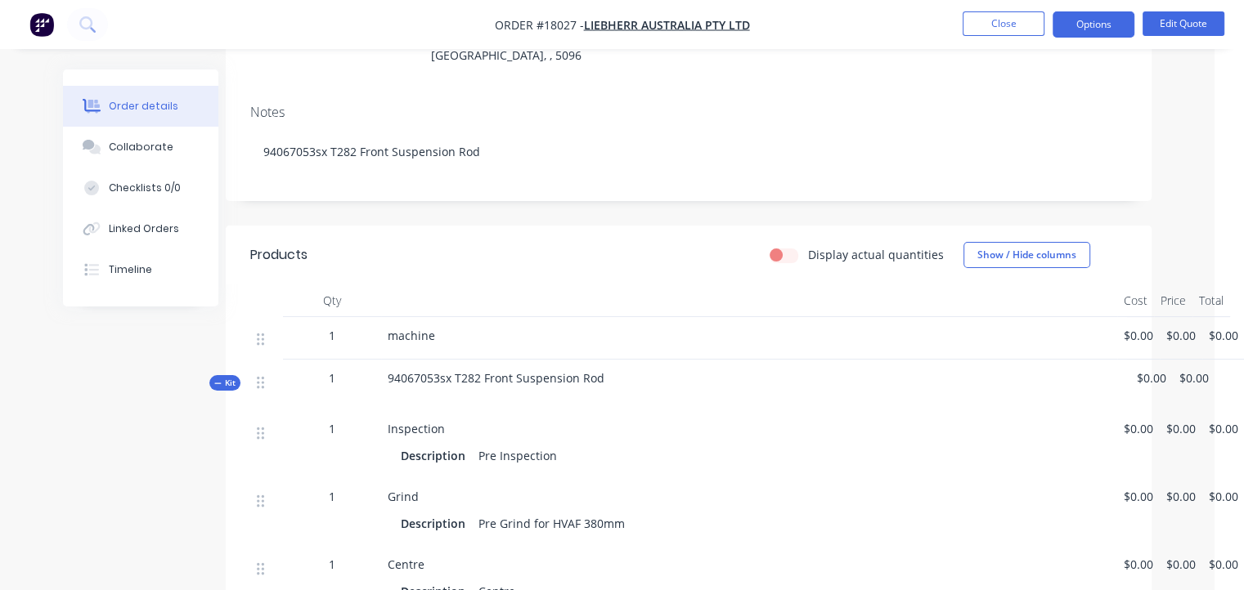
scroll to position [212, 17]
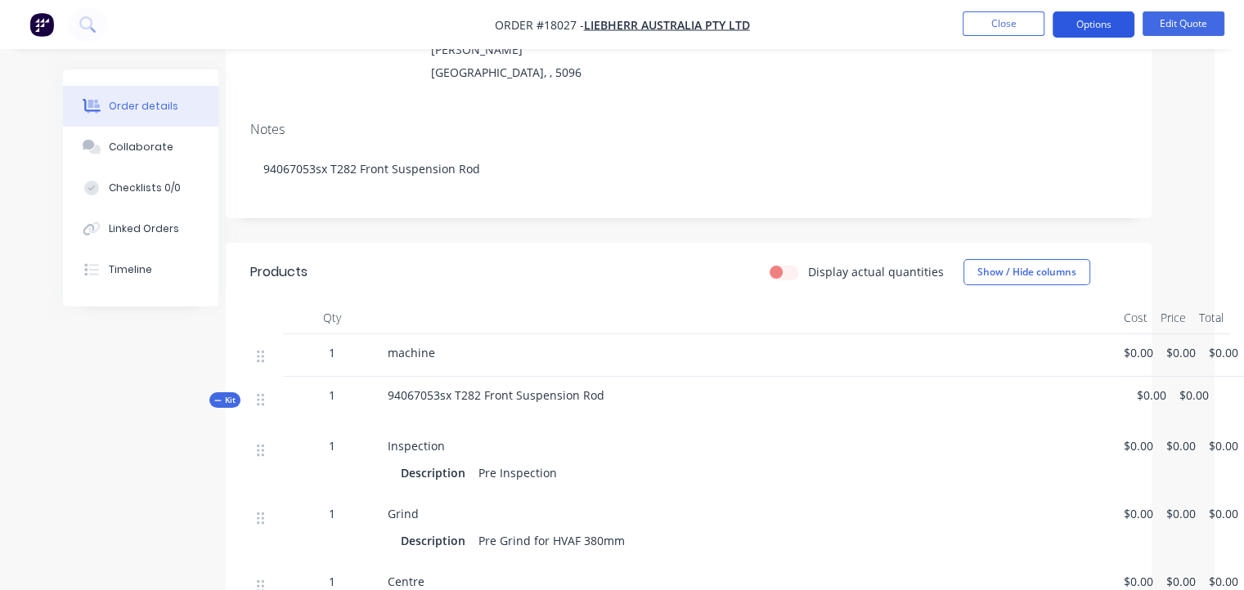
click at [1084, 19] on button "Options" at bounding box center [1093, 24] width 82 height 26
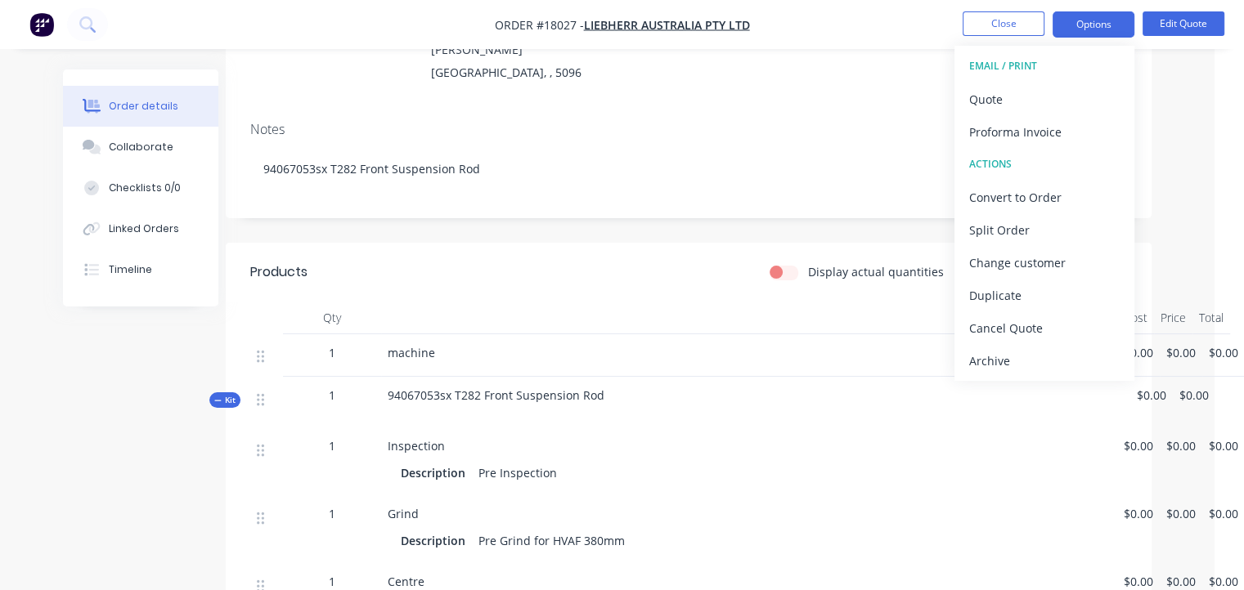
click at [643, 302] on div at bounding box center [749, 318] width 736 height 33
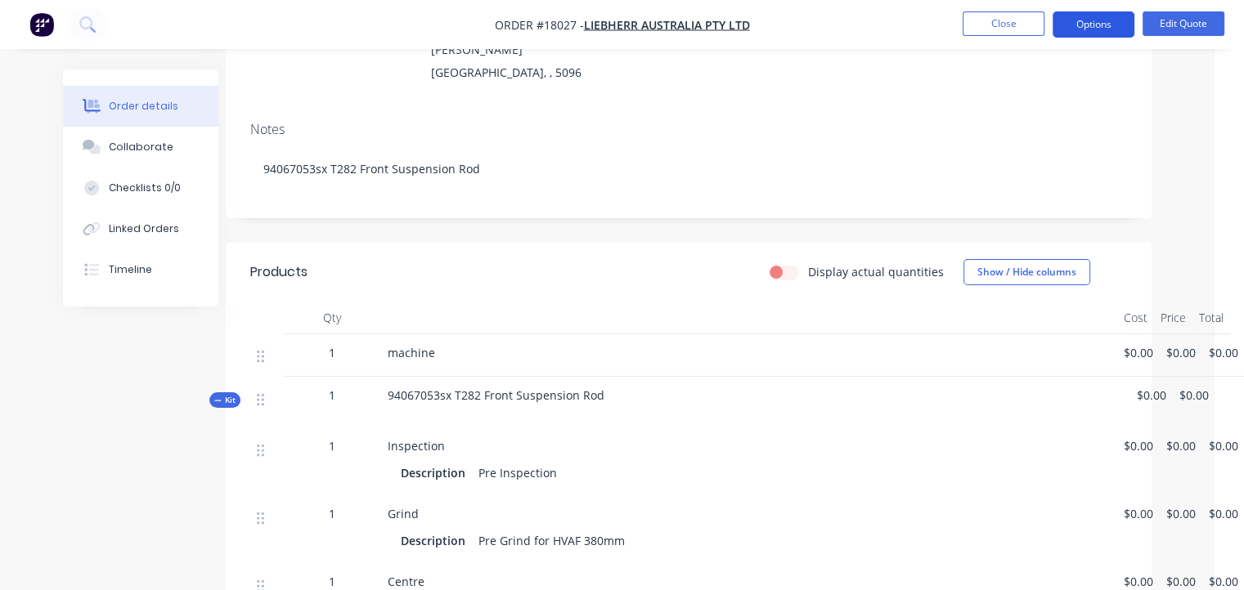
click at [1107, 34] on button "Options" at bounding box center [1093, 24] width 82 height 26
click at [808, 358] on div "machine" at bounding box center [749, 355] width 736 height 43
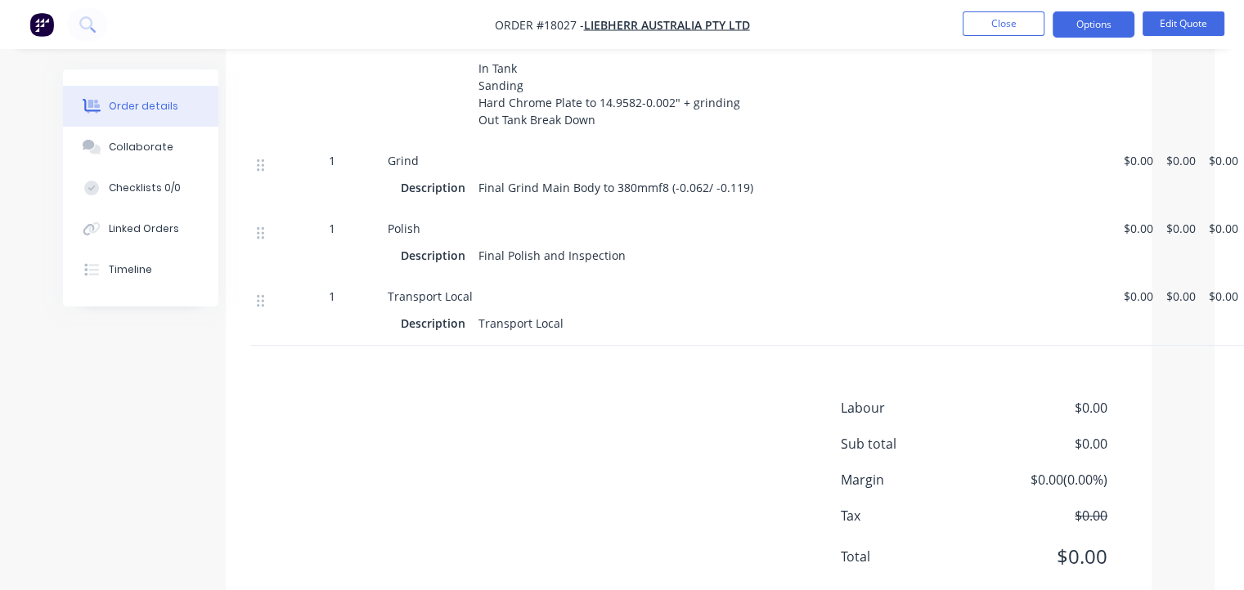
scroll to position [866, 17]
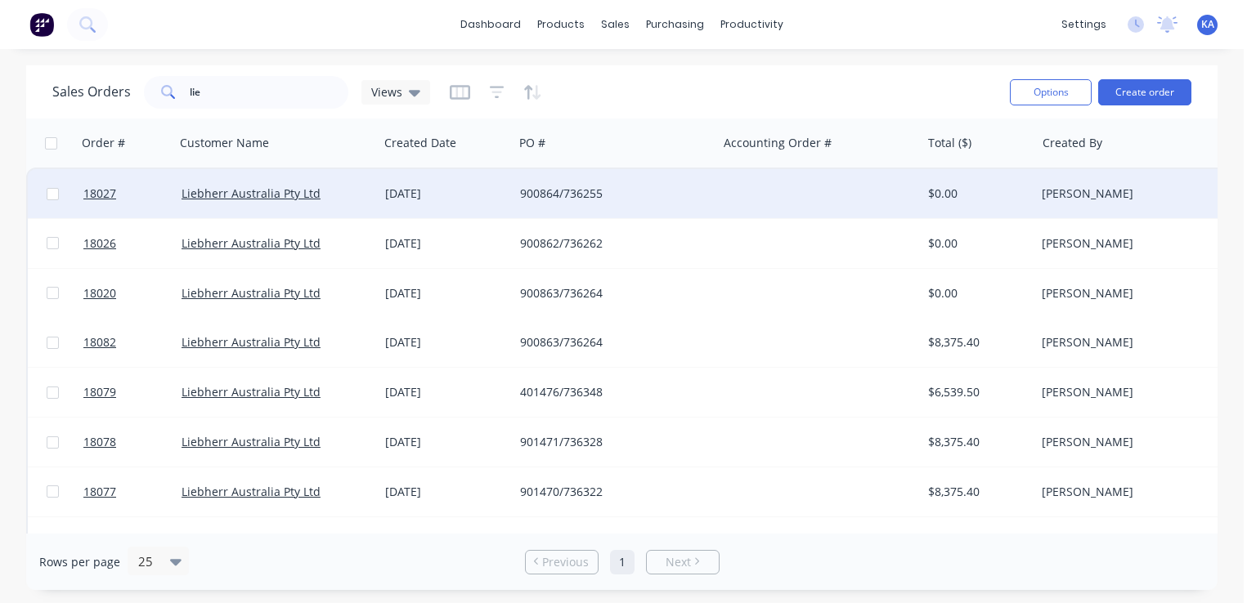
click at [444, 191] on div "[DATE]" at bounding box center [446, 194] width 122 height 16
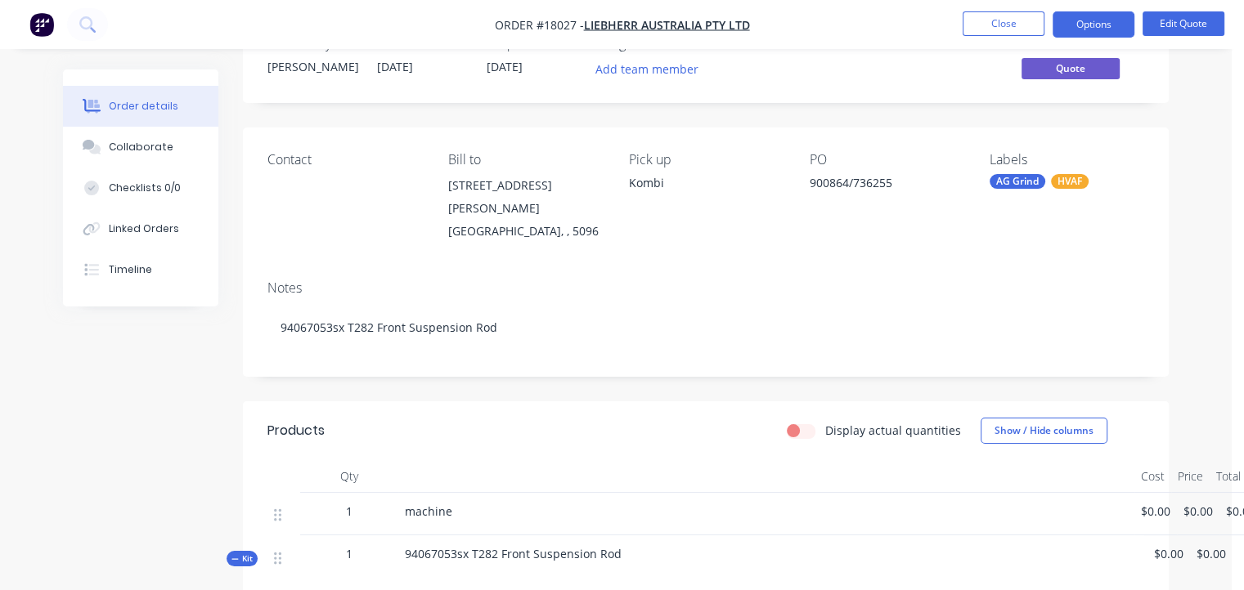
scroll to position [48, 0]
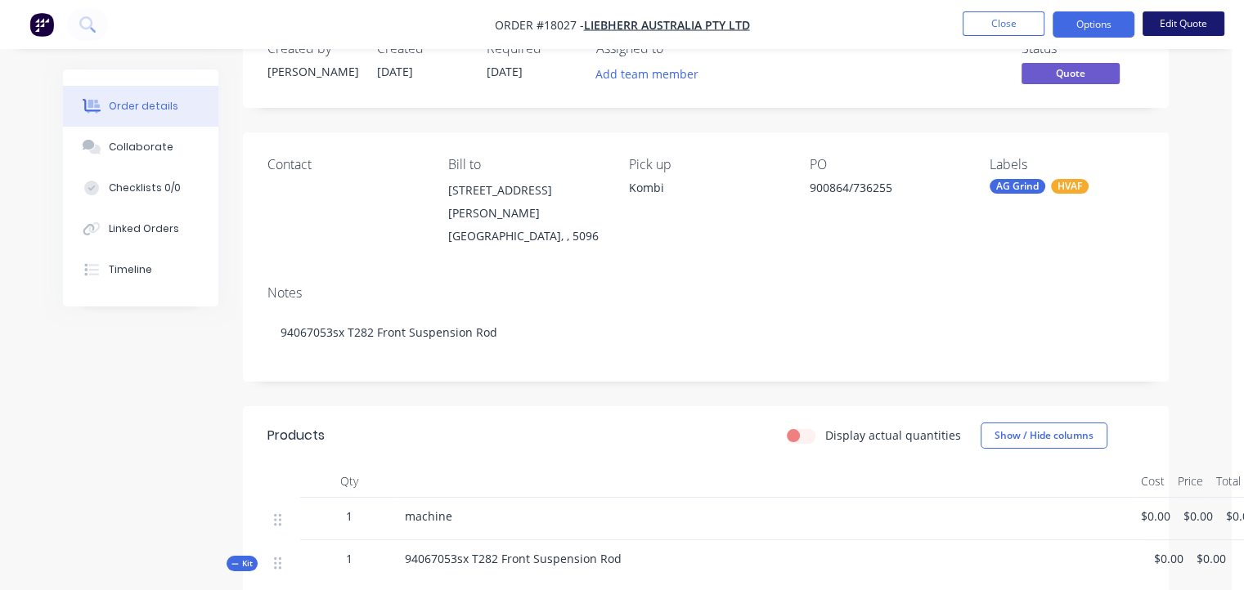
click at [1194, 22] on button "Edit Quote" at bounding box center [1183, 23] width 82 height 25
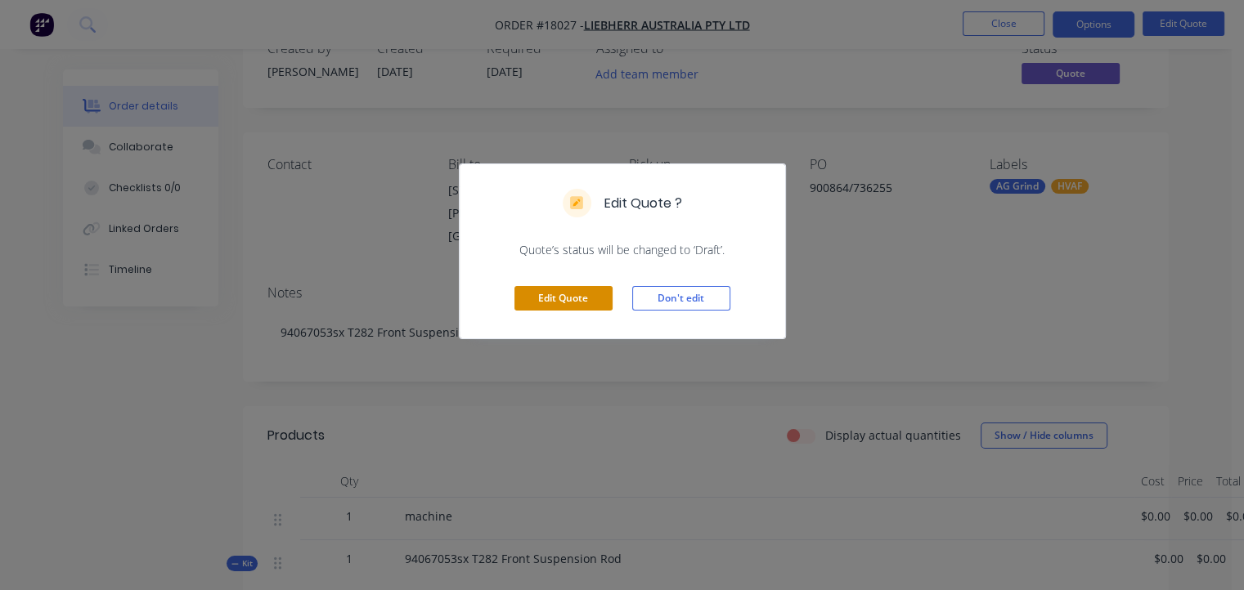
click at [562, 295] on button "Edit Quote" at bounding box center [563, 298] width 98 height 25
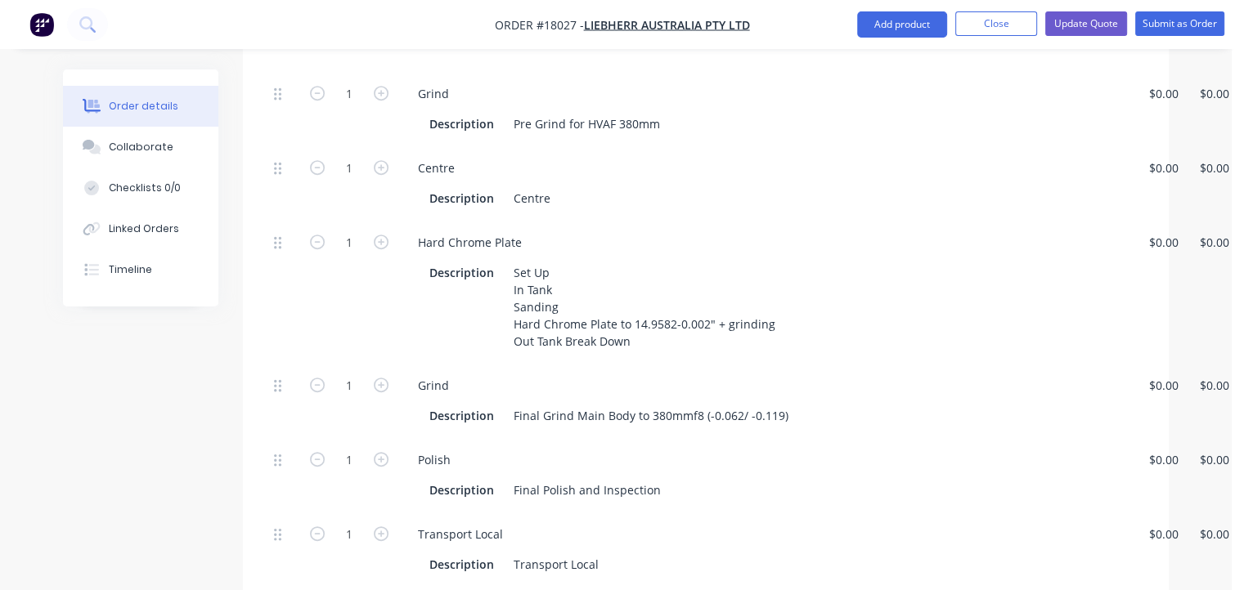
scroll to position [818, 0]
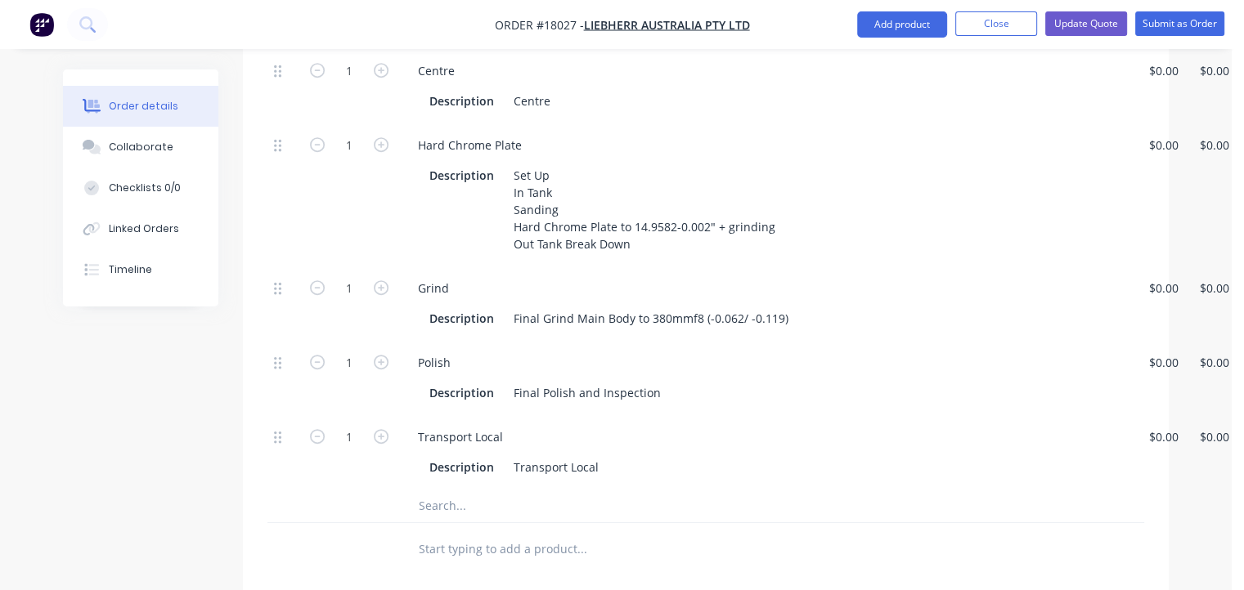
click at [451, 490] on input "text" at bounding box center [581, 506] width 327 height 33
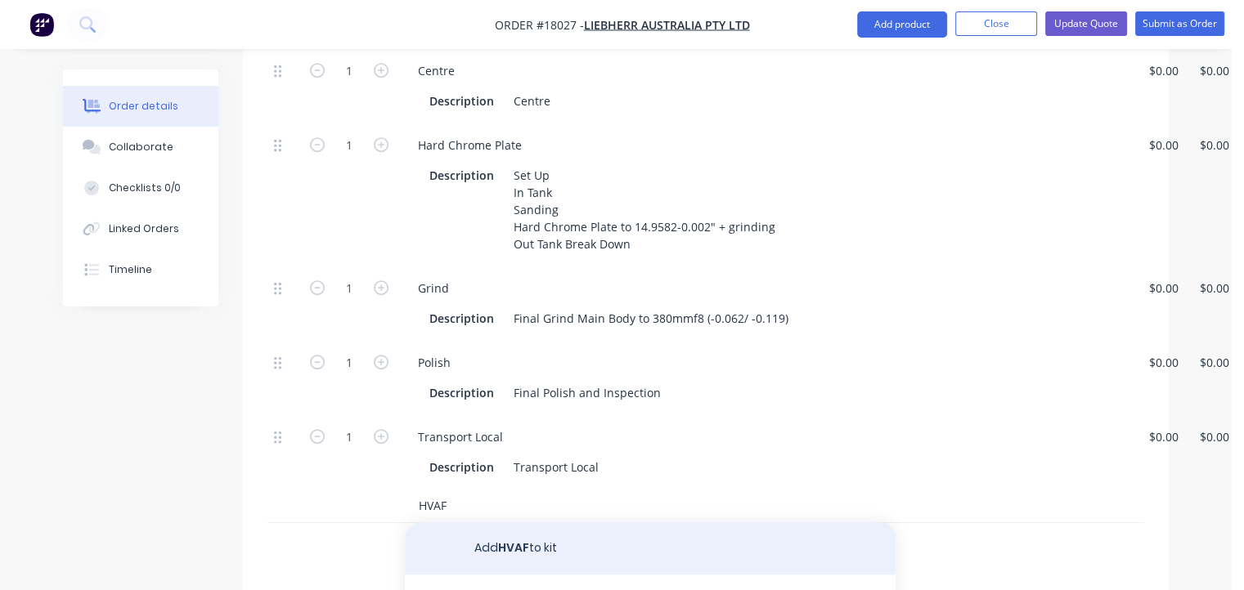
type input "HVAF"
click at [500, 523] on button "Add HVAF to kit" at bounding box center [650, 549] width 491 height 52
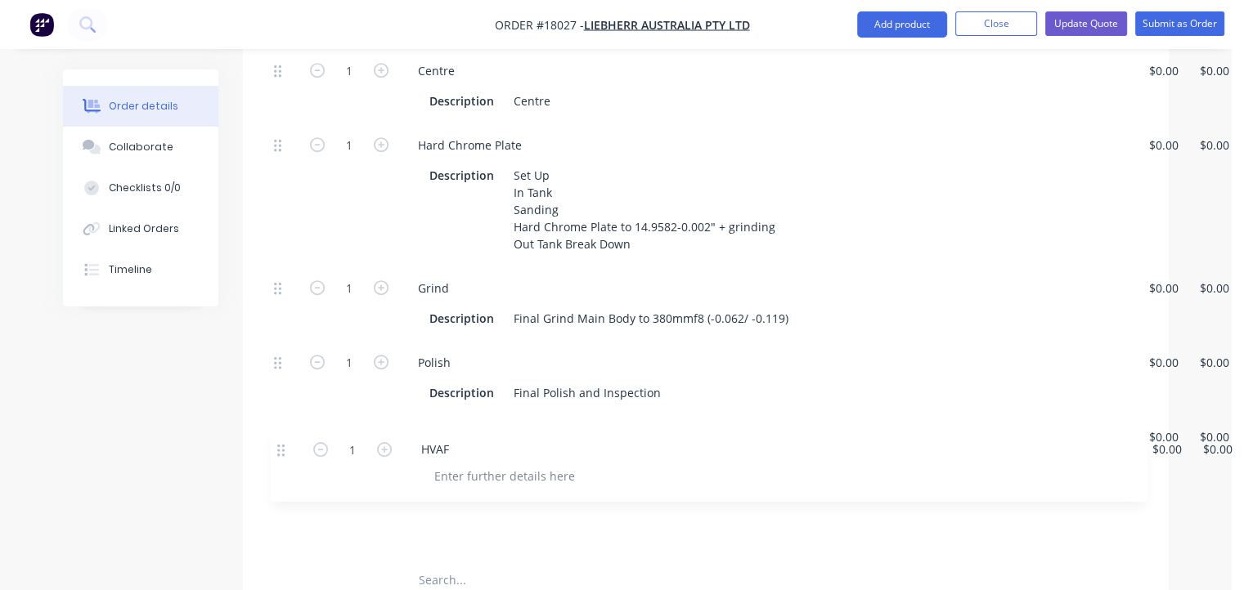
scroll to position [820, 0]
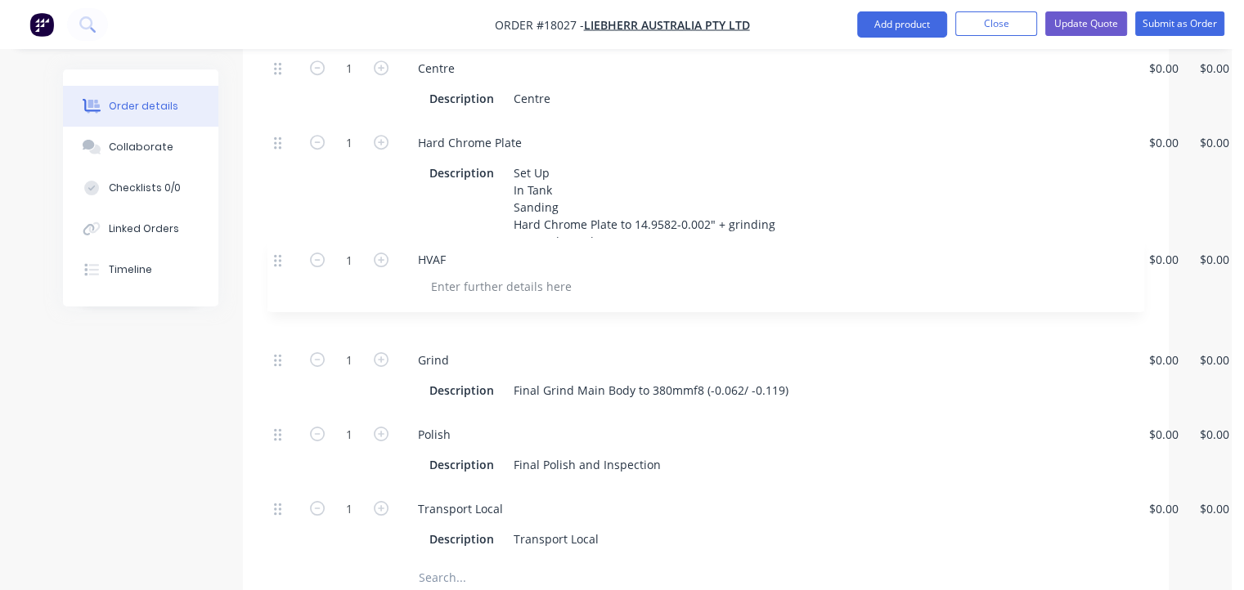
drag, startPoint x: 275, startPoint y: 468, endPoint x: 275, endPoint y: 253, distance: 215.1
click at [275, 253] on div "1 Inspection Description Pre Inspection $0.00 $0.00 $0.00 $0.00 $0.00 $0.00 1 G…" at bounding box center [705, 230] width 877 height 664
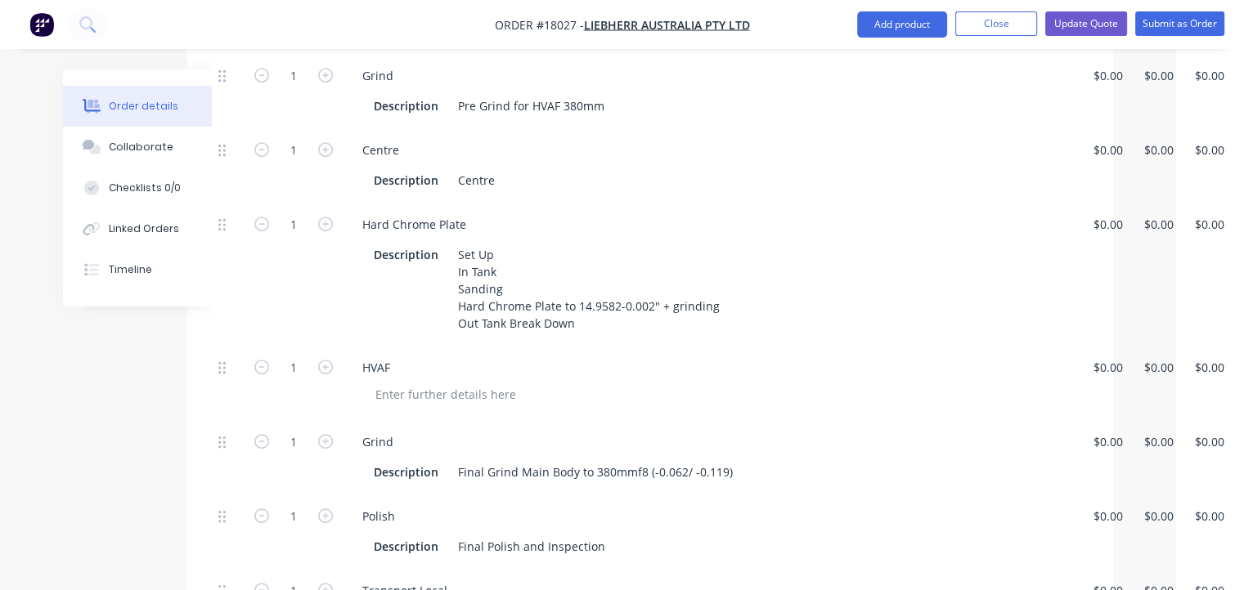
scroll to position [738, 83]
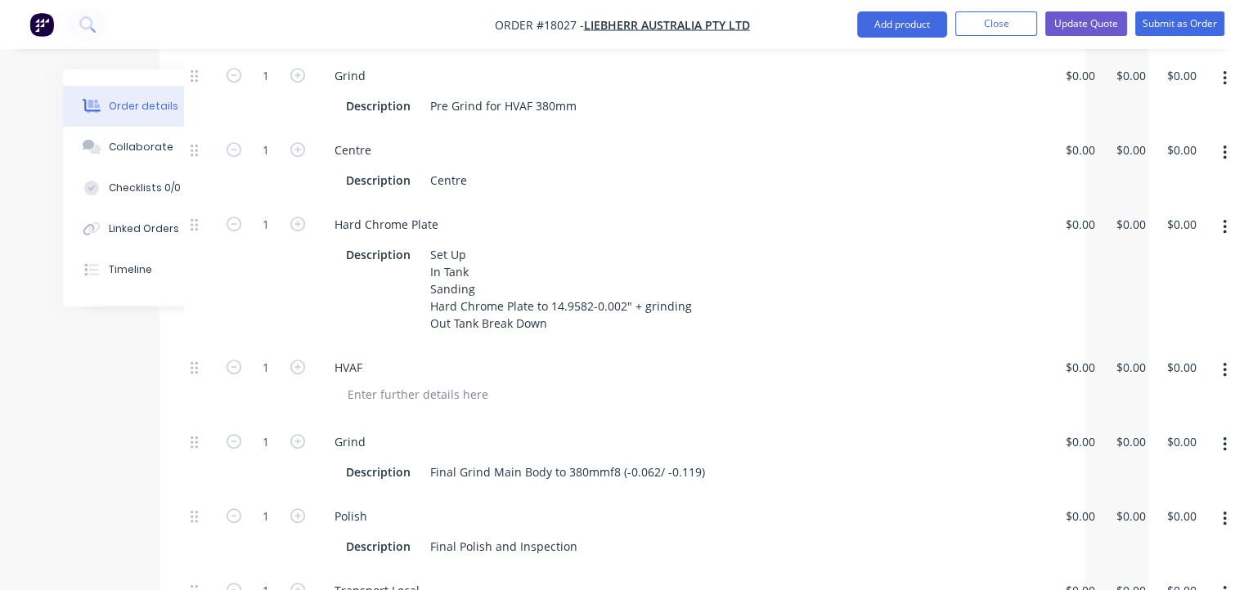
click at [1227, 213] on button "button" at bounding box center [1224, 227] width 38 height 29
click at [1115, 324] on div "Delete" at bounding box center [1166, 336] width 126 height 24
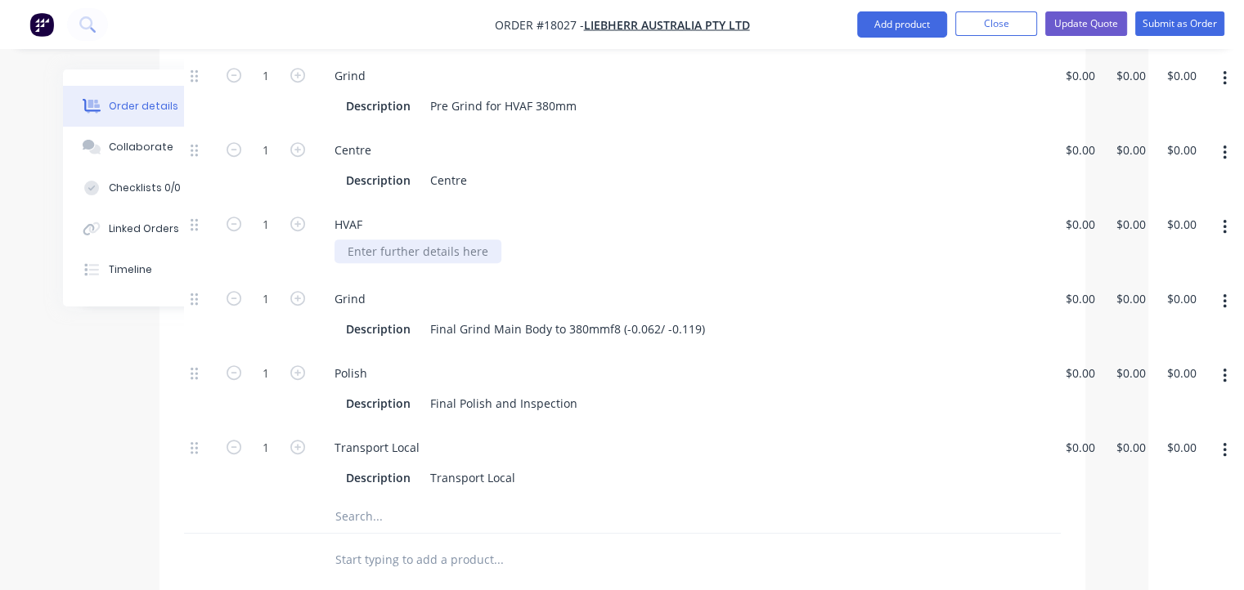
click at [372, 240] on div at bounding box center [417, 252] width 167 height 24
click at [419, 240] on div "HVAF for a finsh size of 380.00mm (-0.062 / -0.119)" at bounding box center [483, 252] width 299 height 24
click at [578, 392] on div "Description Final Polish and Inspection" at bounding box center [679, 404] width 680 height 24
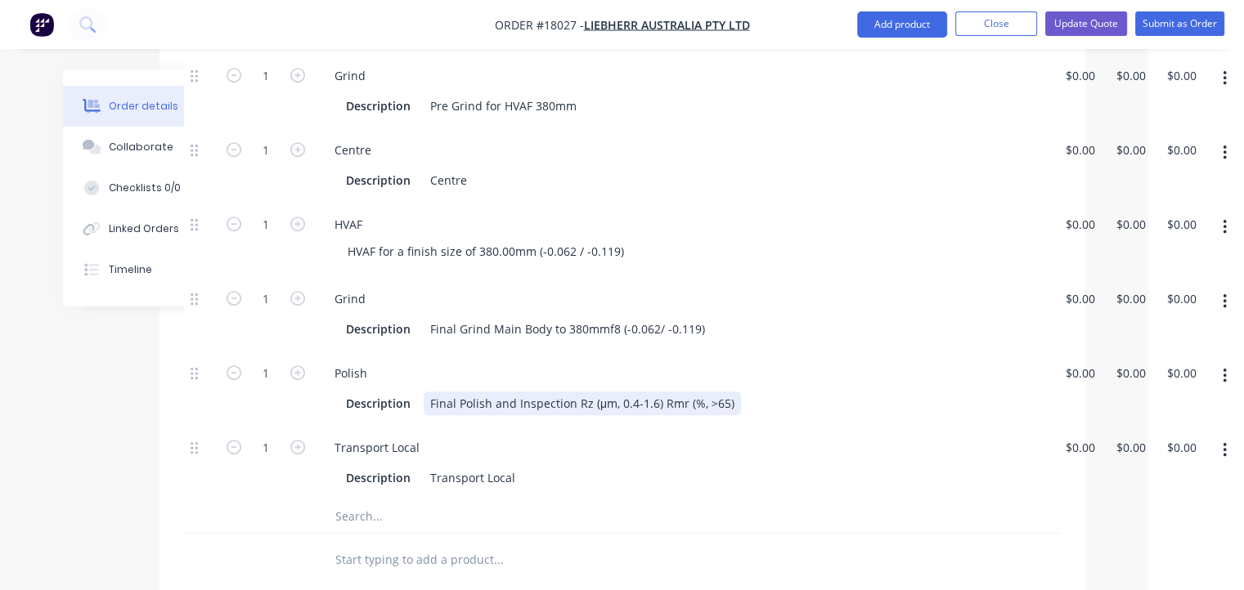
click at [572, 392] on div "Final Polish and Inspection Rz (μm, 0.4-1.6) Rmr (%, >65)" at bounding box center [582, 404] width 317 height 24
click at [589, 436] on div "Transport Local" at bounding box center [682, 448] width 723 height 24
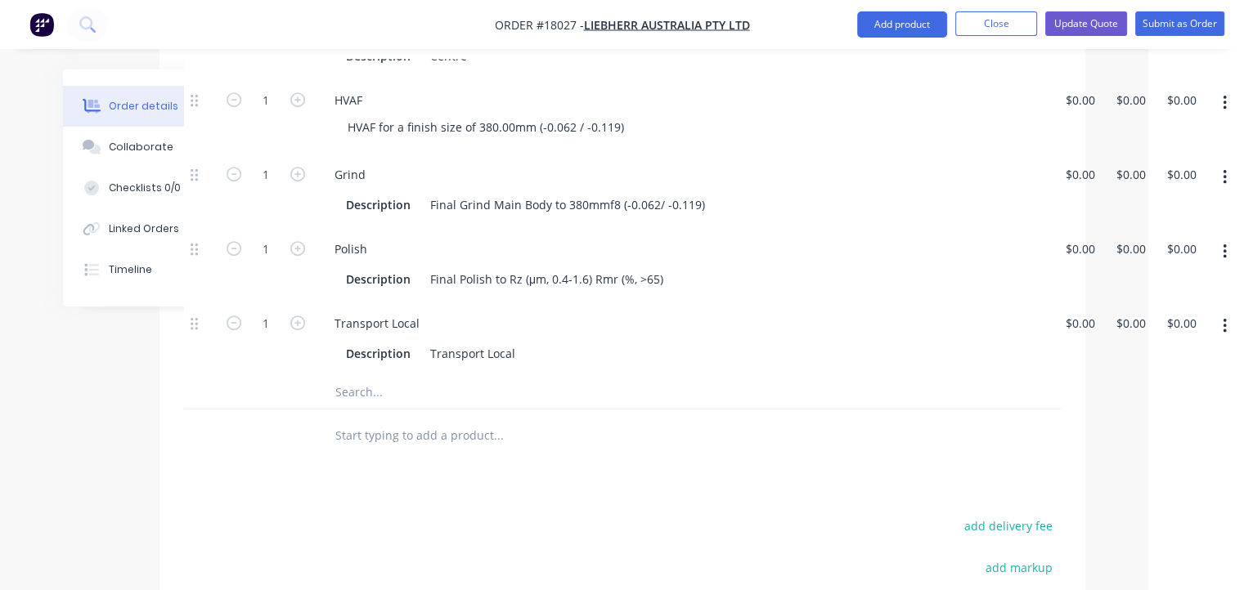
scroll to position [902, 83]
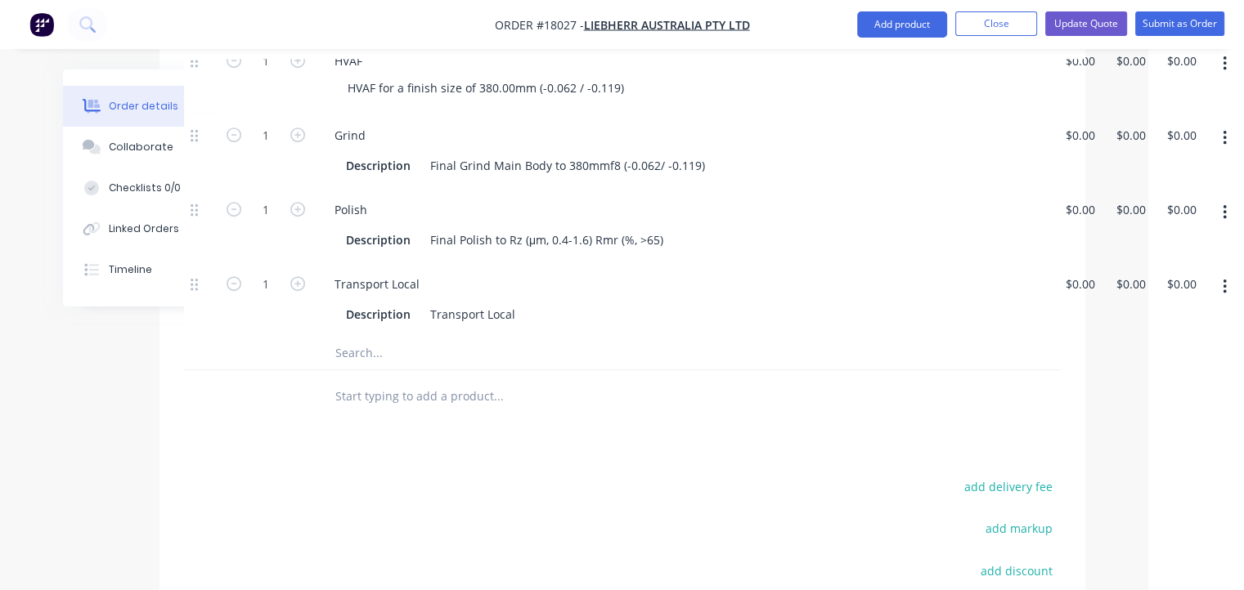
click at [419, 380] on input "text" at bounding box center [497, 396] width 327 height 33
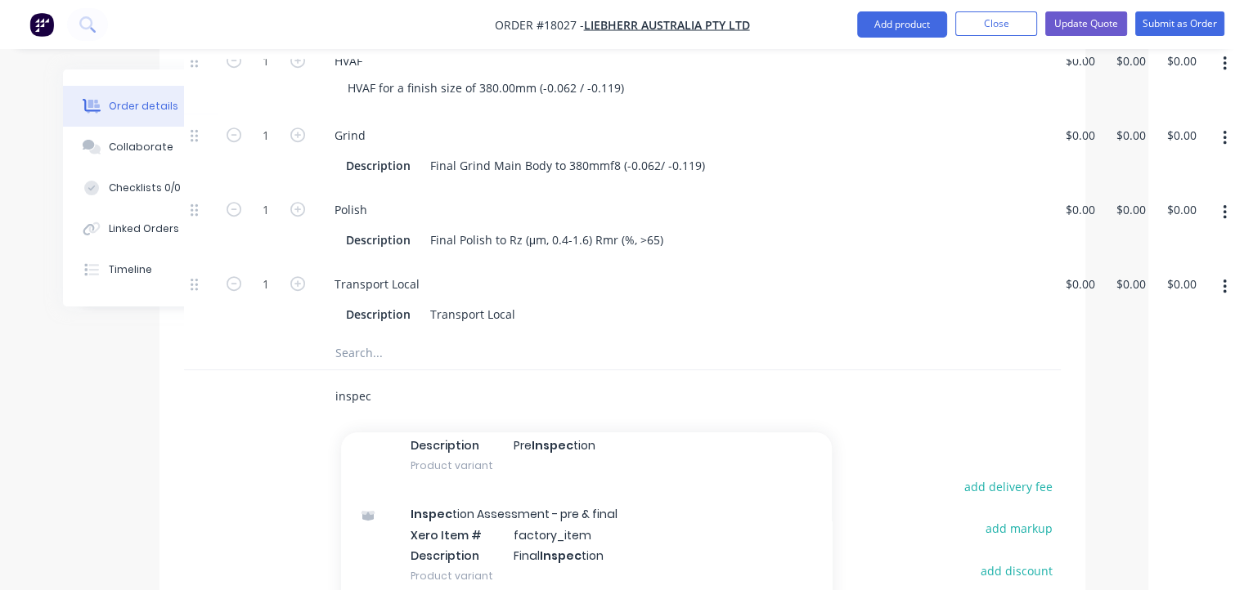
scroll to position [245, 0]
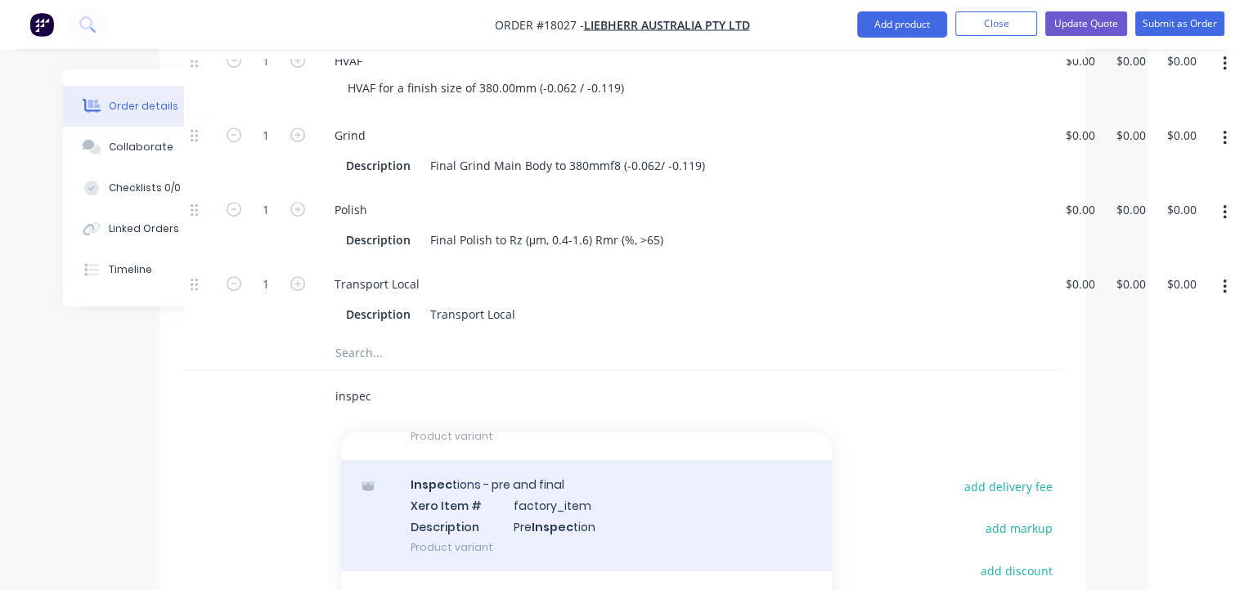
type input "inspec"
click at [466, 460] on div "Inspec tions - pre and final Xero Item # factory_item Description Pre Inspec ti…" at bounding box center [586, 515] width 491 height 110
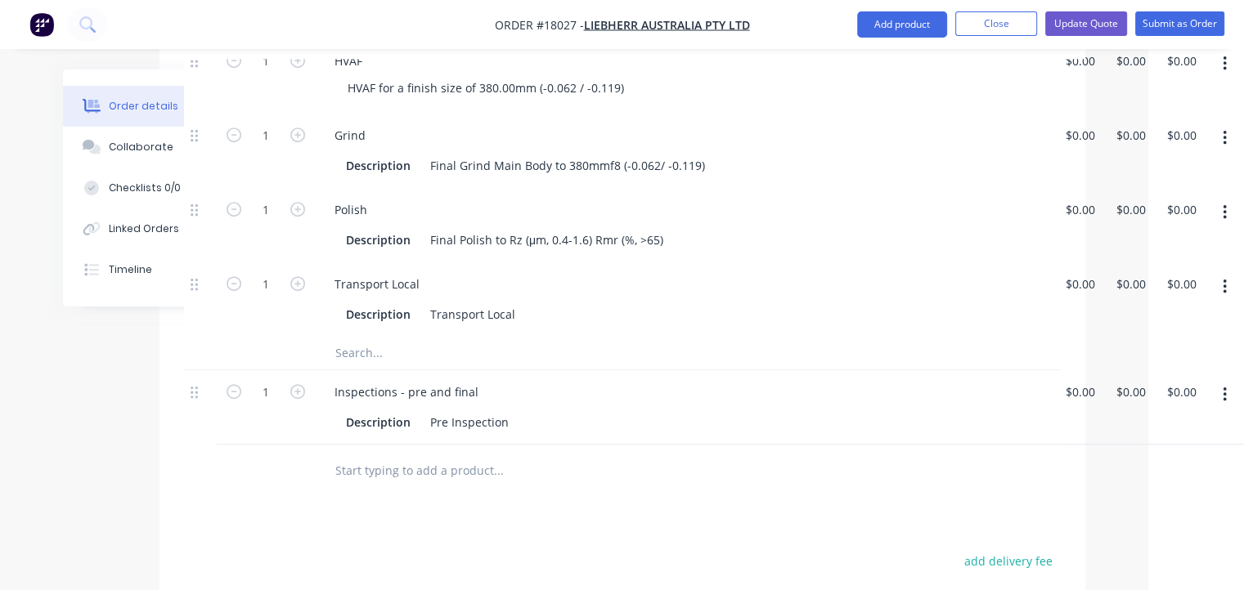
scroll to position [902, 83]
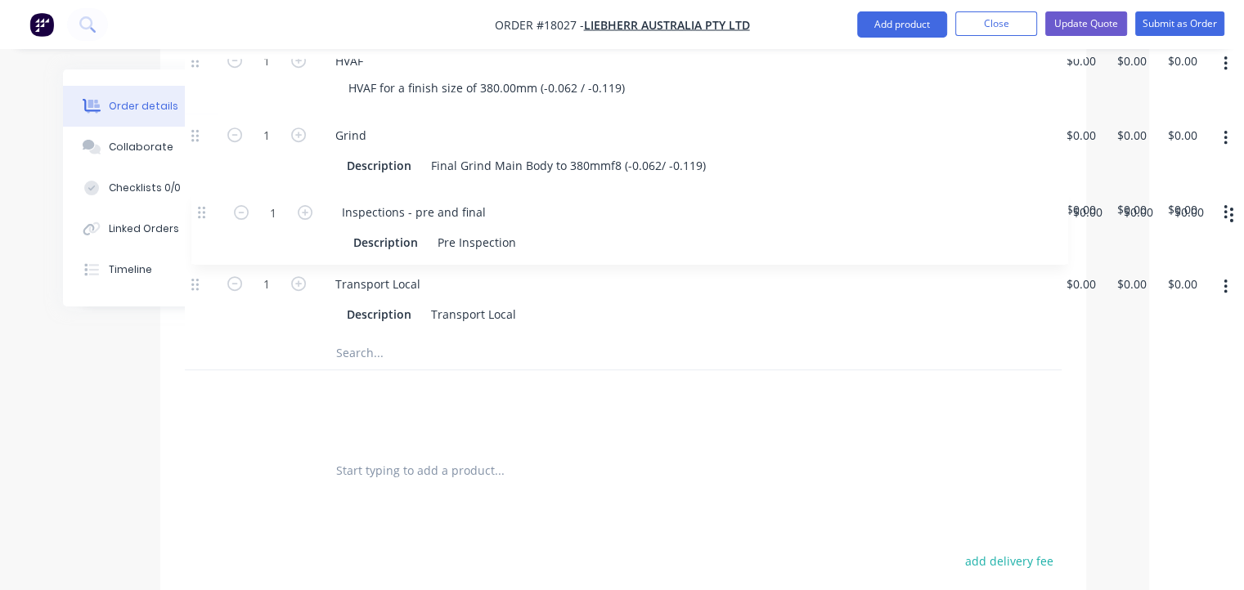
drag, startPoint x: 195, startPoint y: 346, endPoint x: 201, endPoint y: 204, distance: 141.6
click at [201, 204] on div "1 machine $0.00 $0.00 $0.00 $0.00 $0.00 $0.00 Kit 1 94067053sx T282 Front Suspe…" at bounding box center [623, 57] width 877 height 774
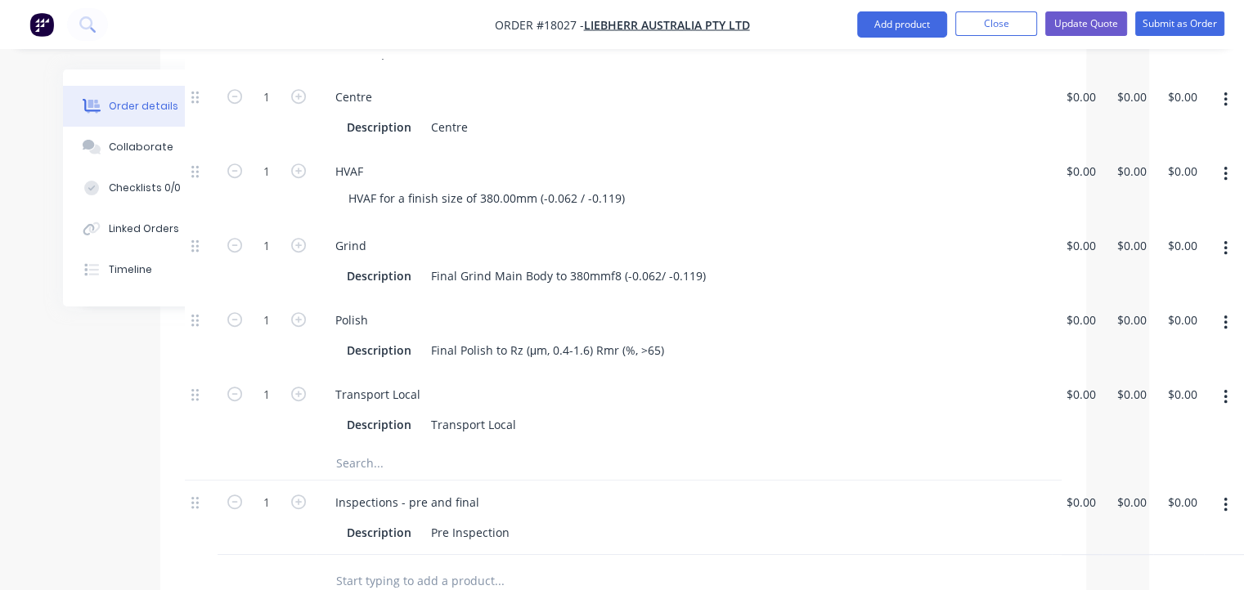
scroll to position [820, 83]
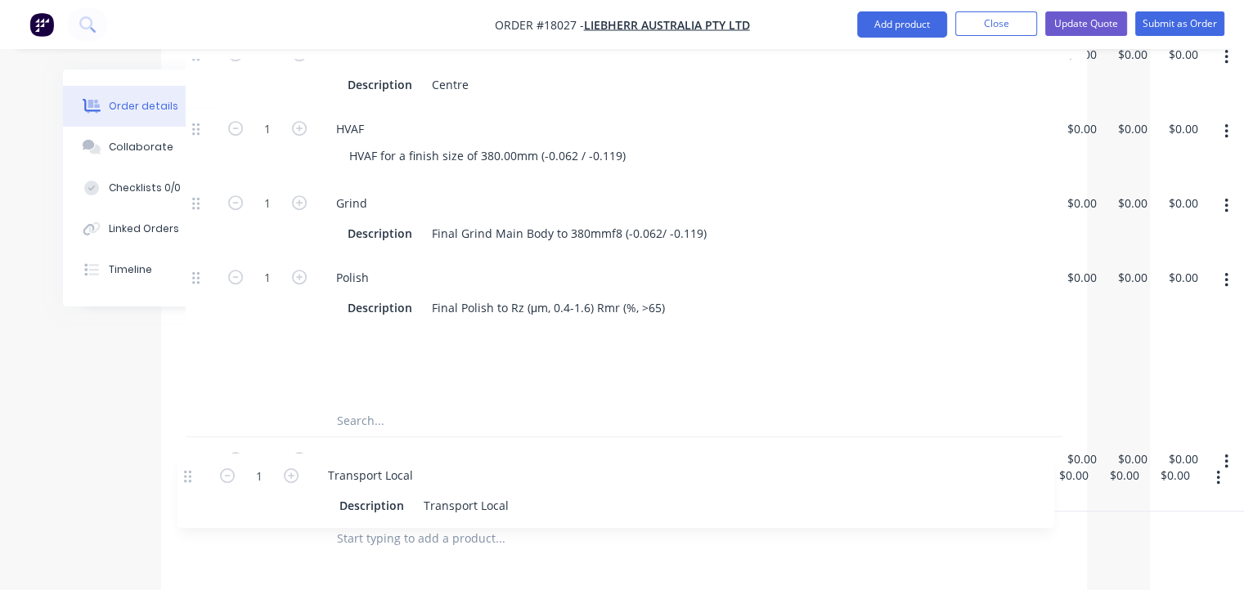
drag, startPoint x: 192, startPoint y: 323, endPoint x: 186, endPoint y: 480, distance: 157.1
click at [186, 480] on div "Qty Cost Price Total 1 machine $0.00 $0.00 $0.00 $0.00 $0.00 $0.00 Kit 1 940670…" at bounding box center [624, 136] width 926 height 860
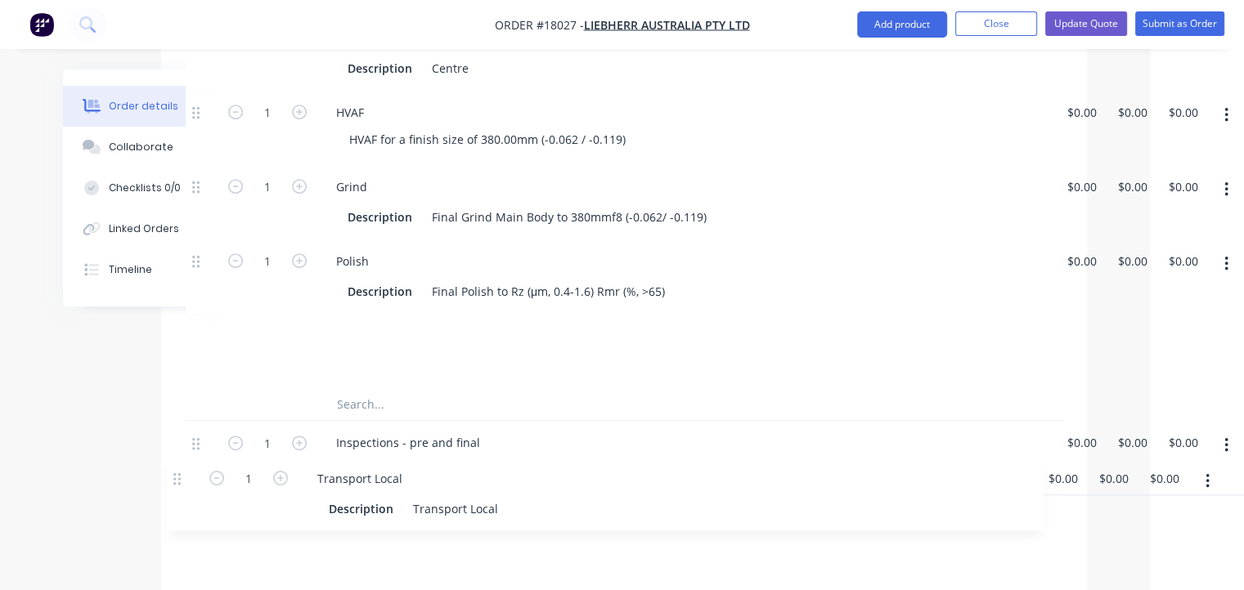
drag, startPoint x: 193, startPoint y: 303, endPoint x: 177, endPoint y: 485, distance: 183.1
click at [177, 485] on div "Qty Cost Price Total 1 machine $0.00 $0.00 $0.00 $0.00 $0.00 $0.00 Kit 1 940670…" at bounding box center [624, 119] width 926 height 860
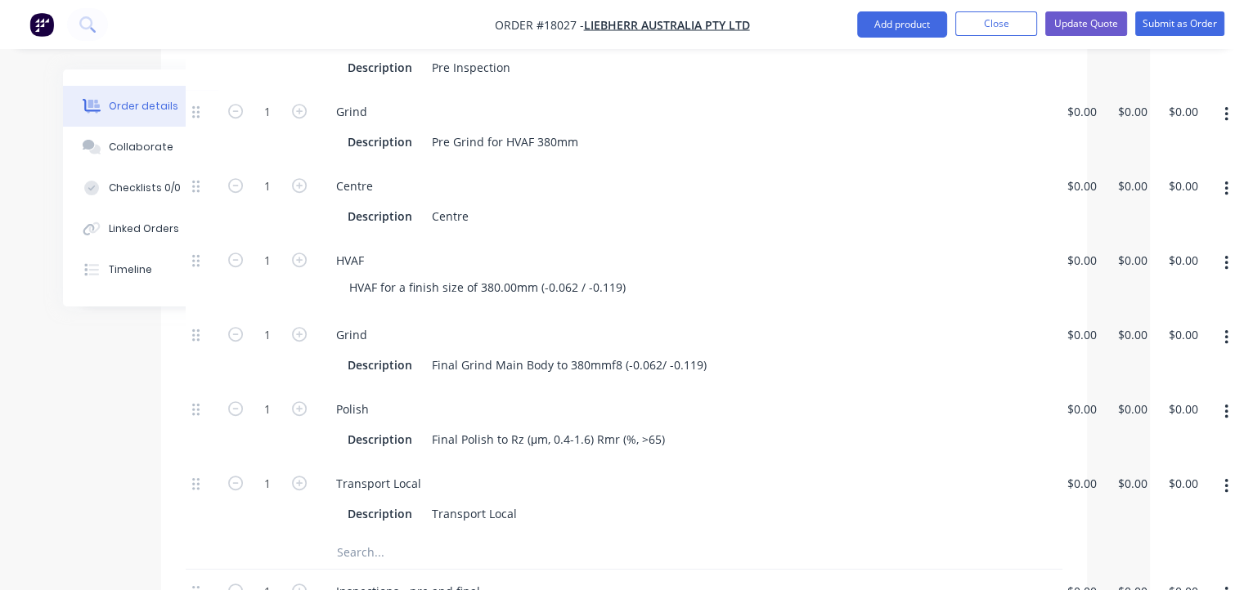
scroll to position [692, 82]
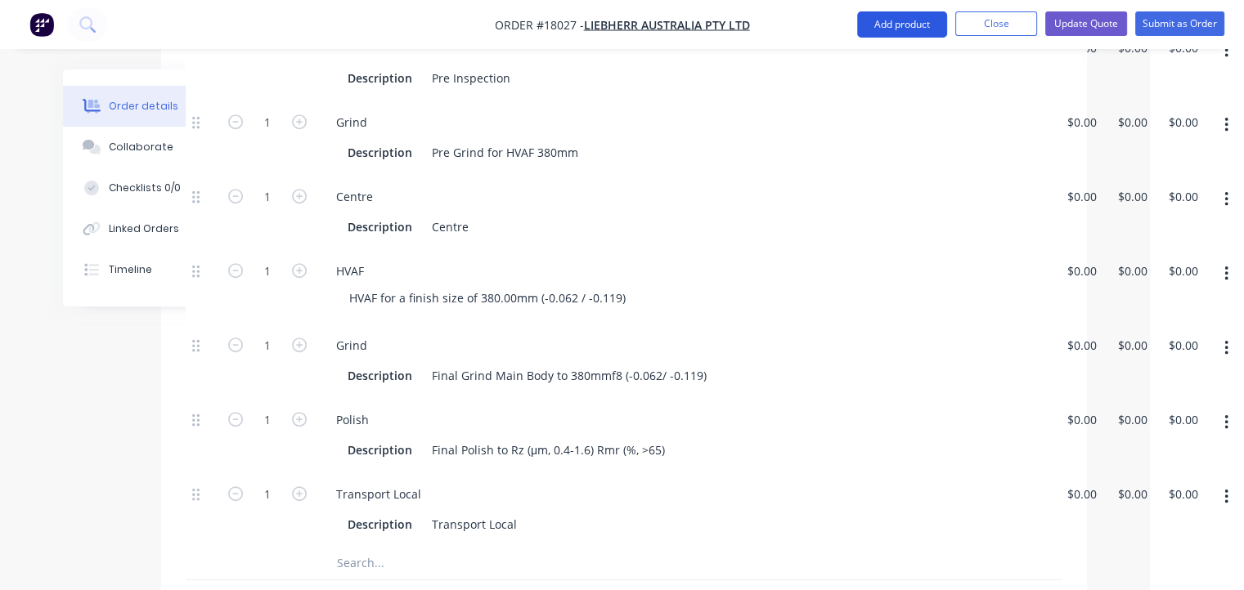
click at [916, 20] on button "Add product" at bounding box center [902, 24] width 90 height 26
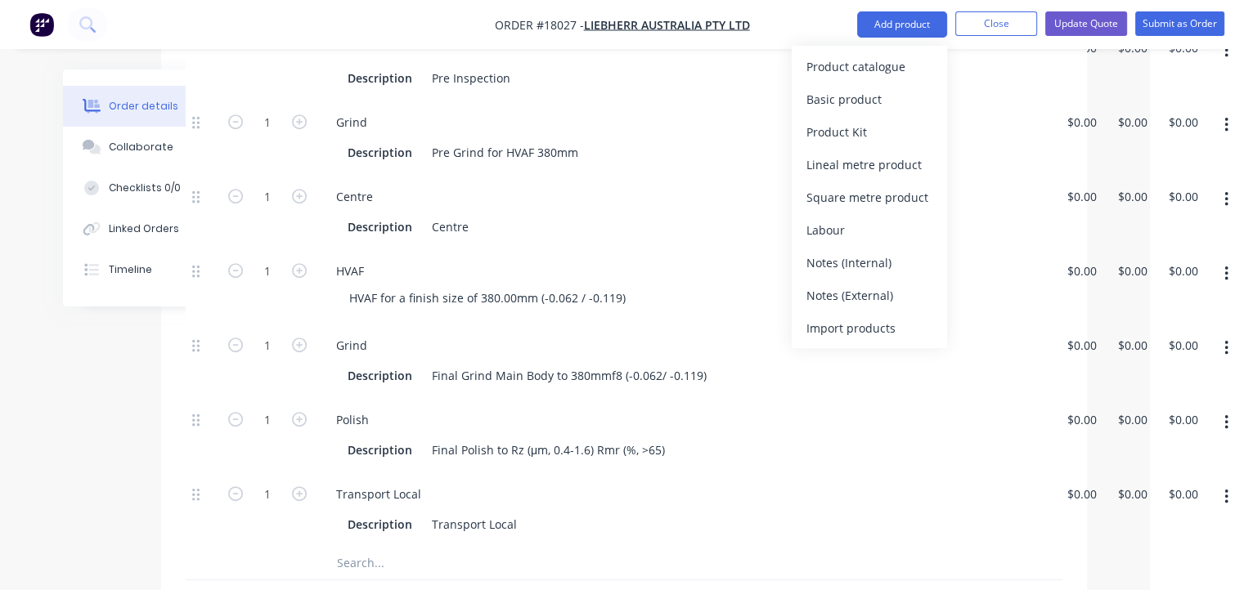
drag, startPoint x: 907, startPoint y: 454, endPoint x: 920, endPoint y: 429, distance: 27.8
click at [907, 482] on div "Transport Local" at bounding box center [684, 494] width 723 height 24
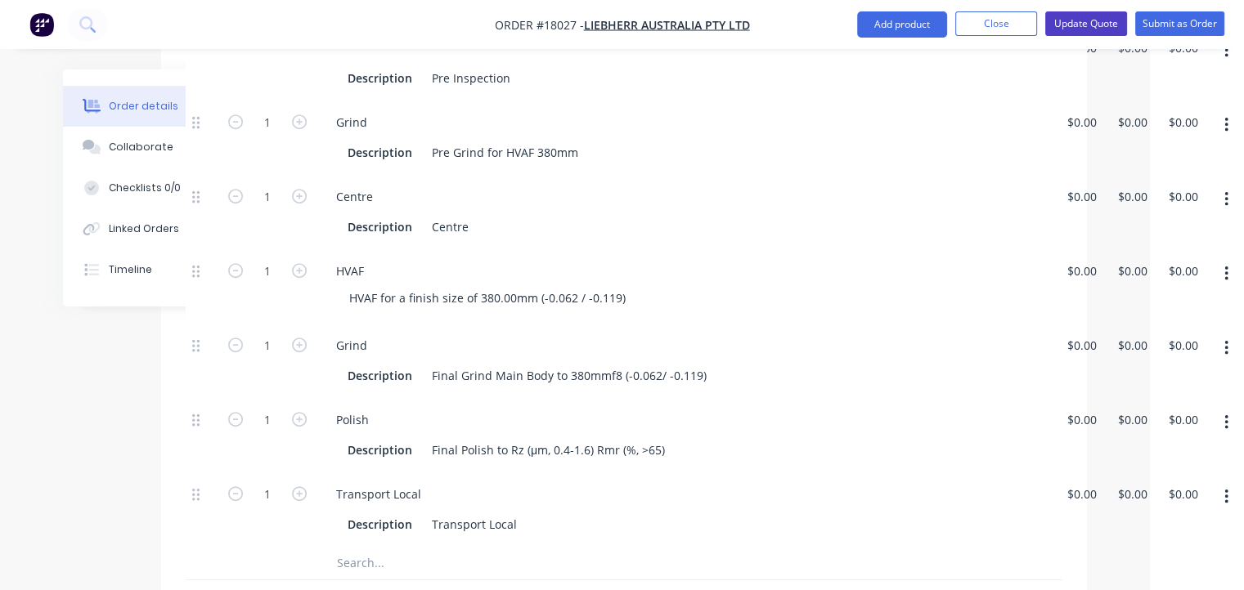
click at [1097, 23] on button "Update Quote" at bounding box center [1086, 23] width 82 height 25
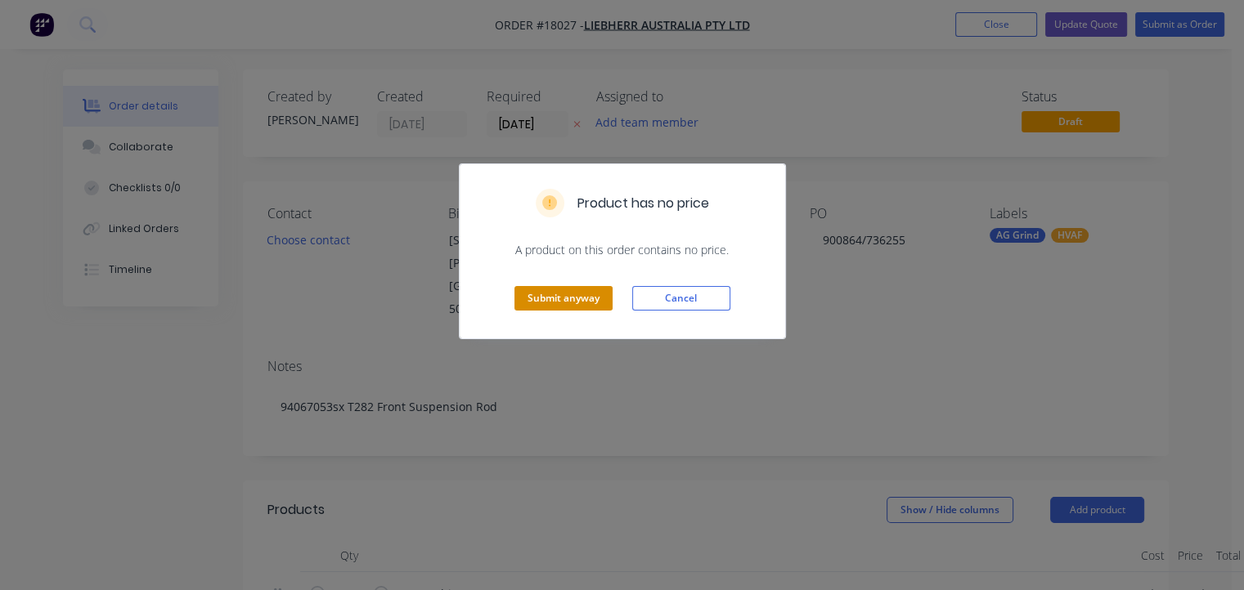
click at [582, 302] on button "Submit anyway" at bounding box center [563, 298] width 98 height 25
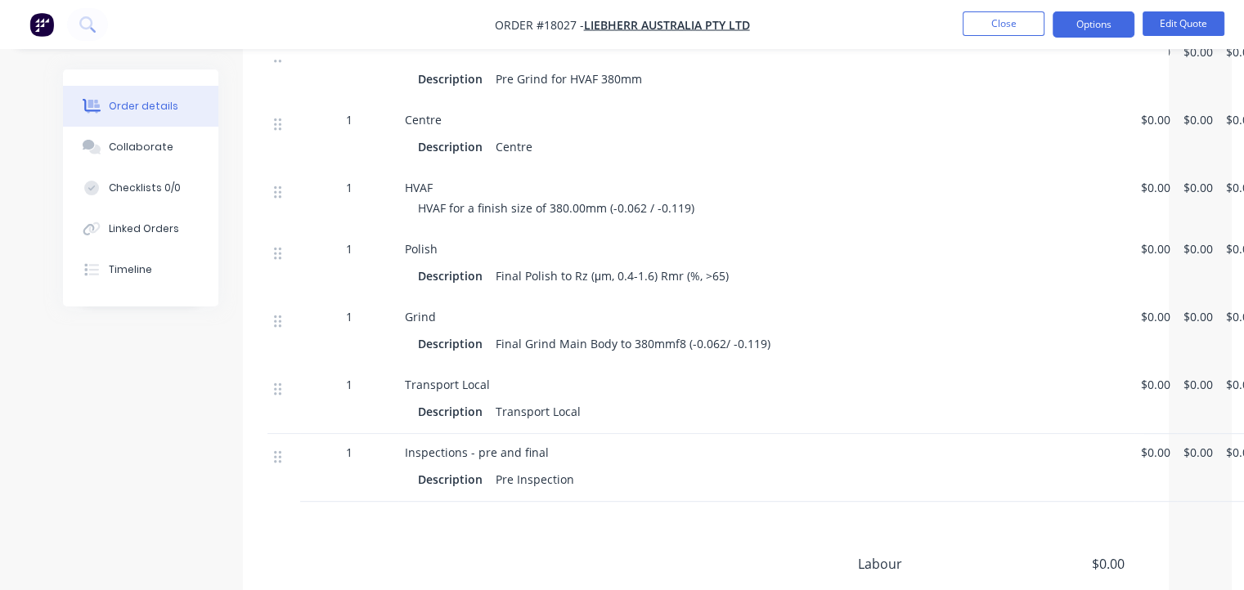
scroll to position [736, 0]
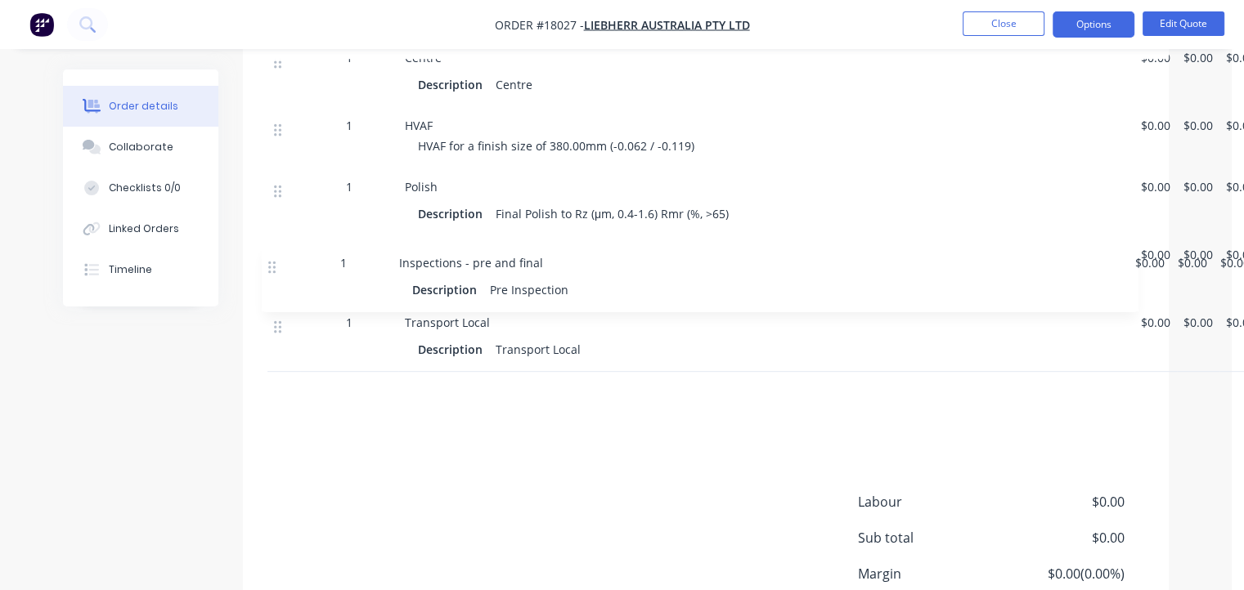
drag, startPoint x: 280, startPoint y: 376, endPoint x: 271, endPoint y: 258, distance: 118.1
click at [271, 258] on div "1 machine $0.00 $0.00 $0.00 Kit 1 94067053sx T282 Front Suspension Rod $0.00 $0…" at bounding box center [705, 125] width 877 height 630
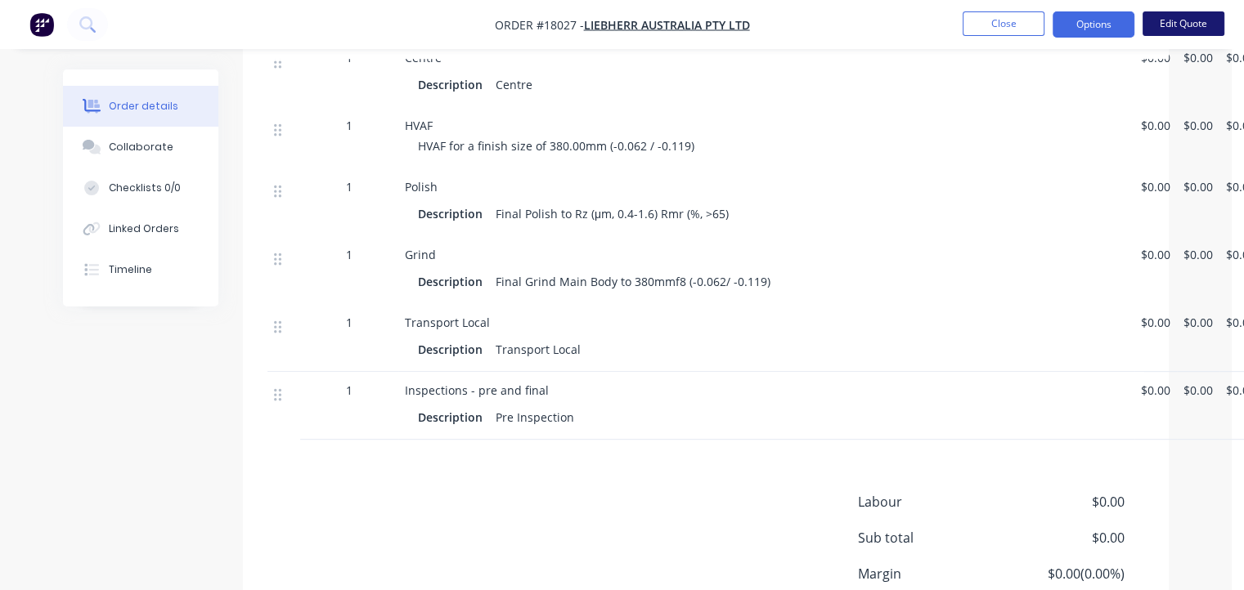
click at [1183, 20] on button "Edit Quote" at bounding box center [1183, 23] width 82 height 25
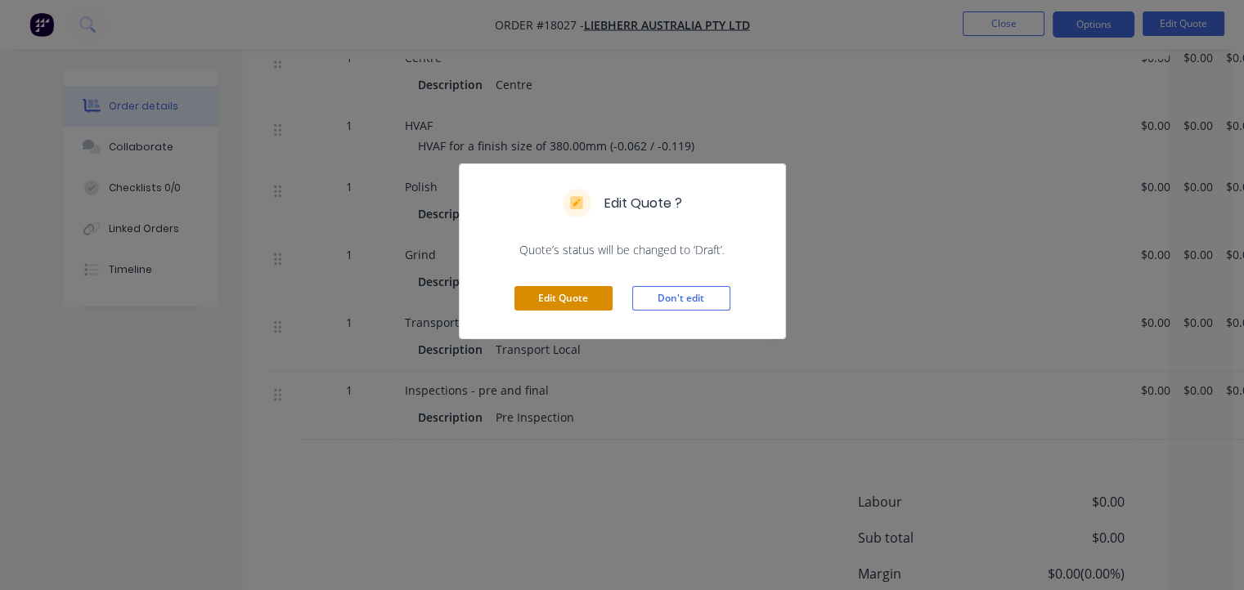
click at [591, 300] on button "Edit Quote" at bounding box center [563, 298] width 98 height 25
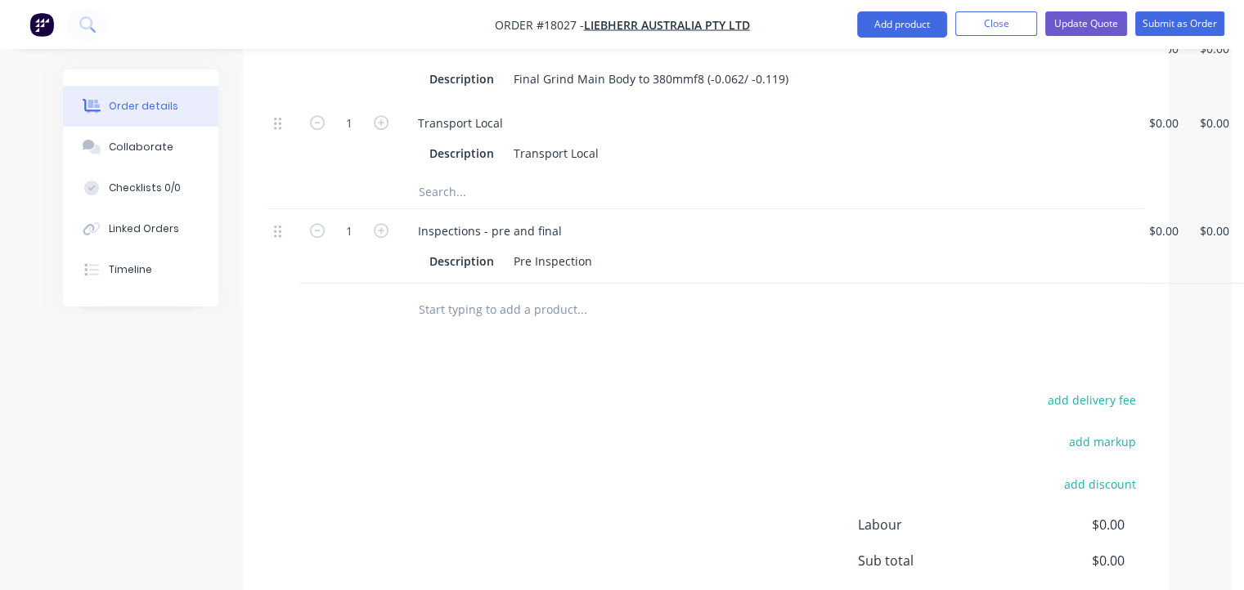
scroll to position [900, 0]
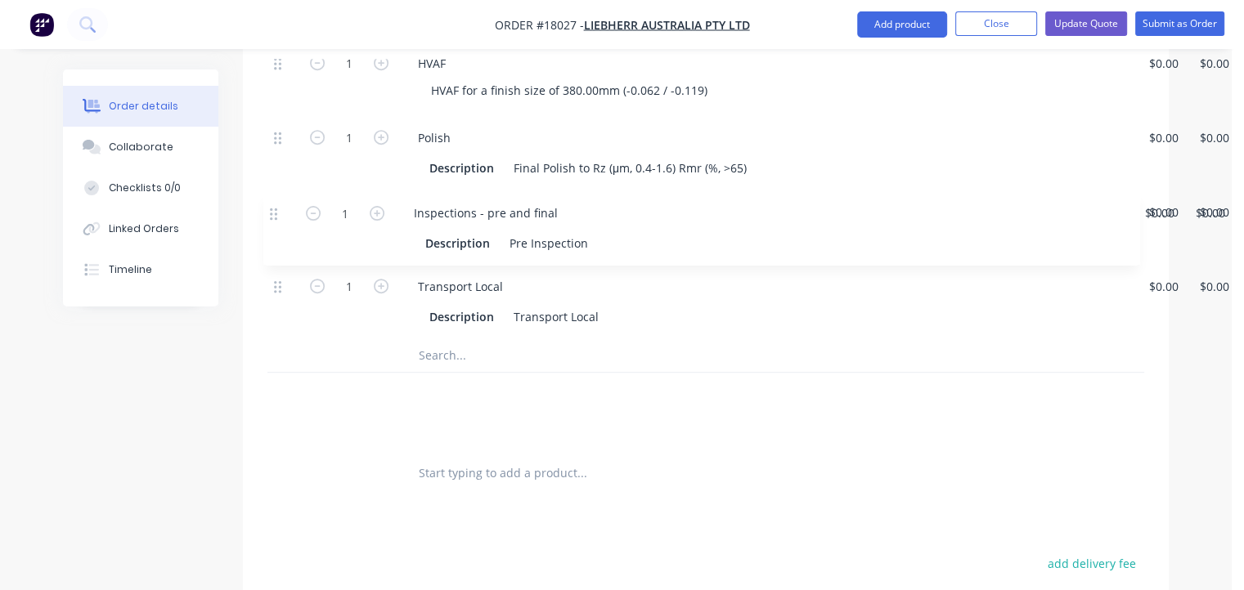
drag, startPoint x: 277, startPoint y: 357, endPoint x: 267, endPoint y: 220, distance: 137.7
click at [267, 220] on div "1 machine $0.00 $0.00 $0.00 $0.00 $0.00 $0.00 Kit 1 94067053sx T282 Front Suspe…" at bounding box center [705, 60] width 877 height 774
drag, startPoint x: 276, startPoint y: 348, endPoint x: 262, endPoint y: 187, distance: 161.7
click at [262, 187] on div "Qty Cost Price Total 1 machine $0.00 $0.00 $0.00 $0.00 $0.00 $0.00 Kit 1 940670…" at bounding box center [706, 70] width 926 height 860
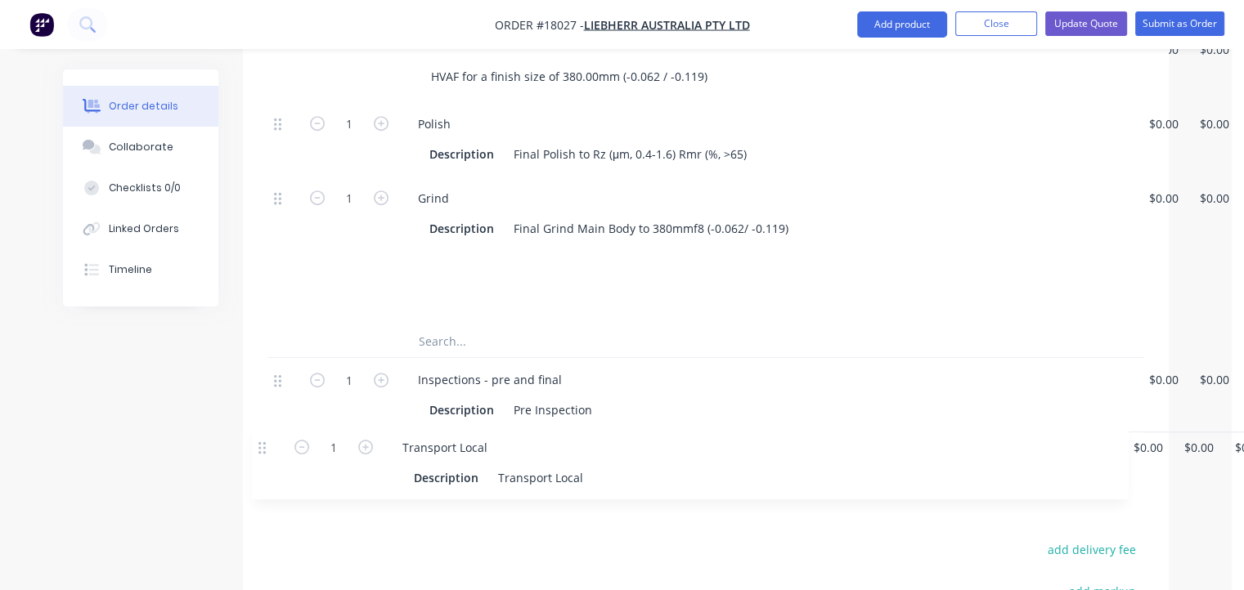
drag, startPoint x: 276, startPoint y: 242, endPoint x: 259, endPoint y: 451, distance: 209.2
click at [259, 451] on div "Products Show / Hide columns Add product Qty Cost Price Total 1 machine $0.00 $…" at bounding box center [706, 223] width 926 height 1312
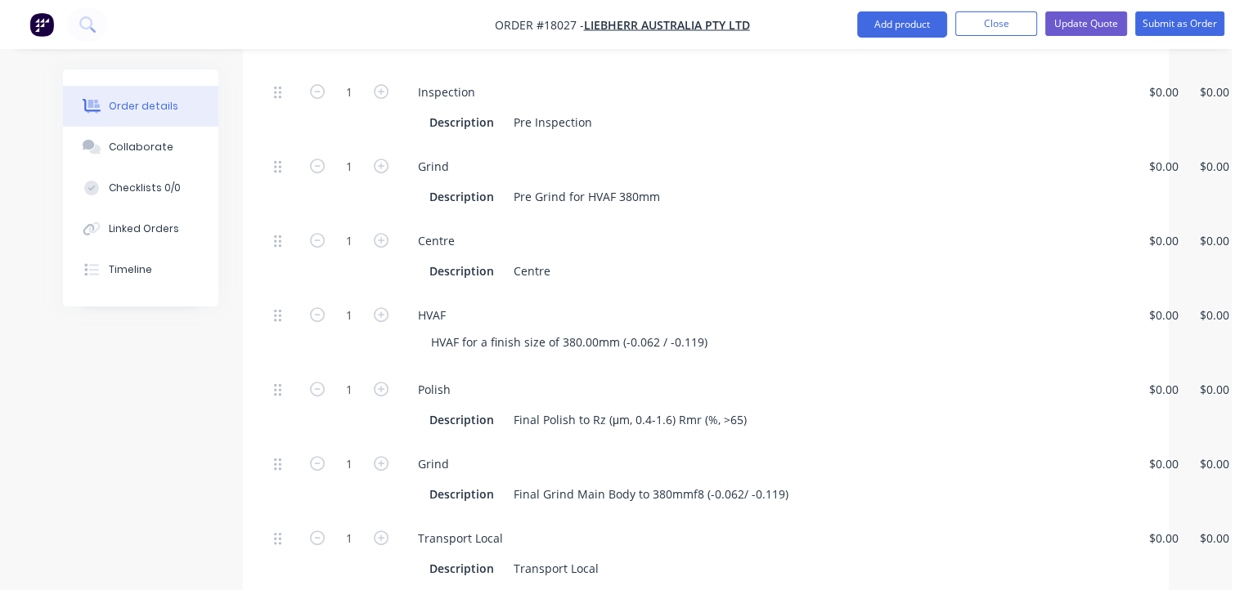
scroll to position [507, 0]
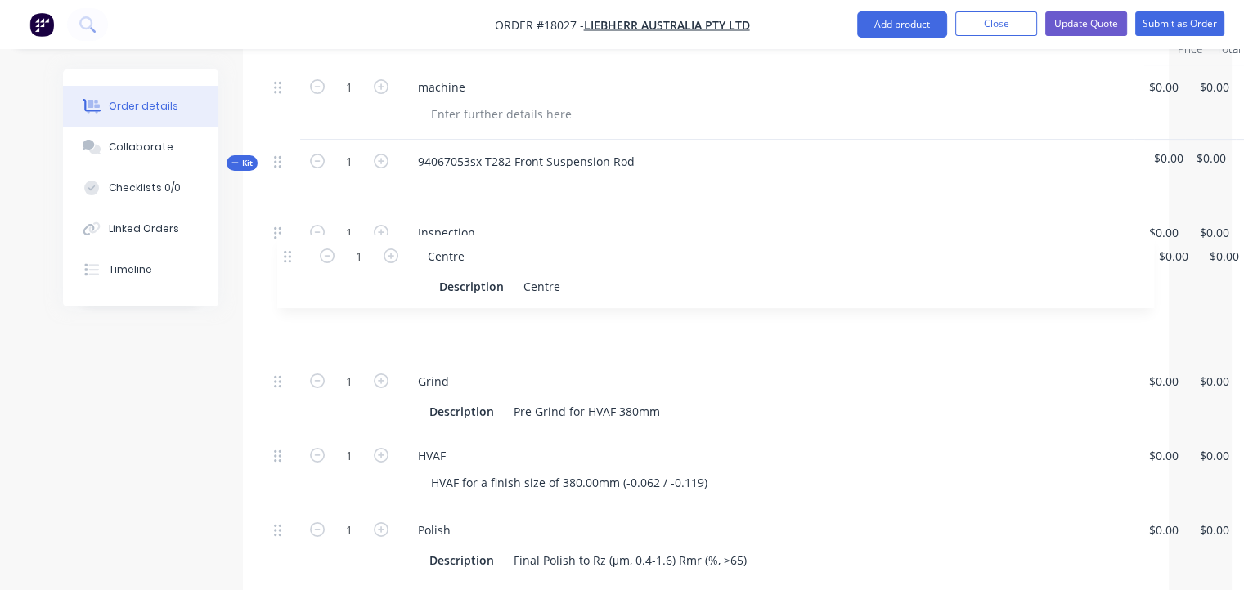
drag, startPoint x: 274, startPoint y: 343, endPoint x: 285, endPoint y: 254, distance: 89.1
click at [285, 254] on div "1 Inspection Description Pre Inspection $0.00 $0.00 $0.00 $0.00 $0.00 $0.00 1 G…" at bounding box center [705, 471] width 877 height 521
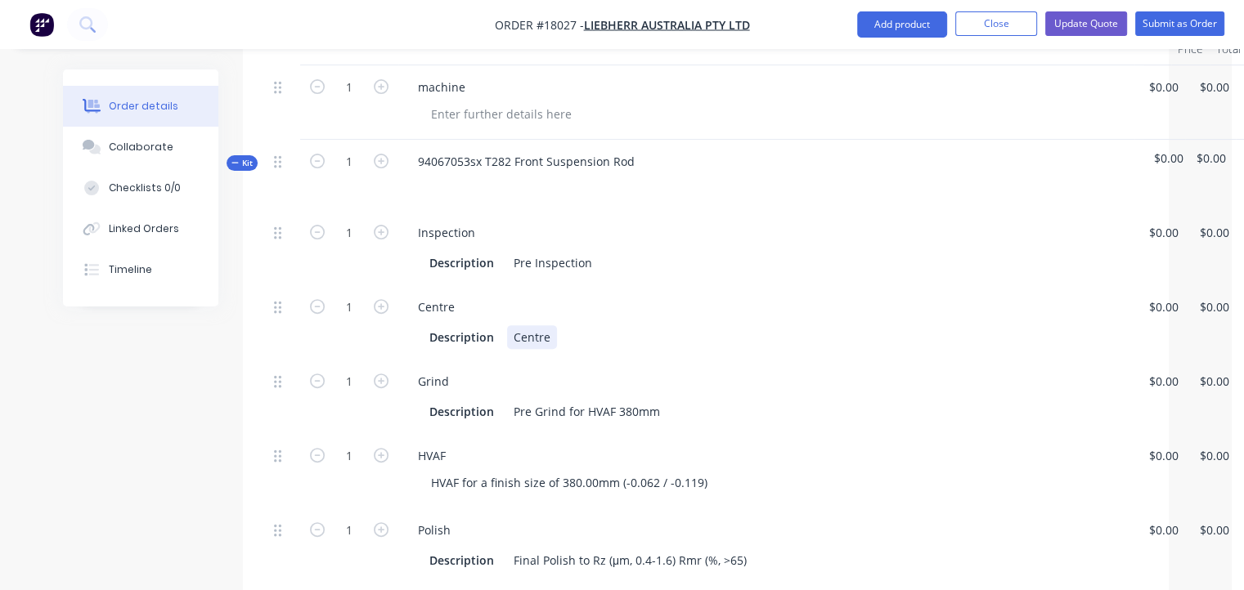
click at [593, 325] on div "Description Centre" at bounding box center [763, 337] width 680 height 24
click at [556, 325] on div "Description Centre" at bounding box center [763, 337] width 680 height 24
click at [551, 325] on div "Centre" at bounding box center [532, 337] width 50 height 24
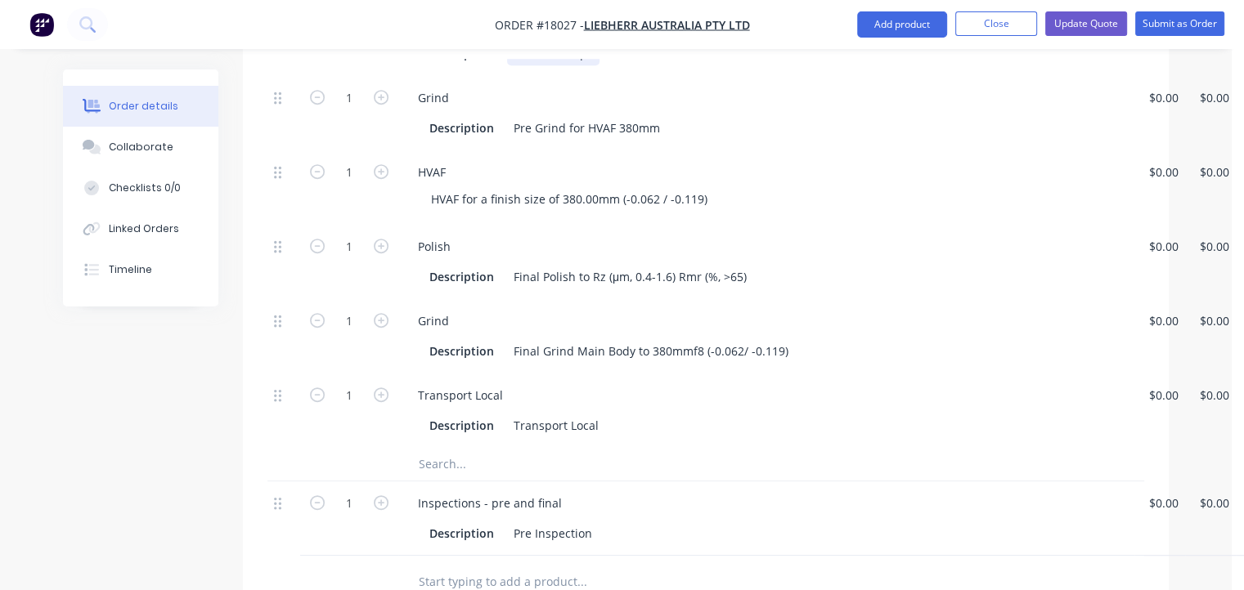
scroll to position [834, 0]
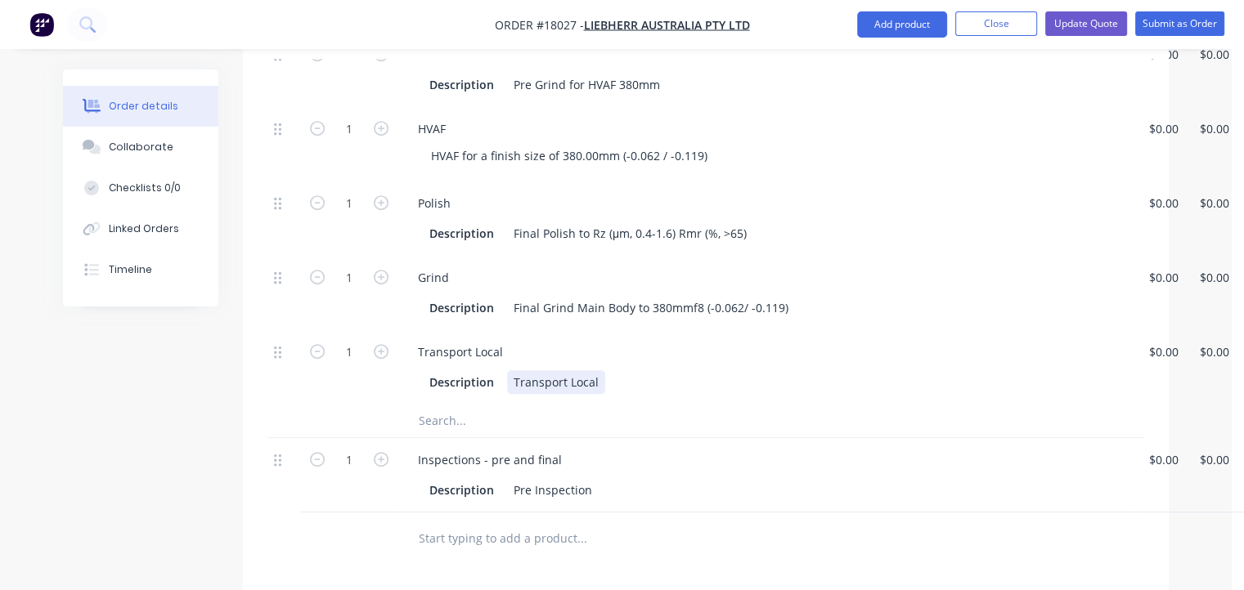
click at [831, 367] on div "Description Transport Local" at bounding box center [766, 380] width 723 height 27
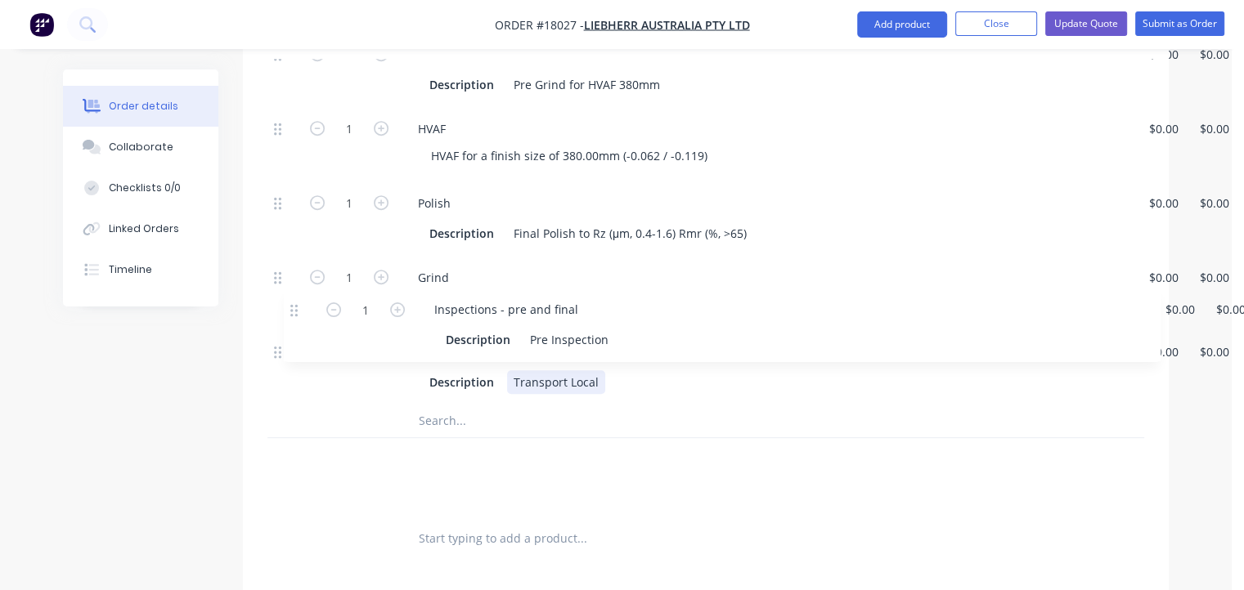
drag, startPoint x: 276, startPoint y: 419, endPoint x: 294, endPoint y: 302, distance: 119.1
click at [294, 302] on div "1 machine $0.00 $0.00 $0.00 $0.00 $0.00 $0.00 Kit 1 94067053sx T282 Front Suspe…" at bounding box center [705, 125] width 877 height 774
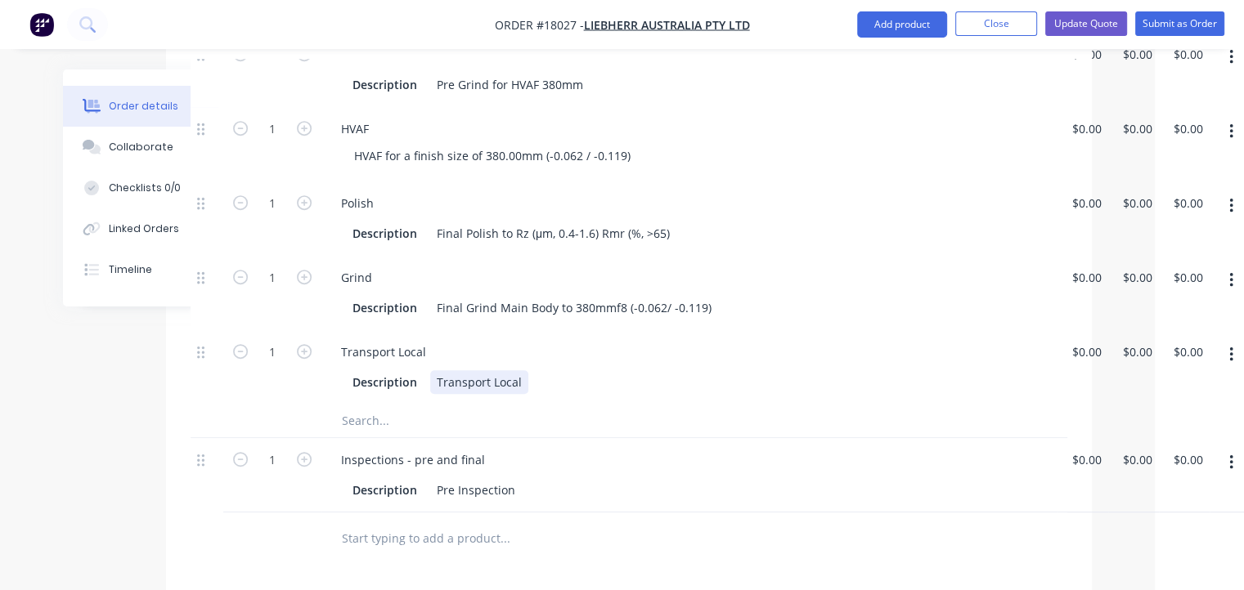
scroll to position [834, 83]
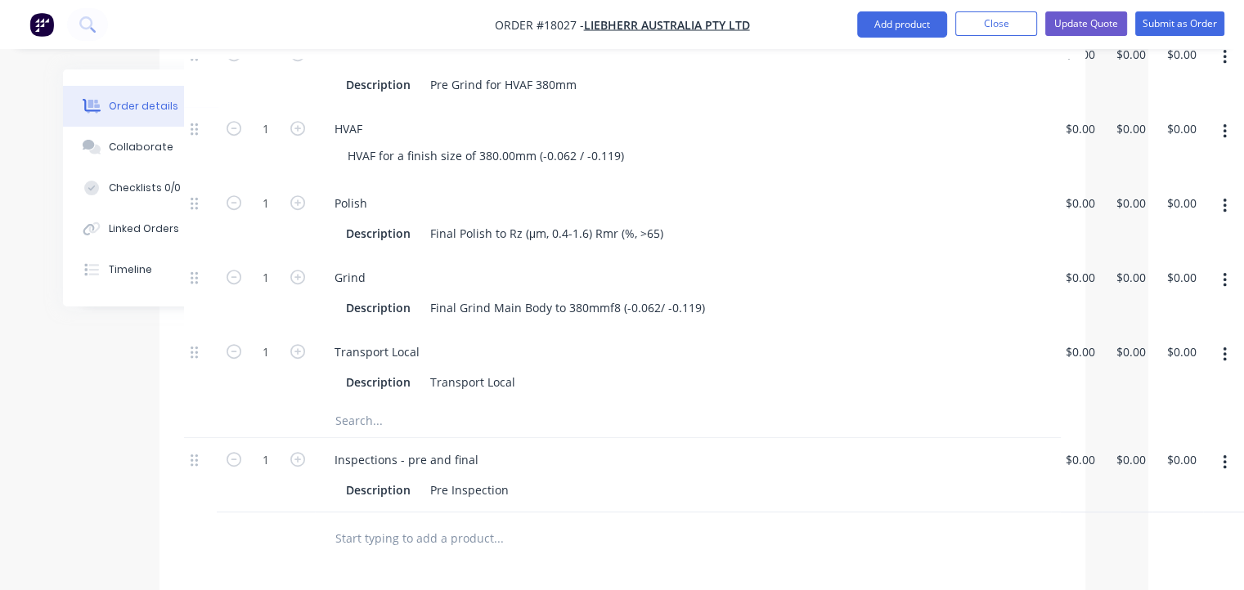
click at [1224, 454] on icon "button" at bounding box center [1225, 463] width 4 height 18
click at [815, 405] on div at bounding box center [609, 421] width 589 height 33
click at [897, 24] on button "Add product" at bounding box center [902, 24] width 90 height 26
click at [799, 475] on div "Description Pre Inspection" at bounding box center [682, 488] width 723 height 27
click at [386, 459] on div "Inspections - pre and final Description Pre Inspection" at bounding box center [683, 475] width 736 height 74
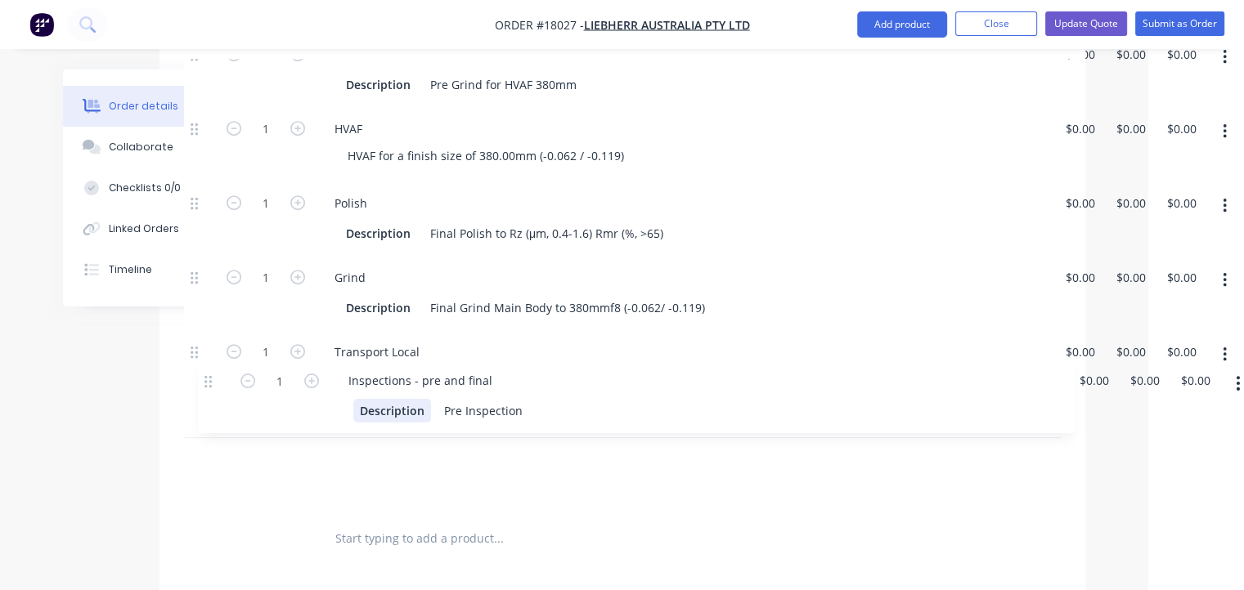
scroll to position [834, 83]
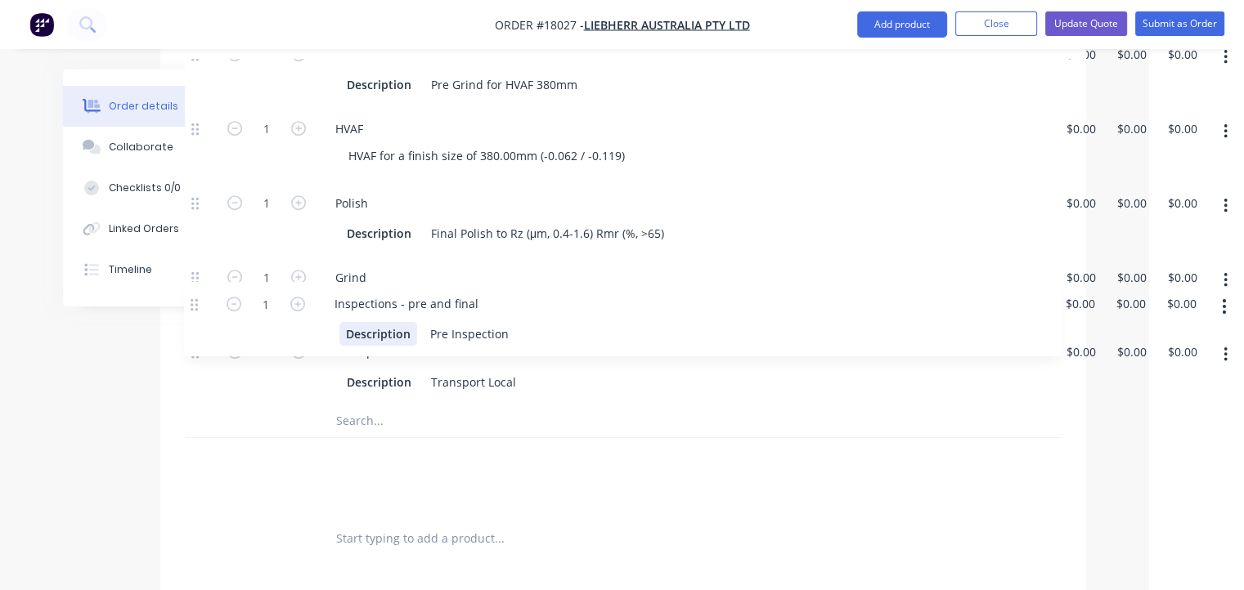
drag, startPoint x: 195, startPoint y: 416, endPoint x: 195, endPoint y: 300, distance: 116.1
click at [195, 300] on div "1 machine $0.00 $0.00 $0.00 $0.00 $0.00 $0.00 Kit 1 94067053sx T282 Front Suspe…" at bounding box center [623, 125] width 877 height 774
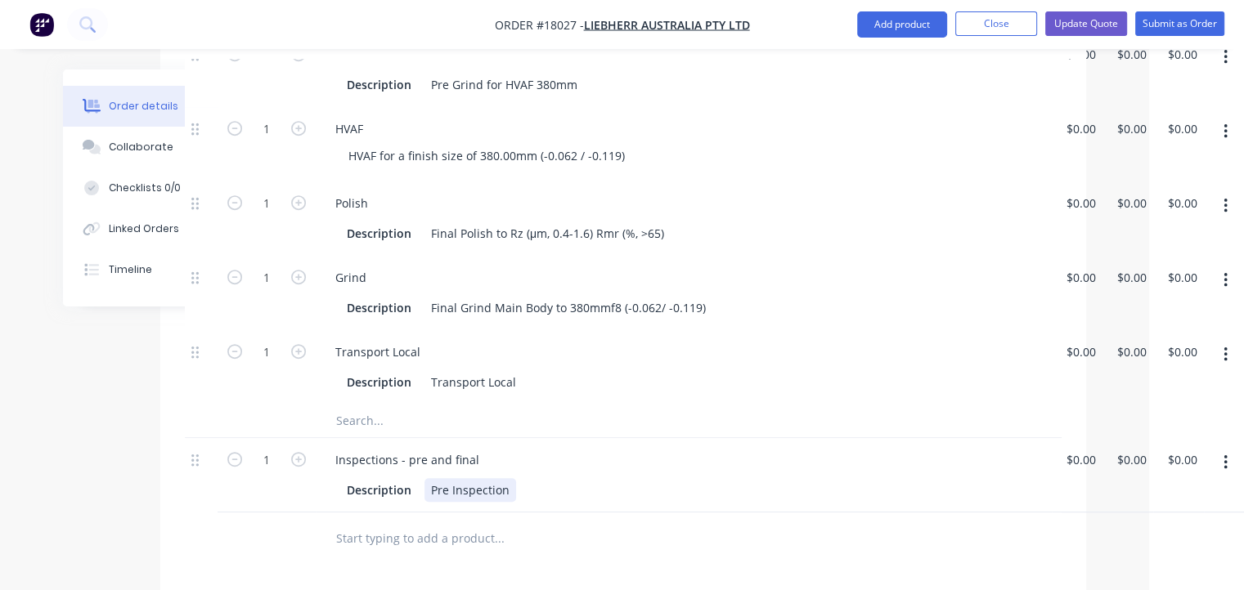
click at [512, 478] on div "Description Pre Inspection" at bounding box center [680, 490] width 680 height 24
click at [605, 438] on div "Inspections - pre and final Description Final Inspection" at bounding box center [684, 475] width 736 height 74
click at [197, 453] on icon at bounding box center [194, 460] width 7 height 15
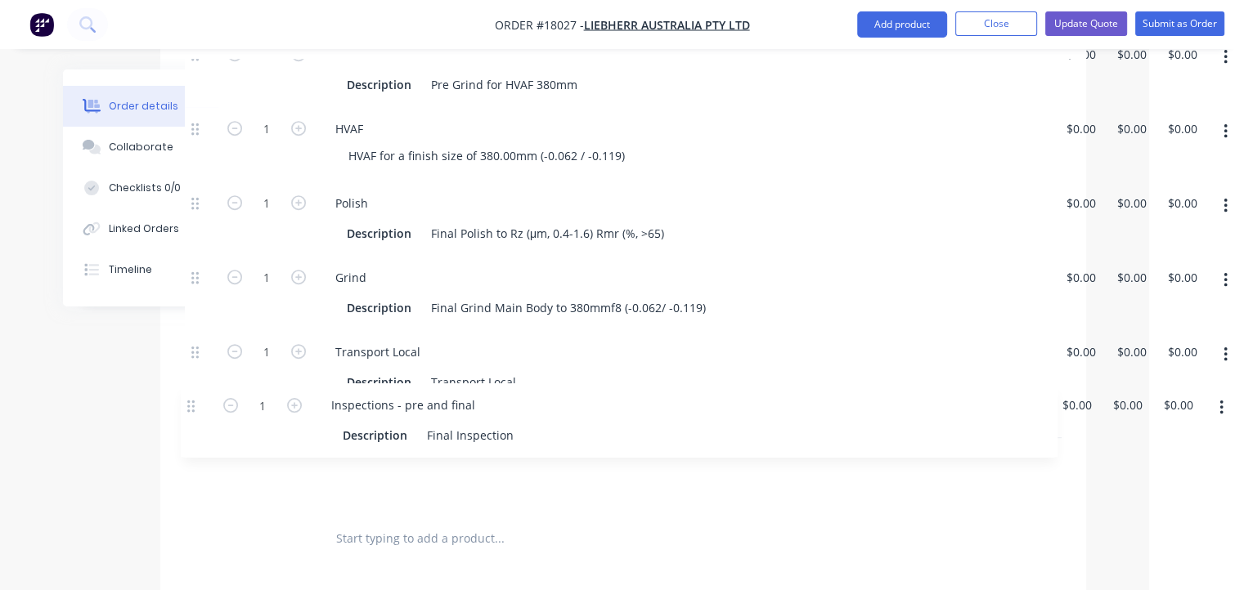
scroll to position [834, 82]
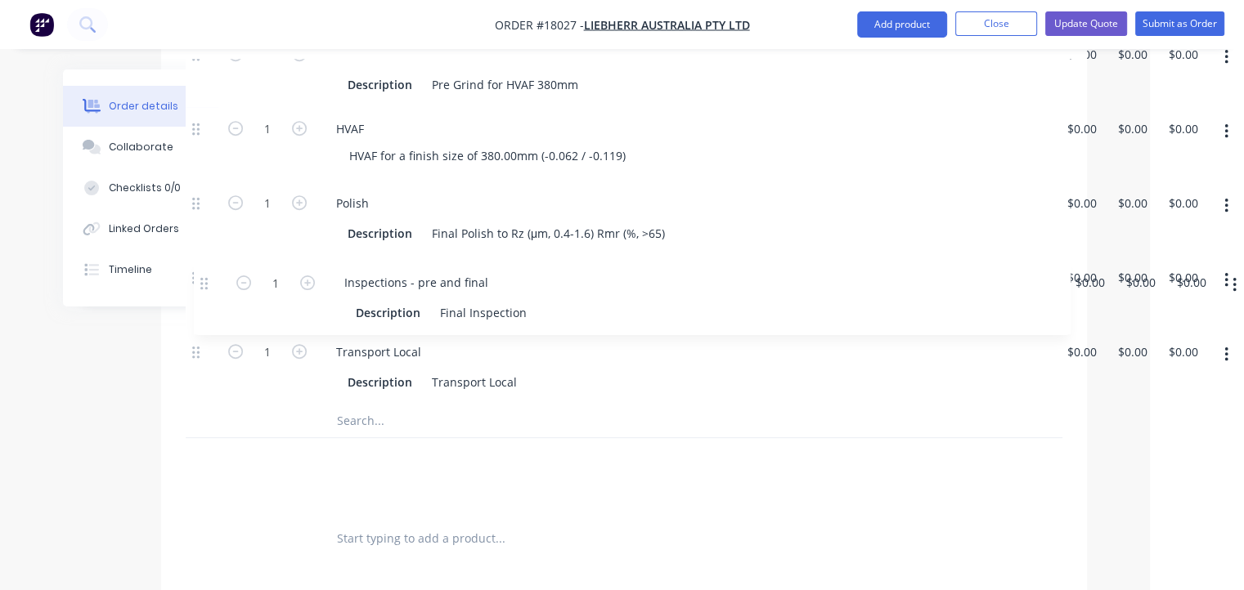
drag, startPoint x: 197, startPoint y: 419, endPoint x: 203, endPoint y: 281, distance: 138.3
click at [203, 281] on div "1 machine $0.00 $0.00 $0.00 $0.00 $0.00 $0.00 Kit 1 94067053sx T282 Front Suspe…" at bounding box center [624, 125] width 877 height 774
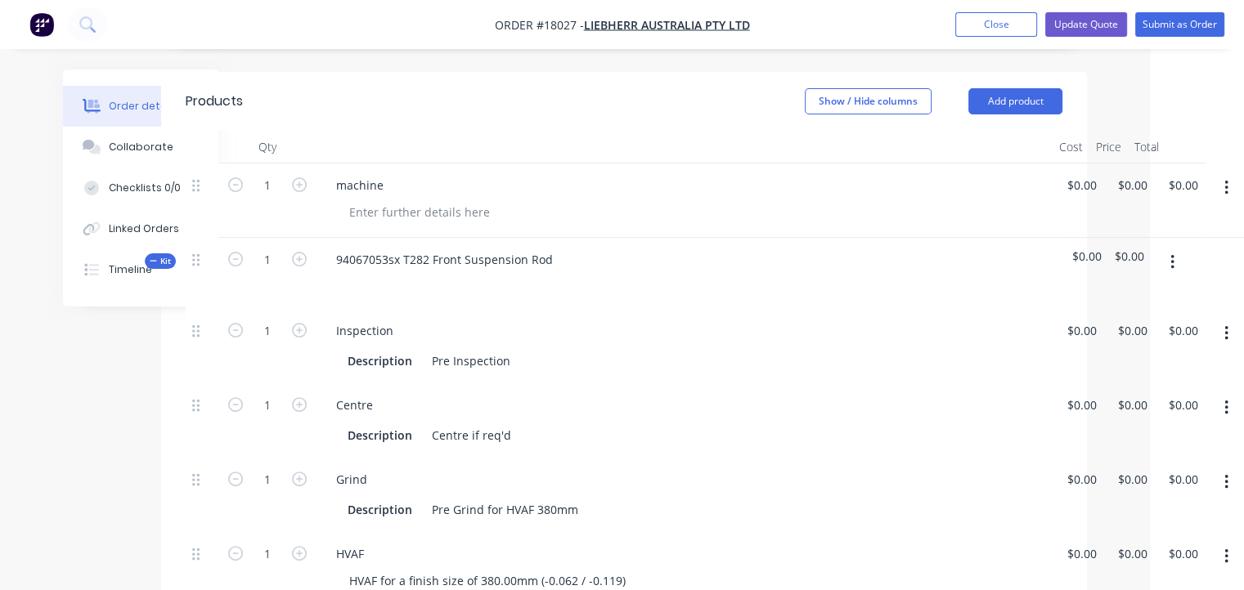
scroll to position [327, 82]
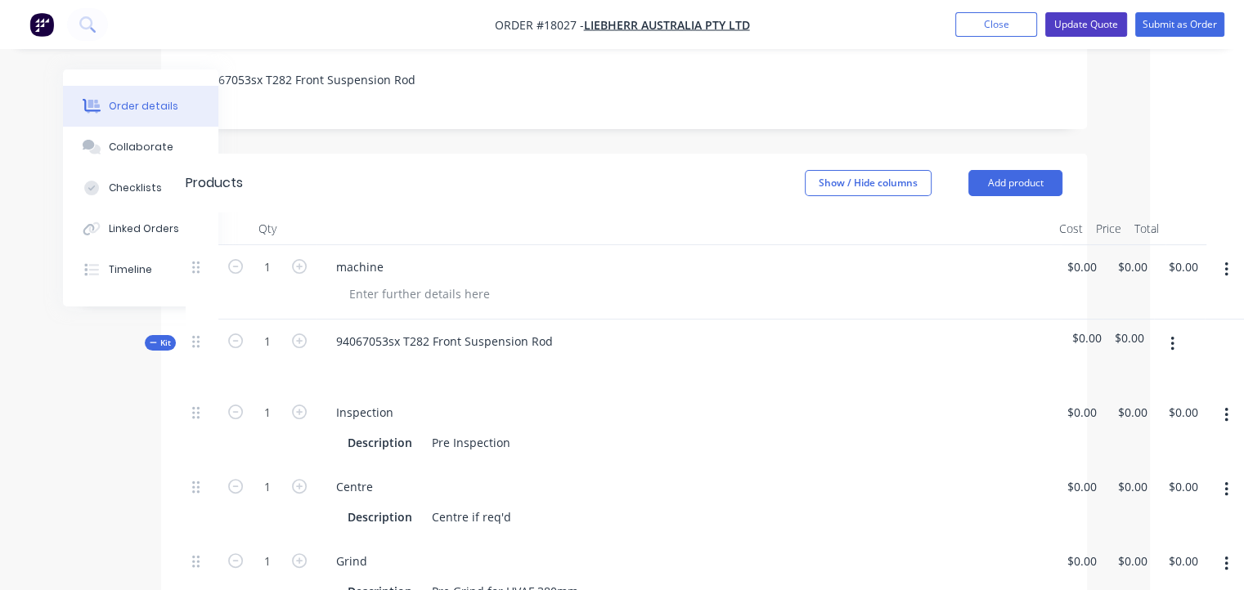
click at [1091, 29] on button "Update Quote" at bounding box center [1086, 24] width 82 height 25
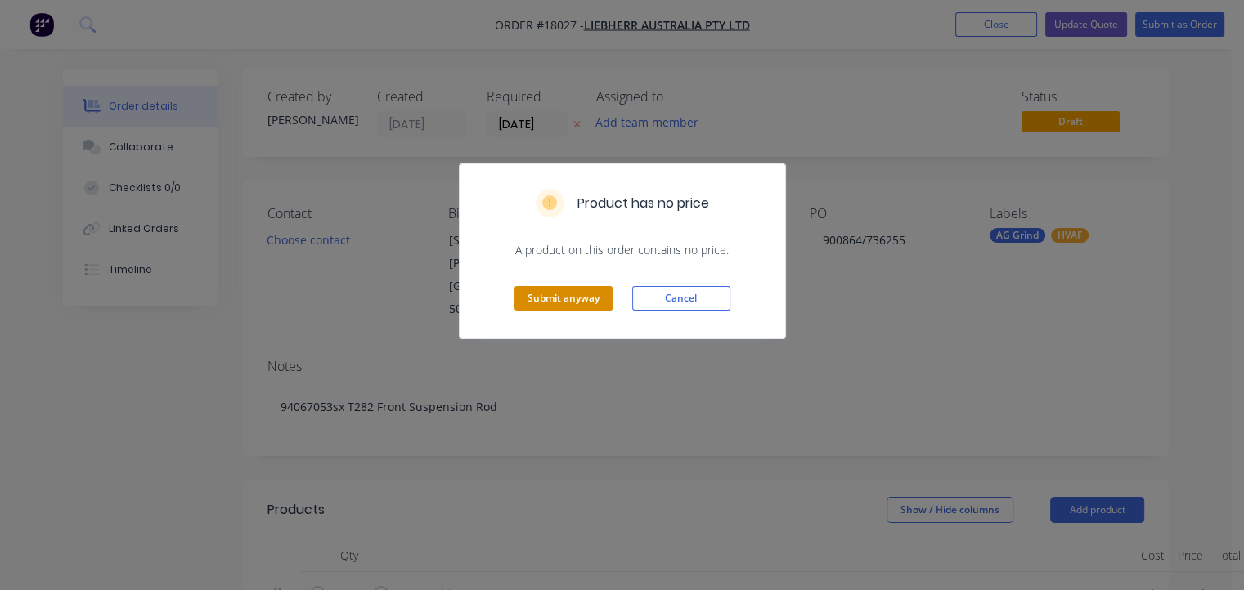
click at [573, 302] on button "Submit anyway" at bounding box center [563, 298] width 98 height 25
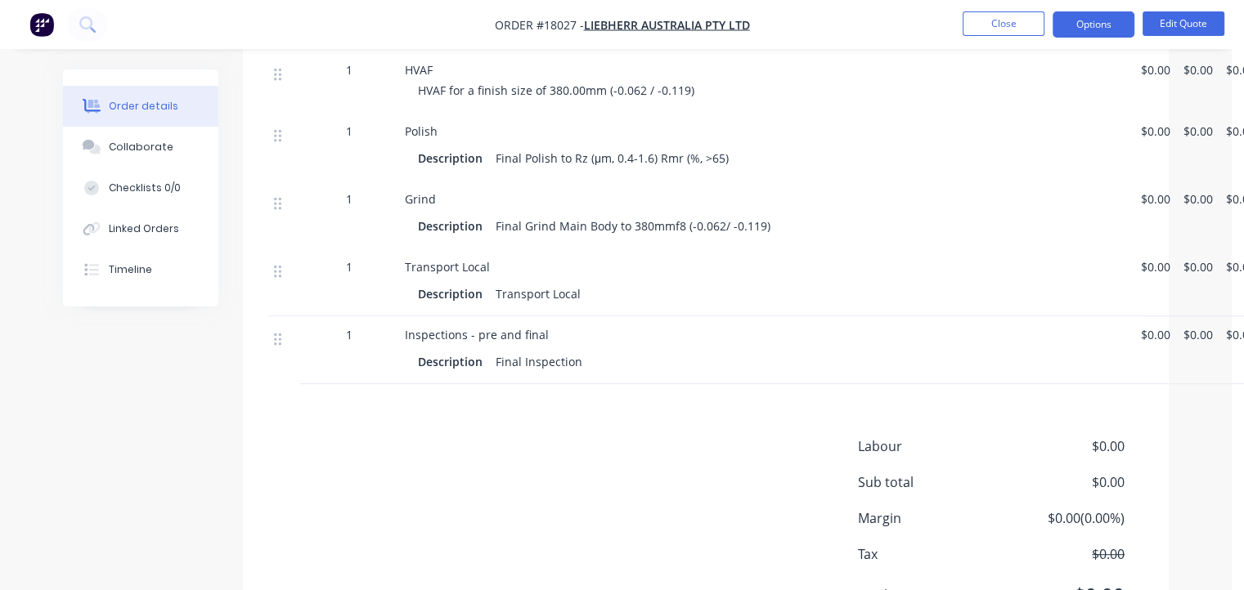
scroll to position [818, 0]
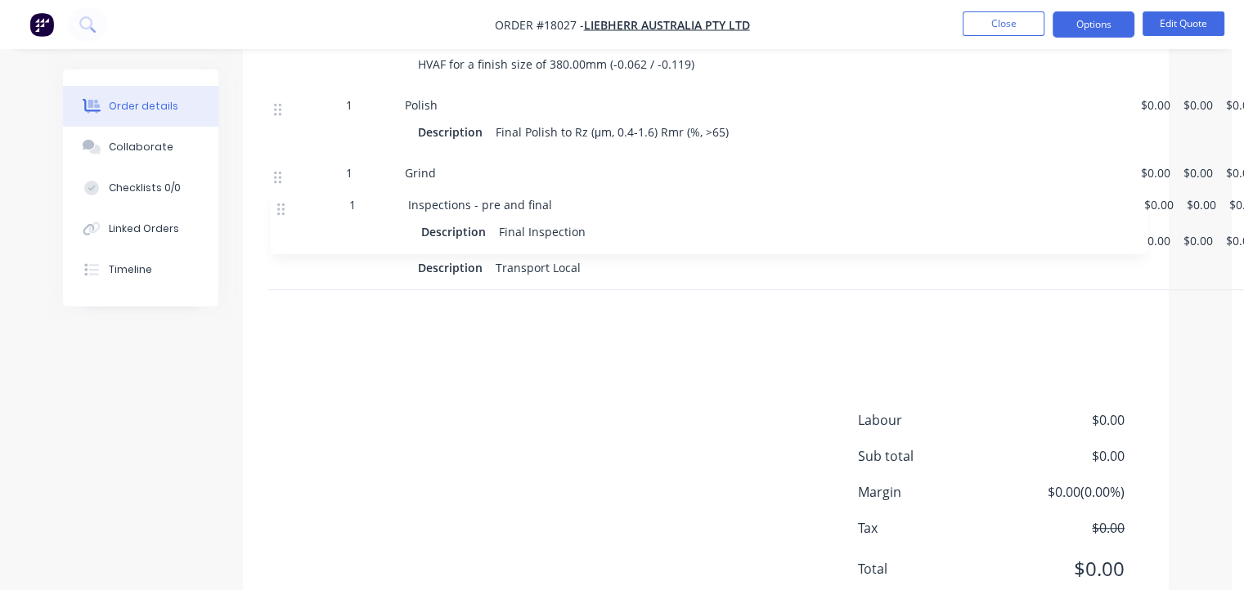
drag, startPoint x: 278, startPoint y: 297, endPoint x: 278, endPoint y: 207, distance: 90.0
click at [278, 207] on div "1 machine $0.00 $0.00 $0.00 Kit 1 94067053sx T282 Front Suspension Rod $0.00 $0…" at bounding box center [705, 44] width 877 height 630
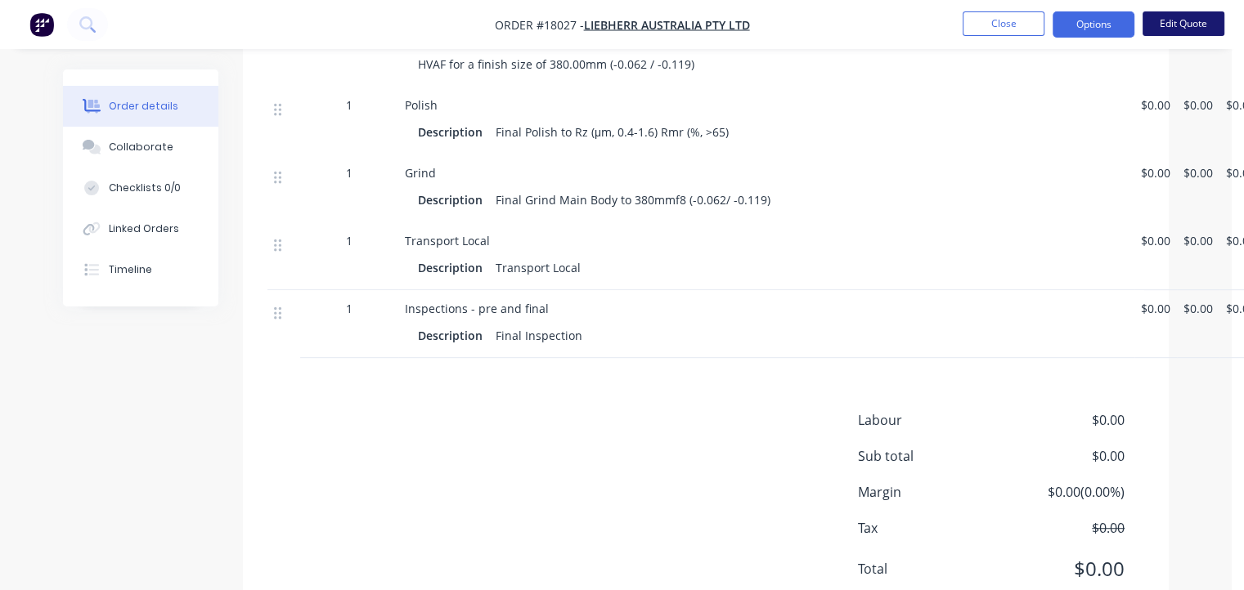
click at [1153, 15] on button "Edit Quote" at bounding box center [1183, 23] width 82 height 25
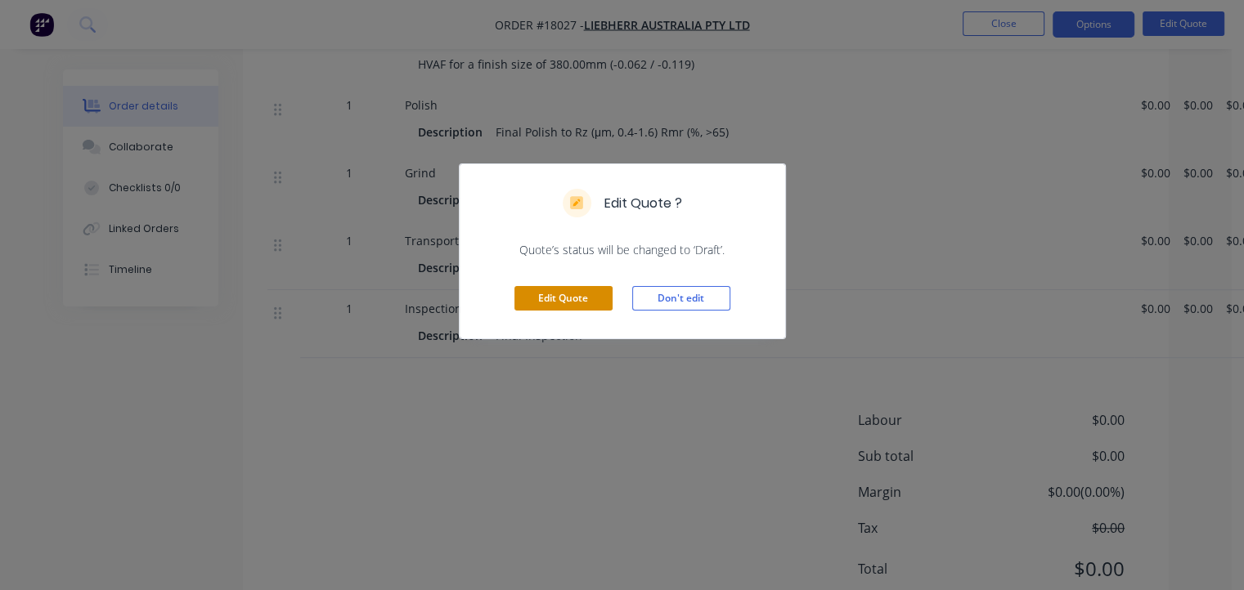
click at [558, 294] on button "Edit Quote" at bounding box center [563, 298] width 98 height 25
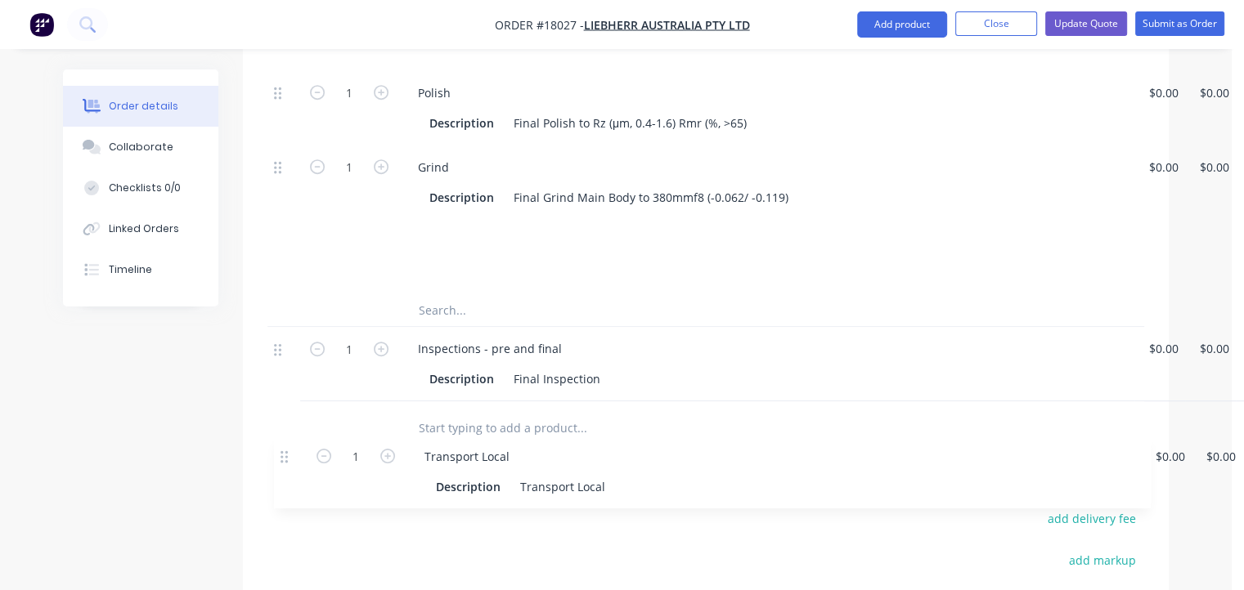
scroll to position [965, 0]
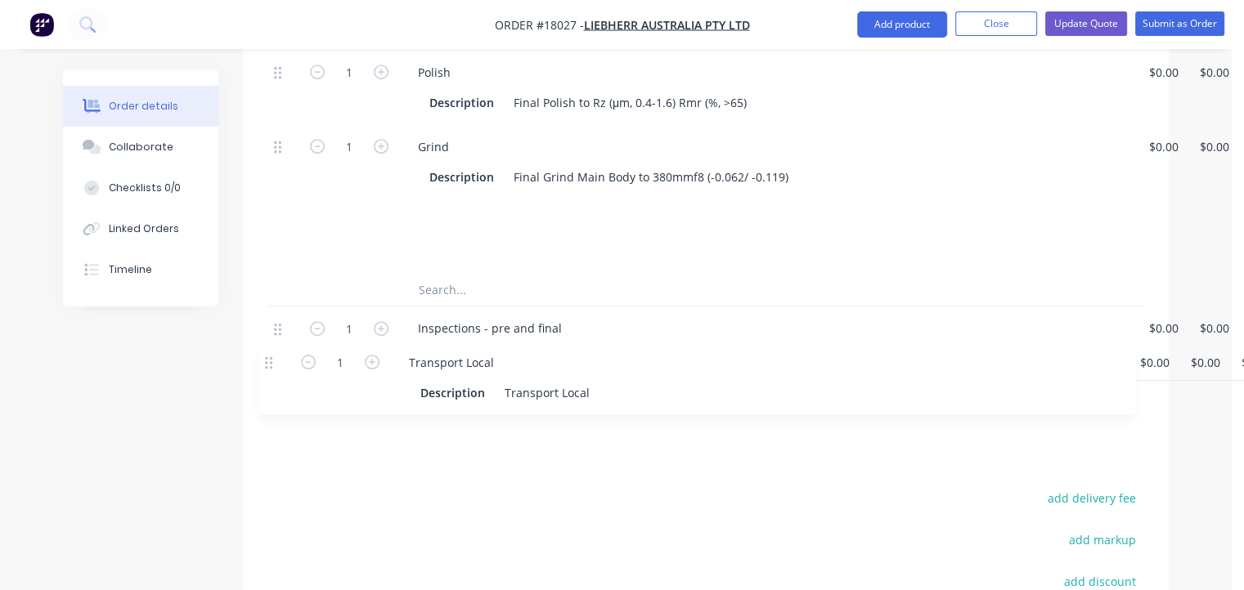
drag, startPoint x: 277, startPoint y: 329, endPoint x: 272, endPoint y: 371, distance: 42.8
click at [272, 371] on div "Qty Cost Price Total 1 machine $0.00 $0.00 $0.00 $0.00 $0.00 $0.00 Kit 1 940670…" at bounding box center [706, 5] width 926 height 860
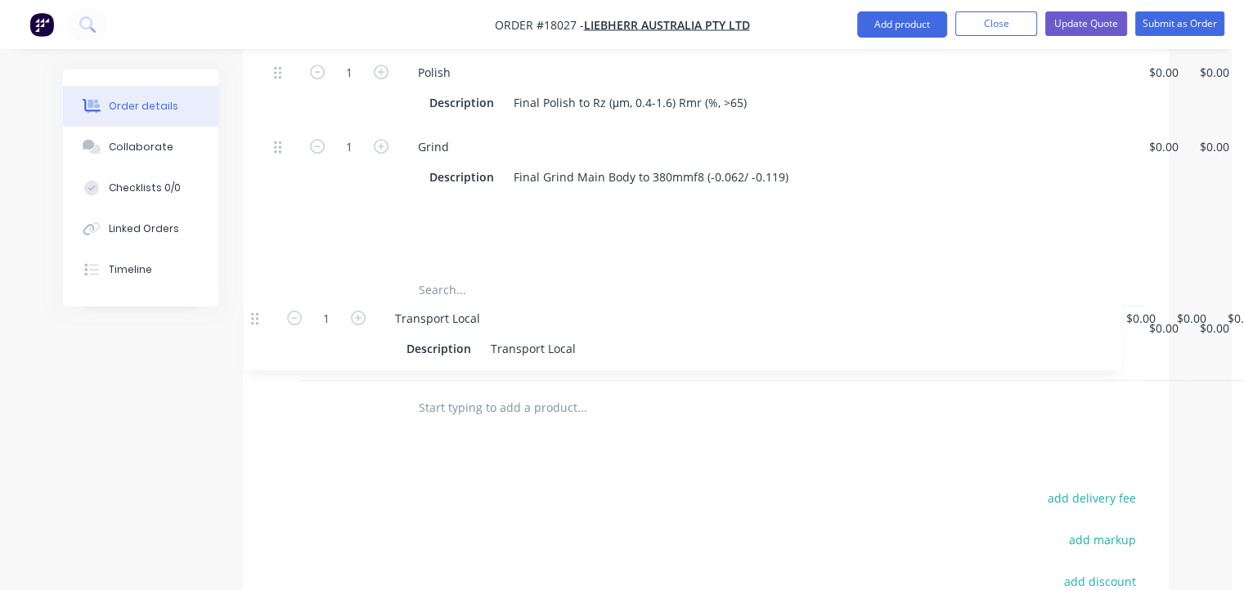
drag, startPoint x: 275, startPoint y: 173, endPoint x: 255, endPoint y: 327, distance: 155.0
click at [255, 327] on div "Qty Cost Price Total 1 machine $0.00 $0.00 $0.00 $0.00 $0.00 $0.00 Kit 1 940670…" at bounding box center [706, 5] width 926 height 860
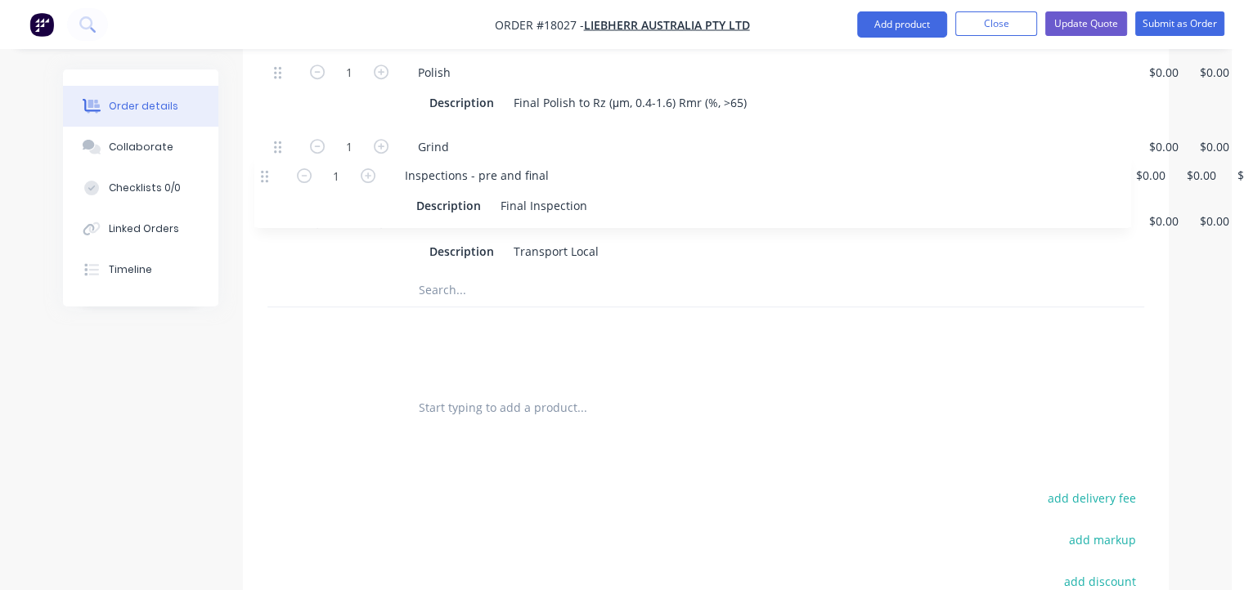
drag, startPoint x: 281, startPoint y: 291, endPoint x: 267, endPoint y: 173, distance: 118.7
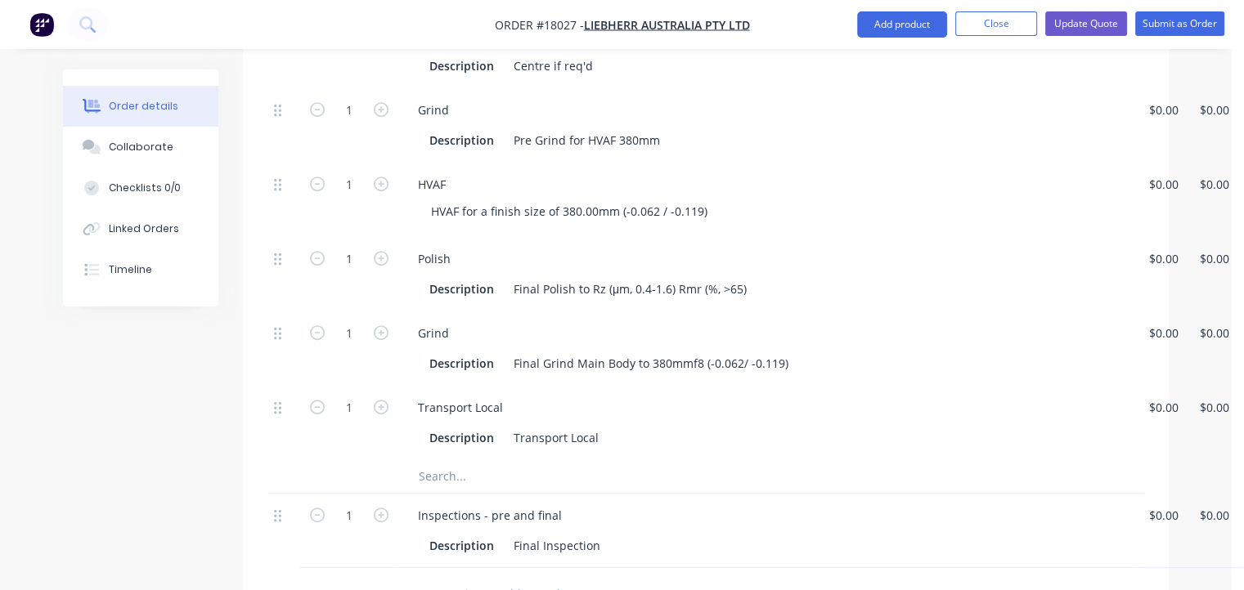
scroll to position [720, 0]
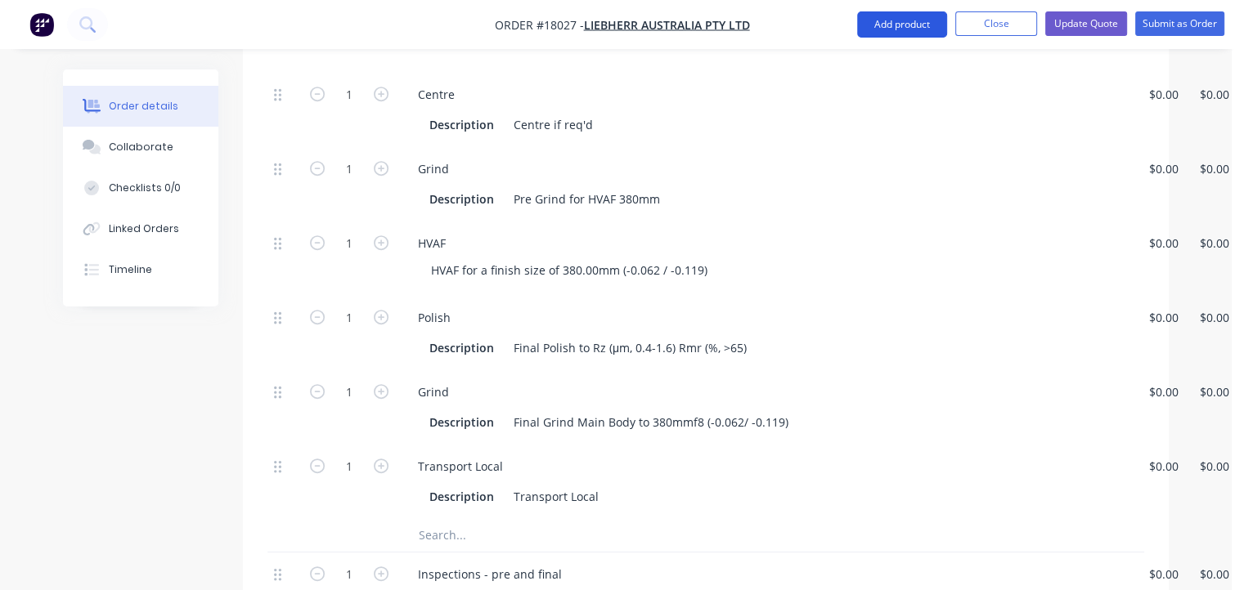
click at [904, 25] on button "Add product" at bounding box center [902, 24] width 90 height 26
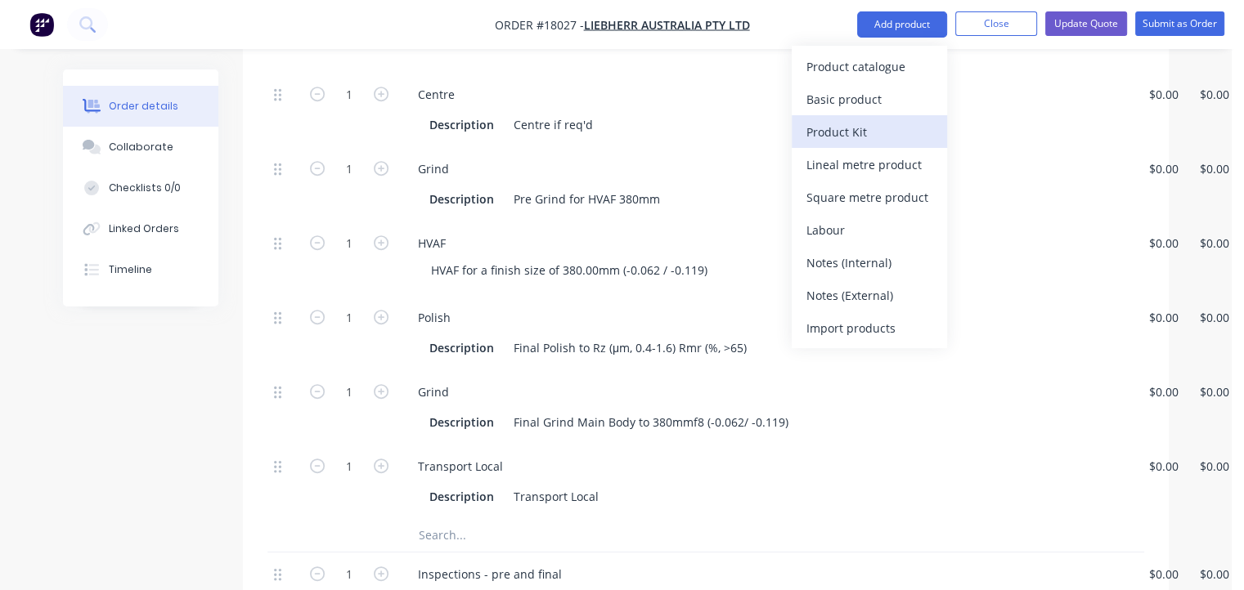
click at [864, 128] on div "Product Kit" at bounding box center [869, 132] width 126 height 24
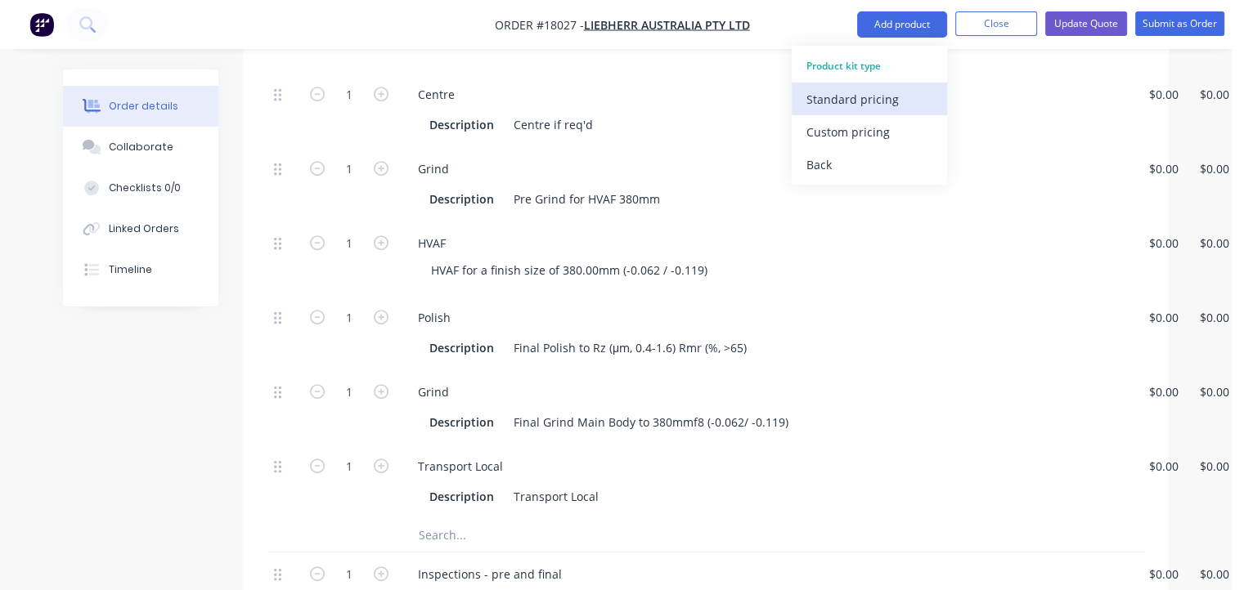
click at [878, 99] on div "Standard pricing" at bounding box center [869, 99] width 126 height 24
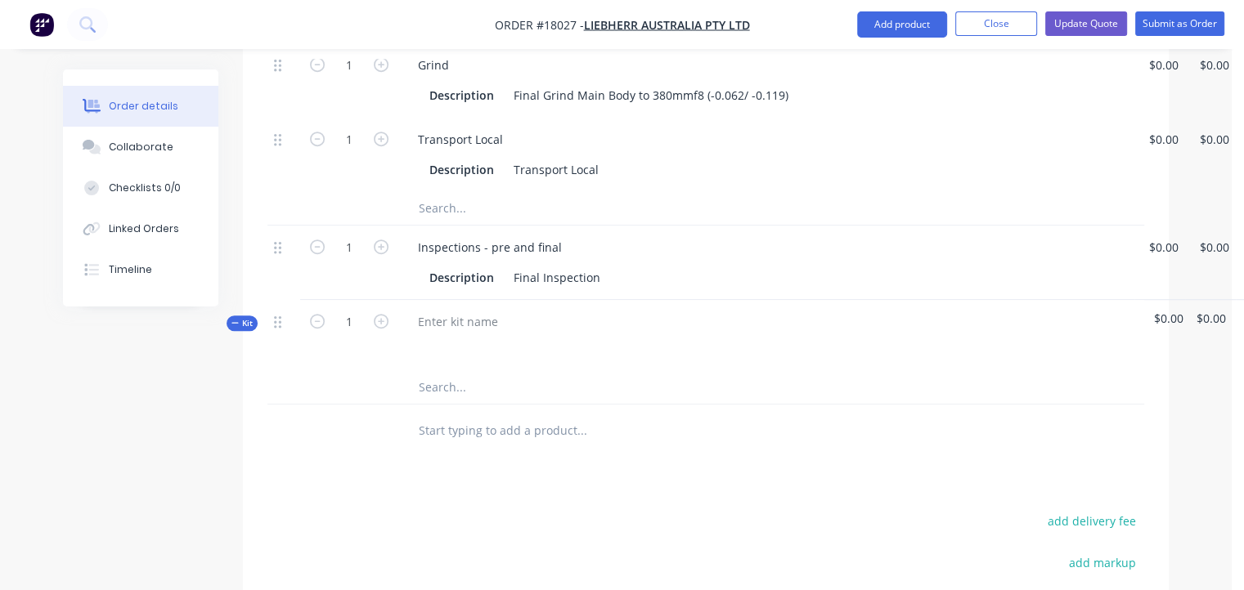
scroll to position [965, 0]
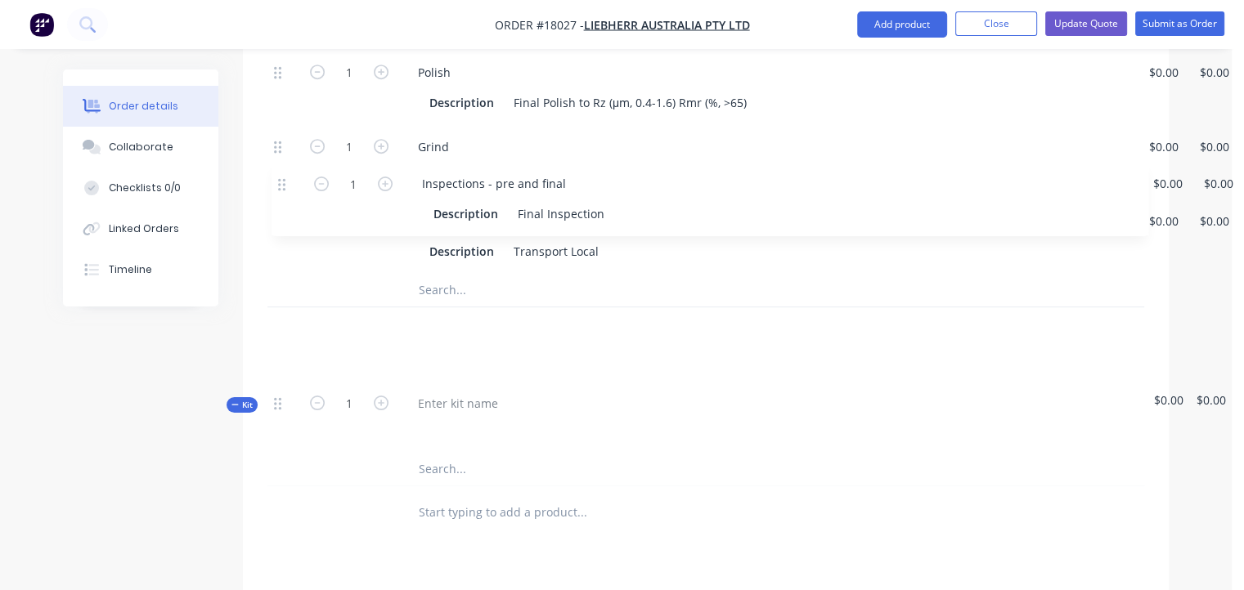
drag, startPoint x: 282, startPoint y: 289, endPoint x: 282, endPoint y: 181, distance: 107.9
click at [282, 181] on div "1 machine $0.00 $0.00 $0.00 $0.00 $0.00 $0.00 Kit 1 94067053sx T282 Front Suspe…" at bounding box center [705, 46] width 877 height 879
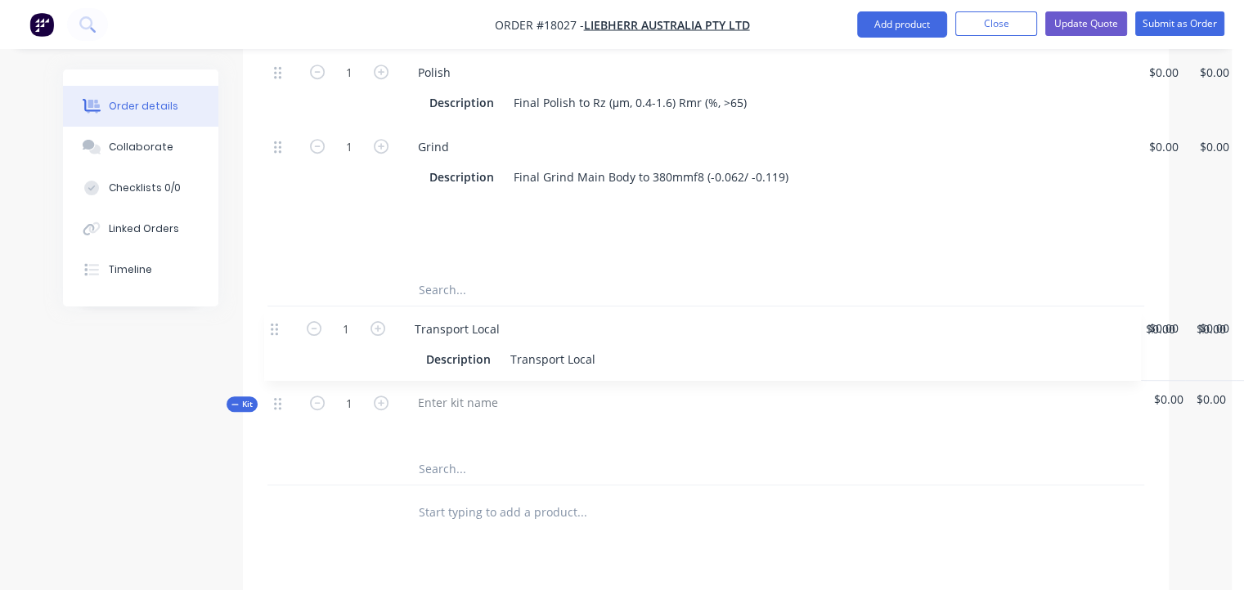
drag, startPoint x: 276, startPoint y: 176, endPoint x: 275, endPoint y: 331, distance: 155.4
click at [275, 331] on div "1 machine $0.00 $0.00 $0.00 $0.00 $0.00 $0.00 Kit 1 94067053sx T282 Front Suspe…" at bounding box center [705, 46] width 877 height 879
drag, startPoint x: 280, startPoint y: 174, endPoint x: 262, endPoint y: 343, distance: 169.3
click at [262, 343] on div "Qty Cost Price Total 1 machine $0.00 $0.00 $0.00 $0.00 $0.00 $0.00 Kit 1 940670…" at bounding box center [706, 57] width 926 height 965
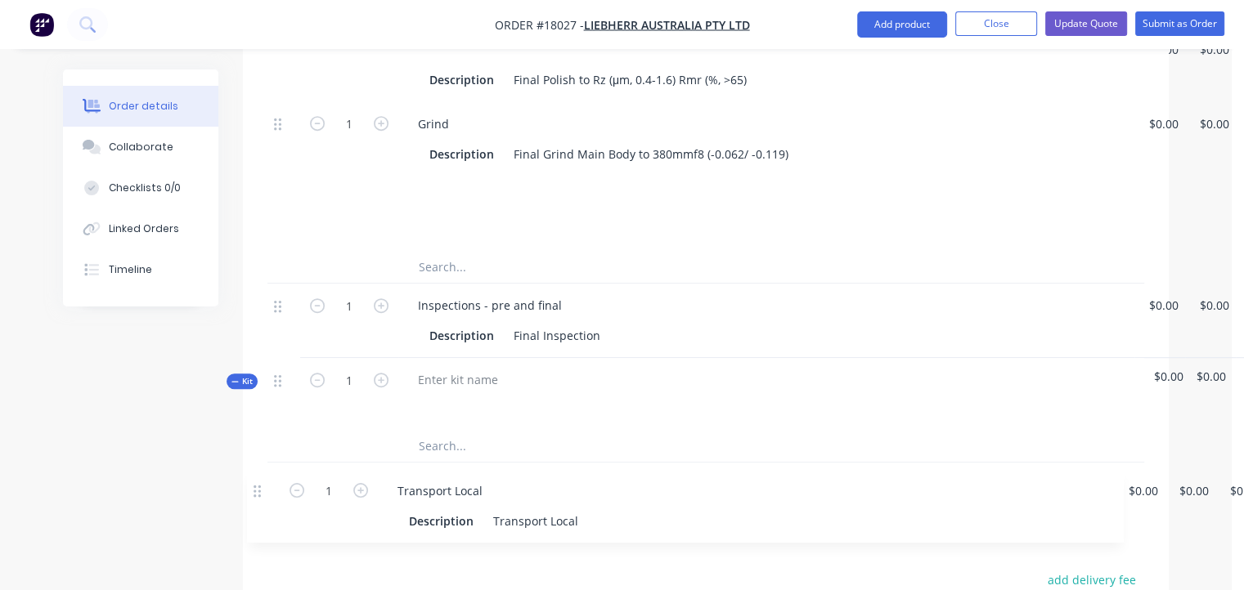
scroll to position [1030, 0]
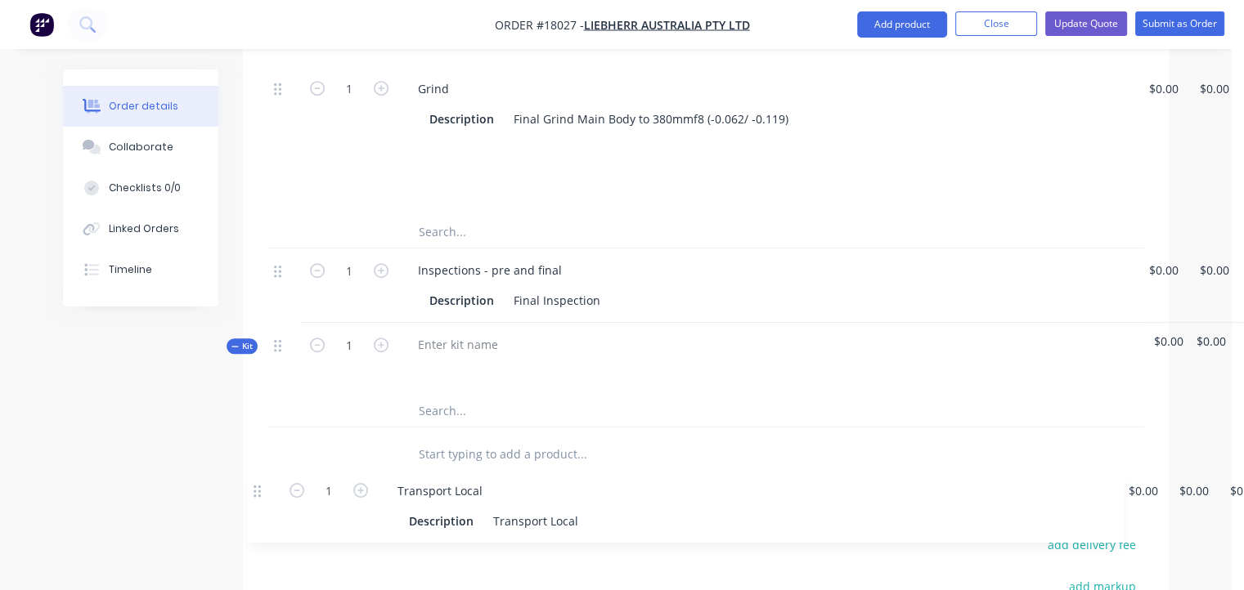
drag, startPoint x: 278, startPoint y: 174, endPoint x: 258, endPoint y: 494, distance: 320.4
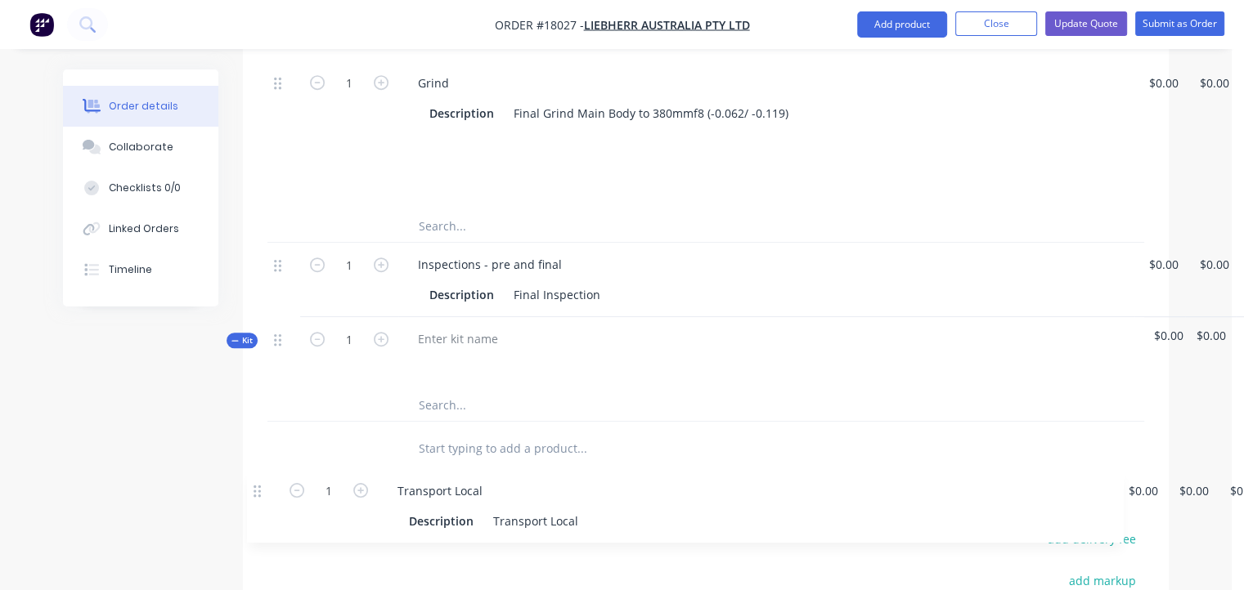
click at [258, 495] on div "Products Show / Hide columns Add product Qty Cost Price Total 1 machine $0.00 $…" at bounding box center [706, 160] width 926 height 1416
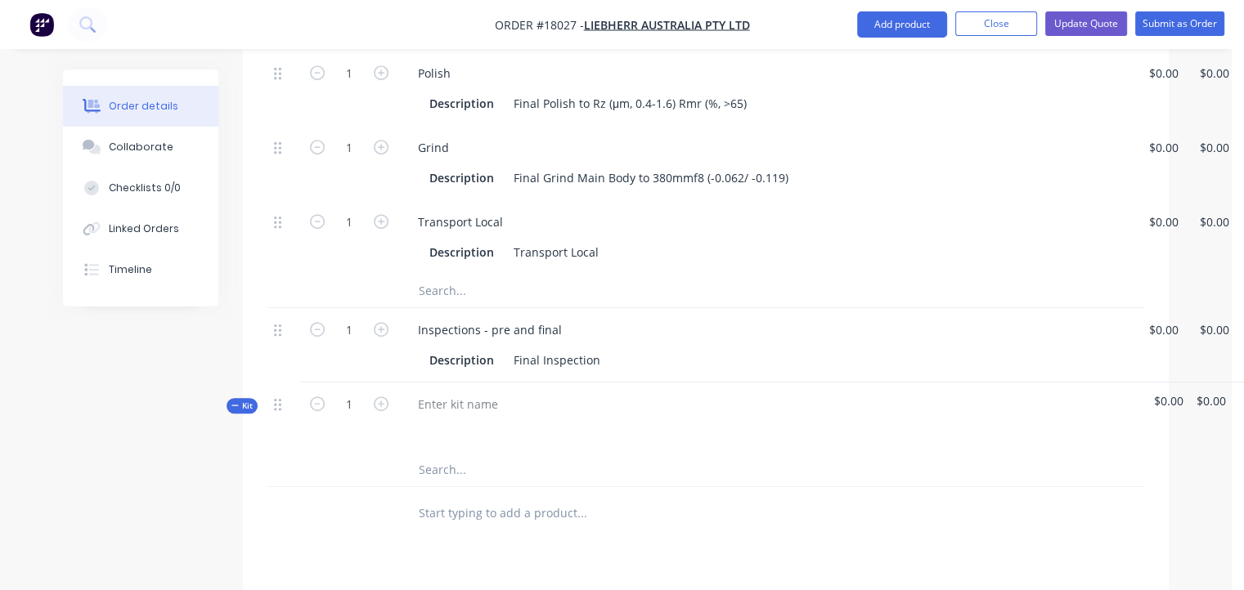
scroll to position [867, 0]
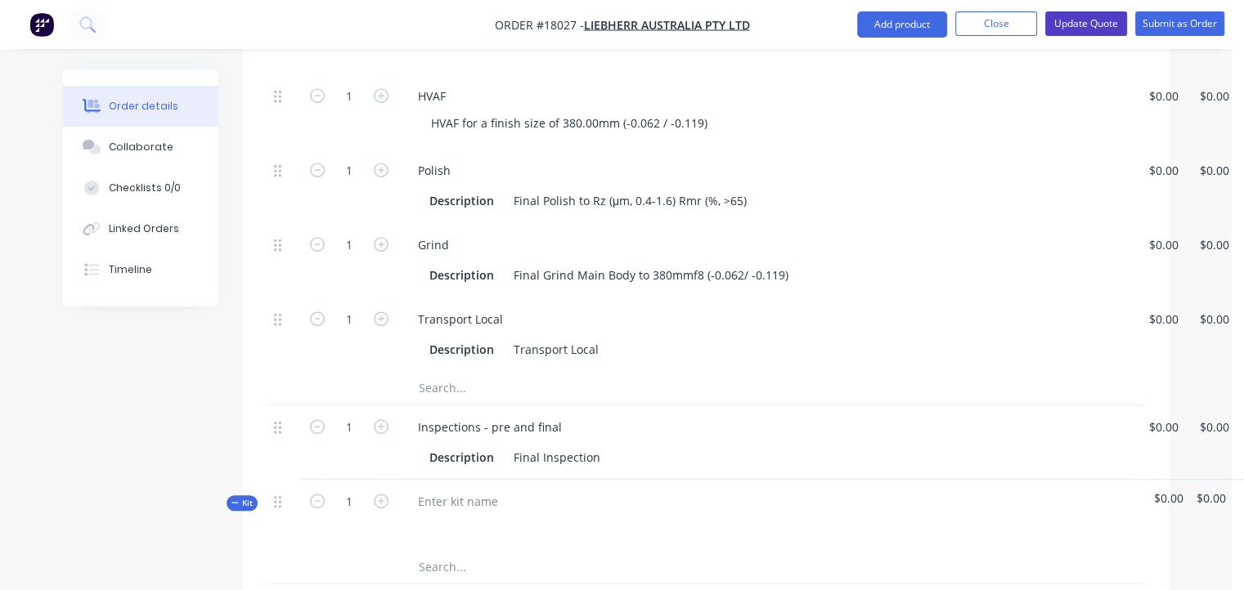
click at [1098, 20] on button "Update Quote" at bounding box center [1086, 23] width 82 height 25
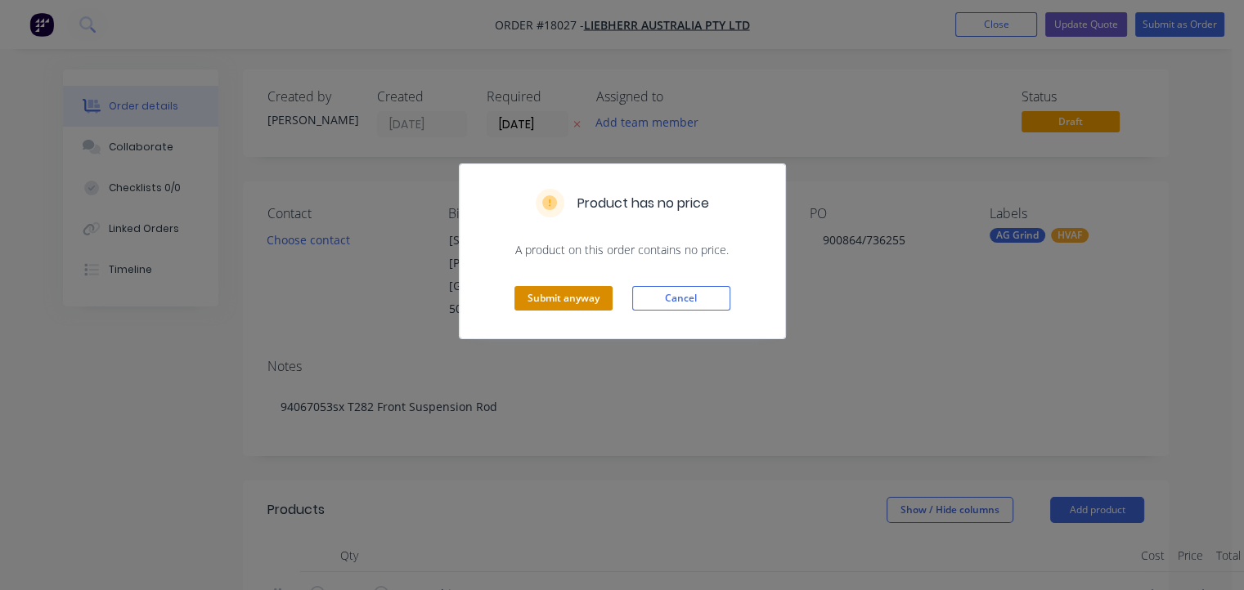
click at [558, 293] on button "Submit anyway" at bounding box center [563, 298] width 98 height 25
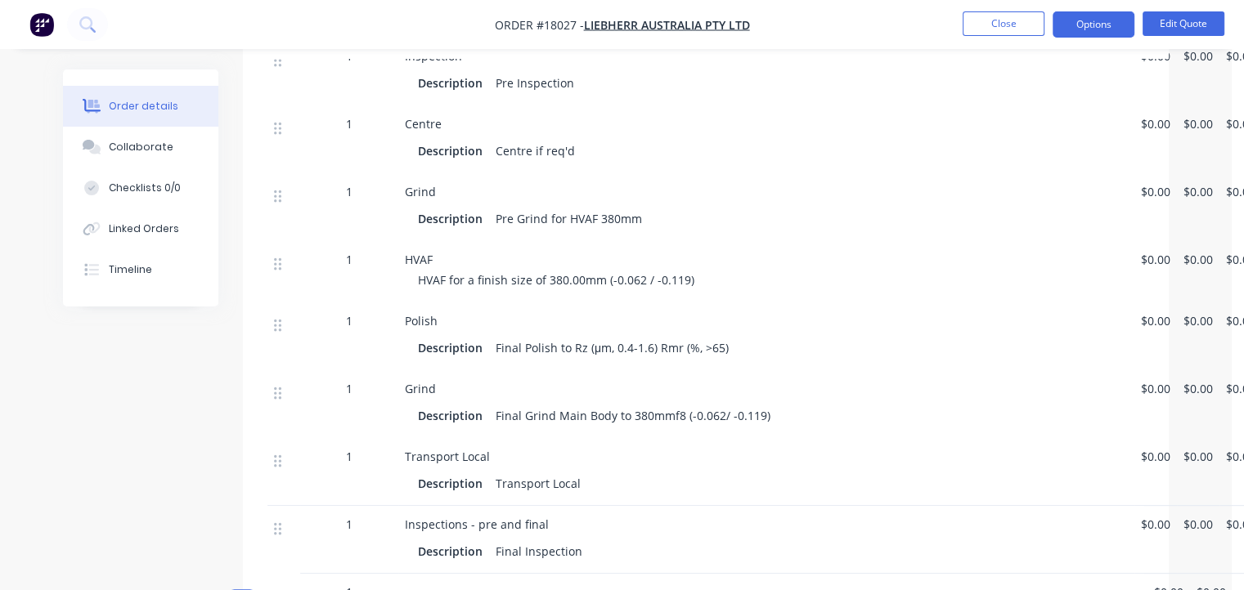
scroll to position [818, 0]
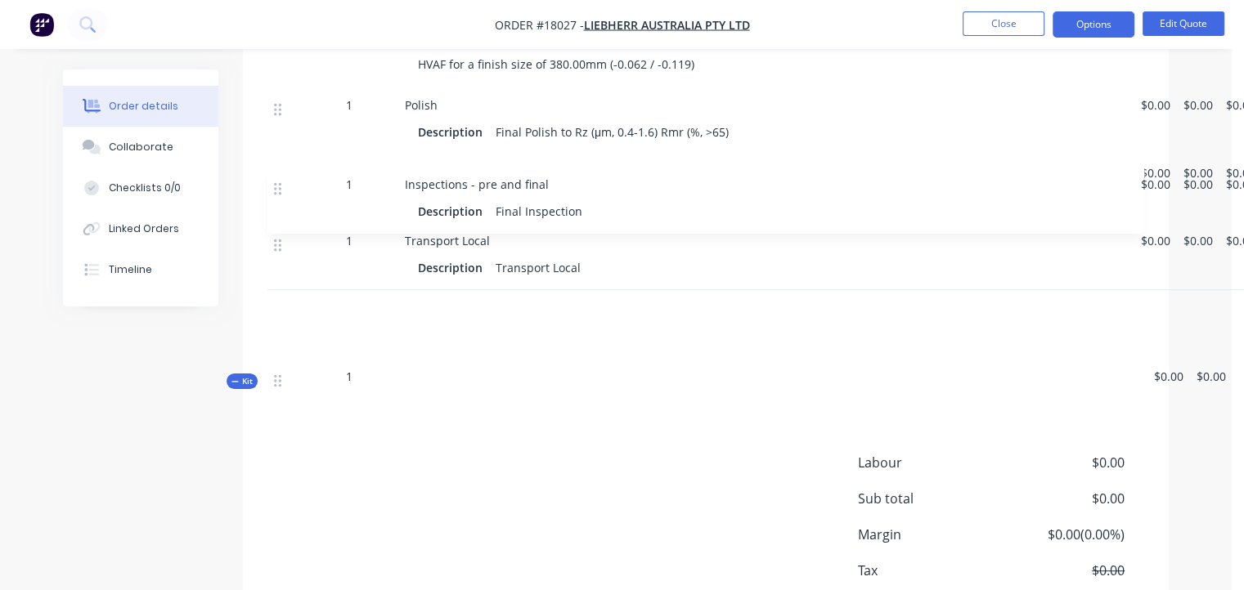
drag, startPoint x: 274, startPoint y: 295, endPoint x: 272, endPoint y: 183, distance: 112.0
click at [272, 183] on div "1 machine $0.00 $0.00 $0.00 Kit 1 94067053sx T282 Front Suspension Rod $0.00 $0…" at bounding box center [705, 65] width 877 height 672
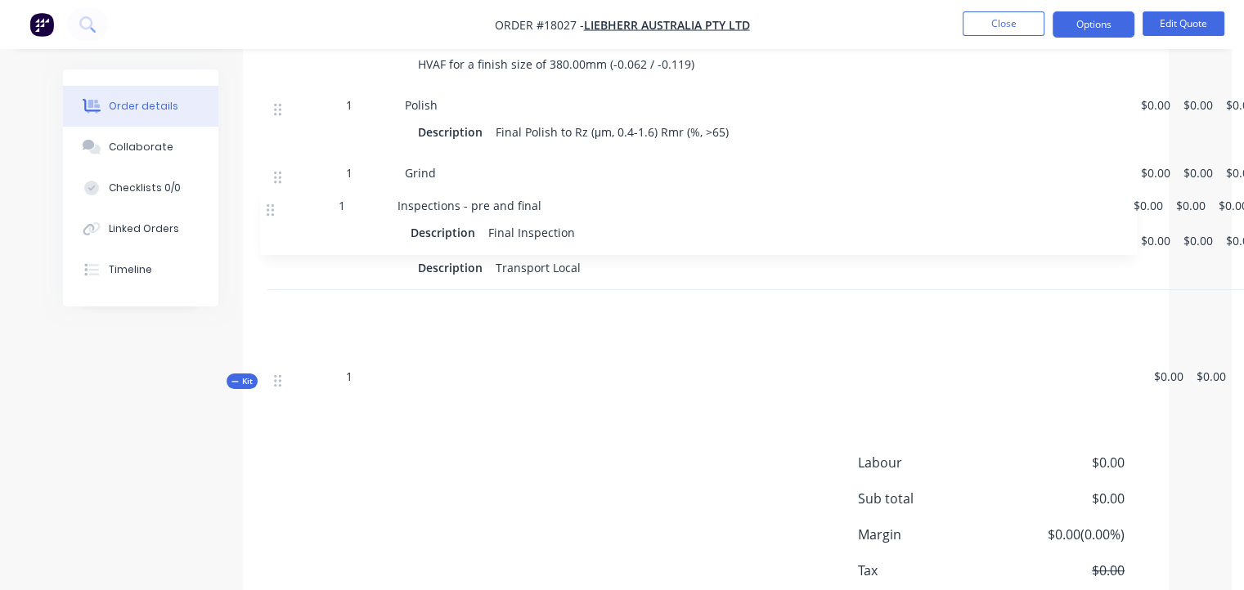
drag, startPoint x: 275, startPoint y: 298, endPoint x: 267, endPoint y: 207, distance: 91.9
click at [267, 207] on div "1 machine $0.00 $0.00 $0.00 Kit 1 94067053sx T282 Front Suspension Rod $0.00 $0…" at bounding box center [705, 65] width 877 height 672
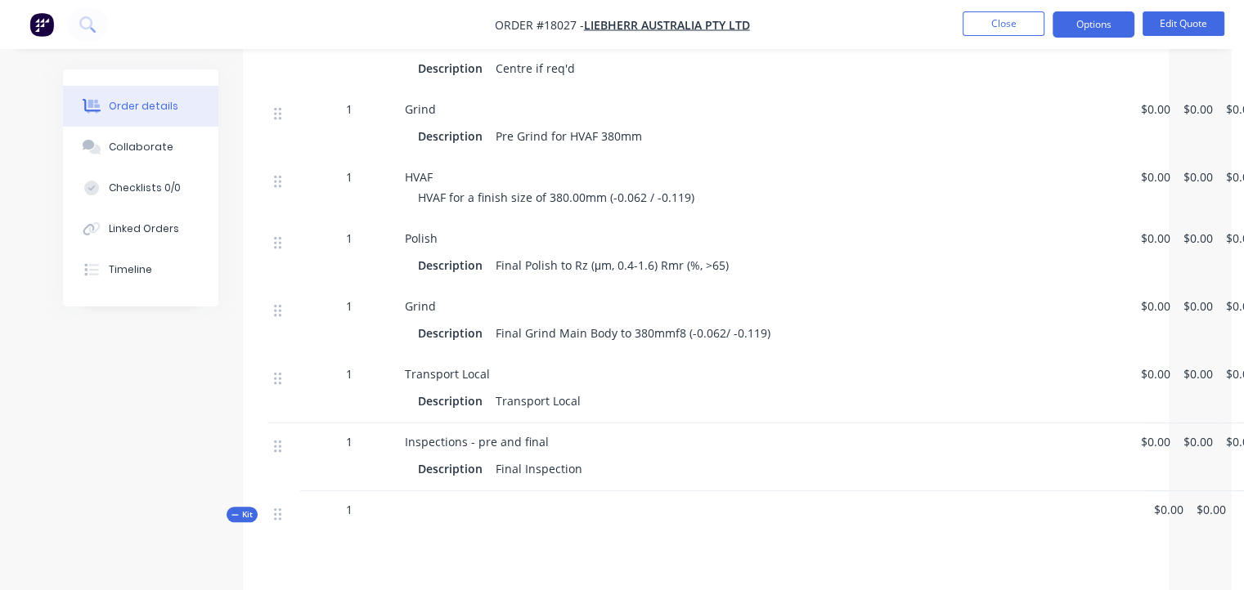
scroll to position [654, 0]
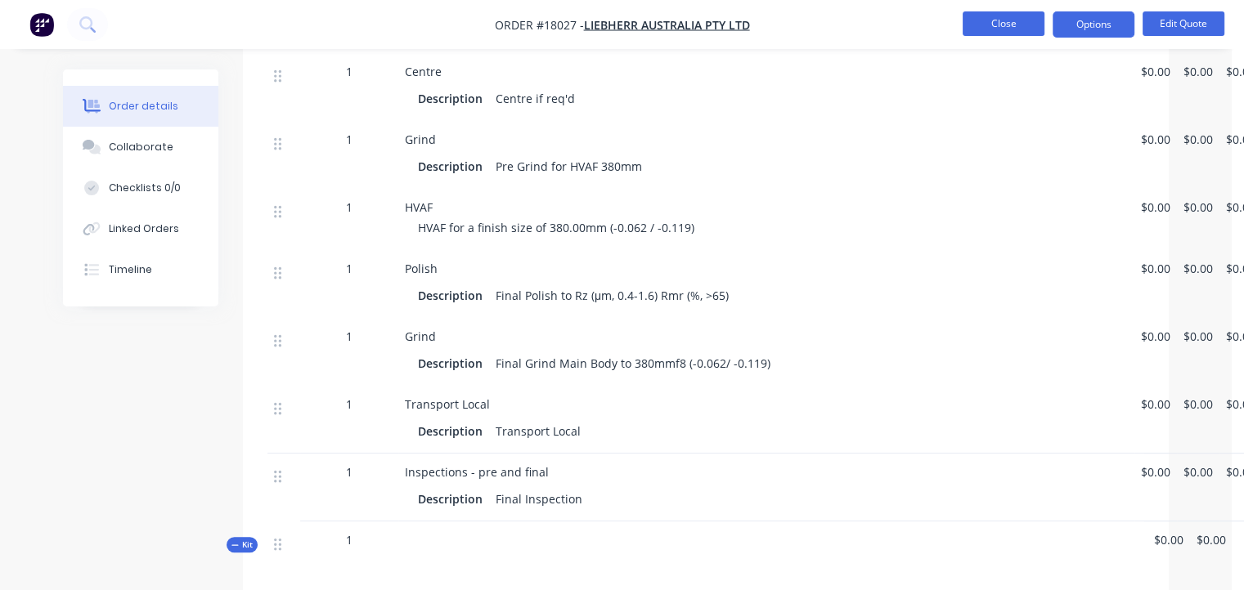
click at [1001, 20] on button "Close" at bounding box center [1003, 23] width 82 height 25
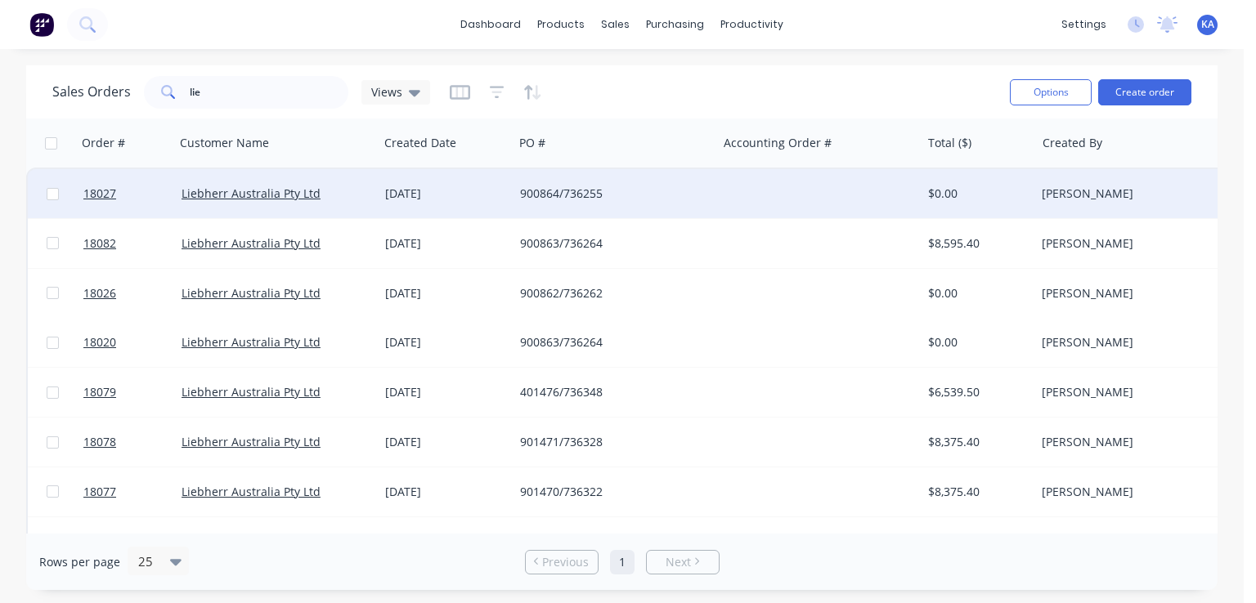
click at [609, 195] on div "900864/736255" at bounding box center [611, 194] width 182 height 16
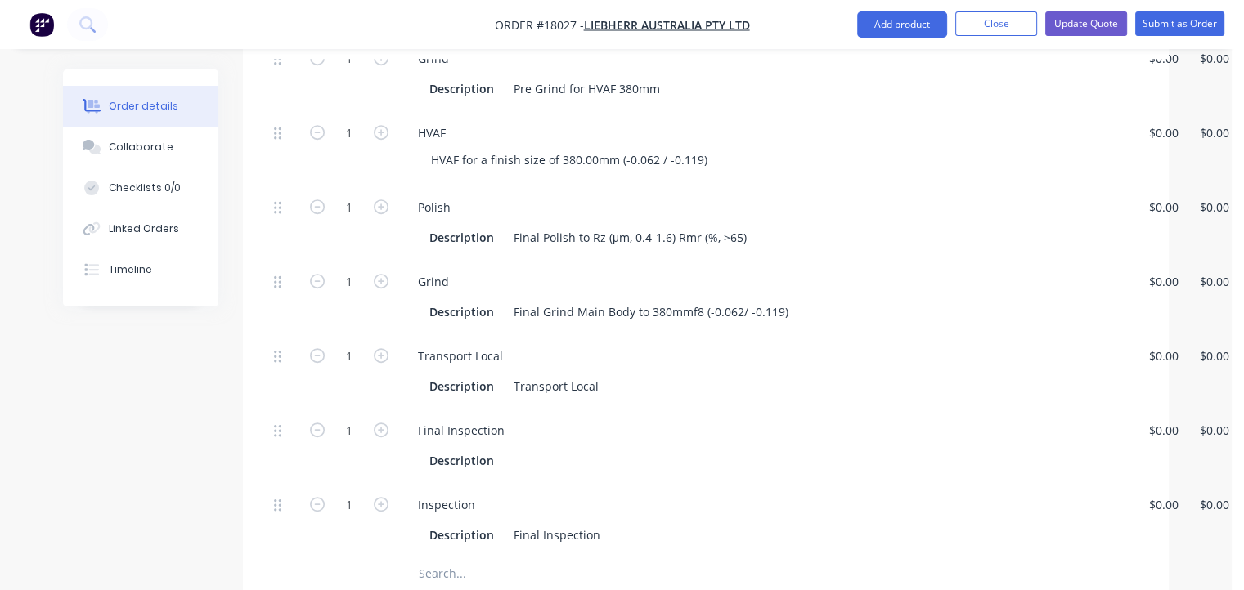
scroll to position [900, 0]
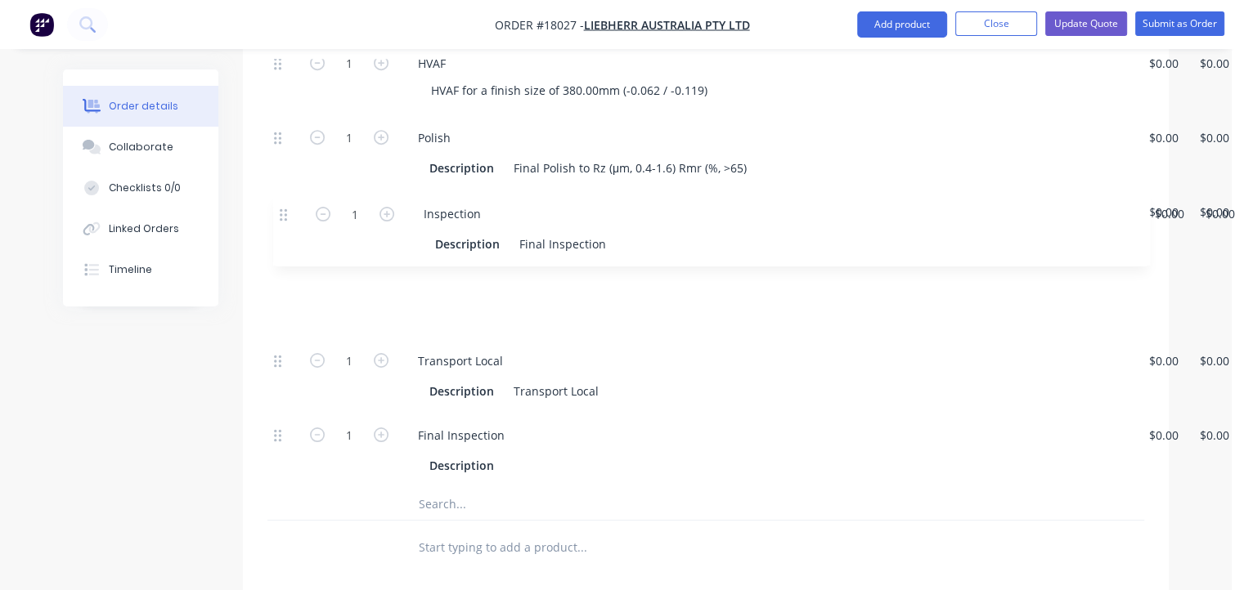
drag, startPoint x: 276, startPoint y: 393, endPoint x: 285, endPoint y: 210, distance: 182.5
click at [285, 210] on div "1 Inspection Description Pre Inspection $0.00 $0.00 $0.00 $0.00 $0.00 $0.00 1 C…" at bounding box center [705, 116] width 877 height 744
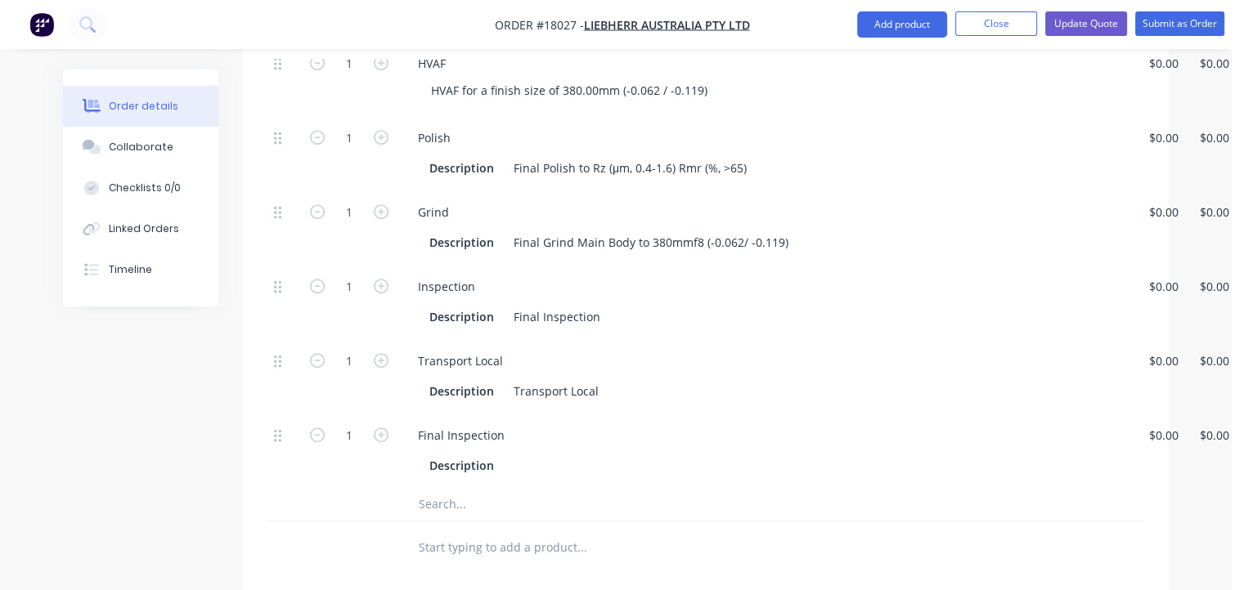
scroll to position [900, 83]
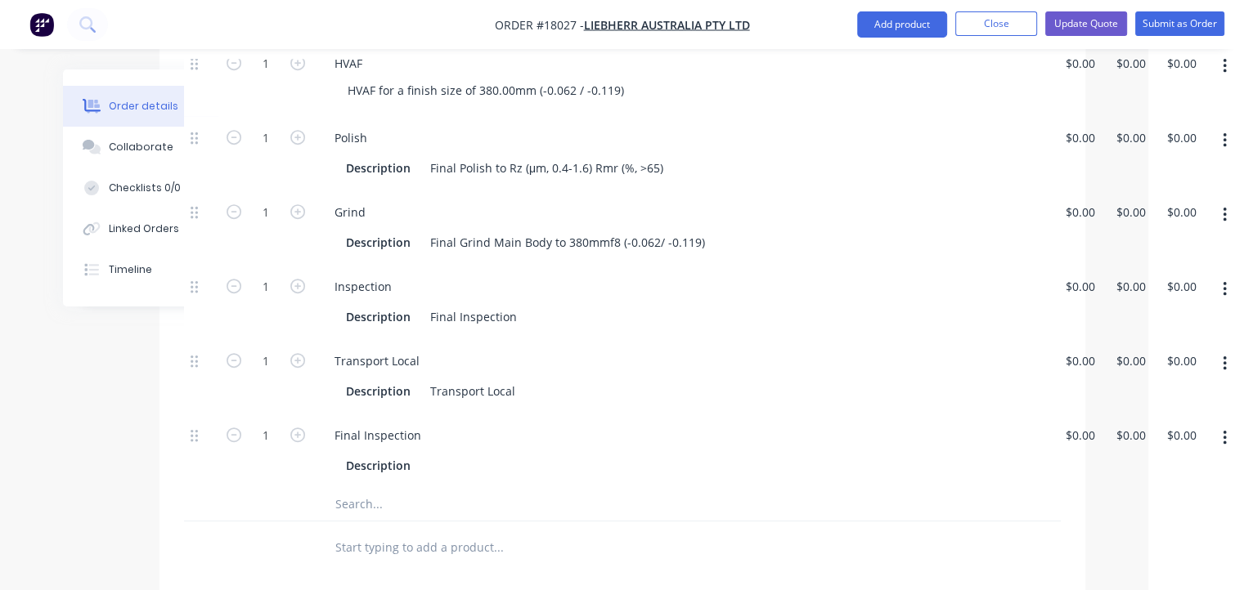
click at [1223, 429] on icon "button" at bounding box center [1225, 438] width 4 height 18
click at [1125, 535] on div "Delete" at bounding box center [1166, 547] width 126 height 24
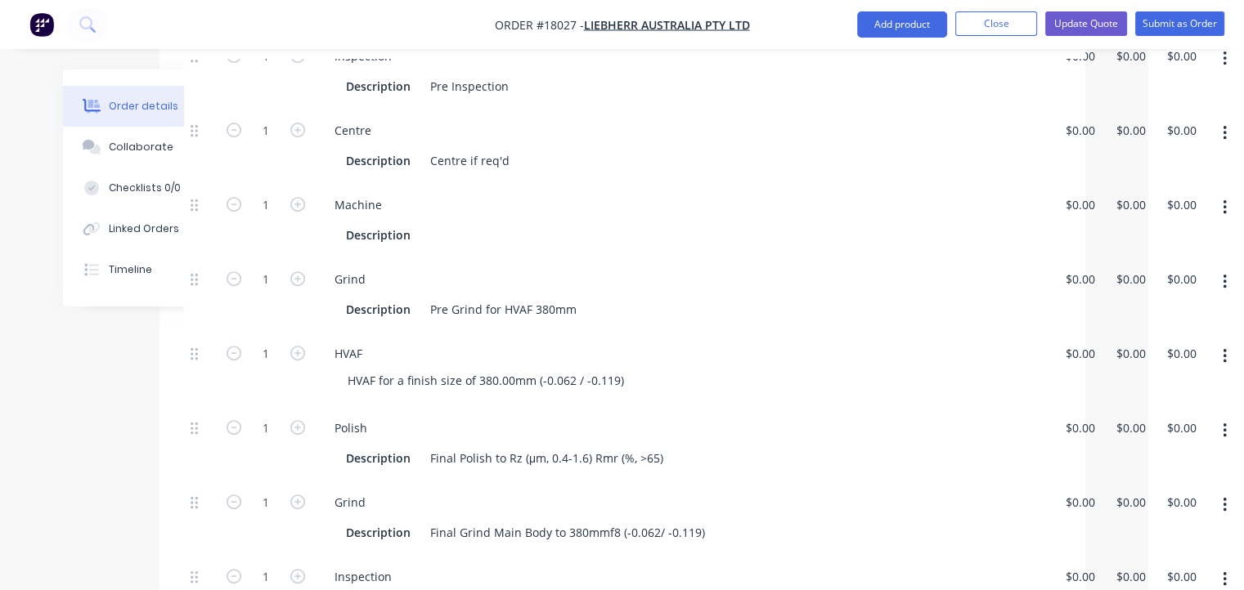
scroll to position [572, 83]
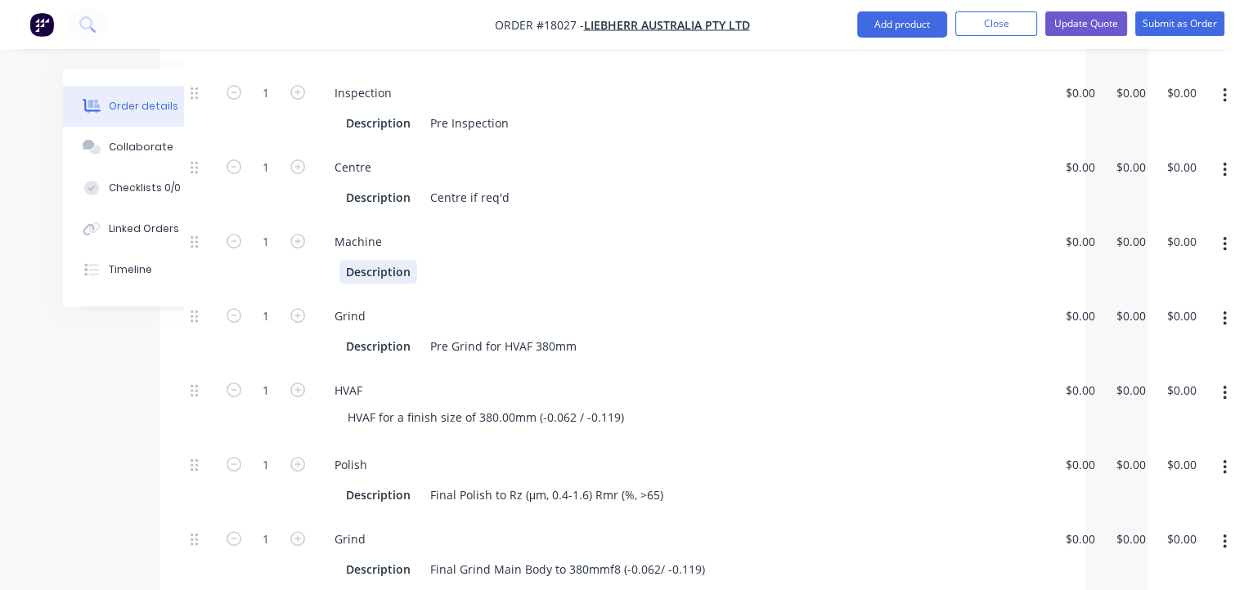
click at [415, 260] on div "Description" at bounding box center [378, 272] width 78 height 24
click at [585, 260] on div "Description machine off HVOF" at bounding box center [679, 272] width 680 height 24
click at [594, 294] on div "Grind Description Pre Grind for HVAF 380mm" at bounding box center [683, 331] width 736 height 74
click at [518, 260] on div "Description machine off HVOF" at bounding box center [679, 272] width 680 height 24
drag, startPoint x: 514, startPoint y: 231, endPoint x: 415, endPoint y: 249, distance: 99.8
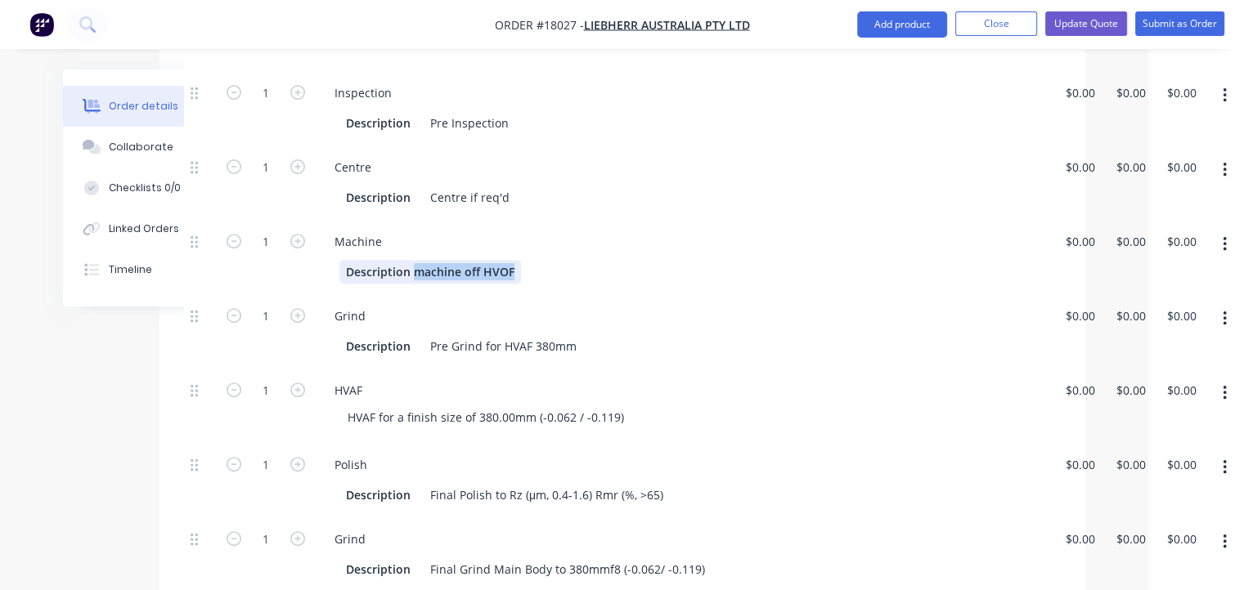
click at [415, 249] on div "Machine Description machine off HVOF" at bounding box center [683, 257] width 736 height 74
click at [527, 245] on div "Machine Description" at bounding box center [683, 257] width 736 height 74
paste div
click at [621, 304] on div "Grind" at bounding box center [682, 316] width 723 height 24
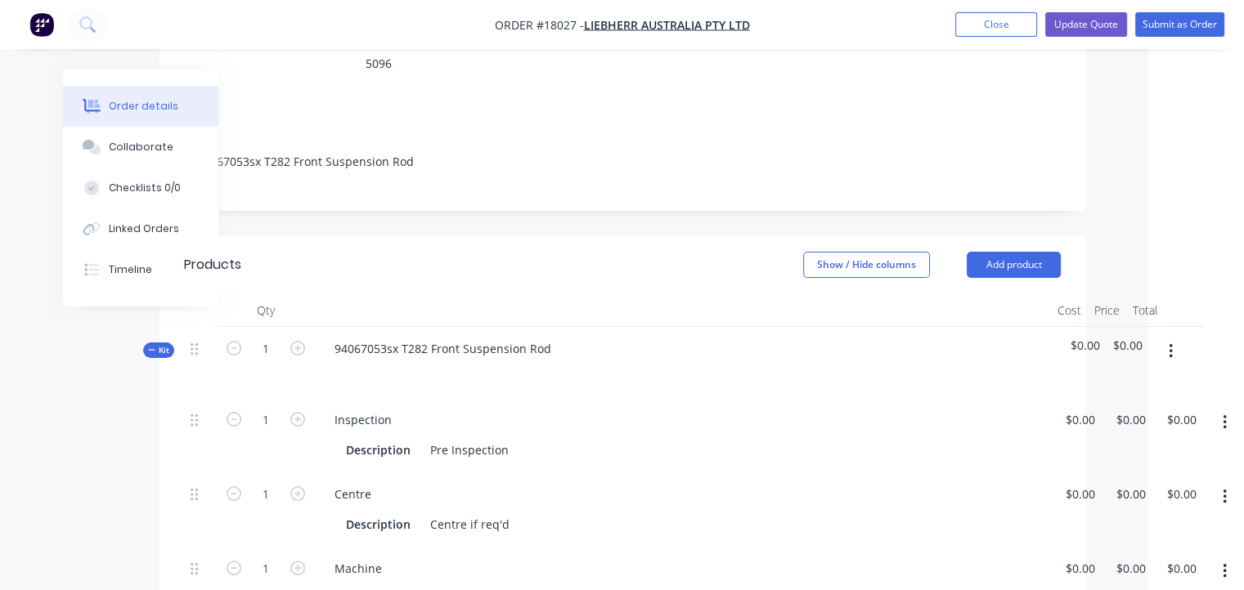
scroll to position [0, 83]
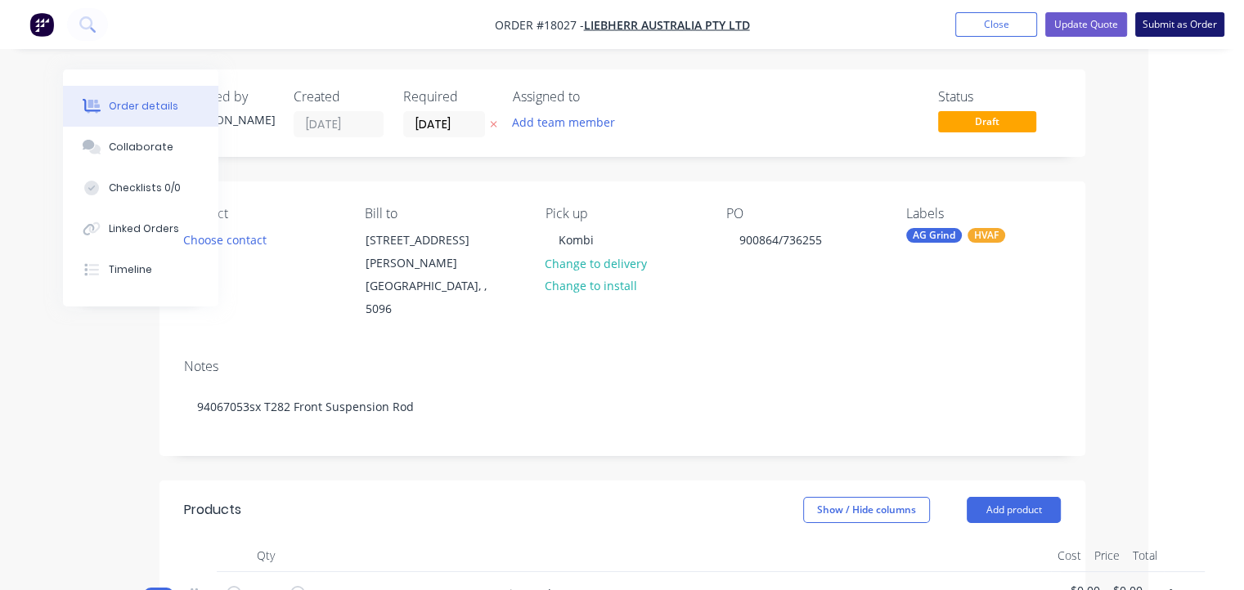
click at [1168, 20] on button "Submit as Order" at bounding box center [1179, 24] width 89 height 25
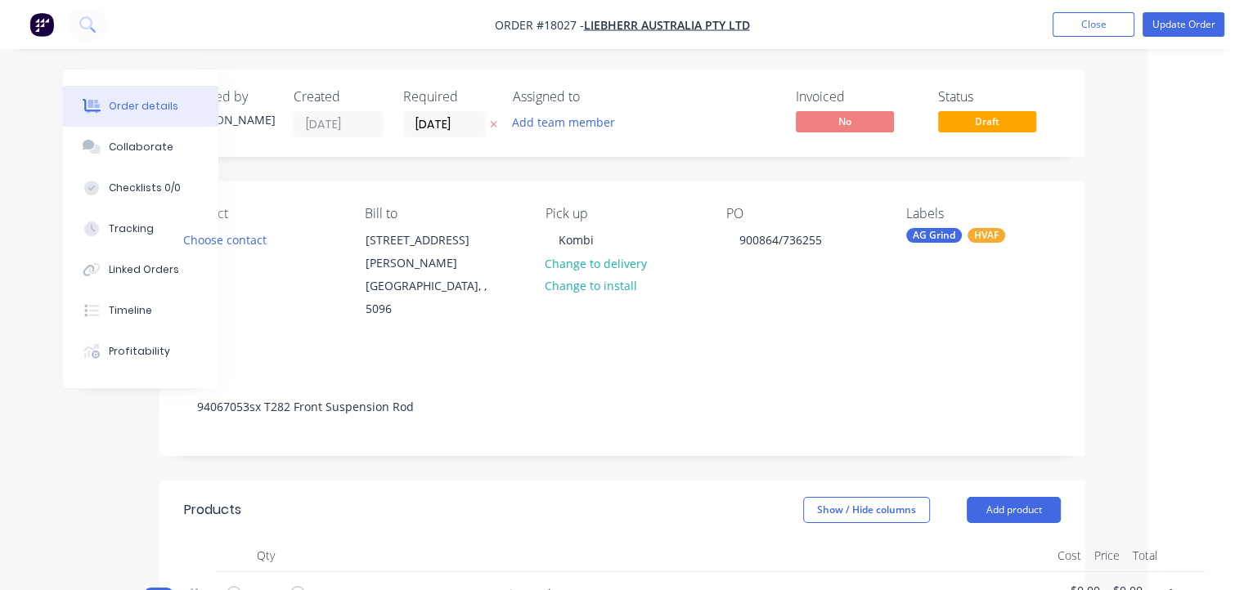
scroll to position [0, 0]
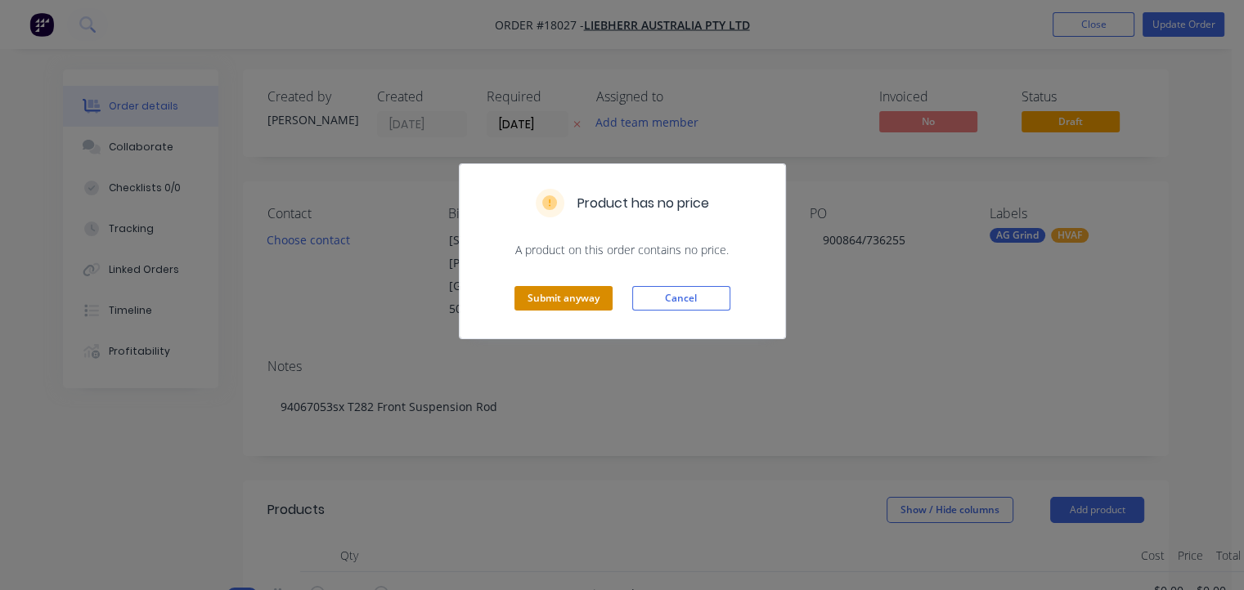
click at [595, 298] on button "Submit anyway" at bounding box center [563, 298] width 98 height 25
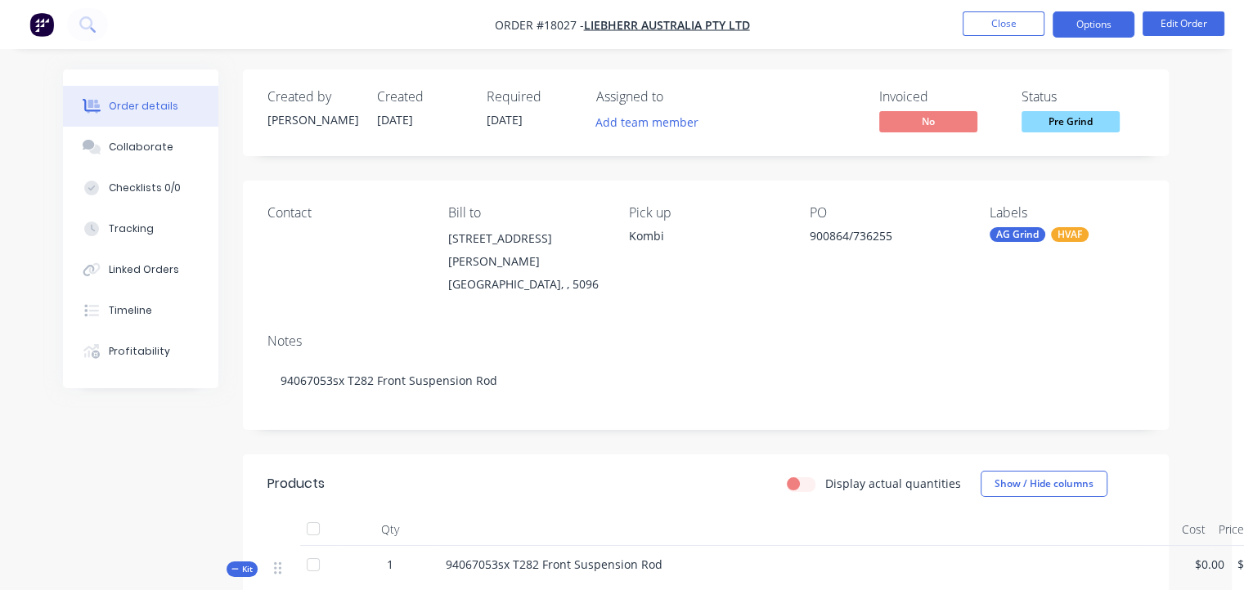
click at [1088, 20] on button "Options" at bounding box center [1093, 24] width 82 height 26
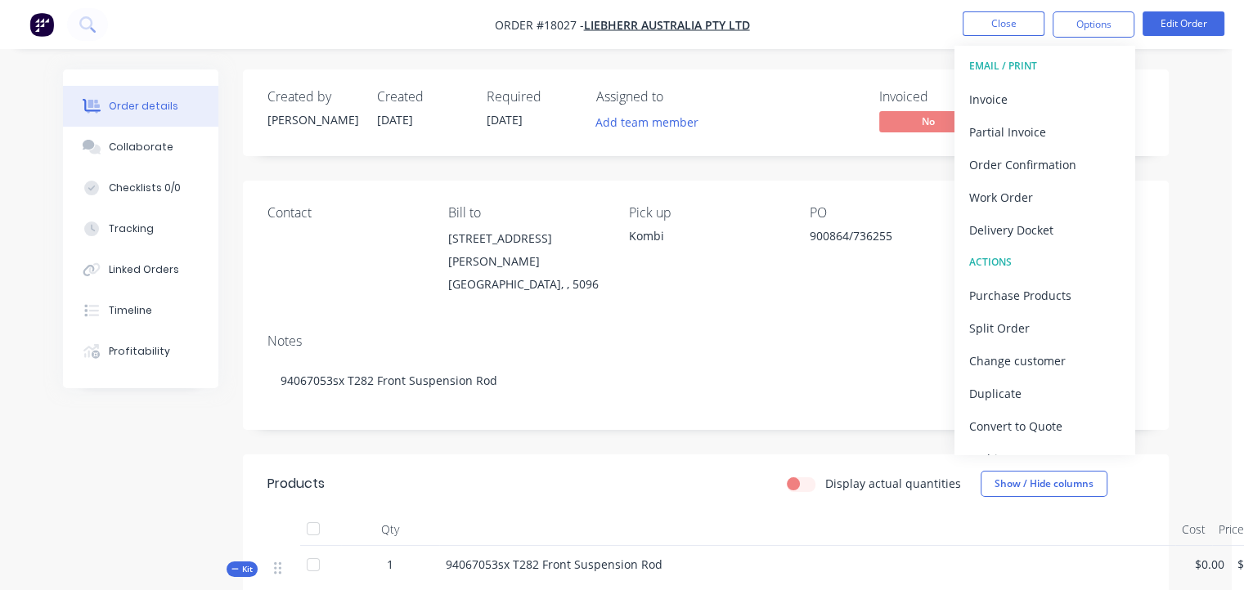
click at [1028, 65] on div "EMAIL / PRINT" at bounding box center [1044, 66] width 150 height 21
click at [983, 195] on div "Work Order" at bounding box center [1044, 198] width 150 height 24
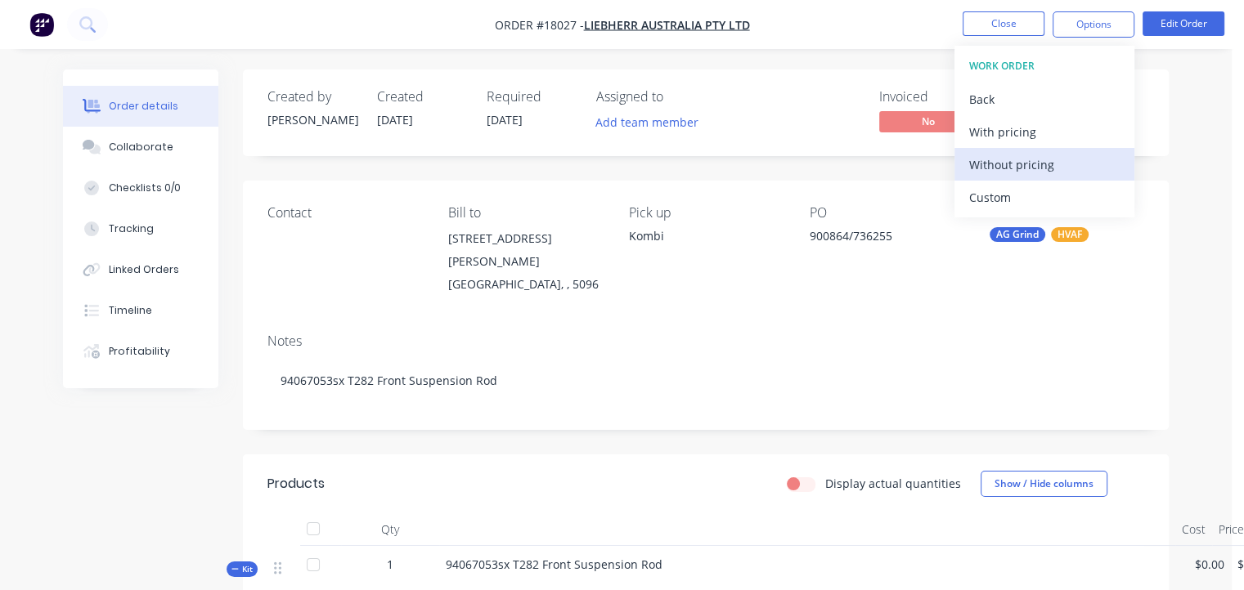
click at [1008, 161] on div "Without pricing" at bounding box center [1044, 165] width 150 height 24
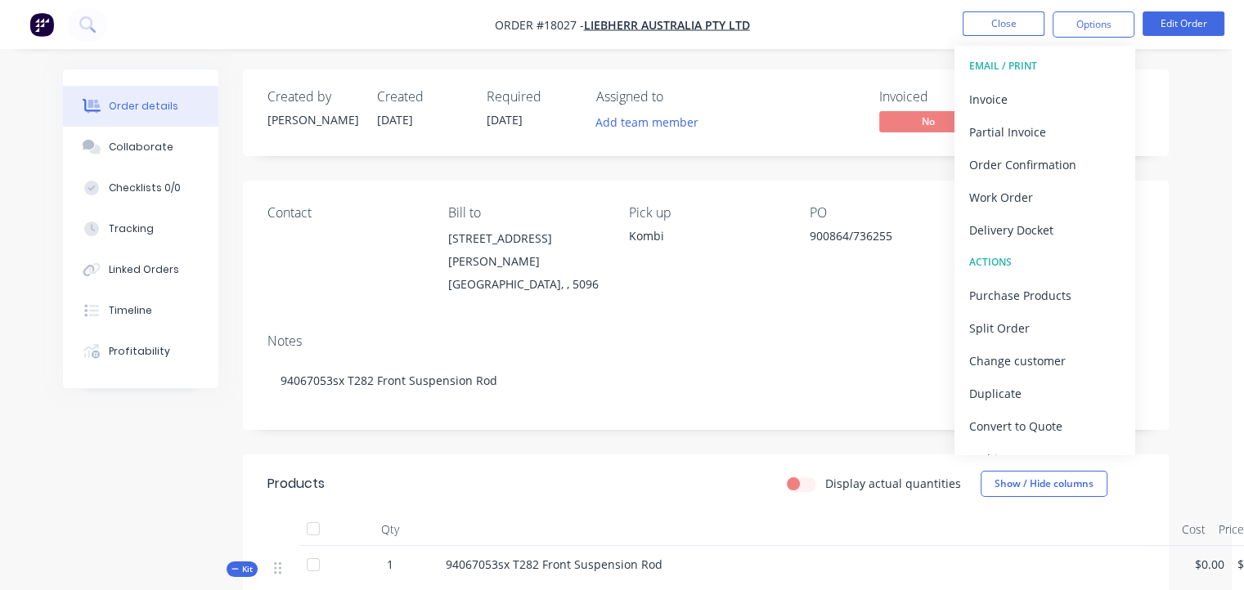
click at [900, 24] on nav "Order #18027 - Liebherr Australia Pty Ltd Close Options EMAIL / PRINT Invoice P…" at bounding box center [622, 24] width 1244 height 49
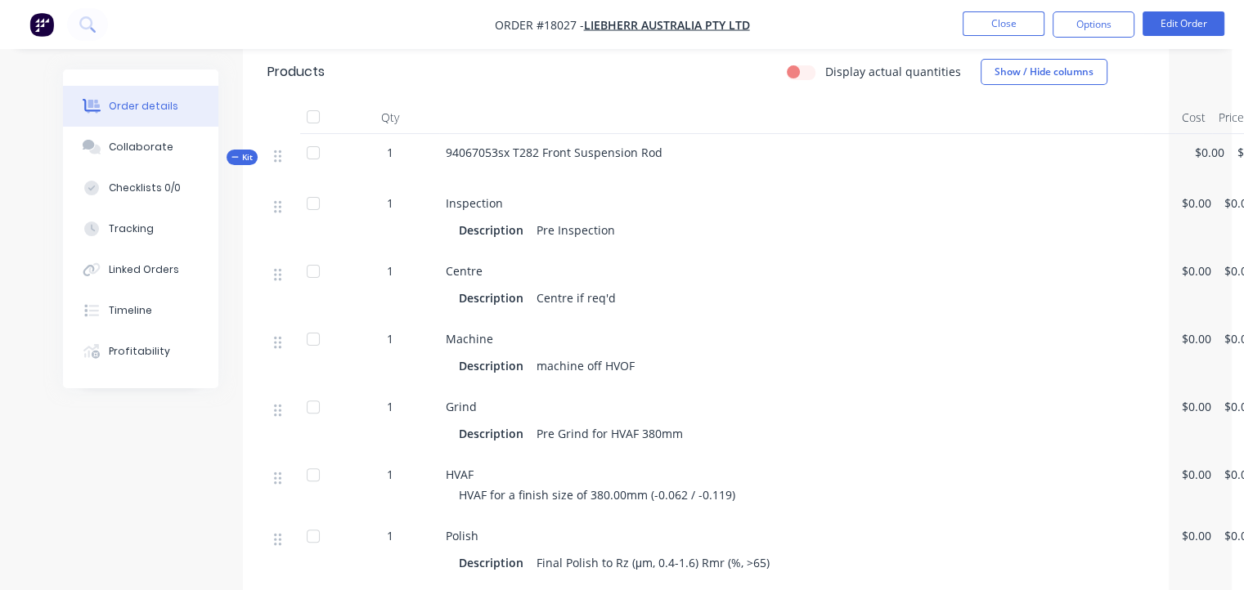
scroll to position [409, 0]
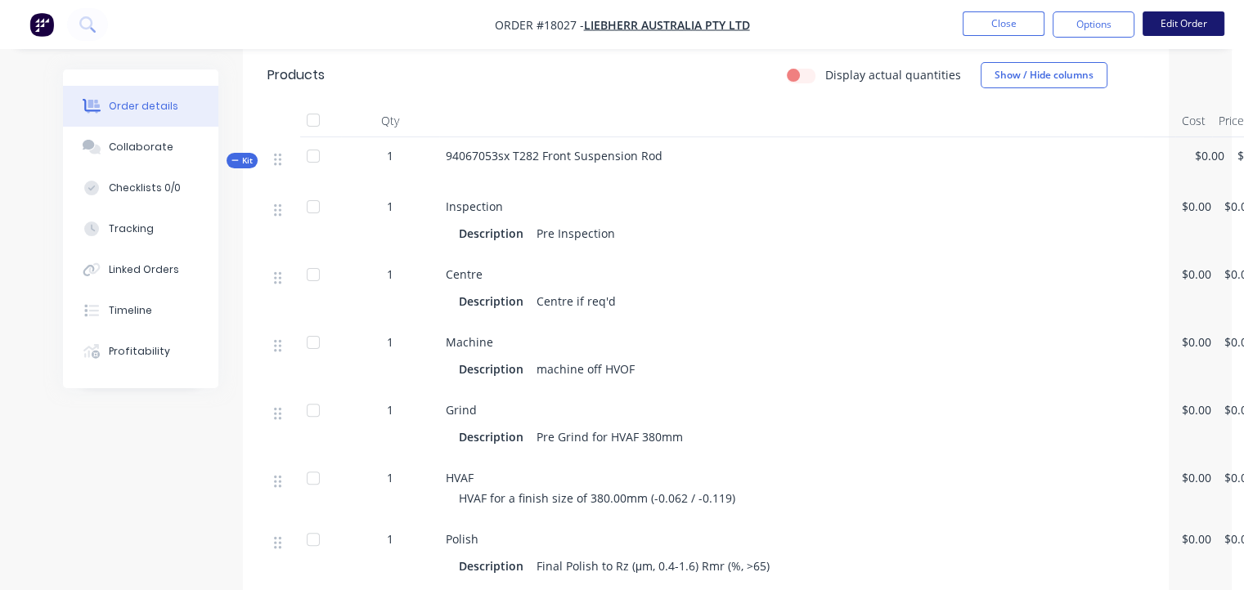
click at [1164, 19] on button "Edit Order" at bounding box center [1183, 23] width 82 height 25
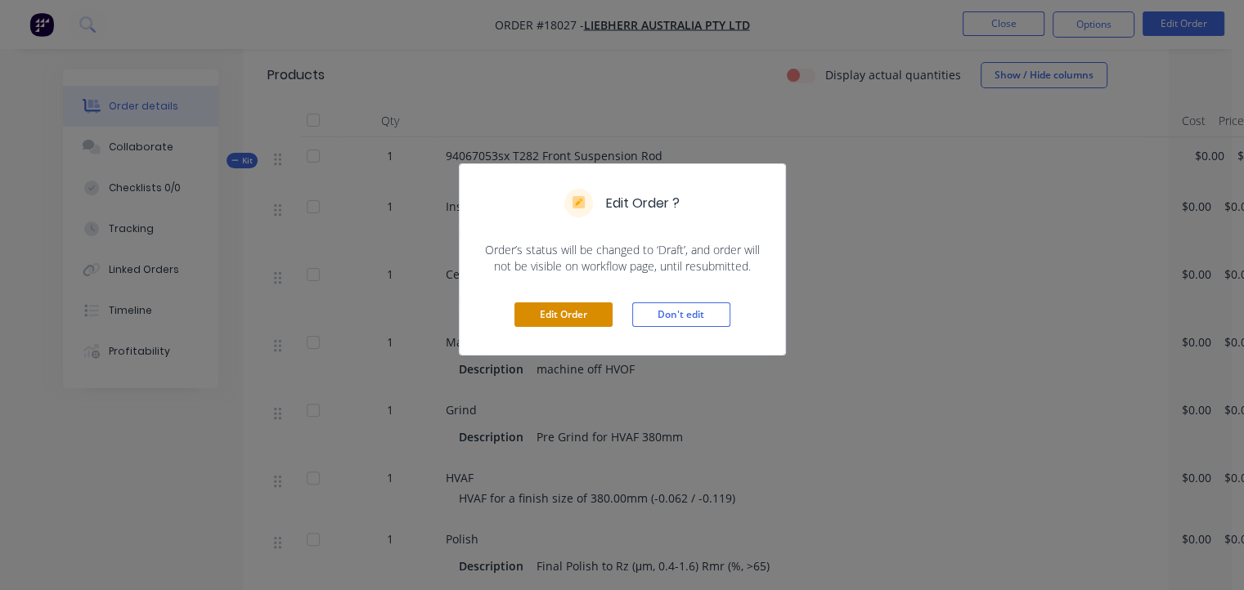
click at [581, 308] on button "Edit Order" at bounding box center [563, 315] width 98 height 25
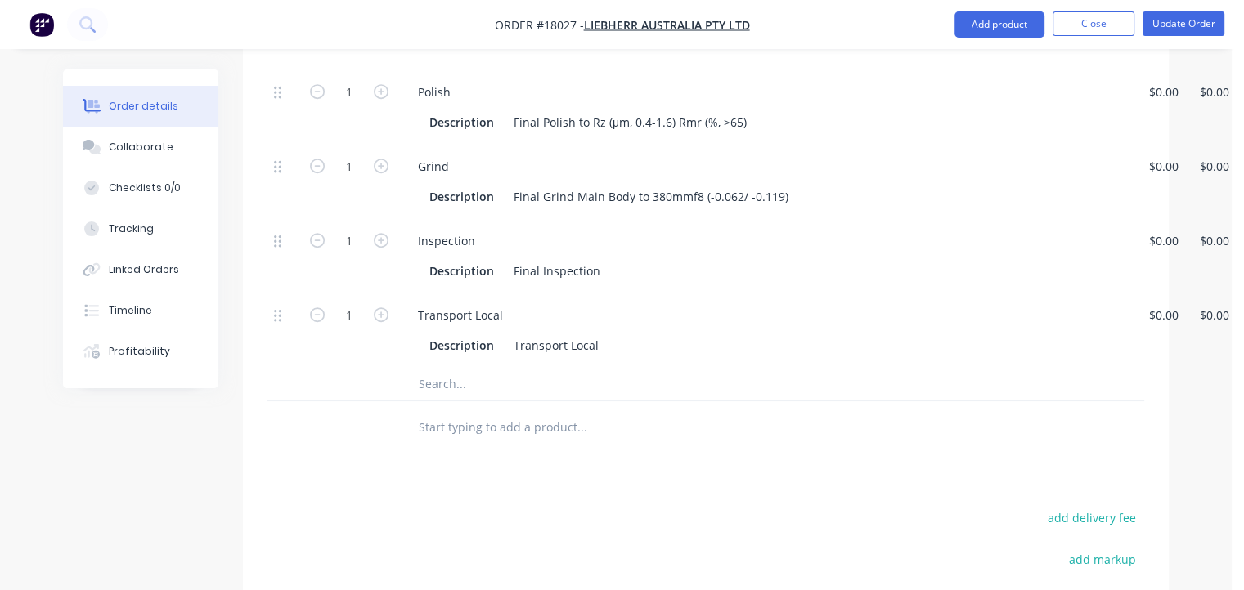
scroll to position [981, 0]
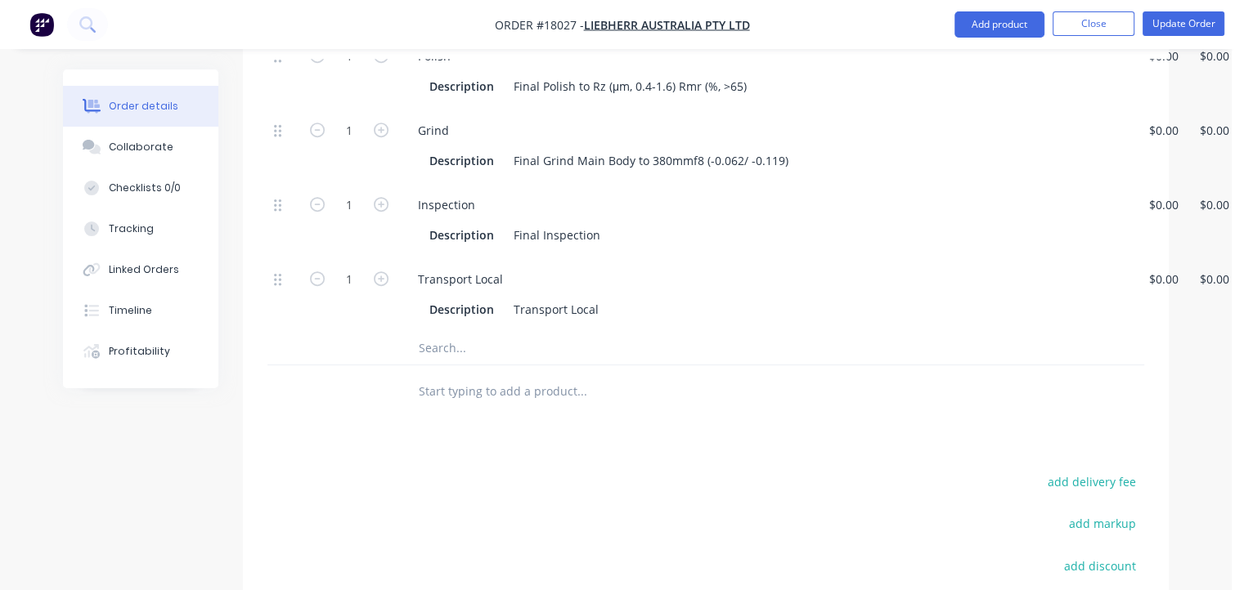
click at [459, 332] on input "text" at bounding box center [581, 348] width 327 height 33
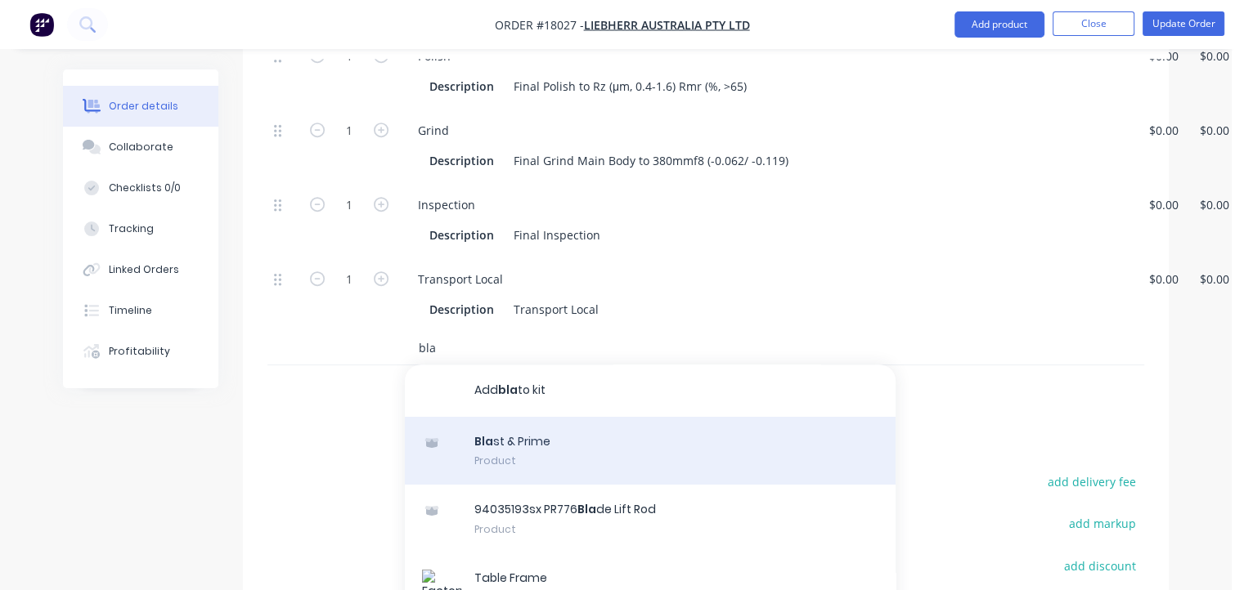
type input "bla"
click at [487, 417] on div "Bla st & Prime Product" at bounding box center [650, 451] width 491 height 69
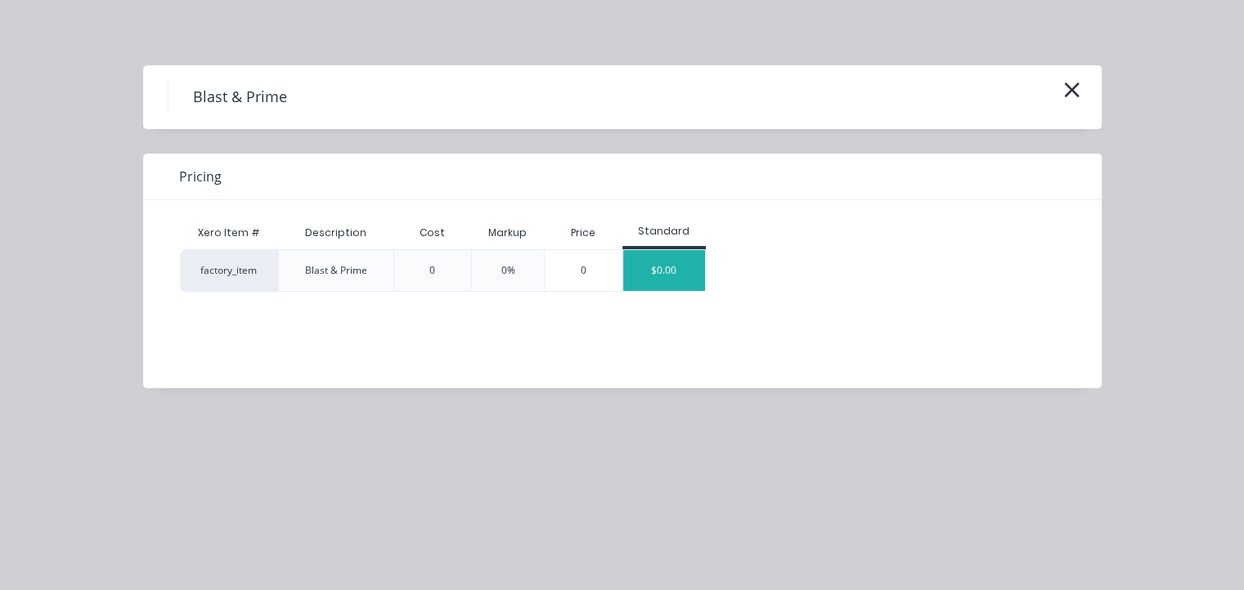
scroll to position [1063, 0]
click at [662, 267] on div "$0.00" at bounding box center [664, 270] width 82 height 41
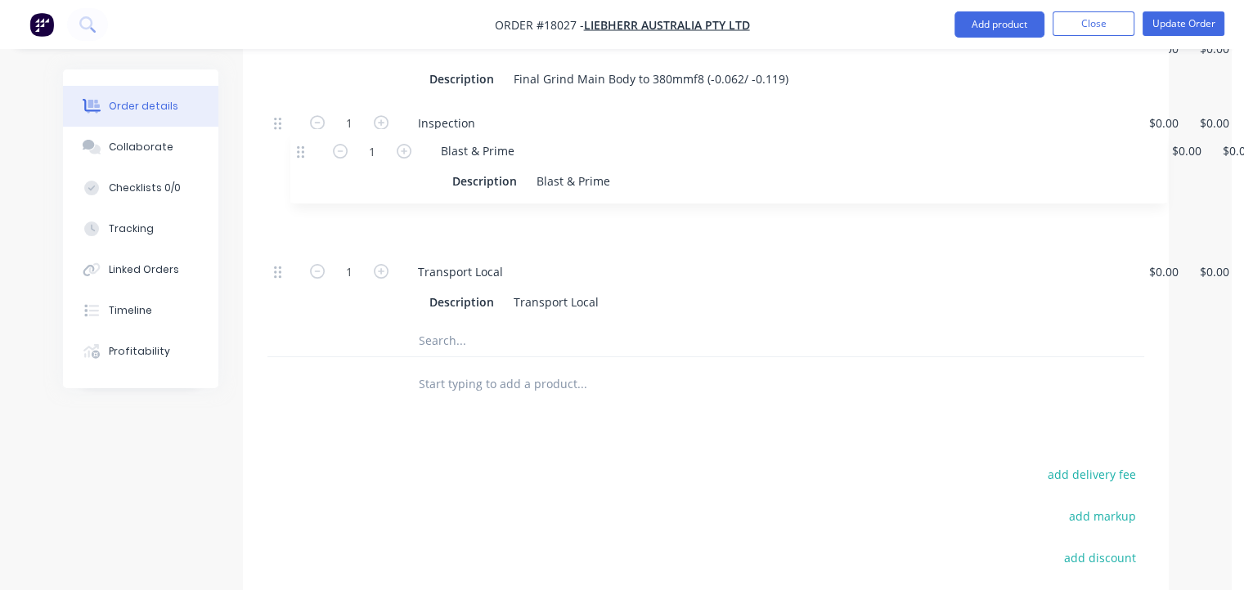
drag, startPoint x: 279, startPoint y: 227, endPoint x: 305, endPoint y: 146, distance: 85.9
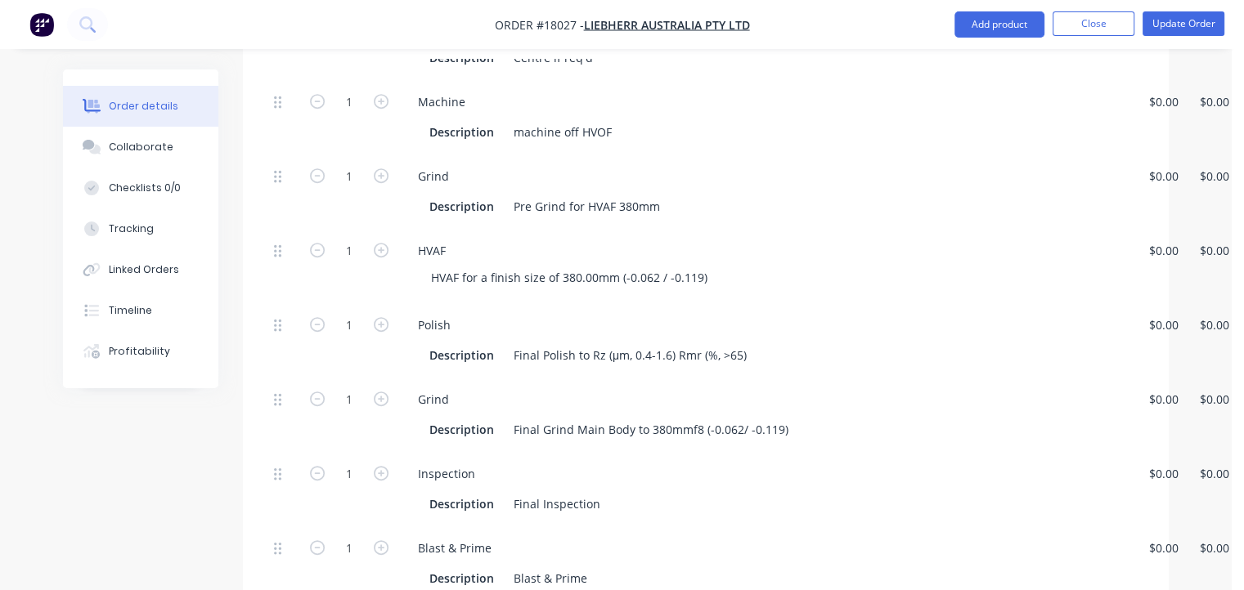
scroll to position [654, 0]
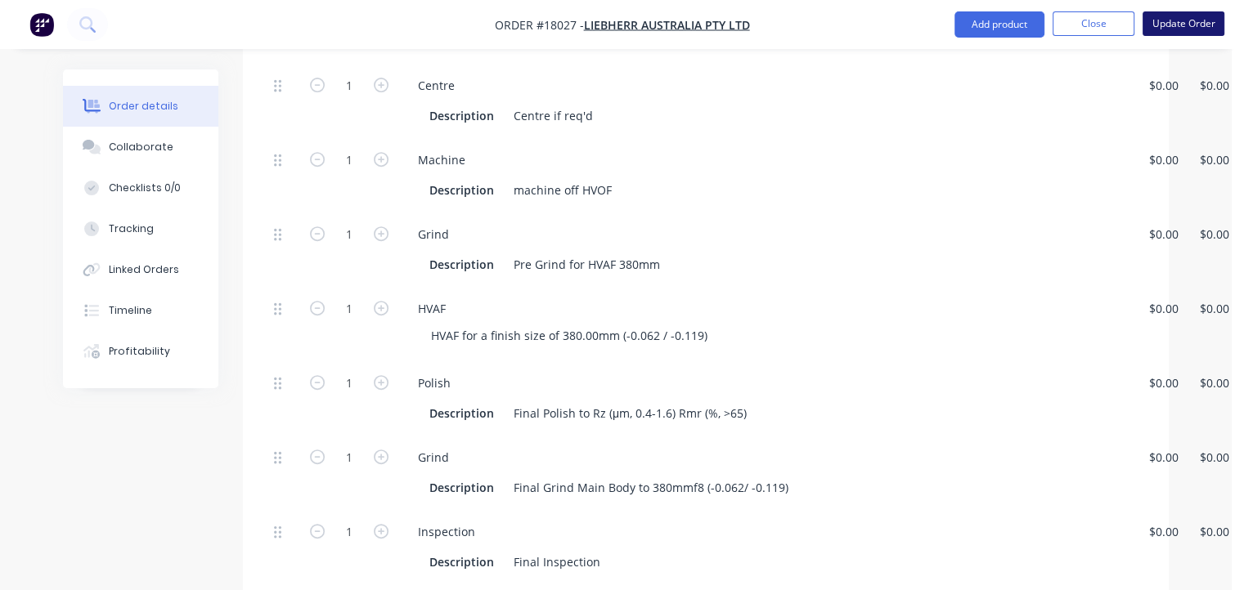
click at [1180, 16] on button "Update Order" at bounding box center [1183, 23] width 82 height 25
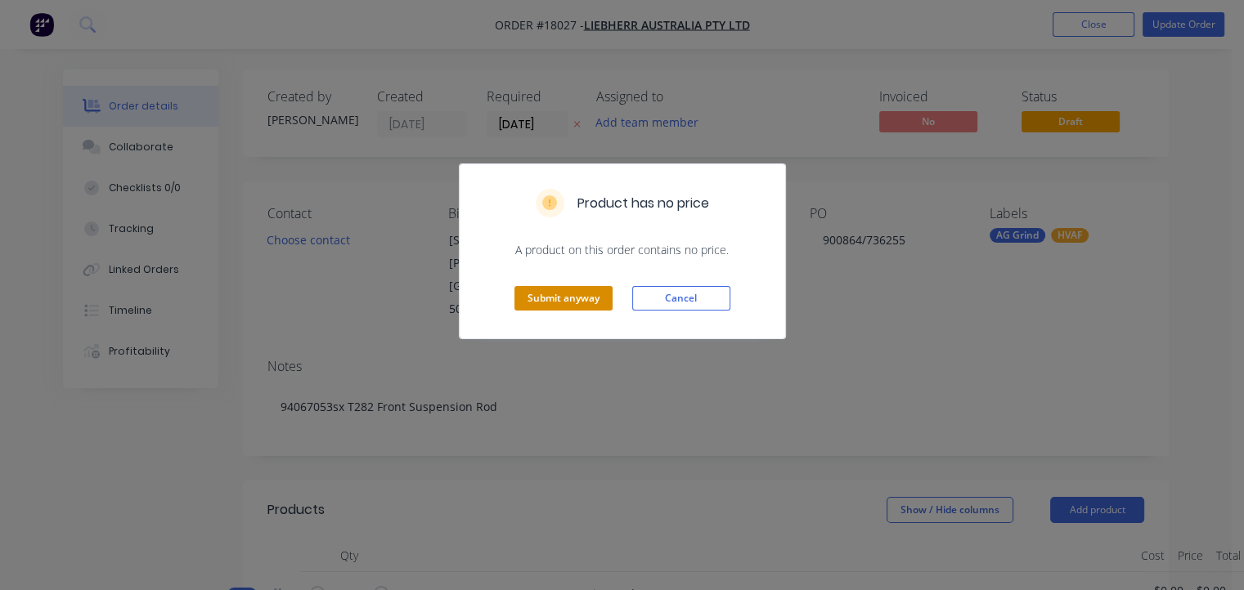
click at [590, 292] on button "Submit anyway" at bounding box center [563, 298] width 98 height 25
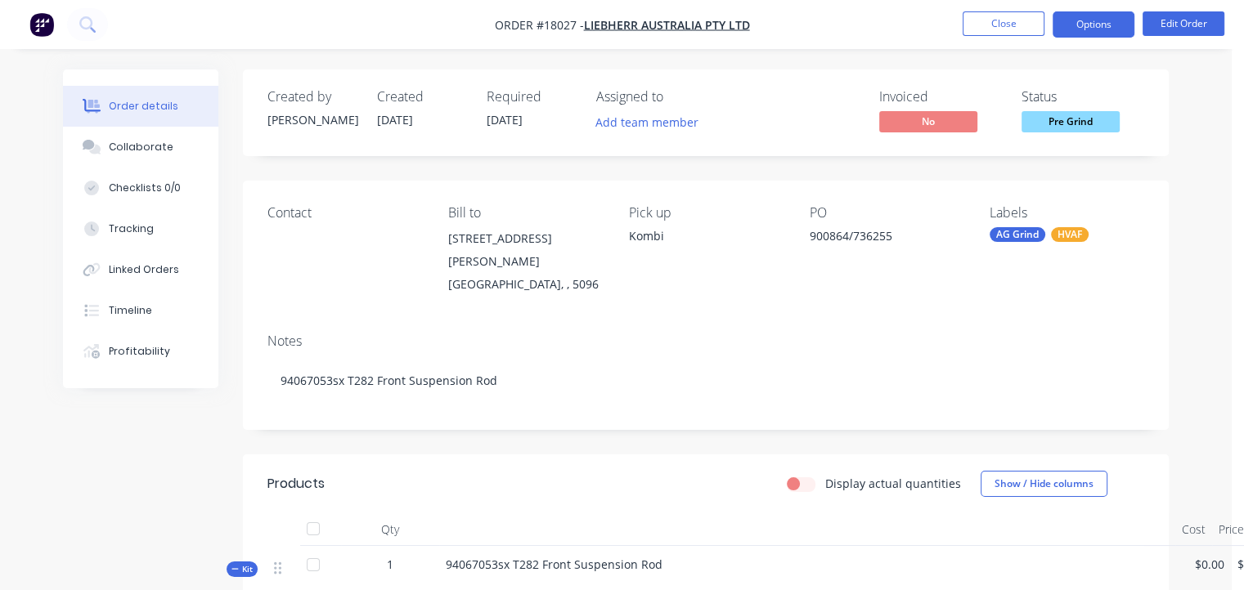
click at [1095, 17] on button "Options" at bounding box center [1093, 24] width 82 height 26
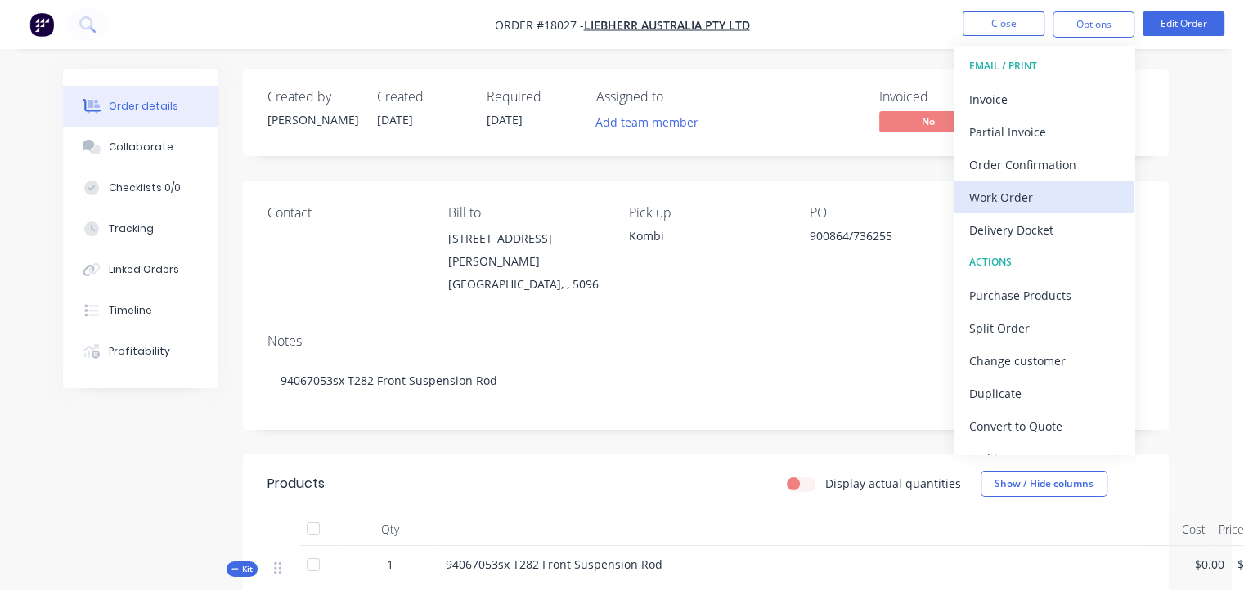
click at [981, 199] on div "Work Order" at bounding box center [1044, 198] width 150 height 24
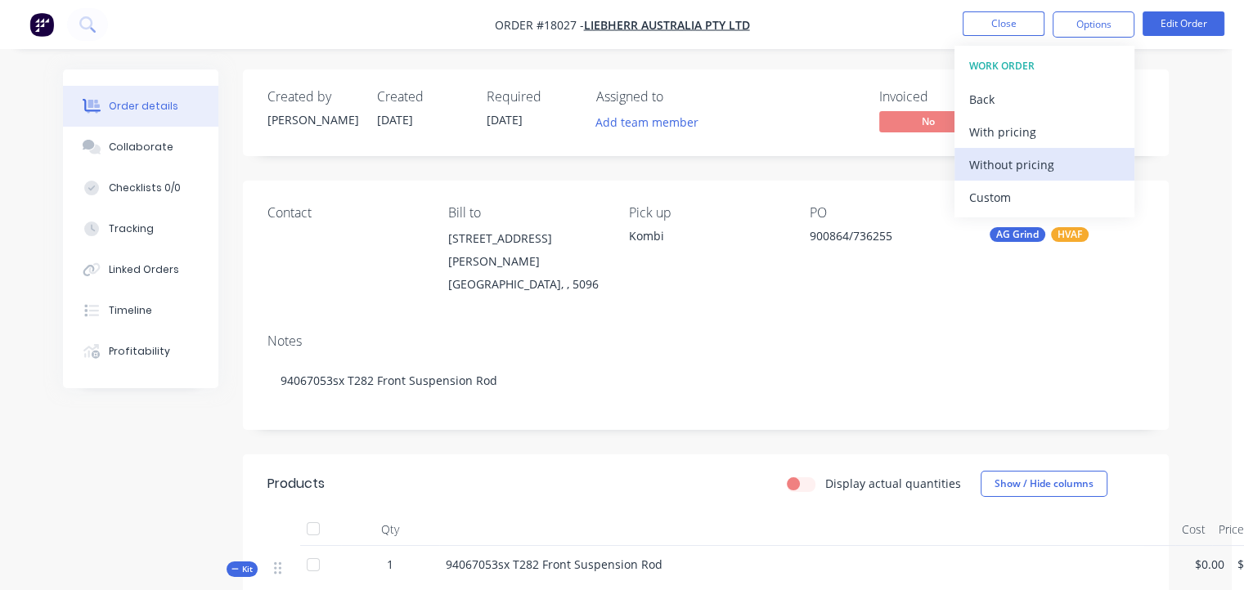
click at [1004, 164] on div "Without pricing" at bounding box center [1044, 165] width 150 height 24
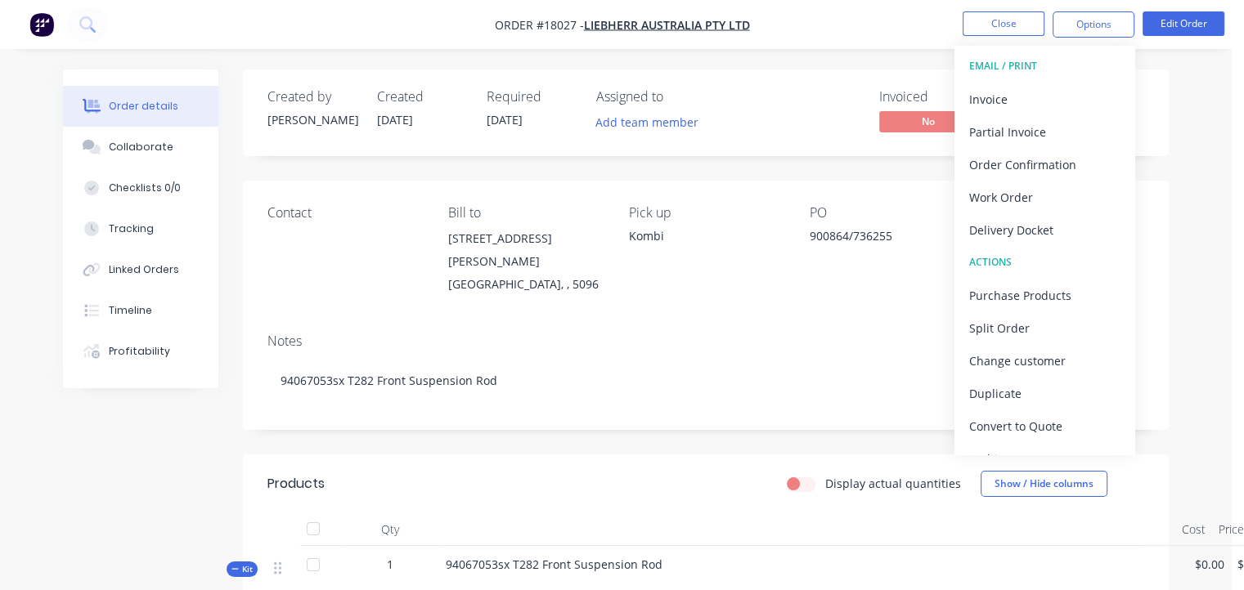
click at [731, 334] on div "Notes" at bounding box center [705, 342] width 877 height 16
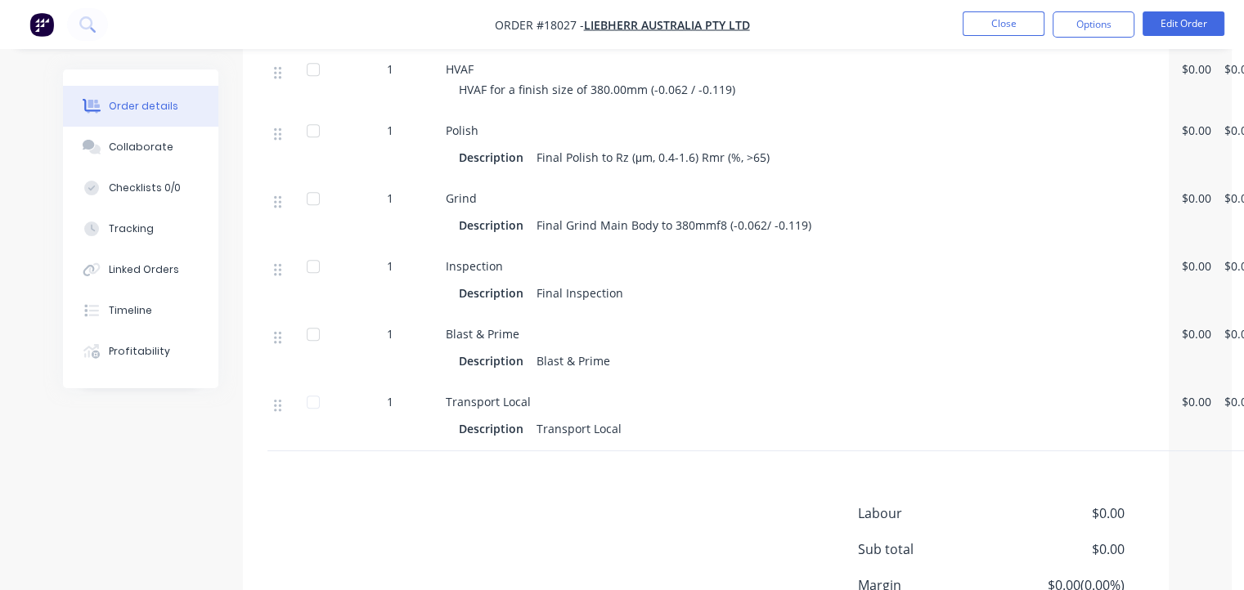
scroll to position [951, 0]
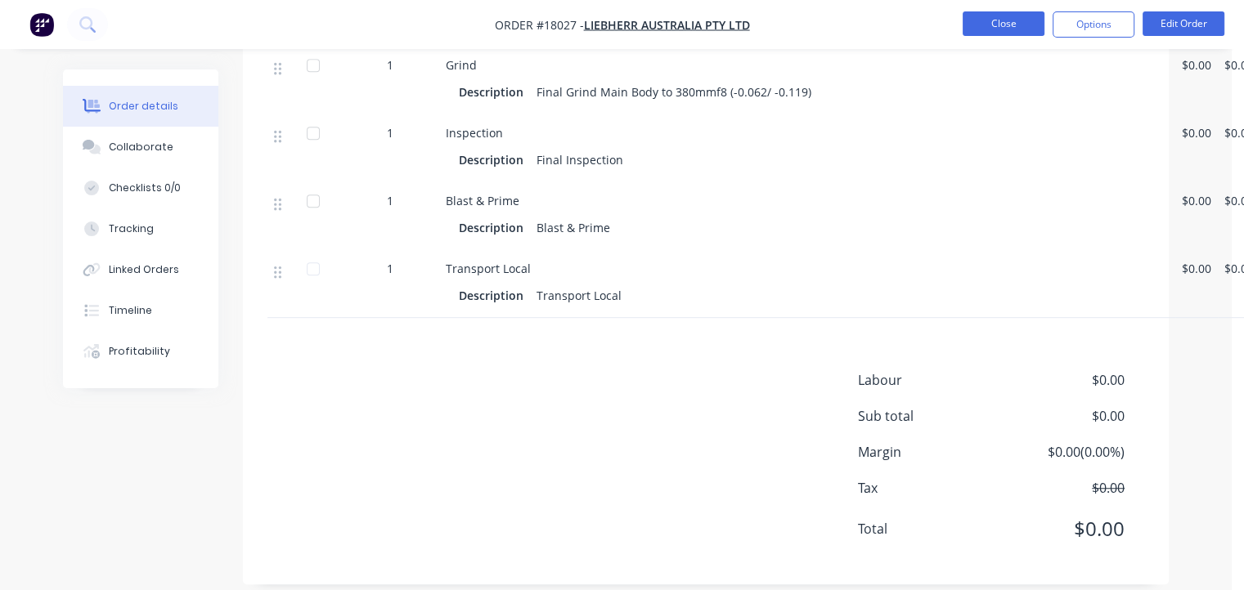
click at [1019, 20] on button "Close" at bounding box center [1003, 23] width 82 height 25
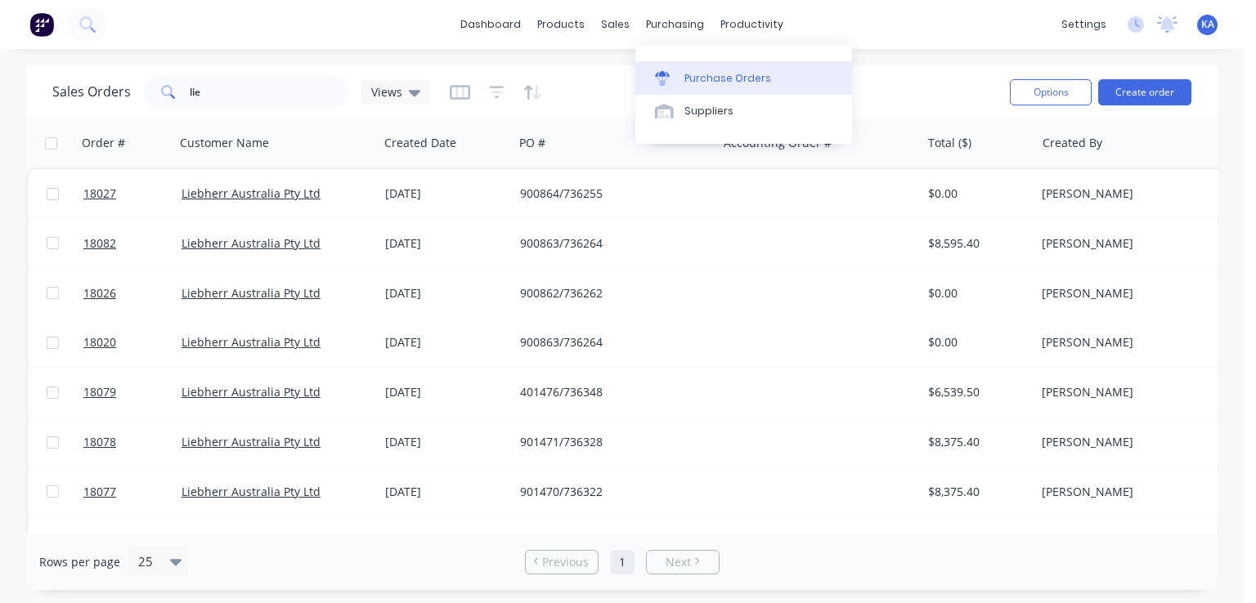
click at [708, 79] on div "Purchase Orders" at bounding box center [727, 78] width 87 height 15
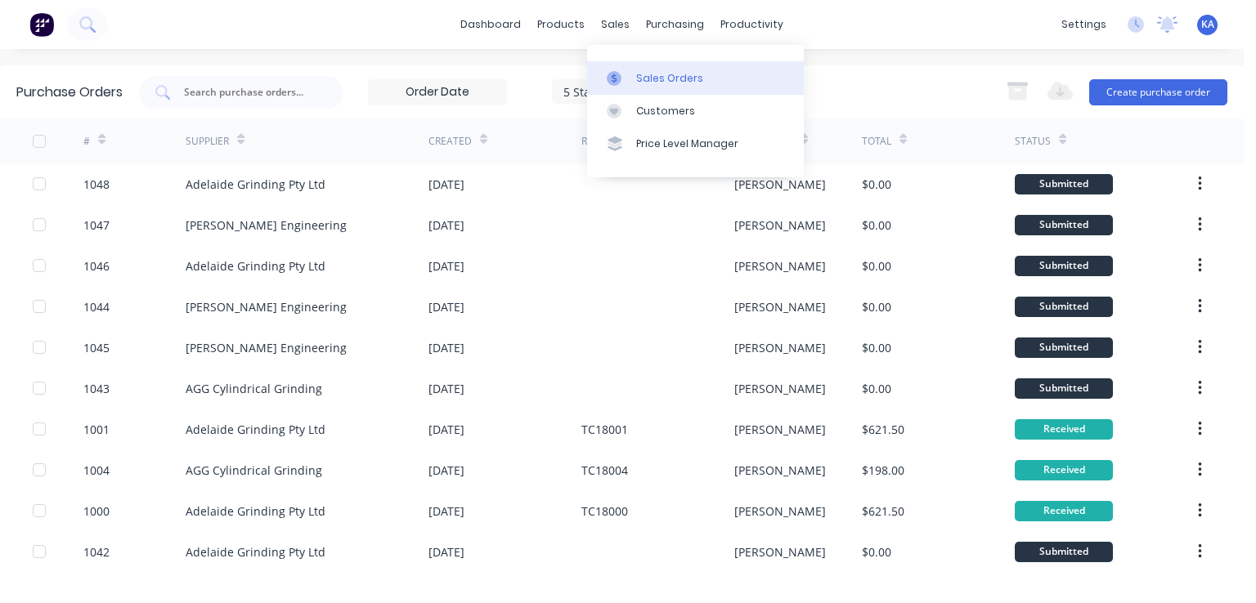
click at [649, 81] on div "Sales Orders" at bounding box center [669, 78] width 67 height 15
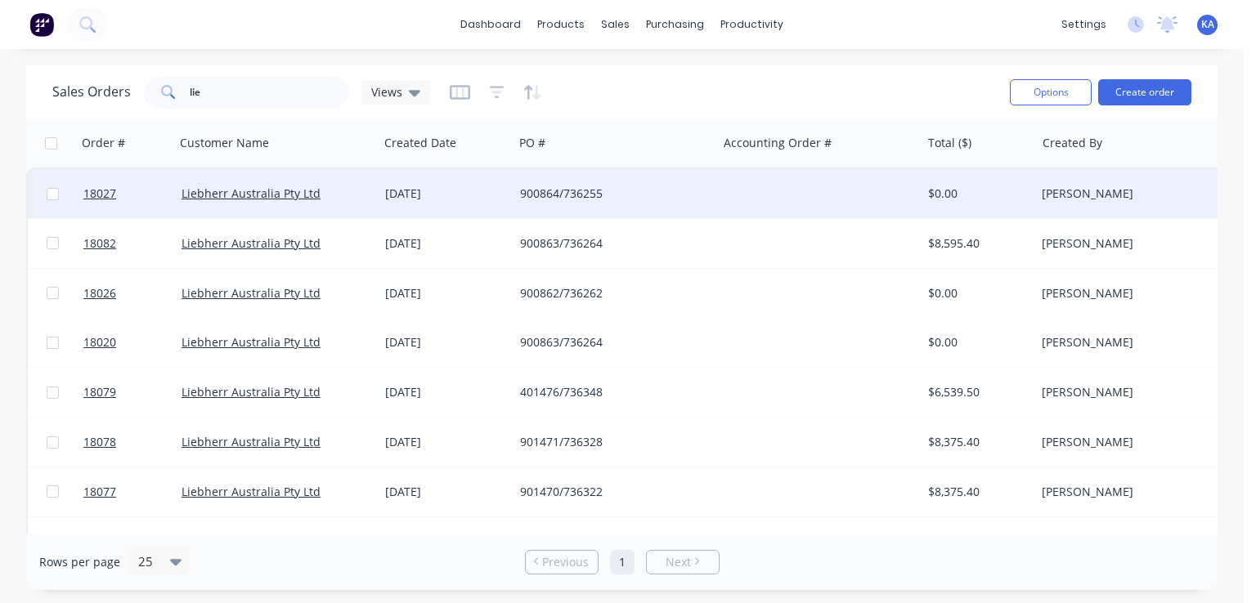
click at [589, 197] on div "900864/736255" at bounding box center [611, 194] width 182 height 16
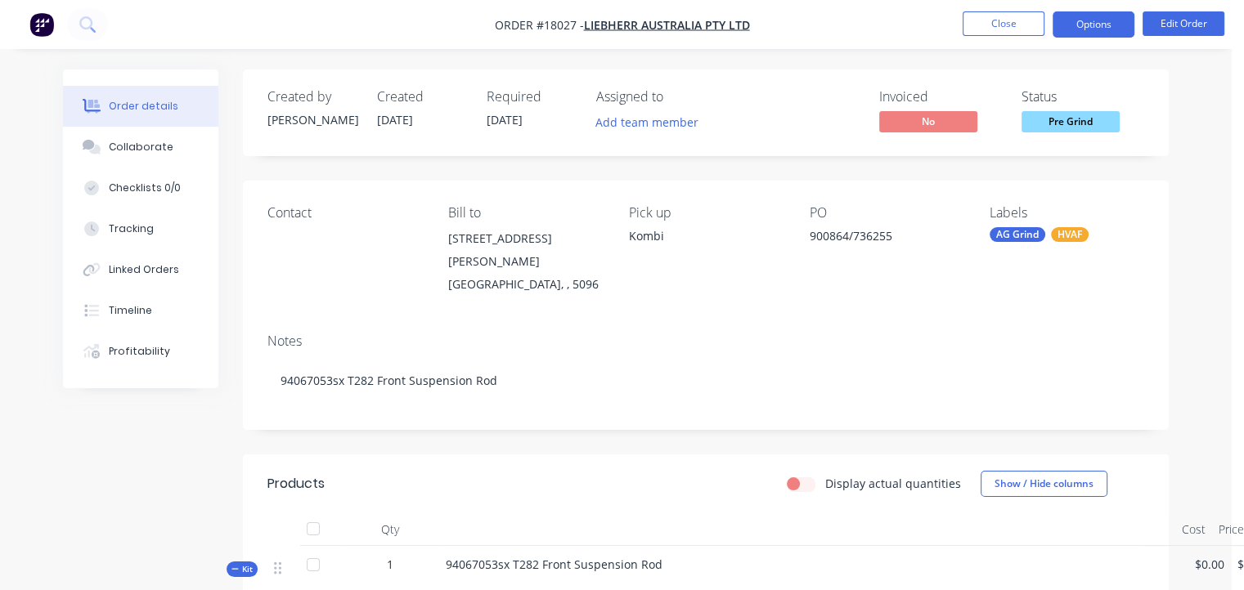
click at [1088, 24] on button "Options" at bounding box center [1093, 24] width 82 height 26
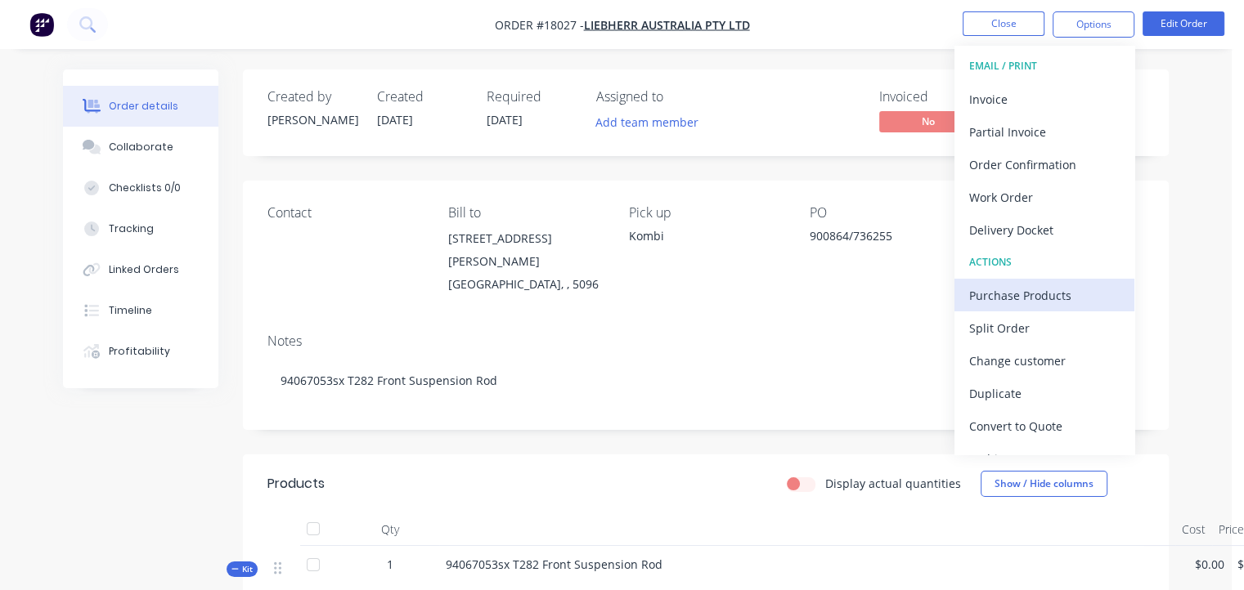
click at [1042, 295] on div "Purchase Products" at bounding box center [1044, 296] width 150 height 24
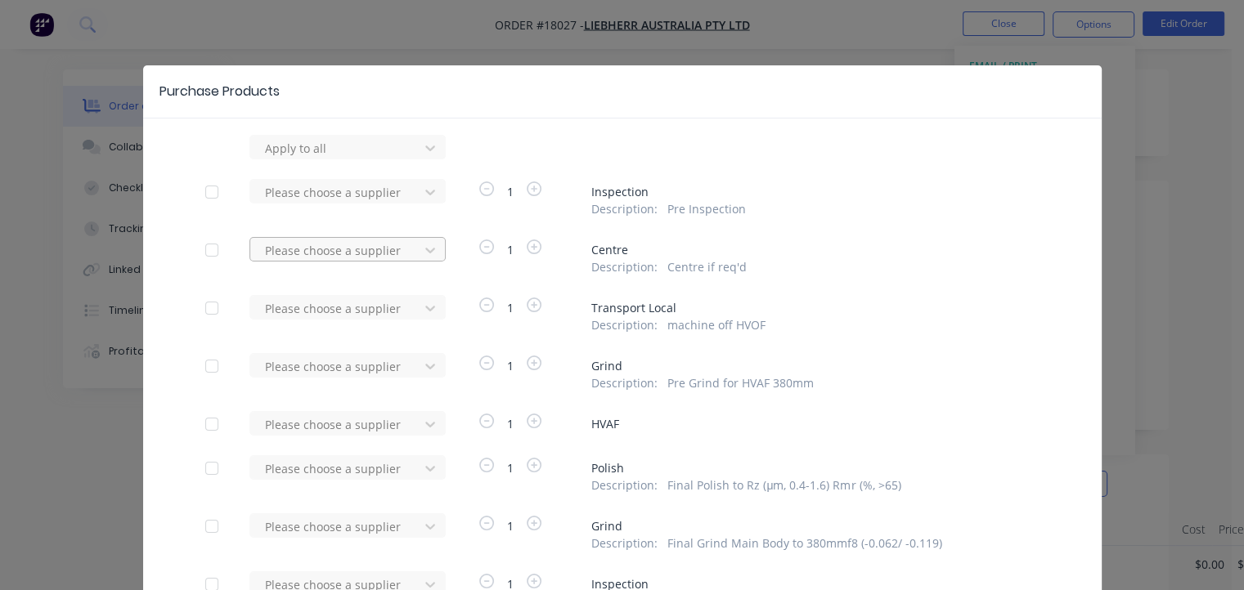
click at [303, 159] on div at bounding box center [336, 148] width 147 height 20
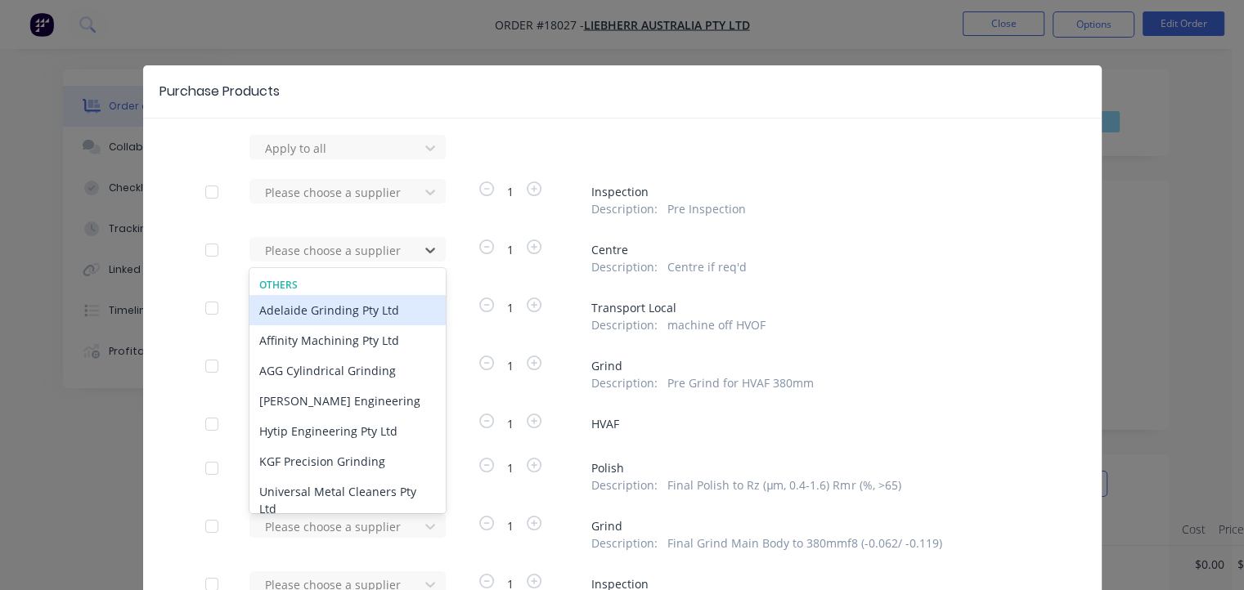
click at [306, 307] on div "Adelaide Grinding Pty Ltd" at bounding box center [347, 310] width 196 height 30
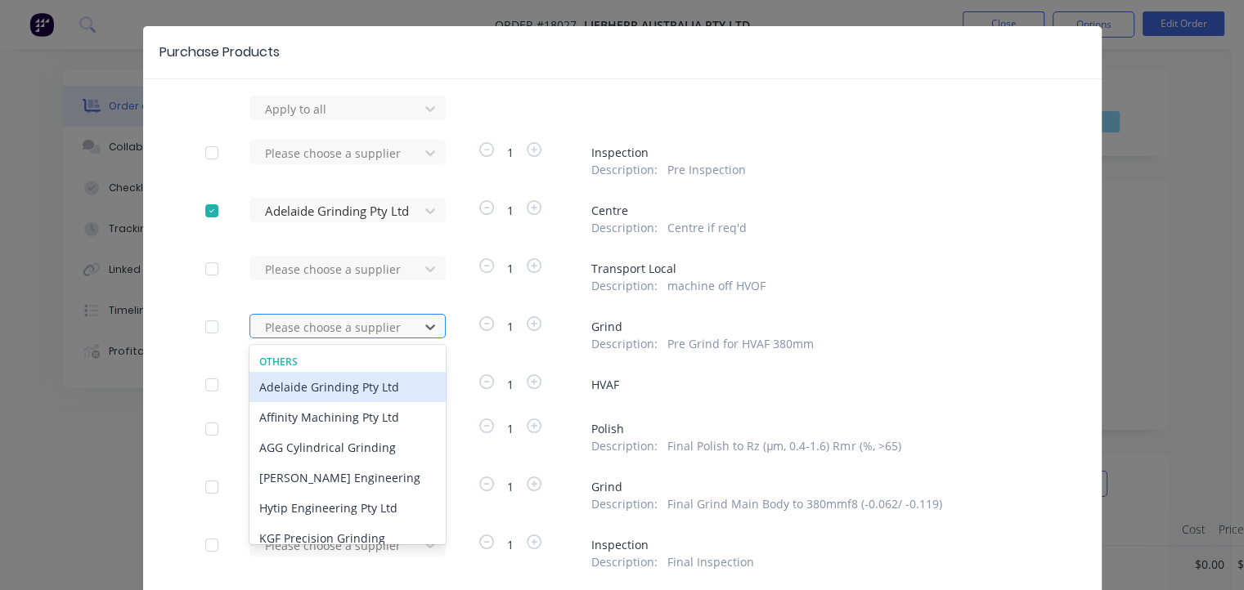
click at [318, 120] on div "7 results available. Use Up and Down to choose options, press Enter to select t…" at bounding box center [339, 108] width 180 height 25
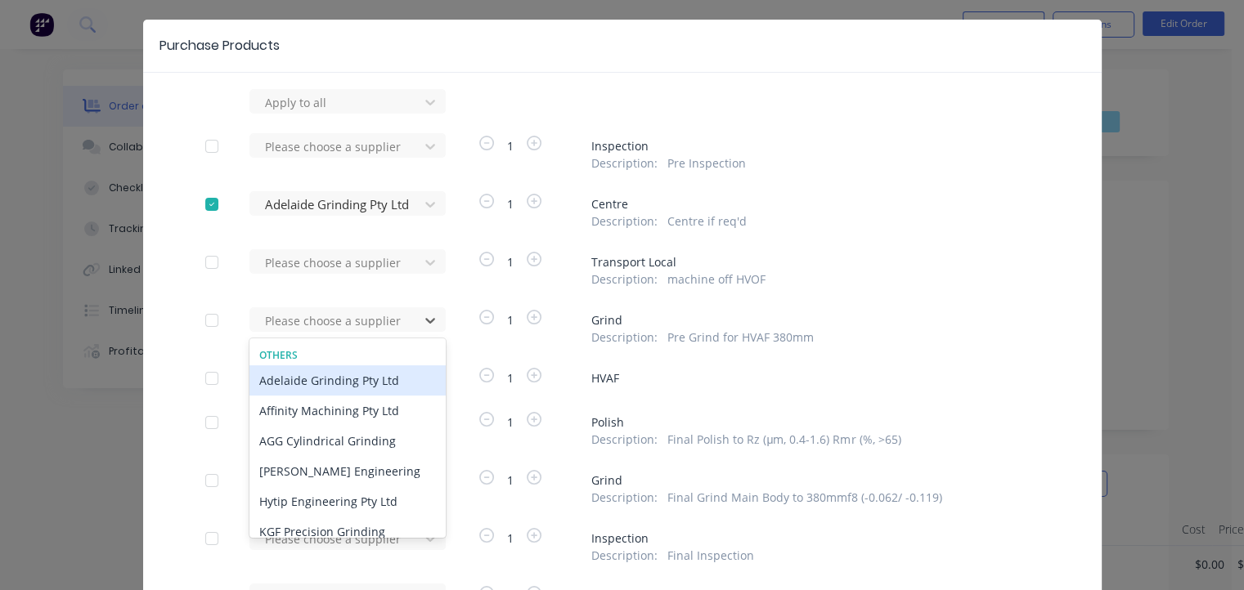
click at [314, 384] on div "Adelaide Grinding Pty Ltd" at bounding box center [347, 381] width 196 height 30
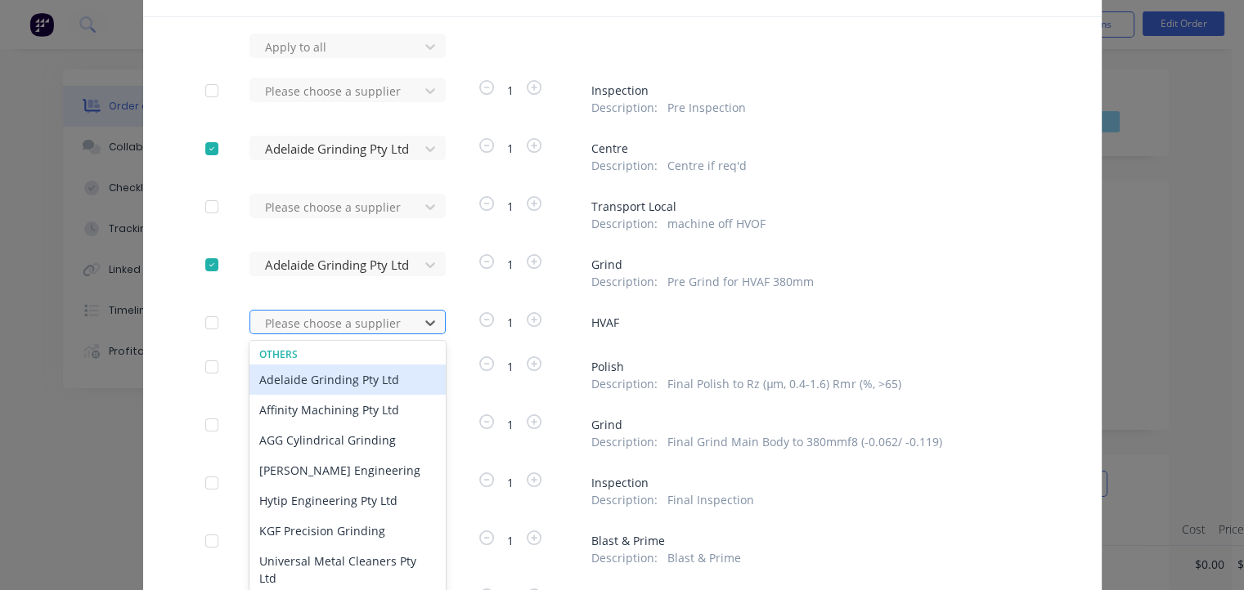
click at [340, 58] on div "7 results available. Use Up and Down to choose options, press Enter to select t…" at bounding box center [339, 46] width 180 height 25
click at [340, 380] on div "Adelaide Grinding Pty Ltd" at bounding box center [347, 377] width 196 height 30
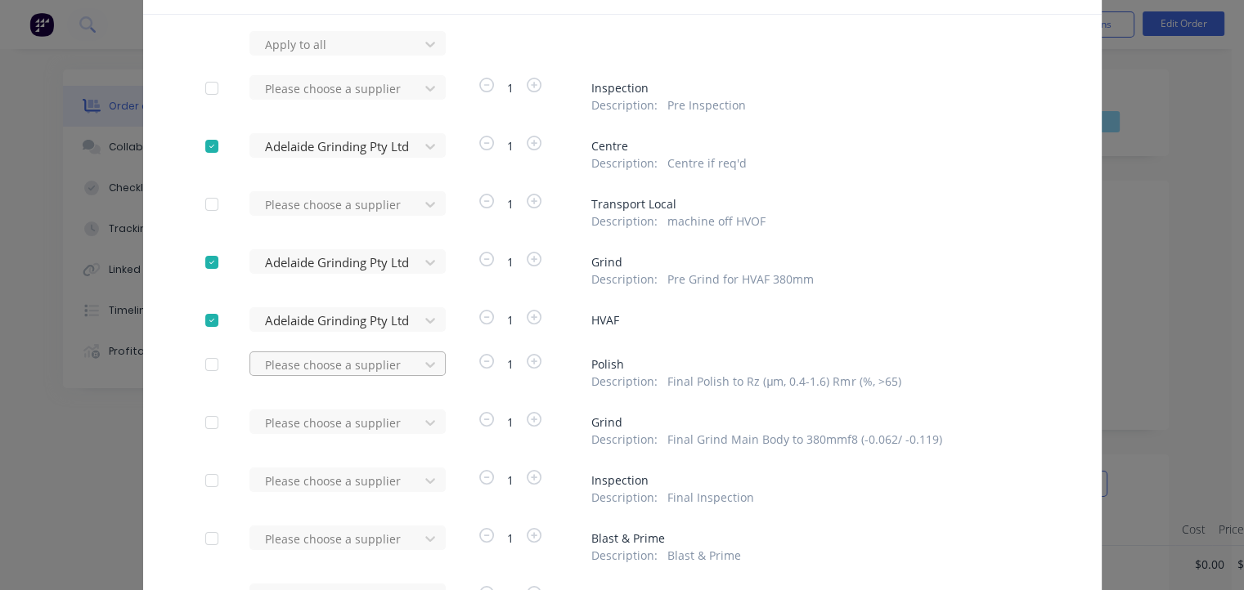
scroll to position [147, 0]
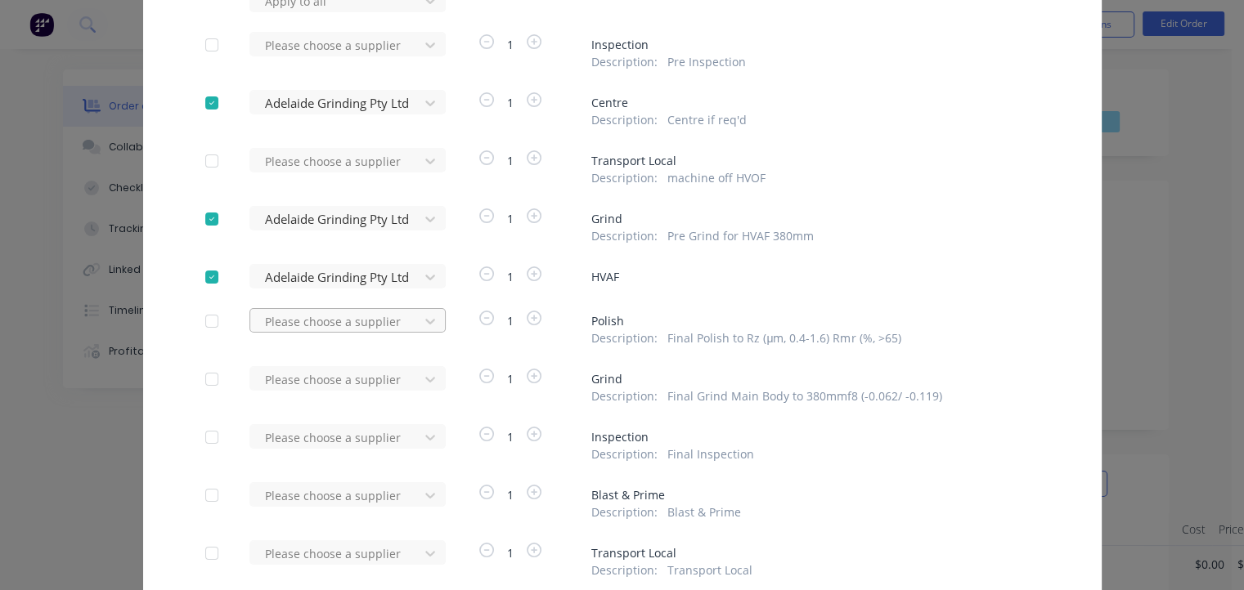
click at [334, 12] on div "Please choose a supplier" at bounding box center [339, 0] width 180 height 25
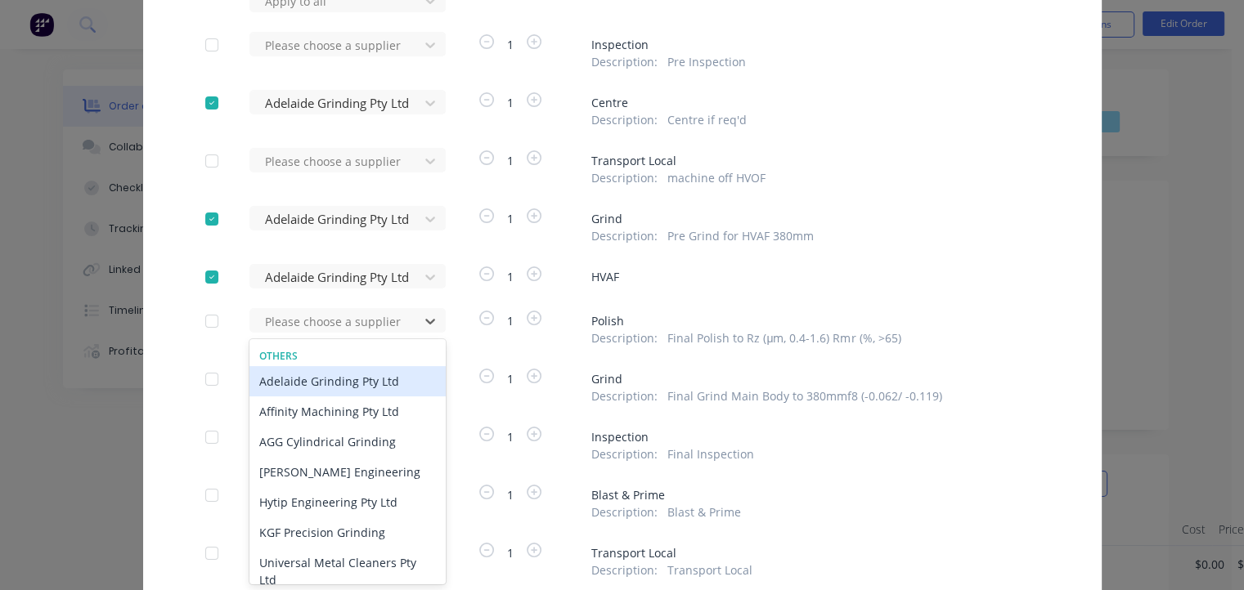
click at [330, 381] on div "Adelaide Grinding Pty Ltd" at bounding box center [347, 381] width 196 height 30
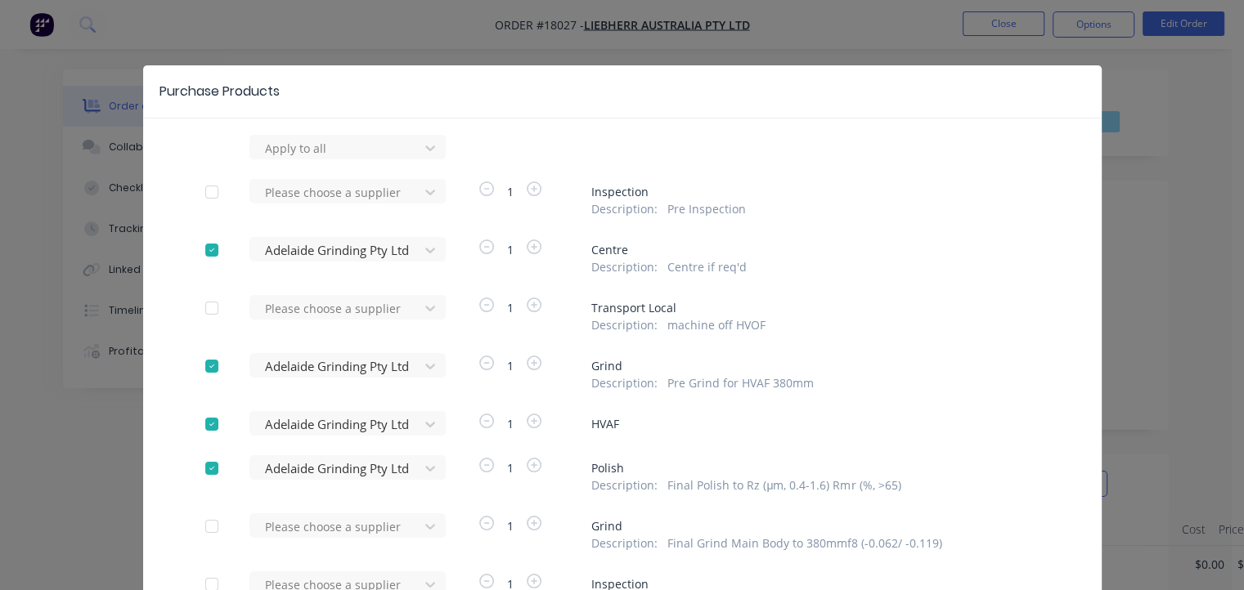
scroll to position [309, 0]
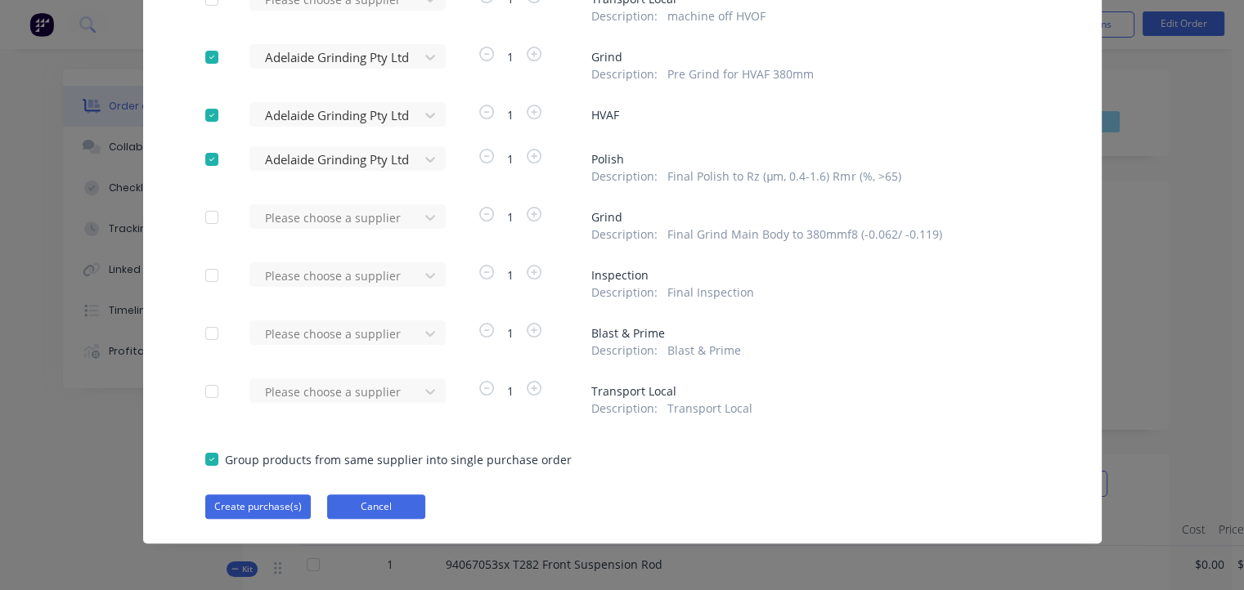
click at [358, 509] on button "Cancel" at bounding box center [376, 507] width 98 height 25
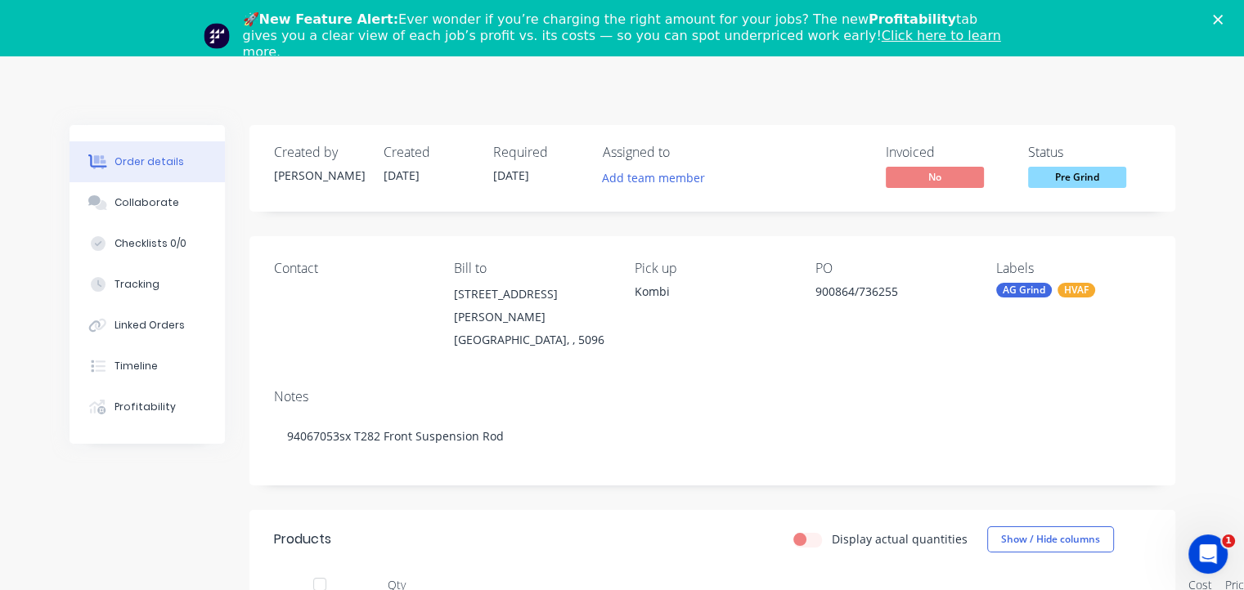
click at [1223, 17] on polygon "Close" at bounding box center [1218, 20] width 10 height 10
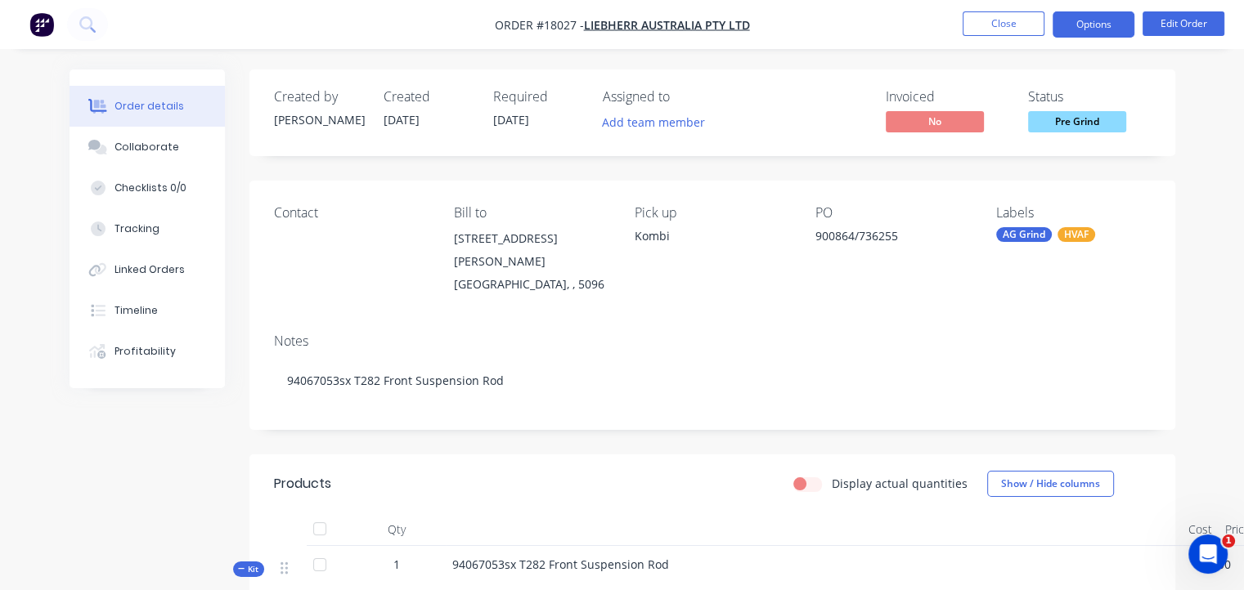
click at [1095, 24] on button "Options" at bounding box center [1093, 24] width 82 height 26
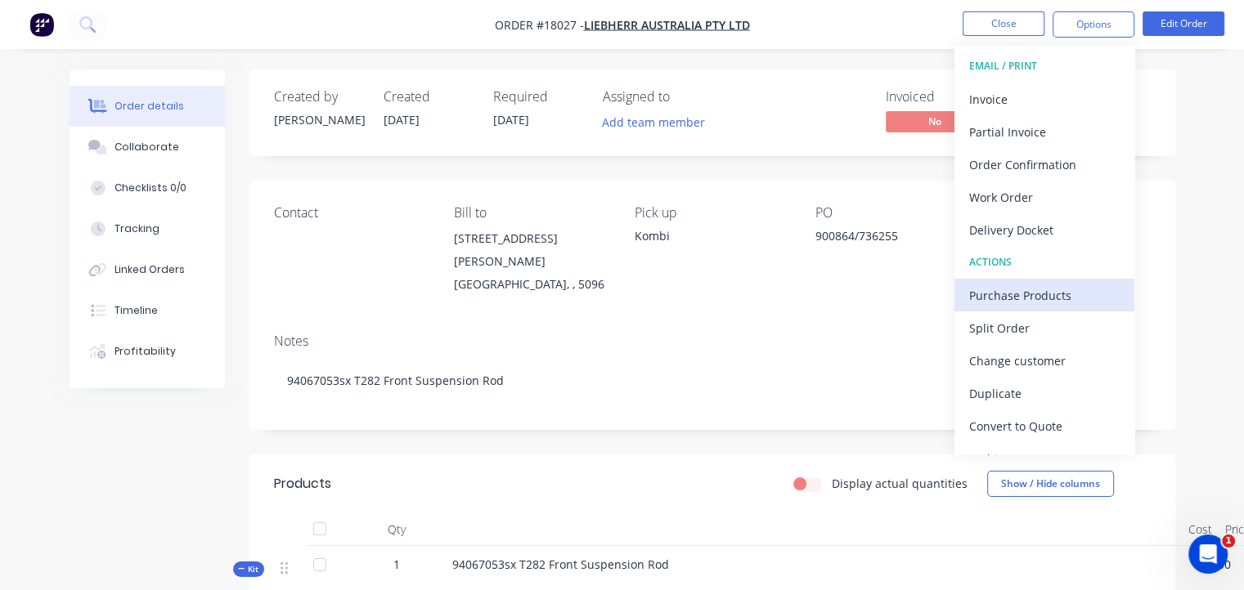
click at [1007, 294] on div "Purchase Products" at bounding box center [1044, 296] width 150 height 24
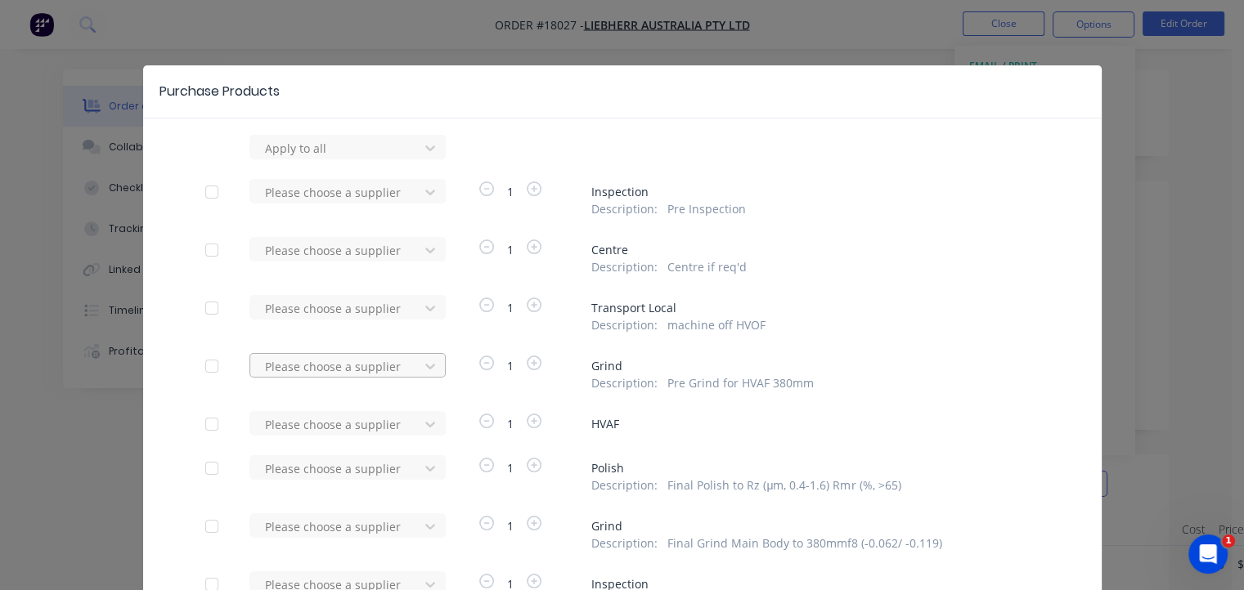
scroll to position [309, 0]
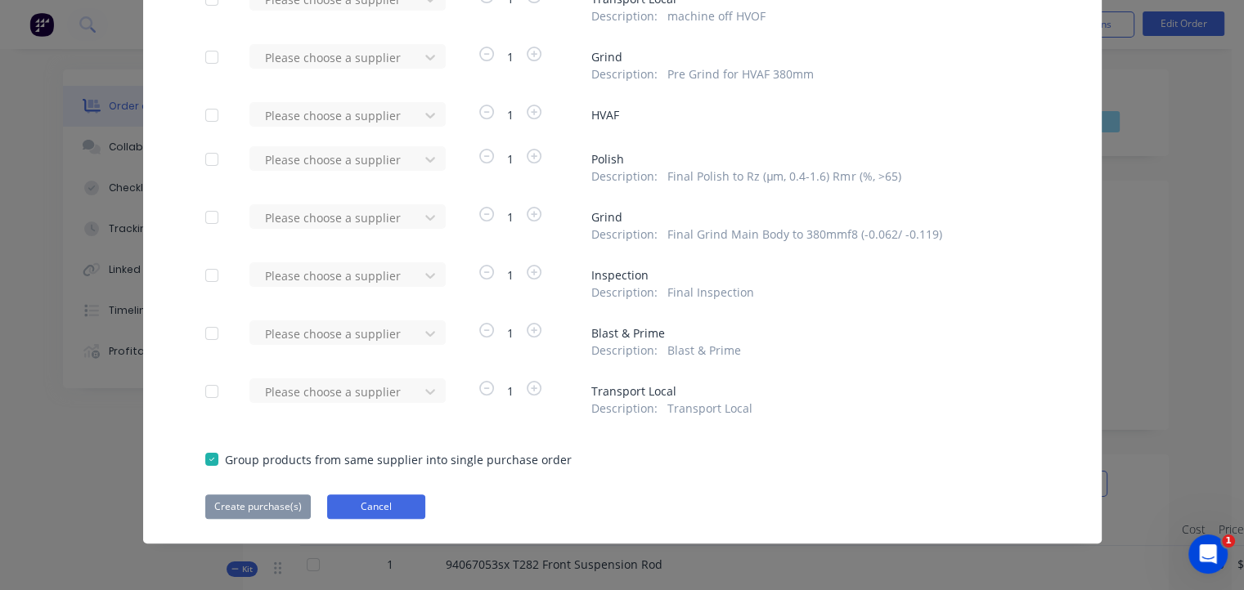
click at [348, 500] on button "Cancel" at bounding box center [376, 507] width 98 height 25
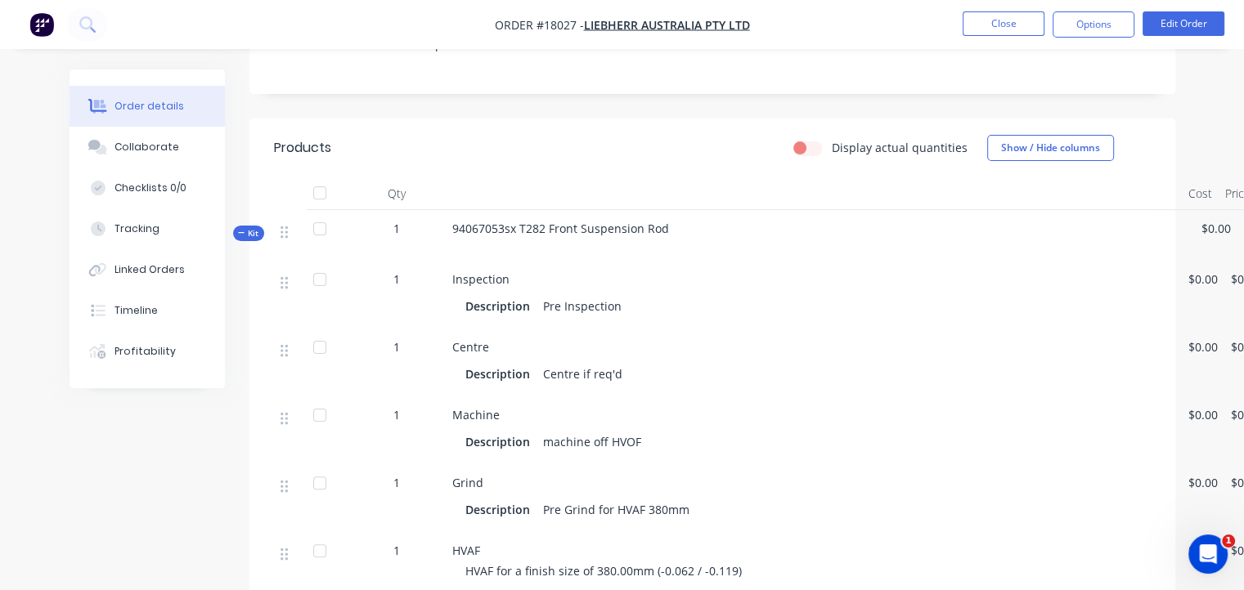
scroll to position [245, 0]
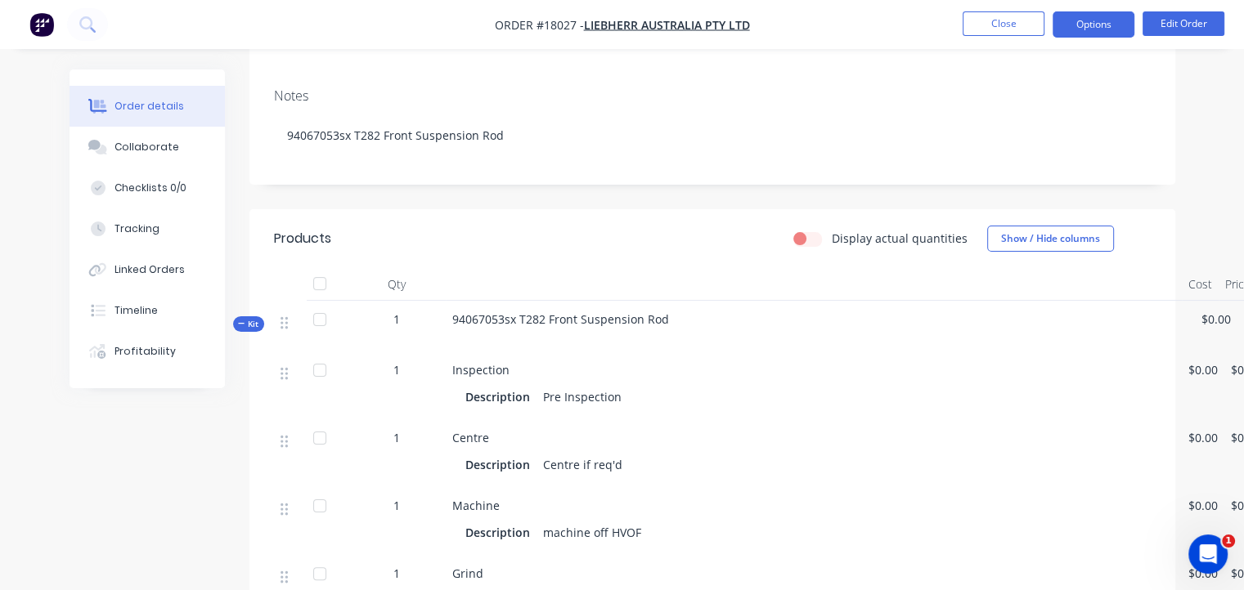
click at [1082, 28] on button "Options" at bounding box center [1093, 24] width 82 height 26
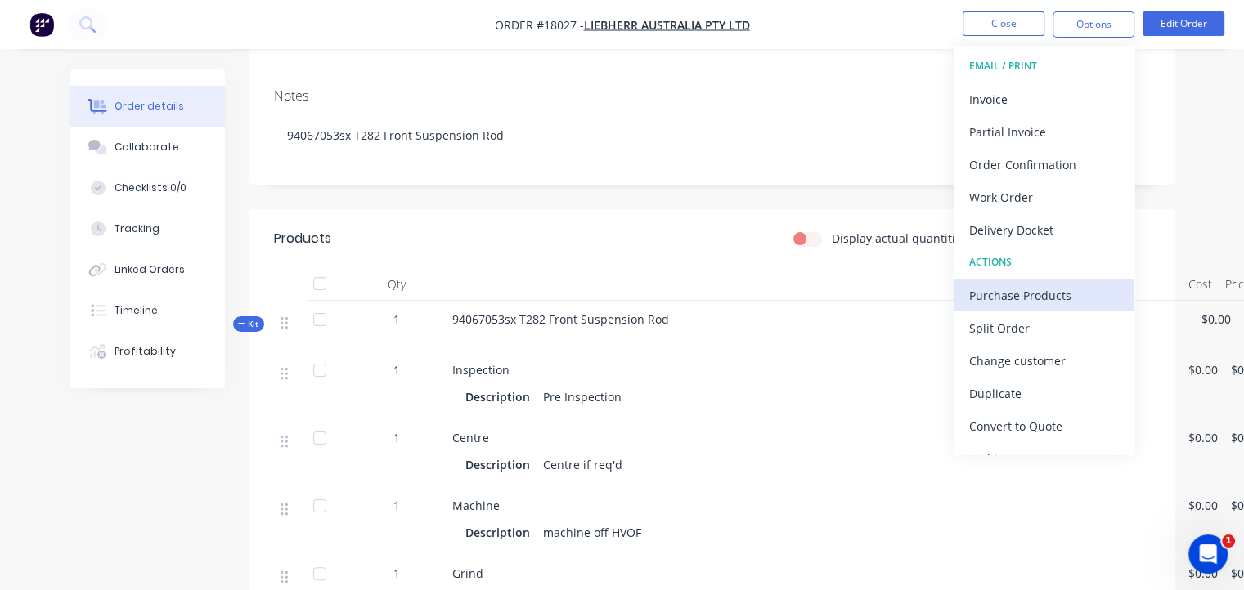
click at [1034, 297] on div "Purchase Products" at bounding box center [1044, 296] width 150 height 24
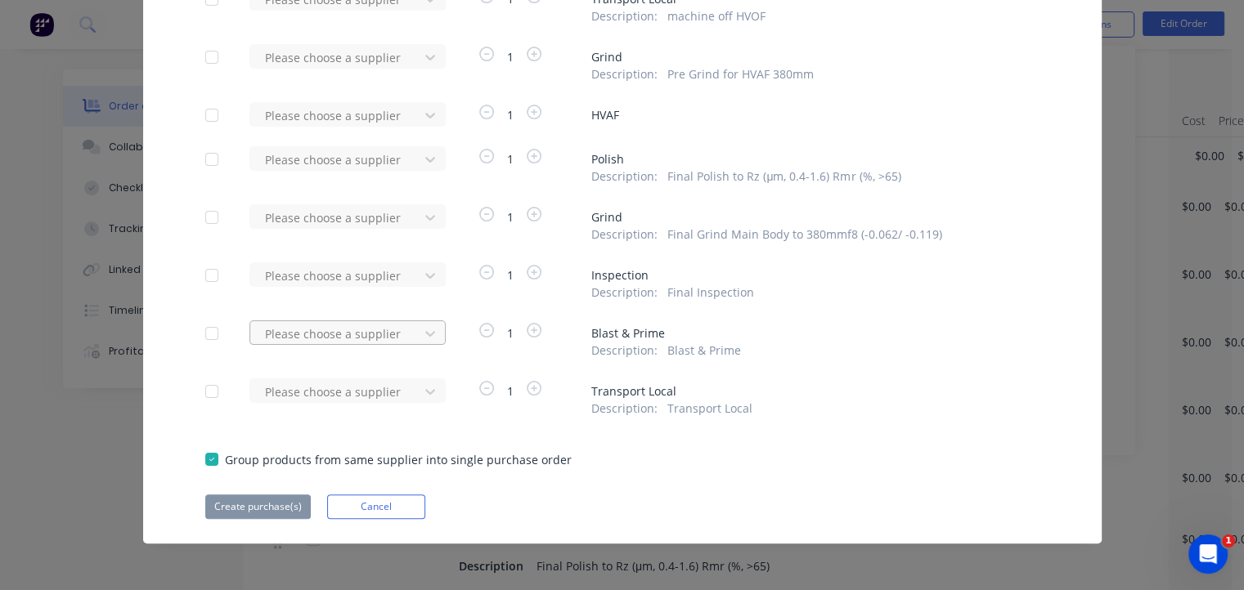
scroll to position [315, 0]
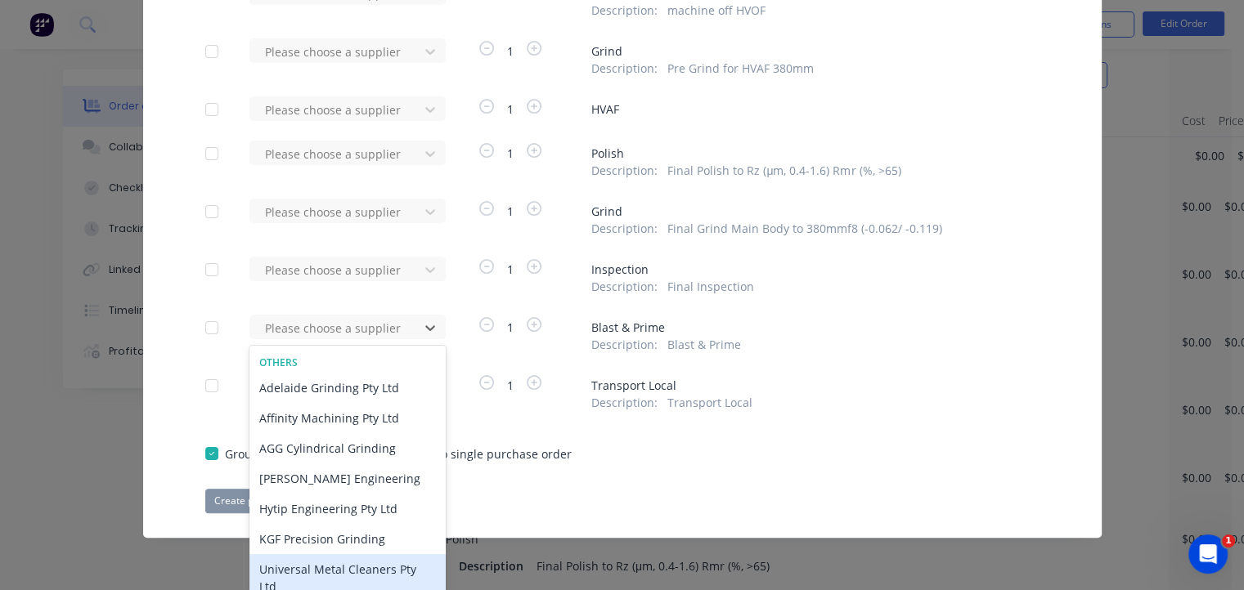
click at [326, 575] on div "Universal Metal Cleaners Pty Ltd" at bounding box center [347, 577] width 196 height 47
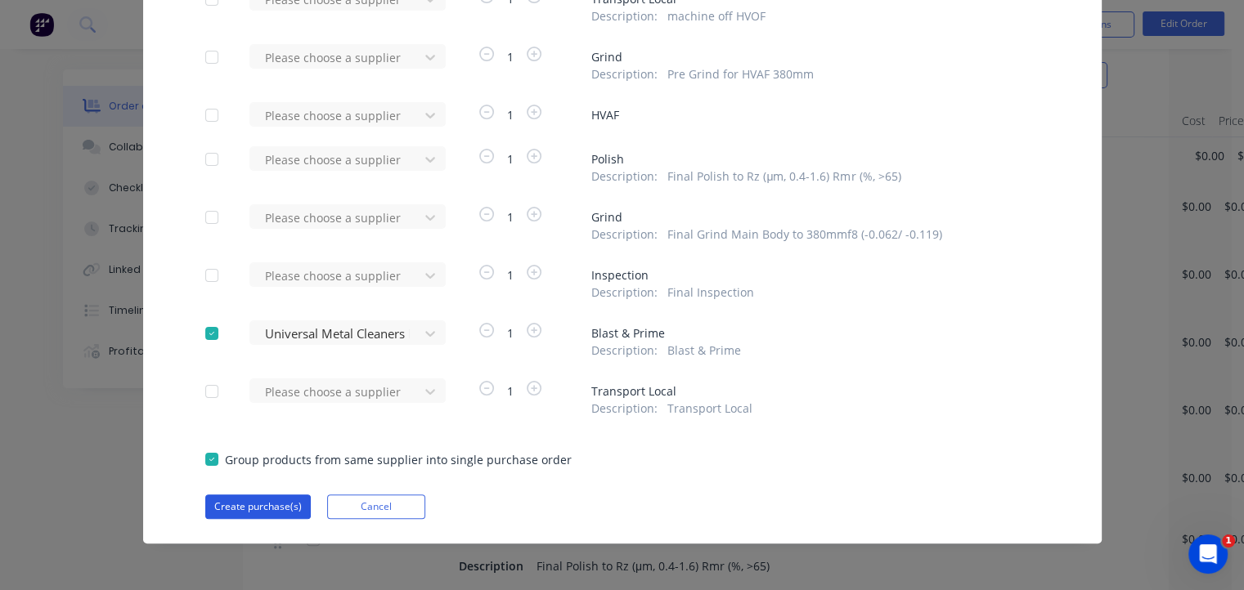
click at [263, 507] on button "Create purchase(s)" at bounding box center [257, 507] width 105 height 25
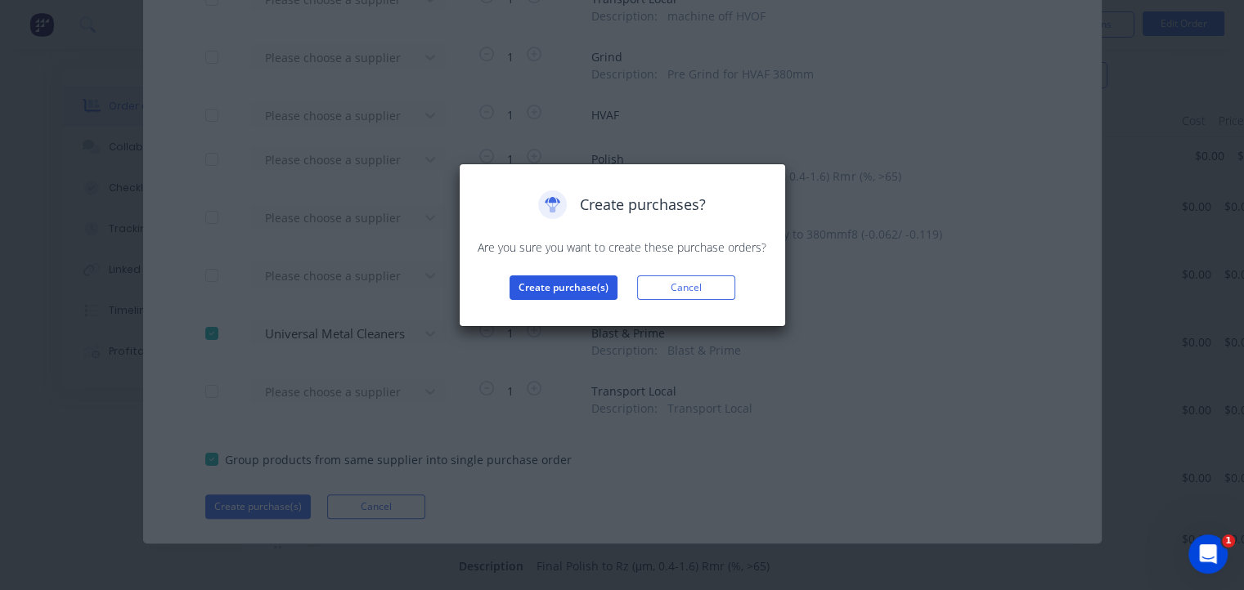
click at [558, 288] on button "Create purchase(s)" at bounding box center [563, 288] width 108 height 25
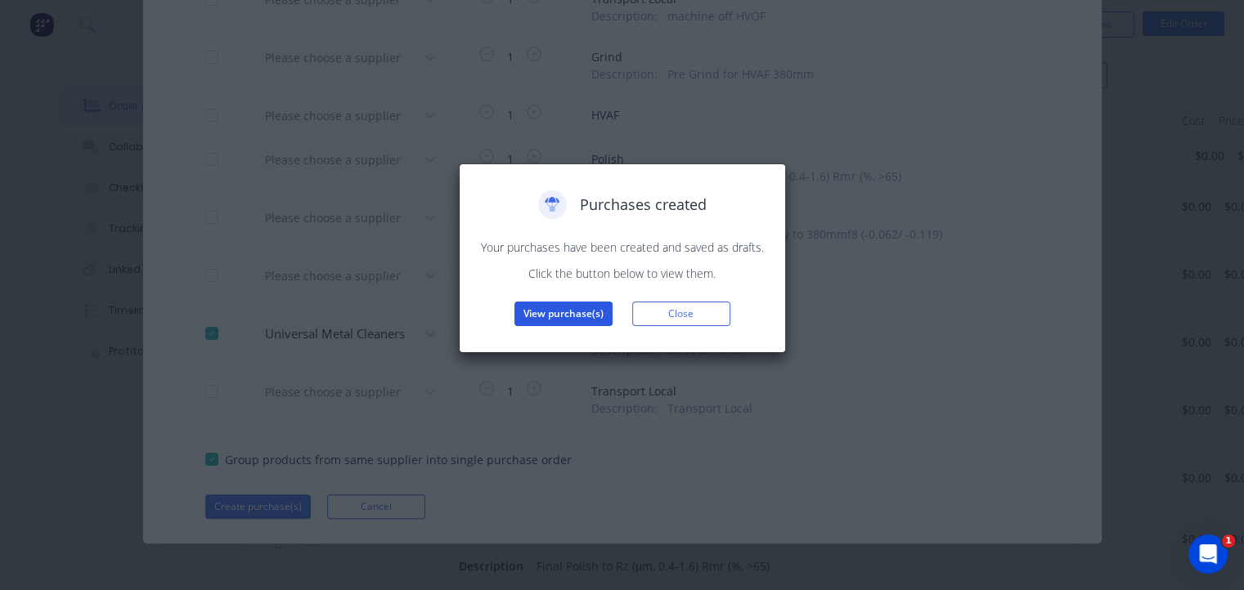
click at [558, 309] on button "View purchase(s)" at bounding box center [563, 314] width 98 height 25
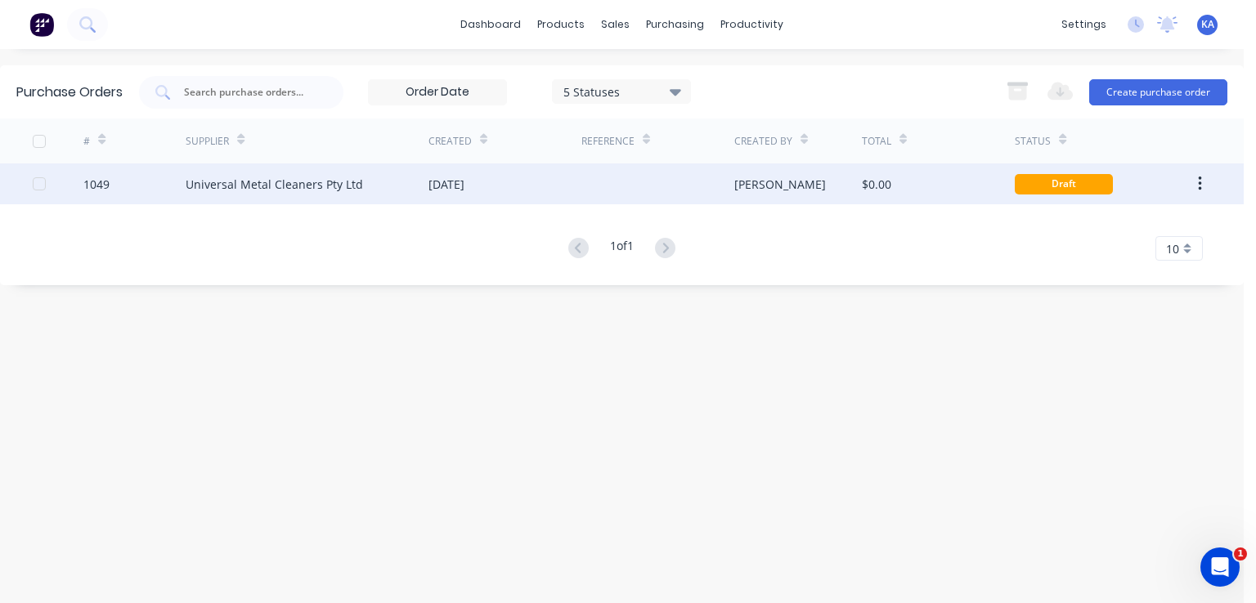
click at [1066, 177] on div "Draft" at bounding box center [1064, 184] width 98 height 20
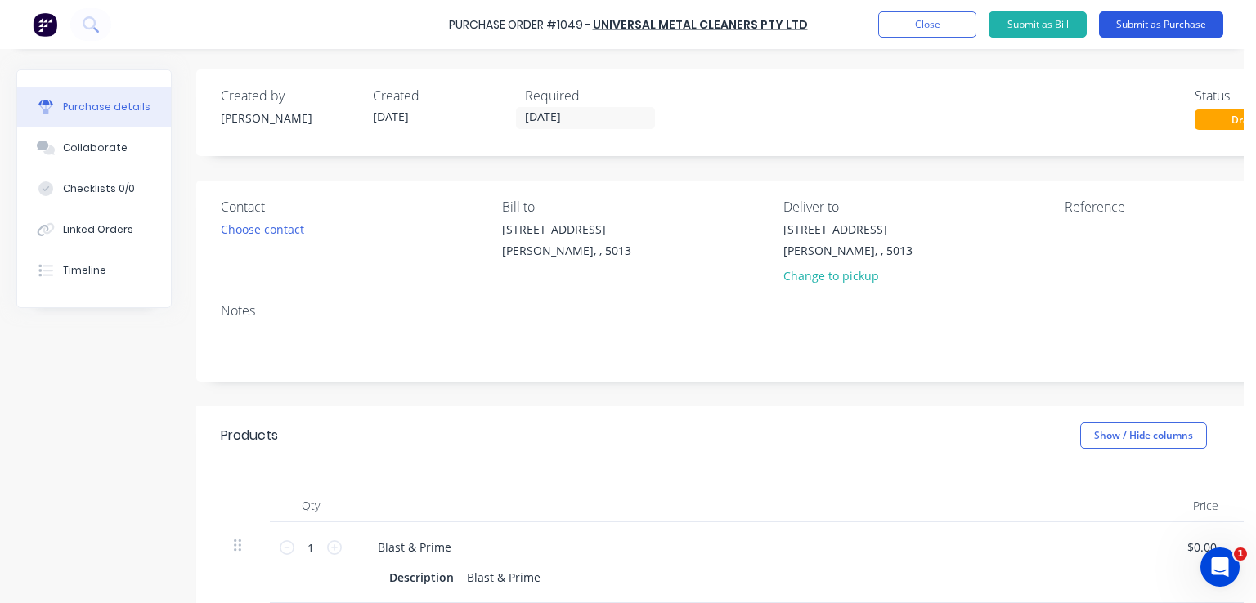
click at [1137, 27] on button "Submit as Purchase" at bounding box center [1161, 24] width 124 height 26
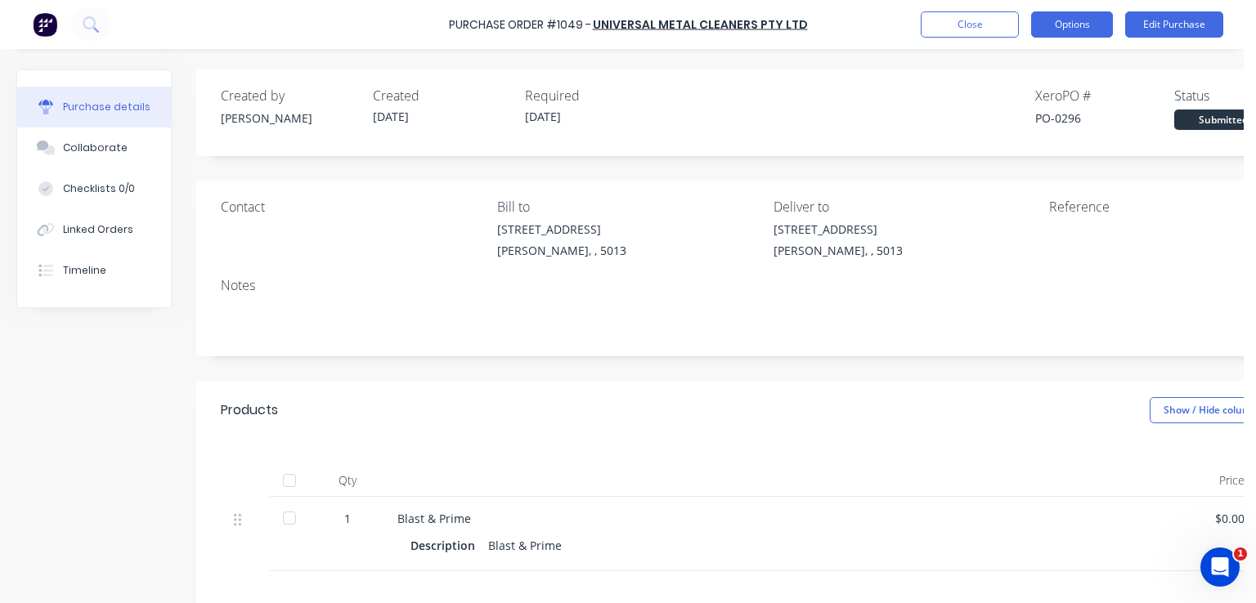
click at [1070, 33] on button "Options" at bounding box center [1072, 24] width 82 height 26
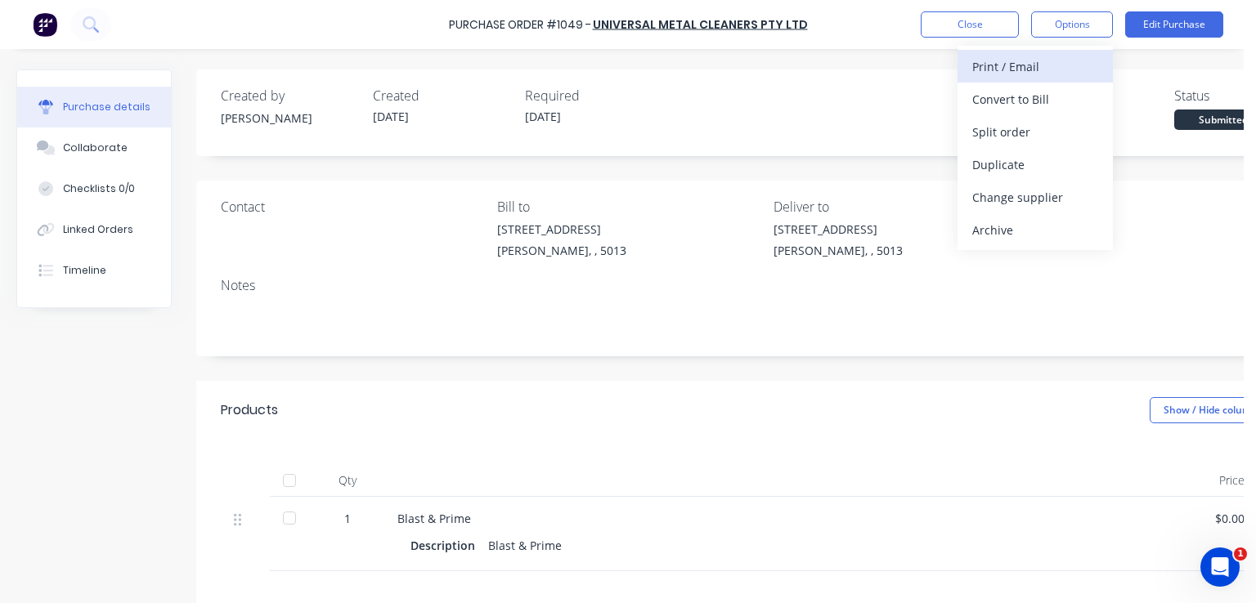
click at [1038, 64] on div "Print / Email" at bounding box center [1035, 67] width 126 height 24
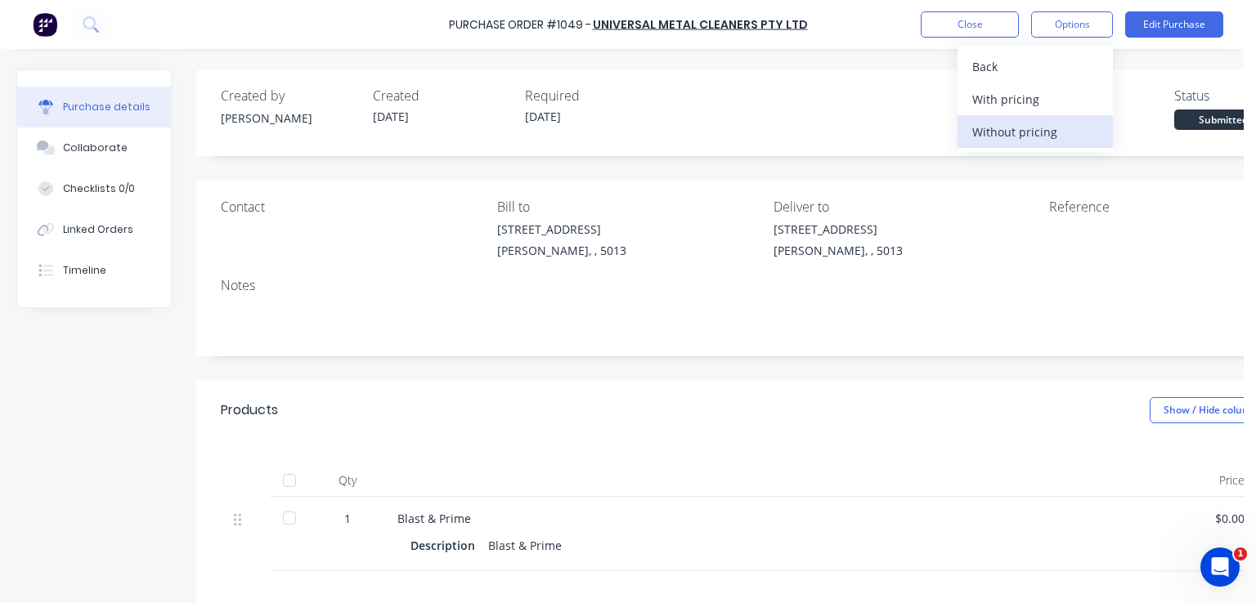
click at [1001, 129] on div "Without pricing" at bounding box center [1035, 132] width 126 height 24
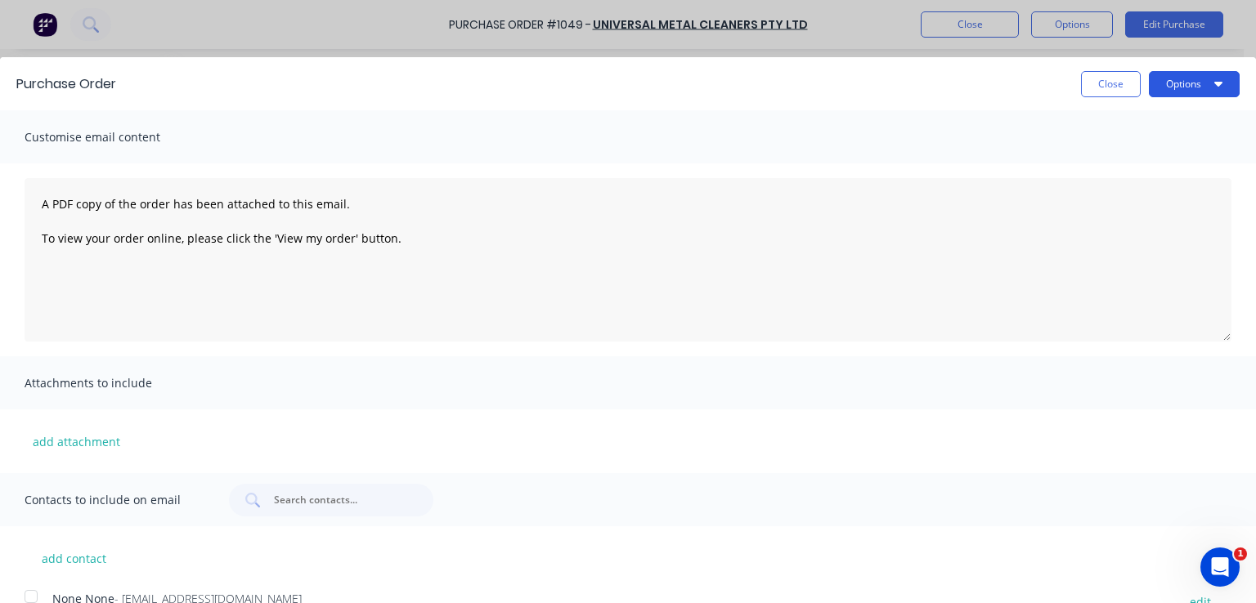
click at [1164, 77] on button "Options" at bounding box center [1194, 84] width 91 height 26
click at [1115, 125] on div "Print" at bounding box center [1162, 126] width 126 height 24
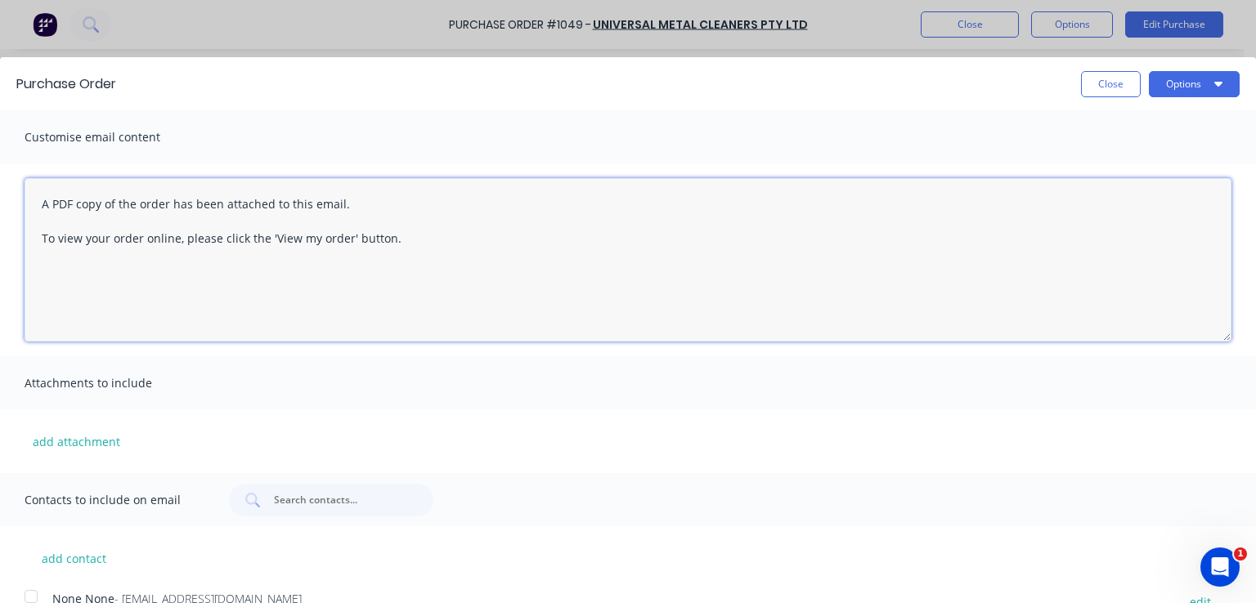
click at [829, 266] on textarea "A PDF copy of the order has been attached to this email. To view your order onl…" at bounding box center [628, 260] width 1207 height 164
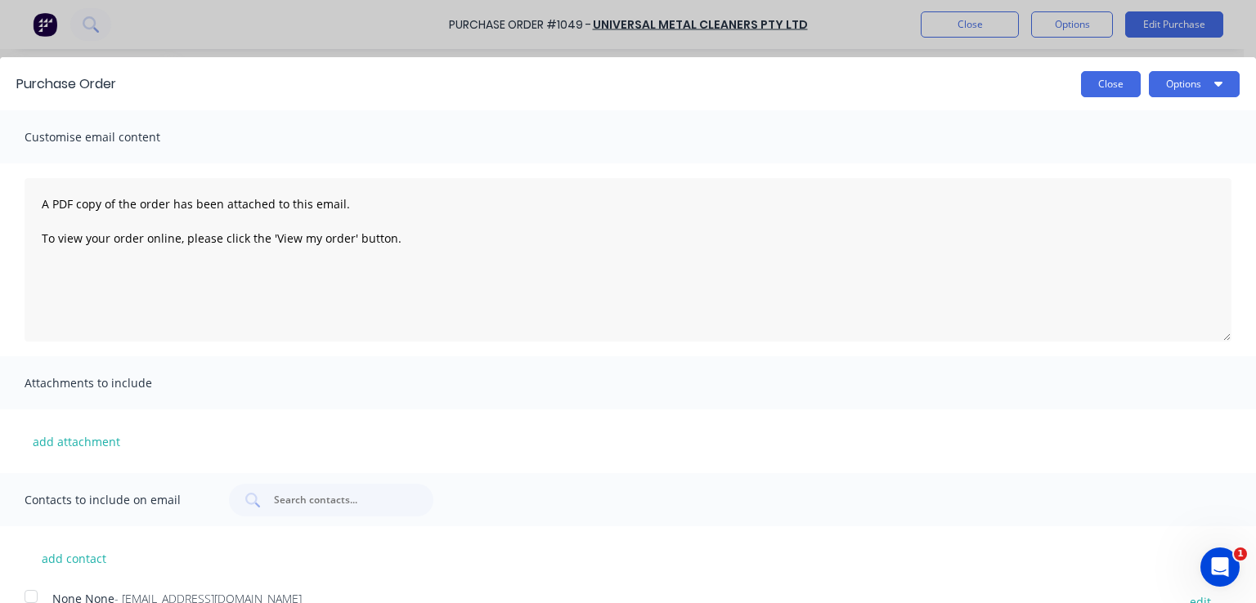
click at [1106, 76] on button "Close" at bounding box center [1111, 84] width 60 height 26
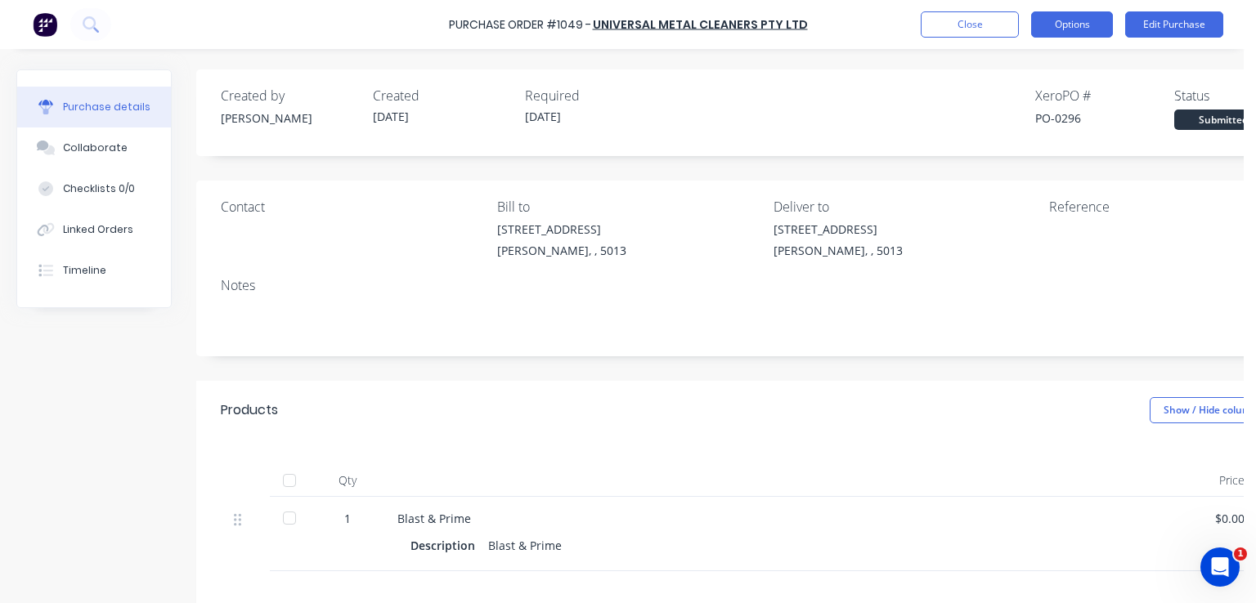
click at [1073, 19] on button "Options" at bounding box center [1072, 24] width 82 height 26
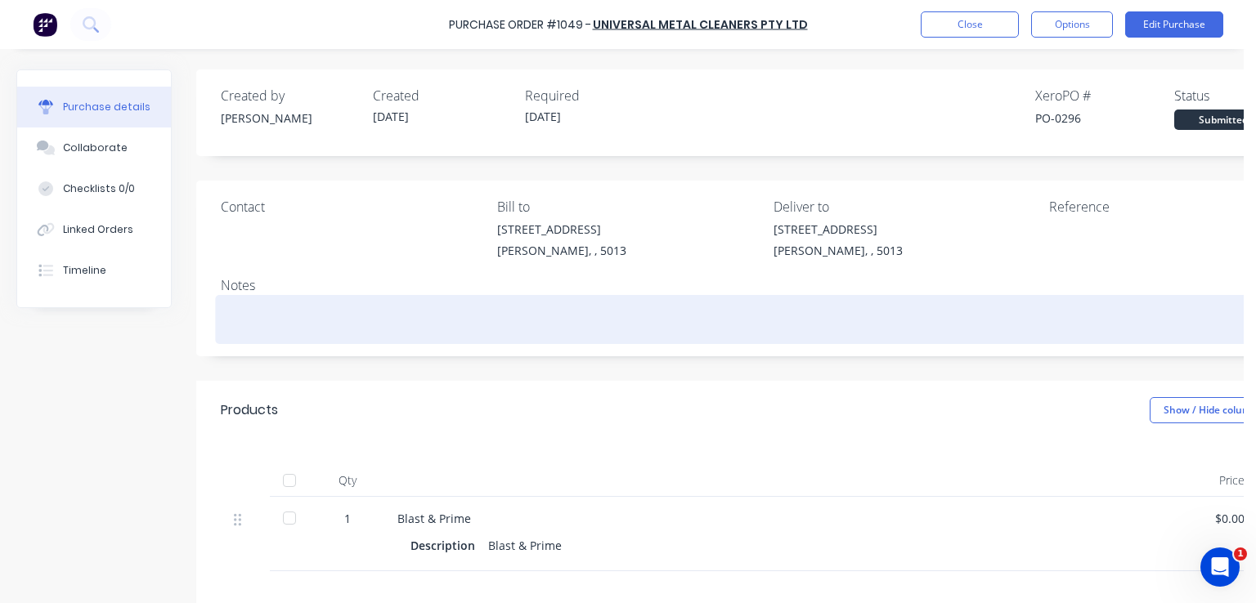
click at [944, 303] on textarea at bounding box center [767, 317] width 1092 height 37
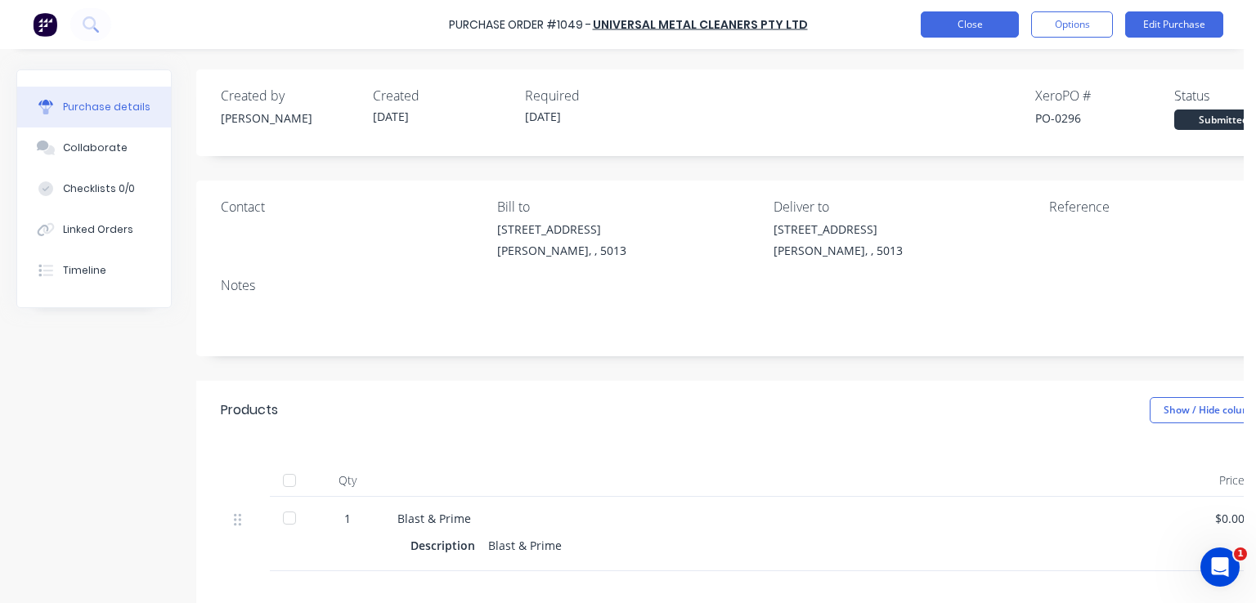
click at [972, 19] on button "Close" at bounding box center [970, 24] width 98 height 26
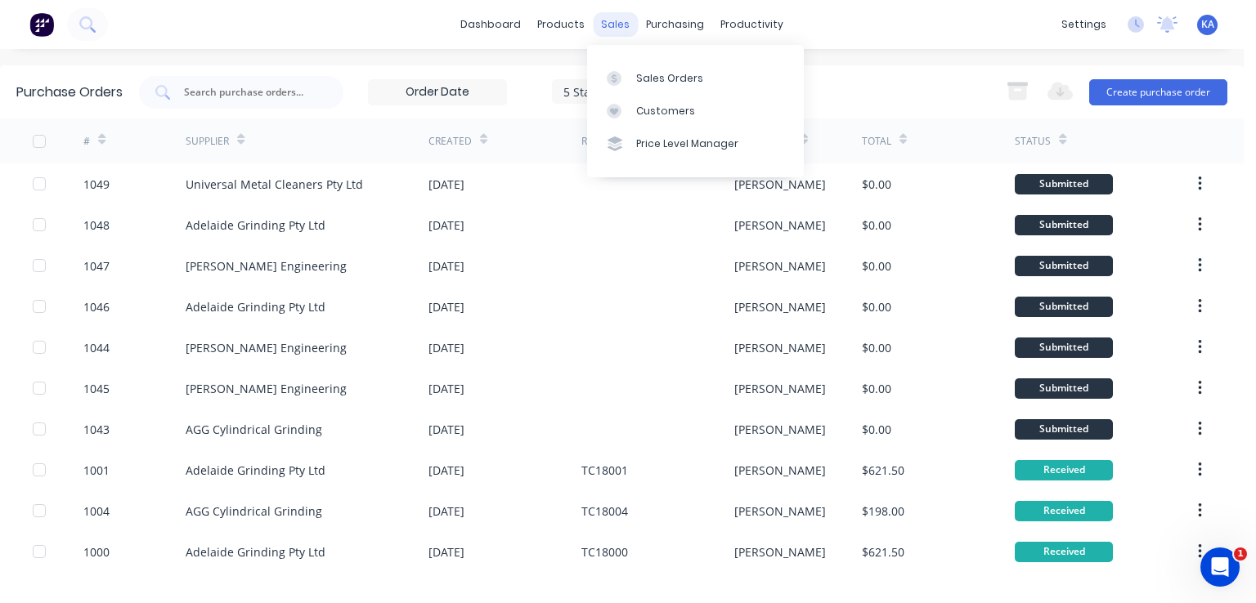
click at [606, 20] on div "sales" at bounding box center [615, 24] width 45 height 25
click at [664, 73] on div "Sales Orders" at bounding box center [669, 78] width 67 height 15
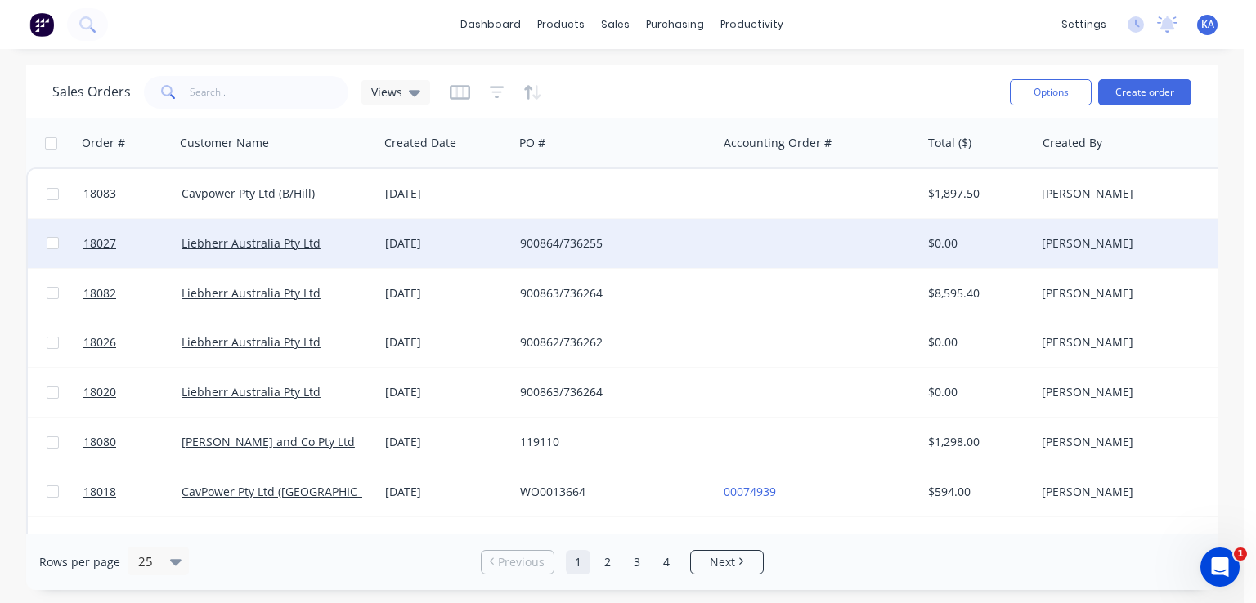
click at [452, 239] on div "[DATE]" at bounding box center [446, 244] width 122 height 16
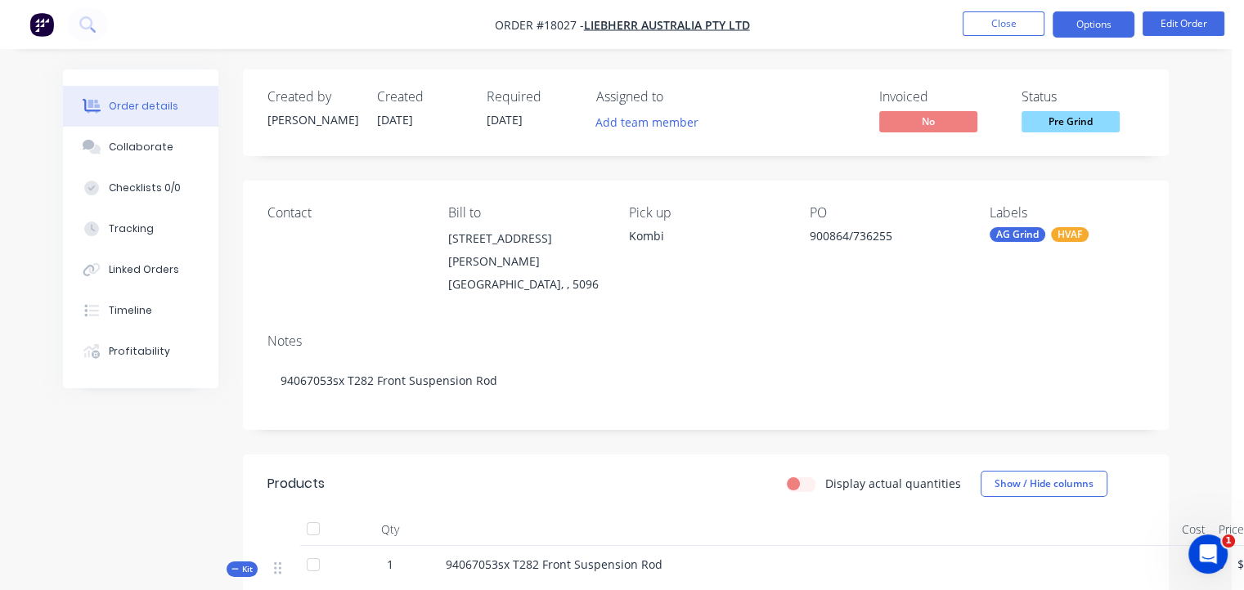
click at [1081, 23] on button "Options" at bounding box center [1093, 24] width 82 height 26
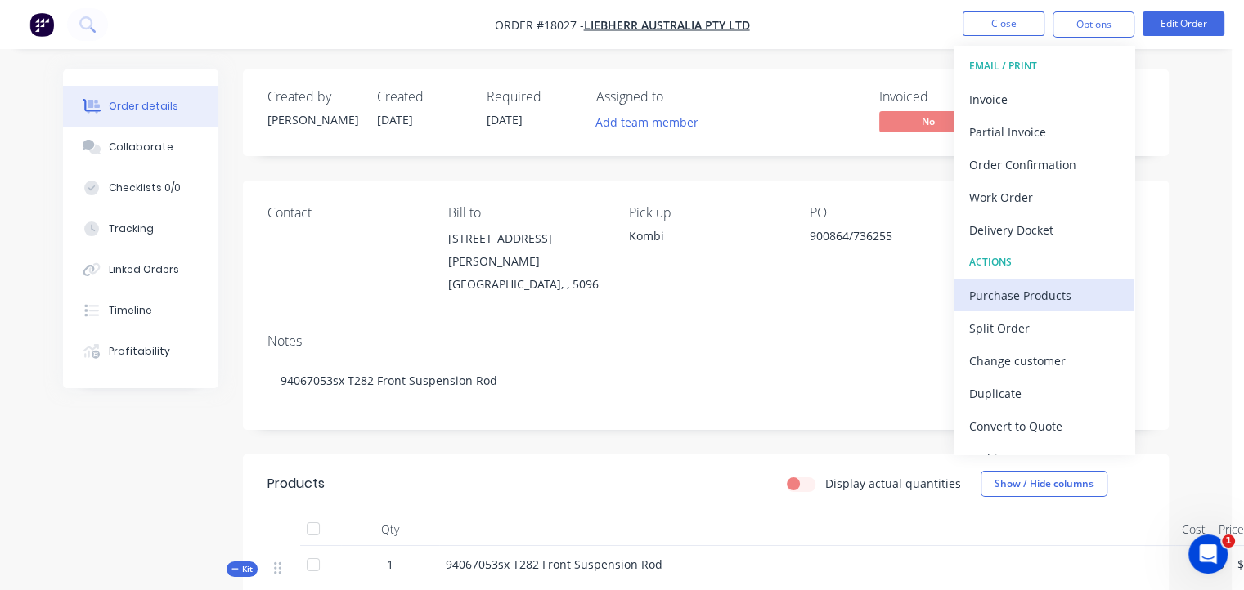
click at [1043, 294] on div "Purchase Products" at bounding box center [1044, 296] width 150 height 24
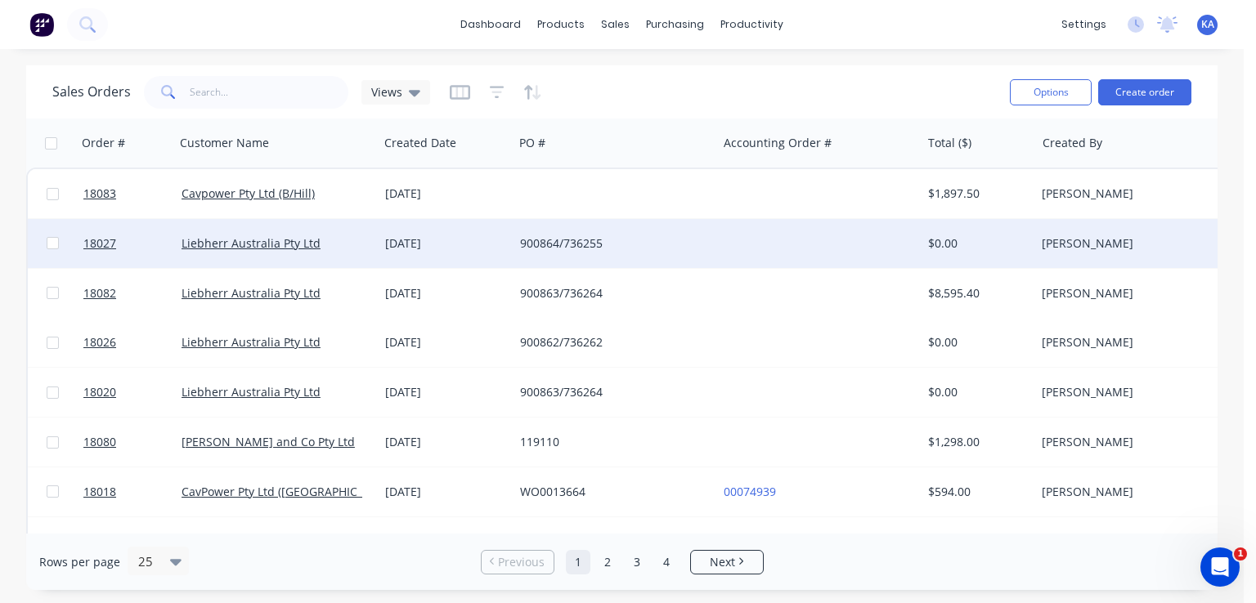
click at [577, 241] on div "900864/736255" at bounding box center [611, 244] width 182 height 16
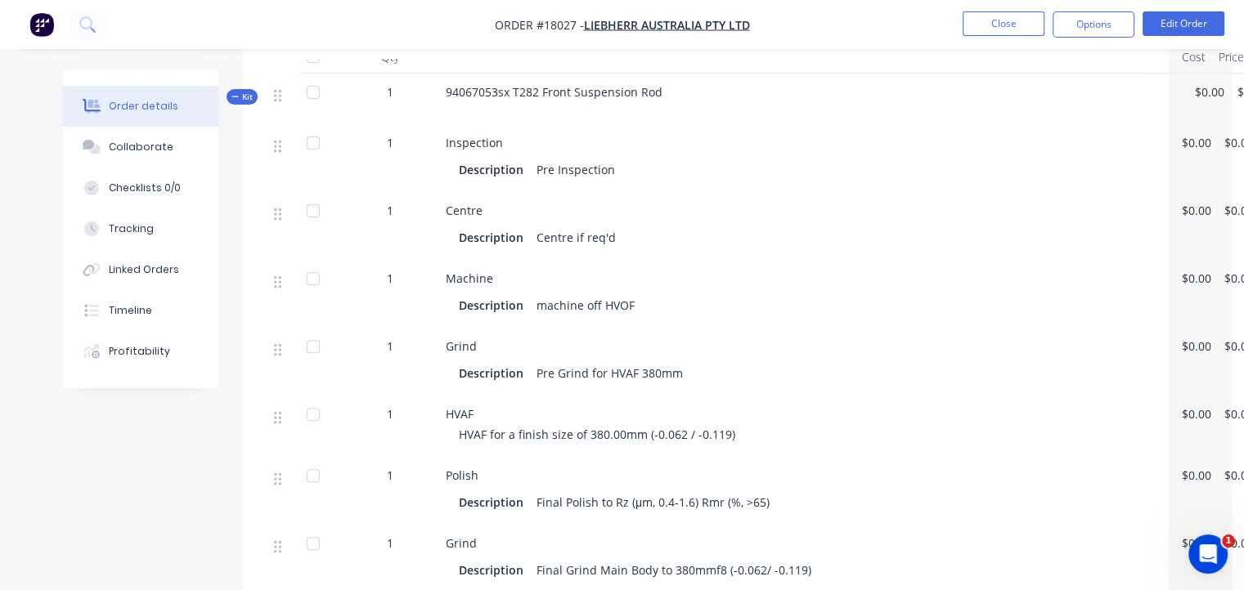
scroll to position [491, 0]
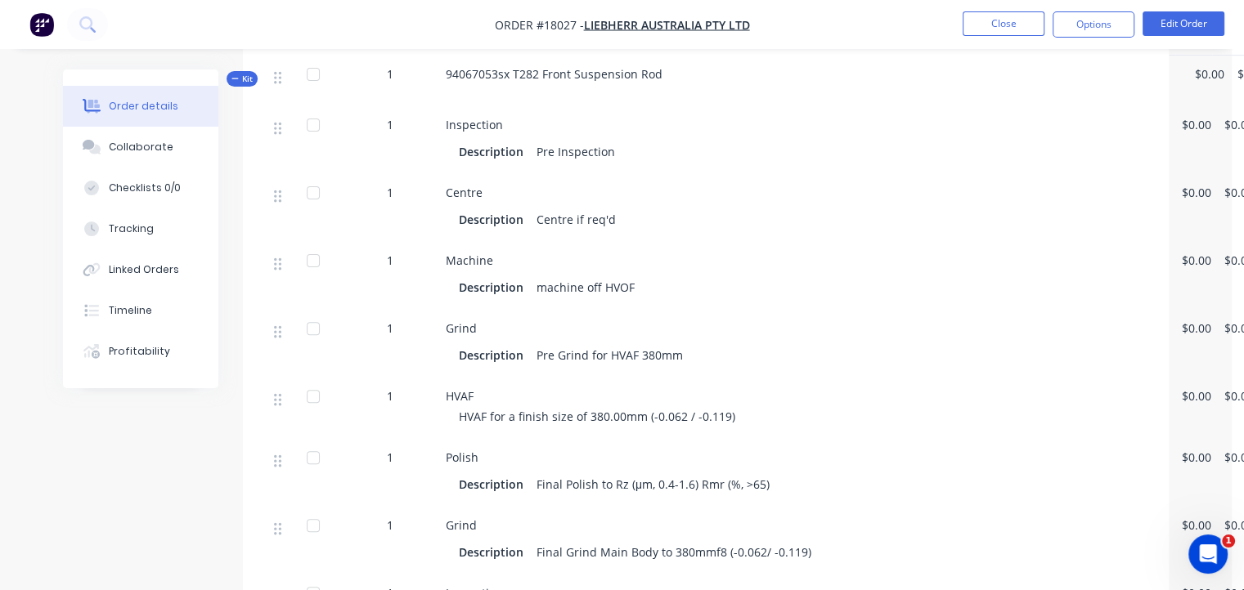
click at [483, 253] on span "Machine" at bounding box center [469, 261] width 47 height 16
drag, startPoint x: 490, startPoint y: 244, endPoint x: 425, endPoint y: 250, distance: 64.9
click at [425, 250] on div "1 Machine Description machine off HVOF $0.00 $0.00 $0.00" at bounding box center [705, 276] width 877 height 68
click at [579, 289] on div "Machine Description machine off HVOF" at bounding box center [807, 276] width 736 height 68
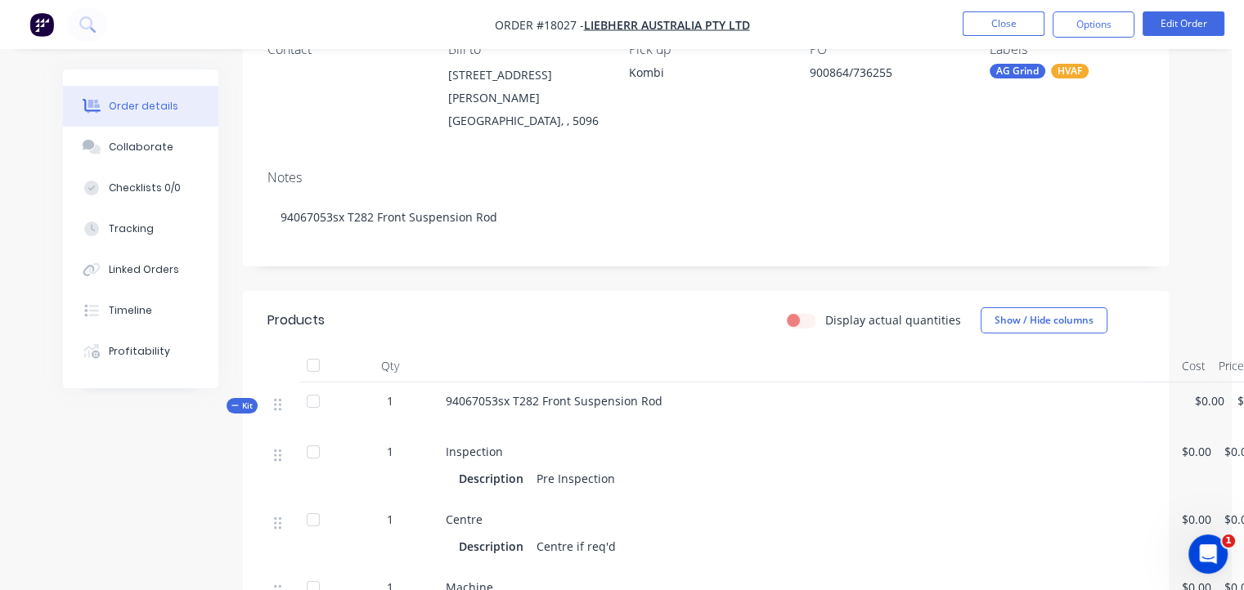
scroll to position [0, 0]
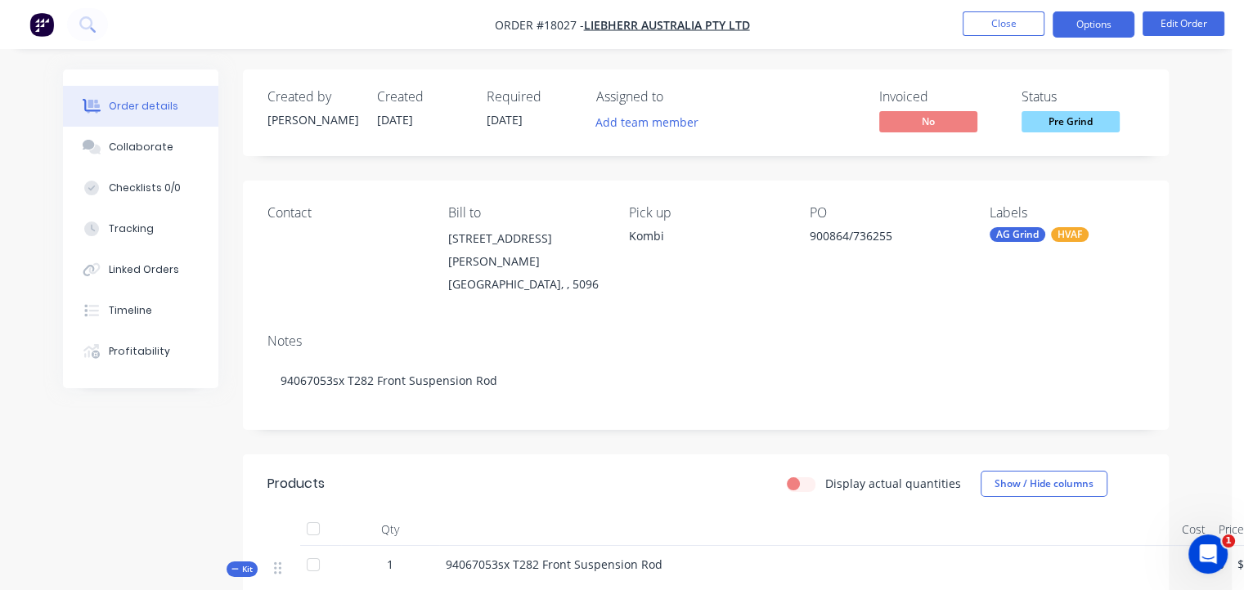
click at [1118, 24] on button "Options" at bounding box center [1093, 24] width 82 height 26
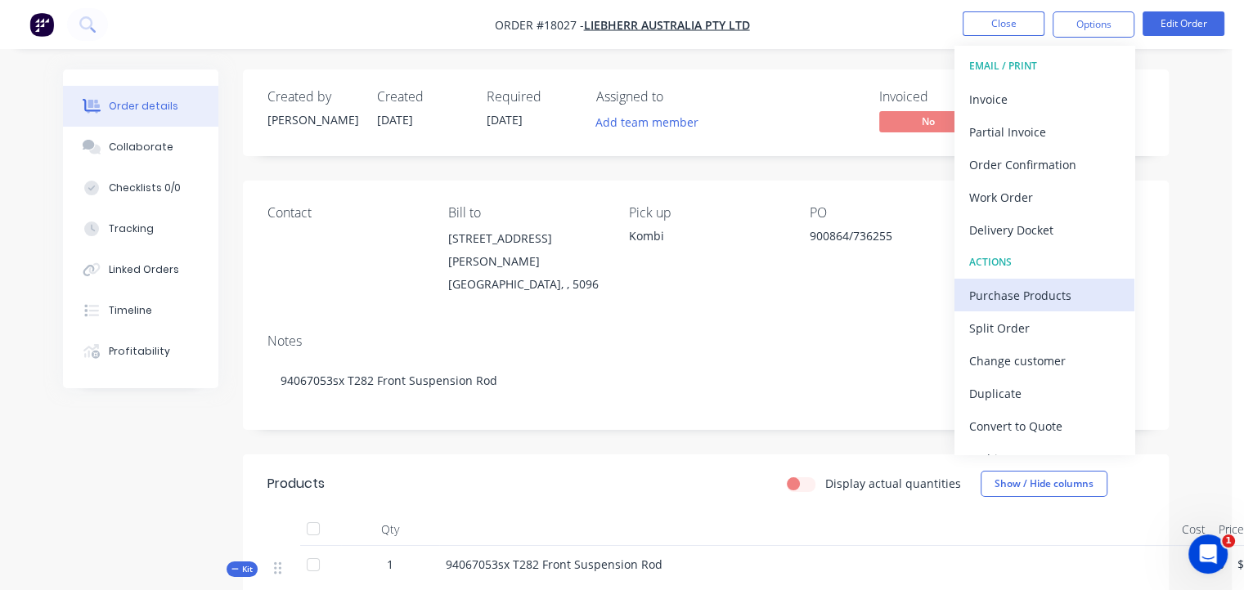
click at [1034, 289] on div "Purchase Products" at bounding box center [1044, 296] width 150 height 24
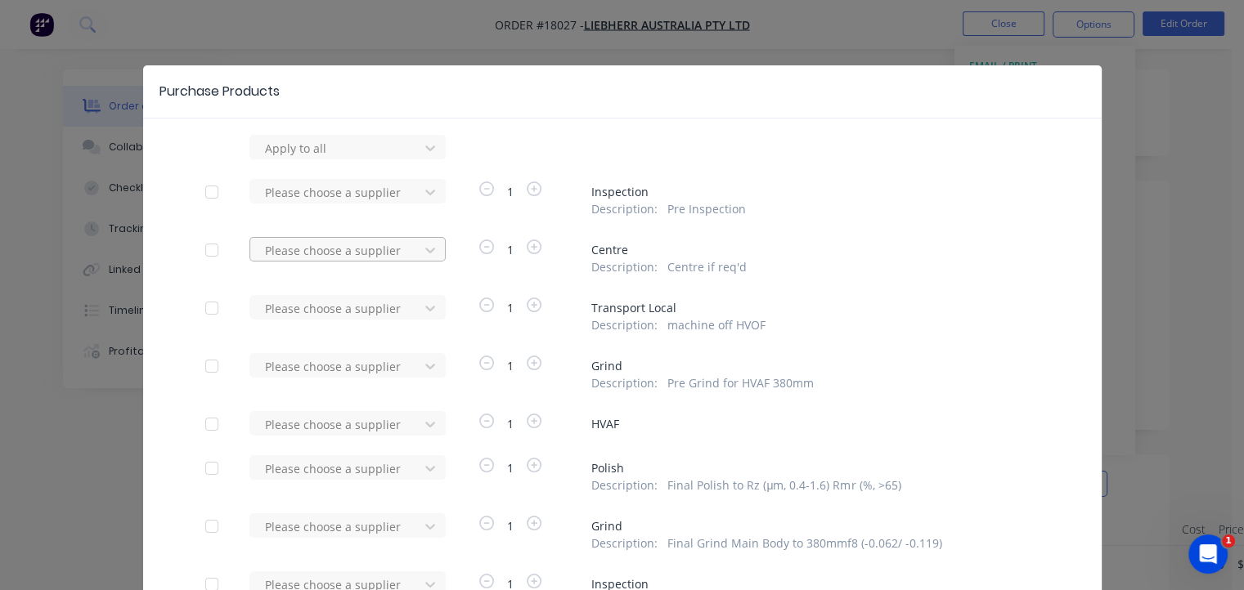
click at [278, 159] on div at bounding box center [336, 148] width 147 height 20
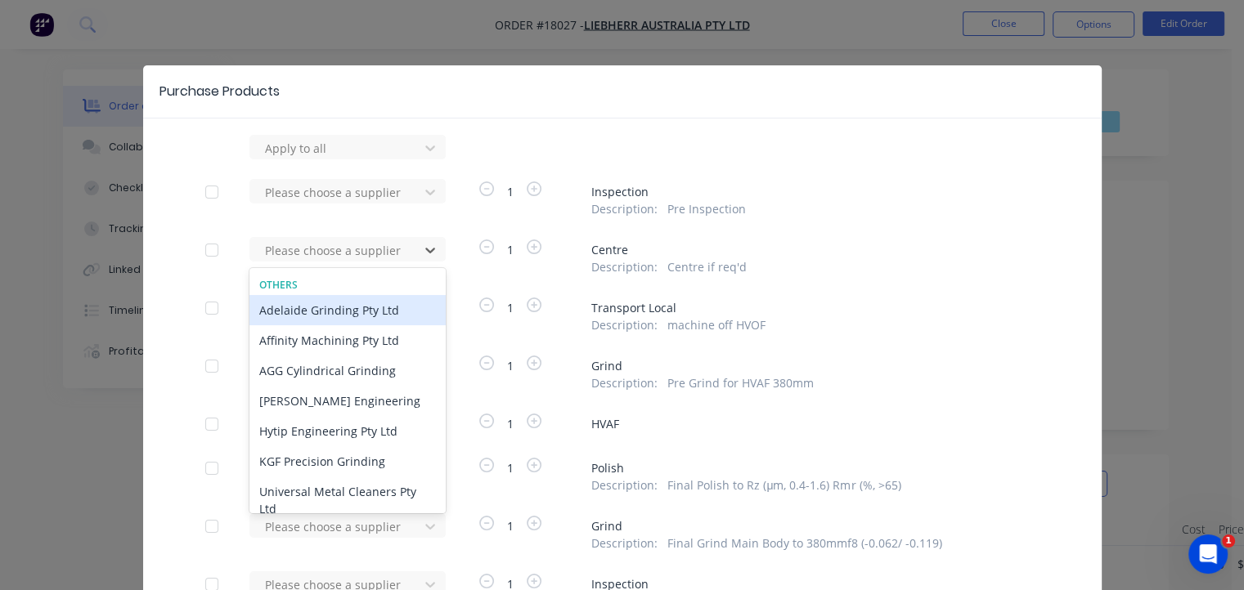
click at [298, 314] on div "Adelaide Grinding Pty Ltd" at bounding box center [347, 310] width 196 height 30
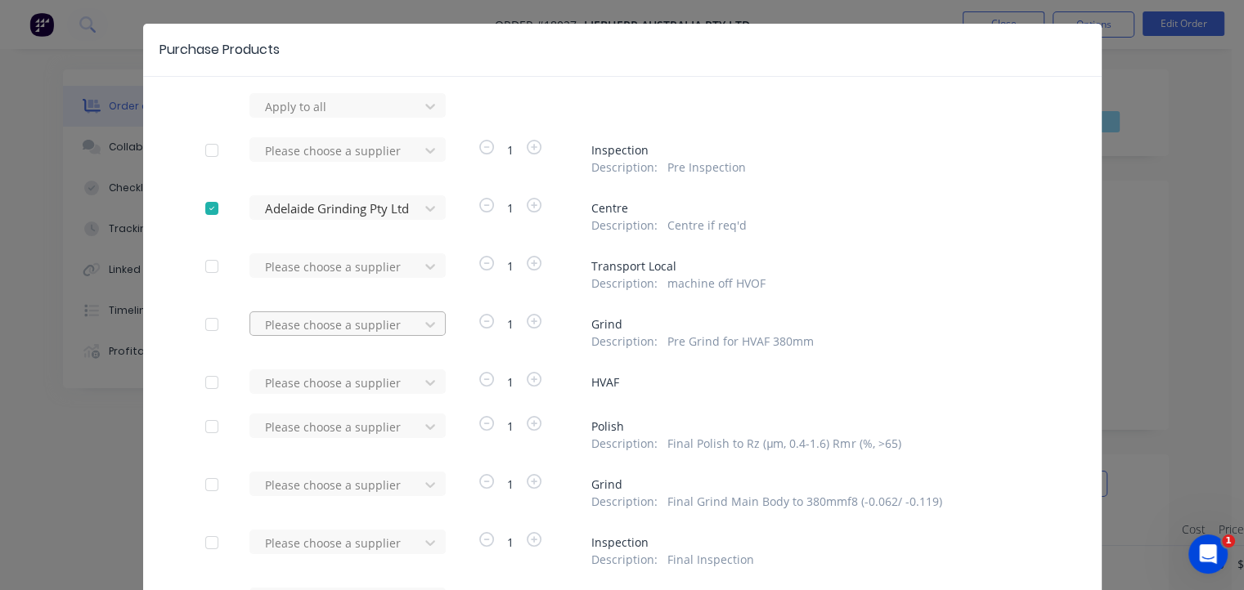
click at [304, 118] on div "Please choose a supplier" at bounding box center [339, 105] width 180 height 25
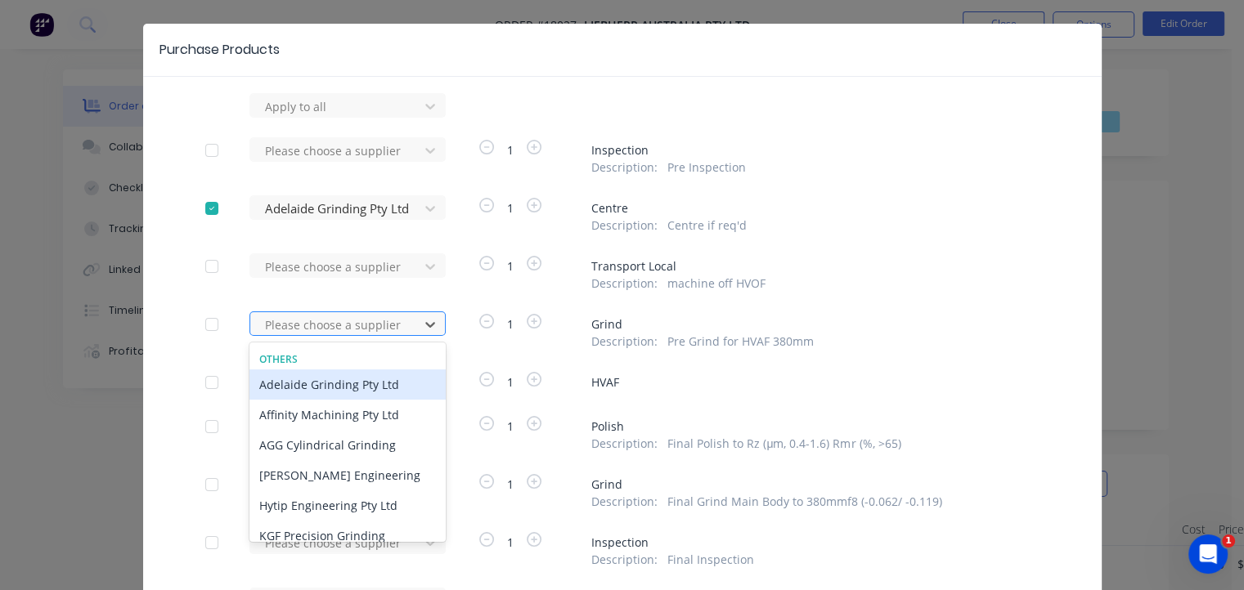
scroll to position [46, 0]
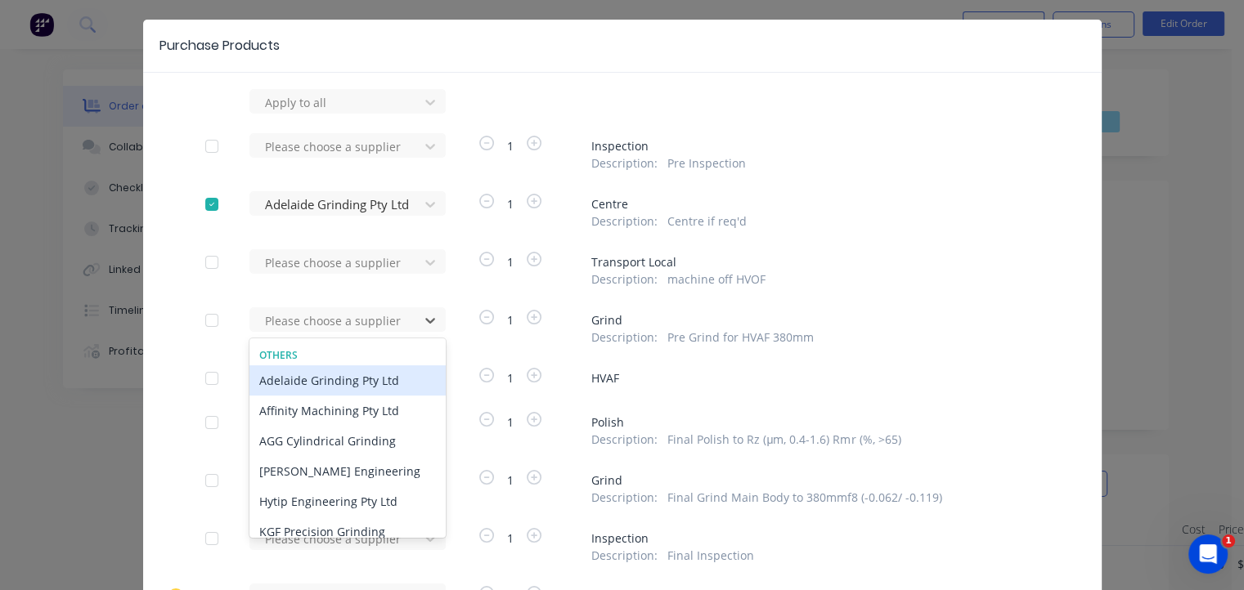
click at [314, 381] on div "Adelaide Grinding Pty Ltd" at bounding box center [347, 381] width 196 height 30
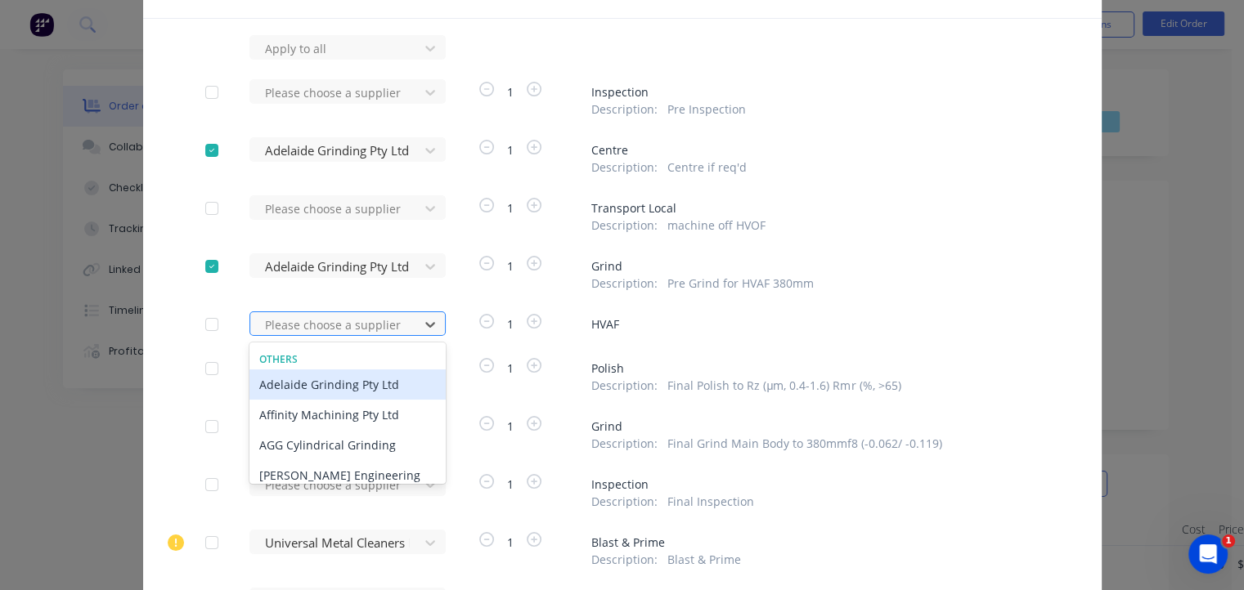
click at [316, 60] on div "7 results available. Use Up and Down to choose options, press Enter to select t…" at bounding box center [339, 47] width 180 height 25
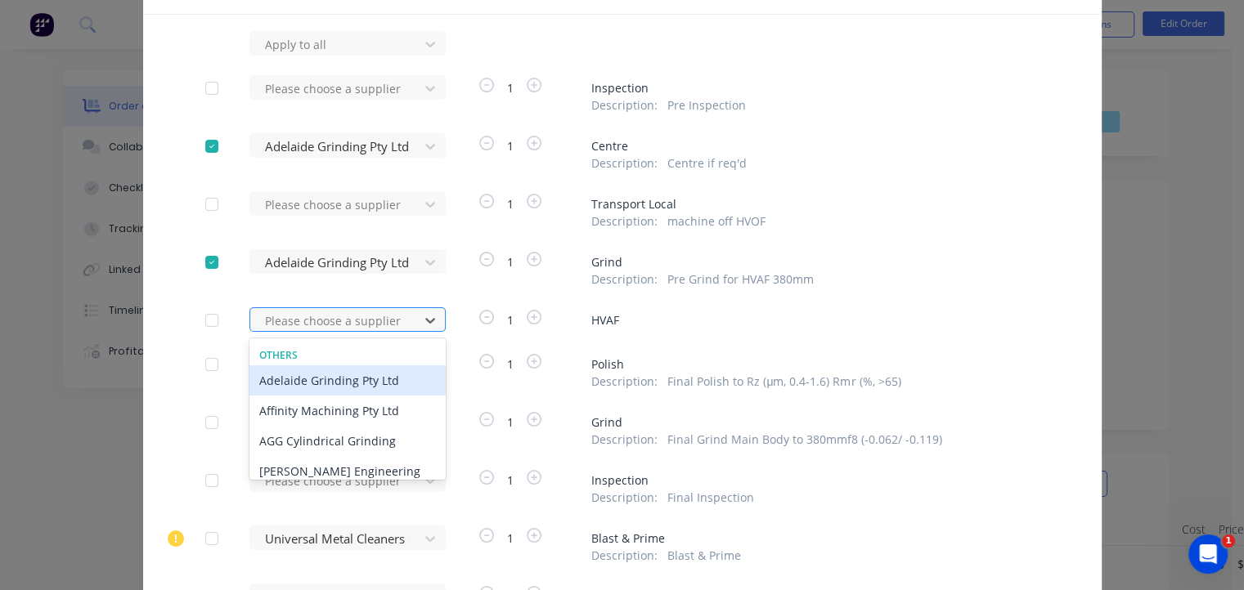
click at [316, 377] on div "Adelaide Grinding Pty Ltd" at bounding box center [347, 381] width 196 height 30
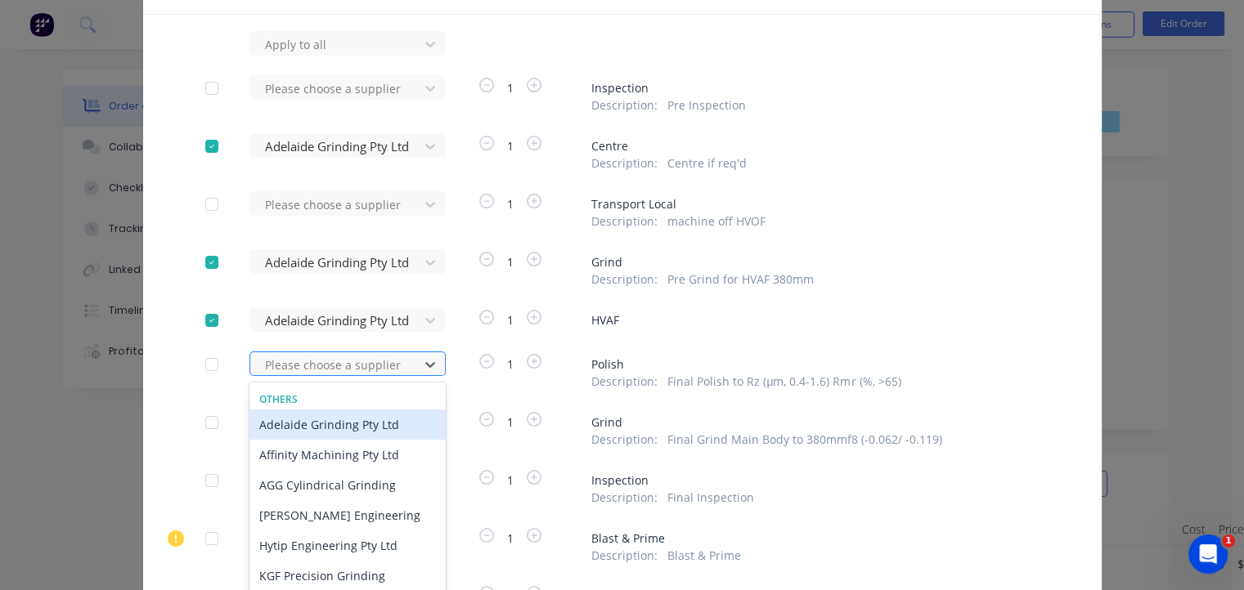
scroll to position [147, 0]
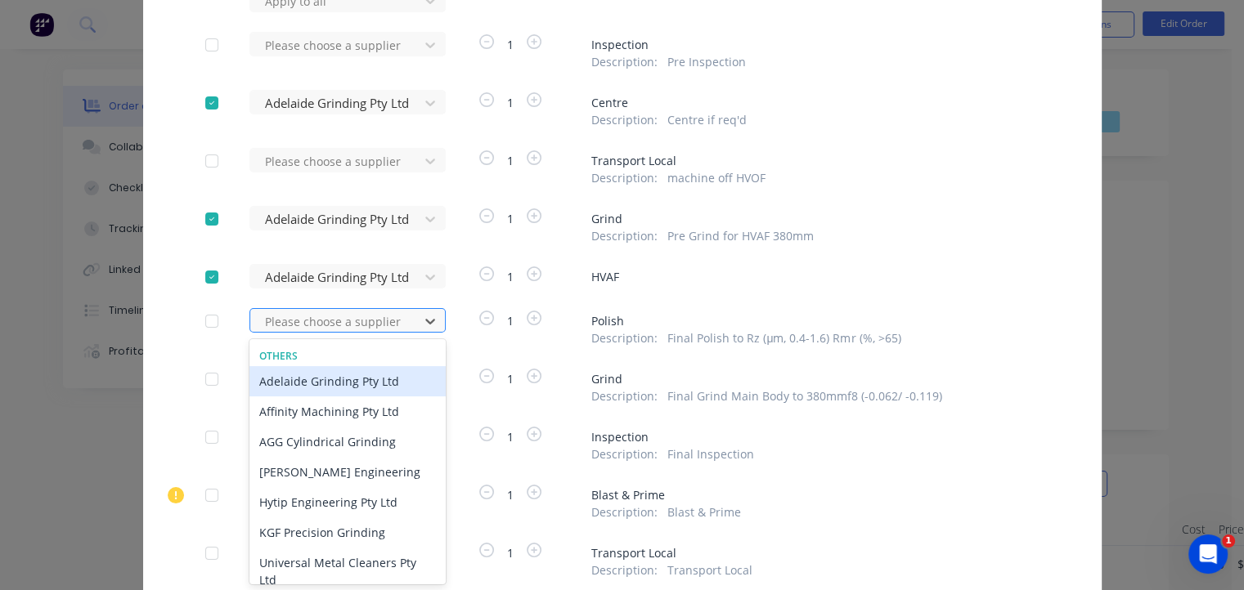
click at [321, 12] on div "7 results available. Use Up and Down to choose options, press Enter to select t…" at bounding box center [339, 0] width 180 height 25
click at [315, 384] on div "Adelaide Grinding Pty Ltd" at bounding box center [347, 381] width 196 height 30
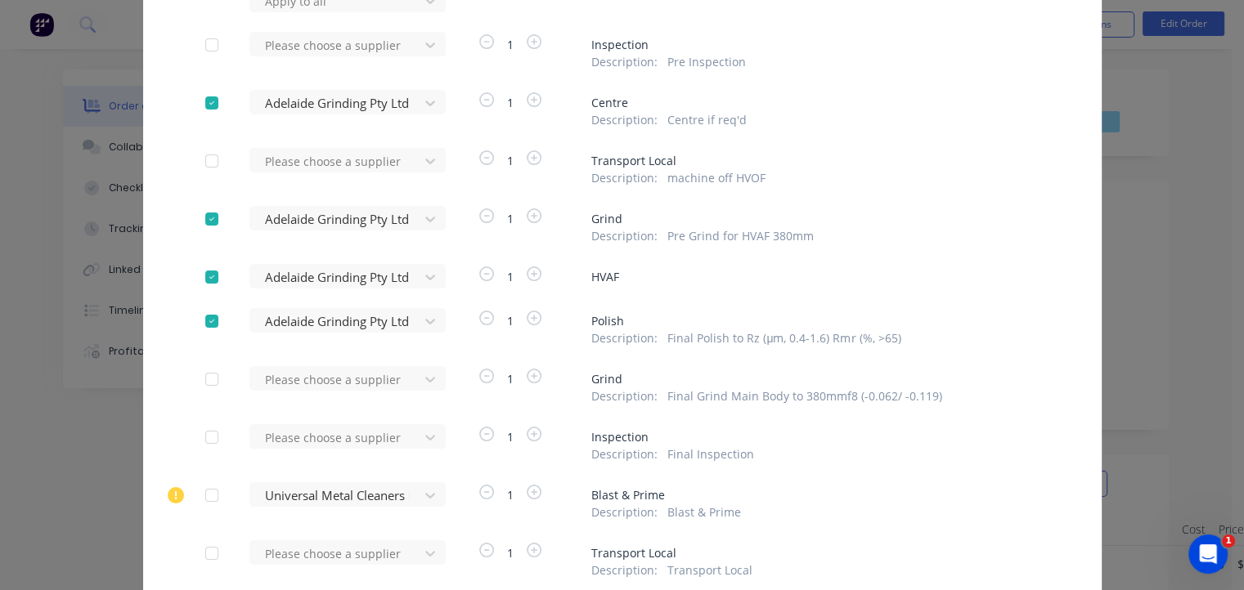
scroll to position [206, 0]
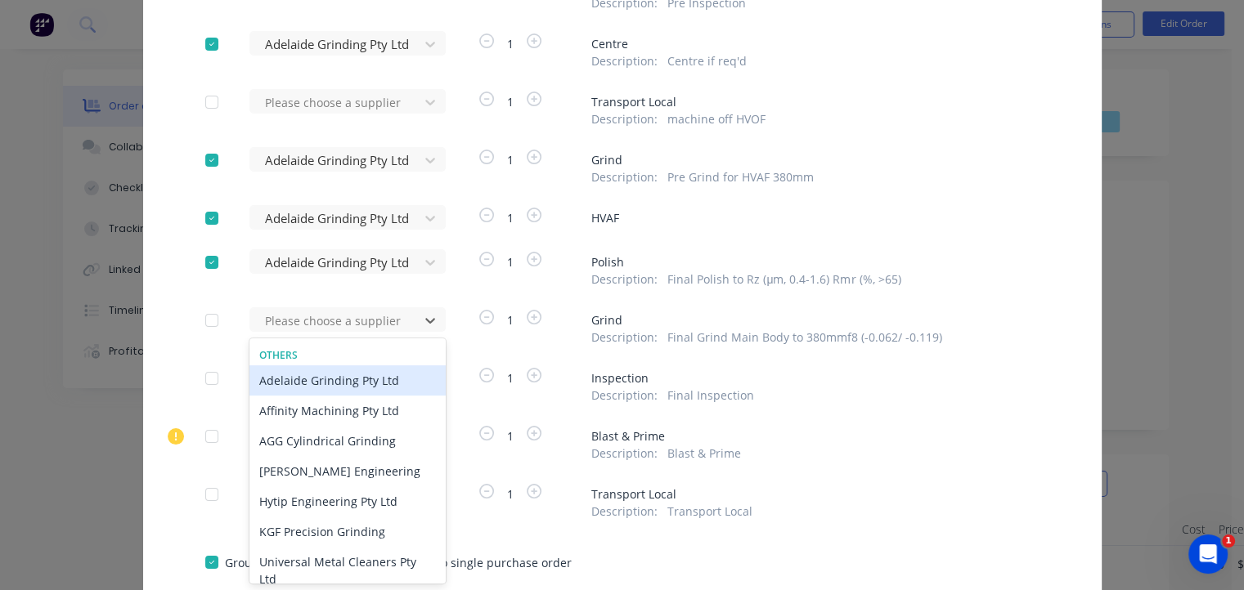
click at [315, 384] on div "Adelaide Grinding Pty Ltd" at bounding box center [347, 381] width 196 height 30
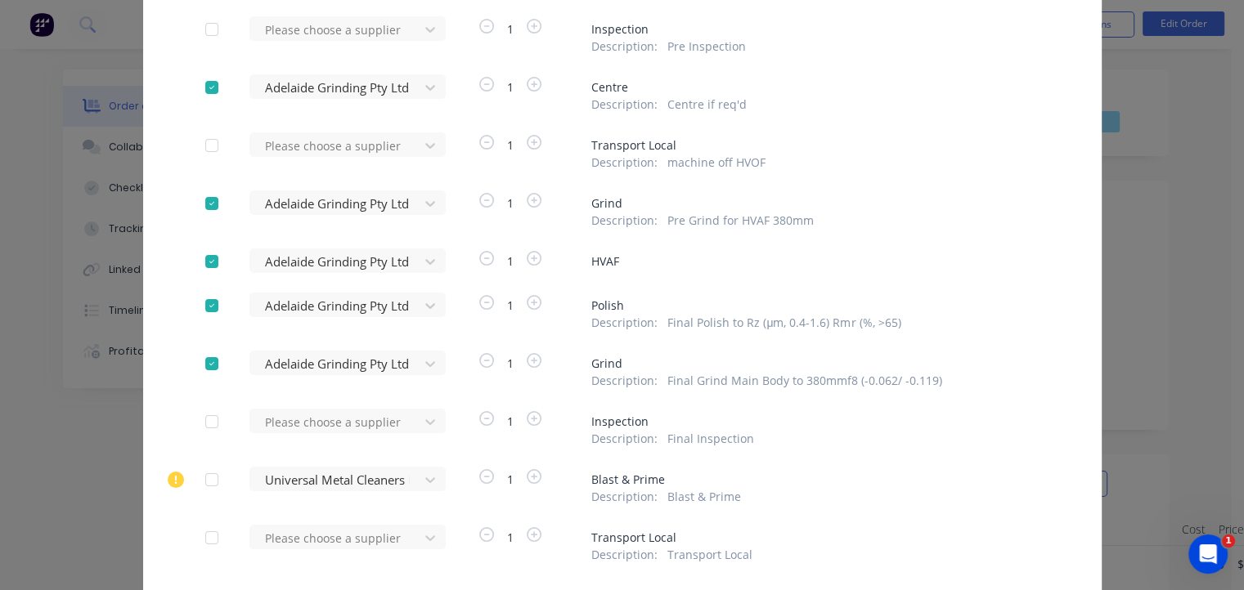
scroll to position [124, 0]
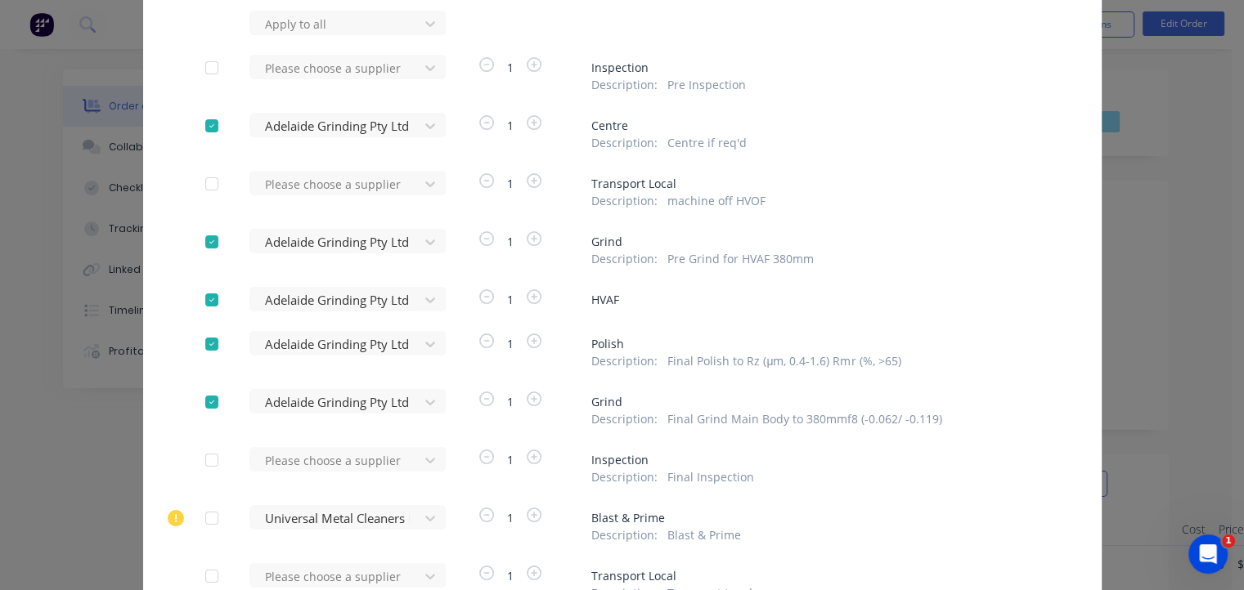
click at [207, 182] on div at bounding box center [211, 184] width 33 height 33
click at [299, 34] on div at bounding box center [336, 24] width 147 height 20
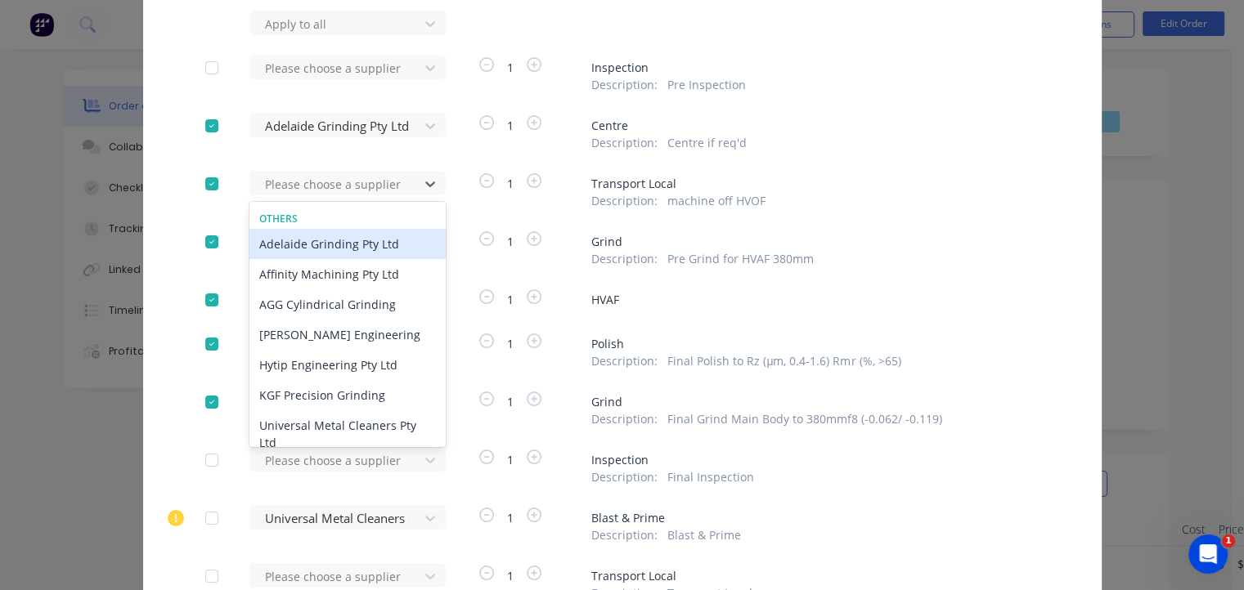
click at [298, 249] on div "Adelaide Grinding Pty Ltd" at bounding box center [347, 244] width 196 height 30
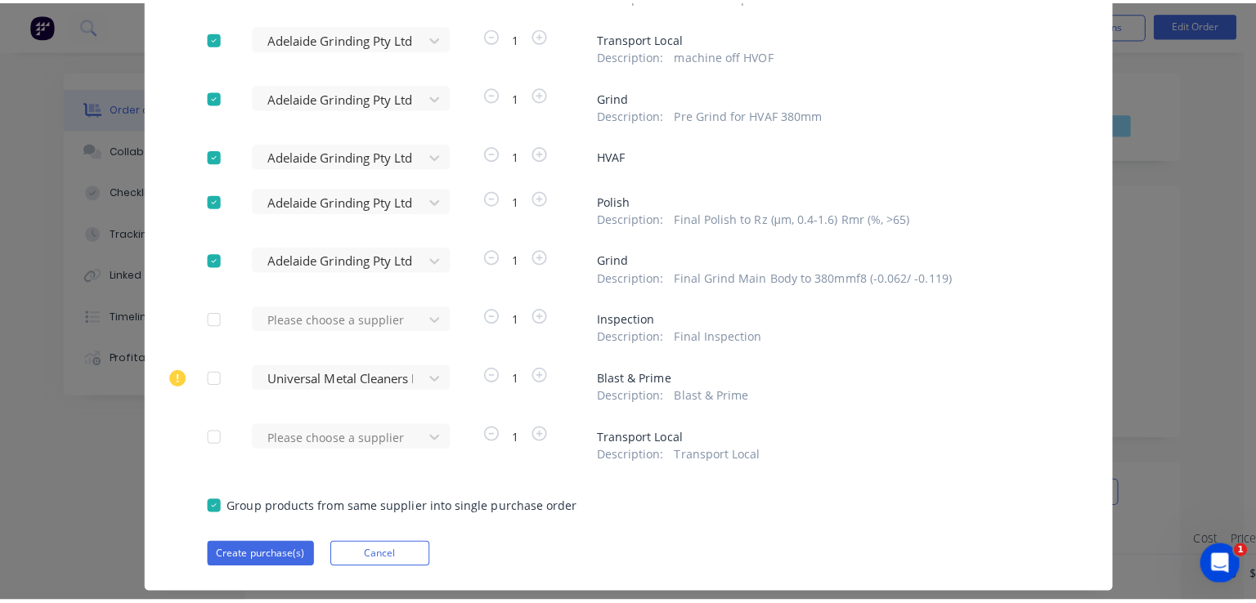
scroll to position [288, 0]
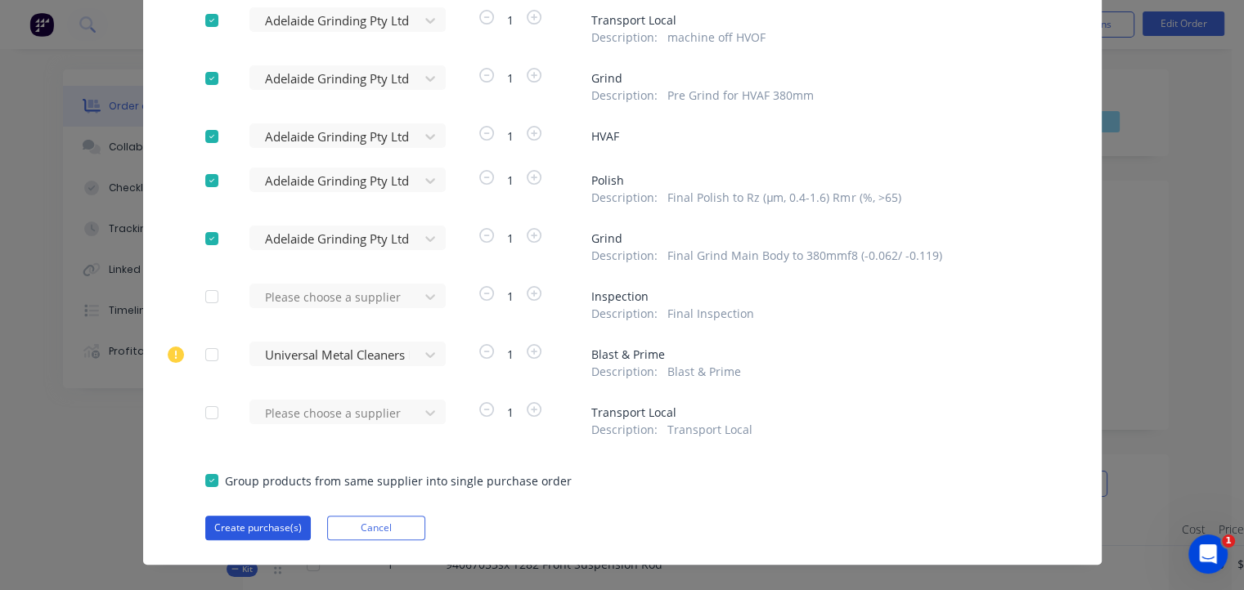
click at [242, 526] on button "Create purchase(s)" at bounding box center [257, 528] width 105 height 25
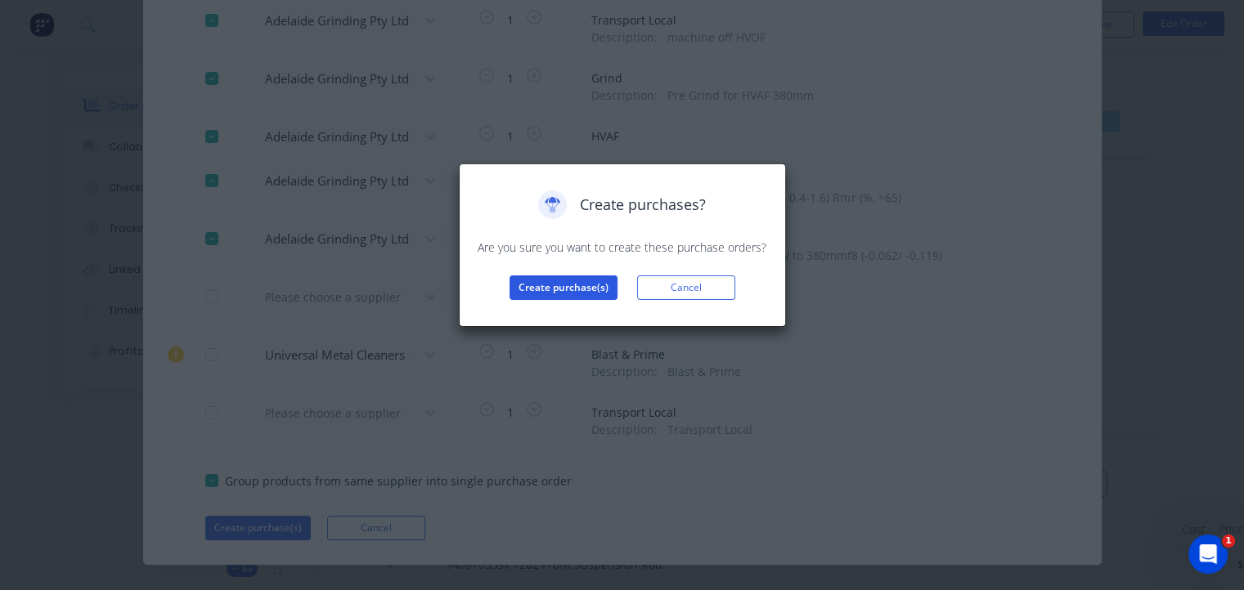
click at [536, 288] on button "Create purchase(s)" at bounding box center [563, 288] width 108 height 25
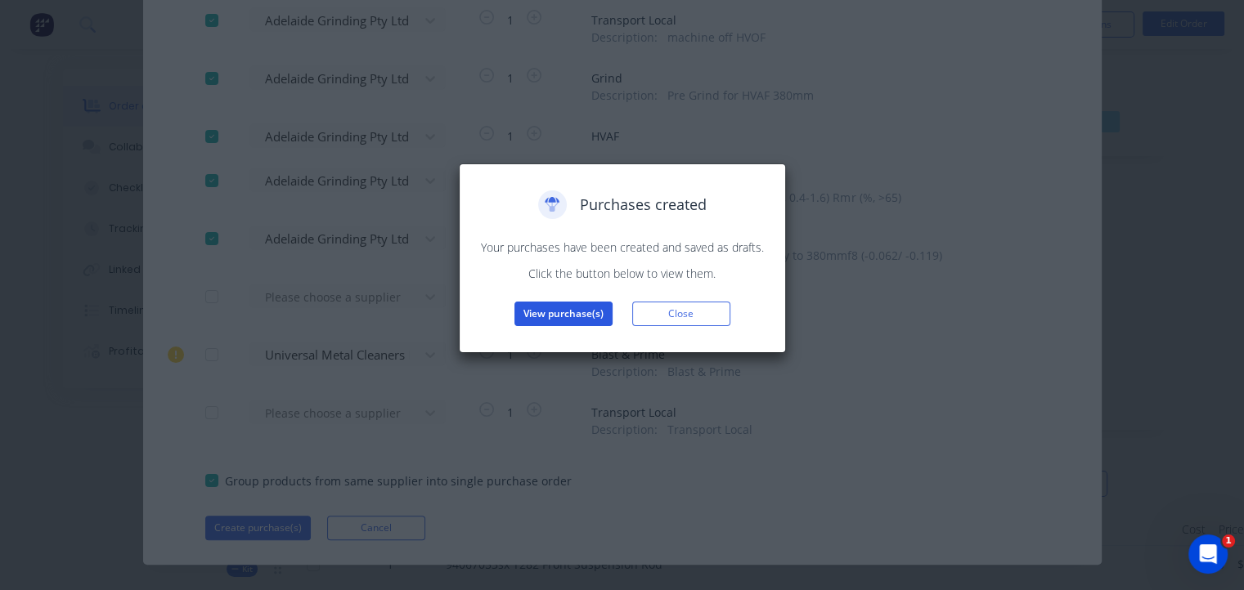
click at [585, 315] on button "View purchase(s)" at bounding box center [563, 314] width 98 height 25
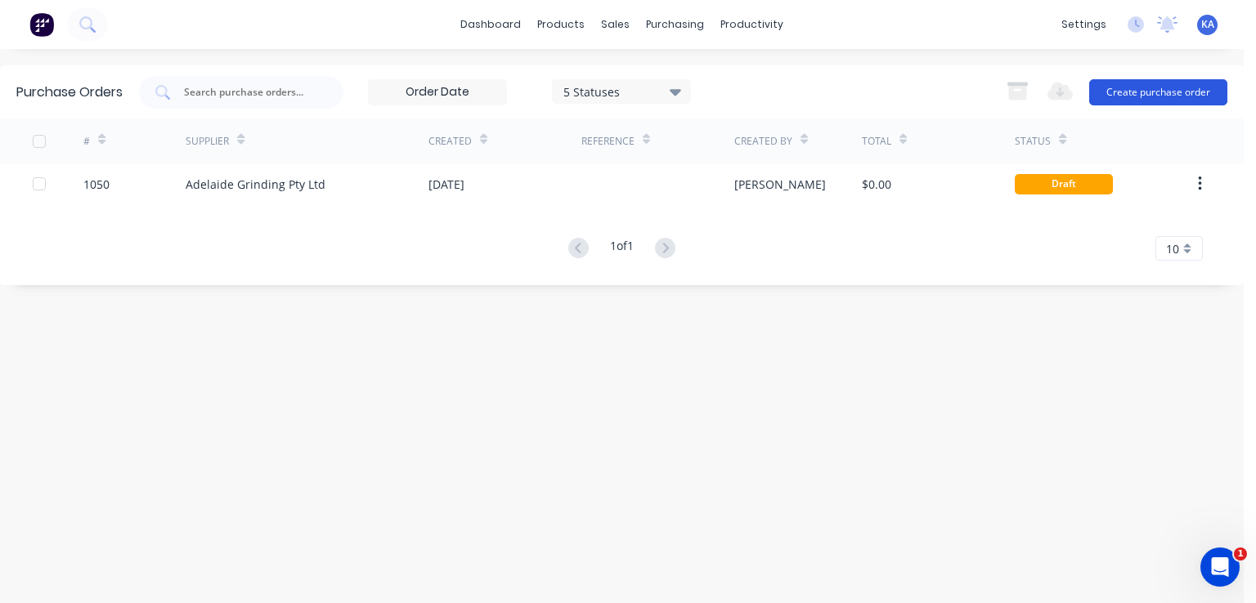
click at [1184, 80] on button "Create purchase order" at bounding box center [1158, 92] width 138 height 26
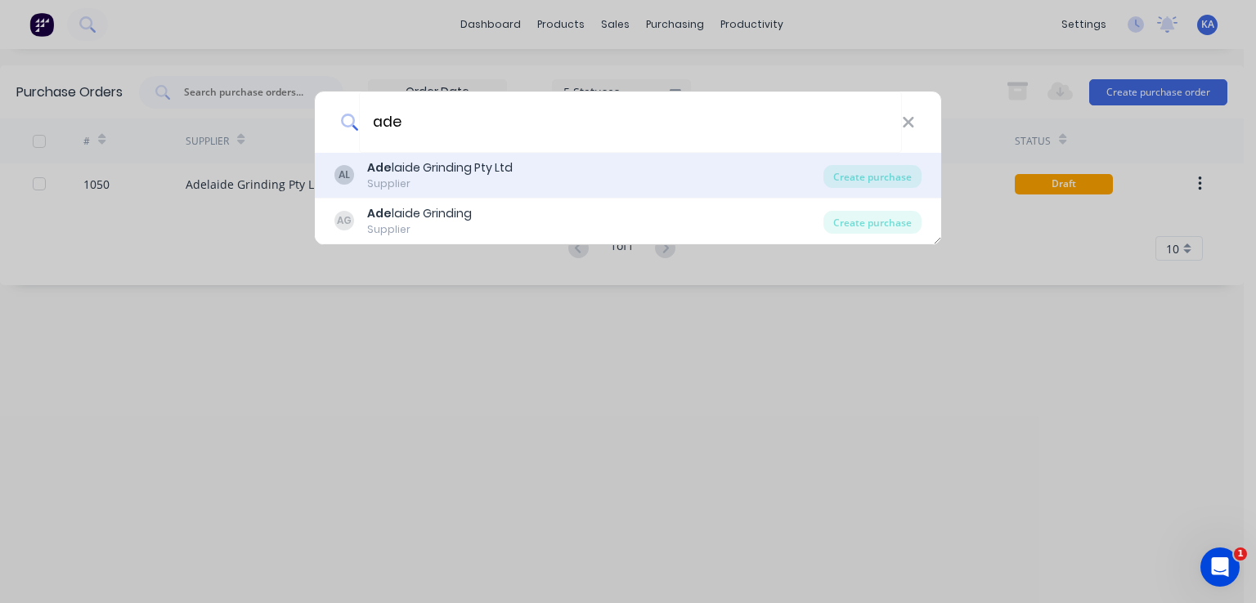
type input "ade"
click at [473, 172] on div "Ade laide Grinding Pty Ltd" at bounding box center [440, 167] width 146 height 17
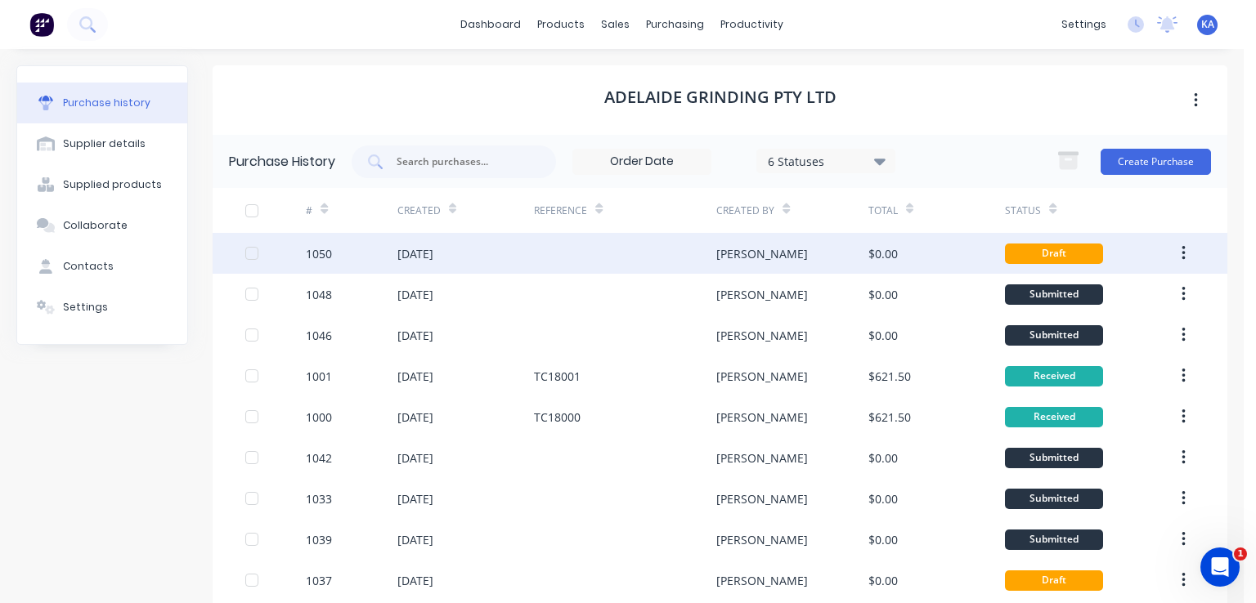
click at [707, 251] on div at bounding box center [625, 253] width 182 height 41
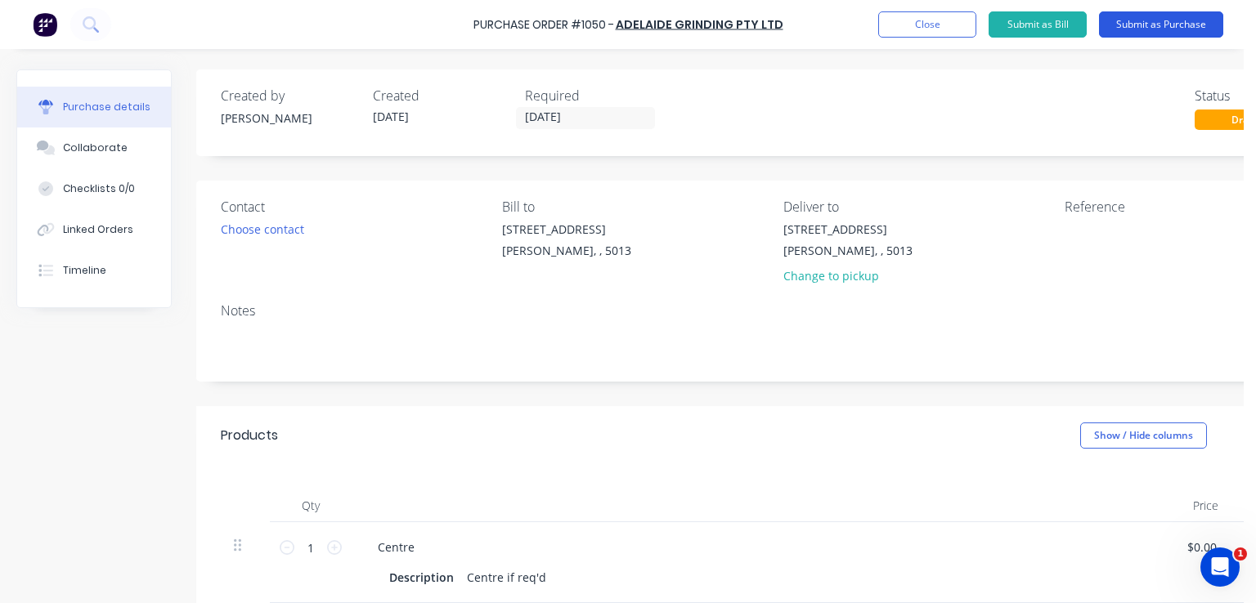
click at [1187, 21] on button "Submit as Purchase" at bounding box center [1161, 24] width 124 height 26
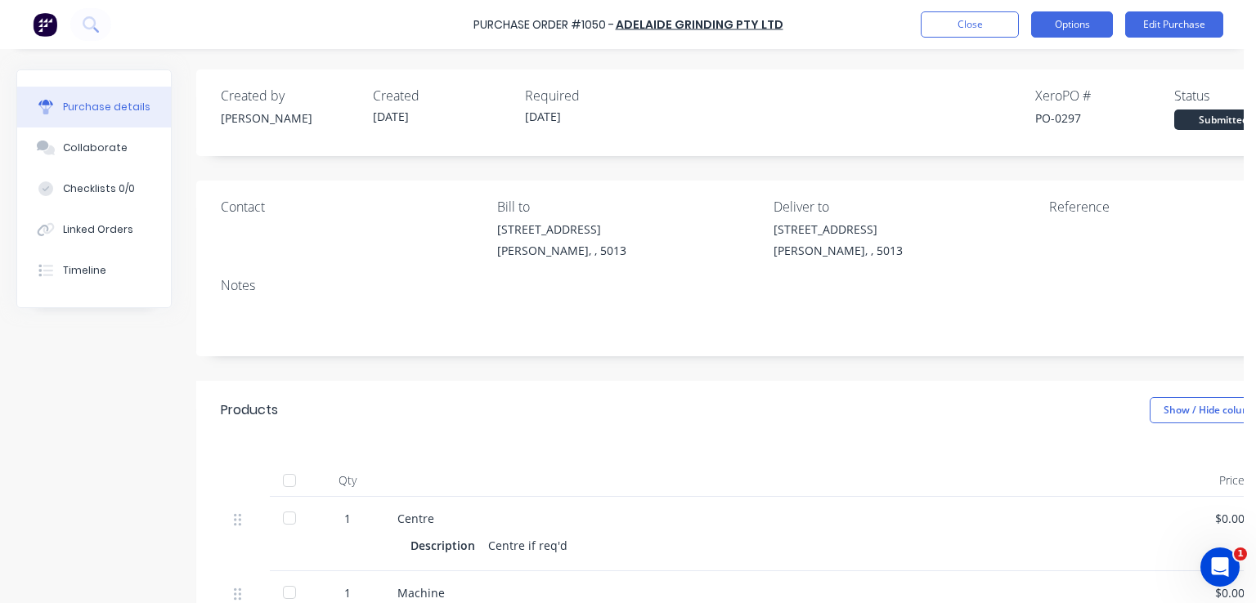
click at [1091, 23] on button "Options" at bounding box center [1072, 24] width 82 height 26
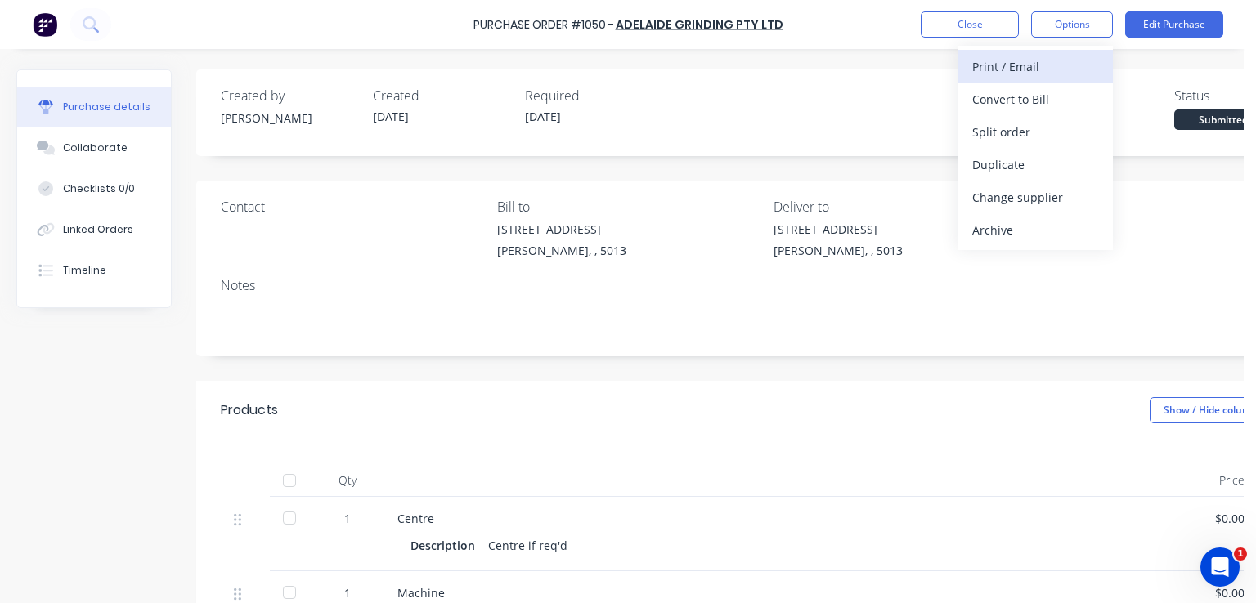
click at [1044, 61] on div "Print / Email" at bounding box center [1035, 67] width 126 height 24
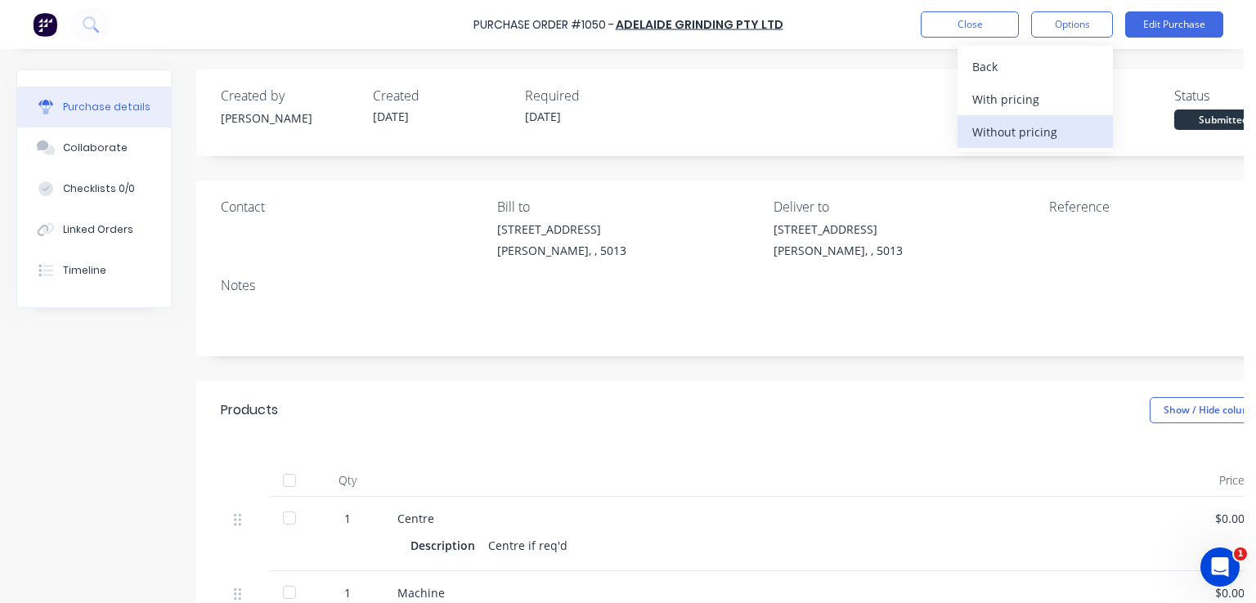
click at [1015, 131] on div "Without pricing" at bounding box center [1035, 132] width 126 height 24
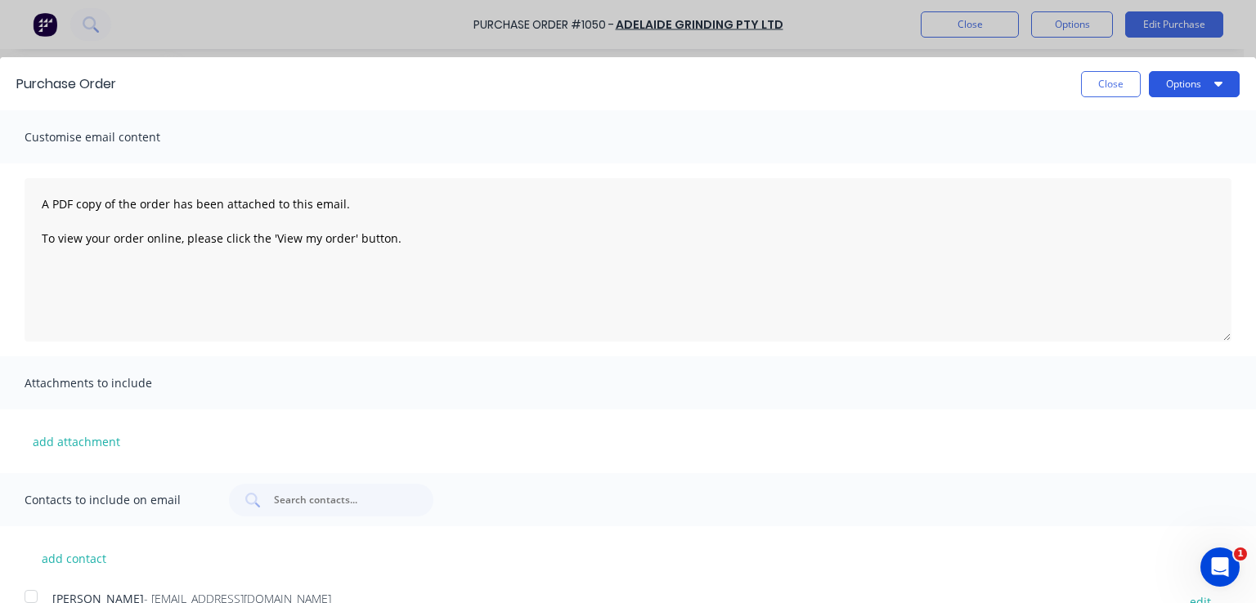
click at [1202, 72] on button "Options" at bounding box center [1194, 84] width 91 height 26
click at [1129, 124] on div "Print" at bounding box center [1162, 126] width 126 height 24
